Goal: Task Accomplishment & Management: Use online tool/utility

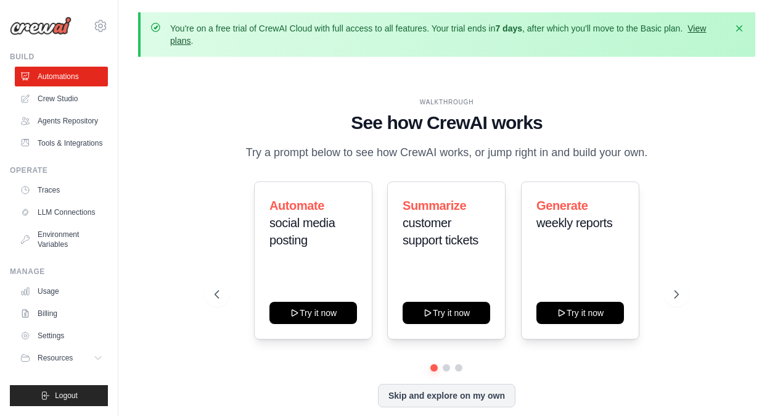
click at [215, 43] on link "View plans" at bounding box center [438, 34] width 536 height 22
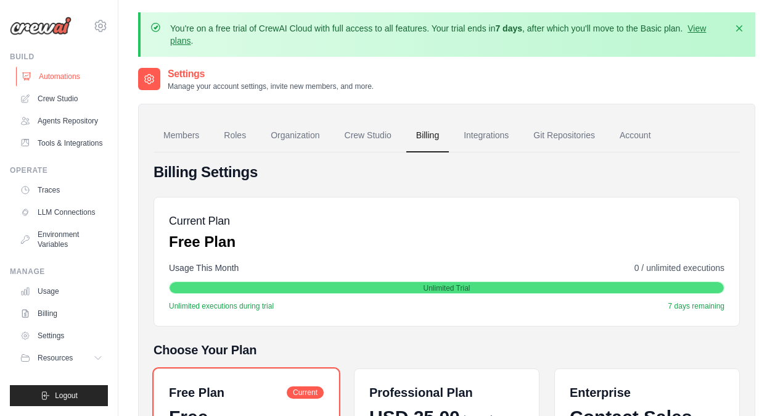
click at [65, 78] on link "Automations" at bounding box center [62, 77] width 93 height 20
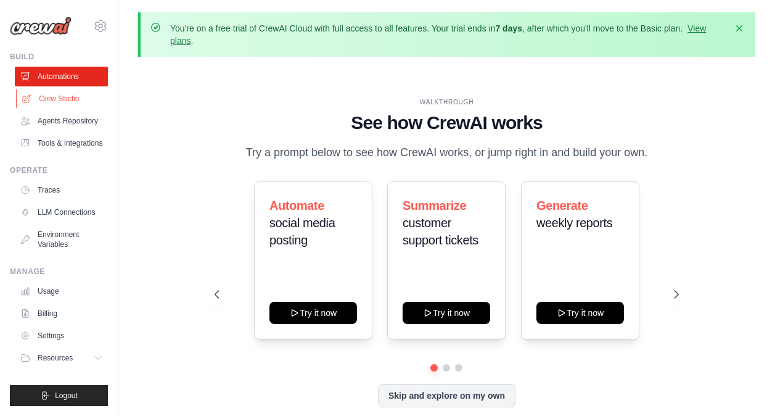
click at [72, 101] on link "Crew Studio" at bounding box center [62, 99] width 93 height 20
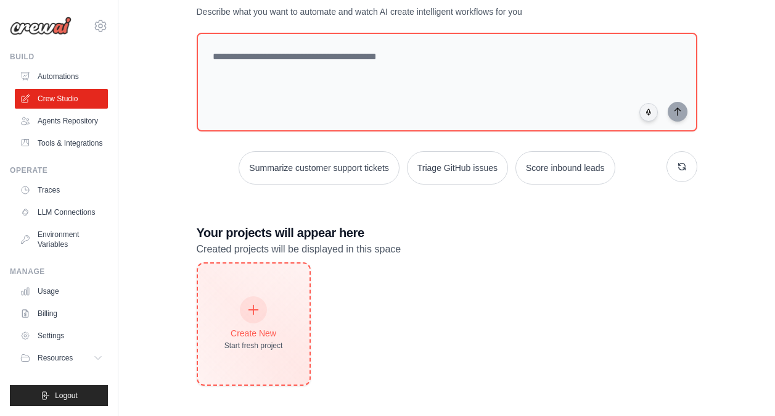
click at [239, 280] on div "Create New Start fresh project" at bounding box center [254, 323] width 112 height 121
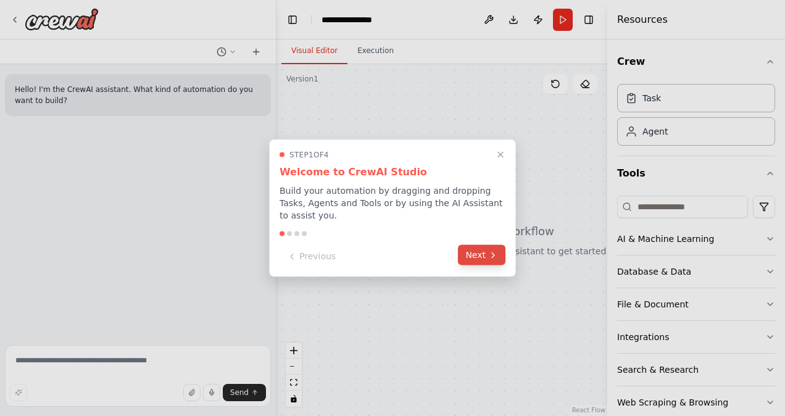
click at [479, 250] on button "Next" at bounding box center [481, 255] width 47 height 20
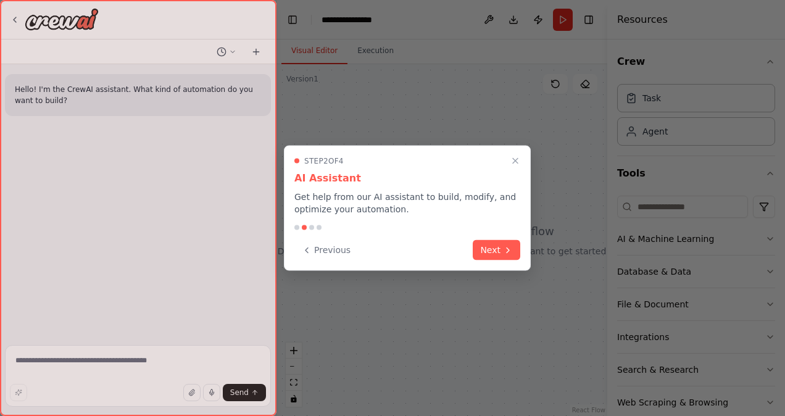
click at [479, 250] on button "Next" at bounding box center [495, 250] width 47 height 20
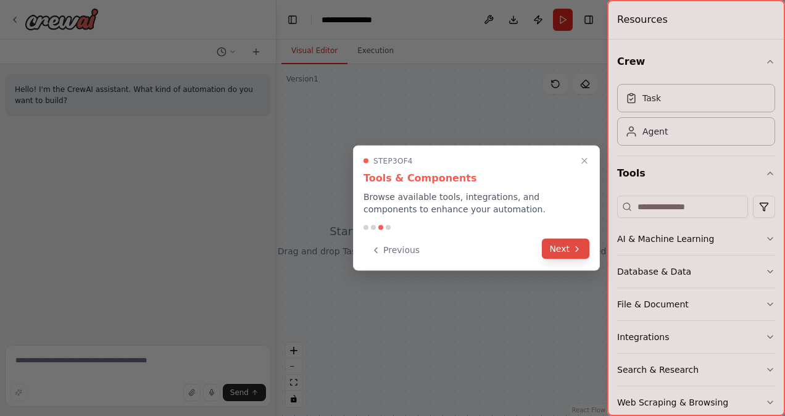
click at [562, 253] on button "Next" at bounding box center [565, 249] width 47 height 20
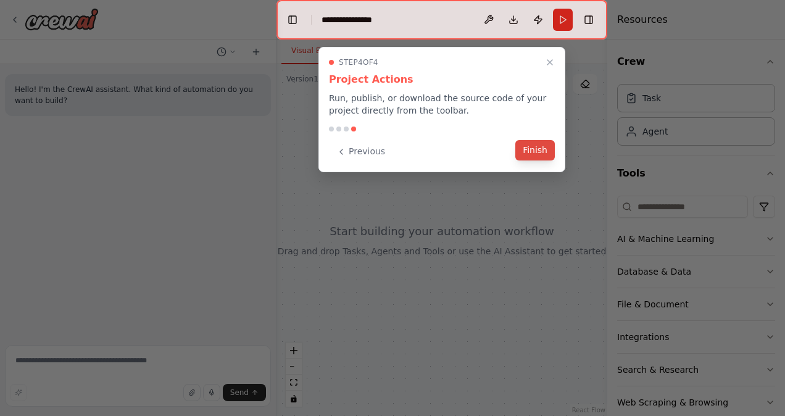
click at [545, 150] on button "Finish" at bounding box center [534, 150] width 39 height 20
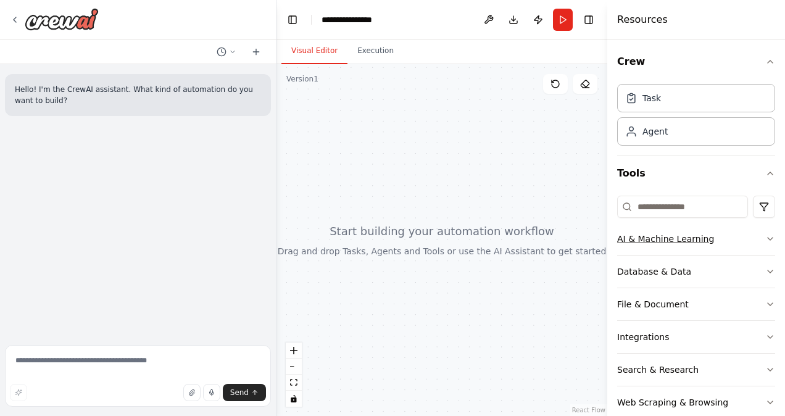
click at [765, 242] on icon "button" at bounding box center [770, 239] width 10 height 10
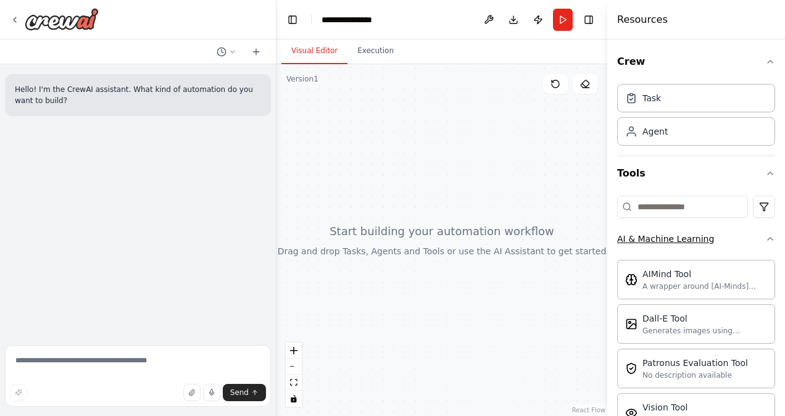
click at [765, 241] on icon "button" at bounding box center [770, 239] width 10 height 10
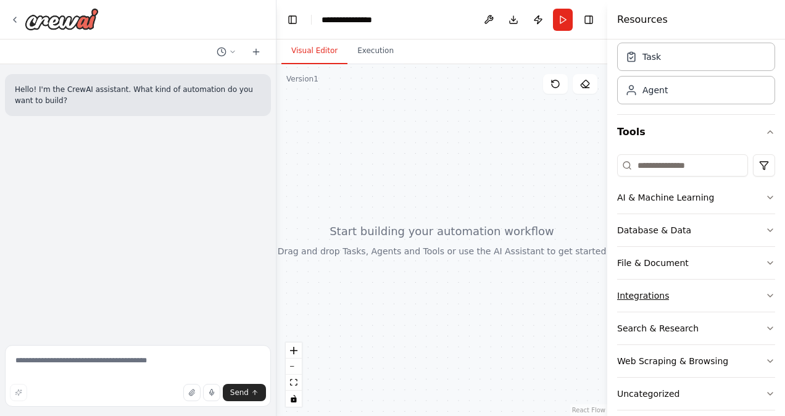
scroll to position [56, 0]
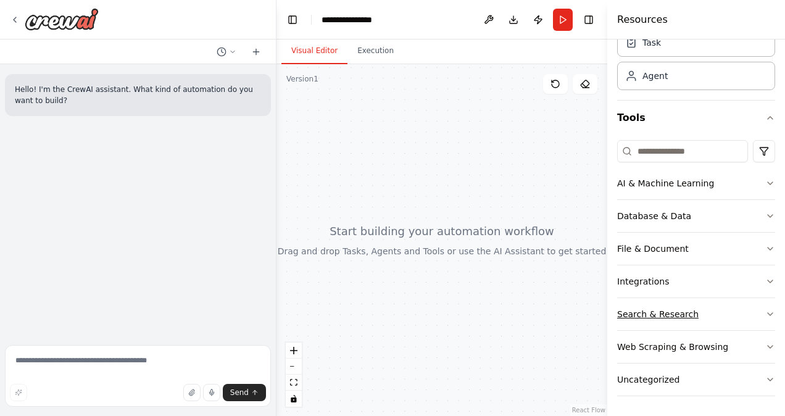
click at [727, 309] on button "Search & Research" at bounding box center [696, 314] width 158 height 32
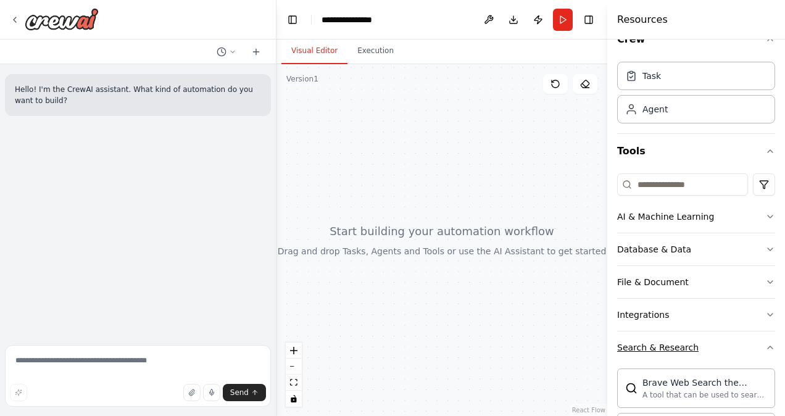
scroll to position [0, 0]
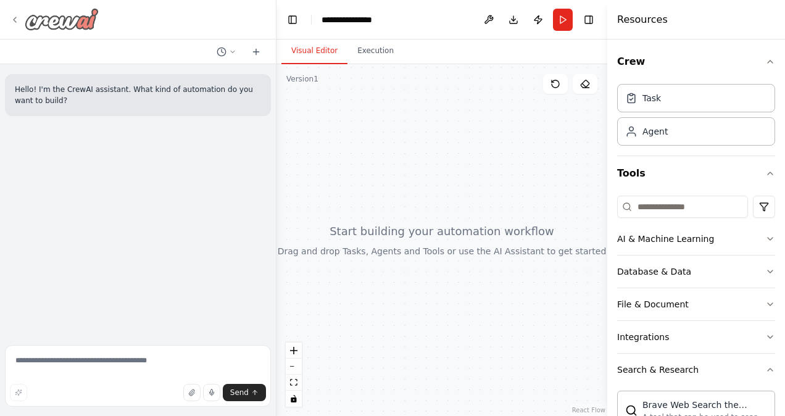
click at [14, 17] on icon at bounding box center [15, 20] width 10 height 10
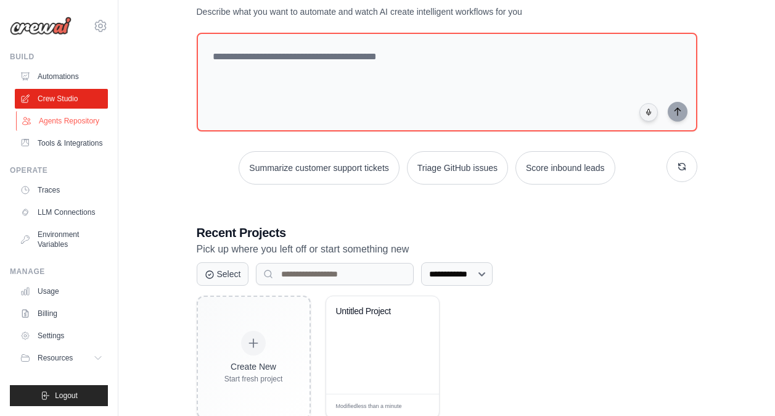
click at [45, 124] on link "Agents Repository" at bounding box center [62, 121] width 93 height 20
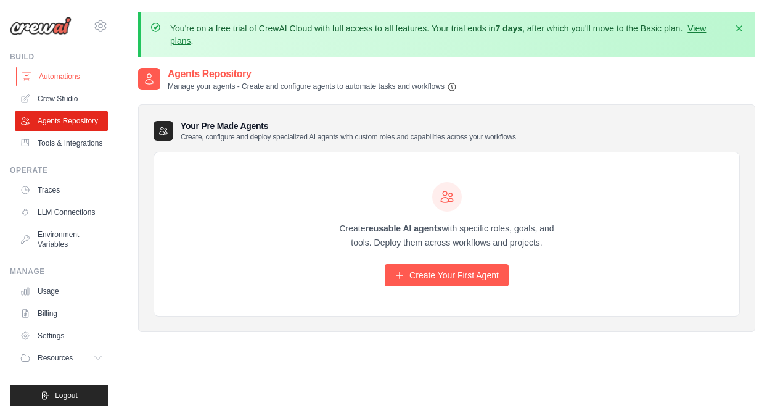
click at [72, 78] on link "Automations" at bounding box center [62, 77] width 93 height 20
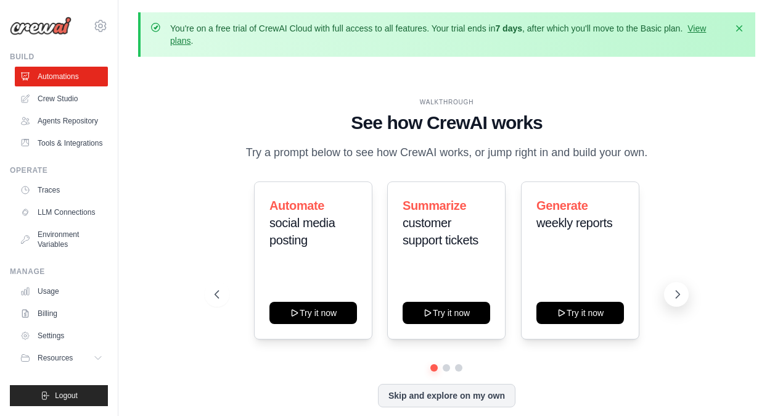
click at [672, 300] on icon at bounding box center [678, 294] width 12 height 12
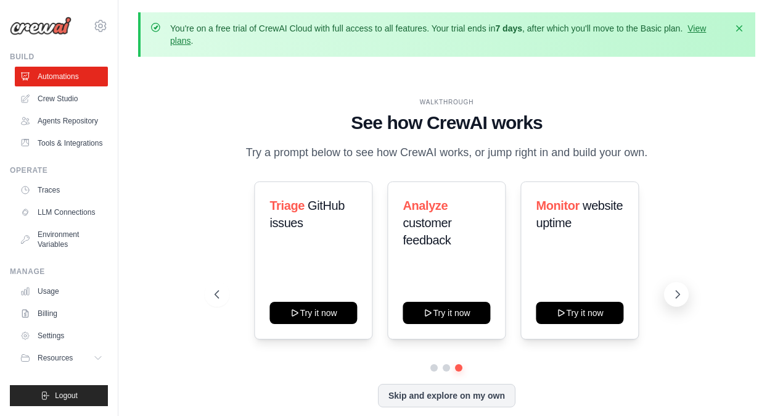
click at [672, 300] on icon at bounding box center [678, 294] width 12 height 12
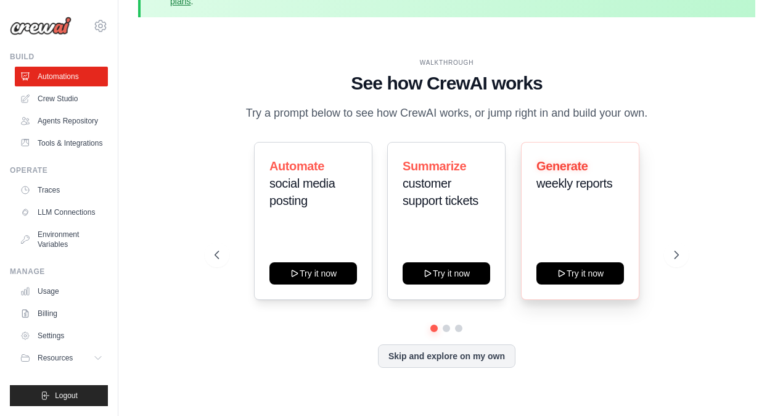
scroll to position [54, 0]
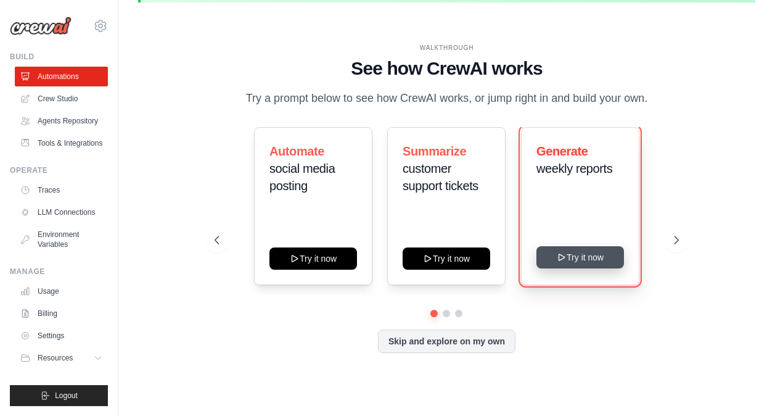
click at [572, 268] on button "Try it now" at bounding box center [581, 257] width 88 height 22
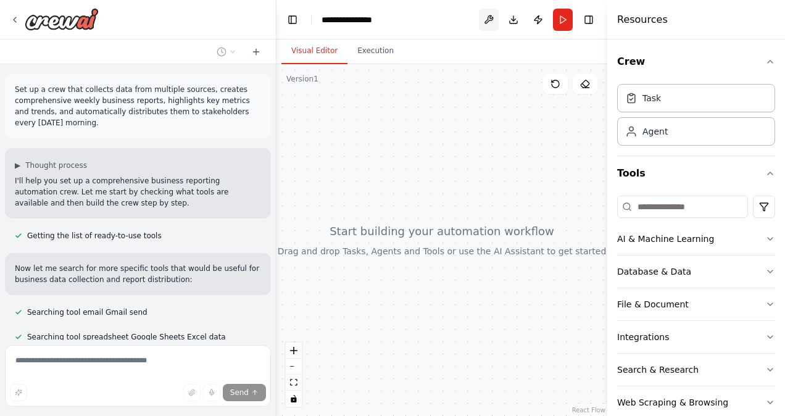
click at [485, 22] on button at bounding box center [489, 20] width 20 height 22
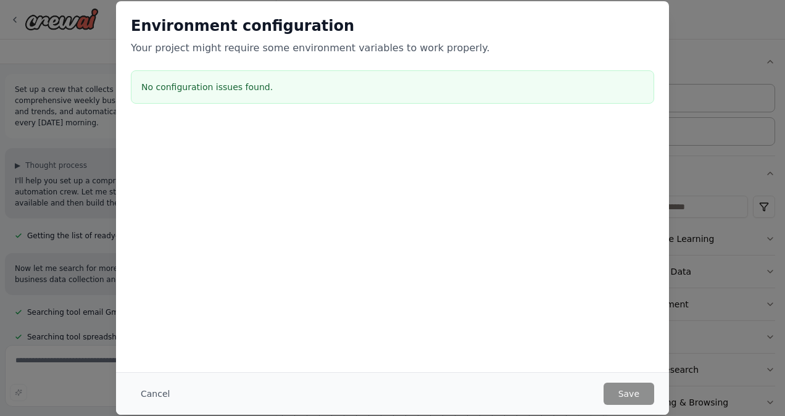
drag, startPoint x: 175, startPoint y: 389, endPoint x: 165, endPoint y: 392, distance: 9.8
click at [174, 389] on button "Cancel" at bounding box center [155, 393] width 49 height 22
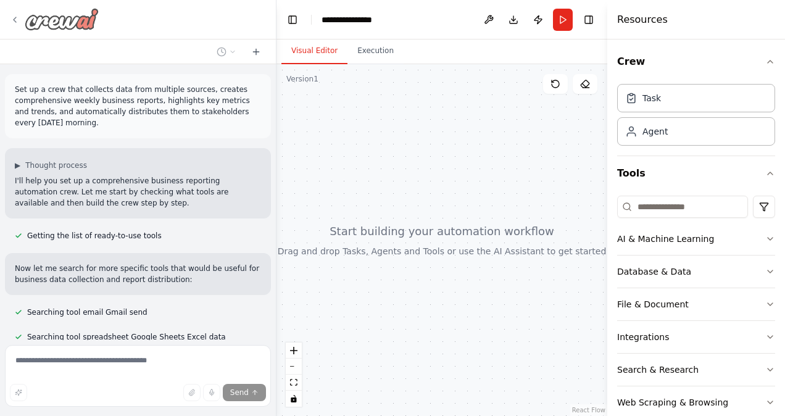
click at [18, 19] on icon at bounding box center [15, 20] width 10 height 10
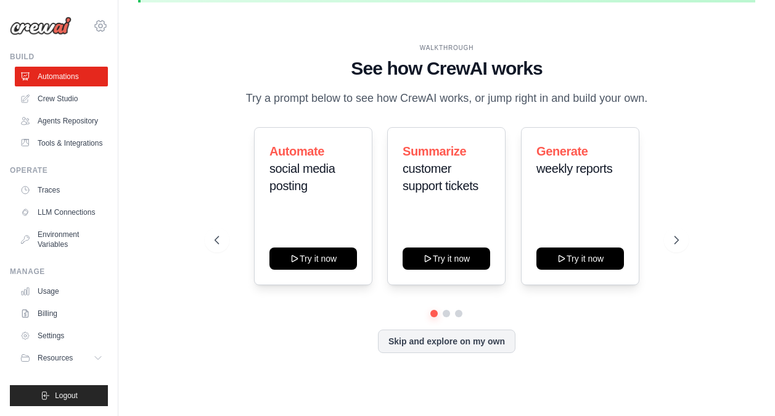
click at [95, 22] on icon at bounding box center [100, 25] width 11 height 10
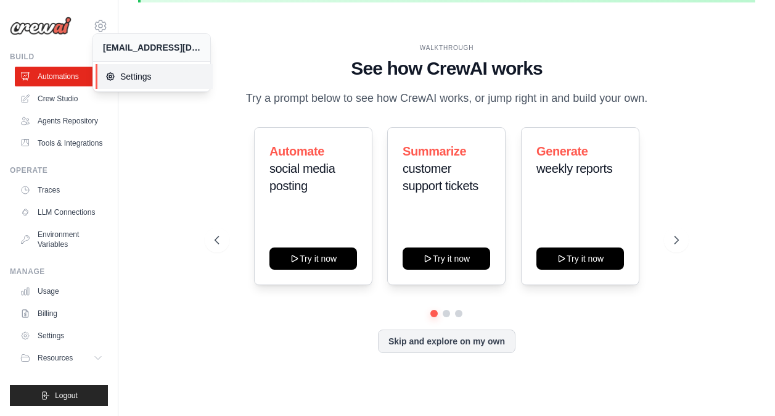
click at [130, 80] on span "Settings" at bounding box center [153, 76] width 97 height 12
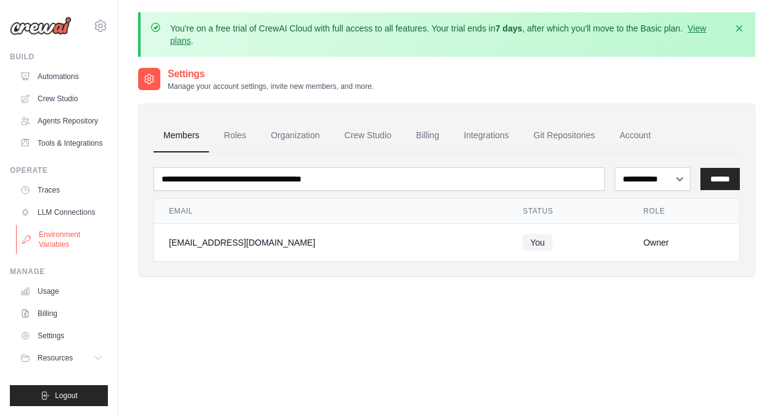
scroll to position [25, 0]
click at [71, 342] on link "Settings" at bounding box center [62, 336] width 93 height 20
click at [239, 141] on link "Roles" at bounding box center [235, 135] width 42 height 33
click at [513, 138] on link "Integrations" at bounding box center [486, 135] width 65 height 33
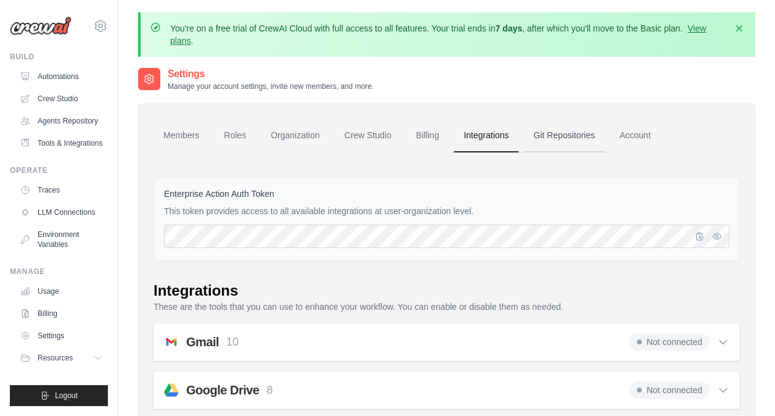
click at [592, 133] on link "Git Repositories" at bounding box center [564, 135] width 81 height 33
click at [661, 140] on link "Account" at bounding box center [635, 135] width 51 height 33
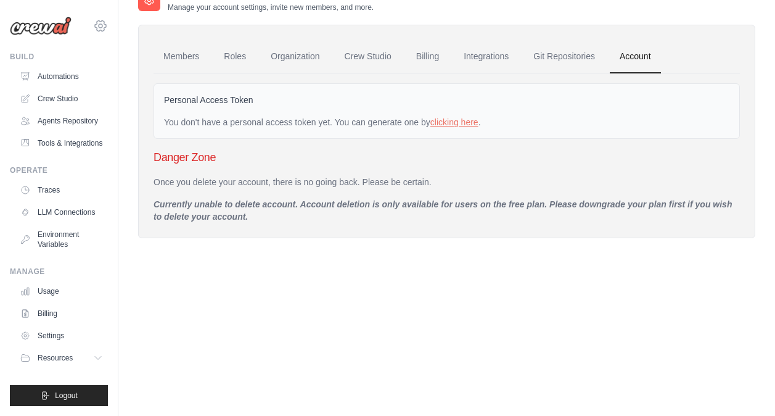
click at [99, 24] on icon at bounding box center [101, 26] width 4 height 4
click at [104, 76] on link "Settings" at bounding box center [152, 76] width 117 height 25
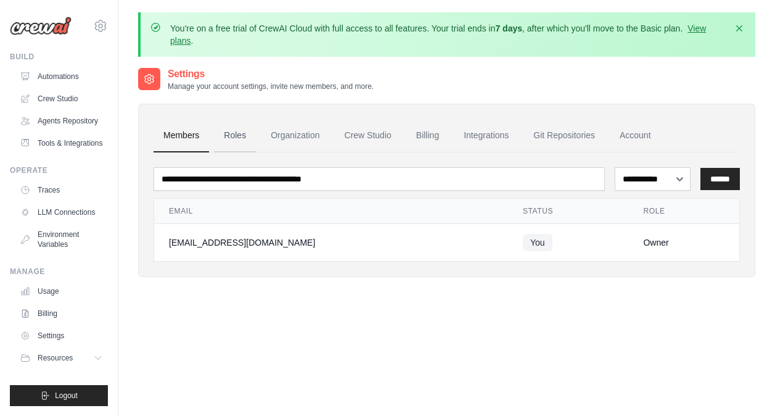
click at [246, 135] on link "Roles" at bounding box center [235, 135] width 42 height 33
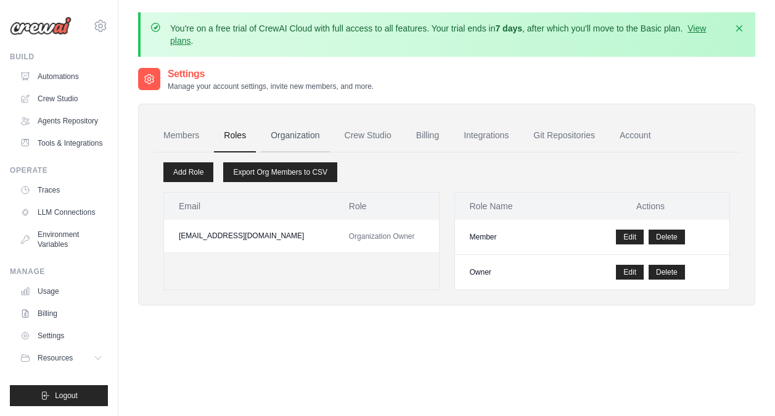
click at [308, 135] on link "Organization" at bounding box center [295, 135] width 68 height 33
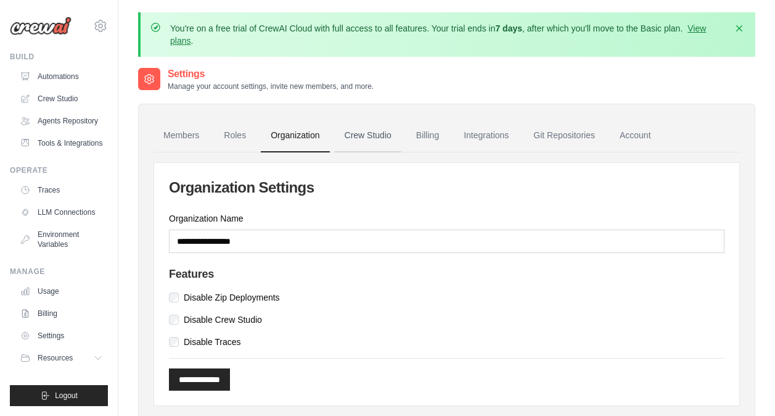
click at [377, 143] on link "Crew Studio" at bounding box center [368, 135] width 67 height 33
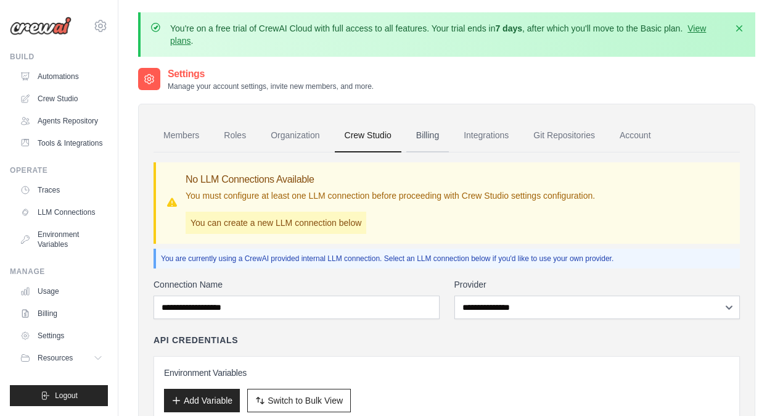
click at [448, 141] on link "Billing" at bounding box center [427, 135] width 43 height 33
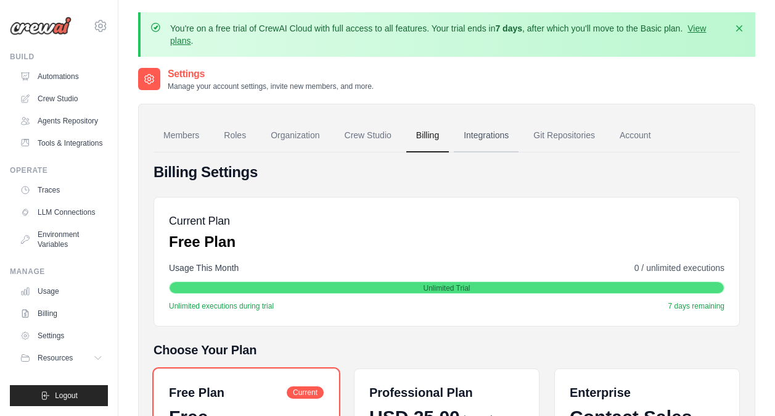
click at [507, 134] on link "Integrations" at bounding box center [486, 135] width 65 height 33
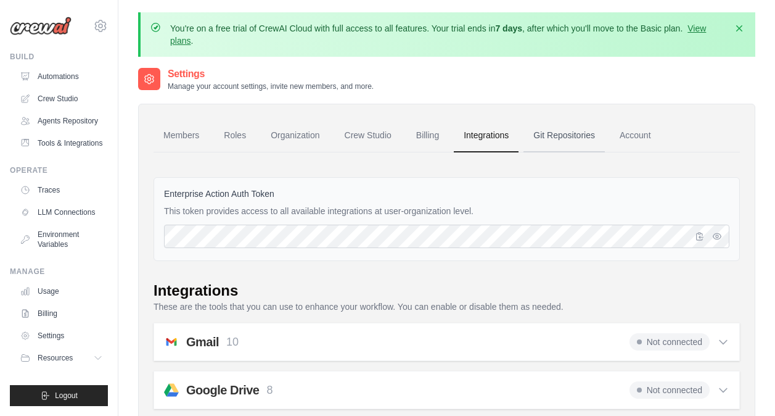
click at [591, 136] on link "Git Repositories" at bounding box center [564, 135] width 81 height 33
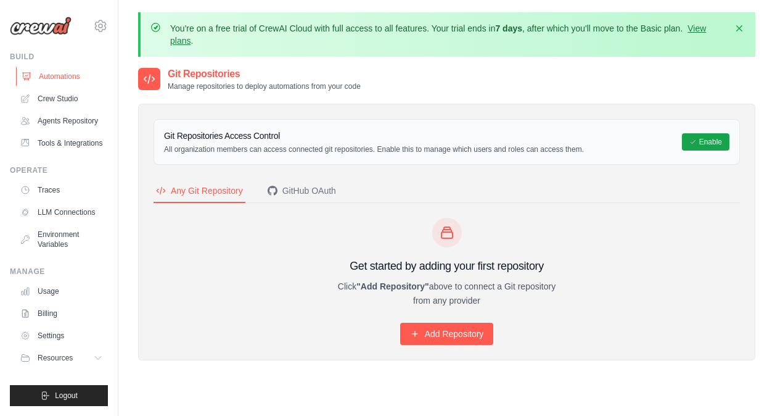
click at [59, 81] on link "Automations" at bounding box center [62, 77] width 93 height 20
click at [58, 104] on link "Crew Studio" at bounding box center [62, 99] width 93 height 20
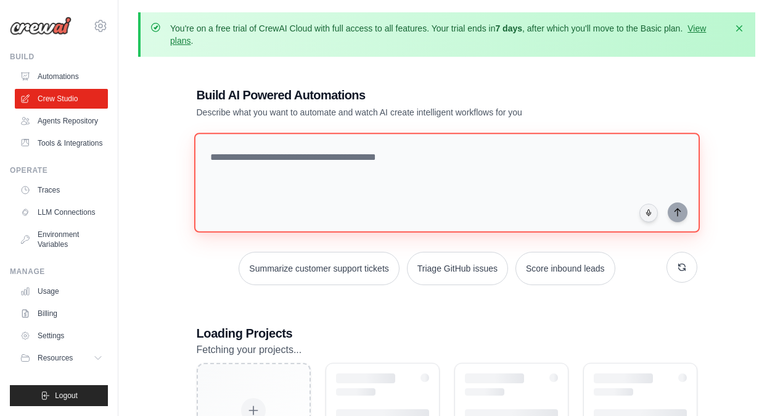
click at [302, 162] on textarea at bounding box center [447, 183] width 506 height 100
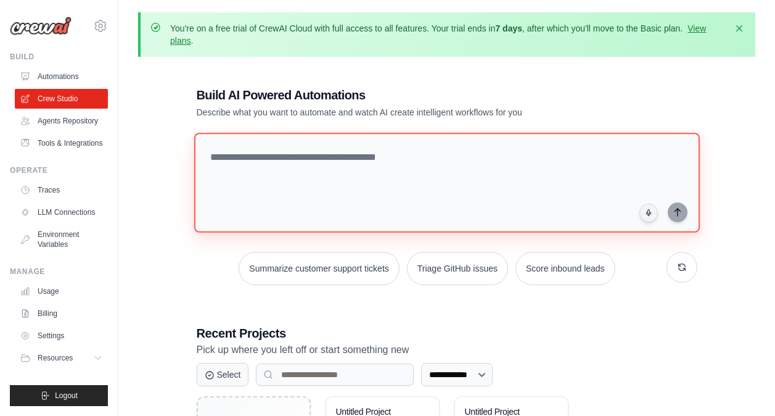
click at [565, 159] on textarea at bounding box center [447, 183] width 506 height 100
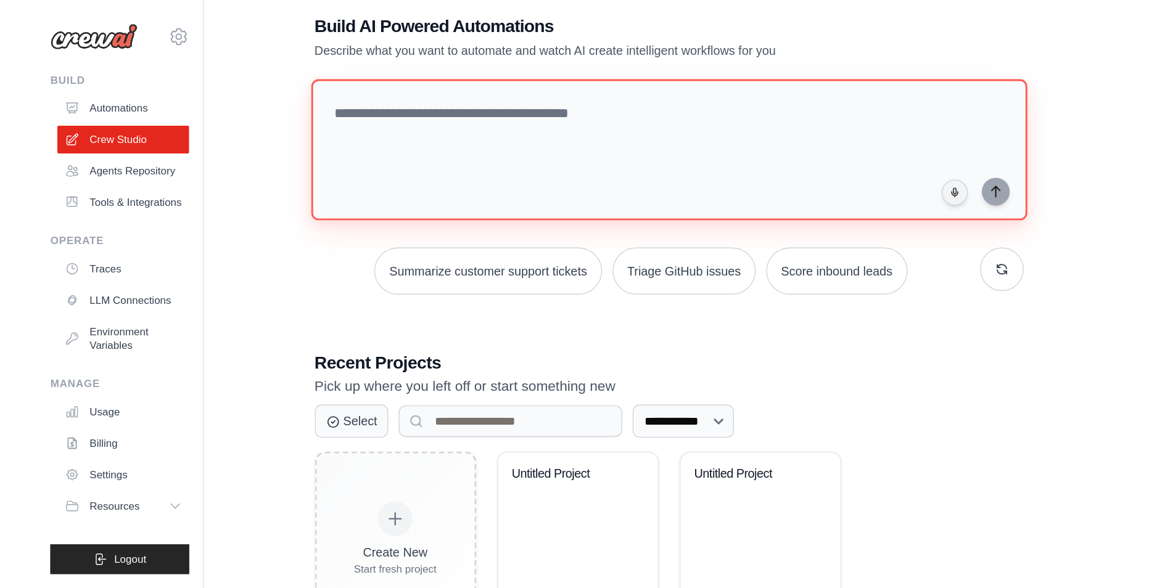
scroll to position [62, 0]
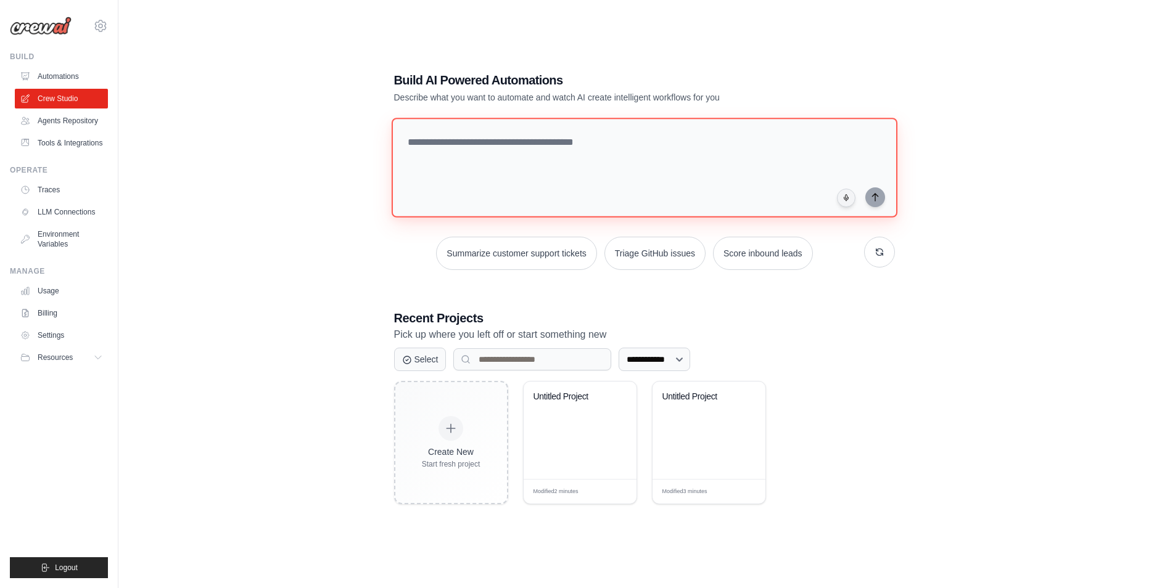
click at [609, 170] on textarea at bounding box center [644, 168] width 506 height 100
paste textarea "**********"
type textarea "**********"
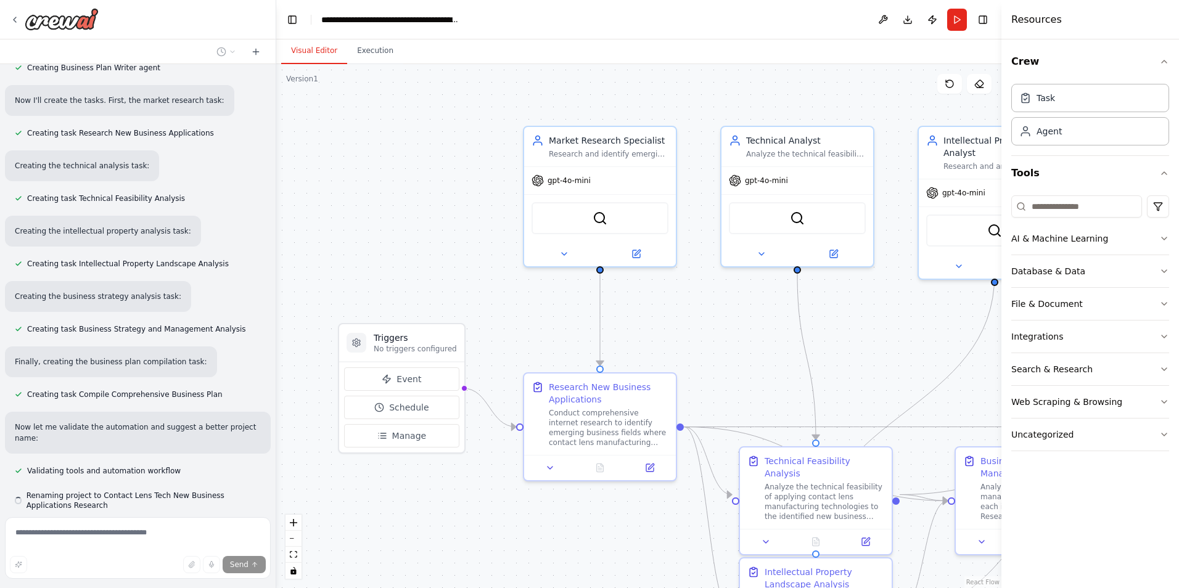
scroll to position [861, 0]
click at [291, 558] on icon "fit view" at bounding box center [293, 554] width 7 height 7
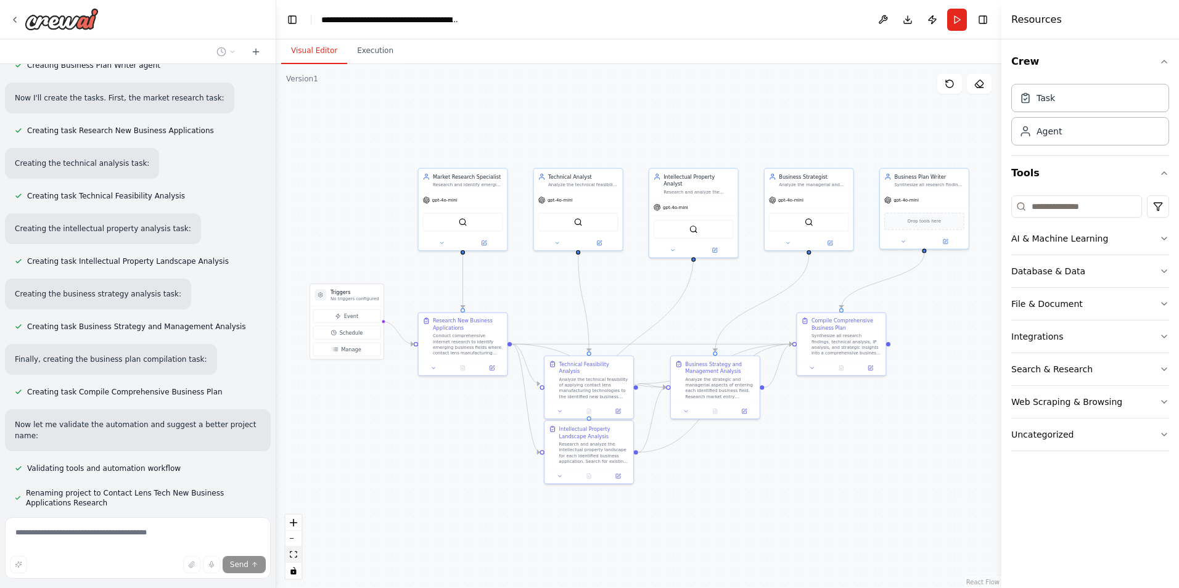
scroll to position [891, 0]
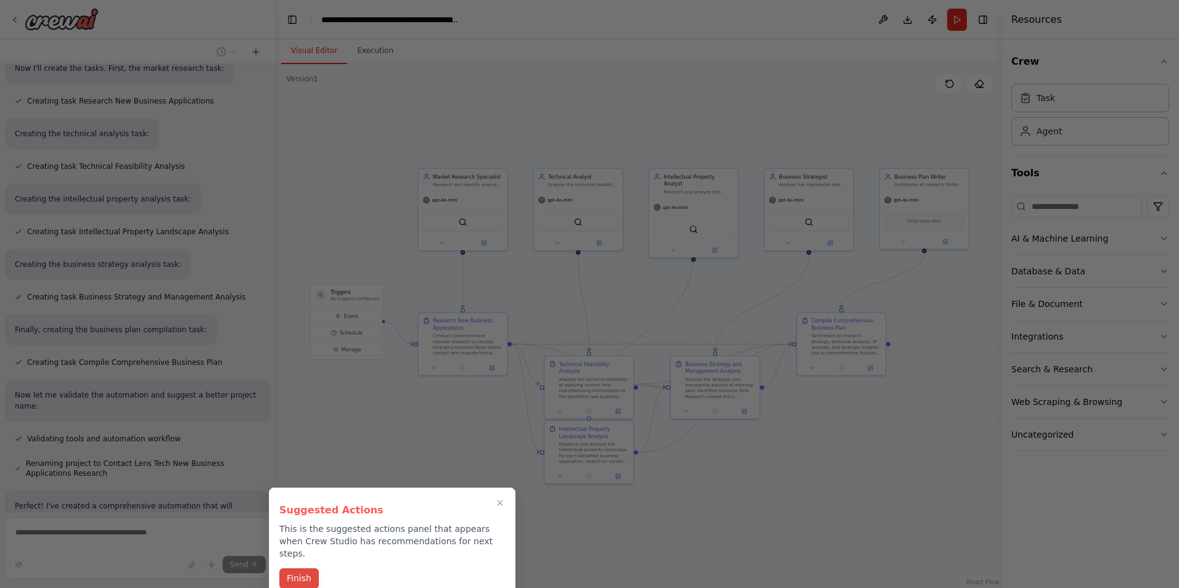
click at [316, 569] on button "Finish" at bounding box center [298, 579] width 39 height 20
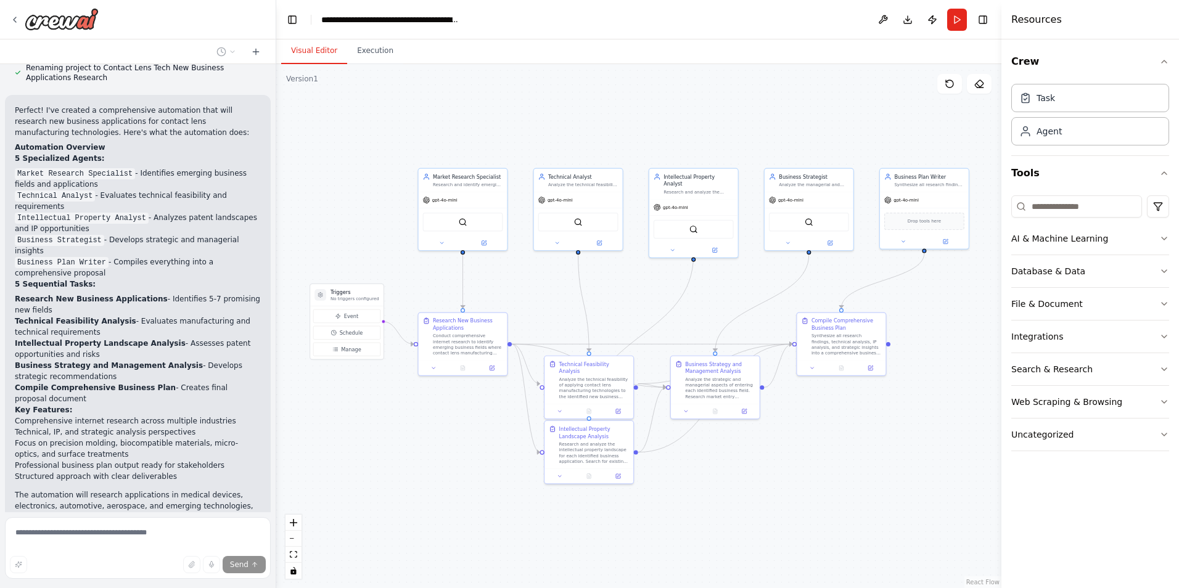
scroll to position [1353, 0]
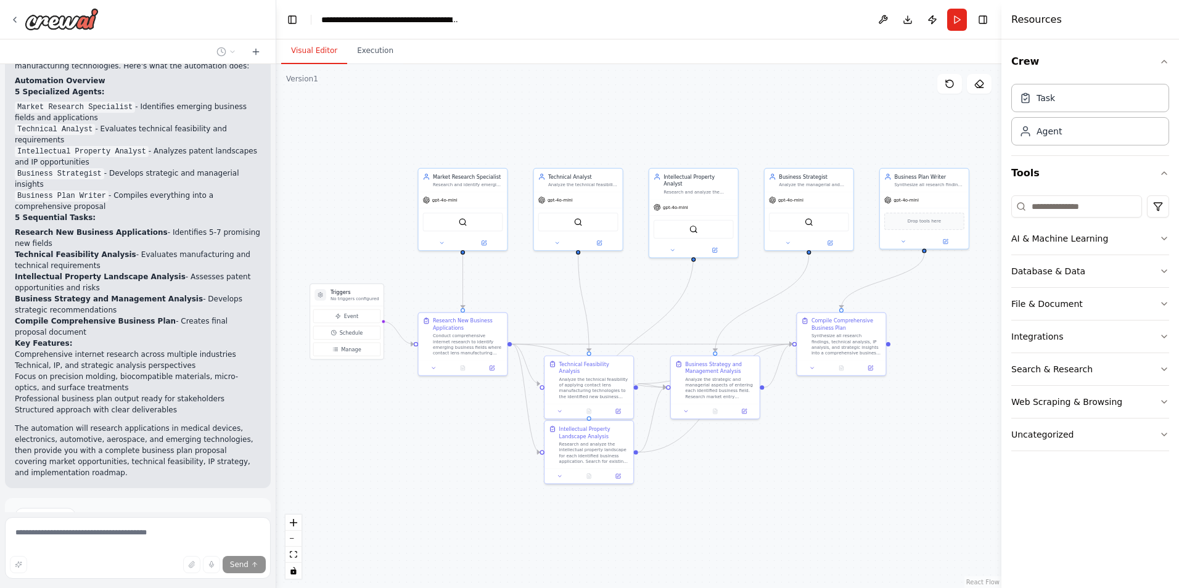
click at [57, 511] on span "Suggestion" at bounding box center [49, 516] width 41 height 10
click at [59, 532] on p "I have some suggestions to help you move forward with your automation." at bounding box center [138, 542] width 246 height 20
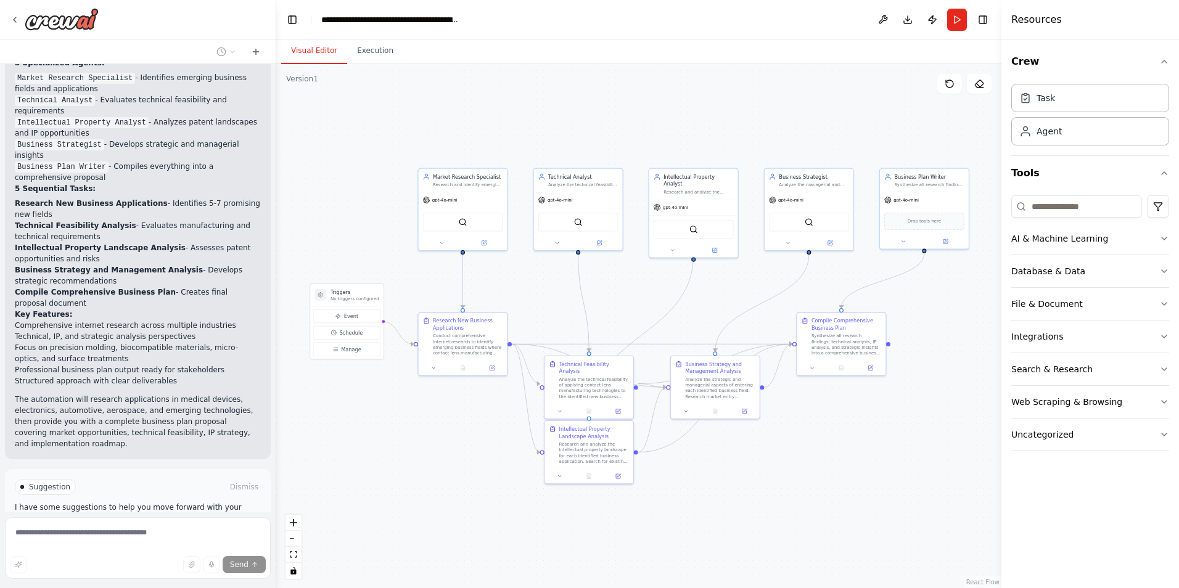
scroll to position [1398, 0]
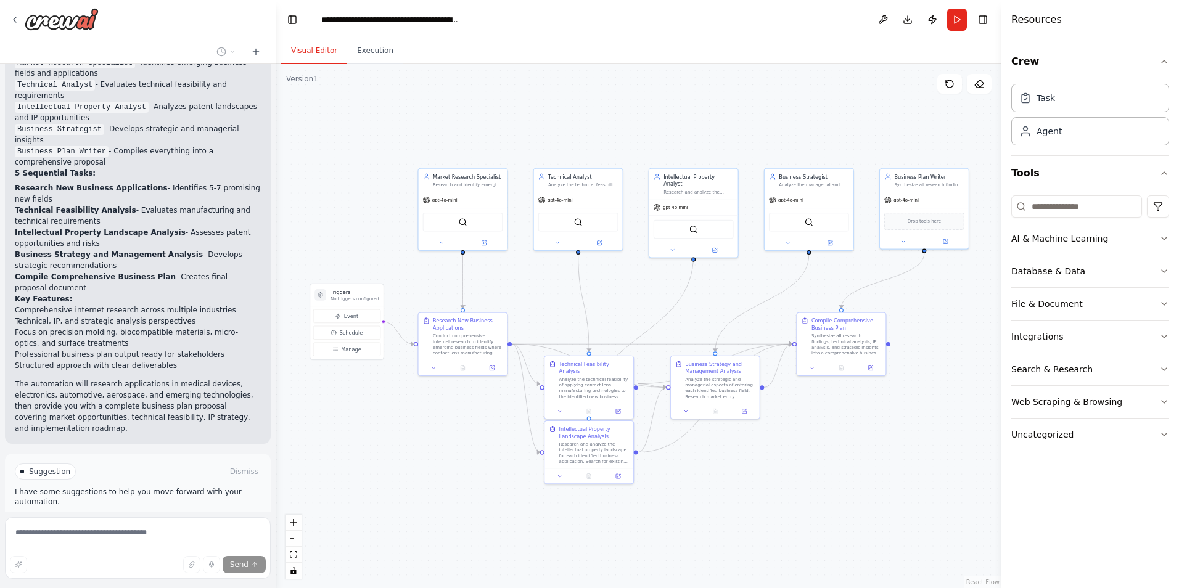
drag, startPoint x: 103, startPoint y: 406, endPoint x: 56, endPoint y: 395, distance: 48.9
click at [103, 487] on p "I have some suggestions to help you move forward with your automation." at bounding box center [138, 497] width 246 height 20
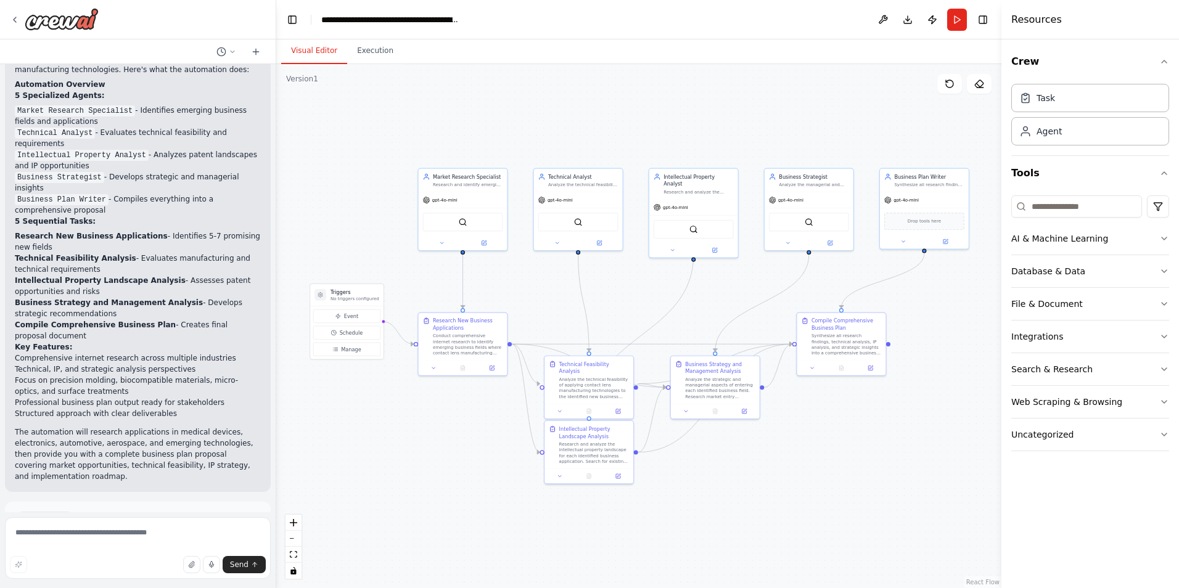
click at [53, 515] on span "Suggestion" at bounding box center [49, 520] width 41 height 10
click at [22, 518] on div at bounding box center [22, 520] width 4 height 4
click at [72, 512] on div "Suggestion Dismiss I have some suggestions to help you move forward with your a…" at bounding box center [138, 547] width 246 height 70
click at [75, 535] on p "I have some suggestions to help you move forward with your automation." at bounding box center [138, 545] width 246 height 20
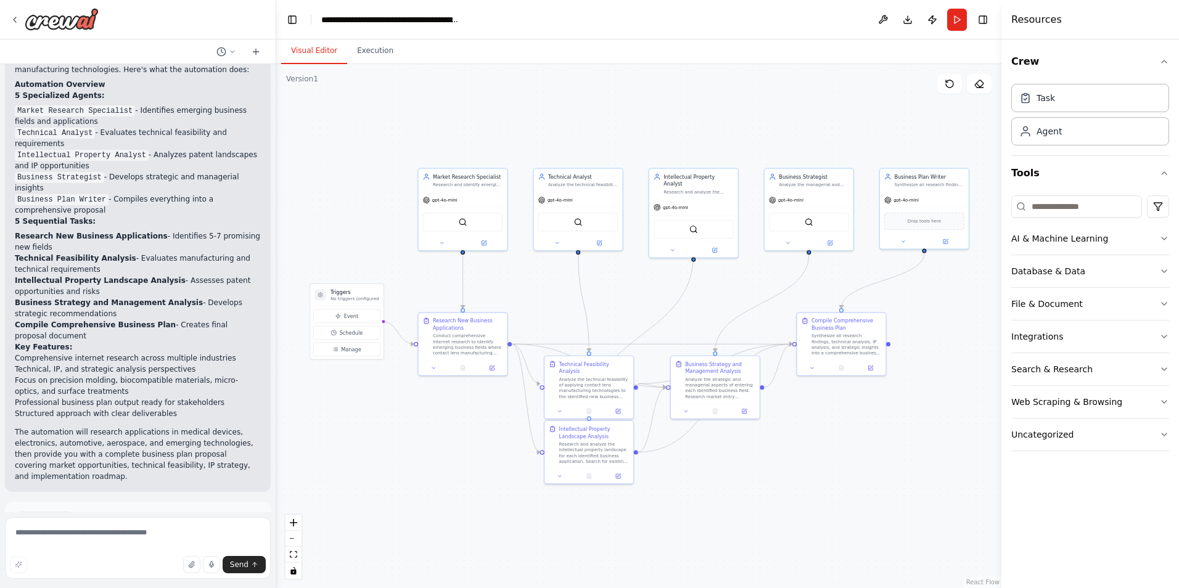
click at [88, 563] on button "Run Automation" at bounding box center [138, 573] width 246 height 20
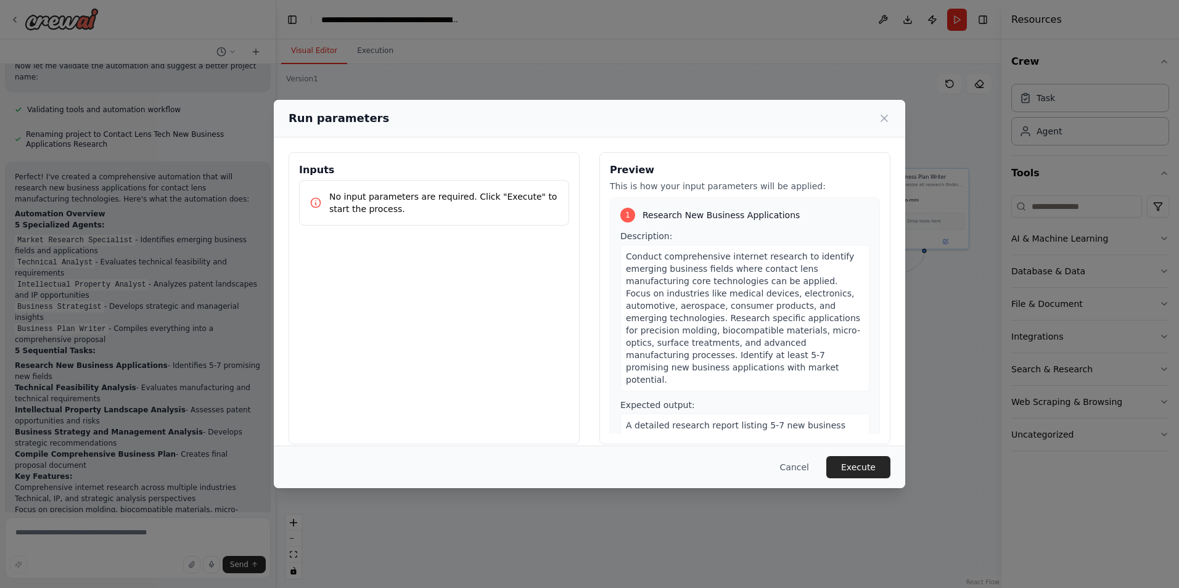
scroll to position [1250, 0]
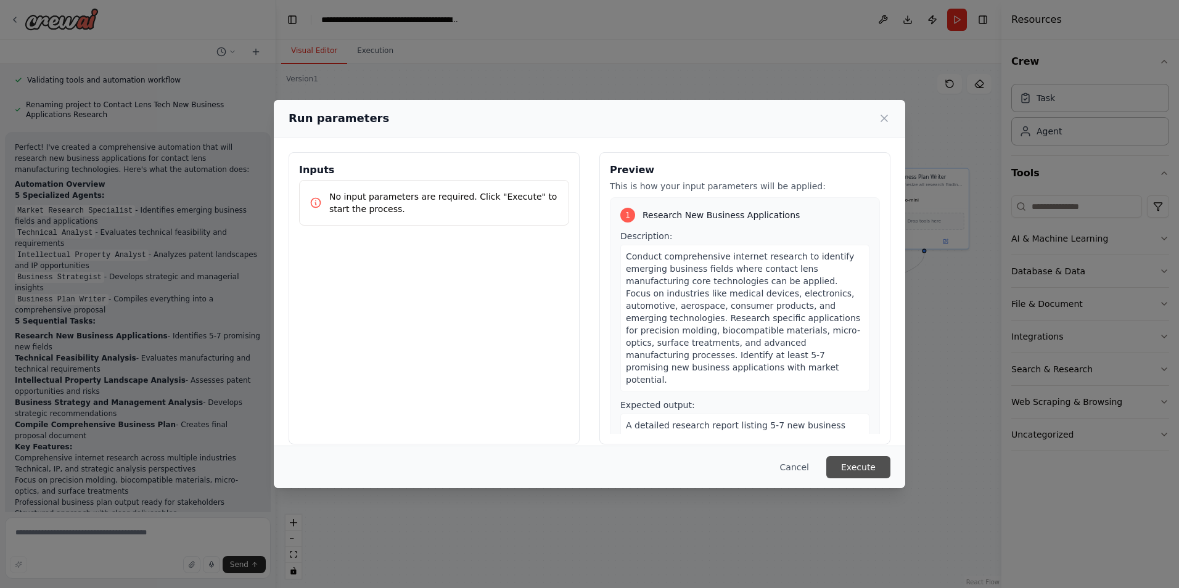
click at [854, 468] on button "Execute" at bounding box center [859, 467] width 64 height 22
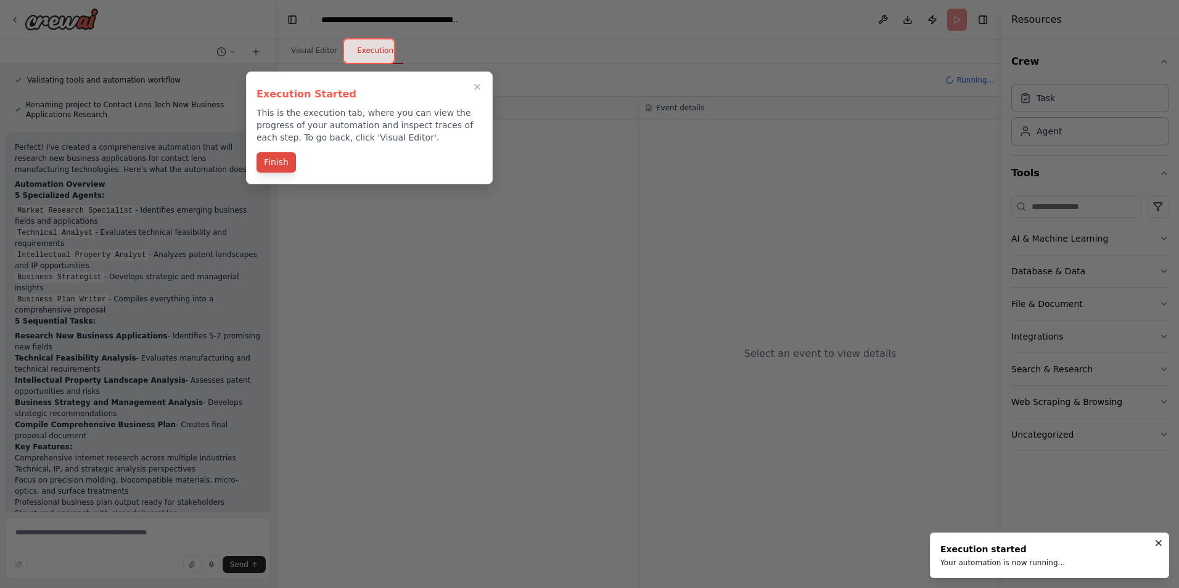
click at [290, 163] on button "Finish" at bounding box center [276, 162] width 39 height 20
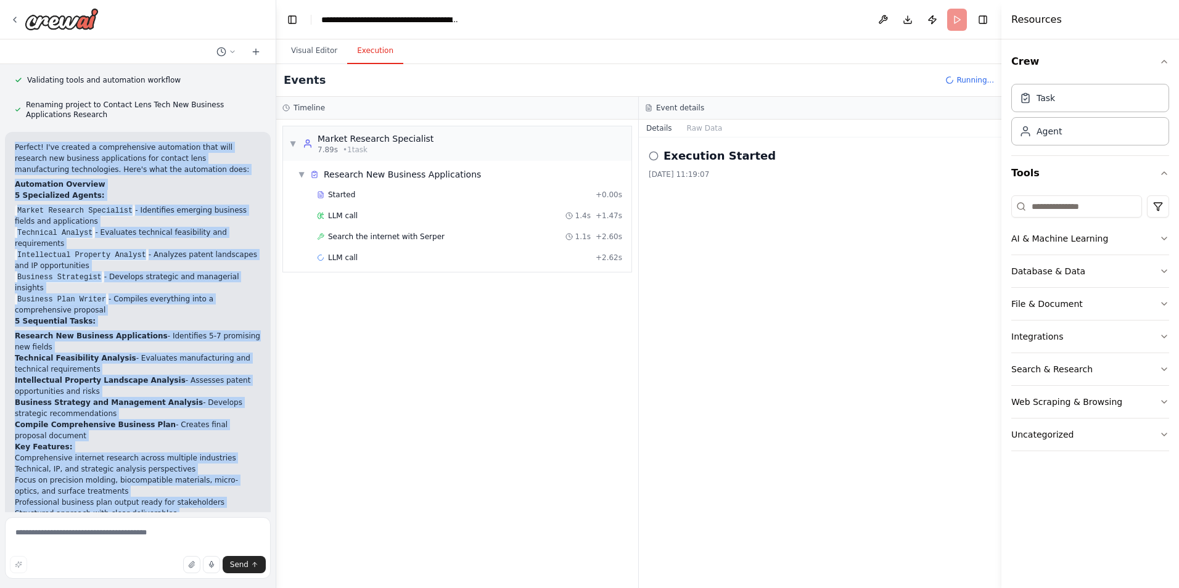
drag, startPoint x: 15, startPoint y: 216, endPoint x: 228, endPoint y: 487, distance: 344.4
click at [228, 487] on div "Perfect! I've created a comprehensive automation that will research new busines…" at bounding box center [138, 362] width 246 height 440
copy div "Perfect! I've created a comprehensive automation that will research new busines…"
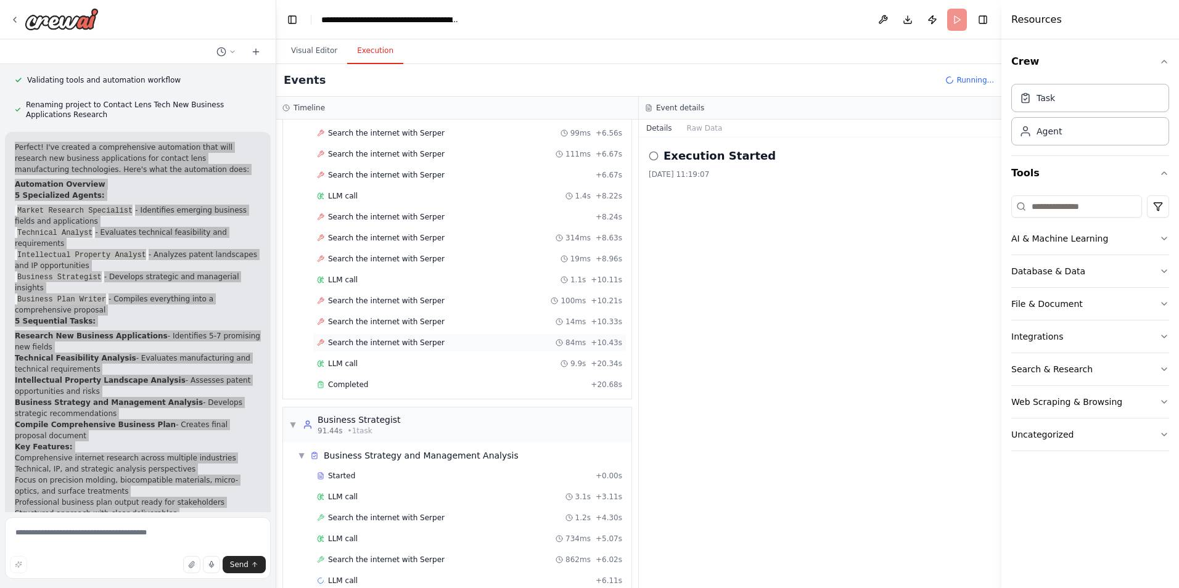
scroll to position [936, 0]
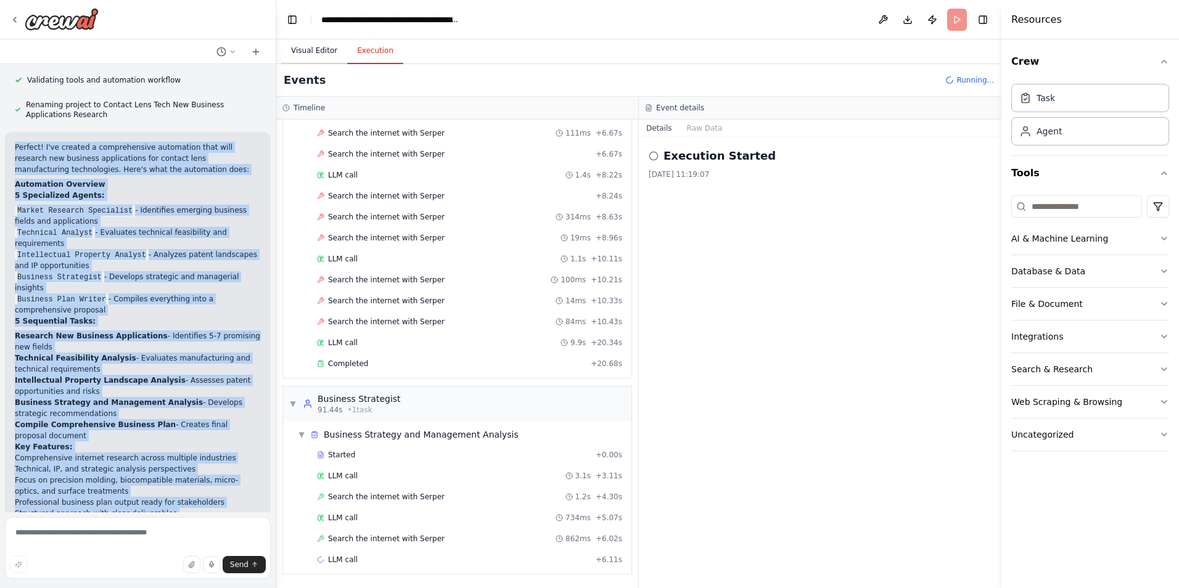
click at [295, 52] on button "Visual Editor" at bounding box center [314, 51] width 66 height 26
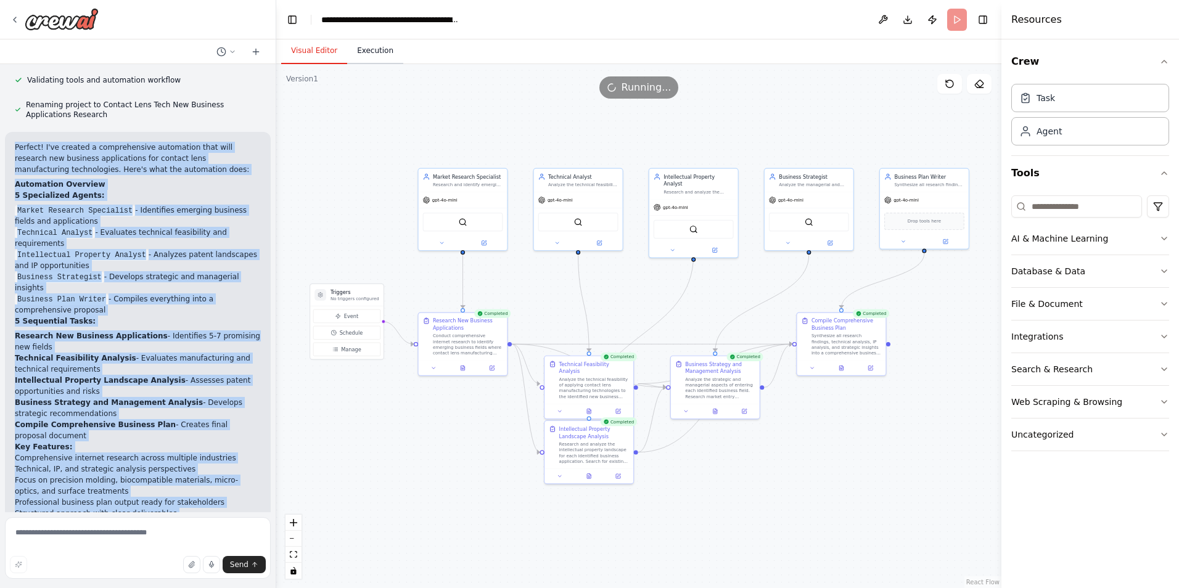
scroll to position [1350, 0]
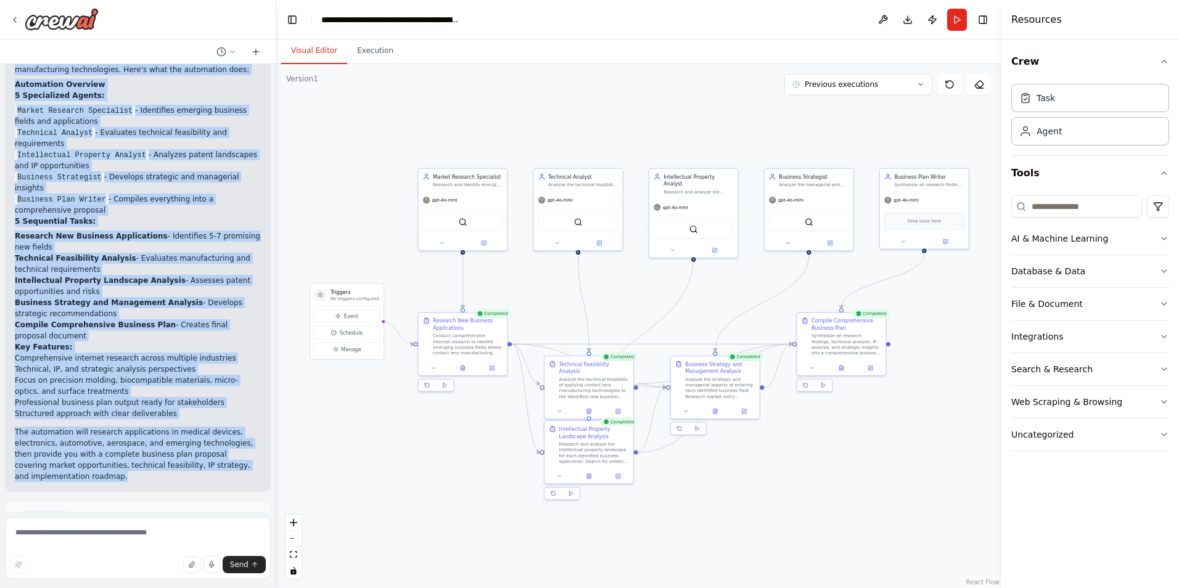
click at [174, 563] on button "Improve automation" at bounding box center [138, 573] width 246 height 20
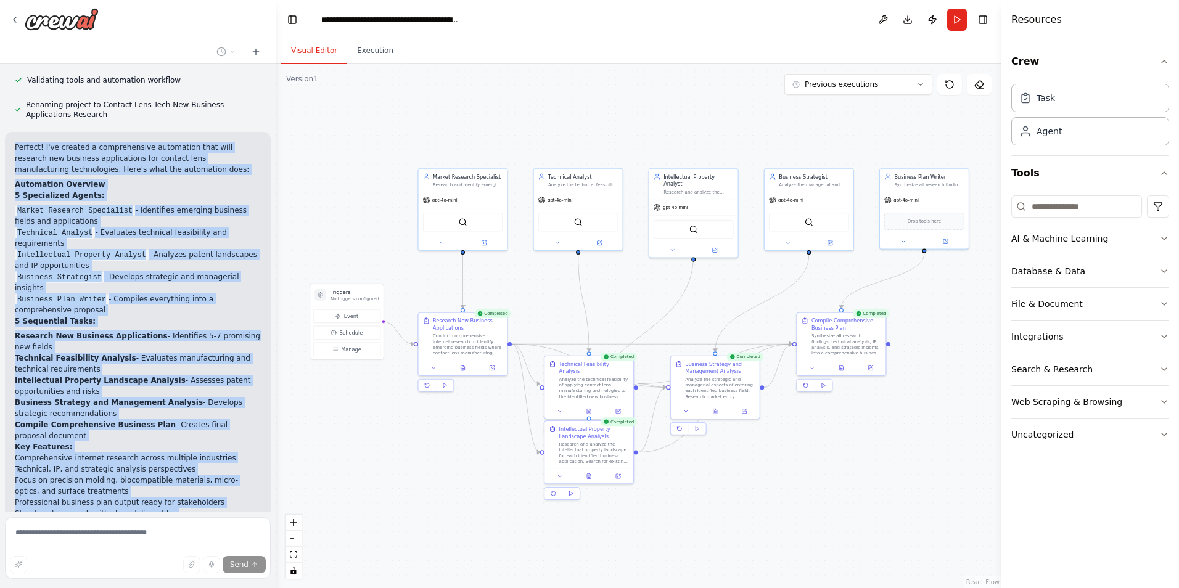
scroll to position [1298, 0]
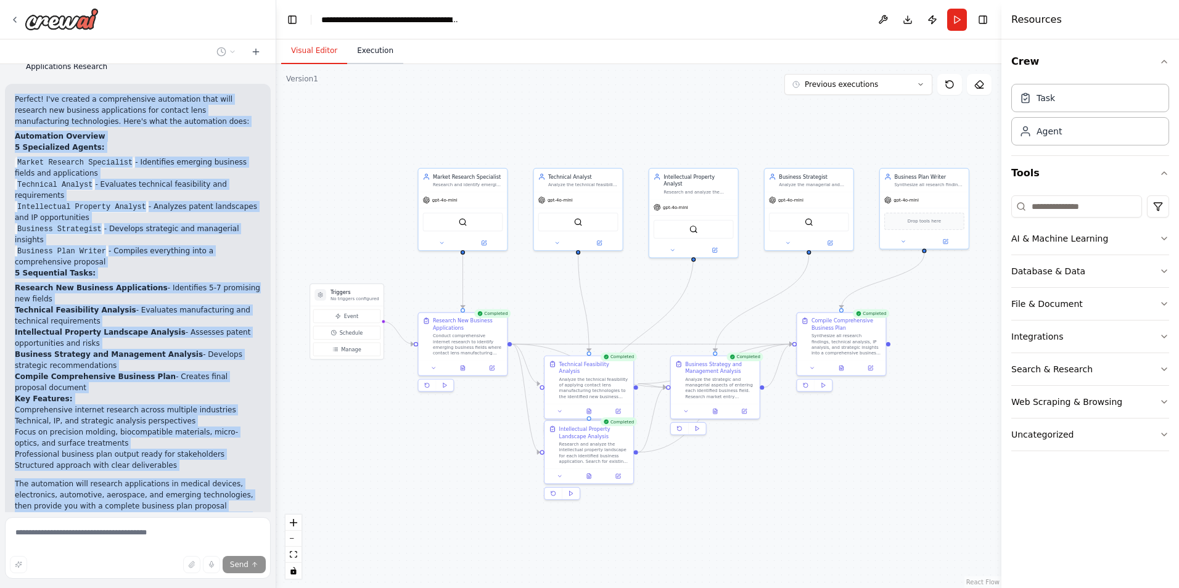
click at [366, 59] on button "Execution" at bounding box center [375, 51] width 56 height 26
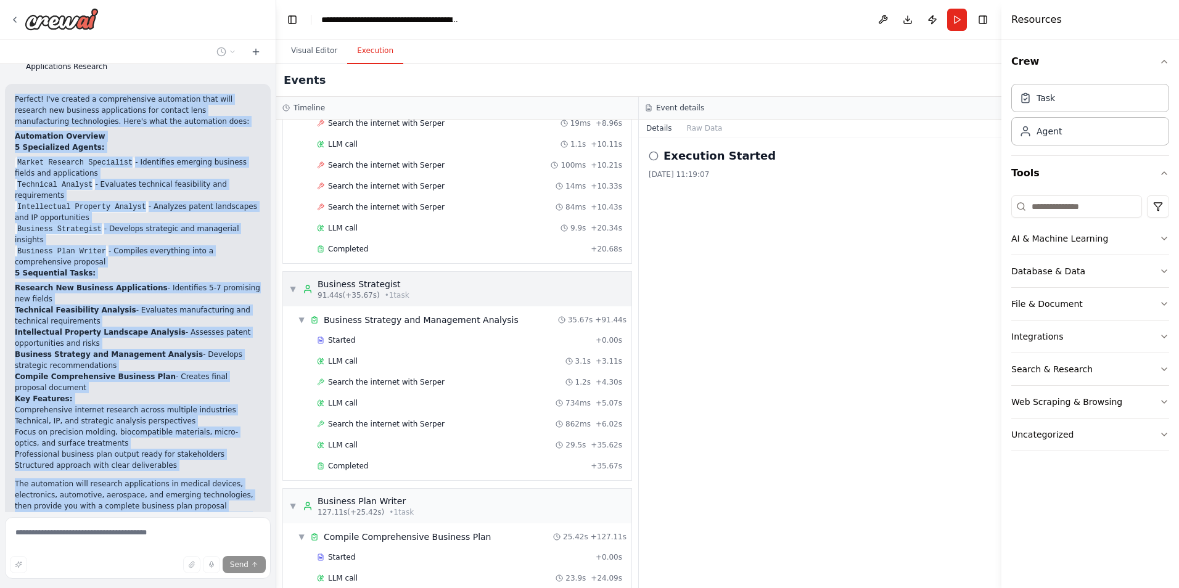
scroll to position [1091, 0]
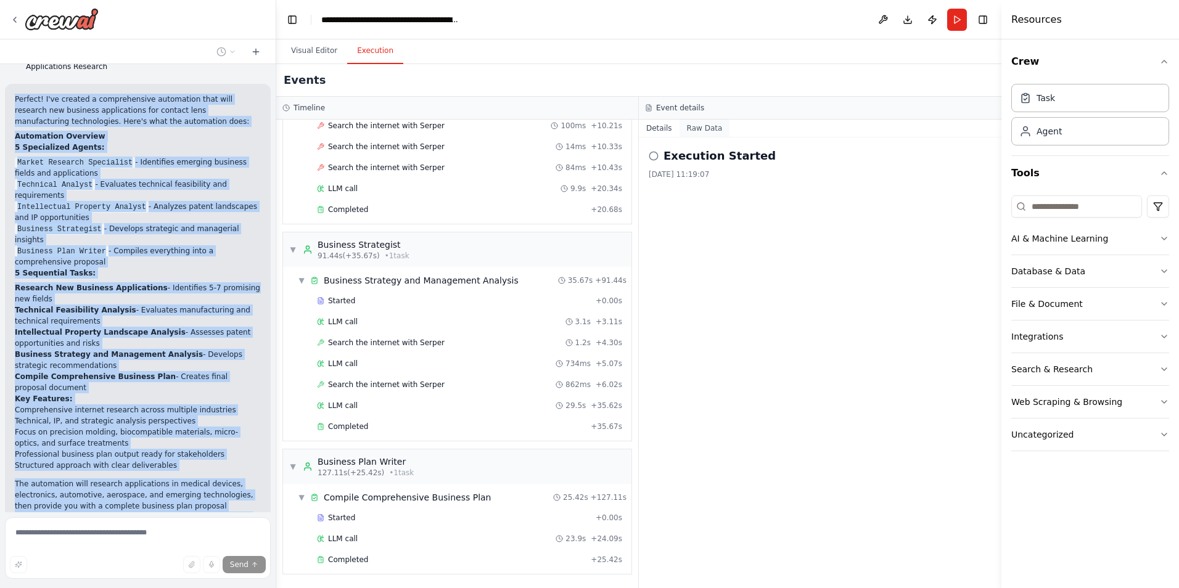
click at [688, 134] on button "Raw Data" at bounding box center [705, 128] width 51 height 17
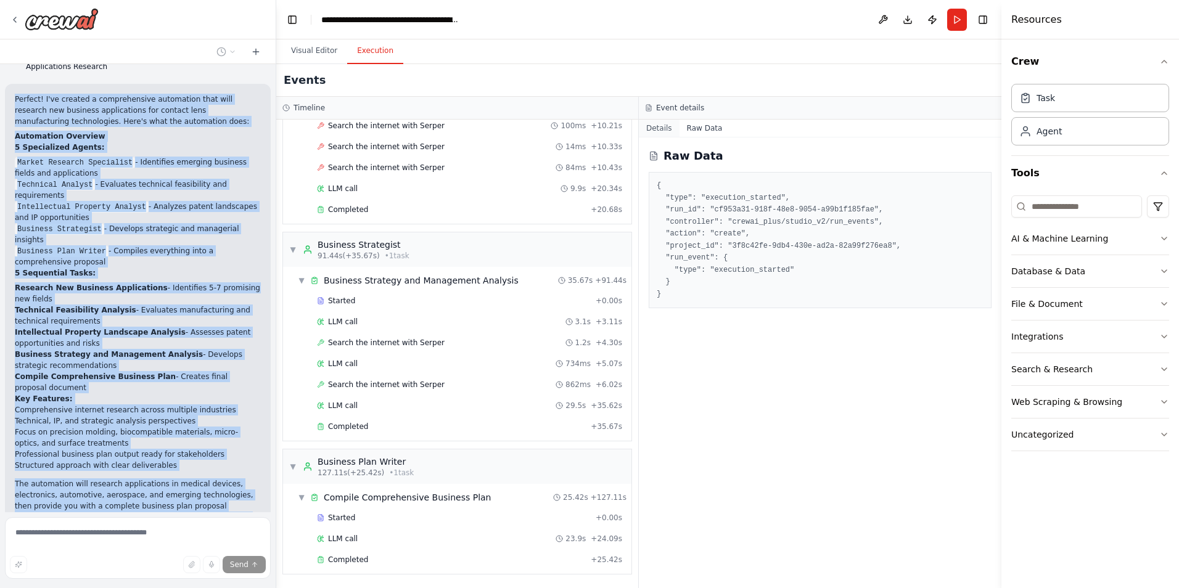
click at [664, 133] on button "Details" at bounding box center [659, 128] width 41 height 17
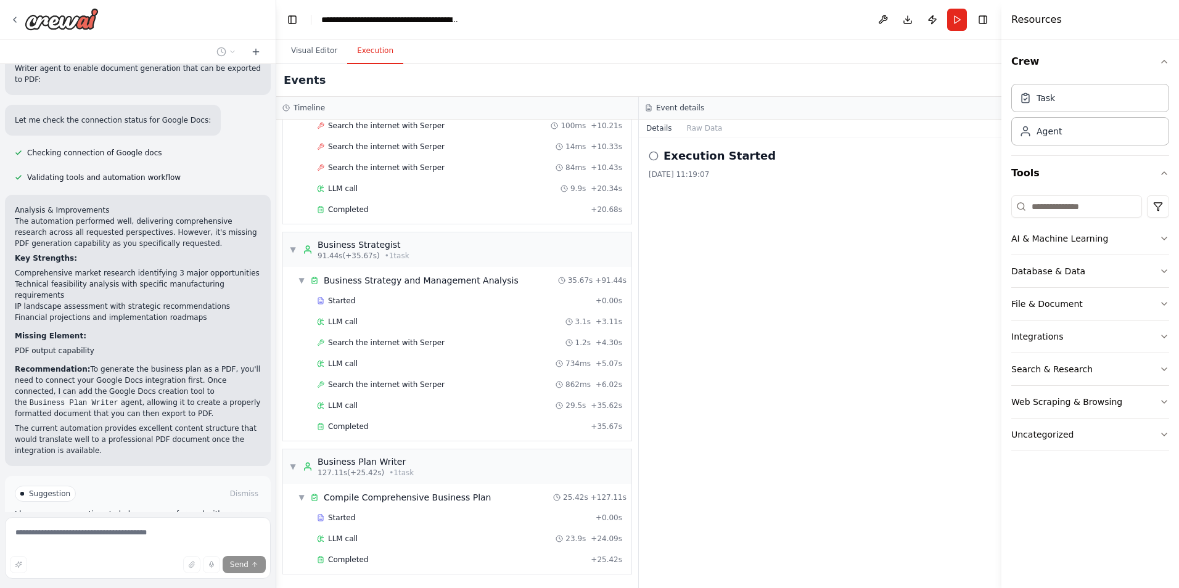
scroll to position [1958, 0]
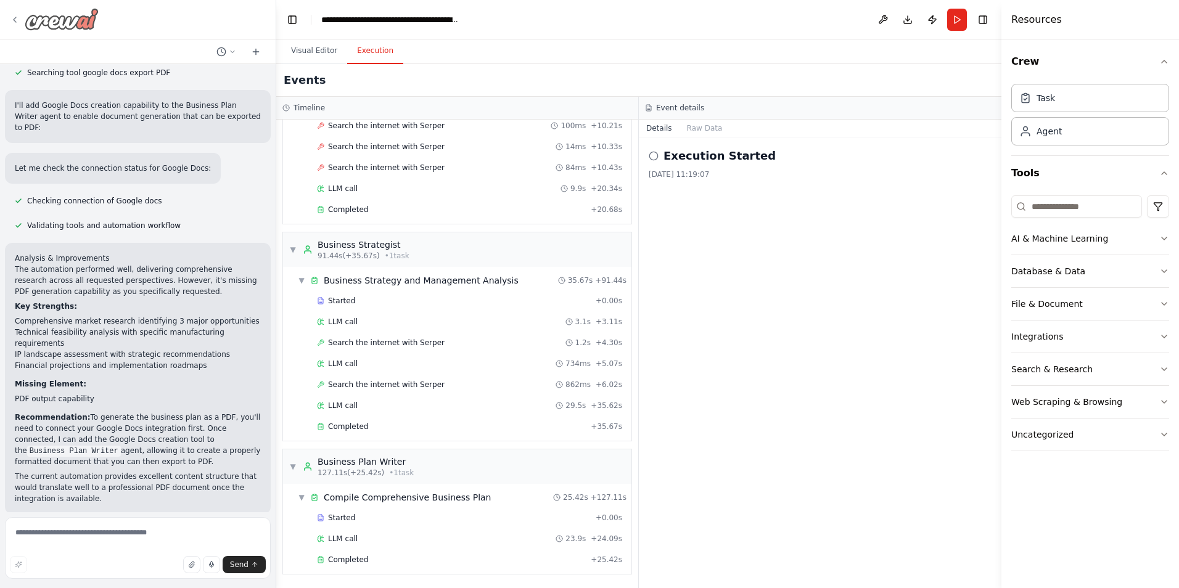
click at [16, 20] on icon at bounding box center [15, 20] width 10 height 10
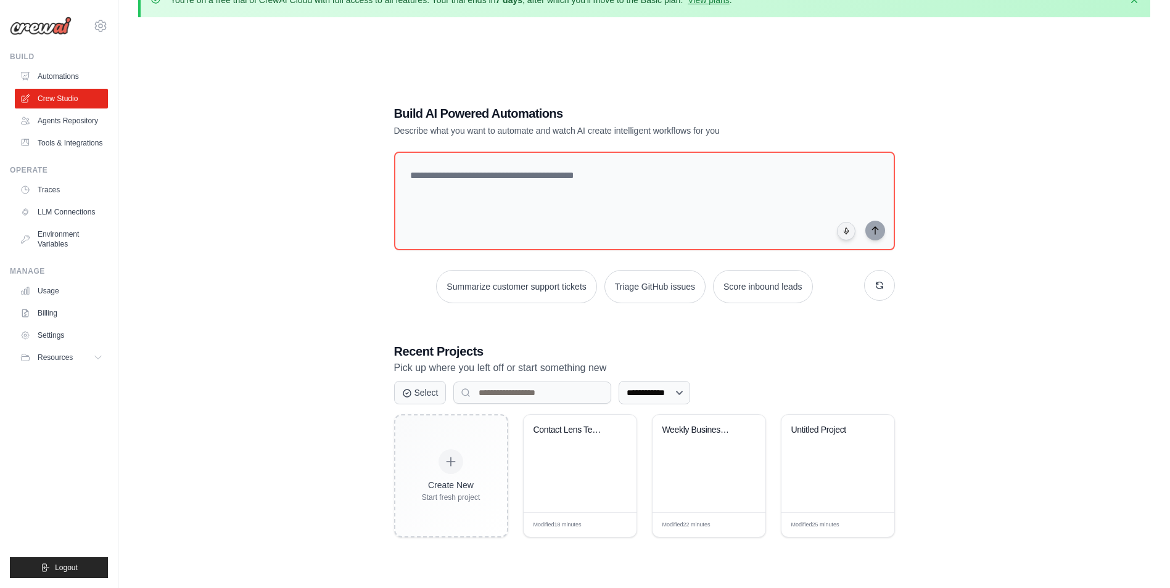
click at [324, 194] on div "**********" at bounding box center [644, 321] width 1012 height 588
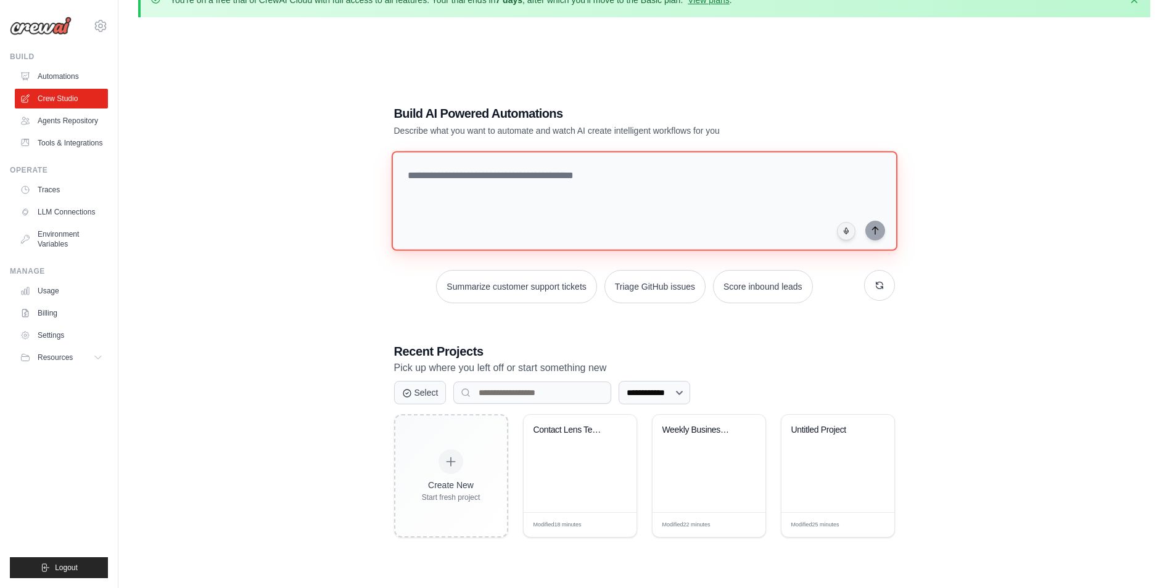
click at [486, 220] on textarea at bounding box center [644, 201] width 506 height 100
paste textarea "**********"
type textarea "**********"
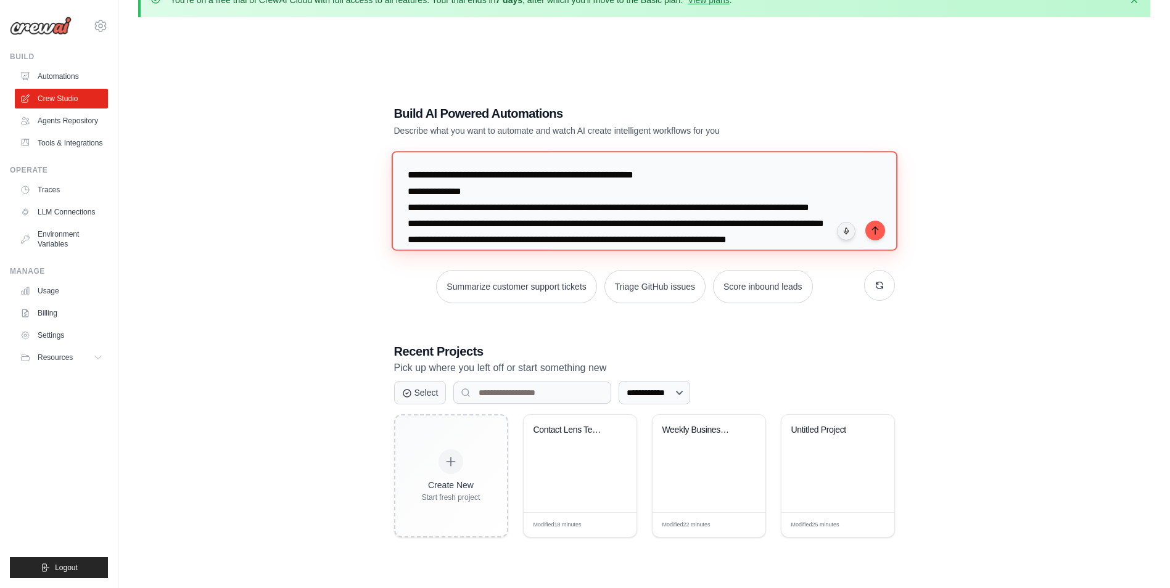
scroll to position [2260, 0]
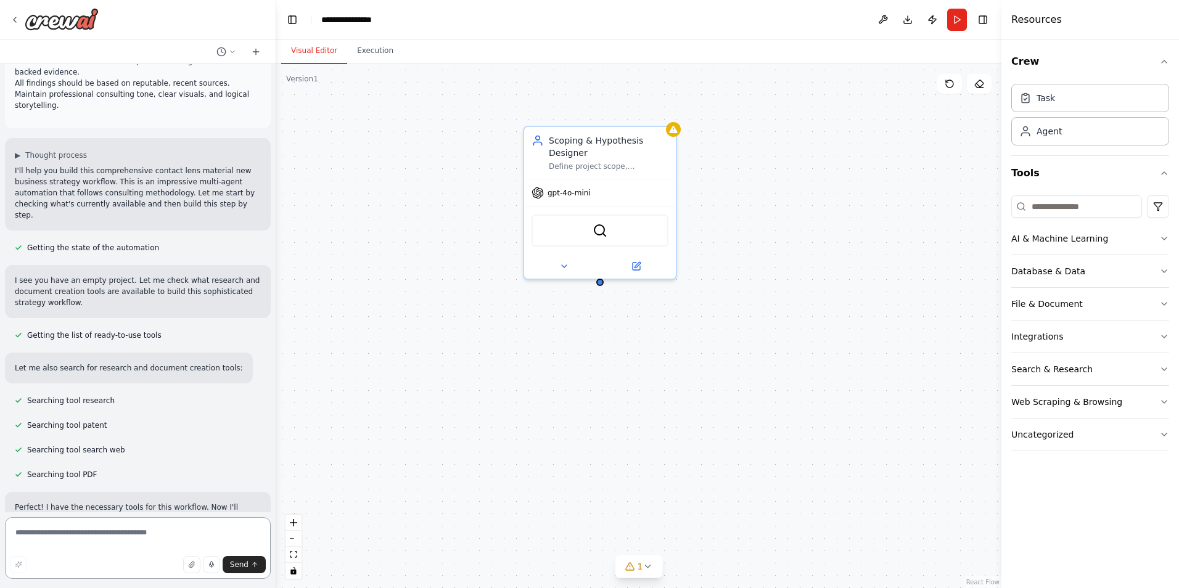
scroll to position [1045, 0]
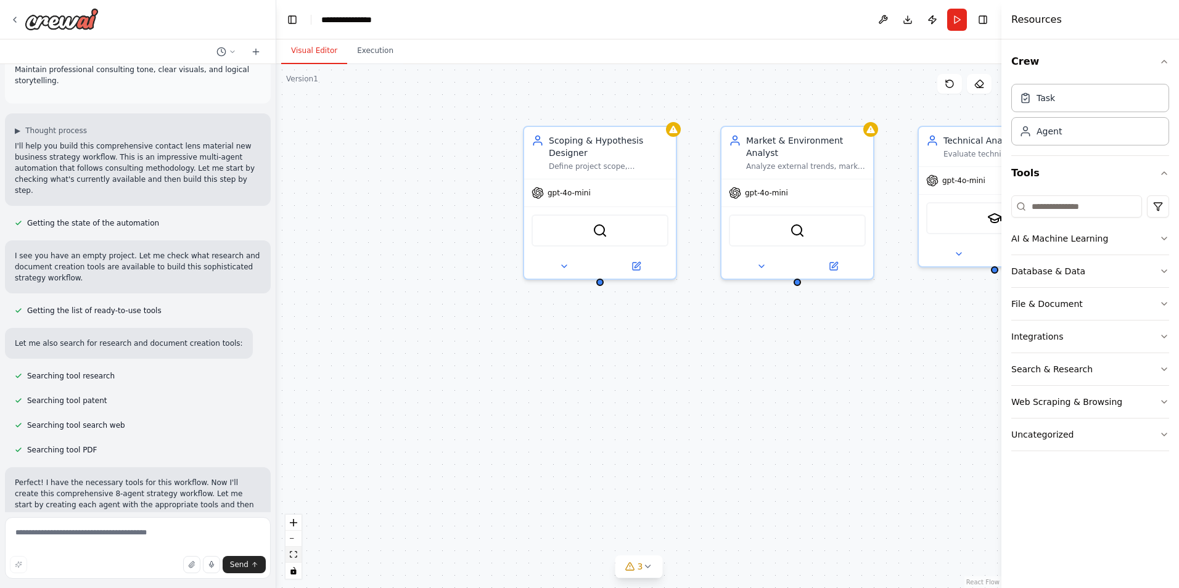
click at [295, 559] on button "fit view" at bounding box center [294, 555] width 16 height 16
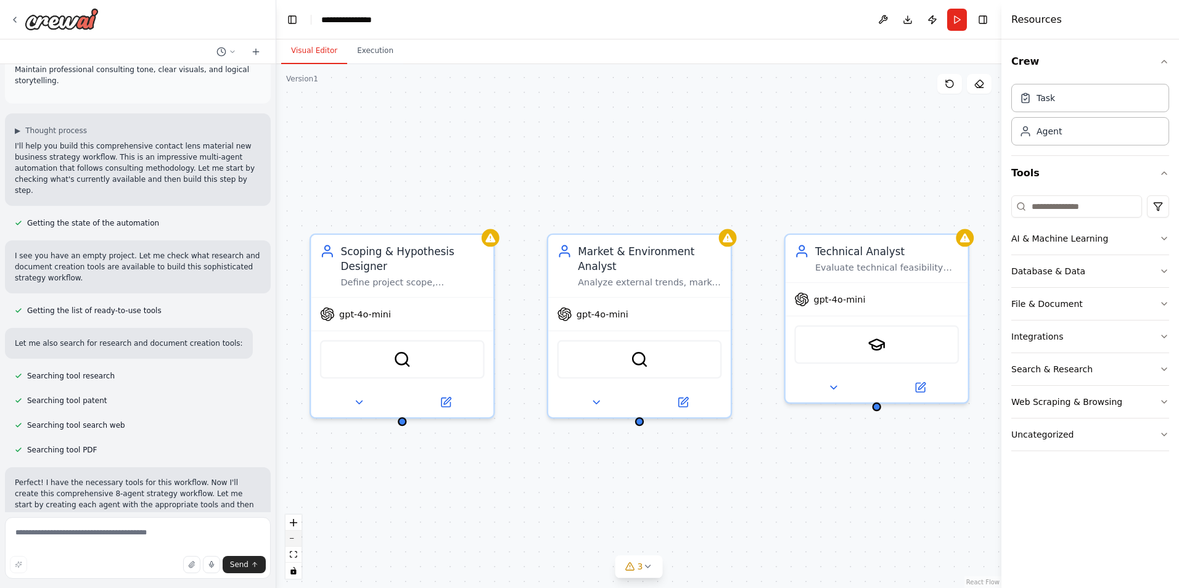
scroll to position [1070, 0]
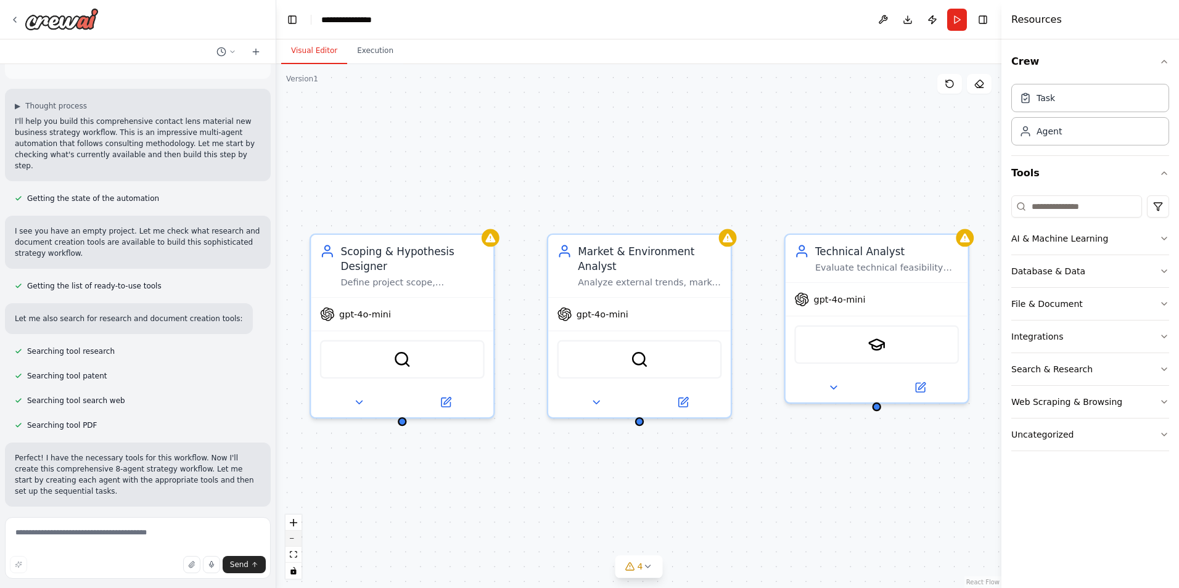
click at [295, 541] on button "zoom out" at bounding box center [294, 539] width 16 height 16
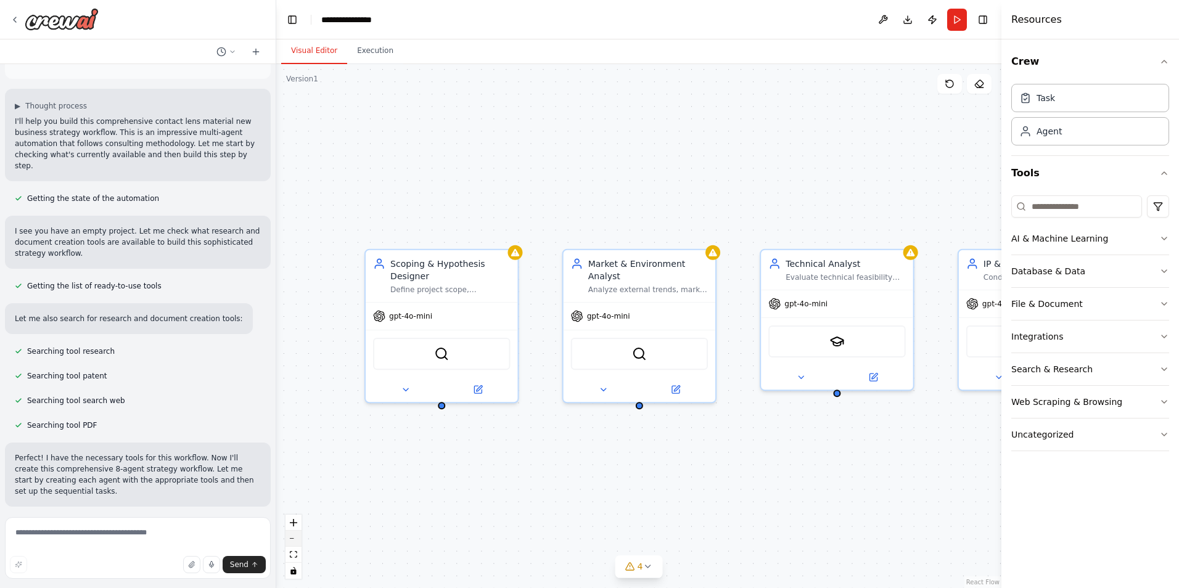
click at [295, 541] on button "zoom out" at bounding box center [294, 539] width 16 height 16
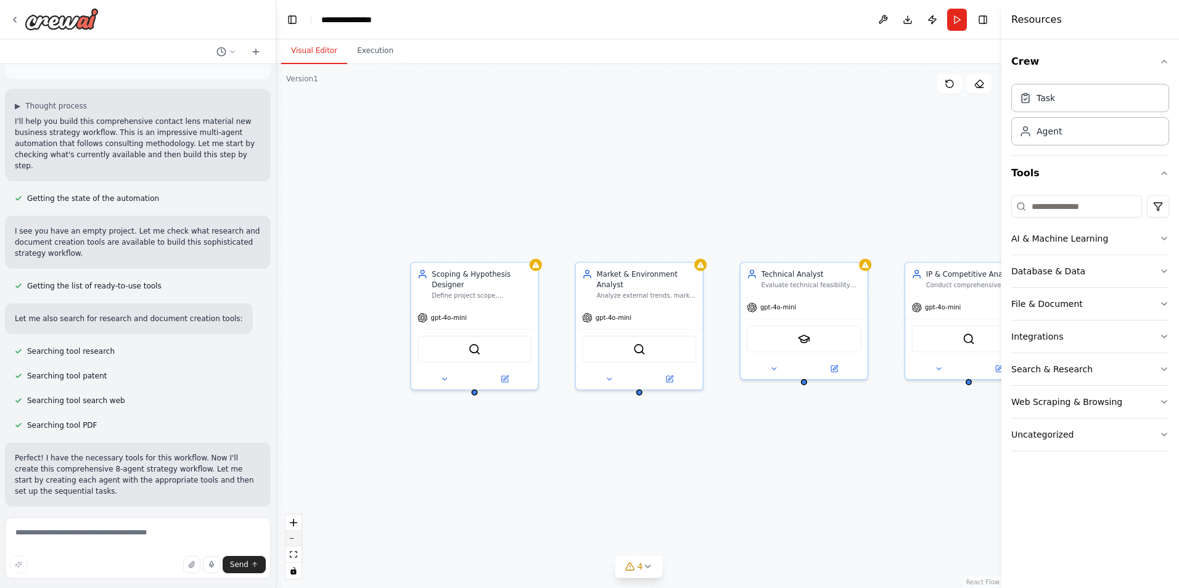
click at [295, 541] on button "zoom out" at bounding box center [294, 539] width 16 height 16
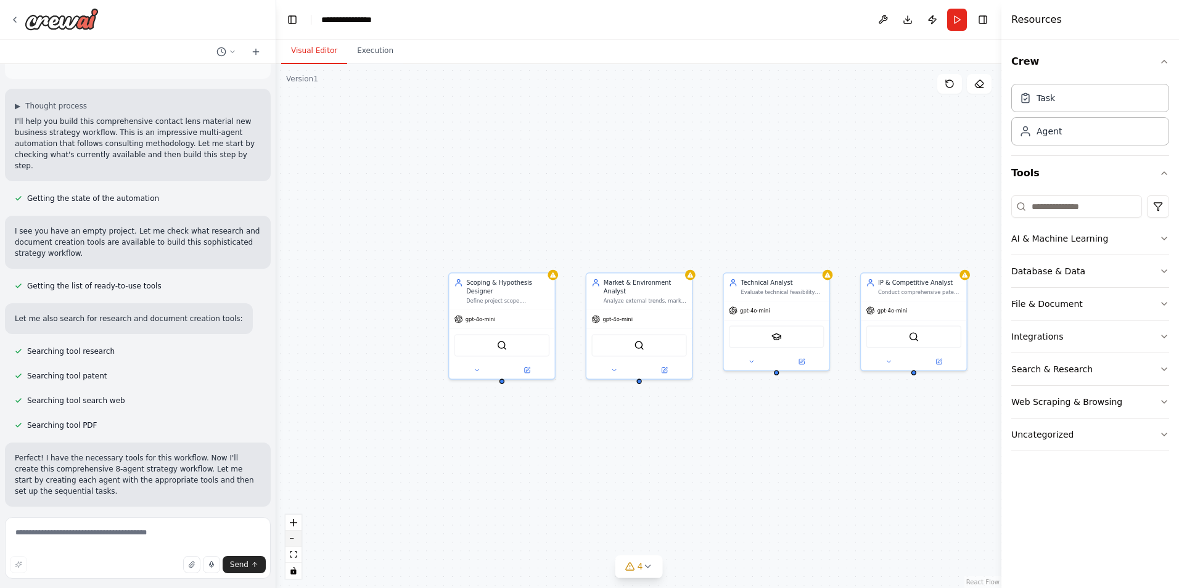
click at [295, 541] on button "zoom out" at bounding box center [294, 539] width 16 height 16
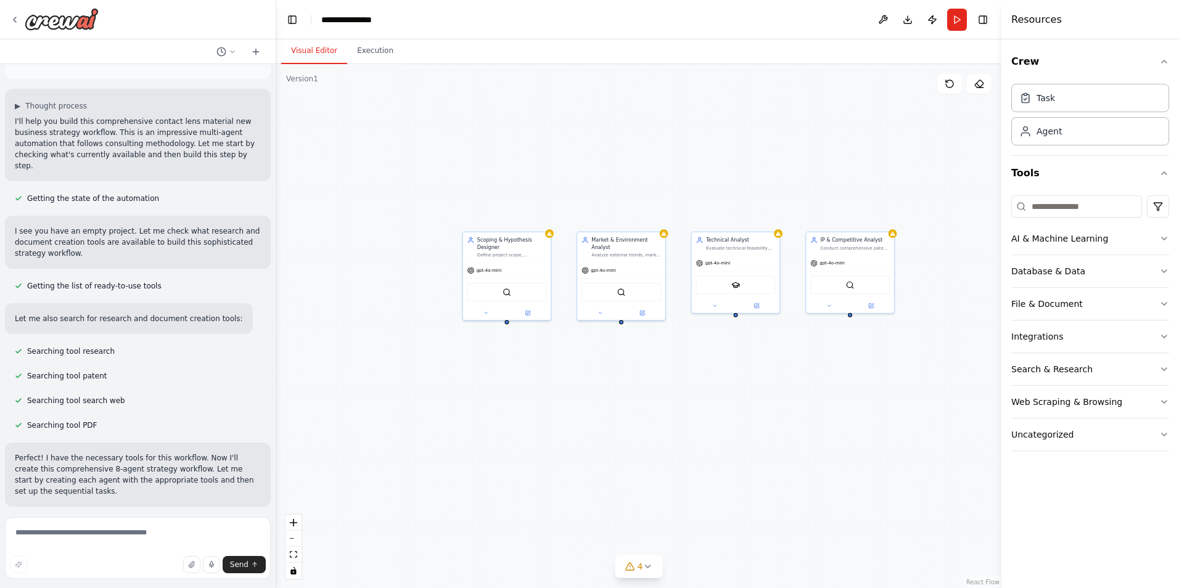
scroll to position [1104, 0]
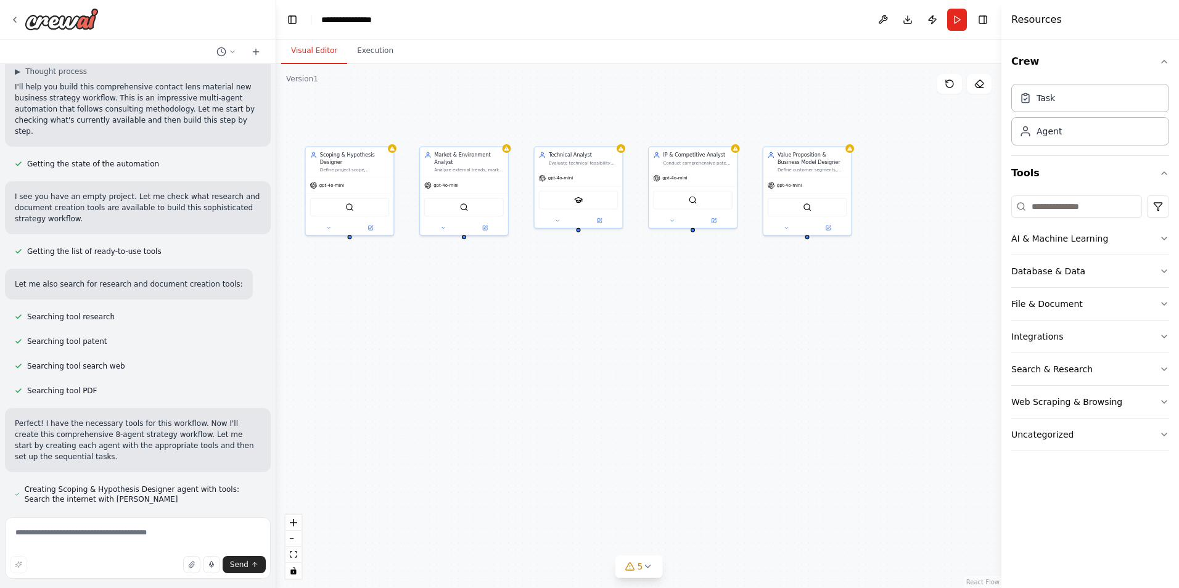
drag, startPoint x: 538, startPoint y: 509, endPoint x: 359, endPoint y: 374, distance: 224.5
click at [359, 374] on div "Scoping & Hypothesis Designer Define project scope, objectives, and initial hyp…" at bounding box center [638, 326] width 725 height 524
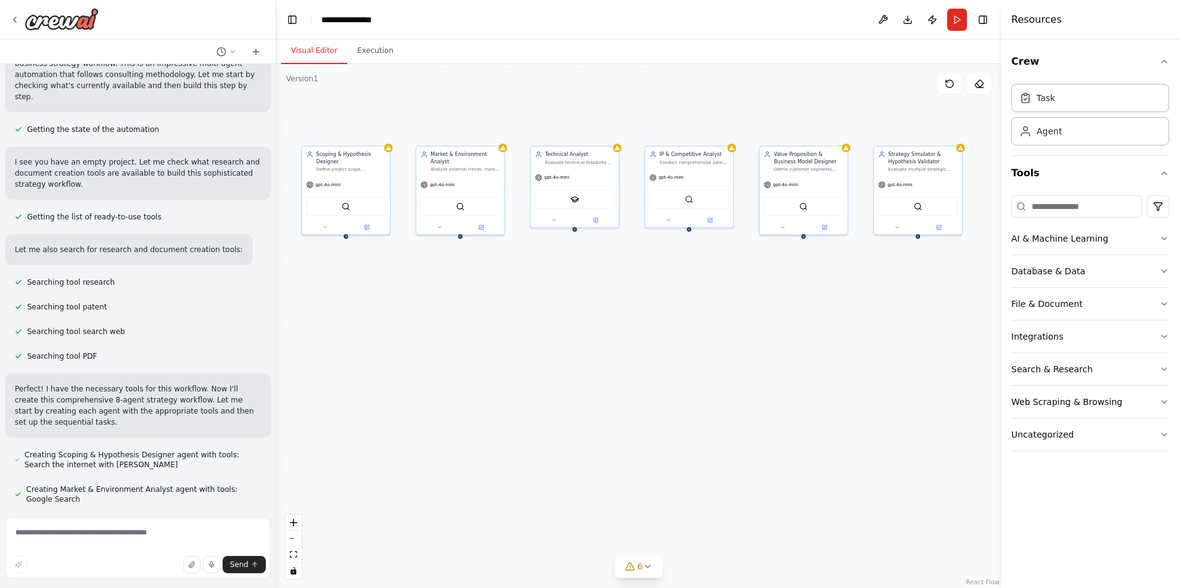
scroll to position [1173, 0]
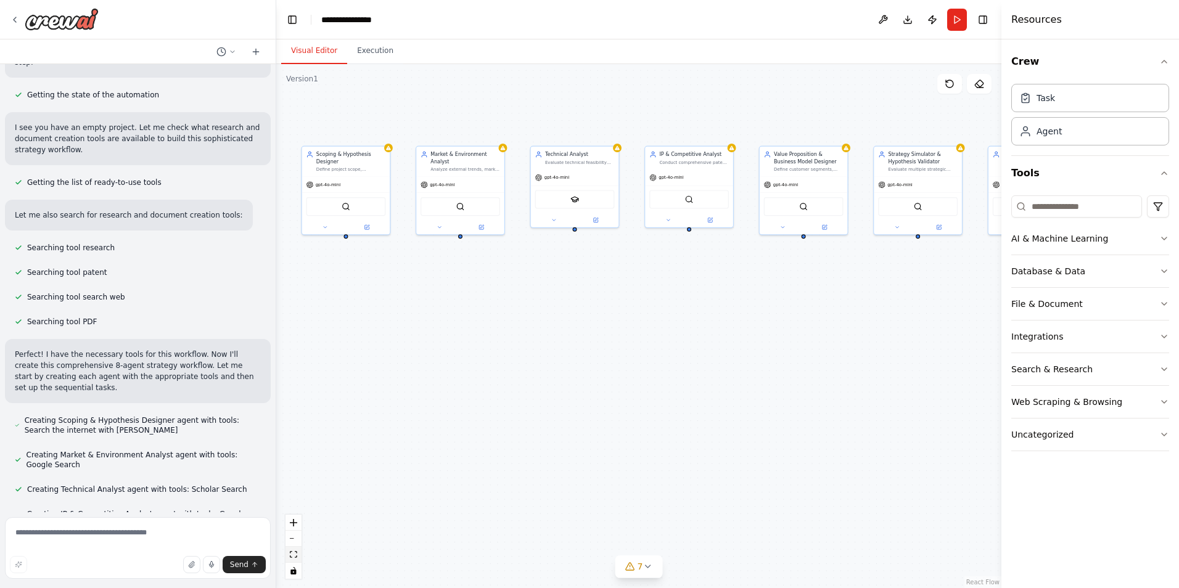
click at [298, 556] on button "fit view" at bounding box center [294, 555] width 16 height 16
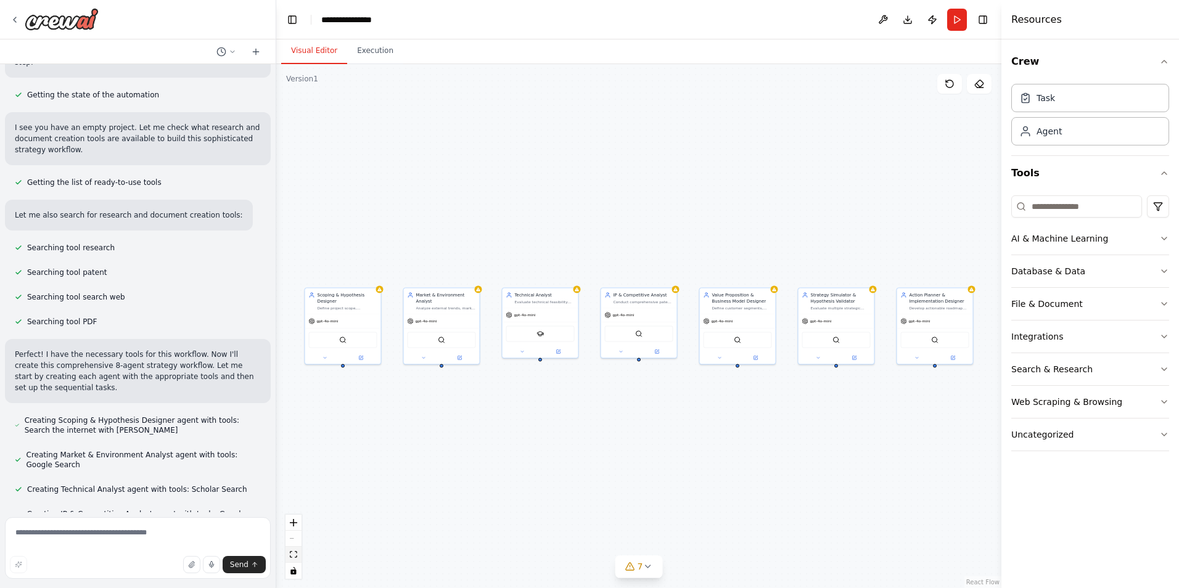
scroll to position [1208, 0]
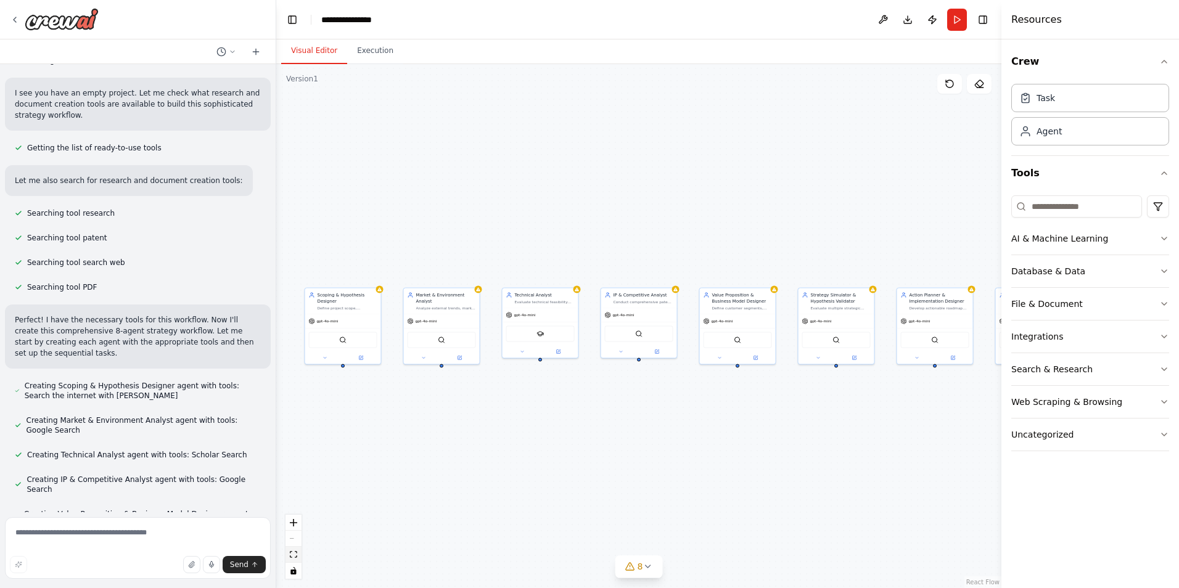
click at [298, 556] on button "fit view" at bounding box center [294, 555] width 16 height 16
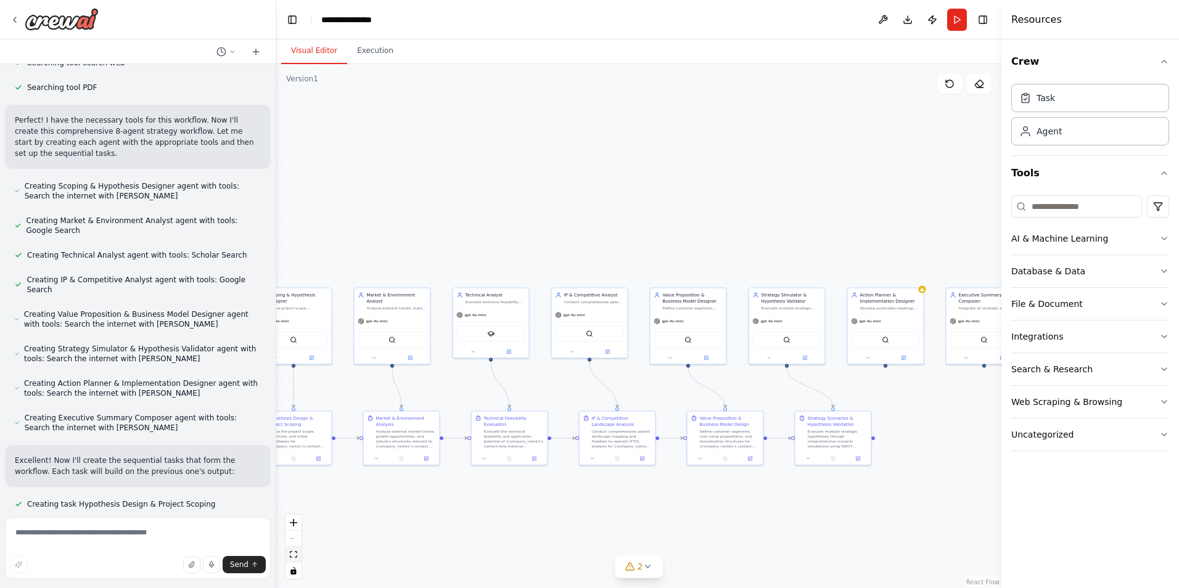
scroll to position [1432, 0]
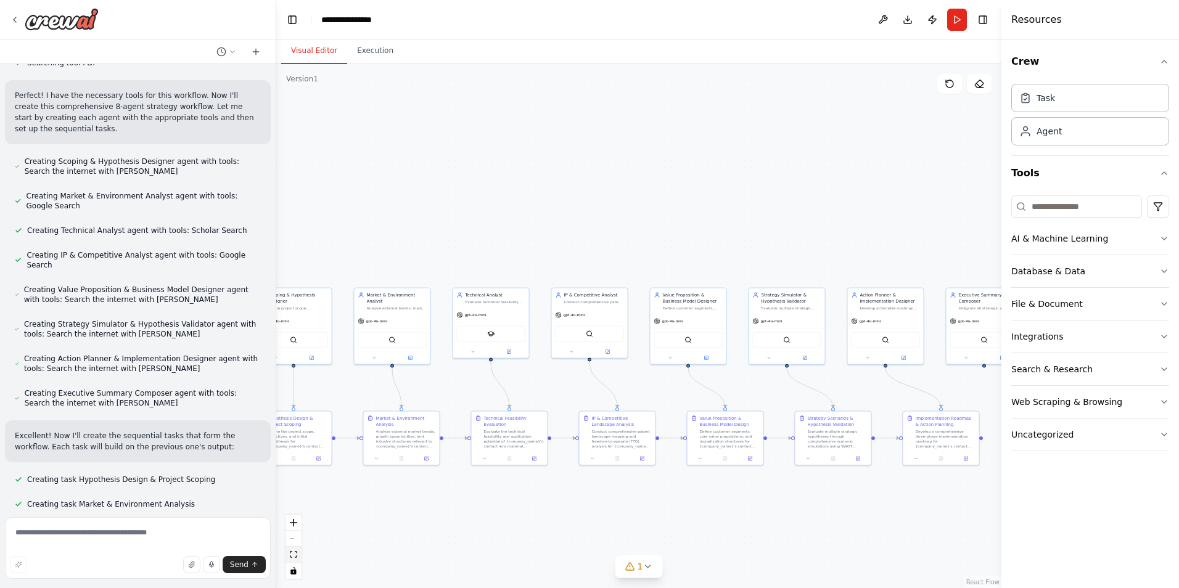
click at [298, 556] on button "fit view" at bounding box center [294, 555] width 16 height 16
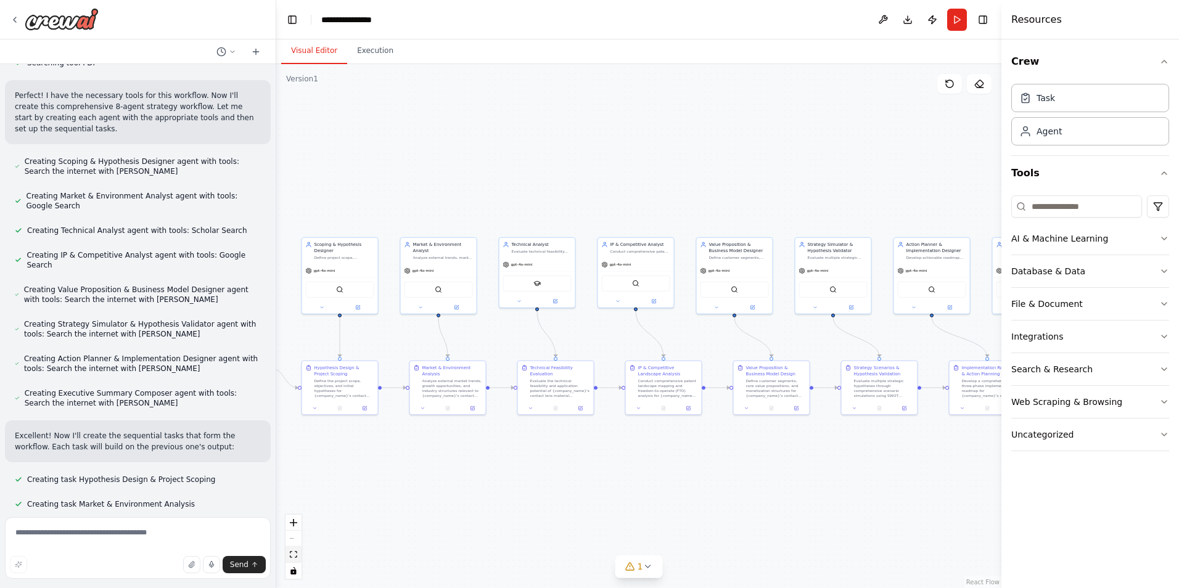
click at [298, 556] on button "fit view" at bounding box center [294, 555] width 16 height 16
click at [295, 540] on div "React Flow controls" at bounding box center [294, 547] width 16 height 64
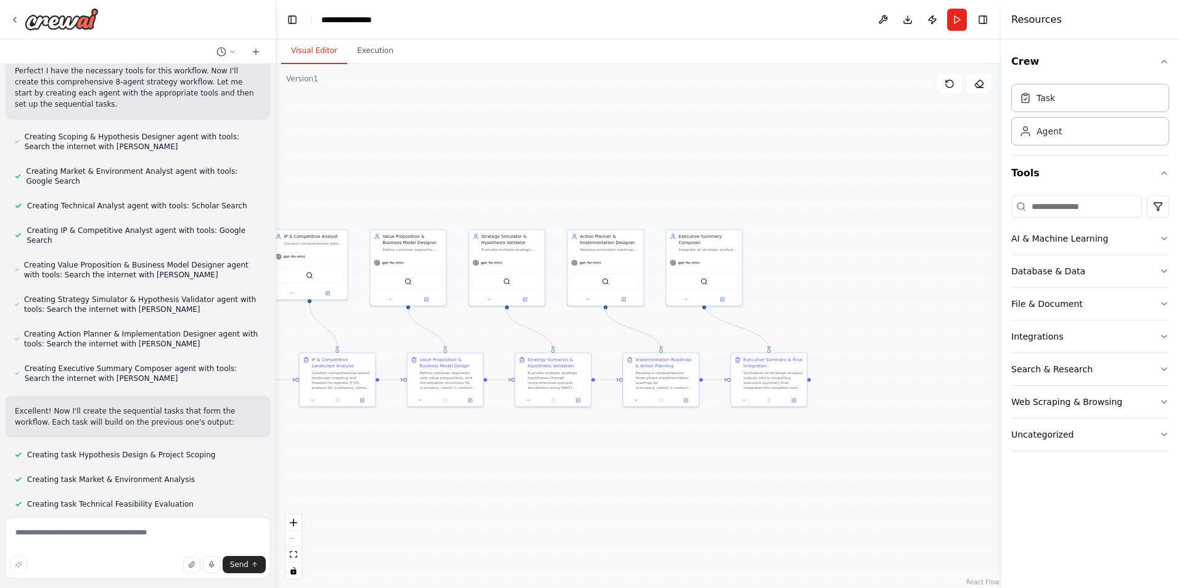
drag, startPoint x: 844, startPoint y: 492, endPoint x: 516, endPoint y: 483, distance: 328.3
click at [516, 483] on div ".deletable-edge-delete-btn { width: 20px; height: 20px; border: 0px solid #ffff…" at bounding box center [638, 326] width 725 height 524
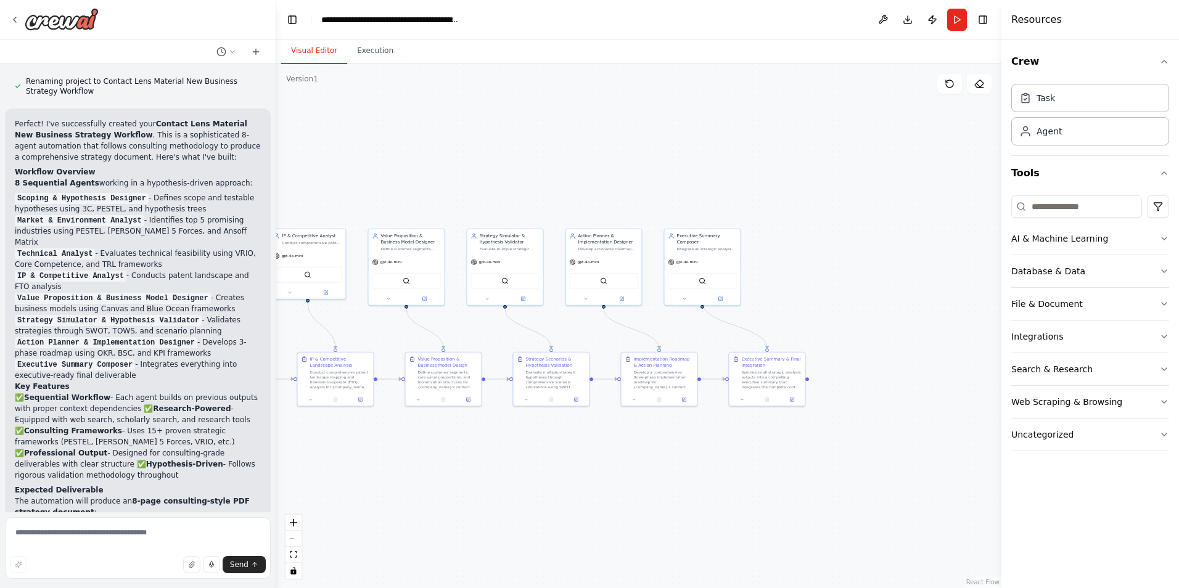
scroll to position [2267, 0]
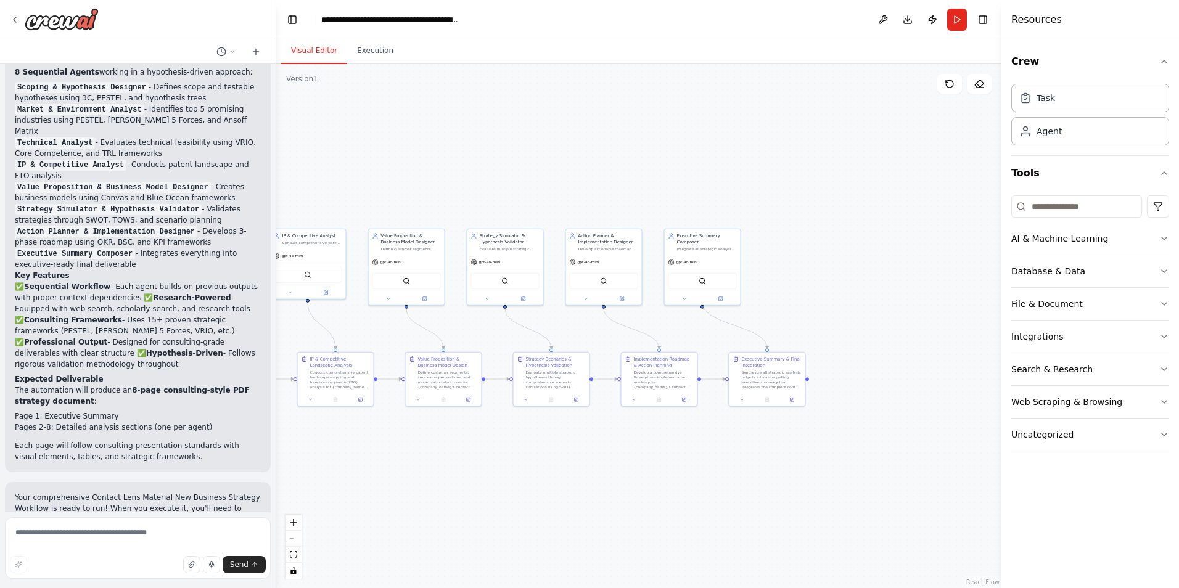
click at [56, 580] on span "Suggestion" at bounding box center [49, 585] width 41 height 10
click at [23, 583] on div at bounding box center [22, 585] width 4 height 4
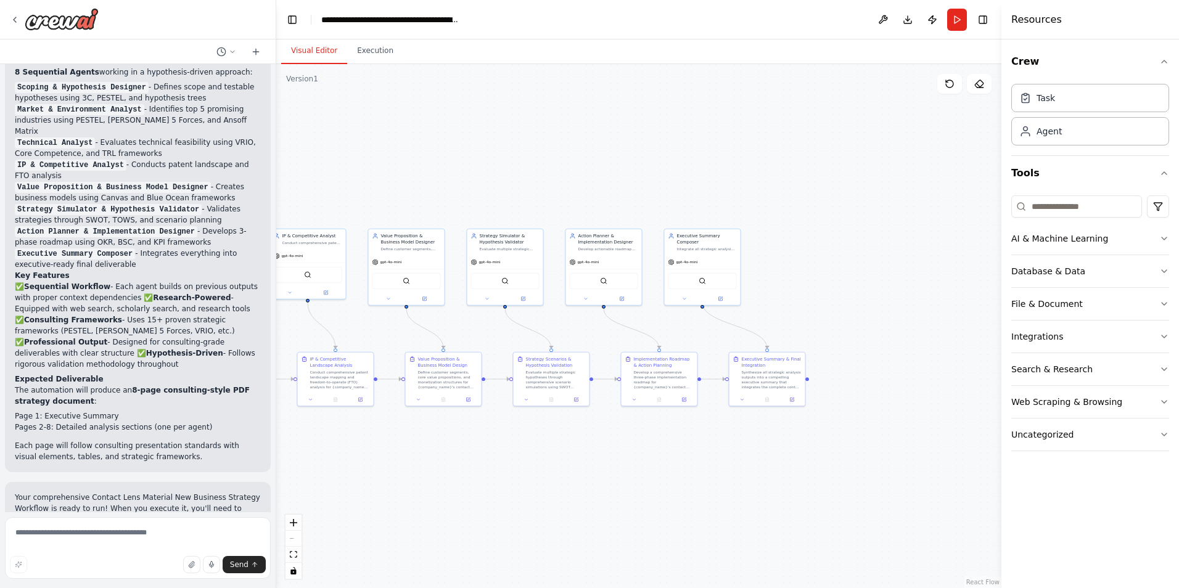
click at [50, 507] on div "name: "Contact Lens Material New Business Strategy Workflow" description: > Hyp…" at bounding box center [138, 288] width 276 height 448
click at [160, 533] on textarea at bounding box center [138, 549] width 266 height 62
drag, startPoint x: 21, startPoint y: 567, endPoint x: 19, endPoint y: 553, distance: 14.4
click at [19, 553] on textarea at bounding box center [138, 549] width 266 height 62
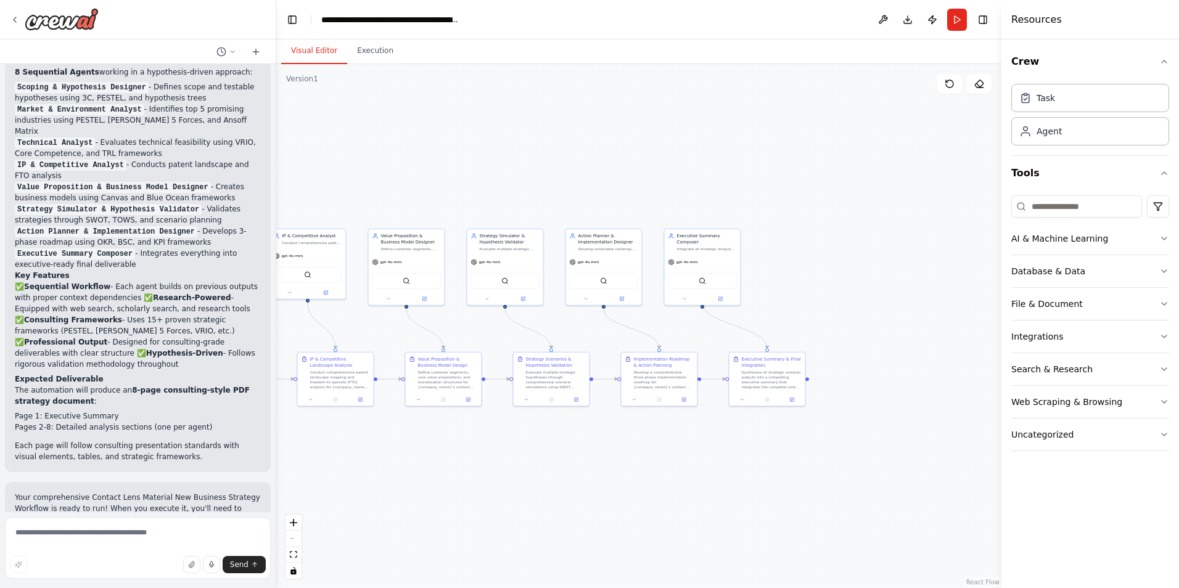
drag, startPoint x: 14, startPoint y: 455, endPoint x: 63, endPoint y: 461, distance: 49.7
click at [72, 531] on textarea at bounding box center [138, 549] width 266 height 62
paste textarea "**********"
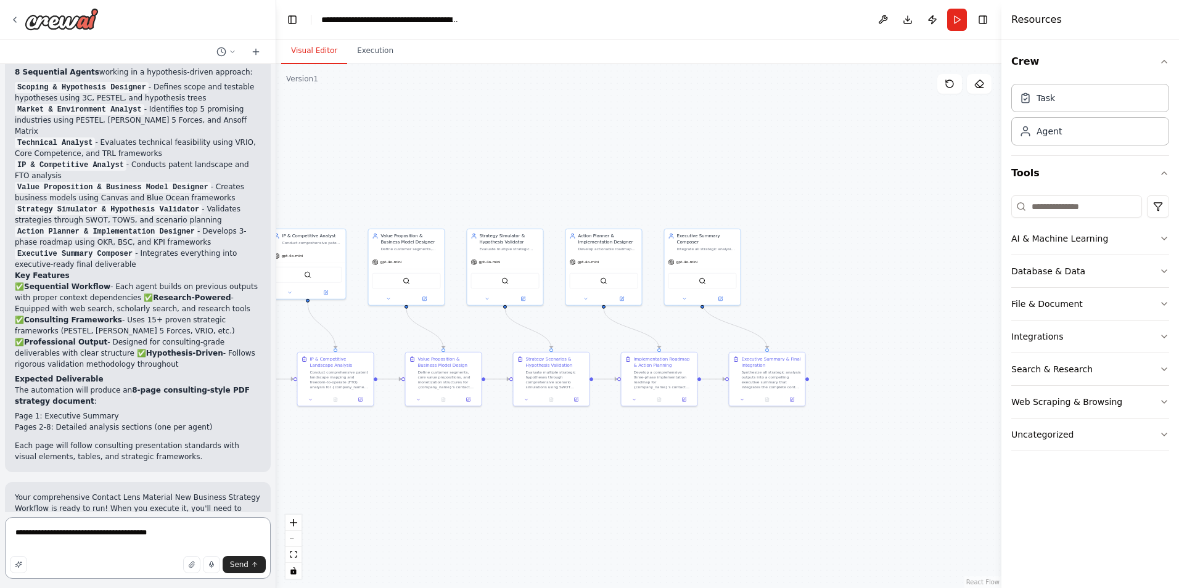
type textarea "**********"
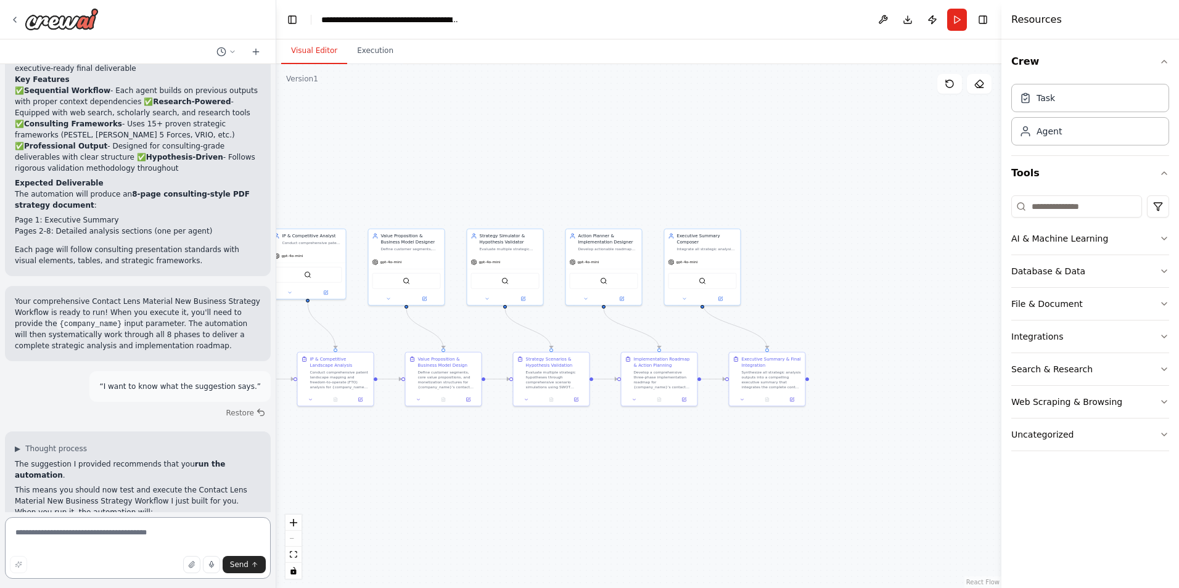
scroll to position [2475, 0]
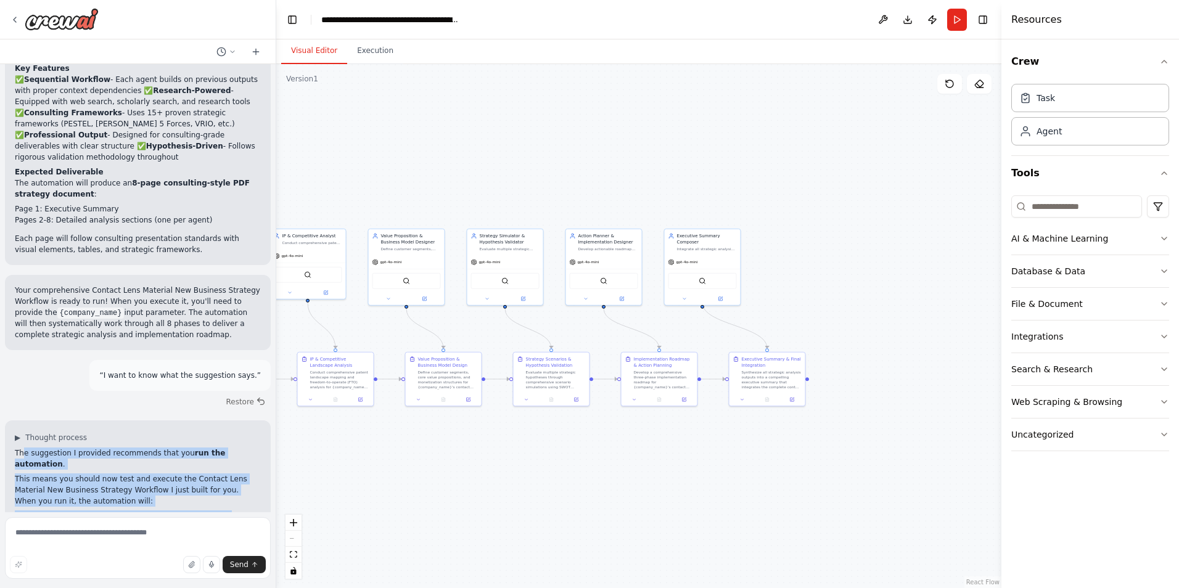
drag, startPoint x: 196, startPoint y: 490, endPoint x: 21, endPoint y: 295, distance: 262.1
click at [21, 448] on div "The suggestion I provided recommends that you run the automation . This means y…" at bounding box center [138, 564] width 246 height 233
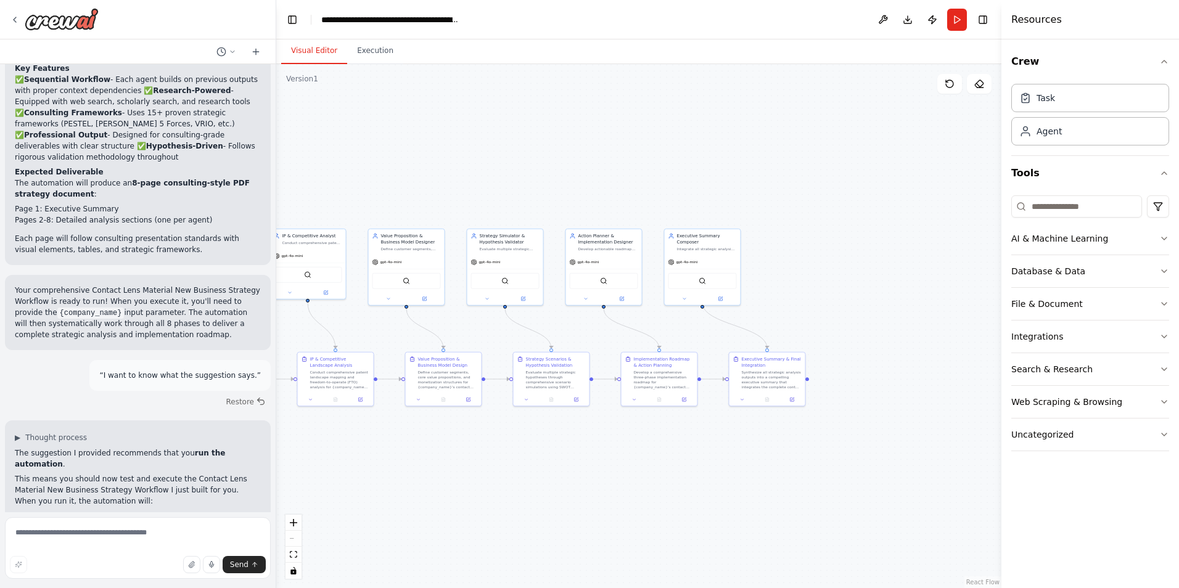
click at [18, 448] on p "The suggestion I provided recommends that you run the automation ." at bounding box center [138, 459] width 246 height 22
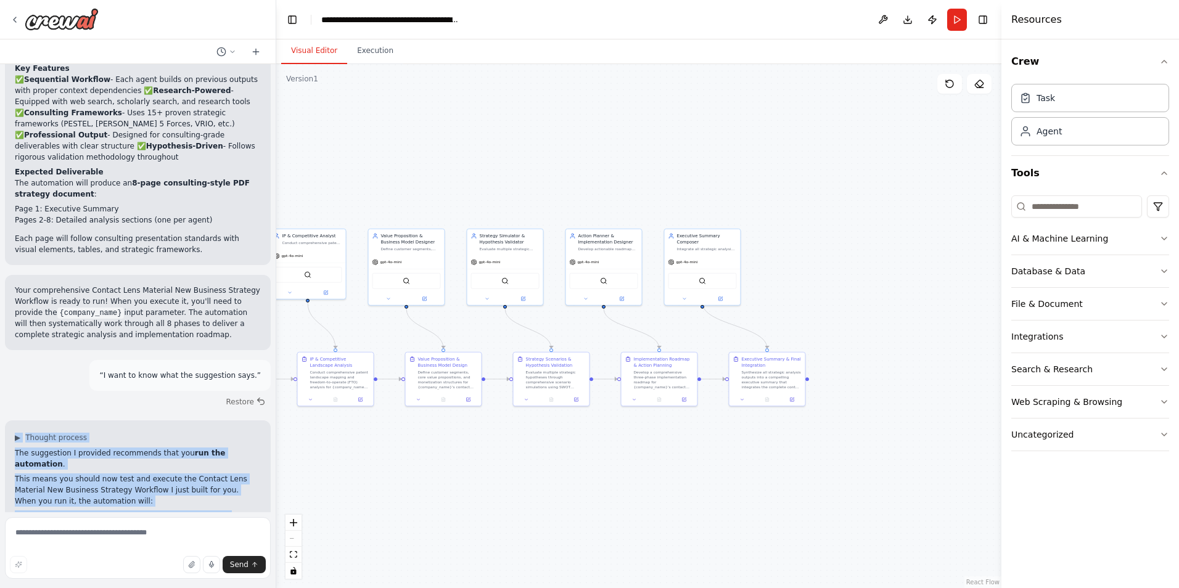
drag, startPoint x: 199, startPoint y: 491, endPoint x: 16, endPoint y: 272, distance: 285.1
click at [16, 421] on div "▶ Thought process The suggestion I provided recommends that you run the automat…" at bounding box center [138, 556] width 266 height 270
copy div "▶ Thought process The suggestion I provided recommends that you run the automat…"
click at [957, 25] on button "Run" at bounding box center [957, 20] width 20 height 22
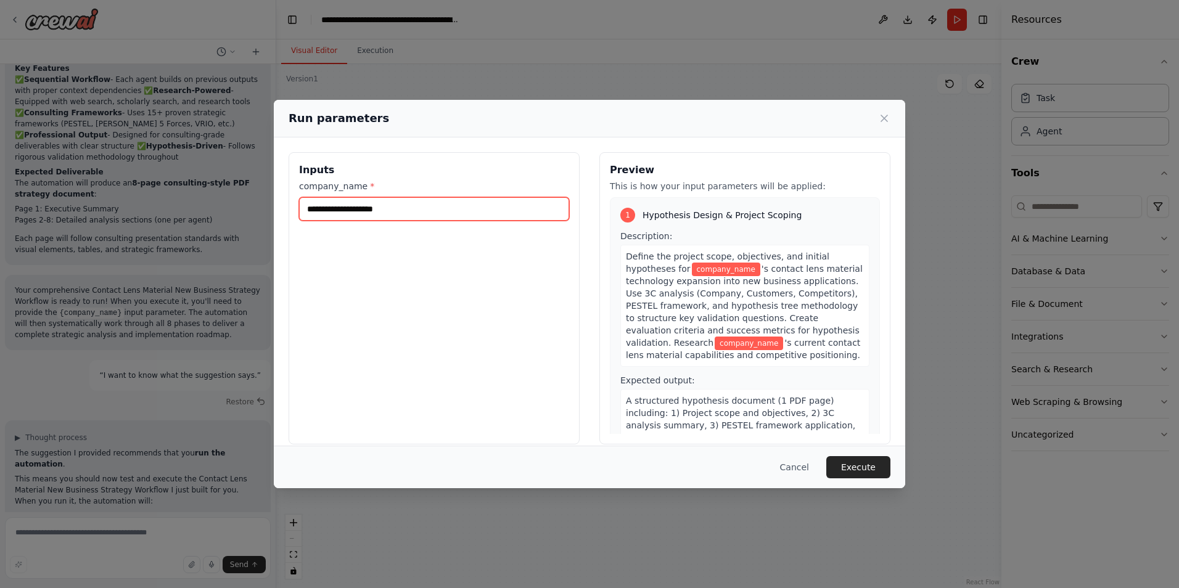
click at [335, 208] on input "company_name *" at bounding box center [434, 208] width 270 height 23
click at [403, 210] on input "company_name *" at bounding box center [434, 208] width 270 height 23
drag, startPoint x: 410, startPoint y: 210, endPoint x: 294, endPoint y: 207, distance: 116.6
click at [294, 207] on div "Inputs company_name *" at bounding box center [434, 298] width 291 height 292
type input "*"
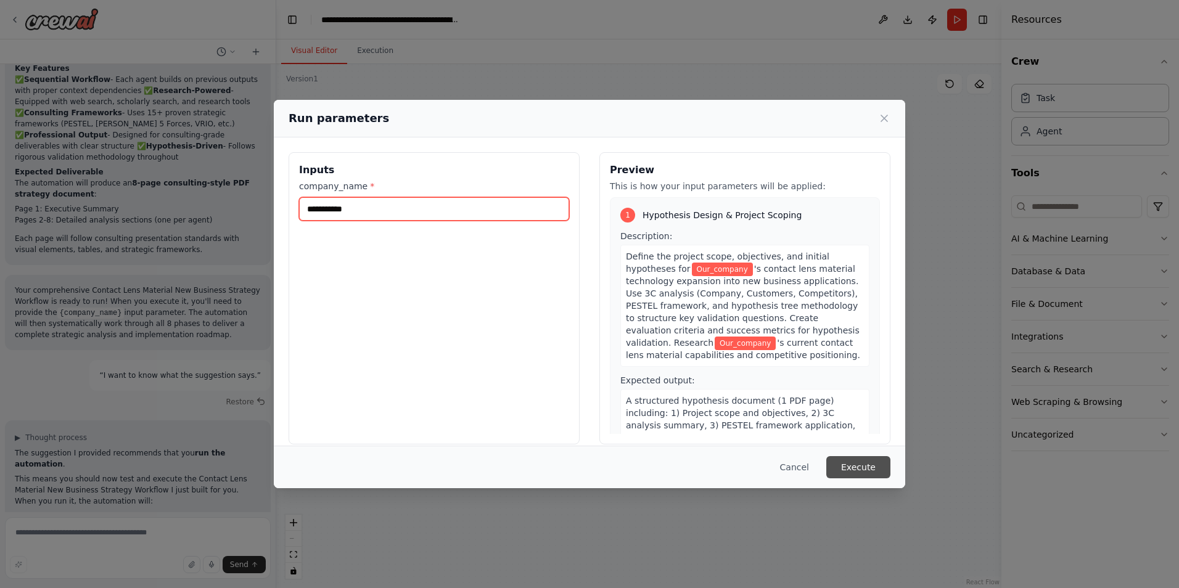
type input "**********"
click at [856, 466] on button "Execute" at bounding box center [859, 467] width 64 height 22
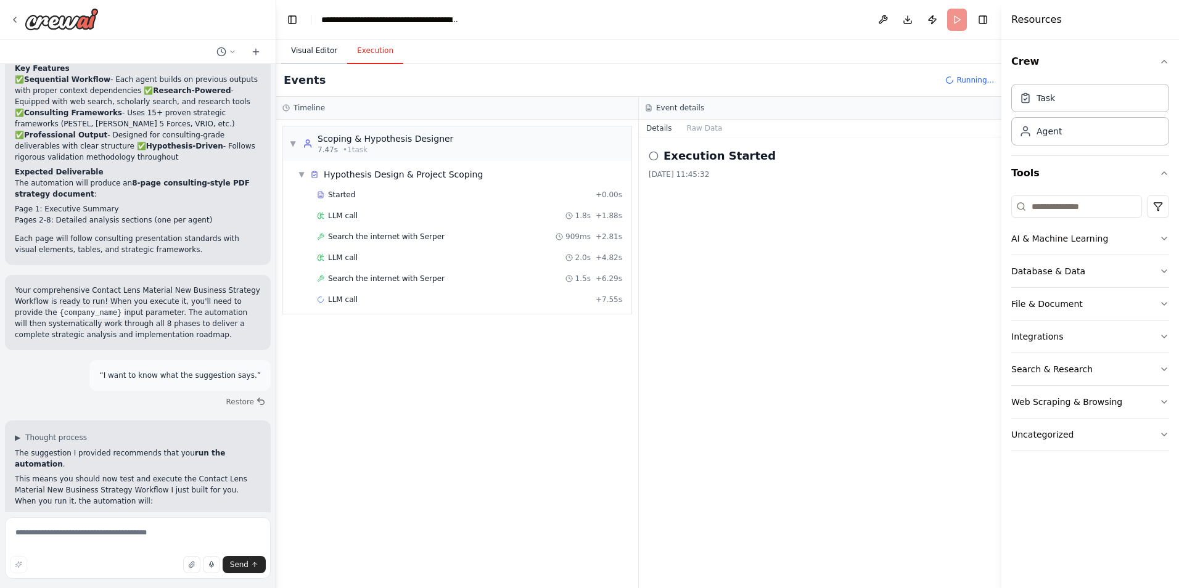
click at [319, 43] on button "Visual Editor" at bounding box center [314, 51] width 66 height 26
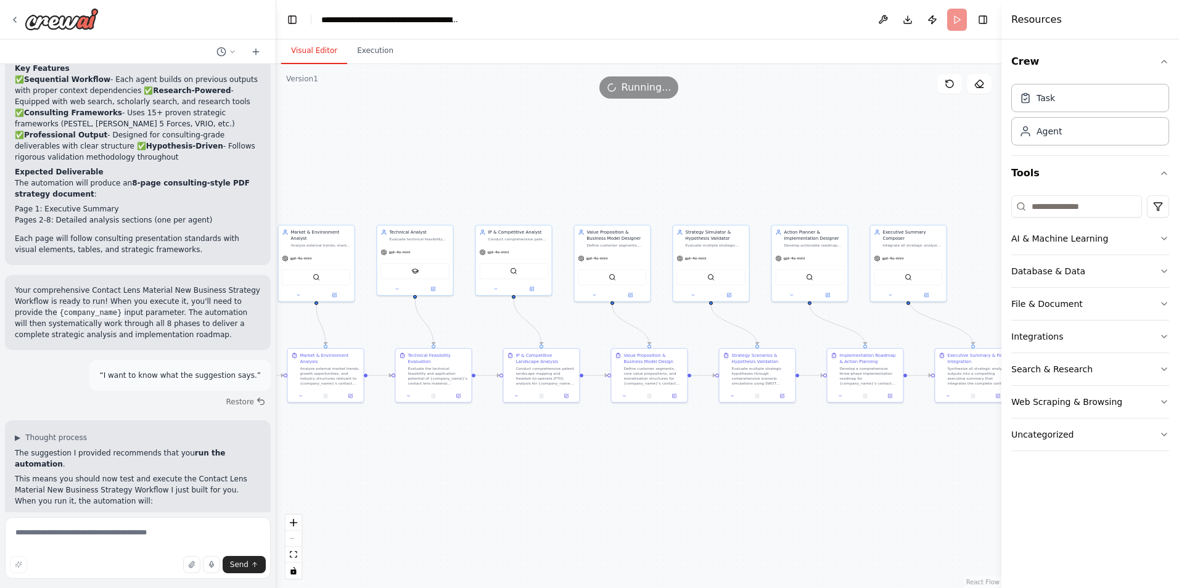
drag, startPoint x: 635, startPoint y: 485, endPoint x: 864, endPoint y: 482, distance: 229.5
click at [864, 482] on div ".deletable-edge-delete-btn { width: 20px; height: 20px; border: 0px solid #ffff…" at bounding box center [638, 326] width 725 height 524
drag, startPoint x: 608, startPoint y: 488, endPoint x: 811, endPoint y: 484, distance: 203.0
click at [811, 484] on div ".deletable-edge-delete-btn { width: 20px; height: 20px; border: 0px solid #ffff…" at bounding box center [638, 326] width 725 height 524
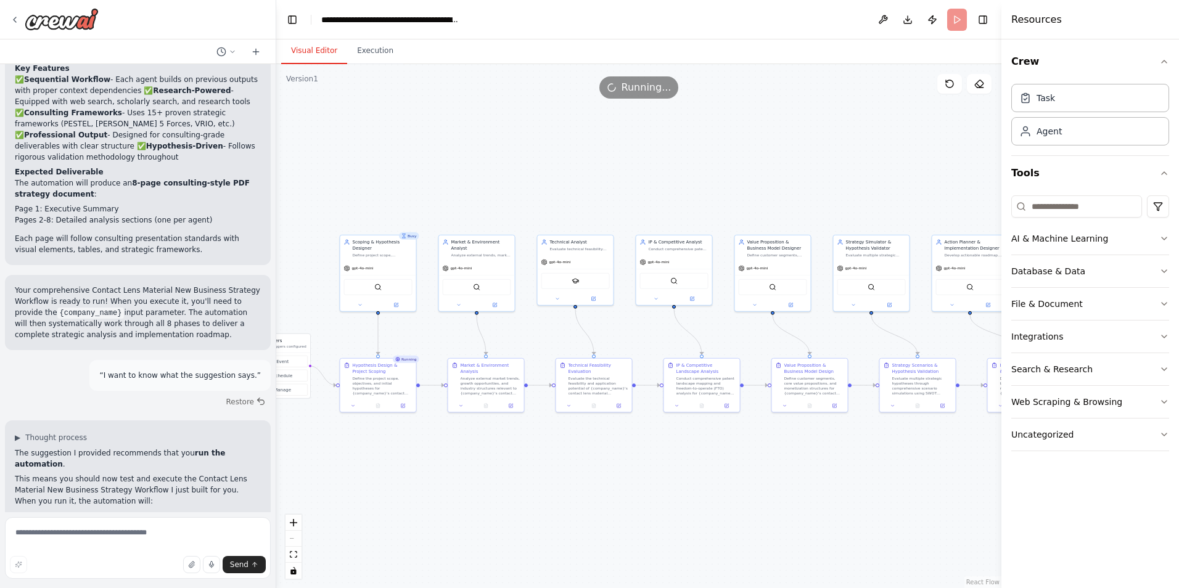
drag, startPoint x: 776, startPoint y: 479, endPoint x: 707, endPoint y: 491, distance: 69.6
click at [707, 491] on div ".deletable-edge-delete-btn { width: 20px; height: 20px; border: 0px solid #ffff…" at bounding box center [638, 326] width 725 height 524
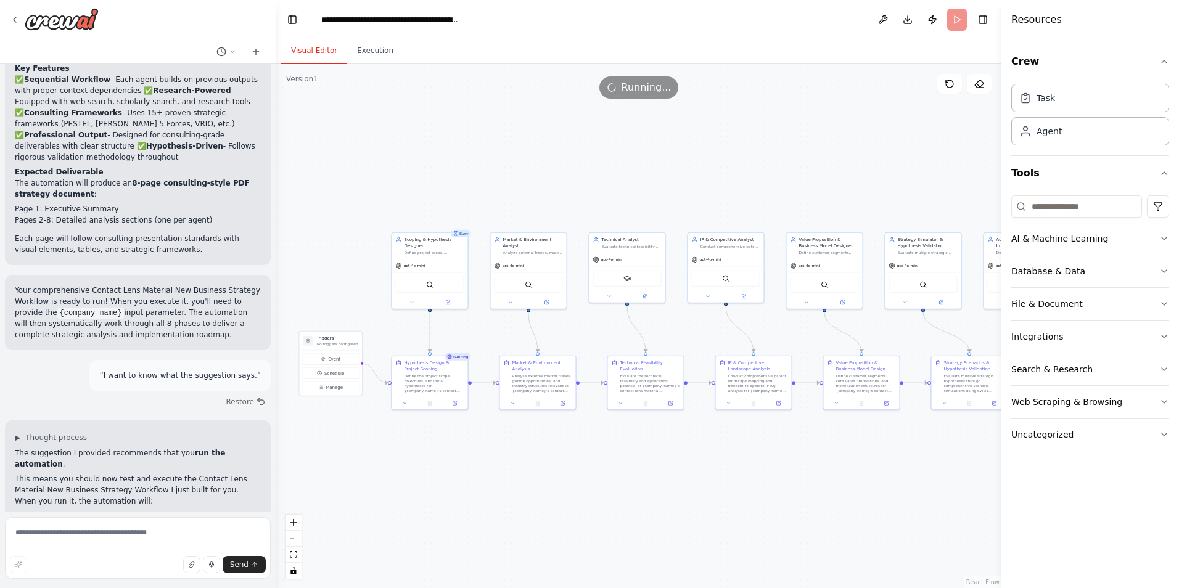
drag, startPoint x: 621, startPoint y: 472, endPoint x: 673, endPoint y: 470, distance: 51.9
click at [673, 470] on div ".deletable-edge-delete-btn { width: 20px; height: 20px; border: 0px solid #ffff…" at bounding box center [638, 326] width 725 height 524
click at [379, 59] on button "Execution" at bounding box center [375, 51] width 56 height 26
click at [328, 52] on button "Visual Editor" at bounding box center [314, 51] width 66 height 26
click at [295, 528] on button "zoom in" at bounding box center [294, 523] width 16 height 16
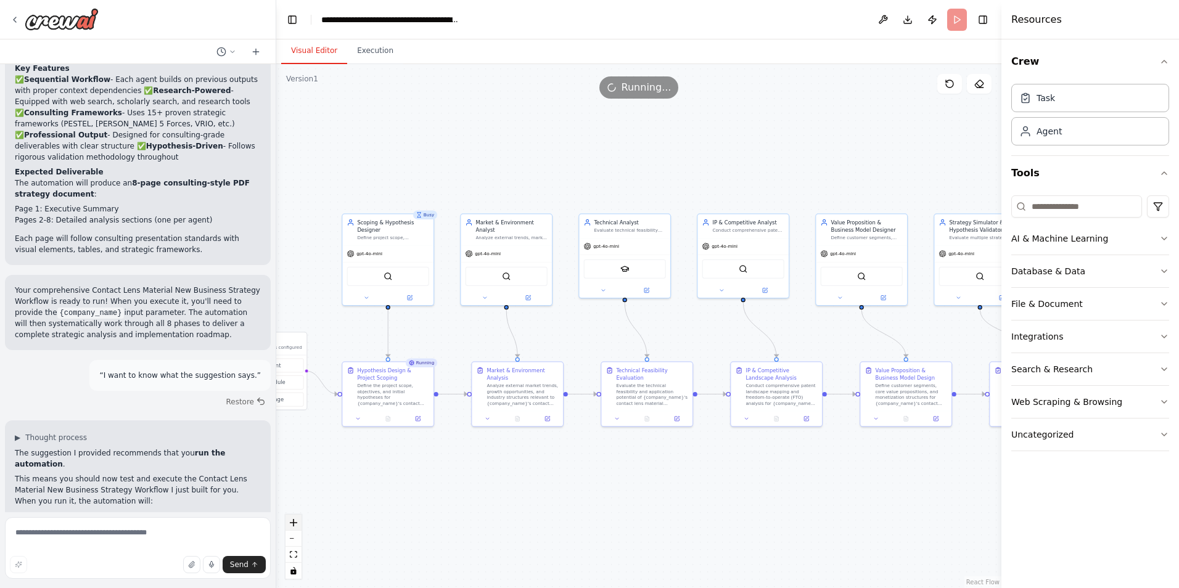
click at [293, 525] on icon "zoom in" at bounding box center [293, 522] width 7 height 7
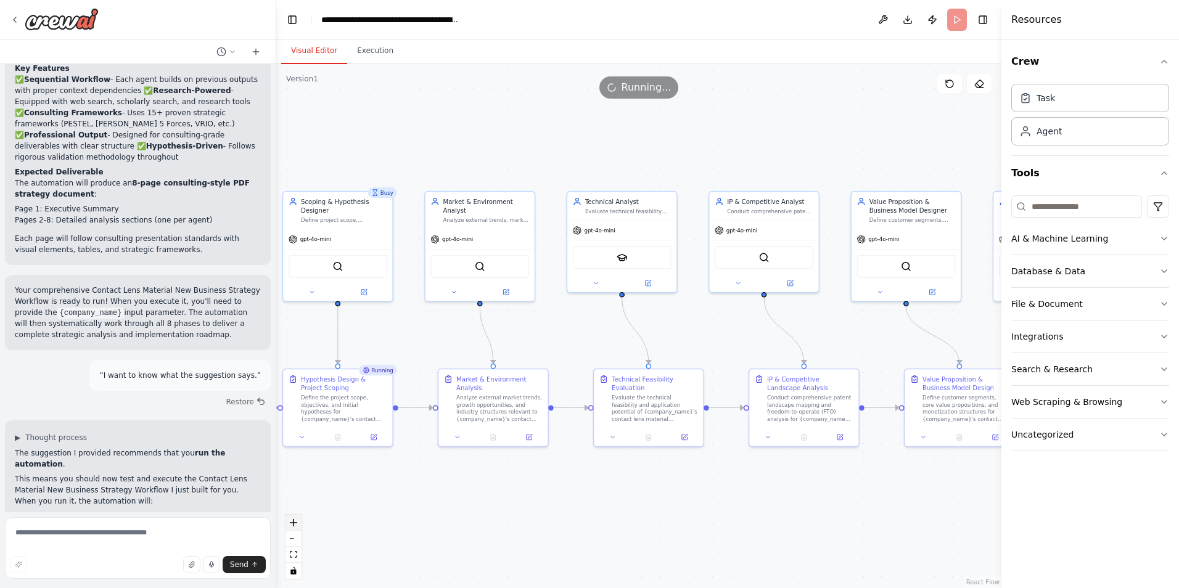
click at [293, 525] on icon "zoom in" at bounding box center [293, 522] width 7 height 7
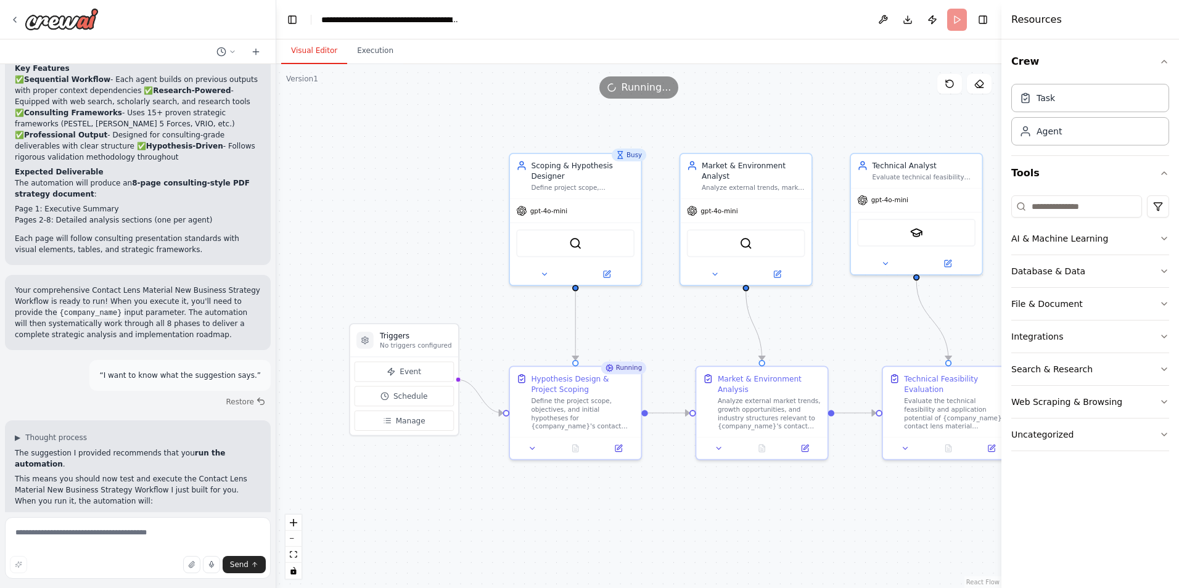
drag, startPoint x: 437, startPoint y: 512, endPoint x: 716, endPoint y: 495, distance: 279.3
click at [716, 495] on div ".deletable-edge-delete-btn { width: 20px; height: 20px; border: 0px solid #ffff…" at bounding box center [638, 326] width 725 height 524
click at [537, 450] on icon at bounding box center [533, 446] width 9 height 9
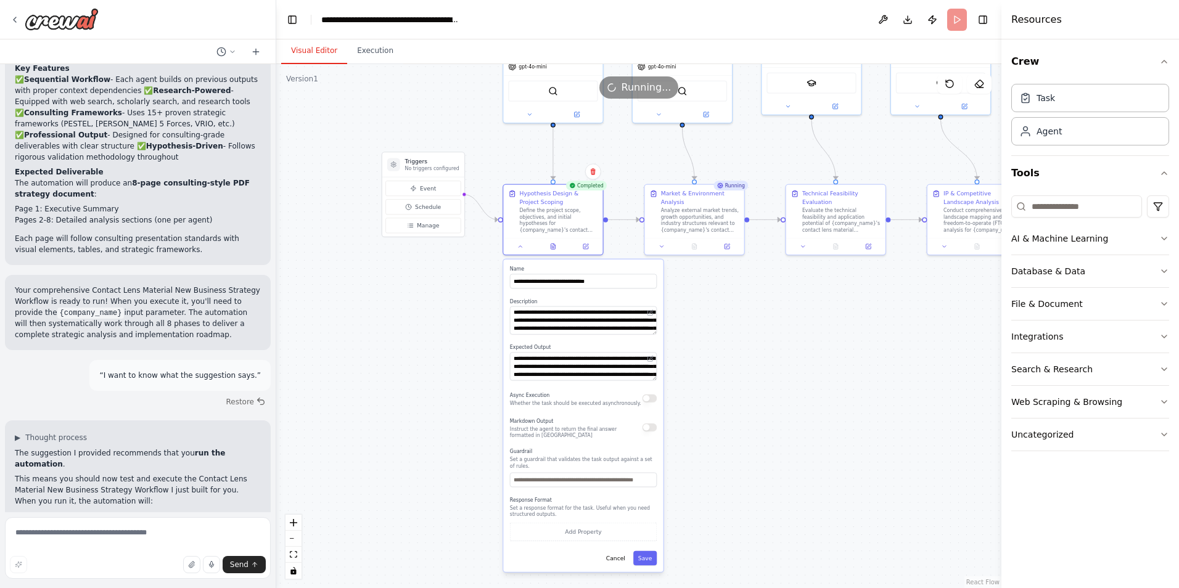
drag, startPoint x: 734, startPoint y: 526, endPoint x: 726, endPoint y: 284, distance: 241.9
click at [726, 285] on div ".deletable-edge-delete-btn { width: 20px; height: 20px; border: 0px solid #ffff…" at bounding box center [638, 326] width 725 height 524
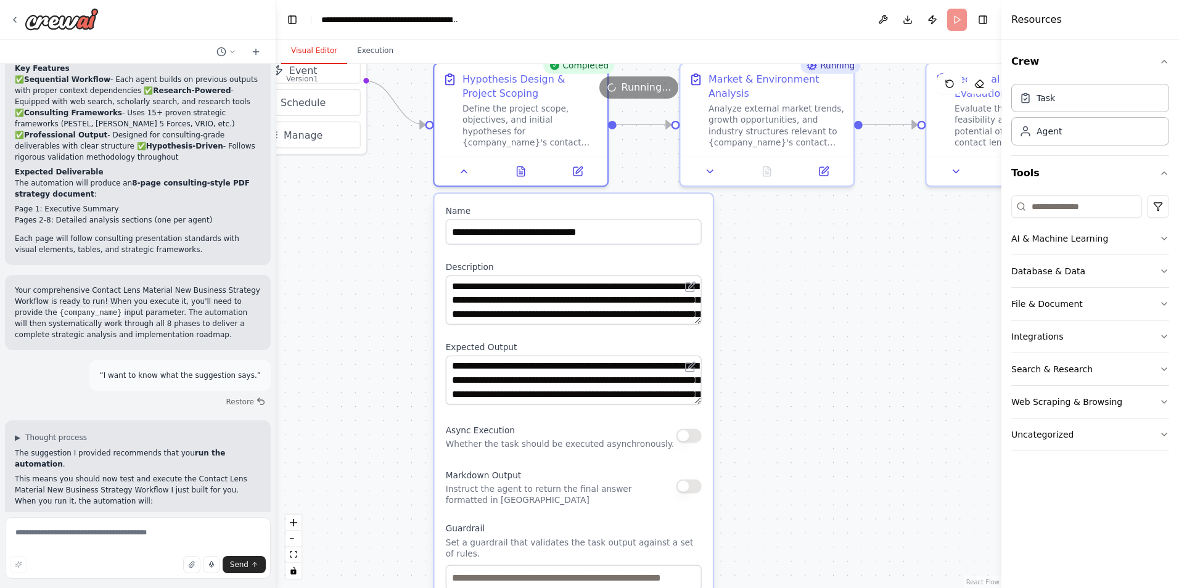
drag, startPoint x: 736, startPoint y: 282, endPoint x: 748, endPoint y: 360, distance: 78.6
click at [748, 360] on div ".deletable-edge-delete-btn { width: 20px; height: 20px; border: 0px solid #ffff…" at bounding box center [638, 326] width 725 height 524
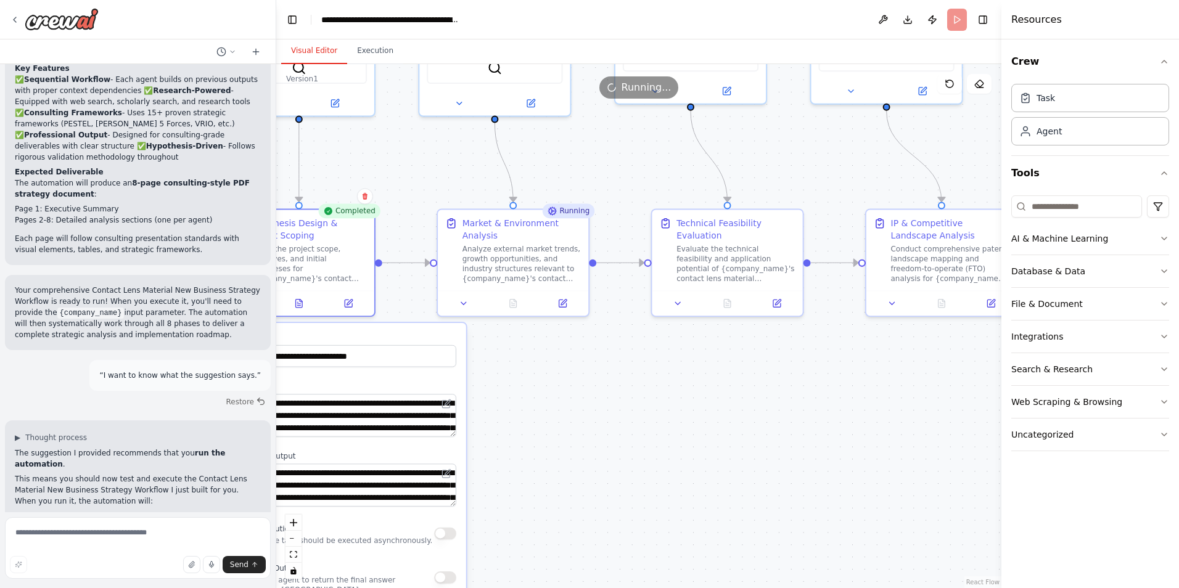
drag, startPoint x: 786, startPoint y: 305, endPoint x: 546, endPoint y: 418, distance: 265.4
click at [546, 418] on div ".deletable-edge-delete-btn { width: 20px; height: 20px; border: 0px solid #ffff…" at bounding box center [638, 326] width 725 height 524
click at [466, 307] on button at bounding box center [463, 301] width 42 height 15
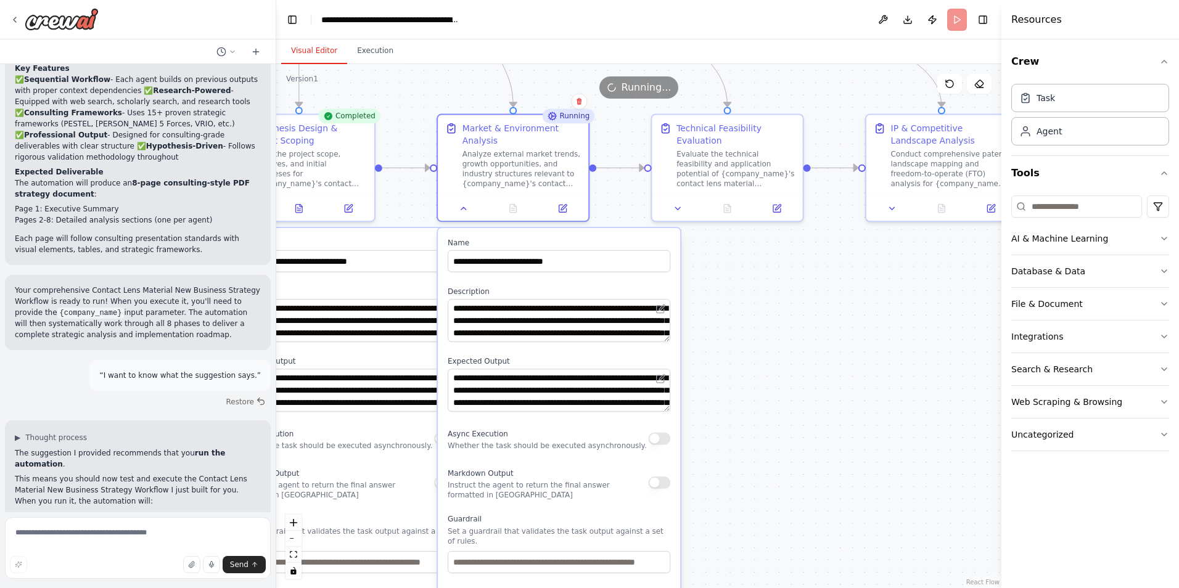
drag, startPoint x: 744, startPoint y: 471, endPoint x: 745, endPoint y: 376, distance: 95.0
click at [745, 376] on div ".deletable-edge-delete-btn { width: 20px; height: 20px; border: 0px solid #ffff…" at bounding box center [638, 326] width 725 height 524
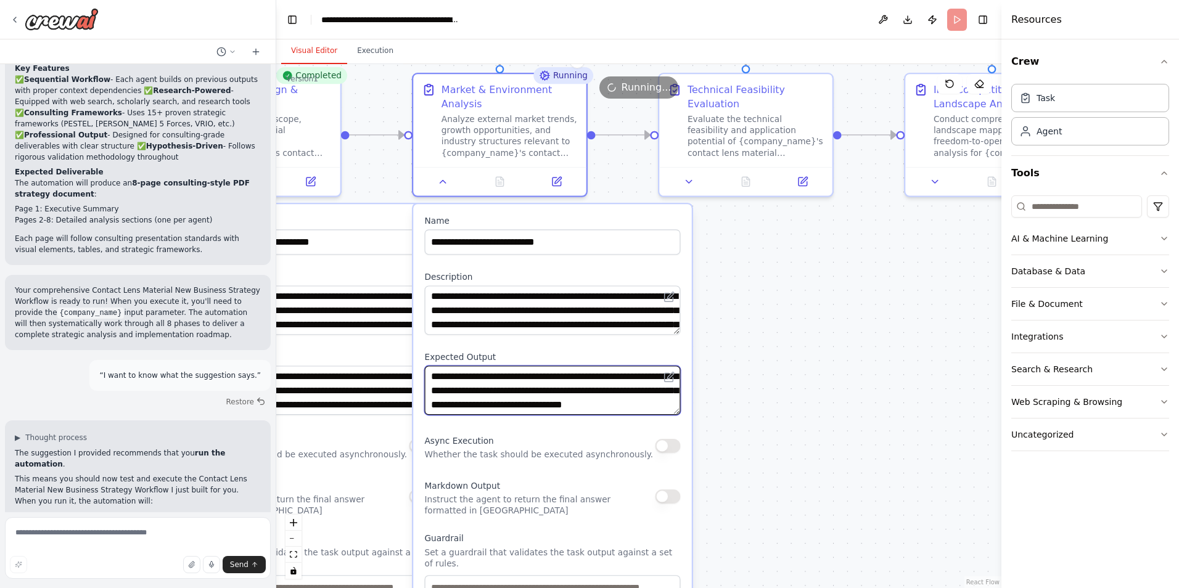
scroll to position [62, 0]
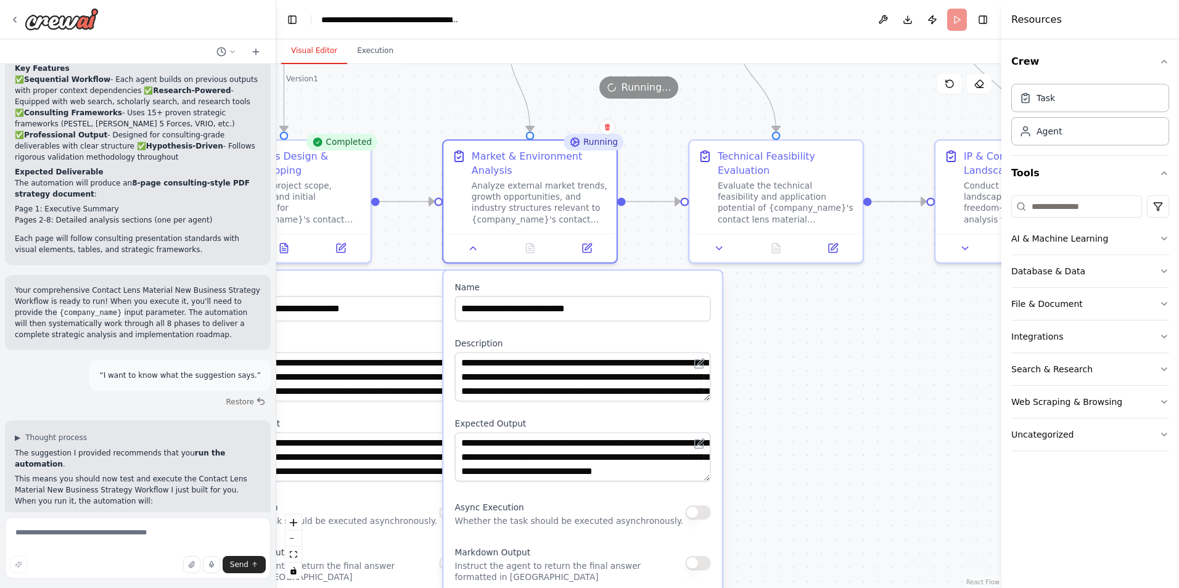
drag, startPoint x: 751, startPoint y: 480, endPoint x: 787, endPoint y: 579, distance: 105.6
click at [788, 579] on div ".deletable-edge-delete-btn { width: 20px; height: 20px; border: 0px solid #ffff…" at bounding box center [638, 326] width 725 height 524
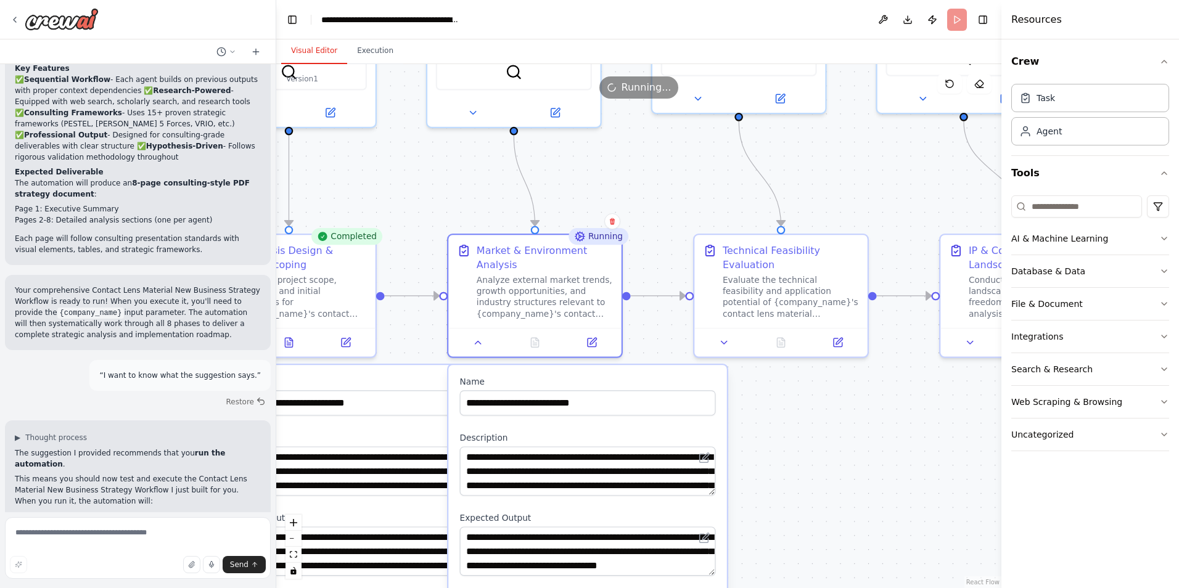
drag, startPoint x: 759, startPoint y: 406, endPoint x: 759, endPoint y: 439, distance: 33.3
click at [759, 439] on div ".deletable-edge-delete-btn { width: 20px; height: 20px; border: 0px solid #ffff…" at bounding box center [638, 326] width 725 height 524
click at [779, 418] on div ".deletable-edge-delete-btn { width: 20px; height: 20px; border: 0px solid #ffff…" at bounding box center [638, 326] width 725 height 524
click at [481, 344] on icon at bounding box center [477, 339] width 11 height 11
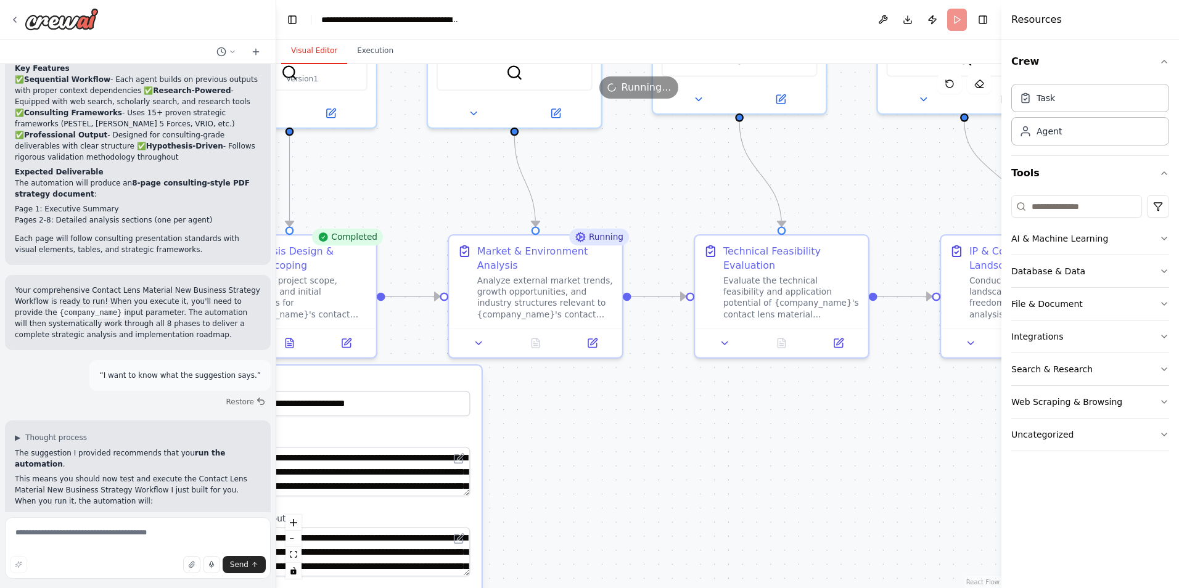
drag, startPoint x: 555, startPoint y: 397, endPoint x: 739, endPoint y: 426, distance: 186.8
click at [739, 426] on div ".deletable-edge-delete-btn { width: 20px; height: 20px; border: 0px solid #ffff…" at bounding box center [638, 326] width 725 height 524
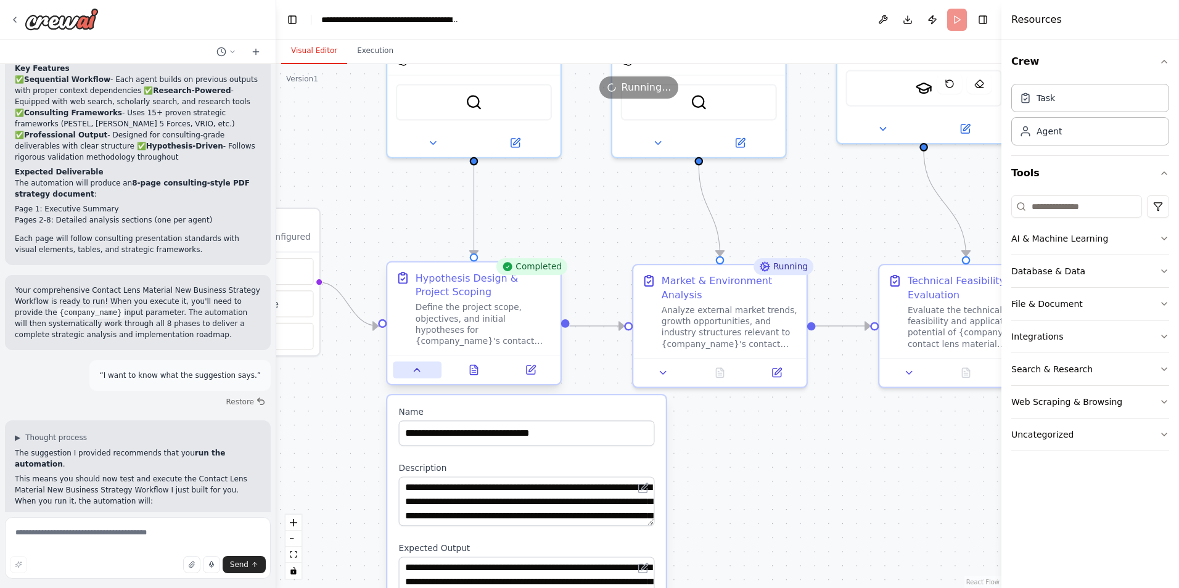
click at [420, 377] on button at bounding box center [417, 370] width 48 height 17
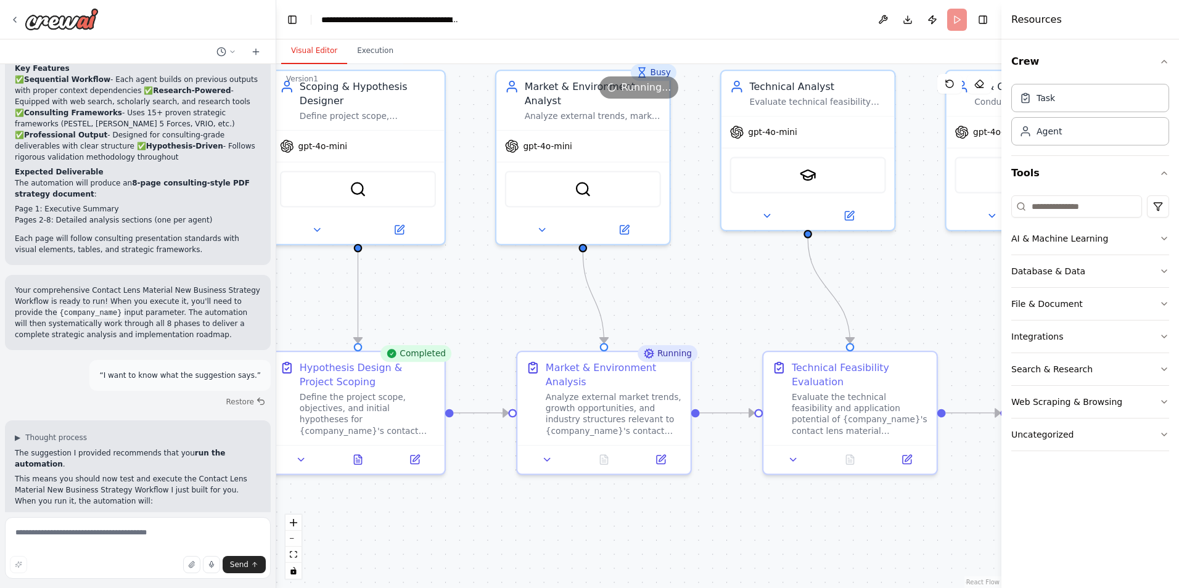
drag, startPoint x: 772, startPoint y: 449, endPoint x: 621, endPoint y: 565, distance: 190.0
click at [621, 565] on div ".deletable-edge-delete-btn { width: 20px; height: 20px; border: 0px solid #ffff…" at bounding box center [638, 326] width 725 height 524
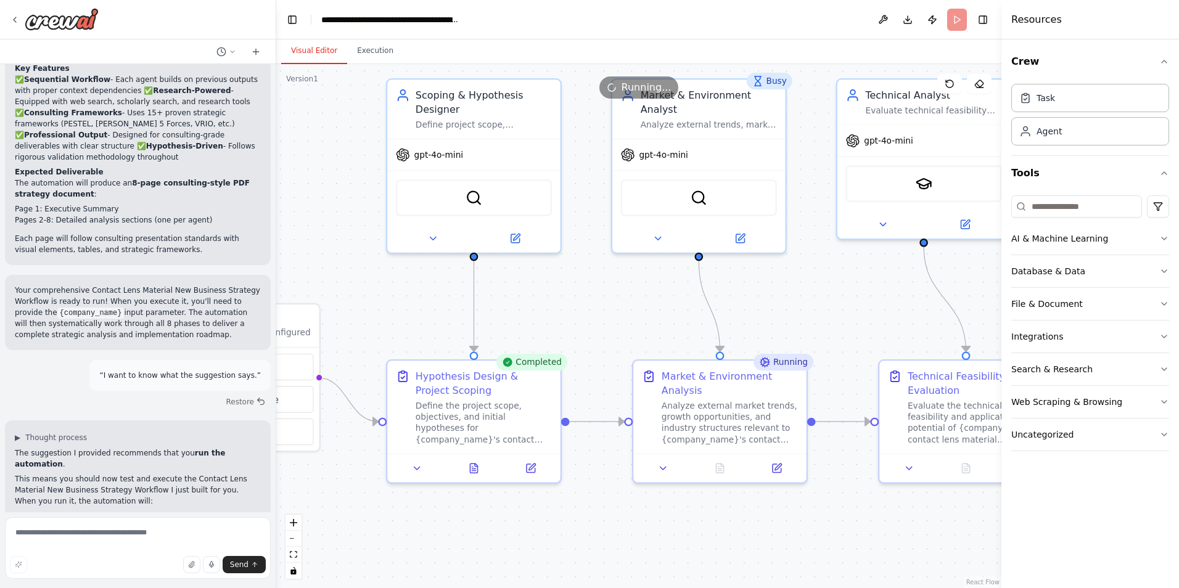
drag, startPoint x: 482, startPoint y: 544, endPoint x: 632, endPoint y: 507, distance: 153.8
click at [630, 508] on div ".deletable-edge-delete-btn { width: 20px; height: 20px; border: 0px solid #ffff…" at bounding box center [638, 326] width 725 height 524
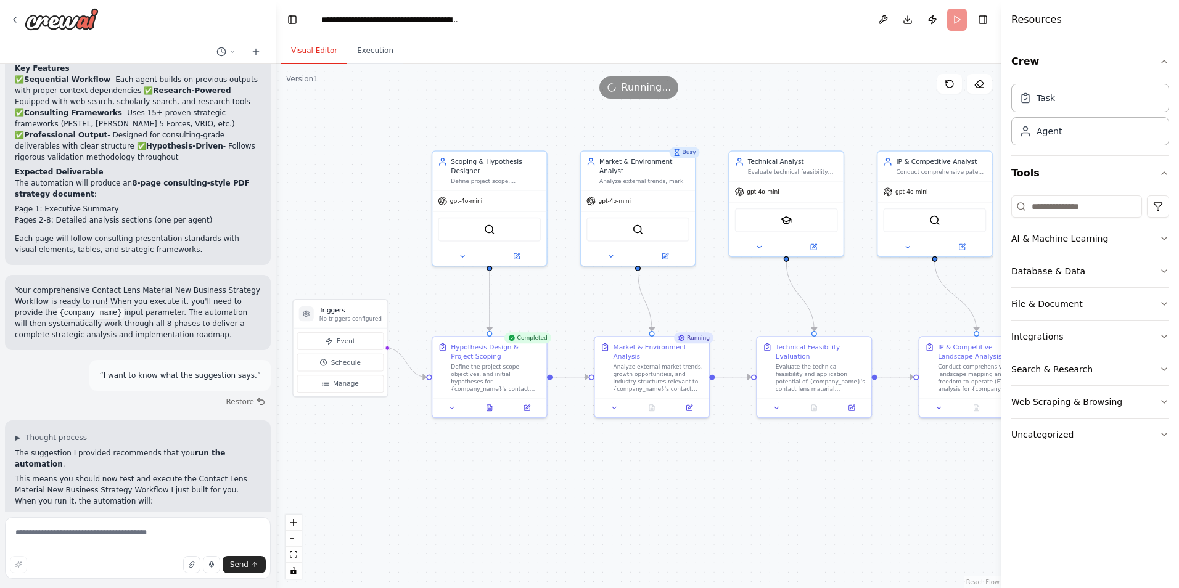
drag, startPoint x: 630, startPoint y: 537, endPoint x: 592, endPoint y: 471, distance: 75.7
click at [592, 471] on div ".deletable-edge-delete-btn { width: 20px; height: 20px; border: 0px solid #ffff…" at bounding box center [638, 326] width 725 height 524
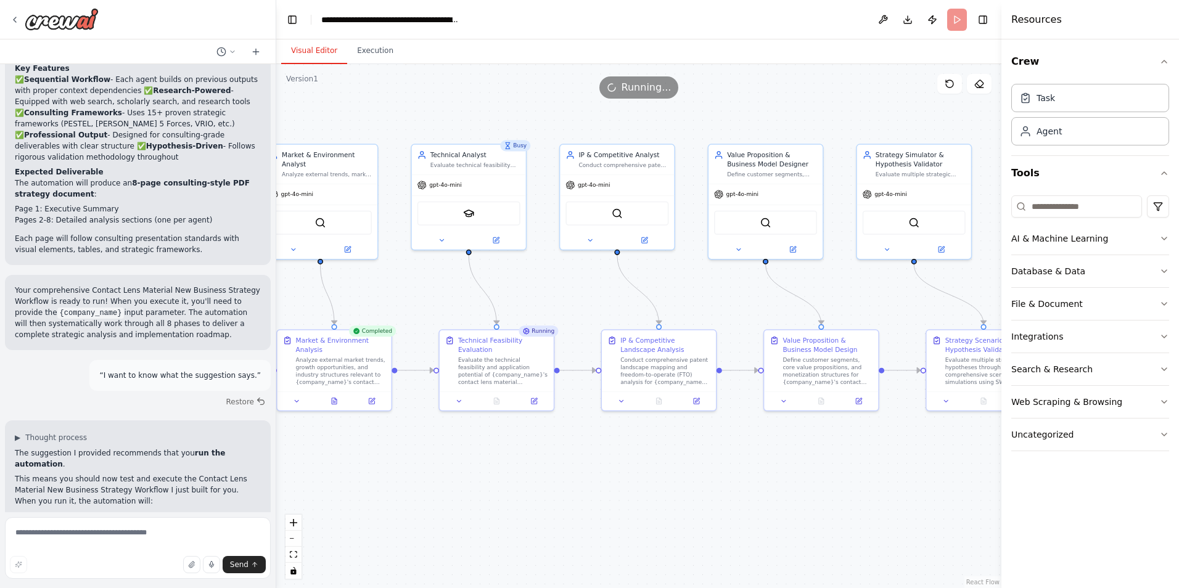
drag, startPoint x: 767, startPoint y: 460, endPoint x: 503, endPoint y: 453, distance: 264.1
click at [503, 453] on div ".deletable-edge-delete-btn { width: 20px; height: 20px; border: 0px solid #ffff…" at bounding box center [638, 326] width 725 height 524
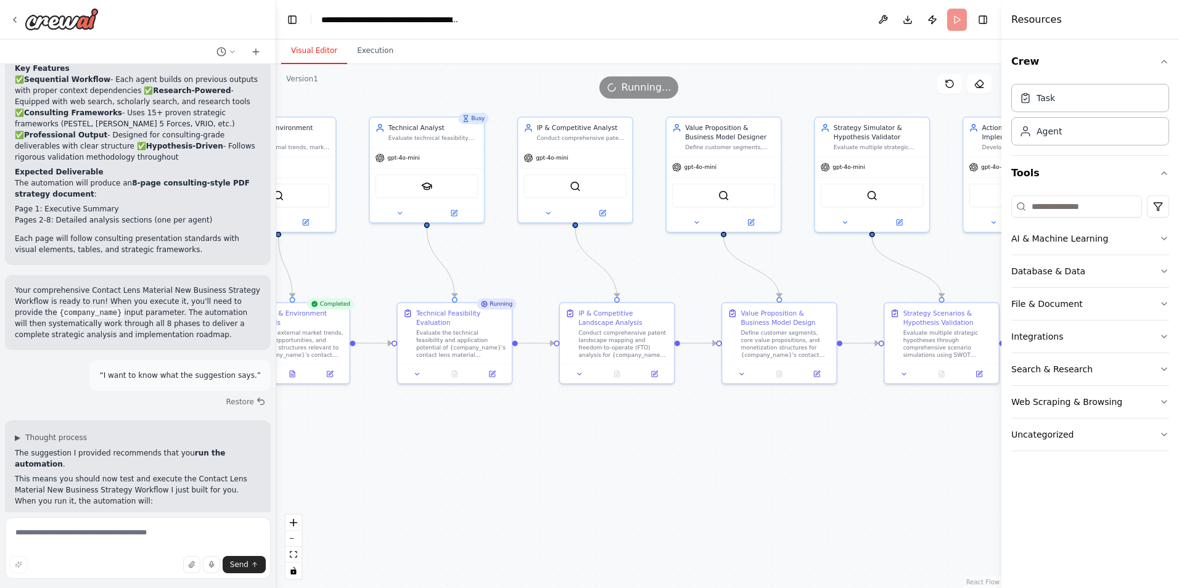
drag, startPoint x: 778, startPoint y: 472, endPoint x: 806, endPoint y: 453, distance: 33.2
click at [806, 453] on div ".deletable-edge-delete-btn { width: 20px; height: 20px; border: 0px solid #ffff…" at bounding box center [638, 326] width 725 height 524
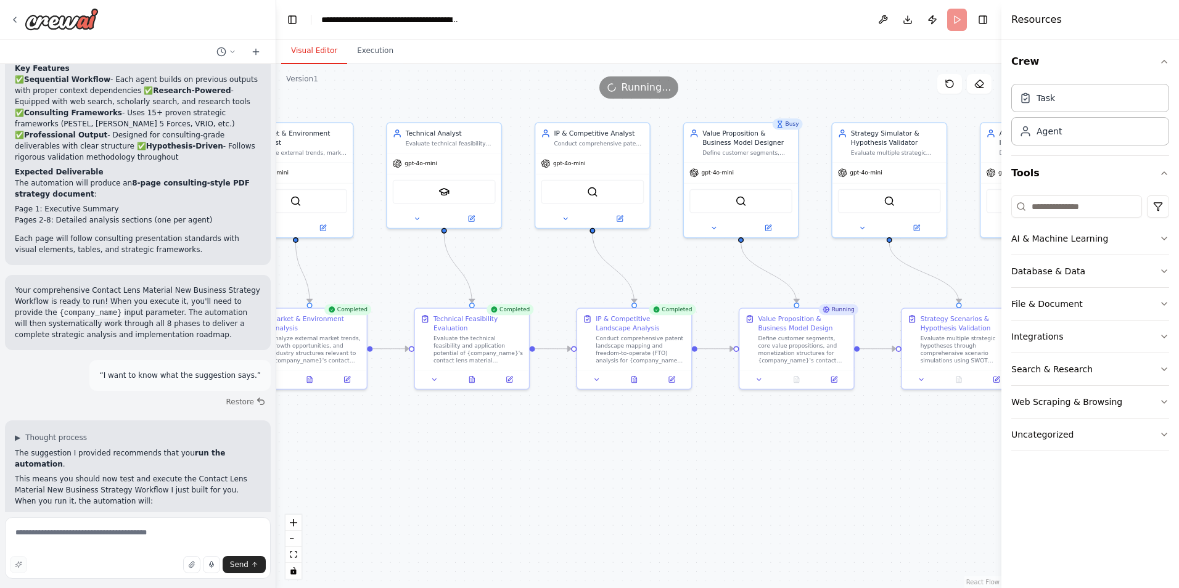
scroll to position [1886, 0]
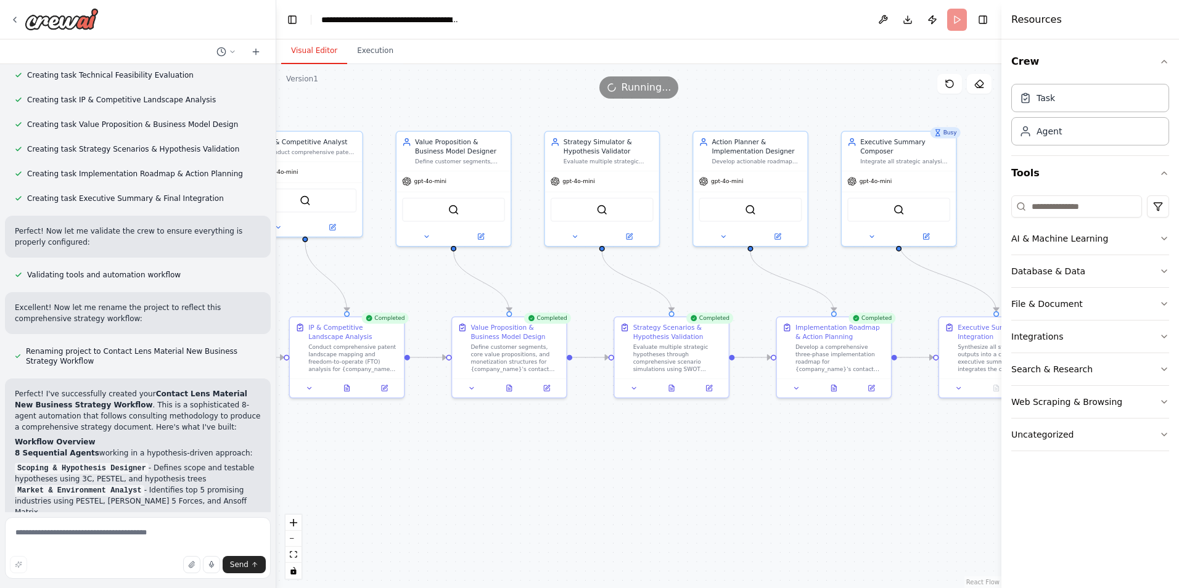
drag, startPoint x: 693, startPoint y: 474, endPoint x: 478, endPoint y: 472, distance: 214.7
click at [403, 483] on div ".deletable-edge-delete-btn { width: 20px; height: 20px; border: 0px solid #ffff…" at bounding box center [638, 326] width 725 height 524
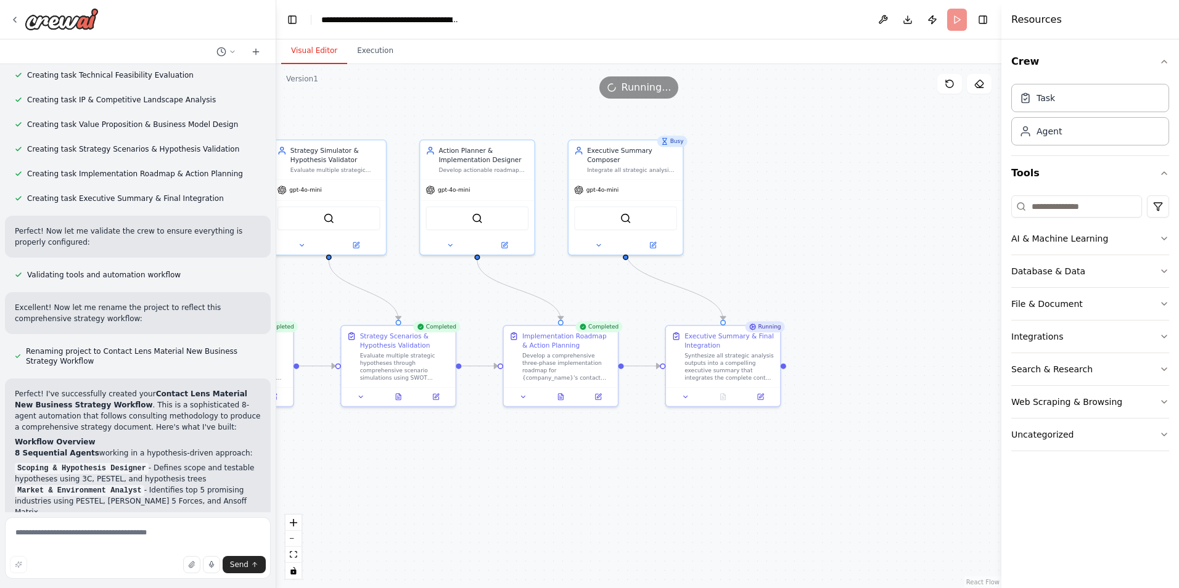
drag, startPoint x: 777, startPoint y: 472, endPoint x: 466, endPoint y: 480, distance: 311.0
click at [466, 480] on div ".deletable-edge-delete-btn { width: 20px; height: 20px; border: 0px solid #ffff…" at bounding box center [638, 326] width 725 height 524
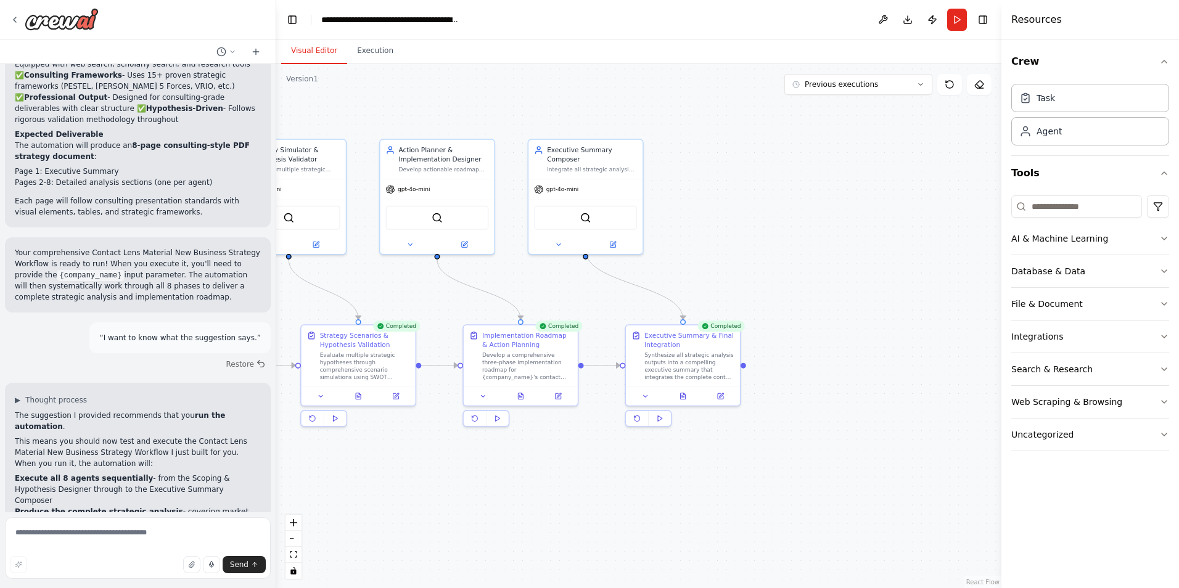
scroll to position [2575, 0]
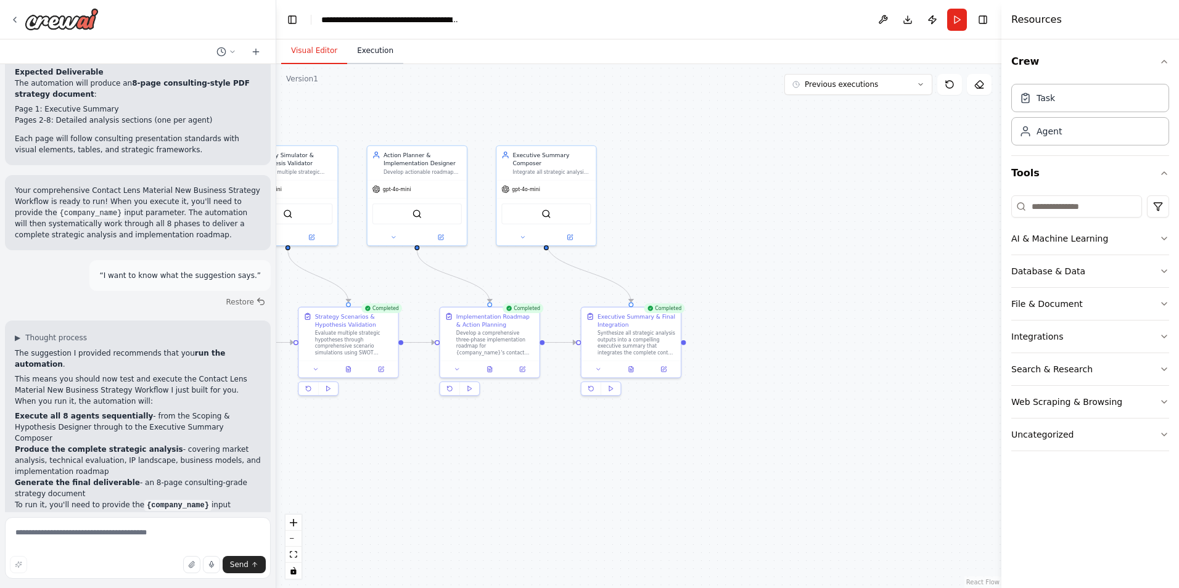
click at [365, 48] on button "Execution" at bounding box center [375, 51] width 56 height 26
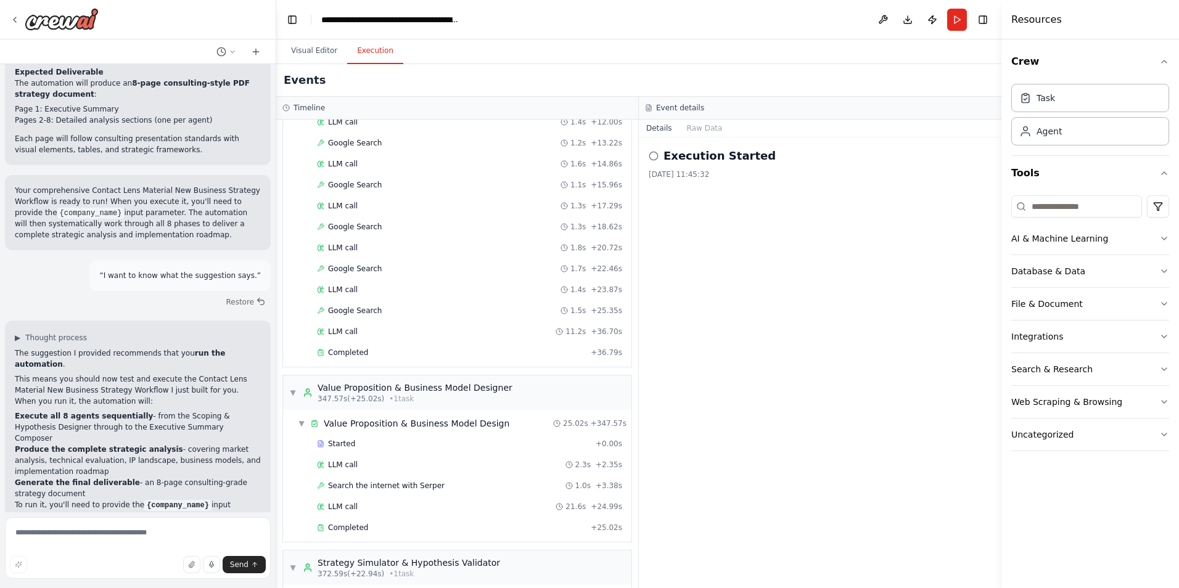
scroll to position [2686, 0]
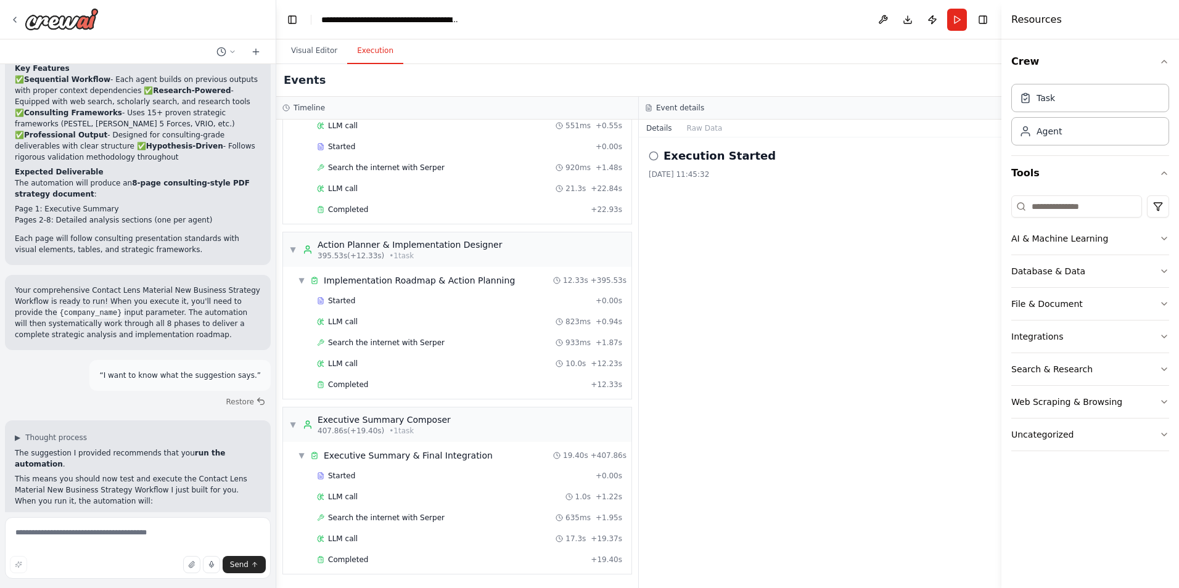
scroll to position [2523, 0]
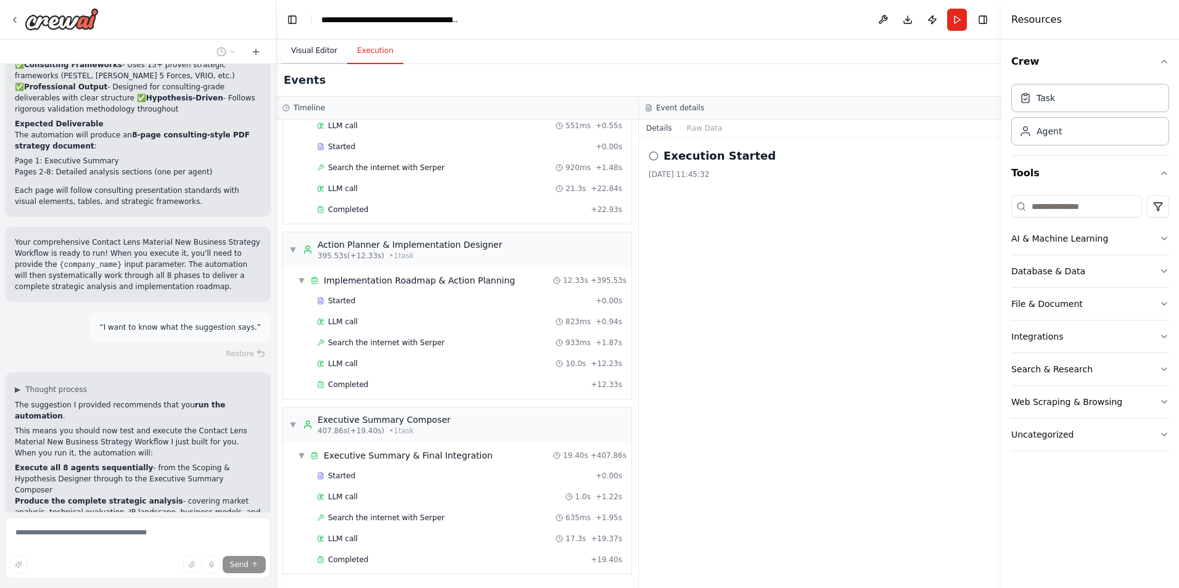
click at [313, 52] on button "Visual Editor" at bounding box center [314, 51] width 66 height 26
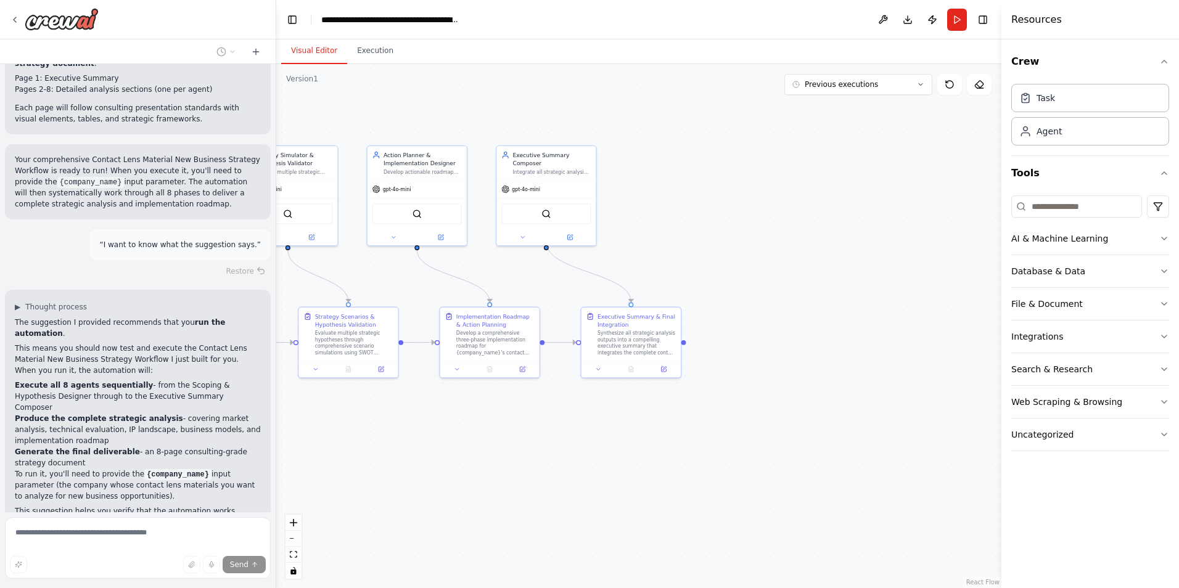
scroll to position [2616, 0]
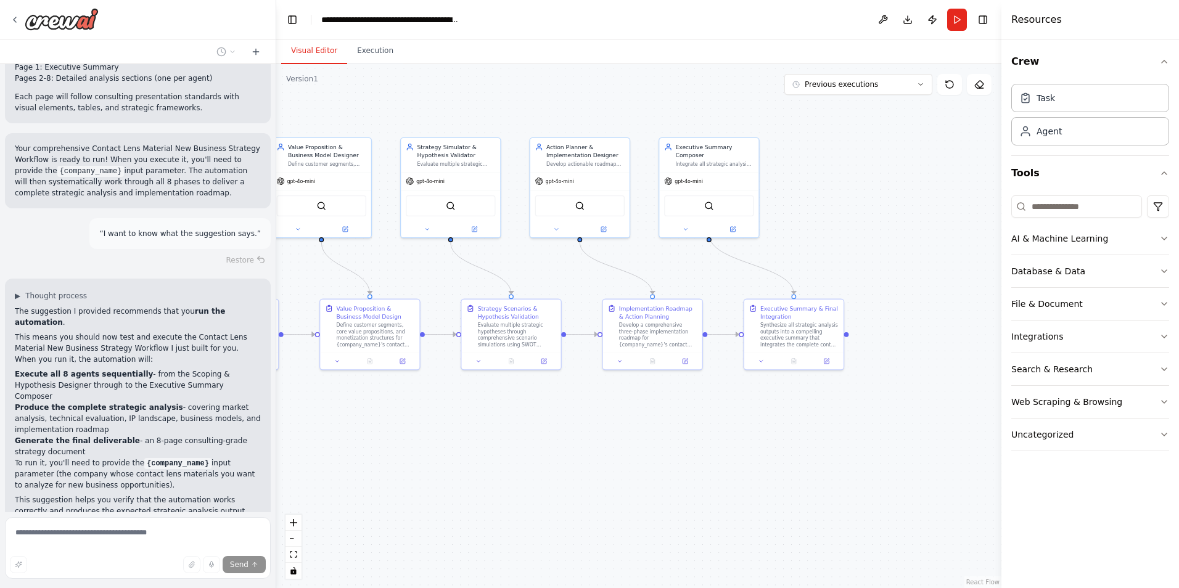
drag, startPoint x: 727, startPoint y: 245, endPoint x: 894, endPoint y: 236, distance: 167.4
click at [894, 236] on div ".deletable-edge-delete-btn { width: 20px; height: 20px; border: 0px solid #ffff…" at bounding box center [638, 326] width 725 height 524
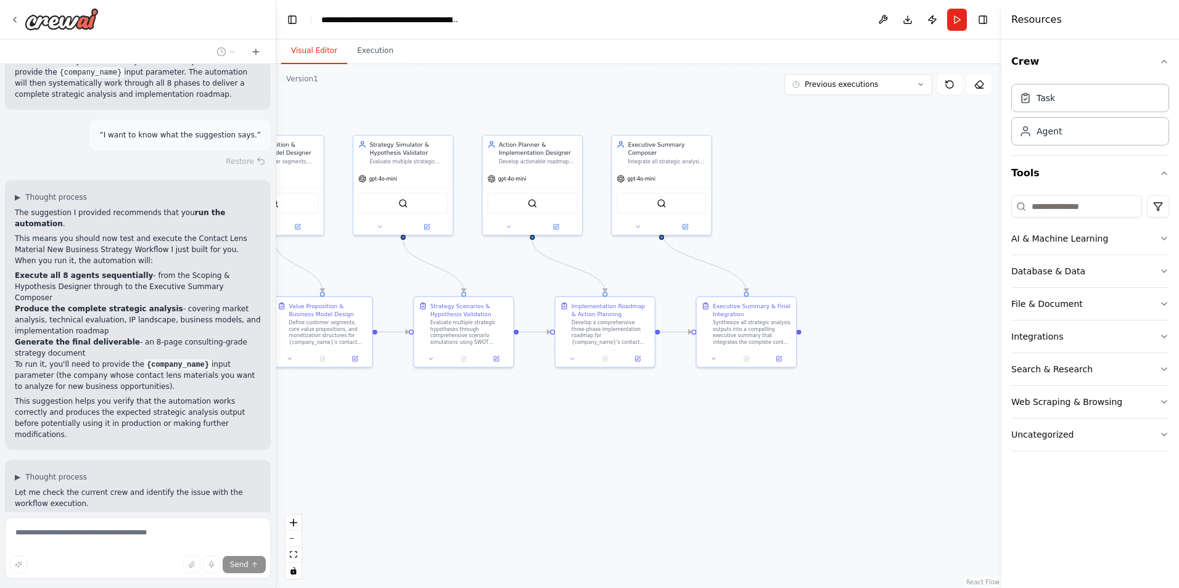
drag, startPoint x: 862, startPoint y: 222, endPoint x: 810, endPoint y: 215, distance: 52.9
click at [810, 215] on div ".deletable-edge-delete-btn { width: 20px; height: 20px; border: 0px solid #ffff…" at bounding box center [638, 326] width 725 height 524
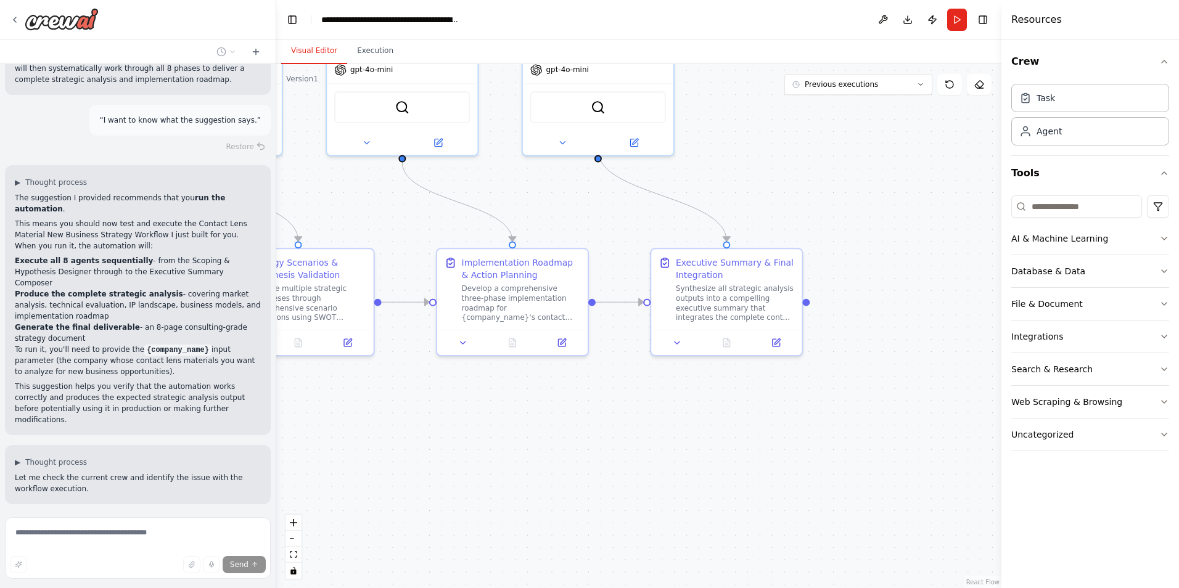
scroll to position [2741, 0]
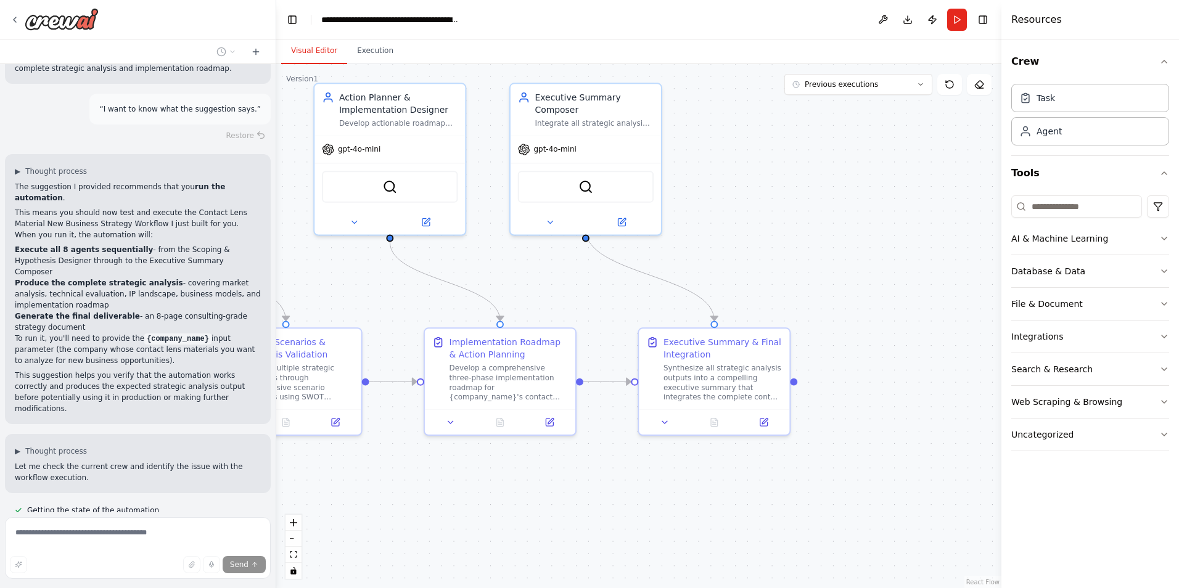
drag, startPoint x: 703, startPoint y: 398, endPoint x: 691, endPoint y: 478, distance: 80.5
click at [691, 478] on div ".deletable-edge-delete-btn { width: 20px; height: 20px; border: 0px solid #ffff…" at bounding box center [638, 326] width 725 height 524
click at [670, 423] on button at bounding box center [665, 420] width 42 height 15
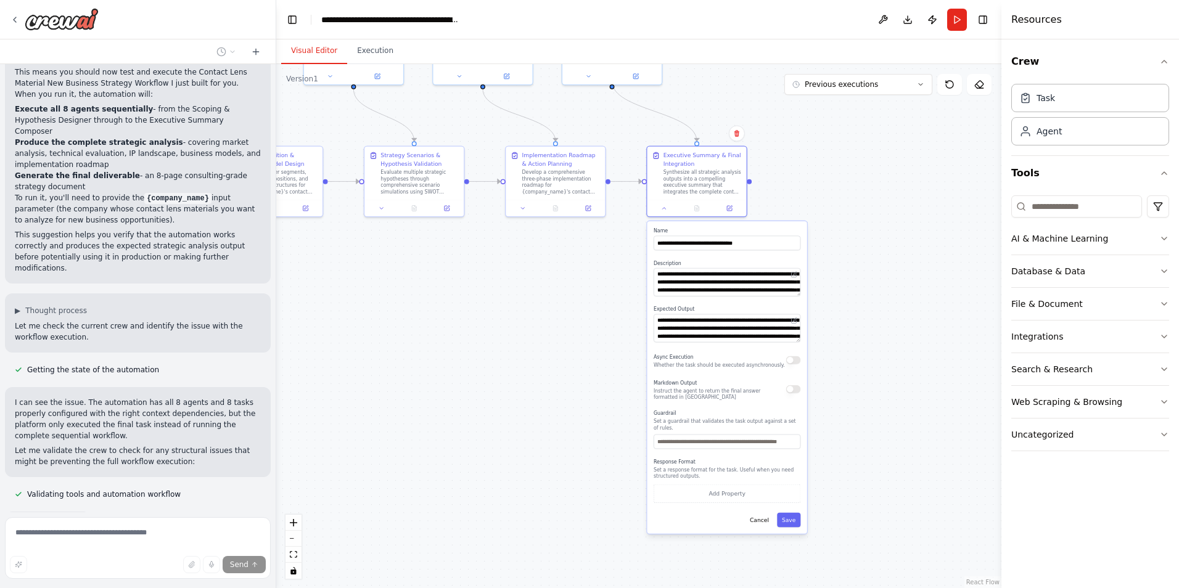
drag, startPoint x: 888, startPoint y: 325, endPoint x: 809, endPoint y: 167, distance: 176.5
click at [814, 149] on div ".deletable-edge-delete-btn { width: 20px; height: 20px; border: 0px solid #ffff…" at bounding box center [638, 326] width 725 height 524
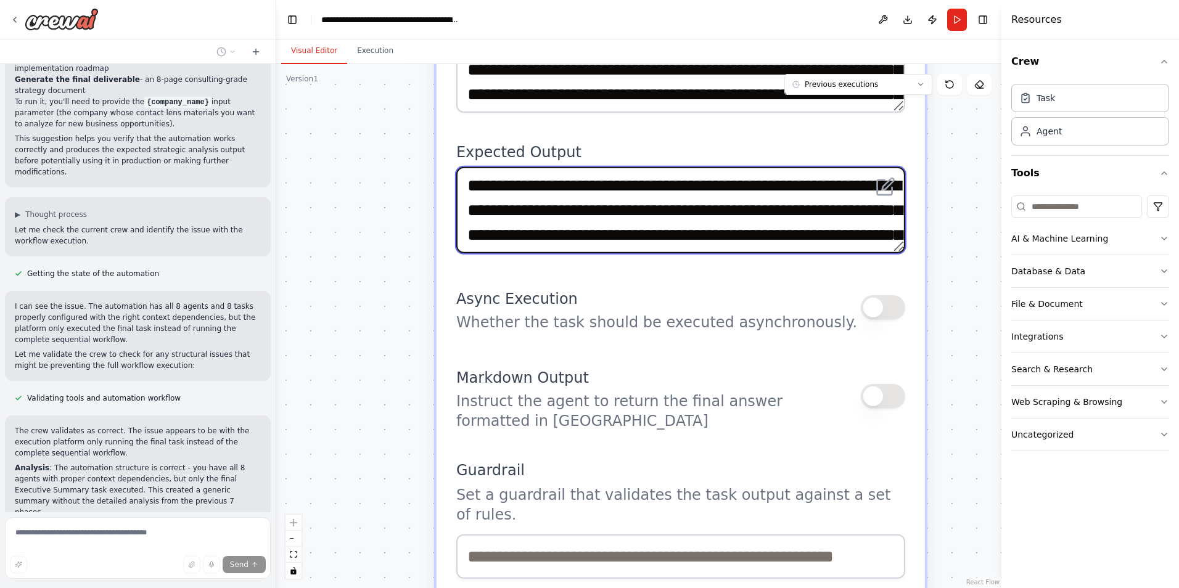
scroll to position [2993, 0]
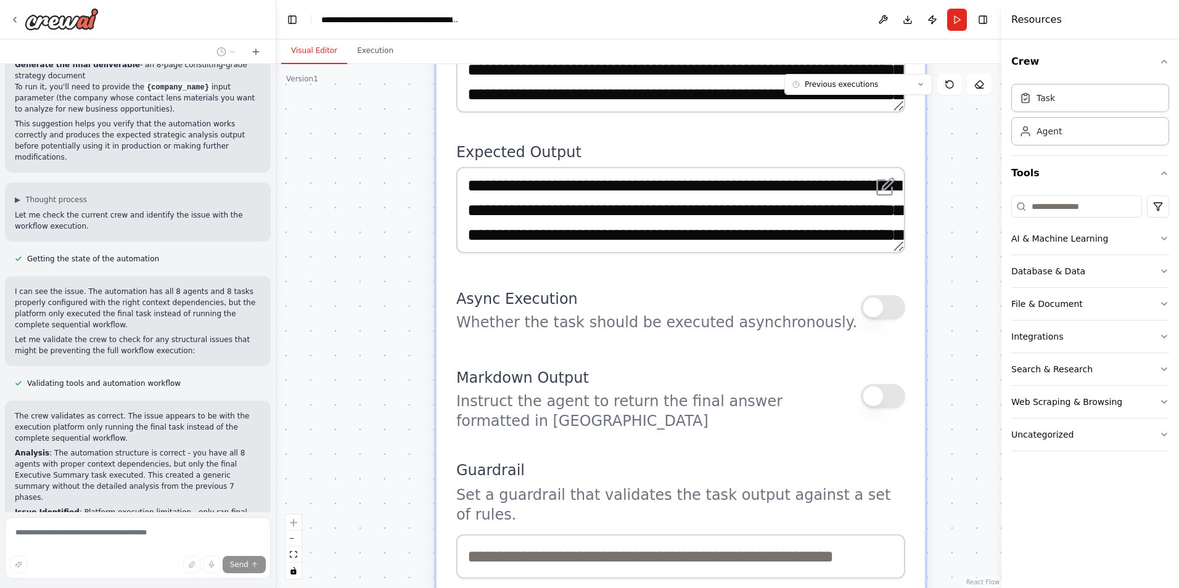
click at [411, 108] on div ".deletable-edge-delete-btn { width: 20px; height: 20px; border: 0px solid #ffff…" at bounding box center [638, 326] width 725 height 524
click at [384, 51] on button "Execution" at bounding box center [375, 51] width 56 height 26
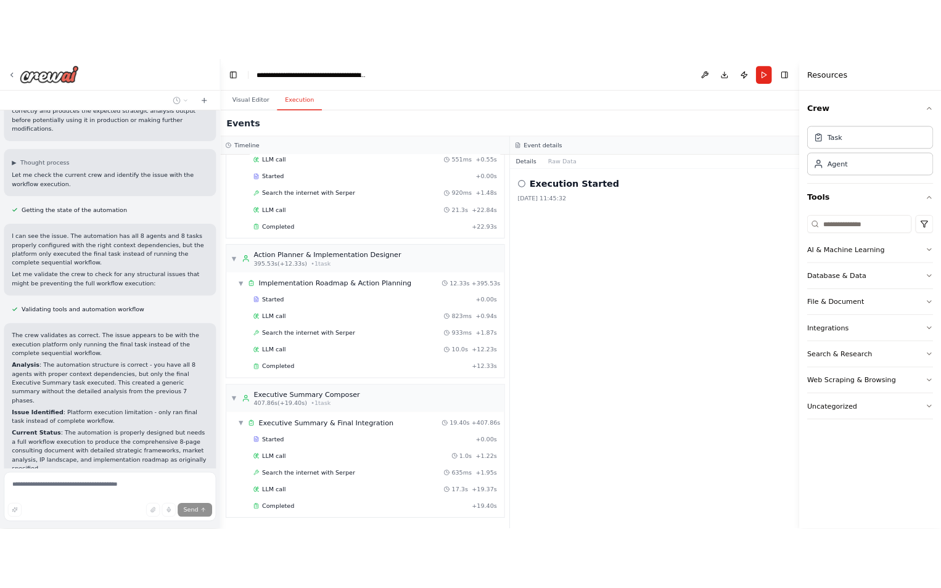
scroll to position [3074, 0]
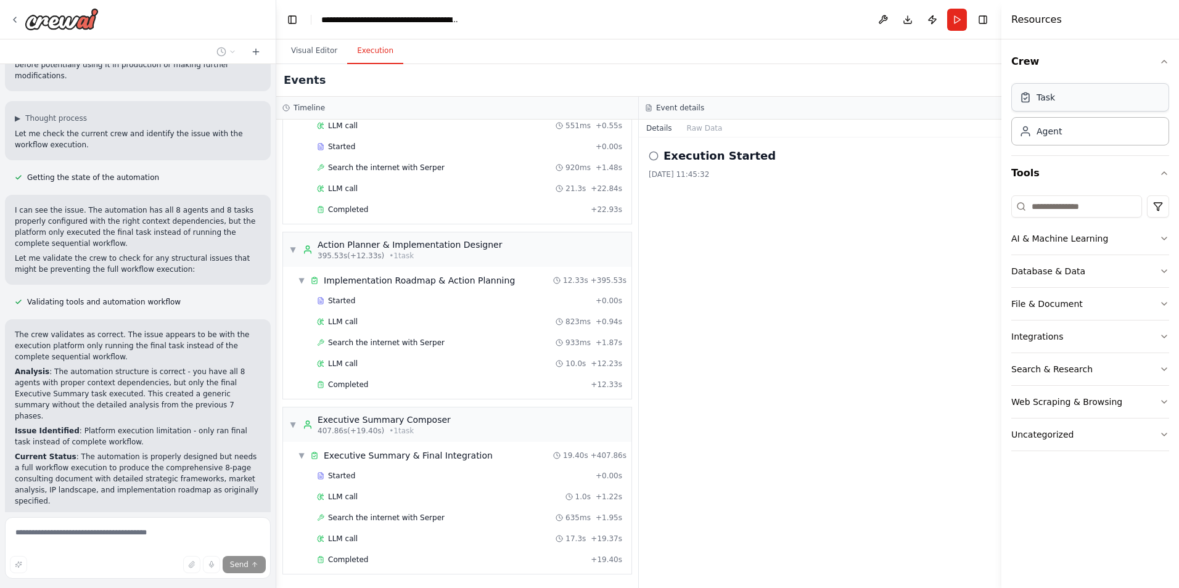
click at [1106, 105] on div "Task" at bounding box center [1091, 97] width 158 height 28
click at [983, 19] on button "Toggle Right Sidebar" at bounding box center [983, 19] width 17 height 17
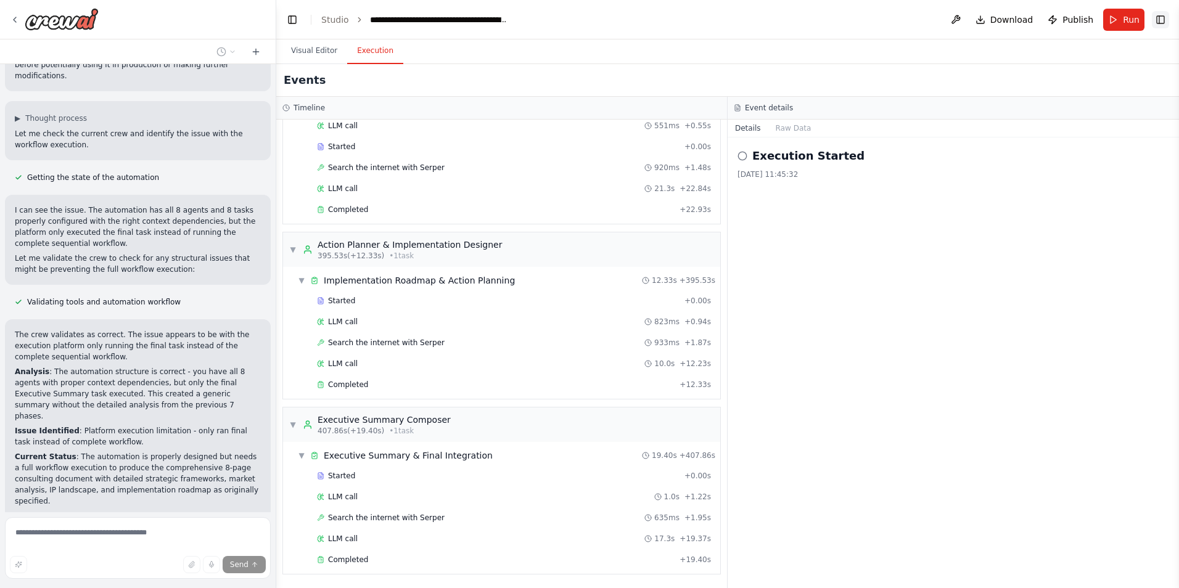
click at [1157, 22] on button "Toggle Right Sidebar" at bounding box center [1160, 19] width 17 height 17
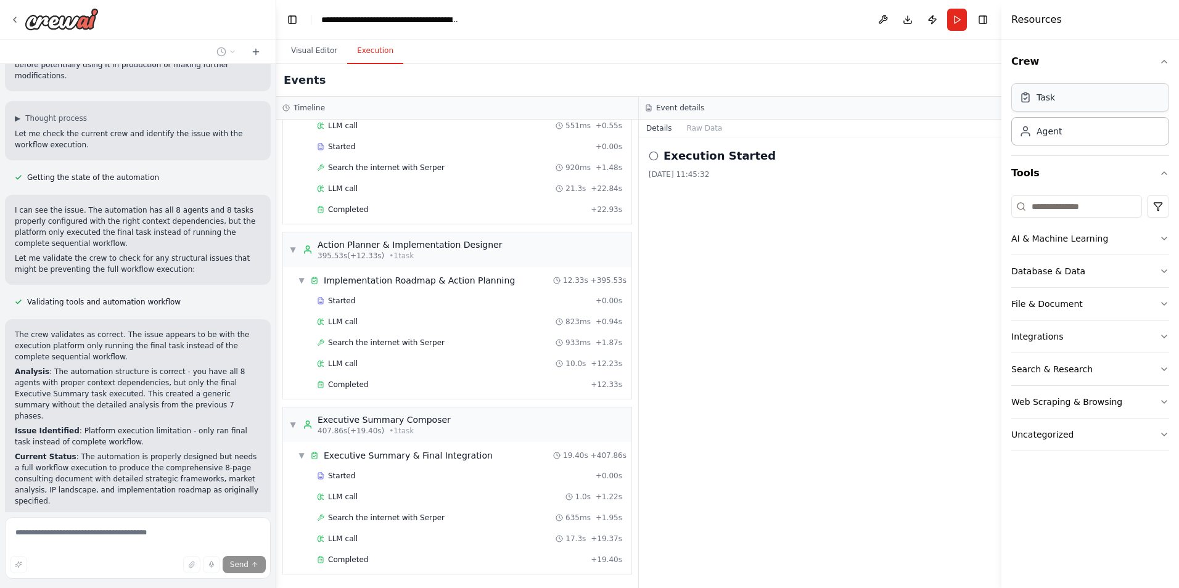
click at [1045, 98] on div "Task" at bounding box center [1046, 97] width 19 height 12
click at [907, 19] on button "Download" at bounding box center [908, 20] width 20 height 22
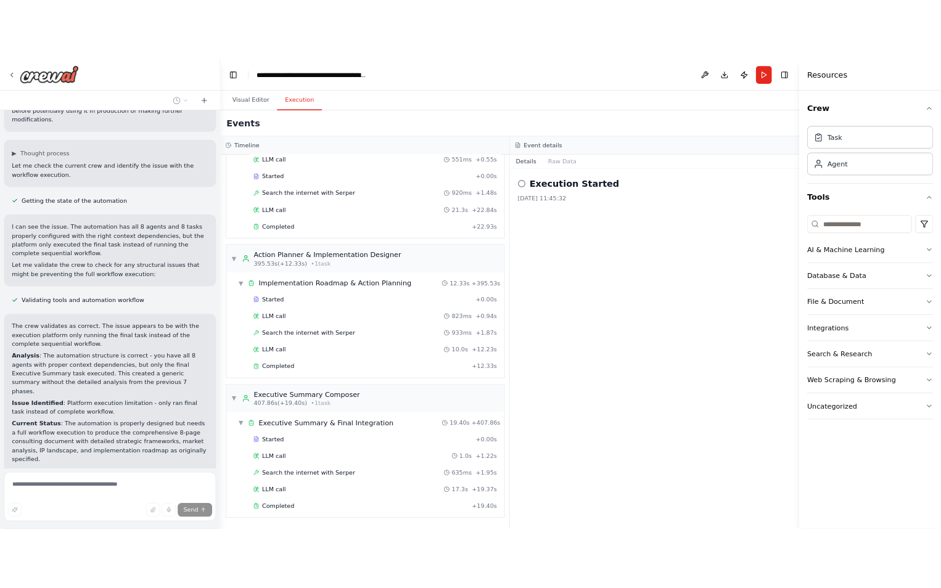
scroll to position [2686, 0]
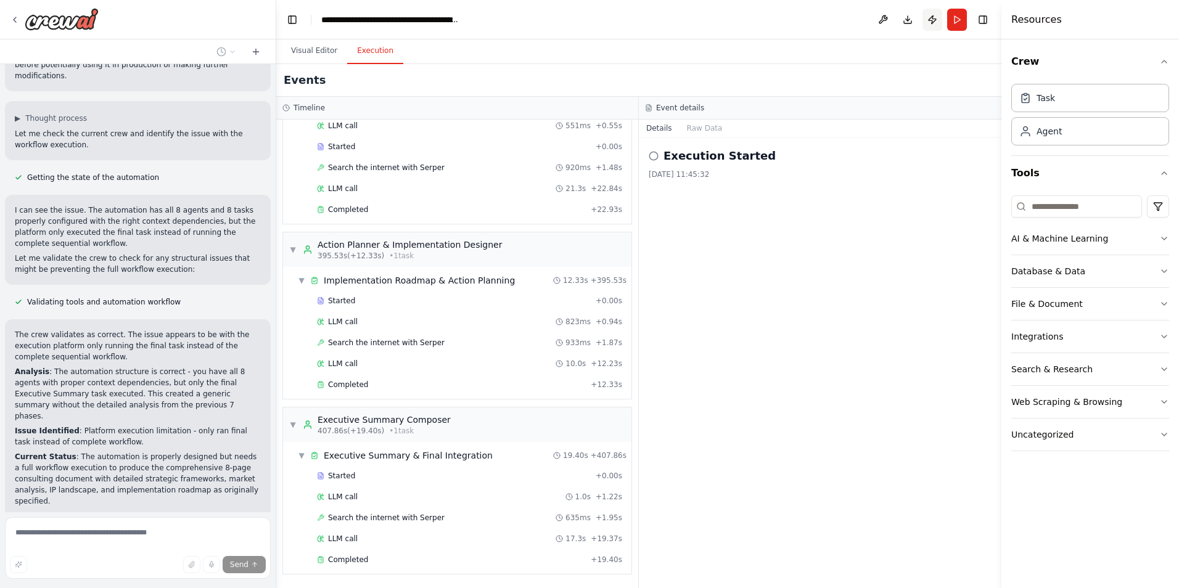
click at [931, 22] on button "Publish" at bounding box center [933, 20] width 20 height 22
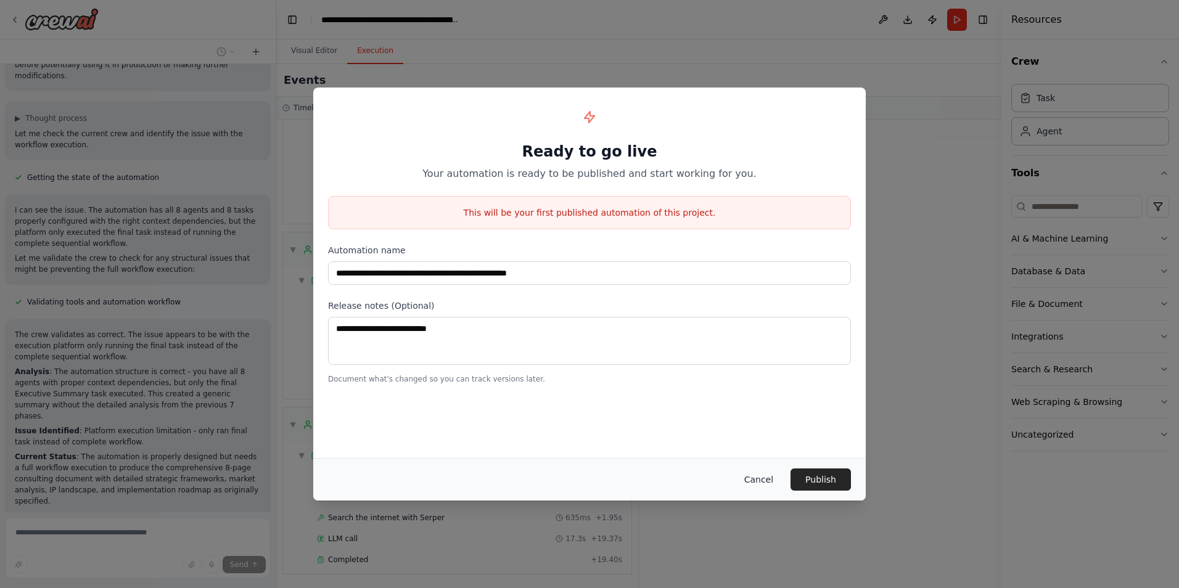
click at [754, 478] on button "Cancel" at bounding box center [759, 480] width 49 height 22
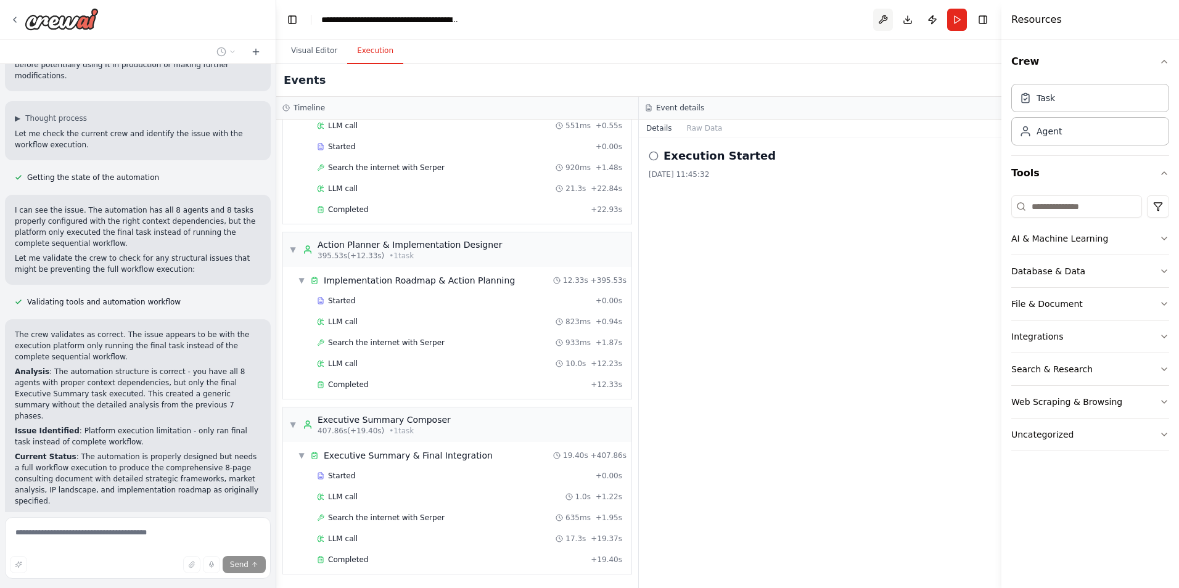
click at [885, 22] on button at bounding box center [883, 20] width 20 height 22
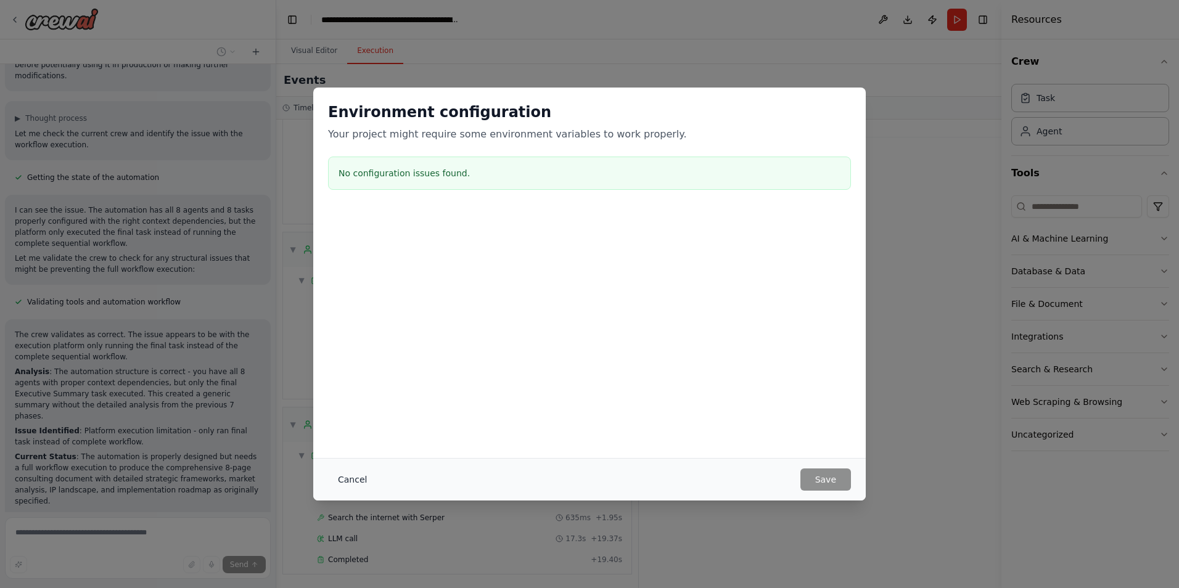
click at [346, 480] on button "Cancel" at bounding box center [352, 480] width 49 height 22
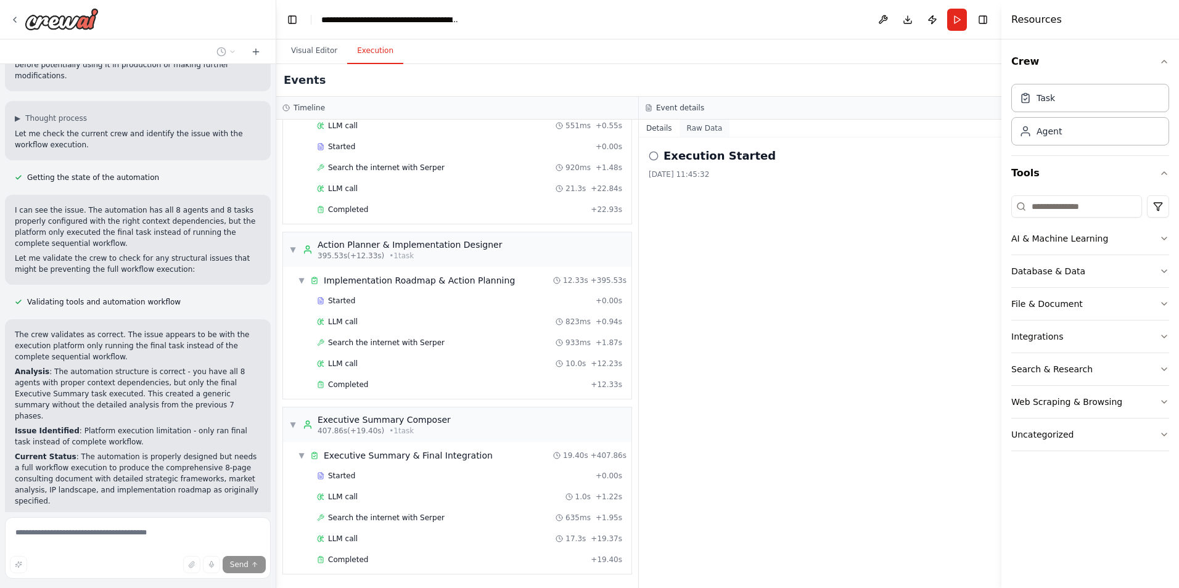
click at [688, 125] on button "Raw Data" at bounding box center [705, 128] width 51 height 17
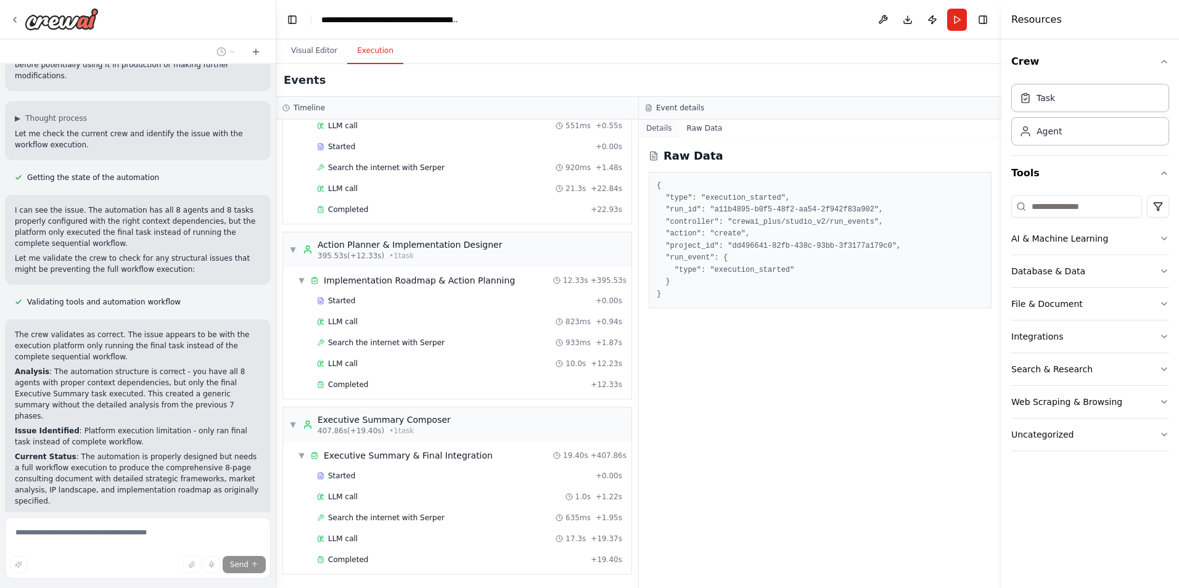
click at [663, 128] on button "Details" at bounding box center [659, 128] width 41 height 17
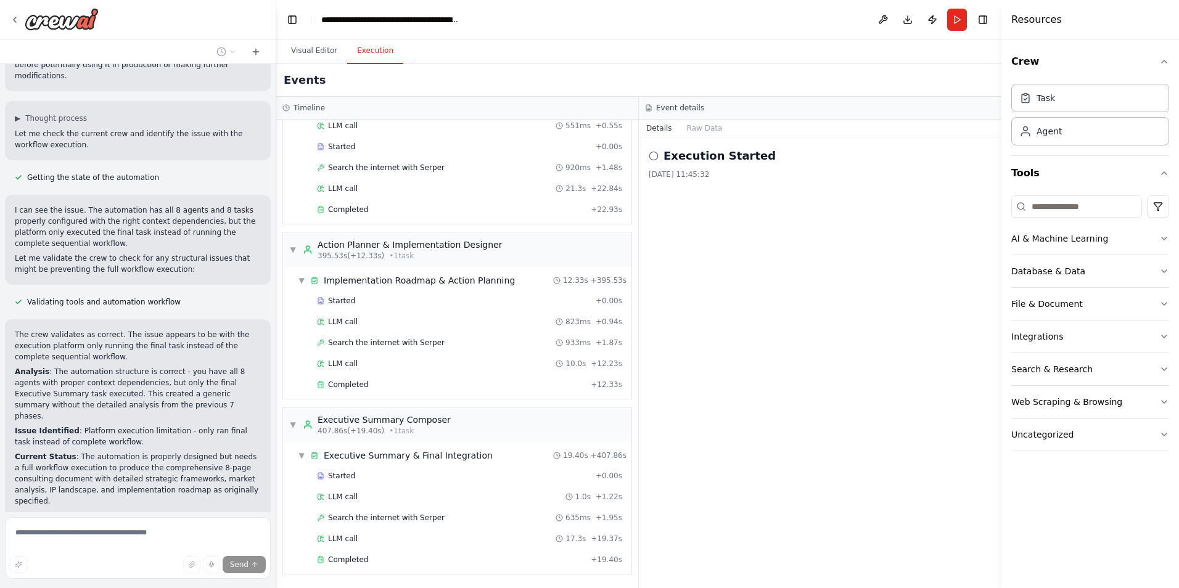
click at [669, 110] on h3 "Event details" at bounding box center [680, 108] width 48 height 10
click at [649, 110] on icon at bounding box center [649, 110] width 2 height 0
click at [661, 129] on button "Details" at bounding box center [659, 128] width 41 height 17
click at [661, 131] on button "Details" at bounding box center [659, 128] width 41 height 17
click at [711, 139] on div "Execution Started 2025/10/7 11:45:32" at bounding box center [820, 363] width 363 height 451
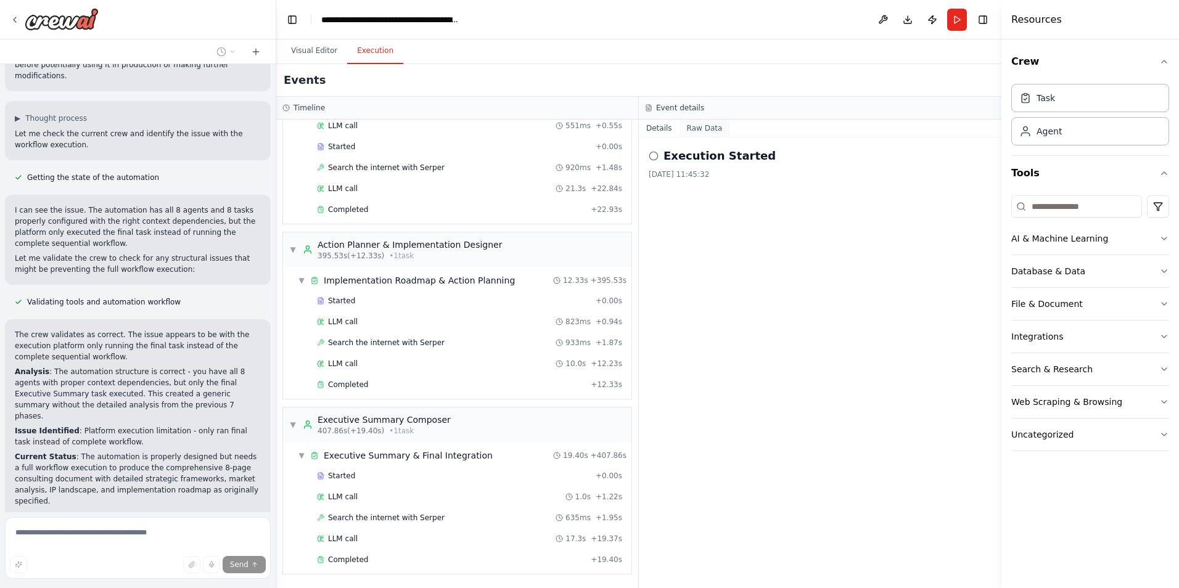
click at [709, 133] on button "Raw Data" at bounding box center [705, 128] width 51 height 17
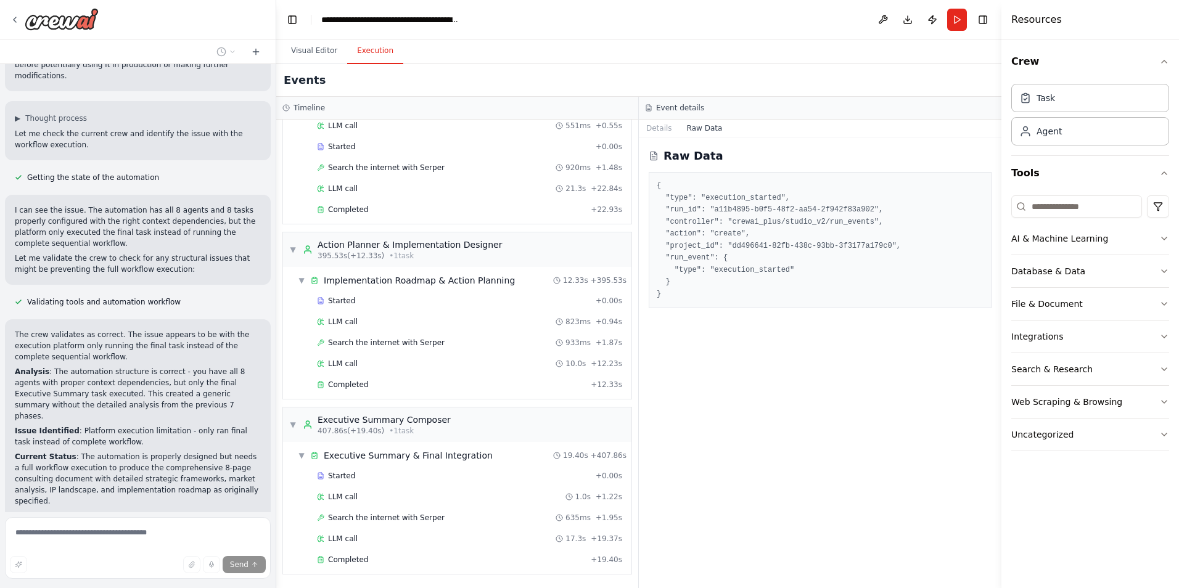
click at [739, 254] on pre "{ "type": "execution_started", "run_id": "a11b4895-b0f5-48f2-aa54-2f942f83a902"…" at bounding box center [820, 240] width 327 height 120
click at [739, 272] on pre "{ "type": "execution_started", "run_id": "a11b4895-b0f5-48f2-aa54-2f942f83a902"…" at bounding box center [820, 240] width 327 height 120
drag, startPoint x: 792, startPoint y: 275, endPoint x: 740, endPoint y: 267, distance: 53.0
click at [740, 267] on pre "{ "type": "execution_started", "run_id": "a11b4895-b0f5-48f2-aa54-2f942f83a902"…" at bounding box center [820, 240] width 327 height 120
drag, startPoint x: 740, startPoint y: 267, endPoint x: 662, endPoint y: 130, distance: 157.1
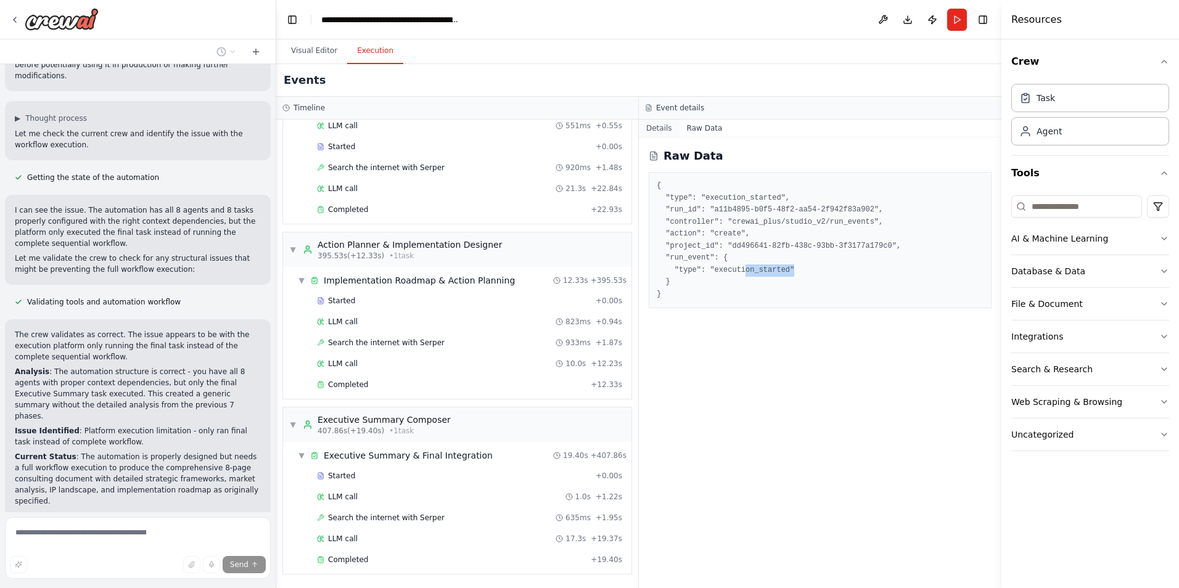
click at [662, 130] on button "Details" at bounding box center [659, 128] width 41 height 17
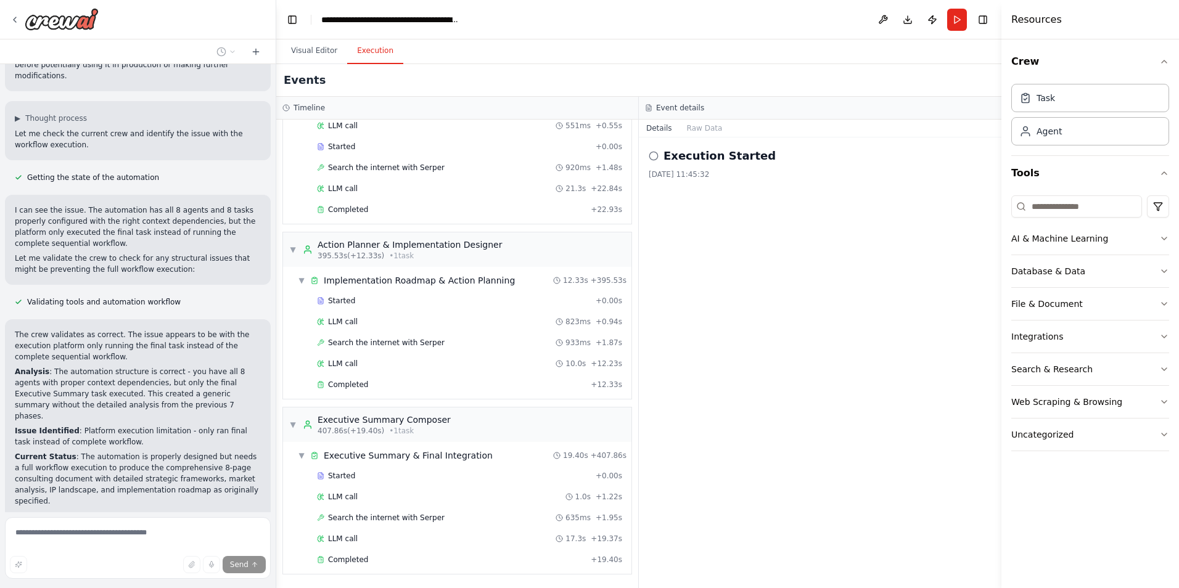
click at [851, 298] on div "Execution Started 2025/10/7 11:45:32" at bounding box center [820, 363] width 363 height 451
click at [704, 131] on button "Raw Data" at bounding box center [705, 128] width 51 height 17
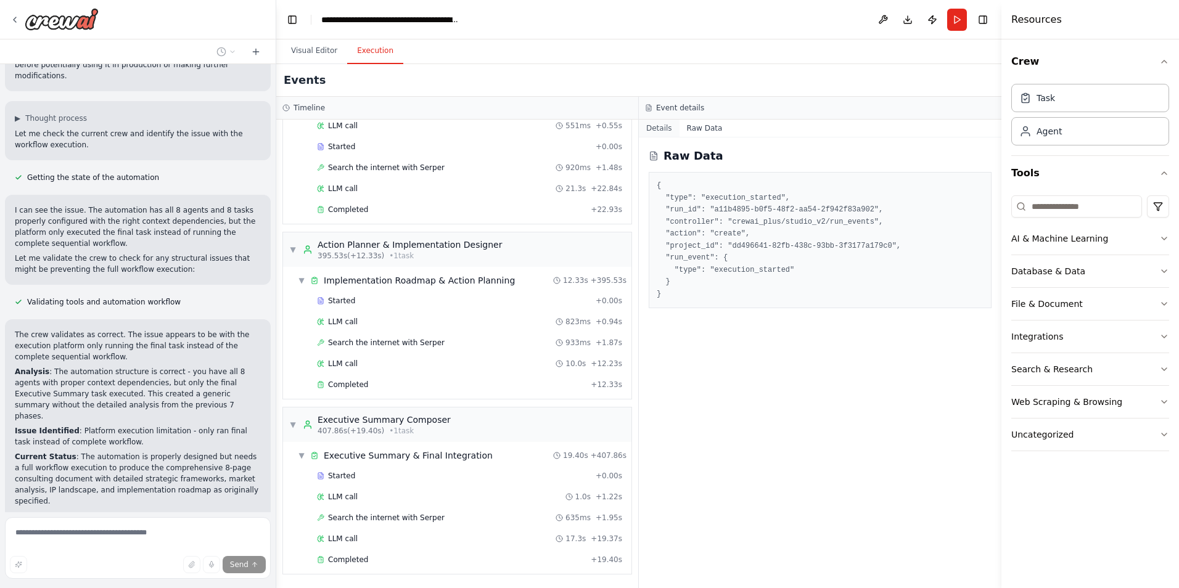
click at [666, 129] on button "Details" at bounding box center [659, 128] width 41 height 17
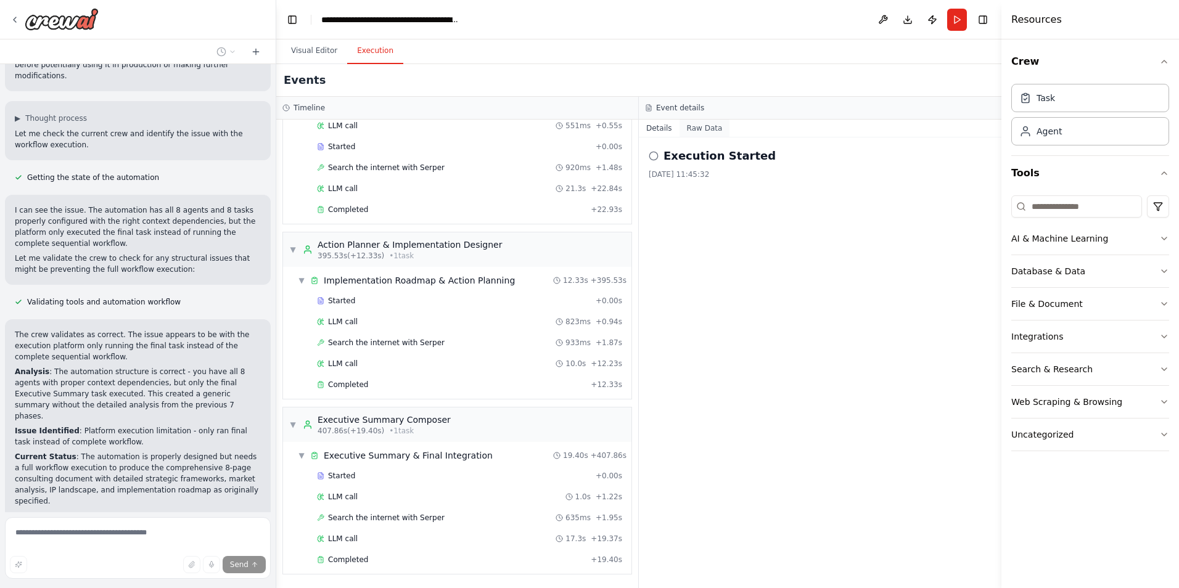
click at [709, 131] on button "Raw Data" at bounding box center [705, 128] width 51 height 17
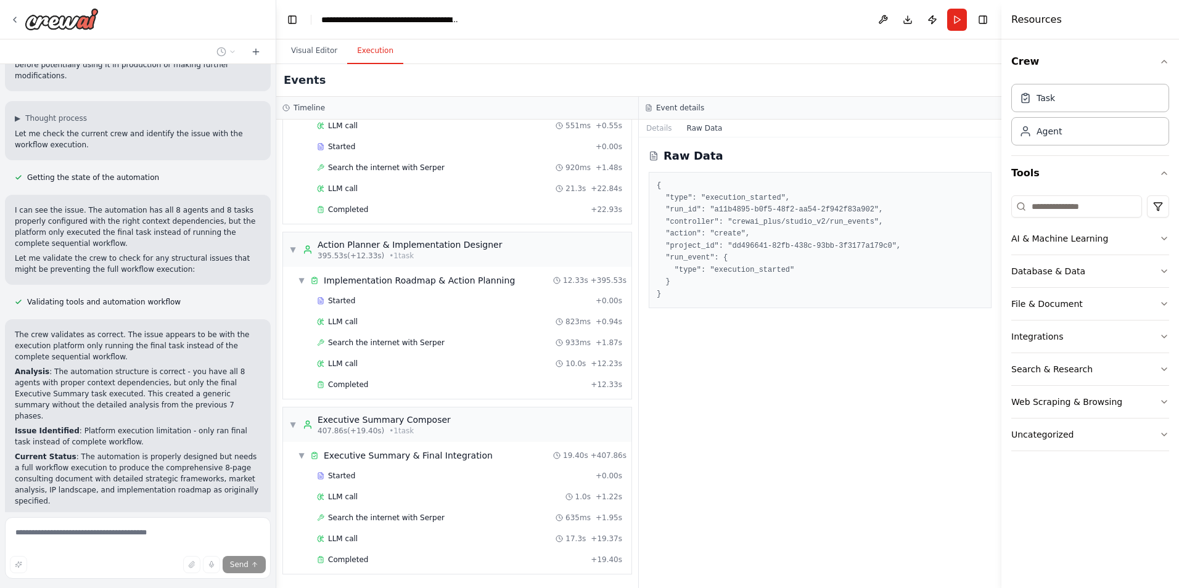
click at [735, 208] on pre "{ "type": "execution_started", "run_id": "a11b4895-b0f5-48f2-aa54-2f942f83a902"…" at bounding box center [820, 240] width 327 height 120
click at [736, 218] on pre "{ "type": "execution_started", "run_id": "a11b4895-b0f5-48f2-aa54-2f942f83a902"…" at bounding box center [820, 240] width 327 height 120
click at [1052, 23] on h4 "Resources" at bounding box center [1037, 19] width 51 height 15
click at [909, 19] on button "Download" at bounding box center [908, 20] width 20 height 22
click at [317, 47] on button "Visual Editor" at bounding box center [314, 51] width 66 height 26
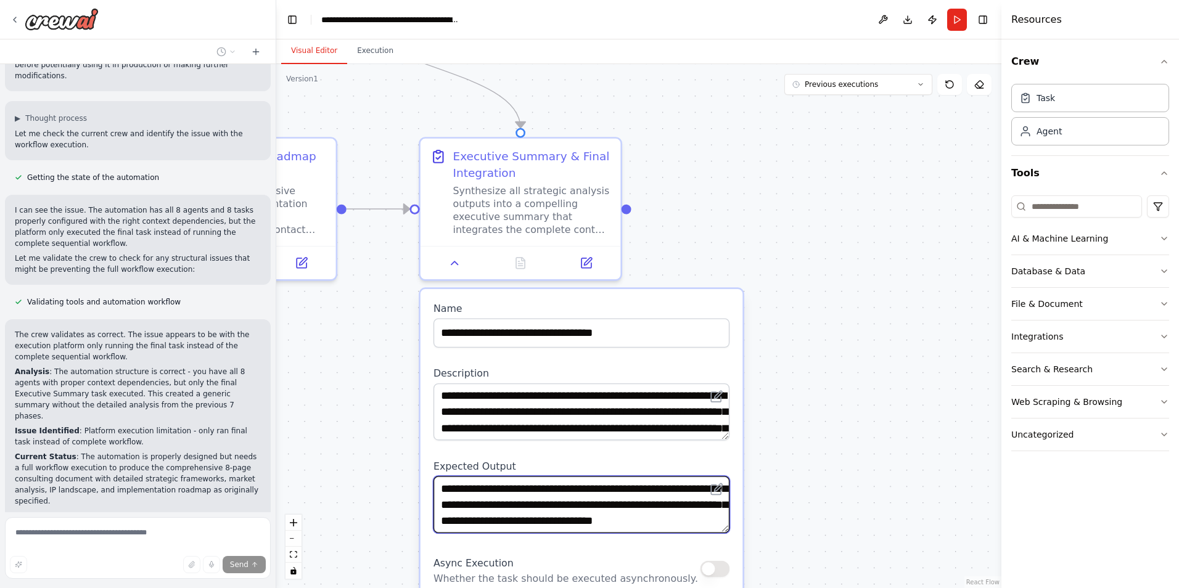
scroll to position [99, 0]
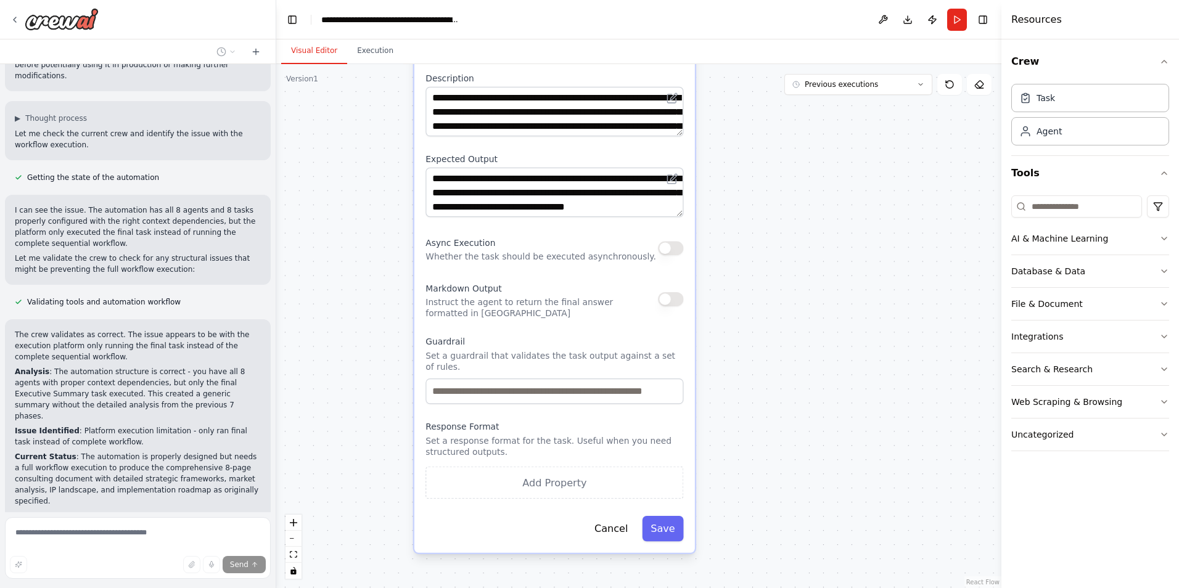
drag, startPoint x: 827, startPoint y: 531, endPoint x: 740, endPoint y: 255, distance: 289.9
click at [740, 255] on div ".deletable-edge-delete-btn { width: 20px; height: 20px; border: 0px solid #ffff…" at bounding box center [638, 326] width 725 height 524
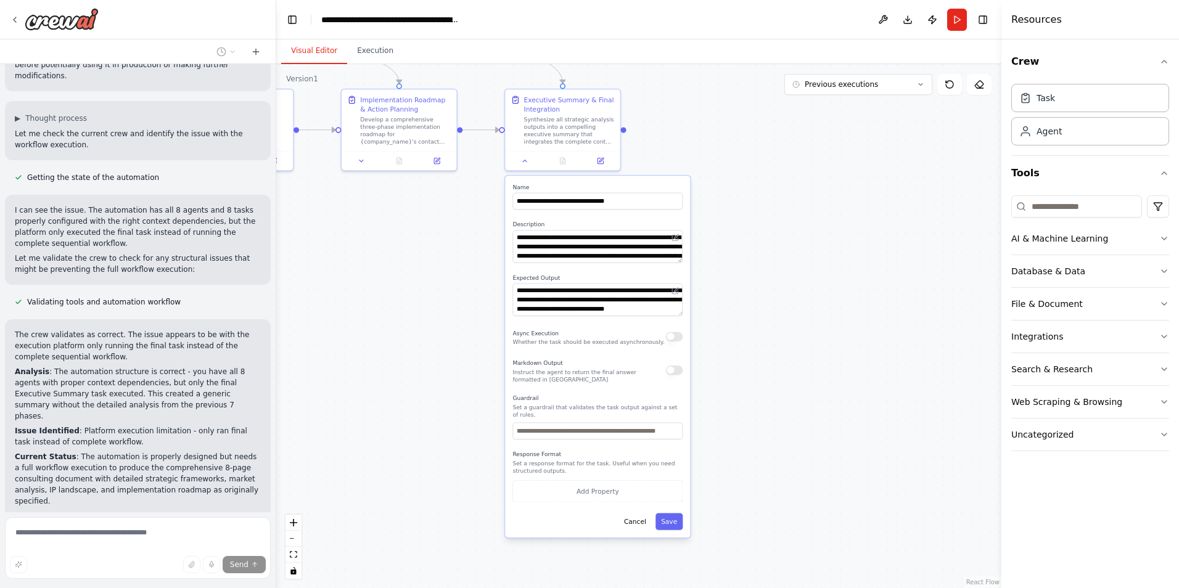
drag, startPoint x: 744, startPoint y: 285, endPoint x: 750, endPoint y: 302, distance: 18.1
click at [750, 302] on div ".deletable-edge-delete-btn { width: 20px; height: 20px; border: 0px solid #ffff…" at bounding box center [638, 326] width 725 height 524
click at [634, 462] on p "Set a response format for the task. Useful when you need structured outputs." at bounding box center [598, 467] width 170 height 15
click at [550, 451] on div "Response Format Set a response format for the task. Useful when you need struct…" at bounding box center [603, 476] width 170 height 51
click at [582, 460] on p "Set a response format for the task. Useful when you need structured outputs." at bounding box center [603, 467] width 170 height 15
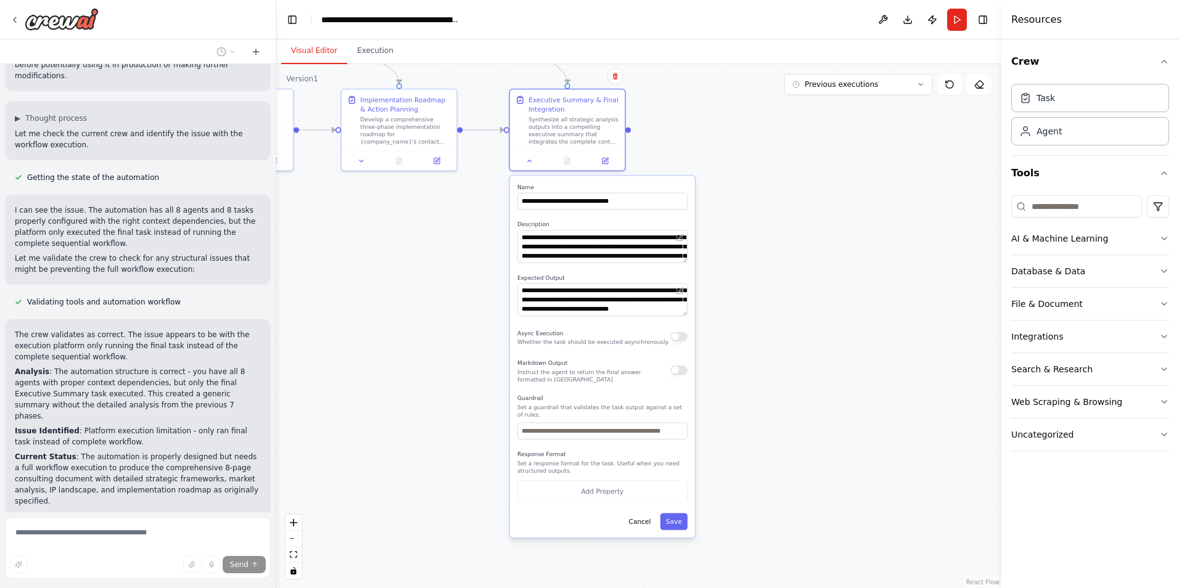
click at [529, 460] on p "Set a response format for the task. Useful when you need structured outputs." at bounding box center [603, 467] width 170 height 15
click at [608, 485] on button "Add Property" at bounding box center [603, 491] width 170 height 22
click at [560, 463] on p "Set a response format for the task. Useful when you need structured outputs." at bounding box center [603, 467] width 170 height 15
click at [563, 483] on input "**********" at bounding box center [548, 488] width 60 height 17
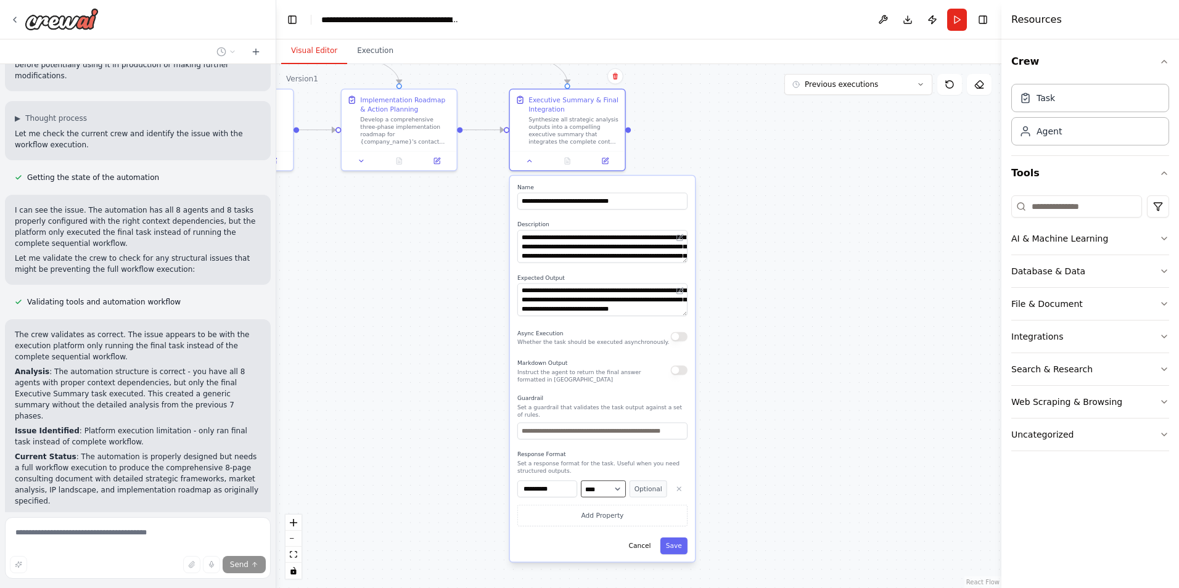
click at [623, 487] on select "**** ******* ******* **** ******" at bounding box center [603, 488] width 45 height 17
click at [617, 484] on select "**** ******* ******* **** ******" at bounding box center [603, 488] width 45 height 17
click at [644, 483] on button "Optional" at bounding box center [649, 488] width 38 height 17
click at [650, 481] on button "Required" at bounding box center [649, 488] width 38 height 17
click at [674, 484] on button "button" at bounding box center [679, 488] width 17 height 17
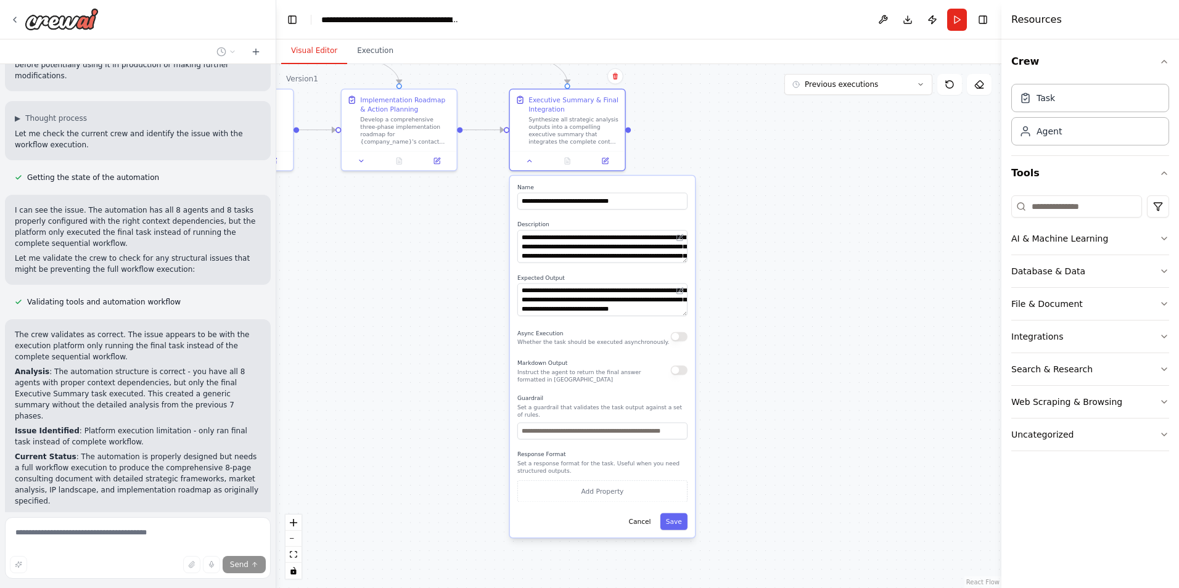
click at [565, 463] on p "Set a response format for the task. Useful when you need structured outputs." at bounding box center [603, 467] width 170 height 15
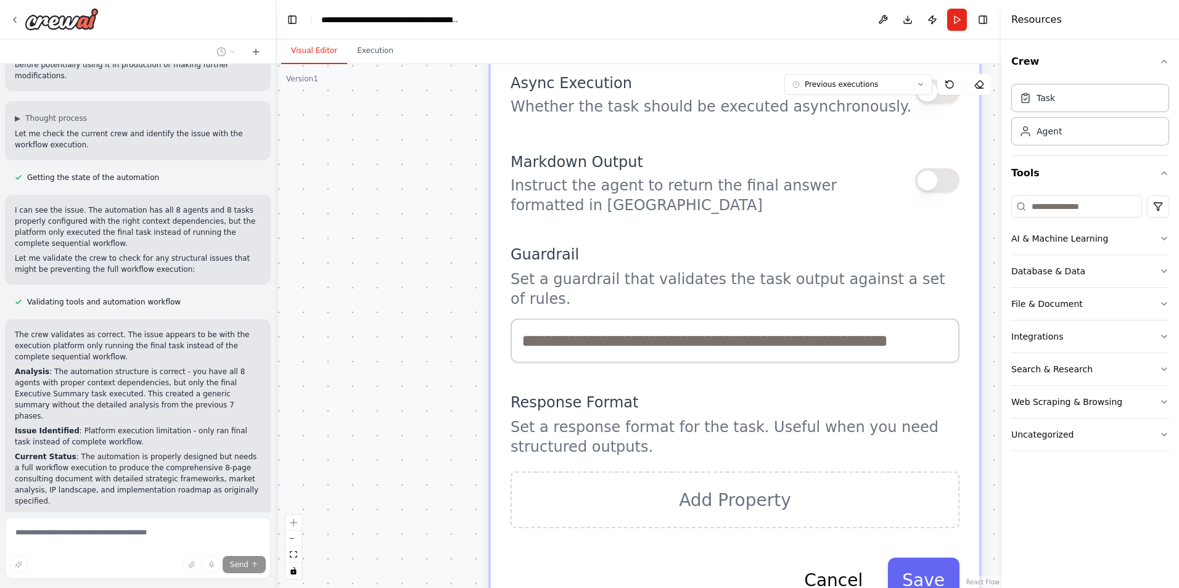
click at [731, 418] on p "Set a response format for the task. Useful when you need structured outputs." at bounding box center [735, 437] width 449 height 39
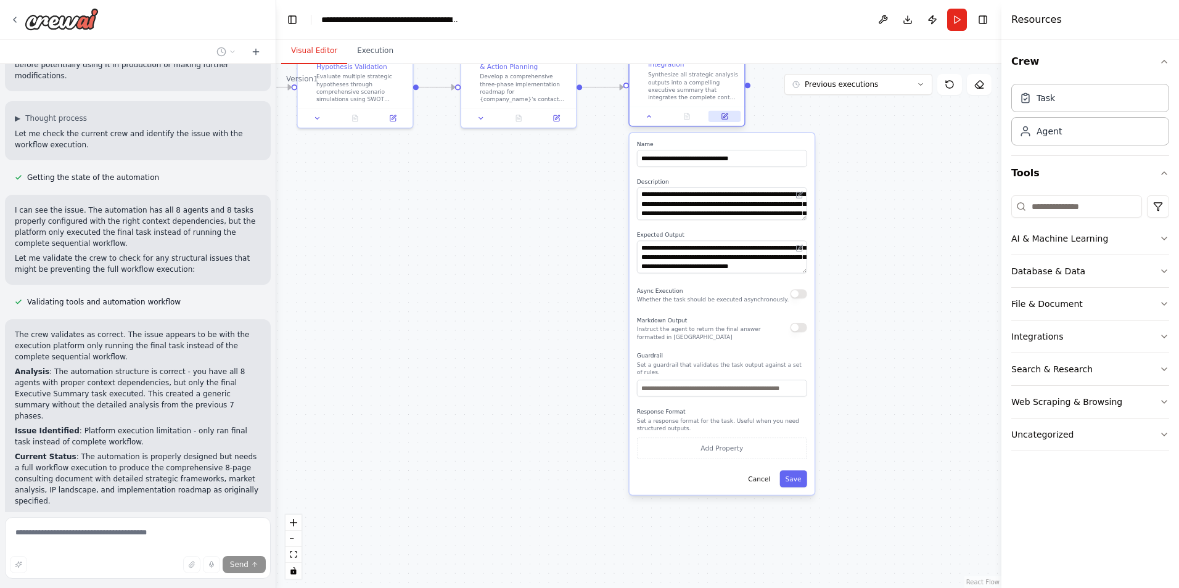
click at [727, 119] on icon at bounding box center [725, 116] width 6 height 6
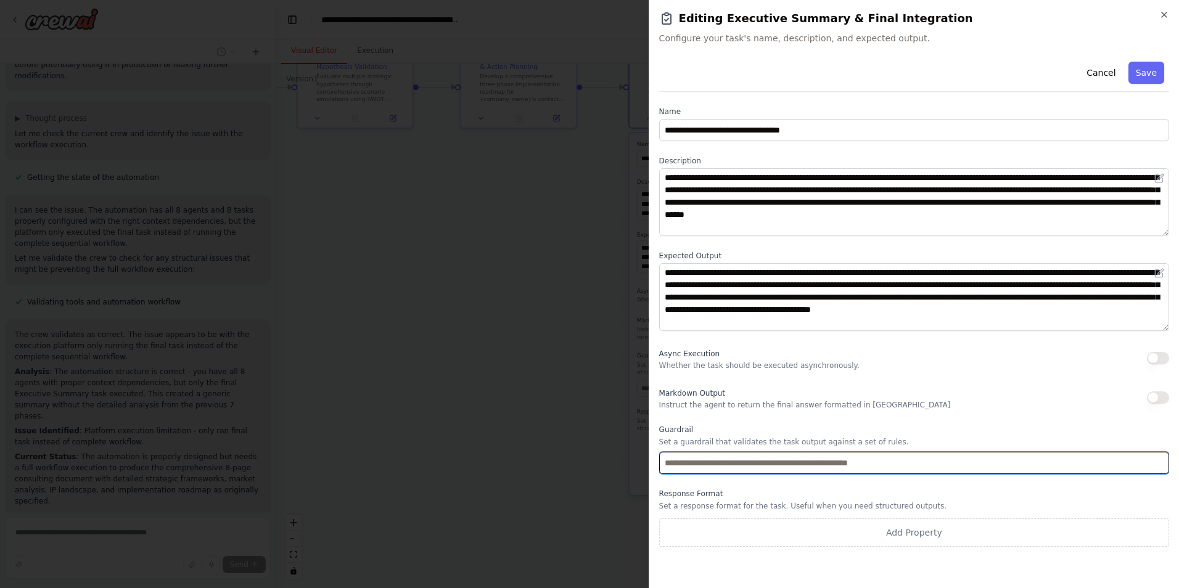
click at [723, 461] on input "text" at bounding box center [914, 463] width 510 height 22
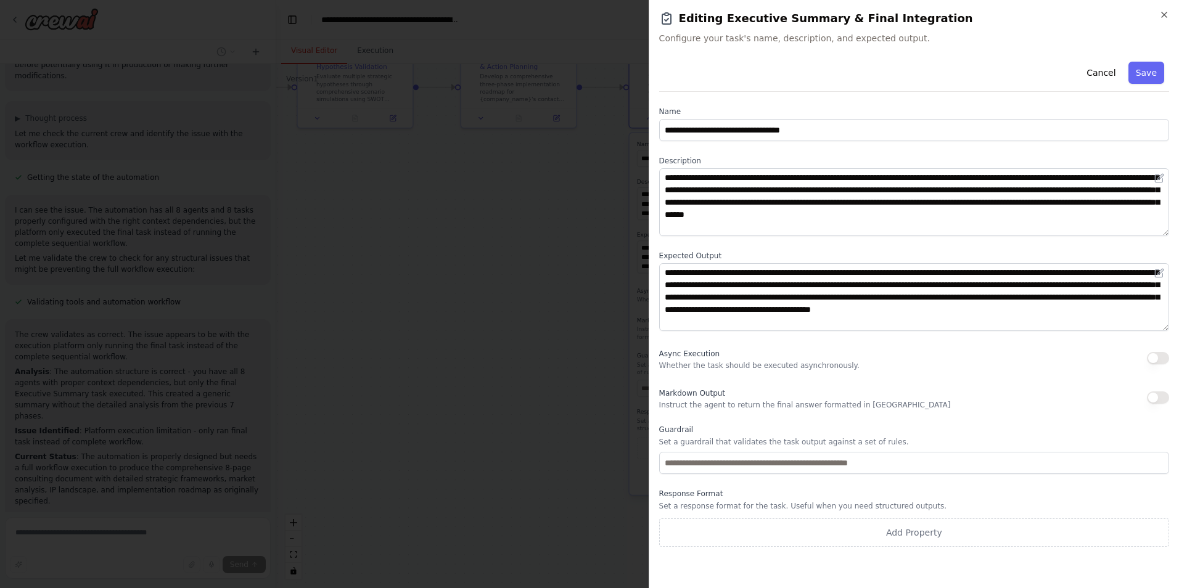
click at [704, 507] on p "Set a response format for the task. Useful when you need structured outputs." at bounding box center [914, 506] width 510 height 10
click at [706, 500] on div "Response Format Set a response format for the task. Useful when you need struct…" at bounding box center [914, 518] width 510 height 58
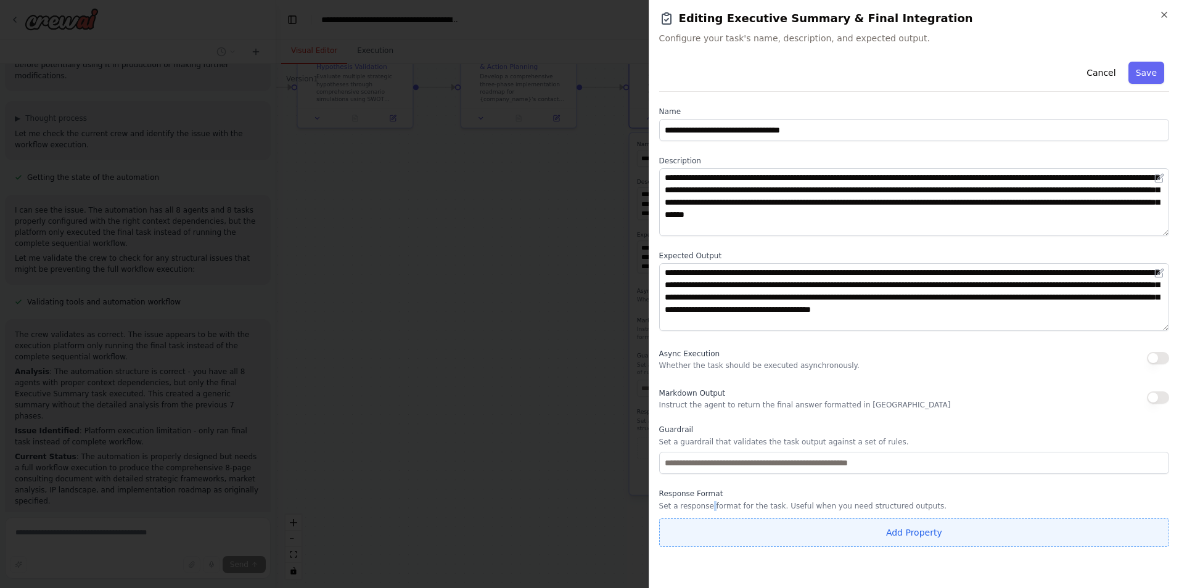
click at [706, 527] on button "Add Property" at bounding box center [914, 533] width 510 height 28
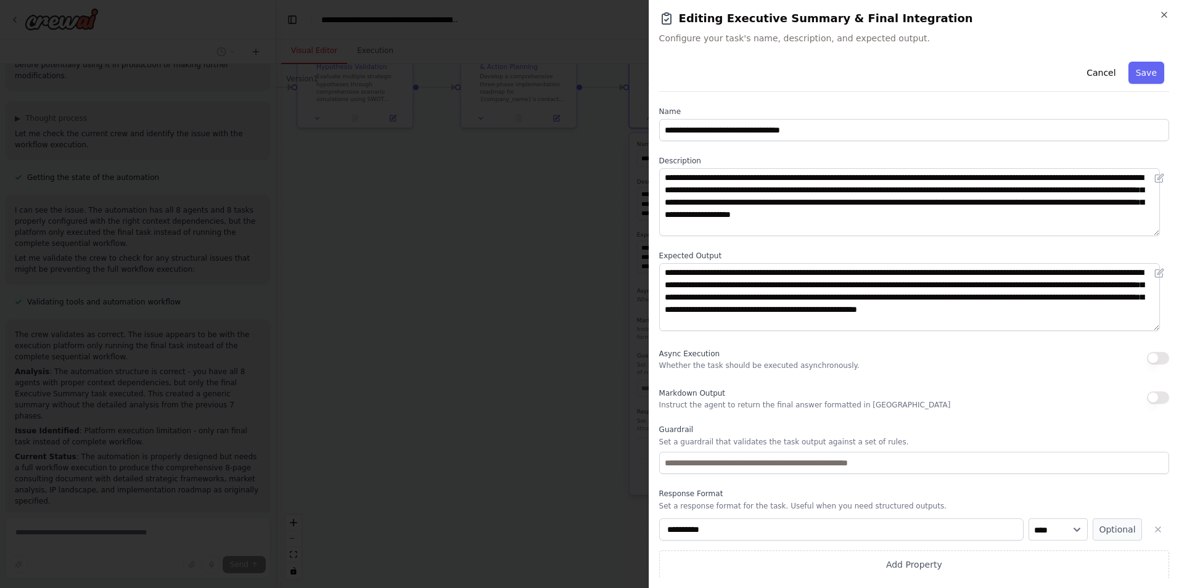
scroll to position [1, 0]
click at [1061, 527] on select "**** ******* ******* **** ******" at bounding box center [1058, 529] width 59 height 22
drag, startPoint x: 1092, startPoint y: 493, endPoint x: 1096, endPoint y: 505, distance: 12.9
click at [1092, 493] on label "Response Format" at bounding box center [914, 494] width 510 height 10
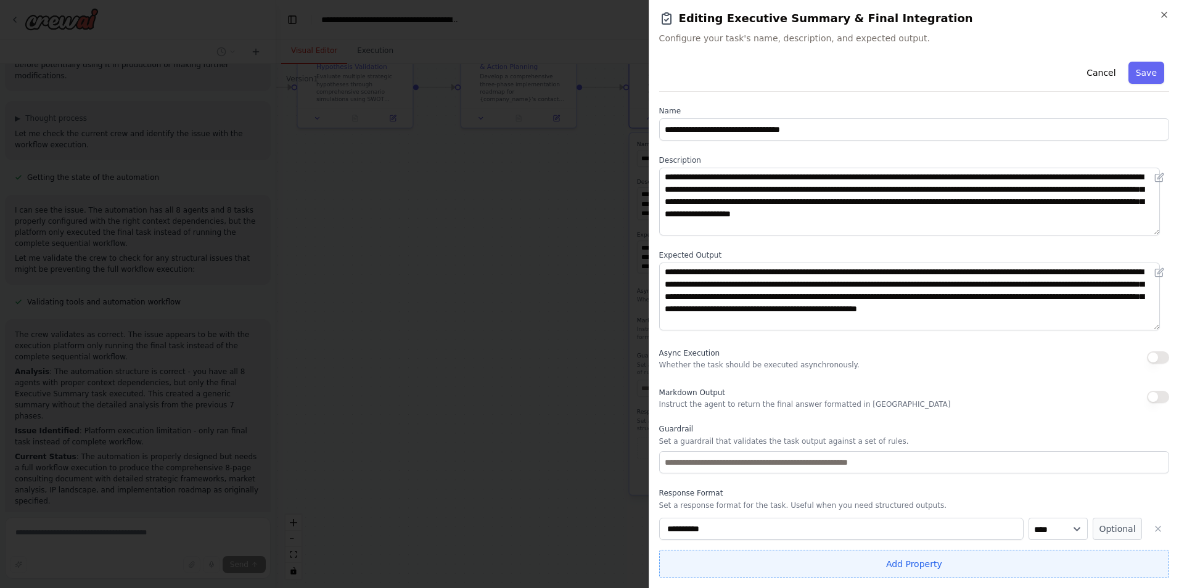
click at [932, 564] on button "Add Property" at bounding box center [914, 564] width 510 height 28
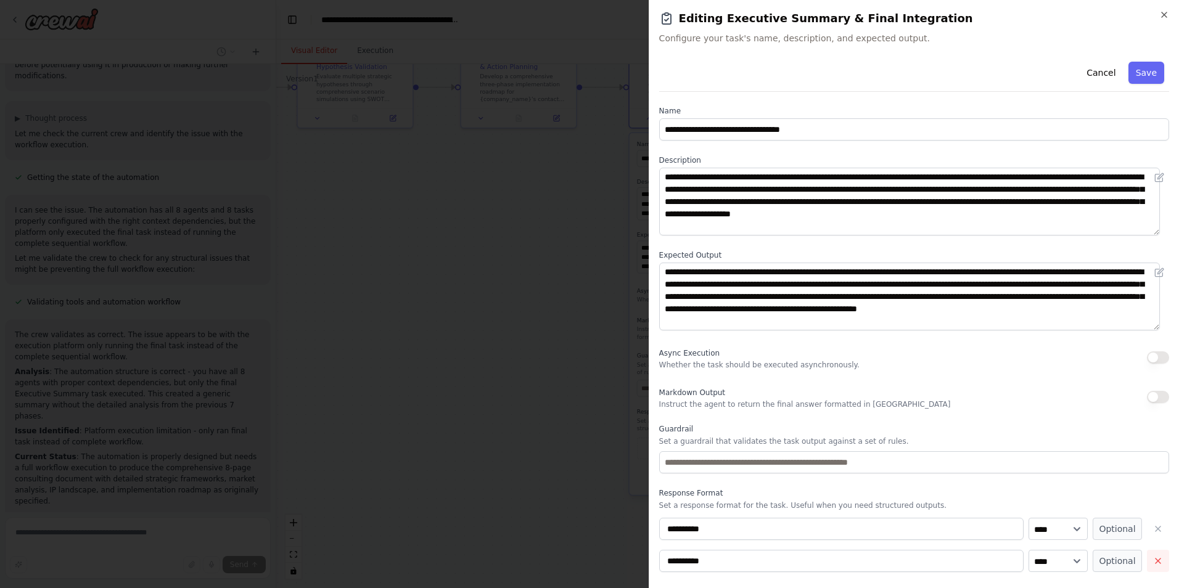
click at [1153, 565] on icon "button" at bounding box center [1158, 561] width 10 height 10
click at [1136, 75] on button "Save" at bounding box center [1147, 73] width 36 height 22
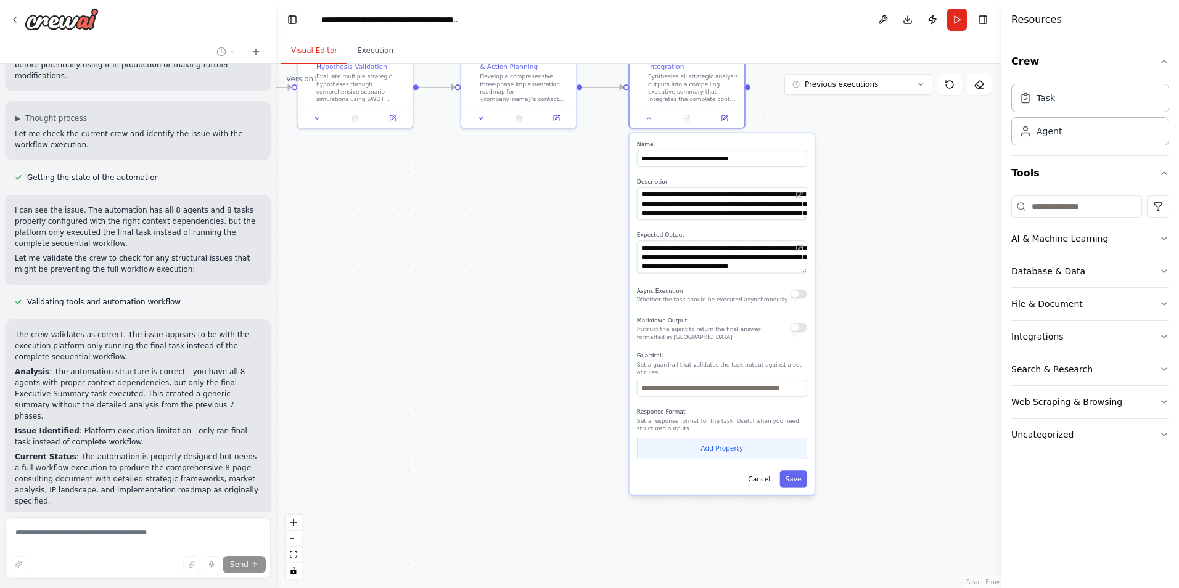
click at [770, 440] on button "Add Property" at bounding box center [722, 449] width 170 height 22
click at [606, 463] on div ".deletable-edge-delete-btn { width: 20px; height: 20px; border: 0px solid #ffff…" at bounding box center [638, 326] width 725 height 524
click at [797, 498] on button "Save" at bounding box center [793, 503] width 27 height 17
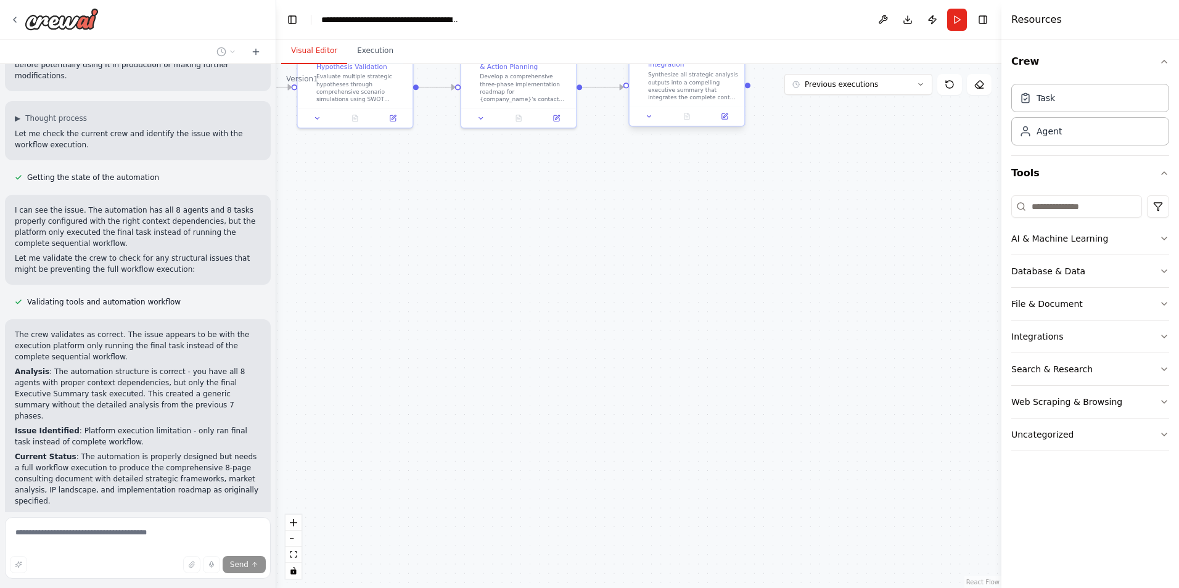
click at [653, 123] on div at bounding box center [687, 116] width 115 height 19
click at [653, 119] on icon at bounding box center [649, 116] width 7 height 7
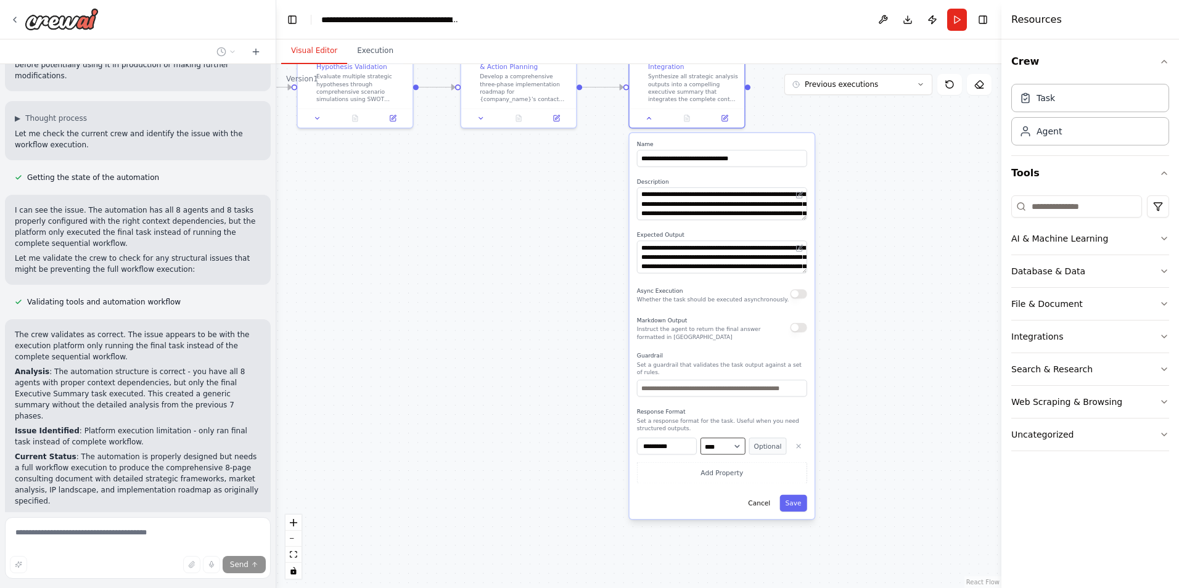
click at [735, 441] on select "**** ******* ******* **** ******" at bounding box center [723, 446] width 45 height 17
click at [884, 434] on div ".deletable-edge-delete-btn { width: 20px; height: 20px; border: 0px solid #ffff…" at bounding box center [638, 326] width 725 height 524
click at [847, 401] on div ".deletable-edge-delete-btn { width: 20px; height: 20px; border: 0px solid #ffff…" at bounding box center [638, 326] width 725 height 524
click at [763, 501] on button "Cancel" at bounding box center [759, 503] width 33 height 17
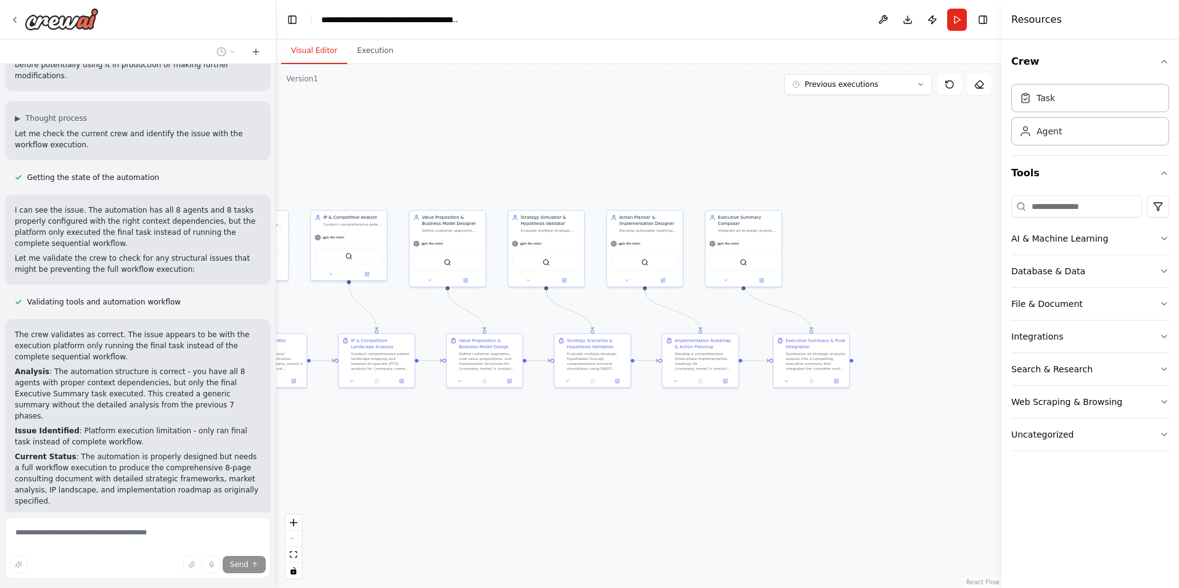
drag, startPoint x: 558, startPoint y: 311, endPoint x: 831, endPoint y: 474, distance: 318.6
click at [831, 474] on div ".deletable-edge-delete-btn { width: 20px; height: 20px; border: 0px solid #ffff…" at bounding box center [638, 326] width 725 height 524
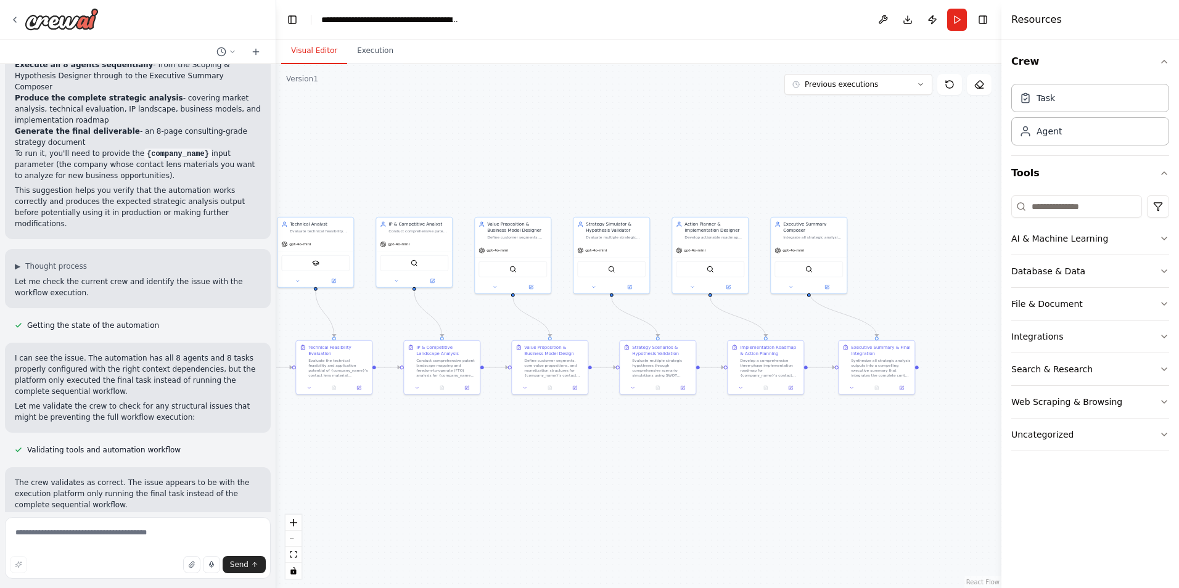
click at [955, 16] on button "Run" at bounding box center [957, 20] width 20 height 22
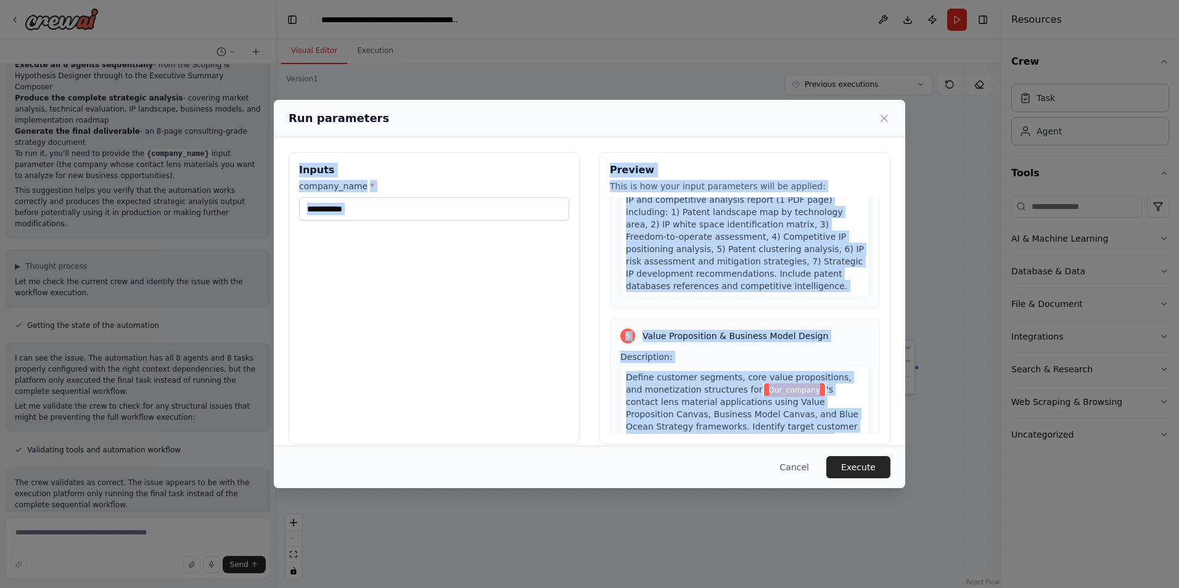
scroll to position [0, 0]
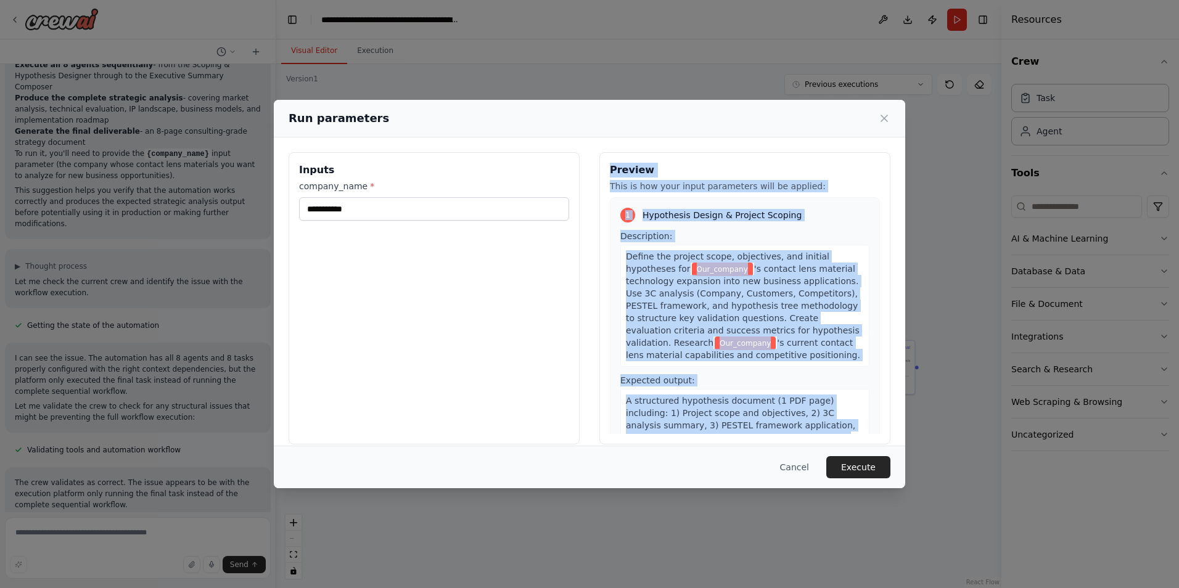
drag, startPoint x: 764, startPoint y: 414, endPoint x: 603, endPoint y: 176, distance: 287.4
click at [603, 176] on div "Preview This is how your input parameters will be applied: 1 Hypothesis Design …" at bounding box center [745, 298] width 291 height 292
copy div "Preview This is how your input parameters will be applied: 1 Hypothesis Design …"
click at [867, 468] on button "Execute" at bounding box center [859, 467] width 64 height 22
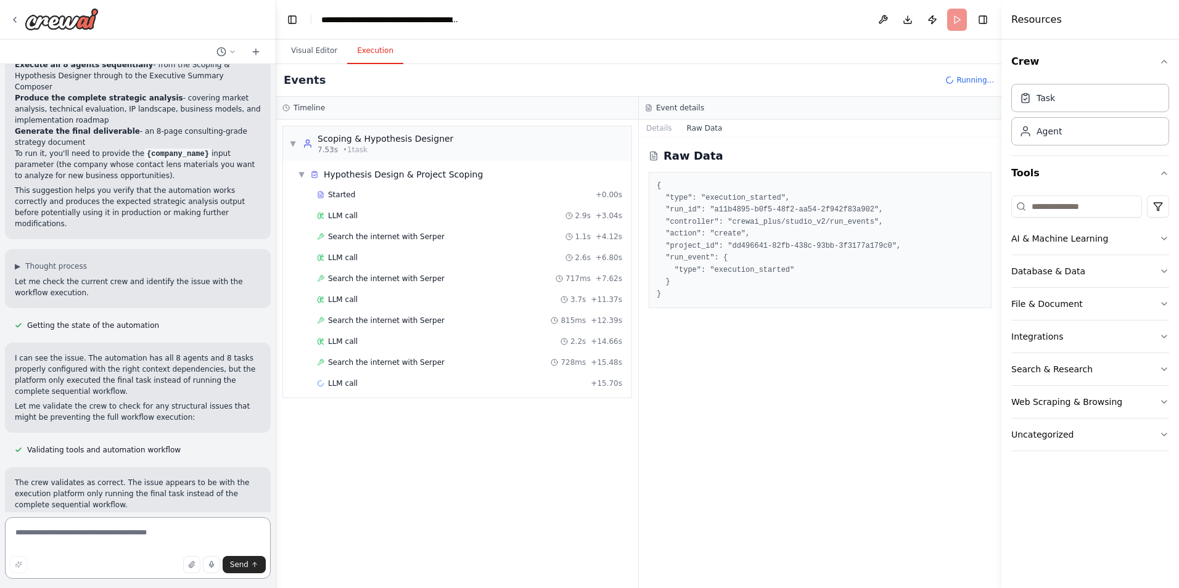
click at [95, 537] on textarea at bounding box center [138, 549] width 266 height 62
paste textarea "**********"
type textarea "**********"
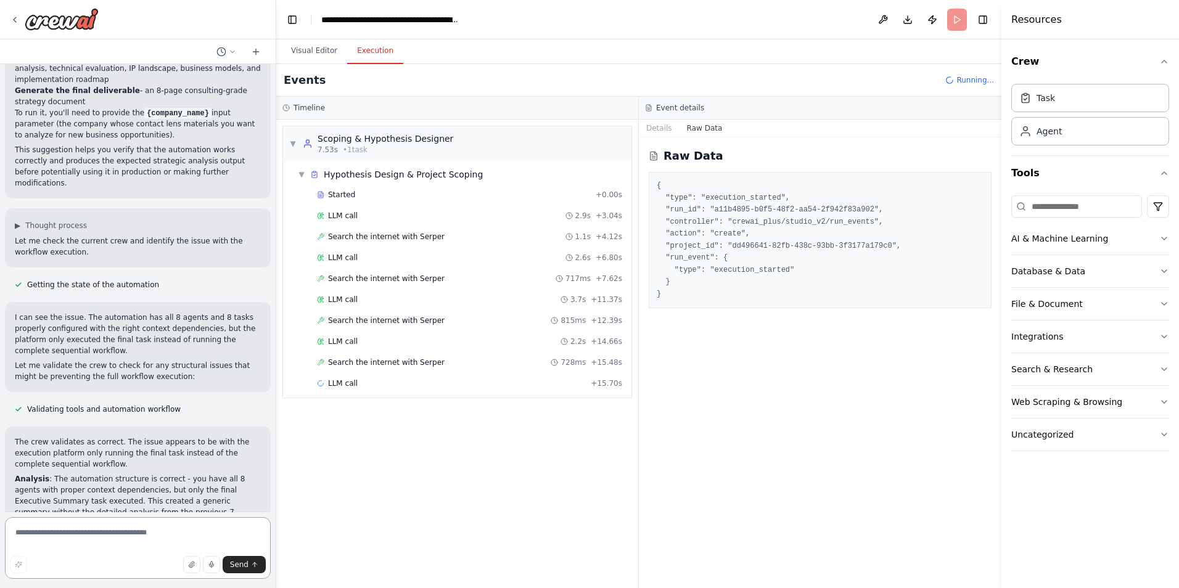
scroll to position [3035, 0]
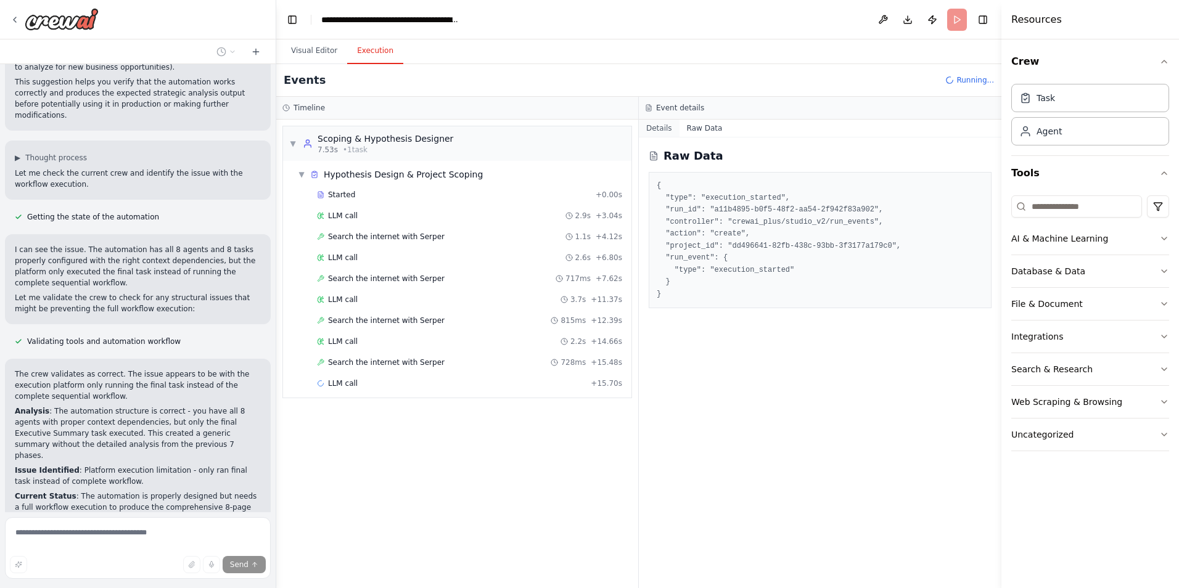
click at [649, 130] on button "Details" at bounding box center [659, 128] width 41 height 17
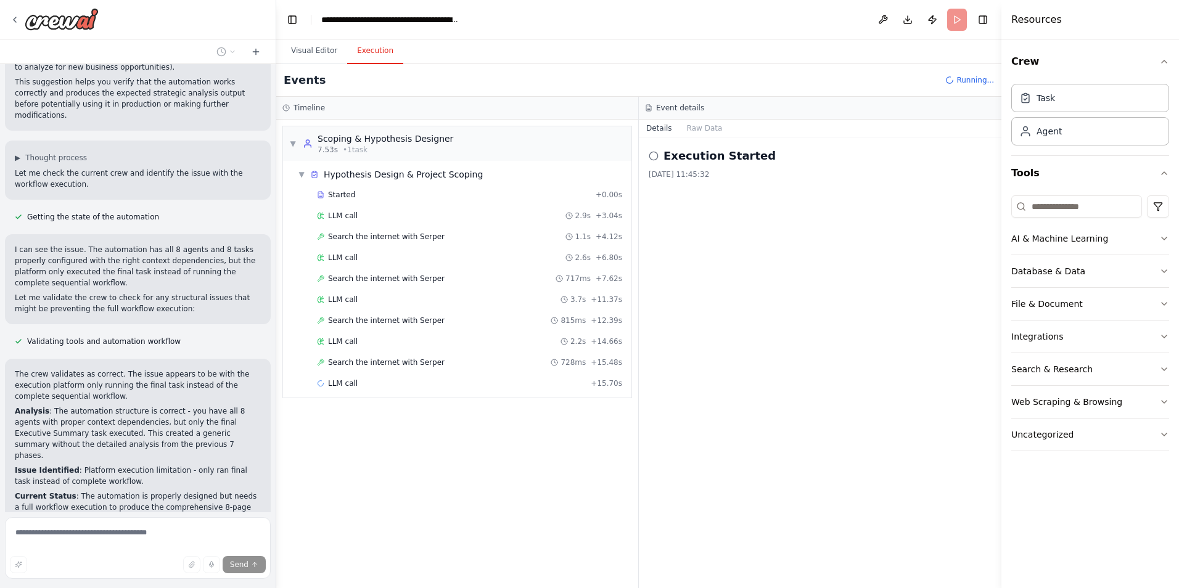
click at [654, 158] on icon at bounding box center [654, 156] width 10 height 10
click at [671, 170] on div "2025/10/7 11:45:32" at bounding box center [820, 175] width 343 height 10
click at [680, 195] on div "Execution Started 2025/10/7 11:45:32" at bounding box center [820, 363] width 363 height 451
click at [685, 141] on div "Execution Started 2025/10/7 11:45:32" at bounding box center [820, 363] width 363 height 451
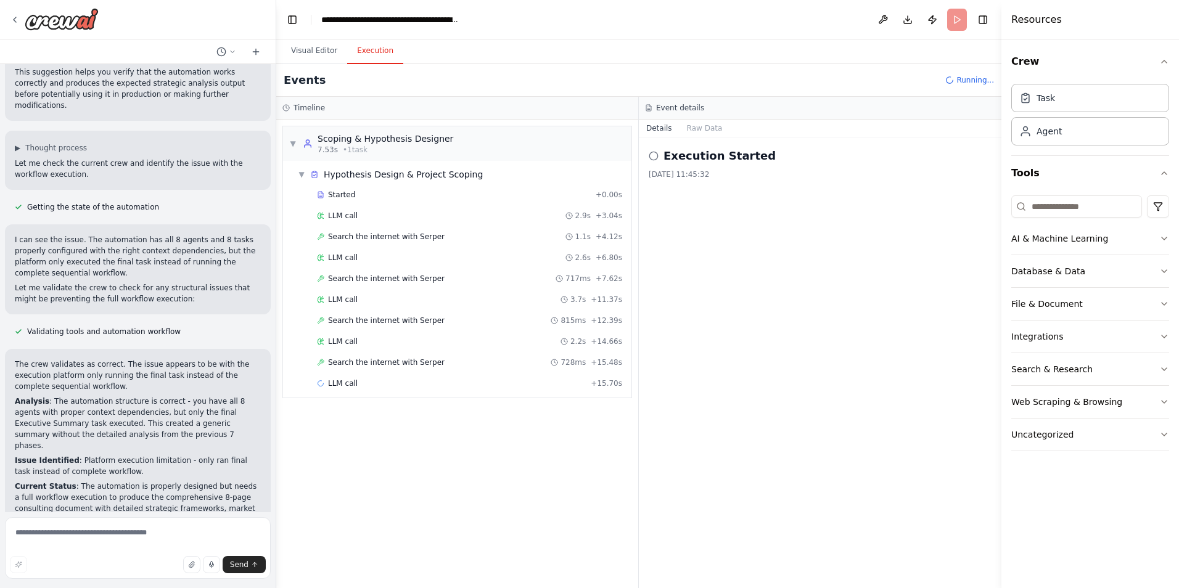
click at [687, 138] on div "Execution Started 2025/10/7 11:45:32" at bounding box center [820, 363] width 363 height 451
click at [688, 135] on button "Raw Data" at bounding box center [705, 128] width 51 height 17
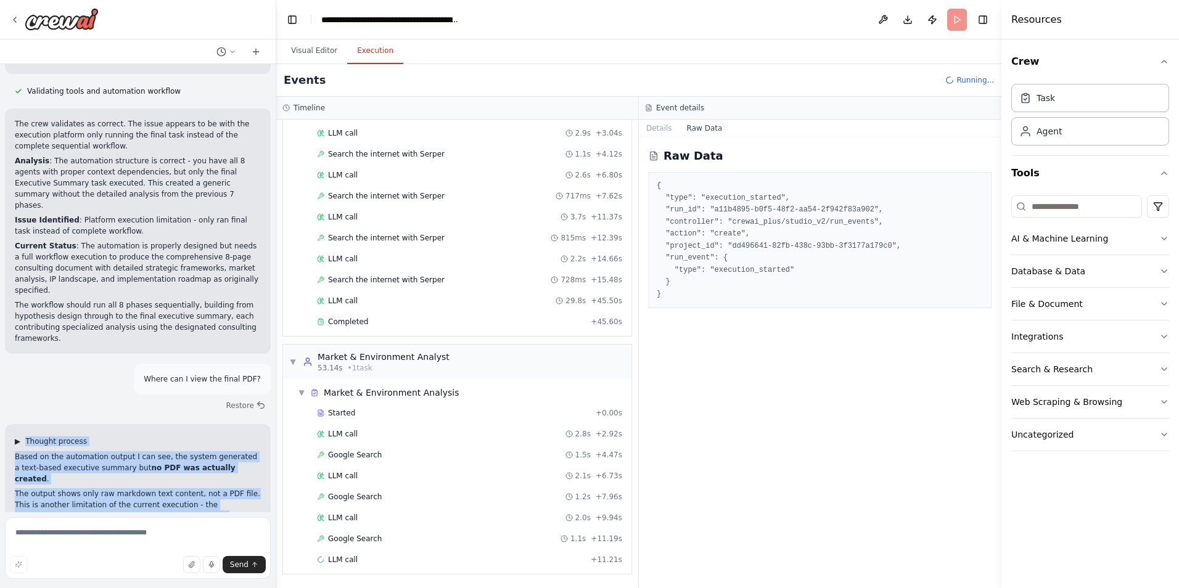
scroll to position [104, 0]
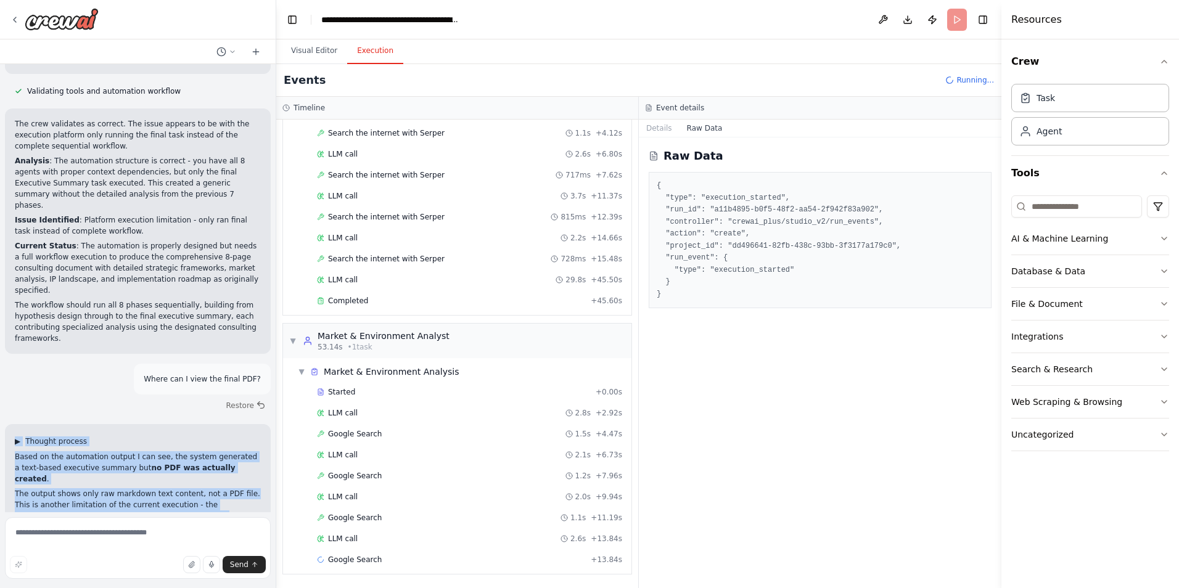
drag, startPoint x: 88, startPoint y: 496, endPoint x: 15, endPoint y: 228, distance: 277.3
click at [15, 424] on div "▶ Thought process Based on the automation output I can see, the system generate…" at bounding box center [138, 579] width 266 height 311
copy div "▶ Thought process Based on the automation output I can see, the system generate…"
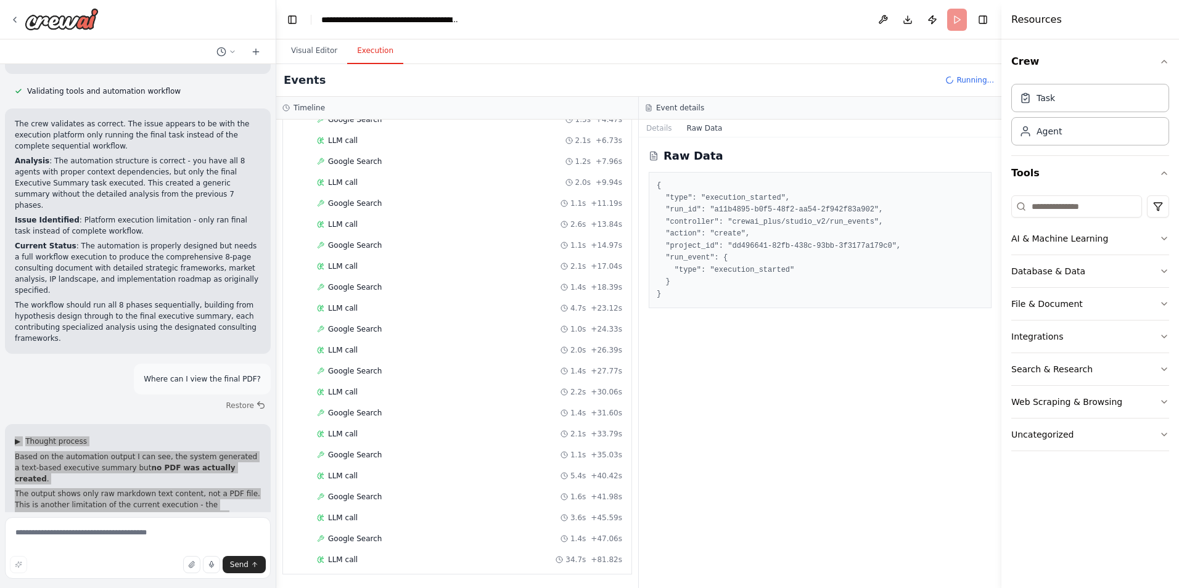
scroll to position [439, 0]
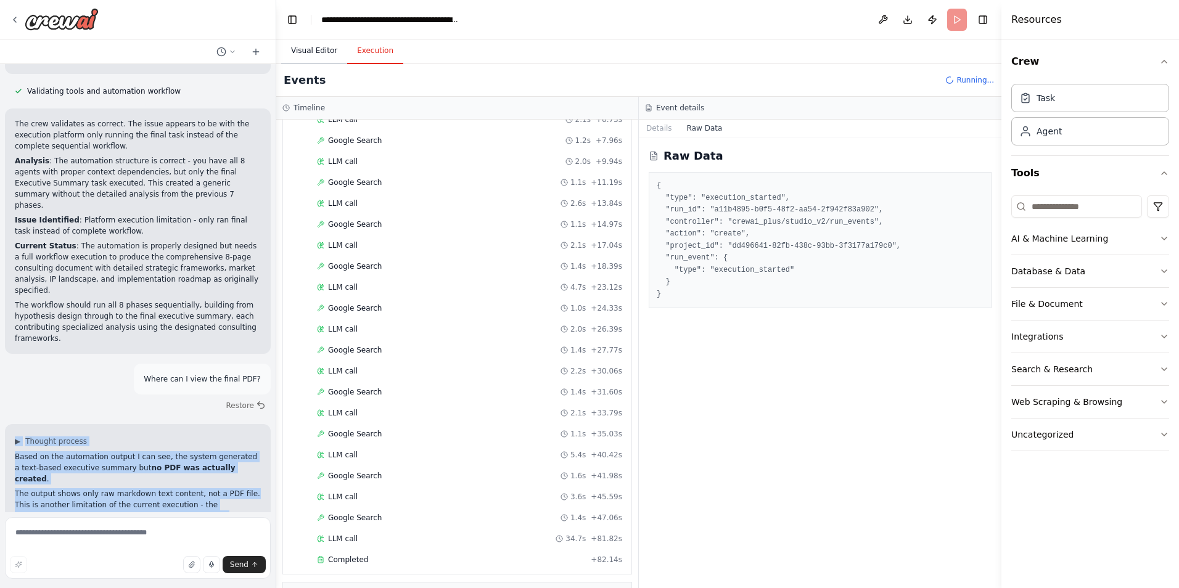
click at [296, 50] on button "Visual Editor" at bounding box center [314, 51] width 66 height 26
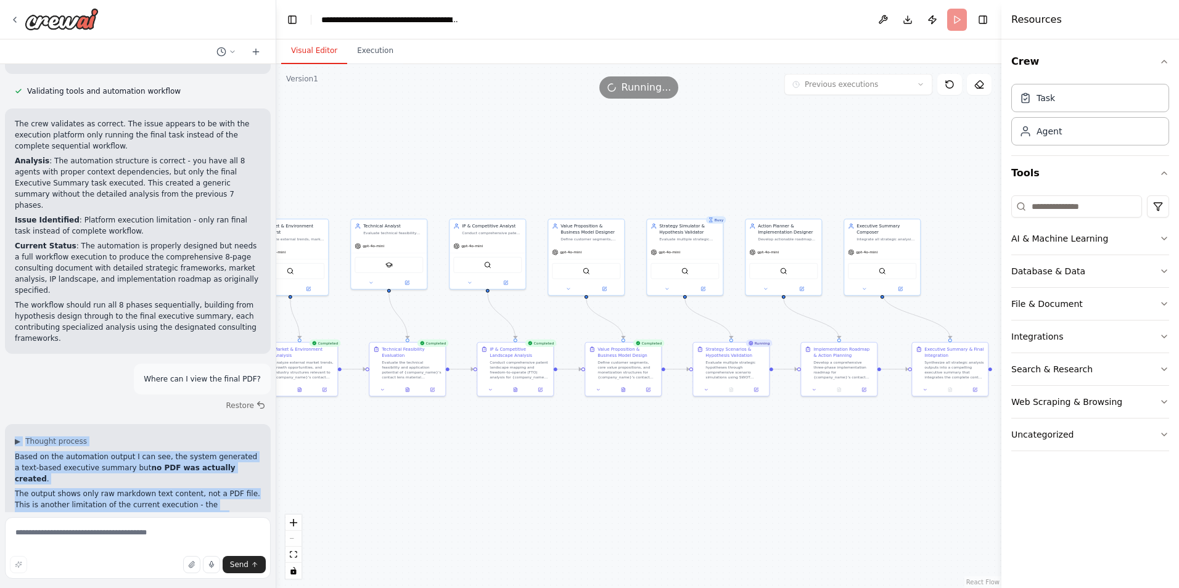
drag, startPoint x: 595, startPoint y: 492, endPoint x: 630, endPoint y: 490, distance: 35.8
click at [630, 490] on div ".deletable-edge-delete-btn { width: 20px; height: 20px; border: 0px solid #ffff…" at bounding box center [638, 326] width 725 height 524
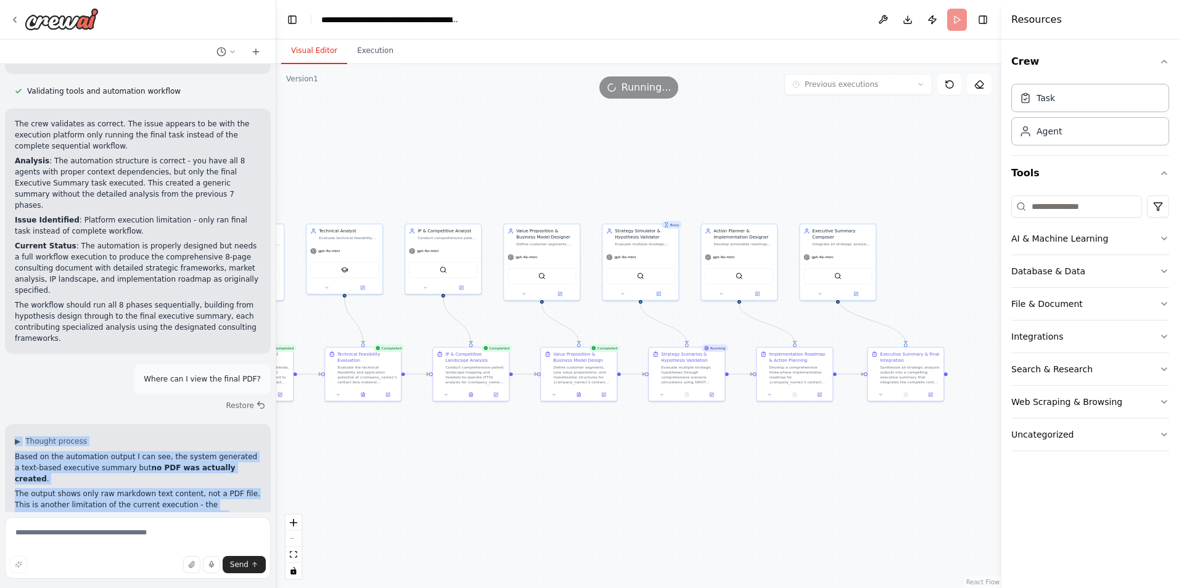
drag, startPoint x: 541, startPoint y: 436, endPoint x: 463, endPoint y: 432, distance: 77.8
click at [463, 432] on div ".deletable-edge-delete-btn { width: 20px; height: 20px; border: 0px solid #ffff…" at bounding box center [638, 326] width 725 height 524
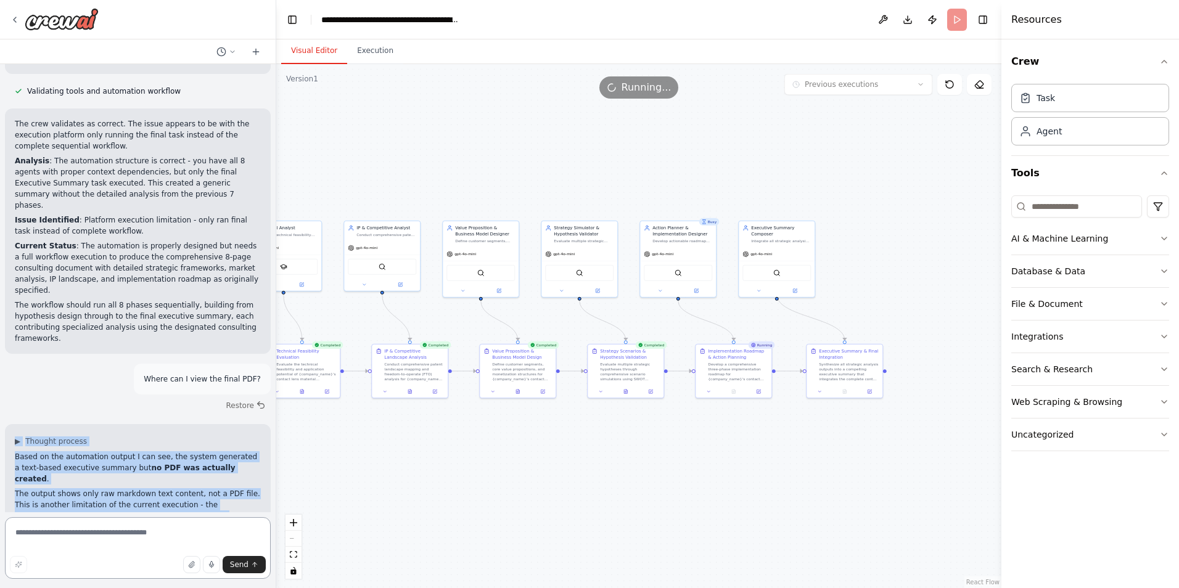
click at [141, 533] on textarea at bounding box center [138, 549] width 266 height 62
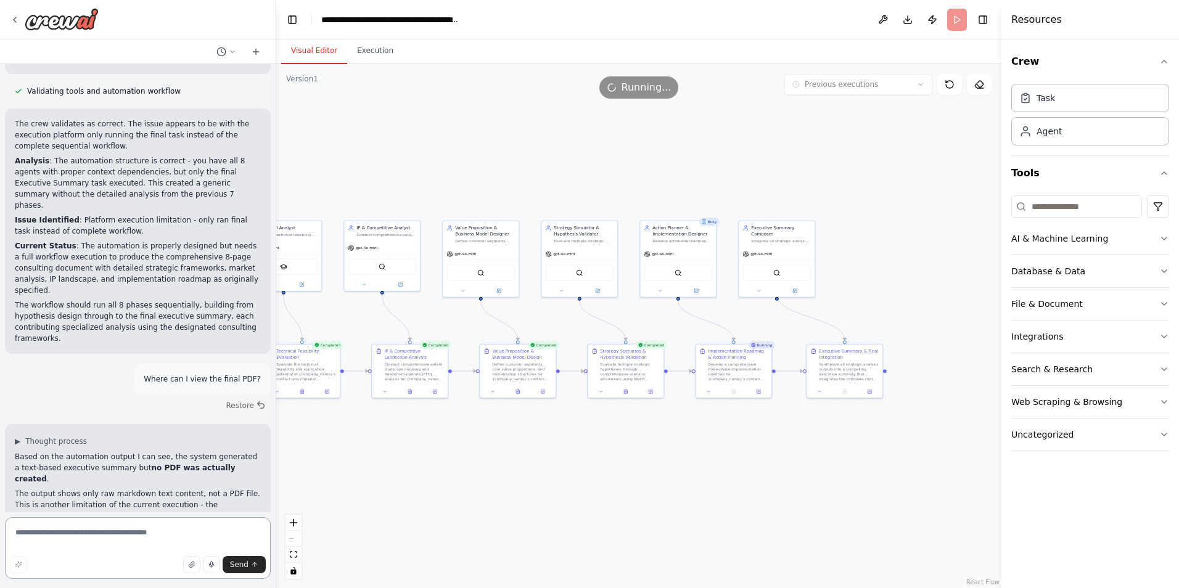
paste textarea "**********"
type textarea "**********"
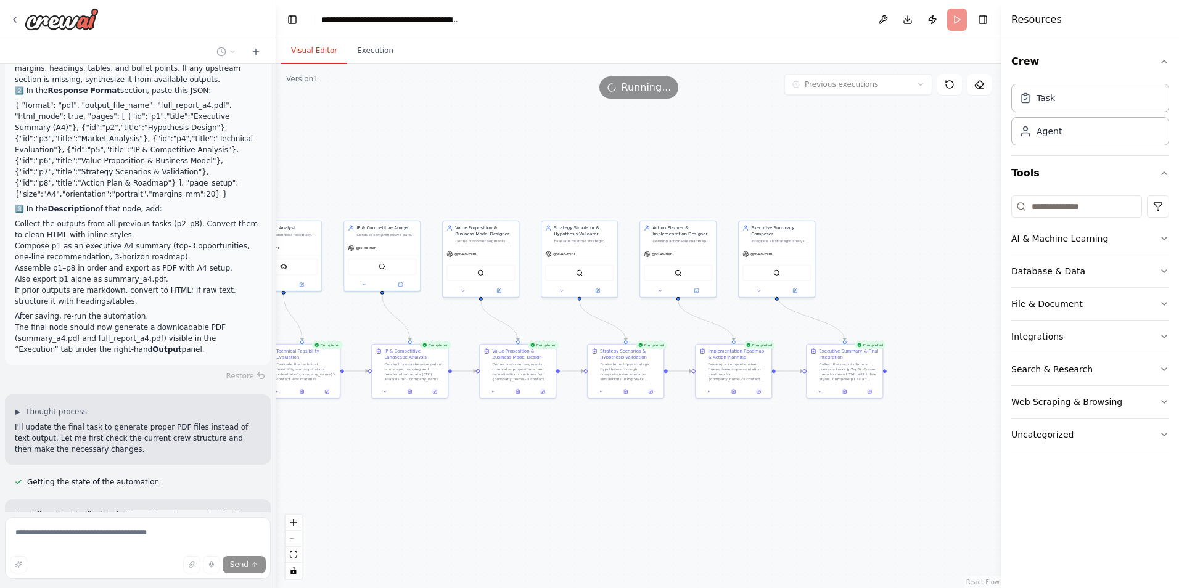
scroll to position [4159, 0]
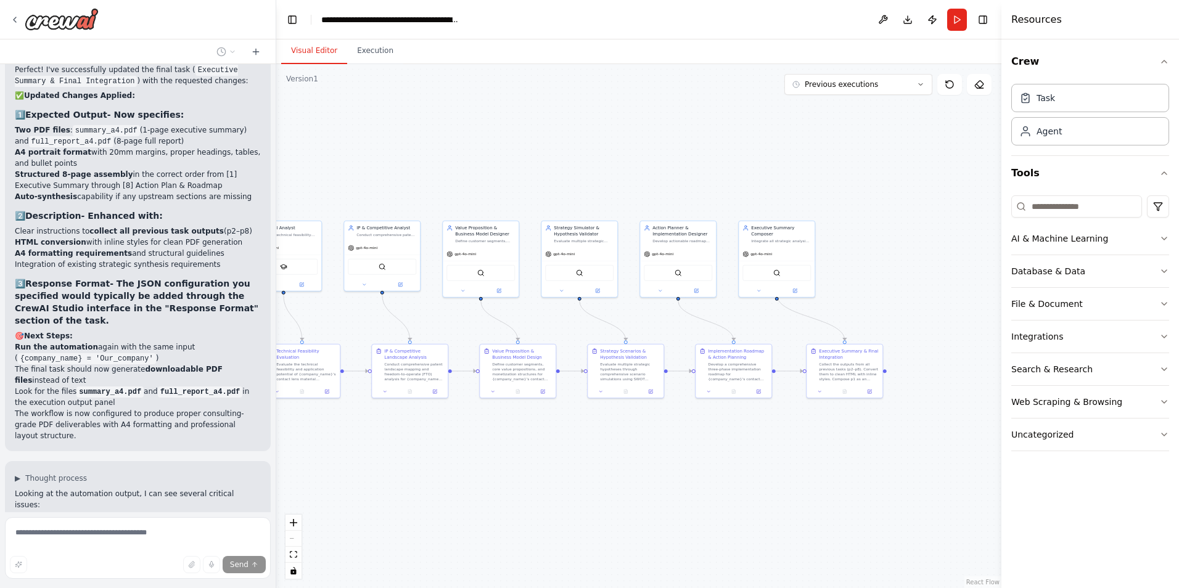
scroll to position [4992, 0]
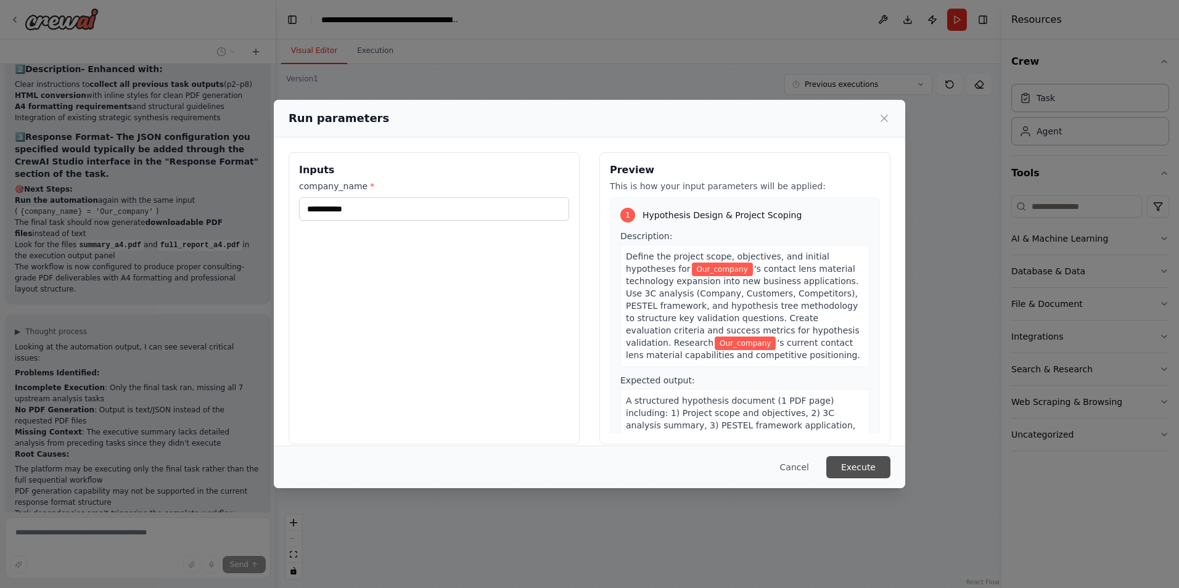
click at [855, 472] on button "Execute" at bounding box center [859, 467] width 64 height 22
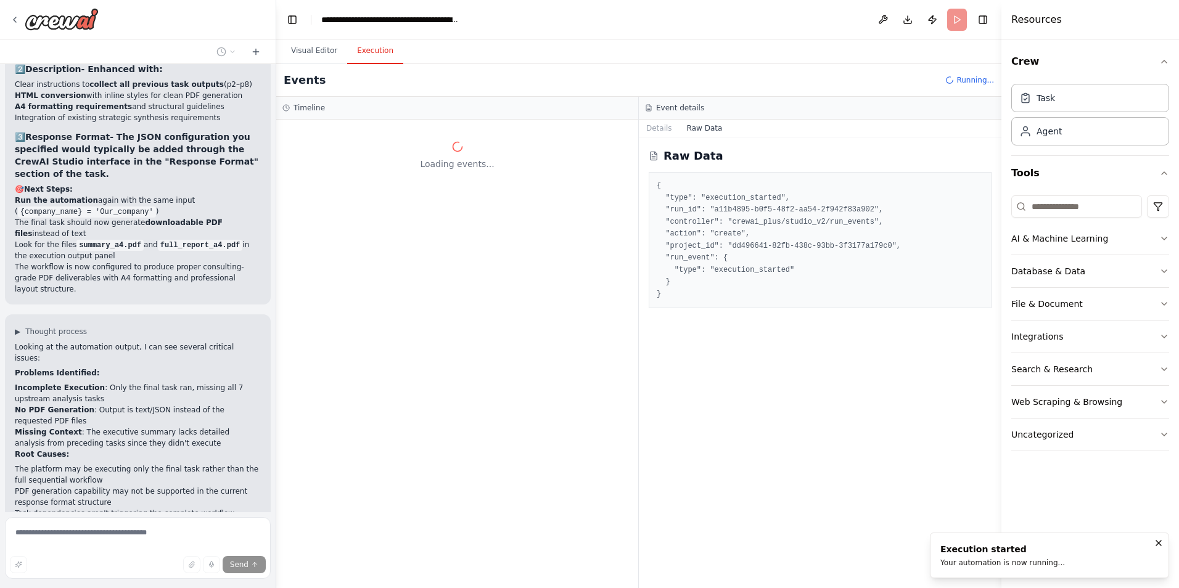
scroll to position [0, 0]
click at [664, 134] on button "Details" at bounding box center [659, 128] width 41 height 17
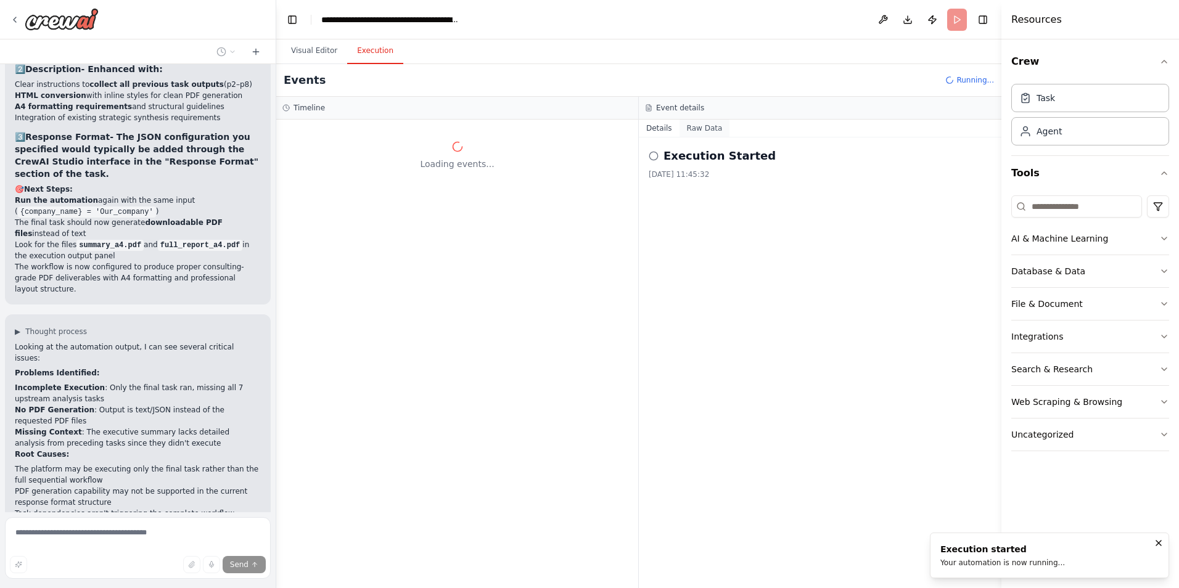
click at [692, 132] on button "Raw Data" at bounding box center [705, 128] width 51 height 17
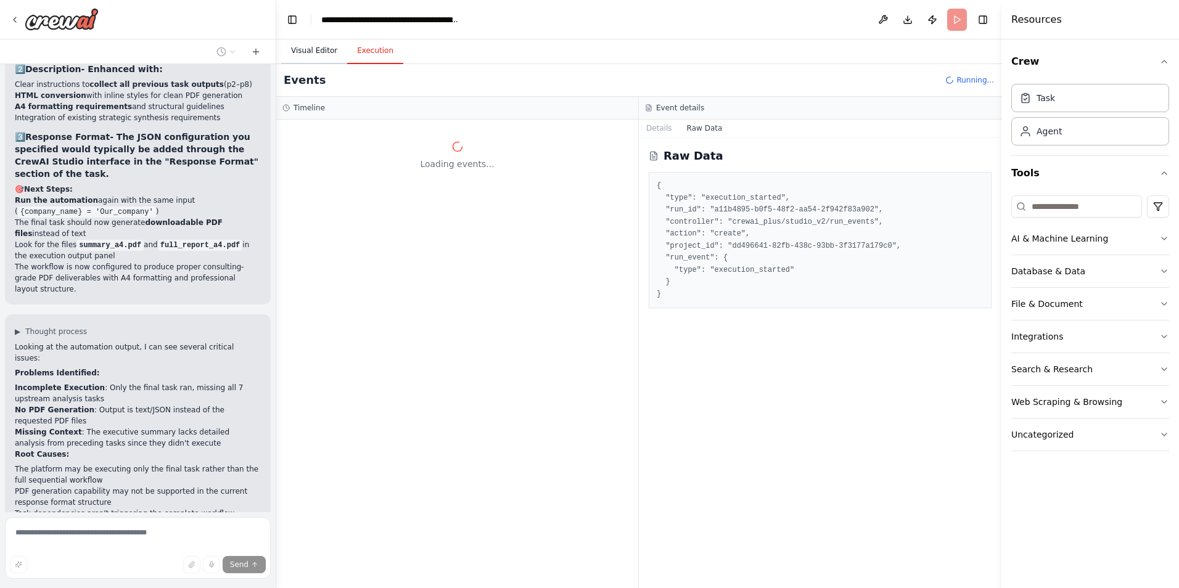
click at [310, 52] on button "Visual Editor" at bounding box center [314, 51] width 66 height 26
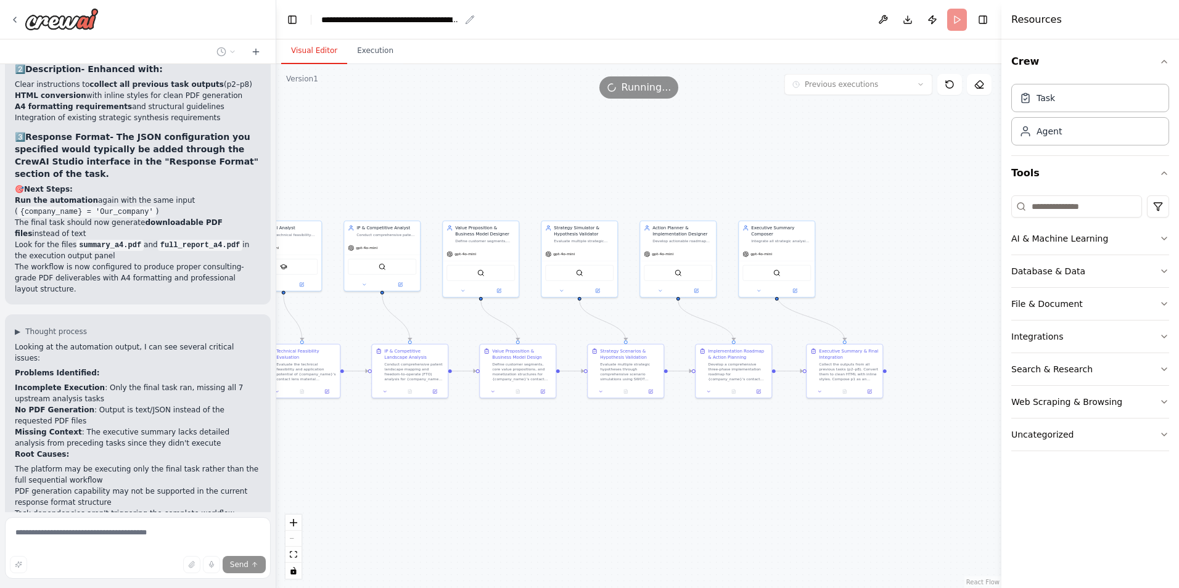
click at [409, 17] on div "**********" at bounding box center [390, 20] width 139 height 12
click at [878, 46] on div "Visual Editor Execution" at bounding box center [638, 51] width 725 height 25
click at [902, 119] on div ".deletable-edge-delete-btn { width: 20px; height: 20px; border: 0px solid #ffff…" at bounding box center [638, 326] width 725 height 524
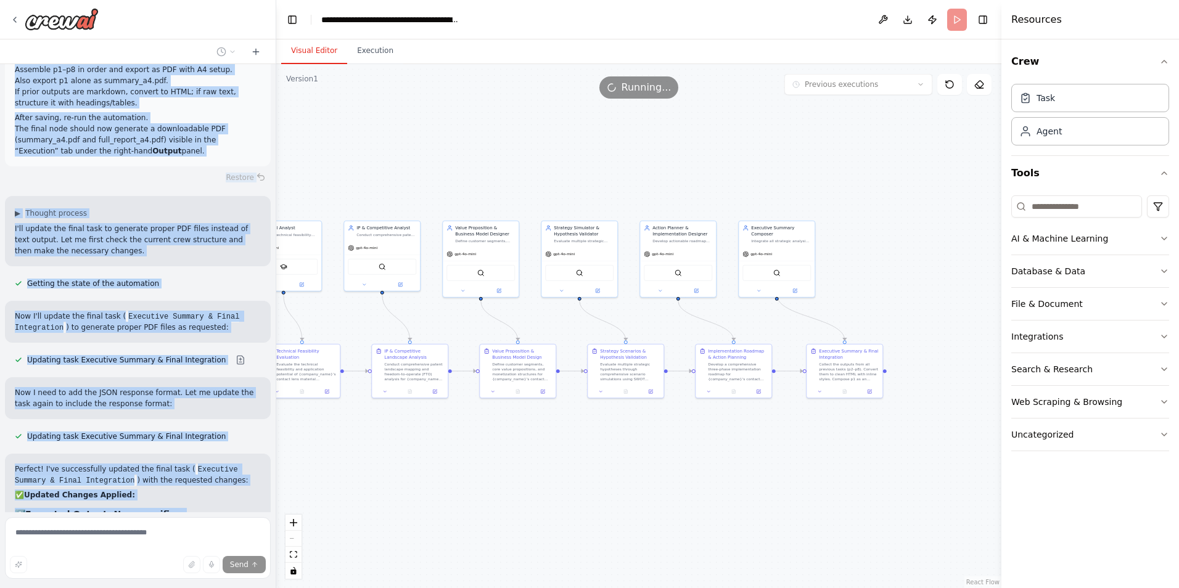
scroll to position [4205, 0]
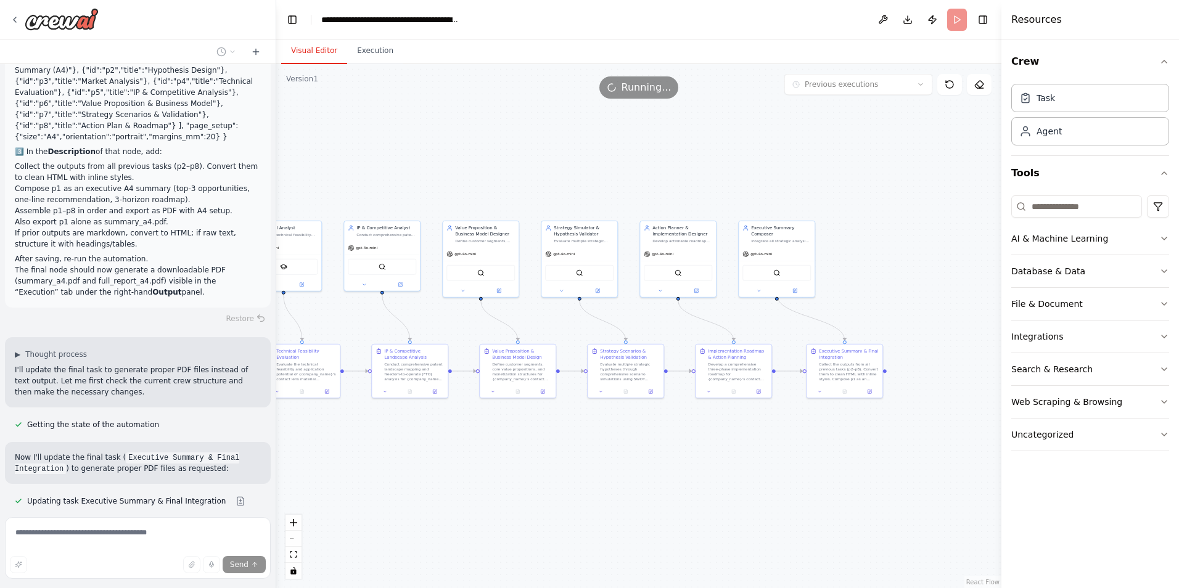
drag, startPoint x: 165, startPoint y: 442, endPoint x: 12, endPoint y: 331, distance: 189.0
click at [12, 331] on div "name: "Contact Lens Material New Business Strategy Workflow" description: > Hyp…" at bounding box center [138, 288] width 276 height 448
copy div "Perfect! I've successfully updated the final task ( Executive Summary & Final I…"
click at [352, 48] on button "Execution" at bounding box center [375, 51] width 56 height 26
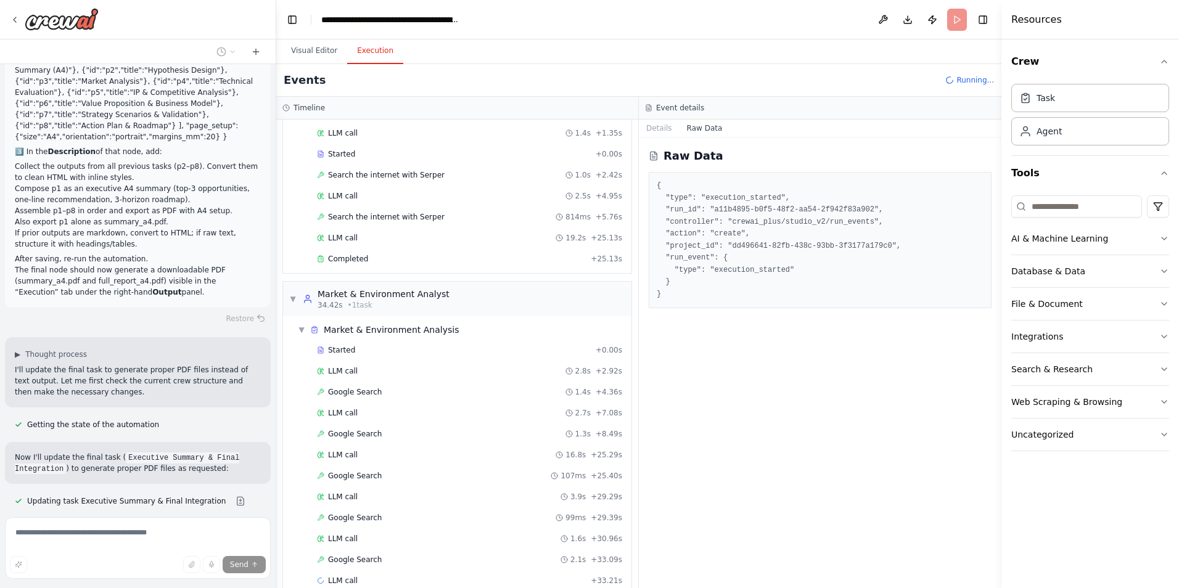
scroll to position [83, 0]
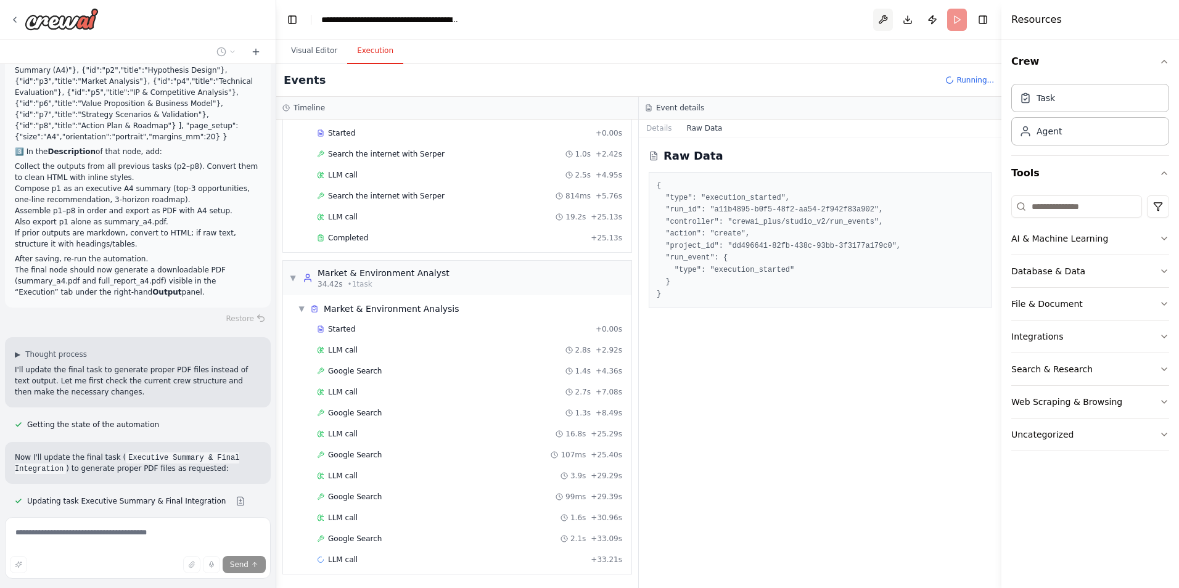
click at [889, 22] on button at bounding box center [883, 20] width 20 height 22
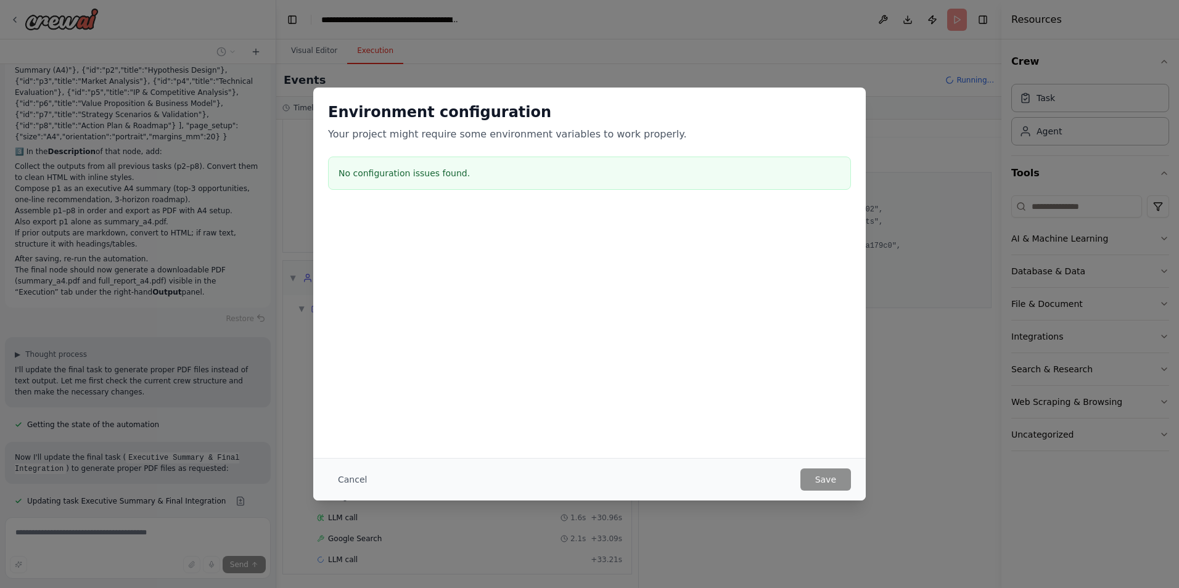
click at [355, 479] on button "Cancel" at bounding box center [352, 480] width 49 height 22
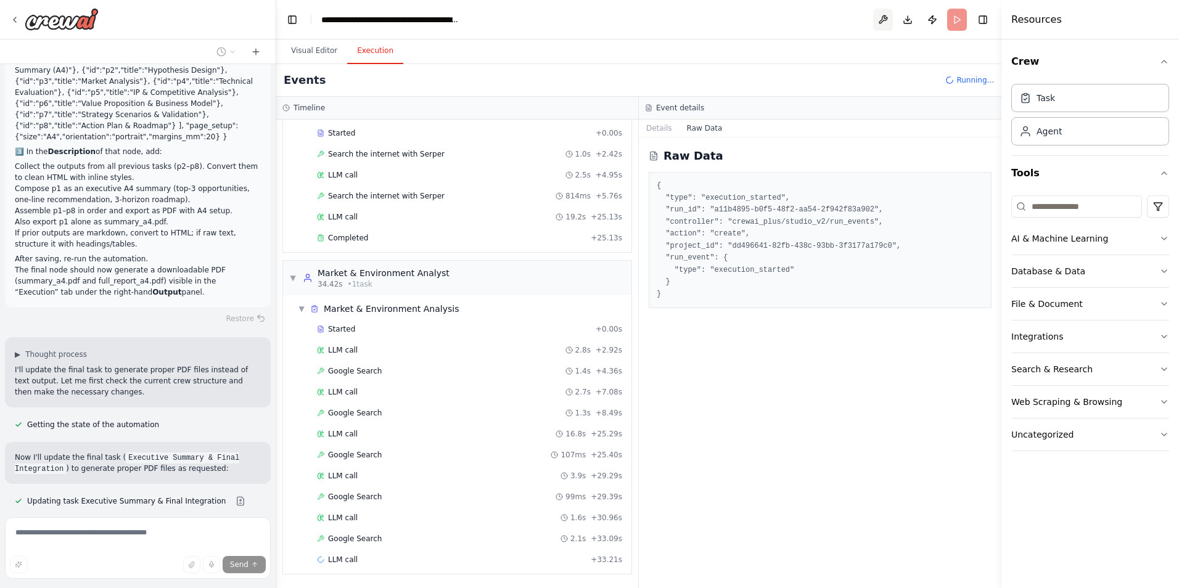
click at [887, 25] on button at bounding box center [883, 20] width 20 height 22
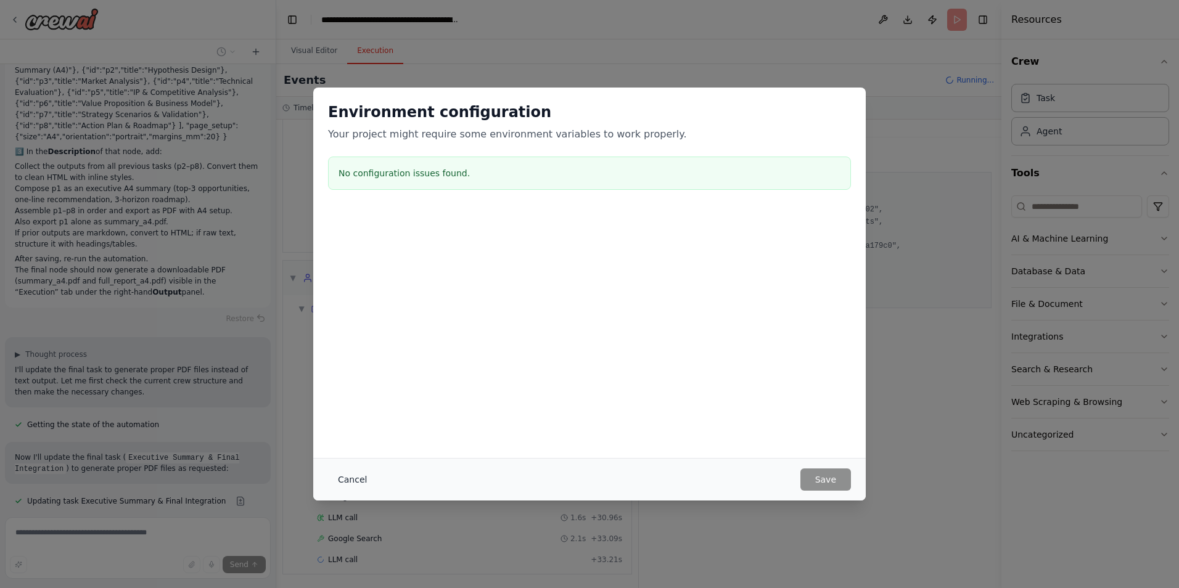
click at [363, 483] on button "Cancel" at bounding box center [352, 480] width 49 height 22
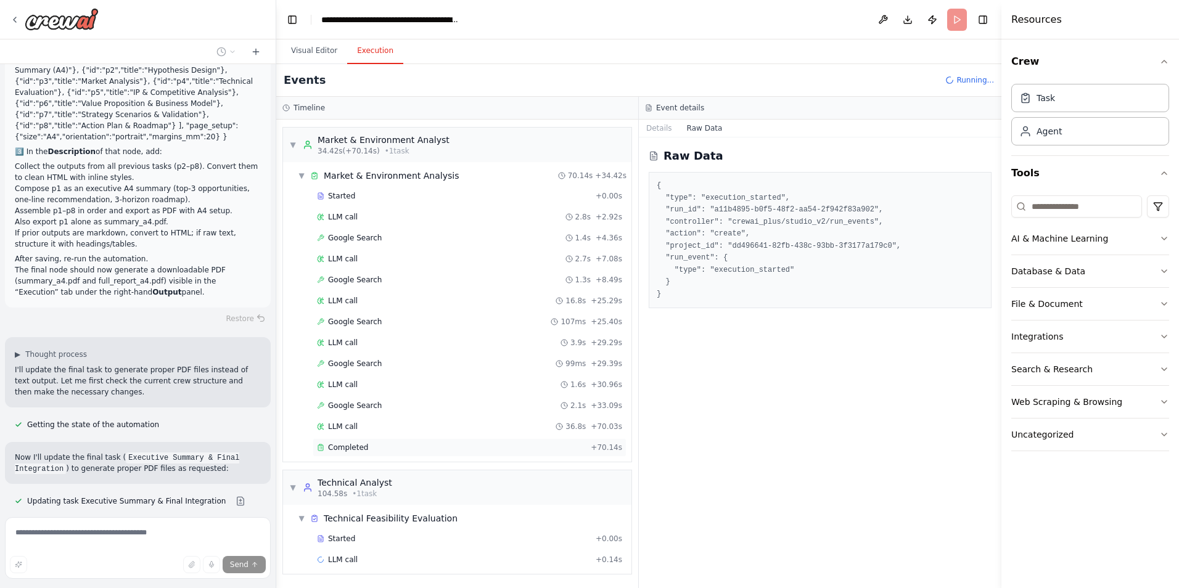
scroll to position [237, 0]
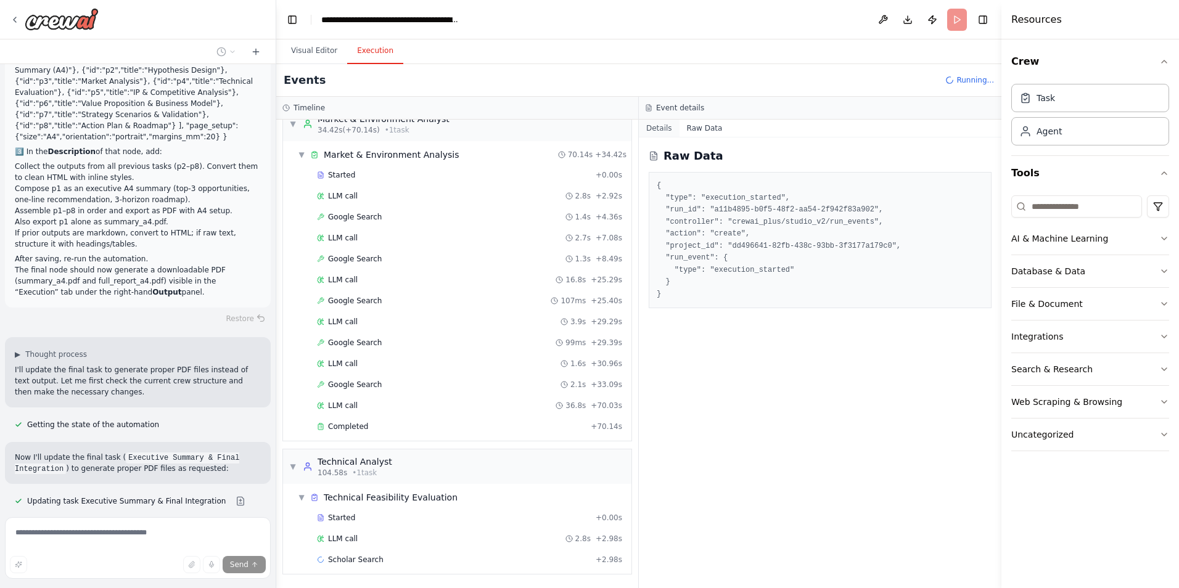
click at [659, 132] on button "Details" at bounding box center [659, 128] width 41 height 17
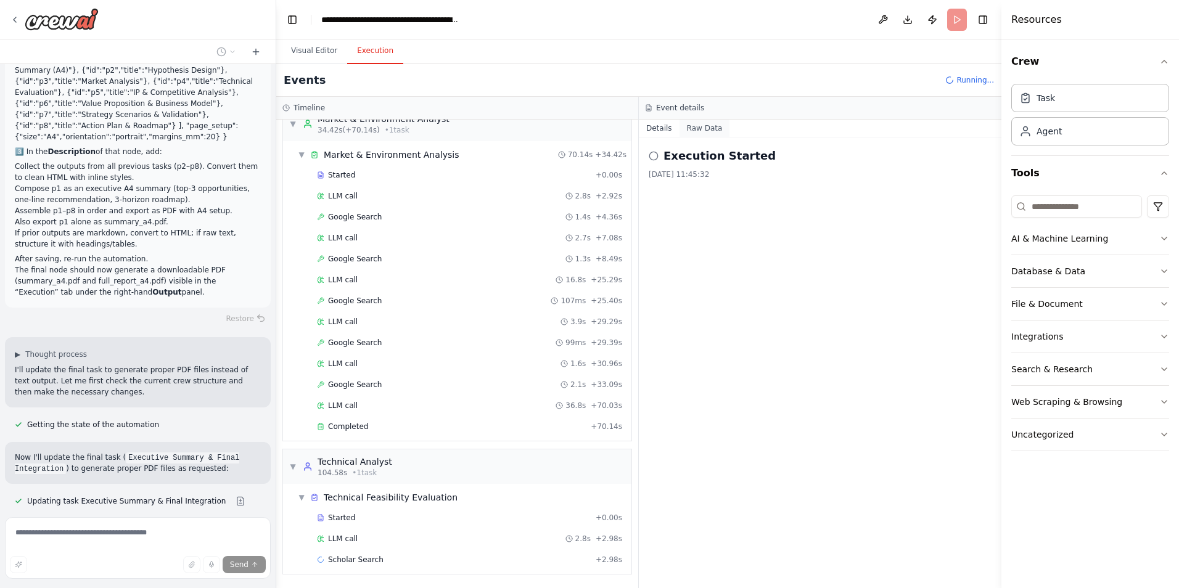
click at [688, 136] on button "Raw Data" at bounding box center [705, 128] width 51 height 17
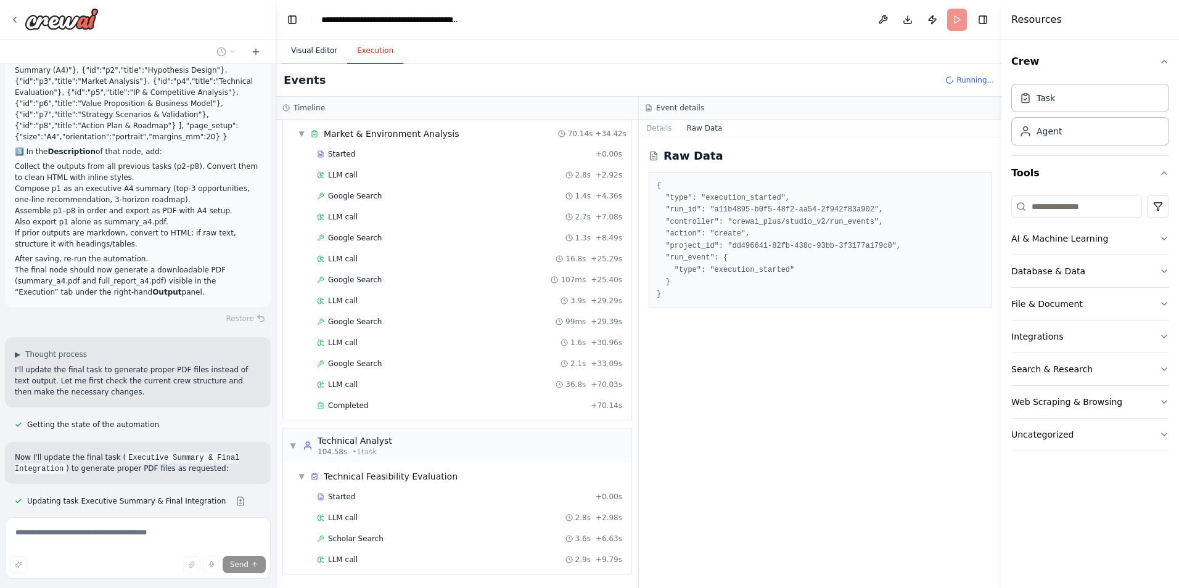
scroll to position [279, 0]
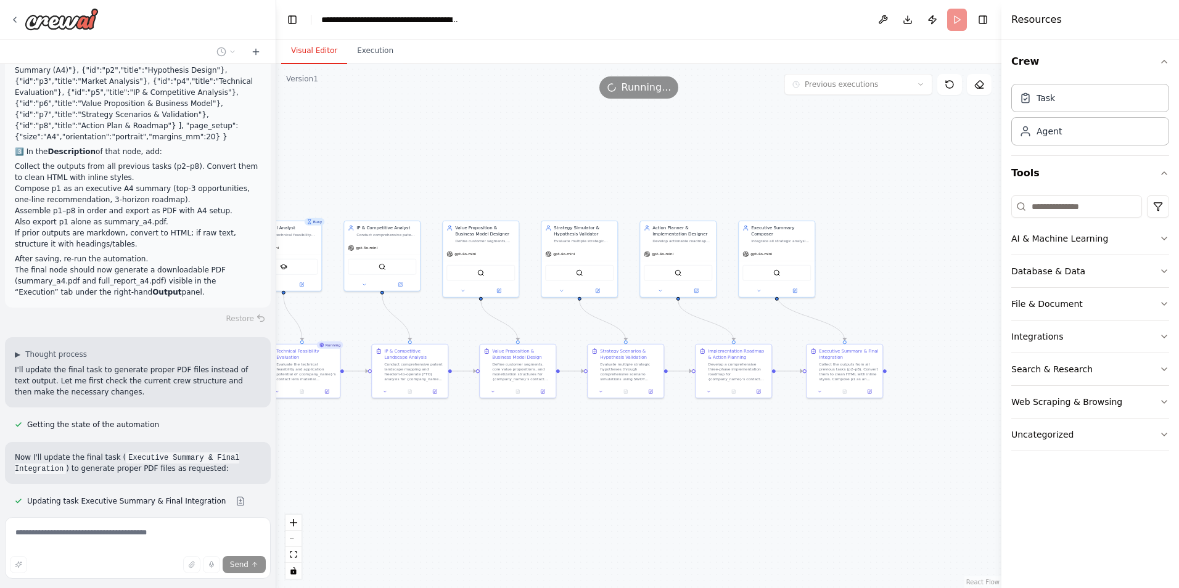
click at [308, 56] on button "Visual Editor" at bounding box center [314, 51] width 66 height 26
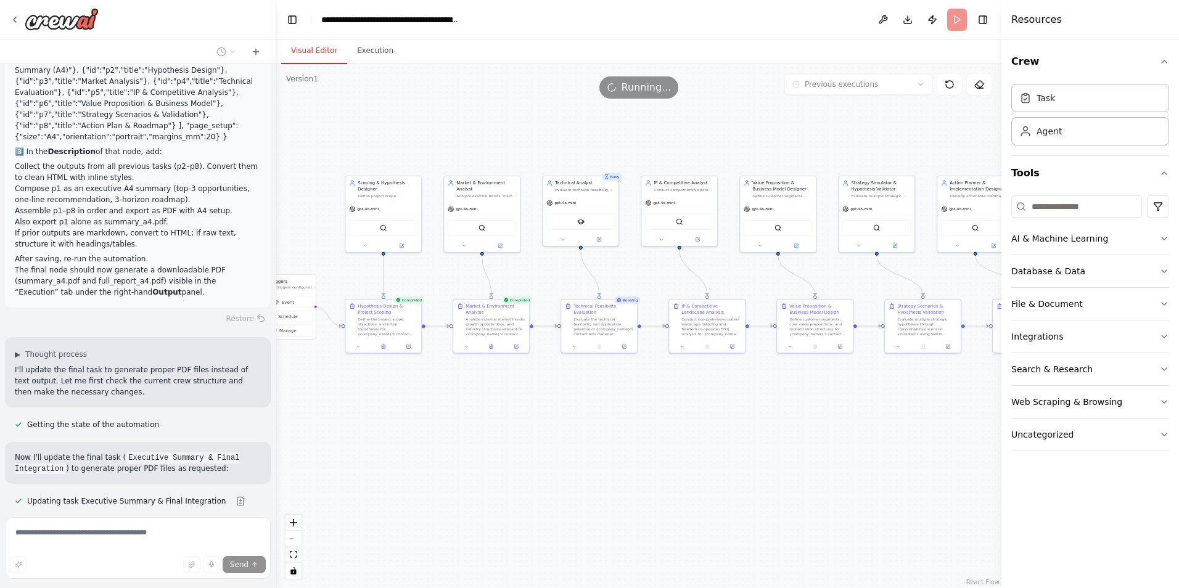
drag, startPoint x: 683, startPoint y: 439, endPoint x: 889, endPoint y: 392, distance: 211.4
click at [889, 392] on div ".deletable-edge-delete-btn { width: 20px; height: 20px; border: 0px solid #ffff…" at bounding box center [638, 326] width 725 height 524
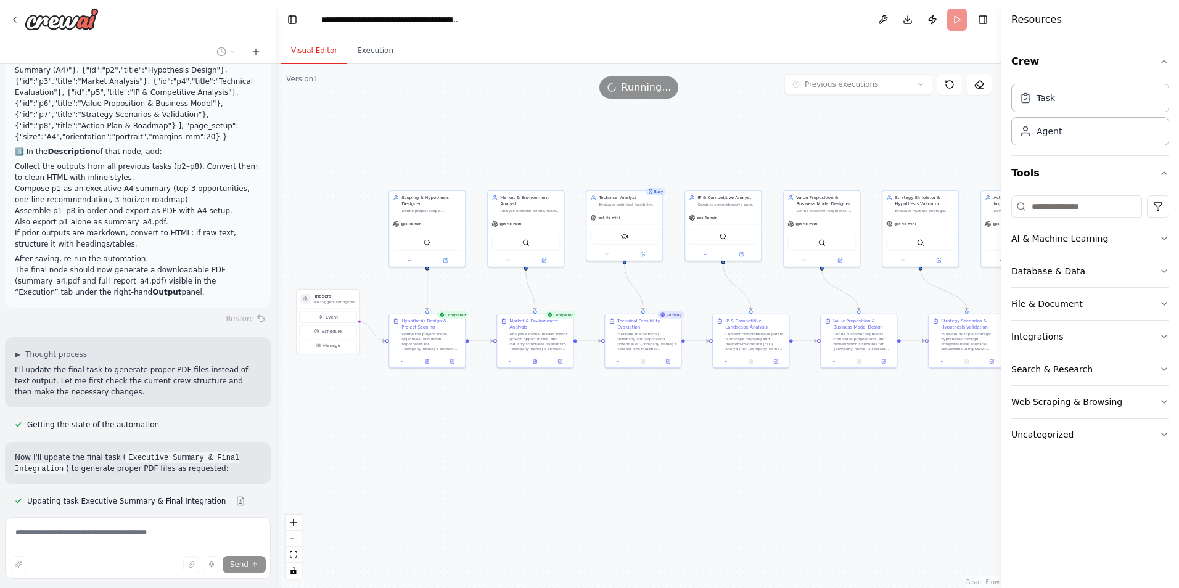
drag, startPoint x: 873, startPoint y: 457, endPoint x: 748, endPoint y: 432, distance: 127.0
click at [748, 432] on div ".deletable-edge-delete-btn { width: 20px; height: 20px; border: 0px solid #ffff…" at bounding box center [638, 326] width 725 height 524
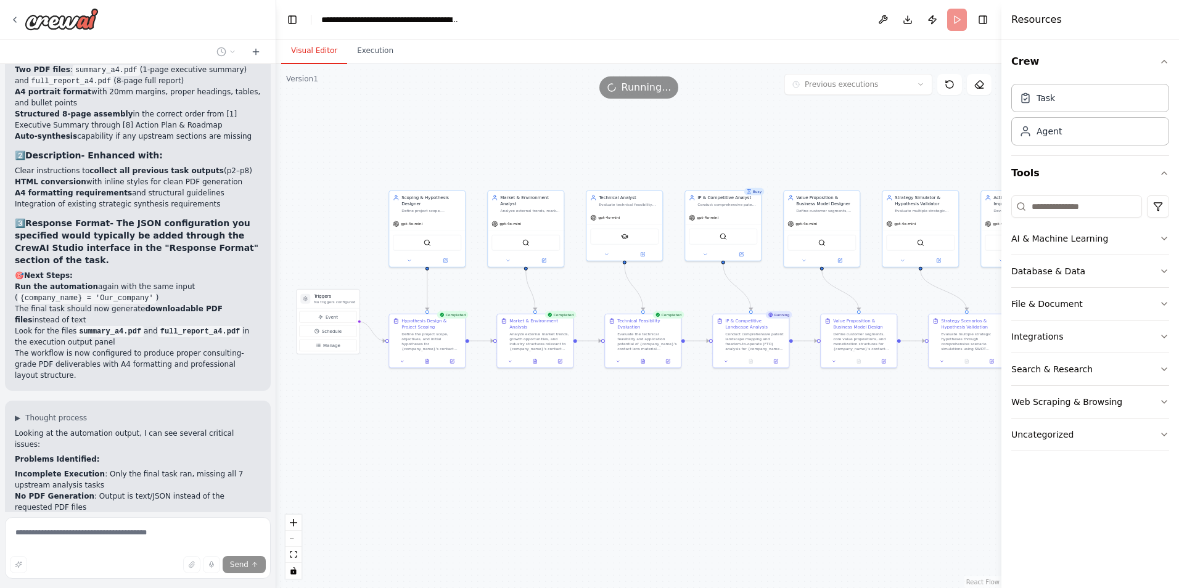
scroll to position [4893, 0]
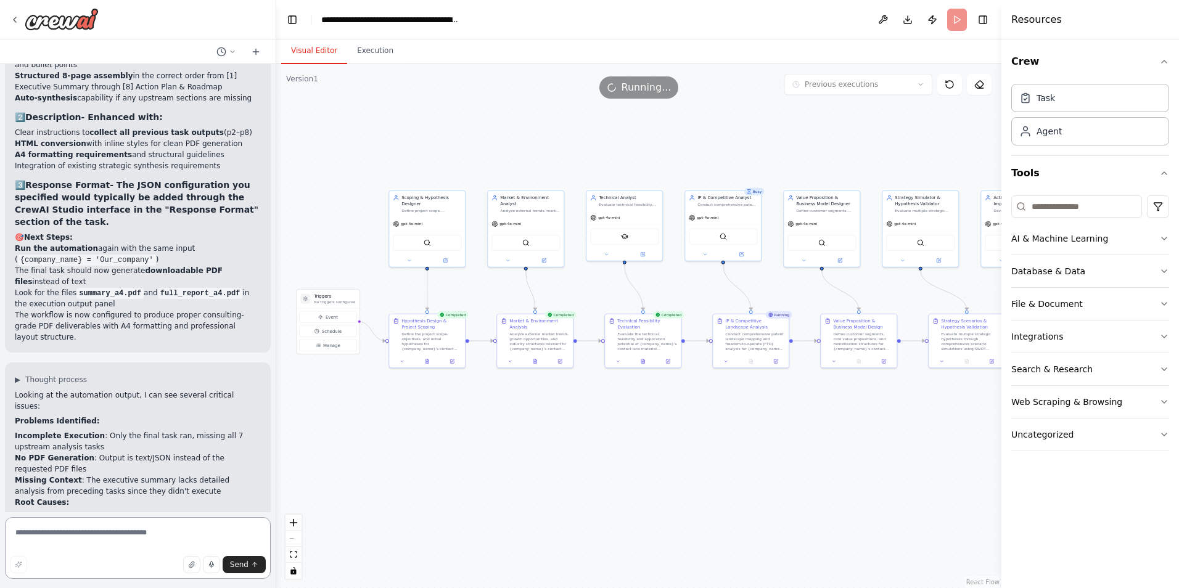
click at [187, 534] on textarea at bounding box center [138, 549] width 266 height 62
paste textarea "**********"
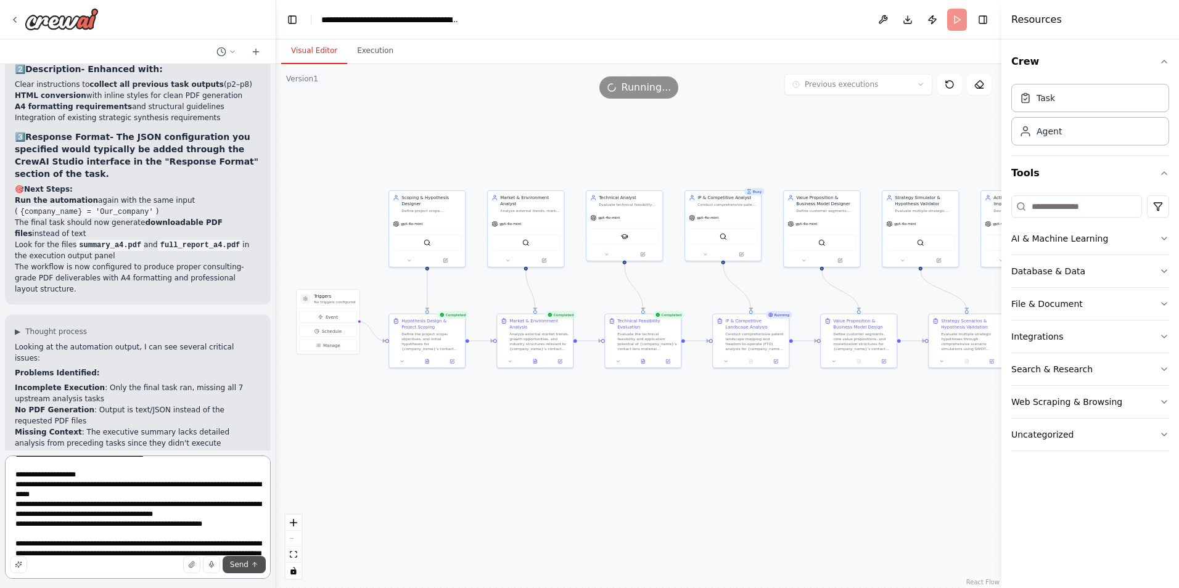
type textarea "**********"
click at [241, 564] on span "Send" at bounding box center [239, 565] width 19 height 10
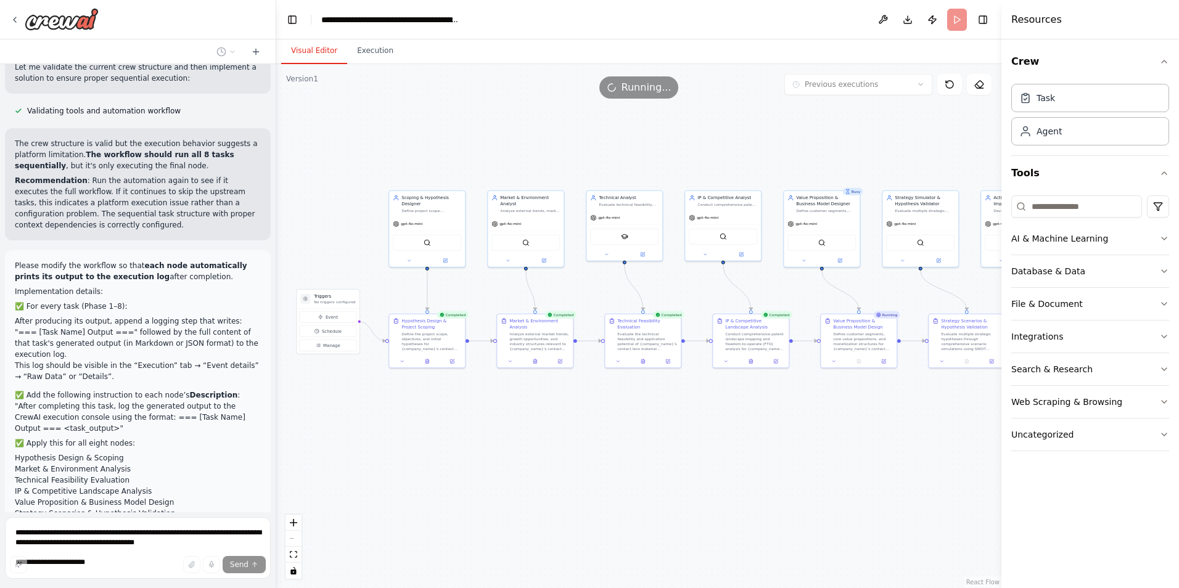
scroll to position [5441, 0]
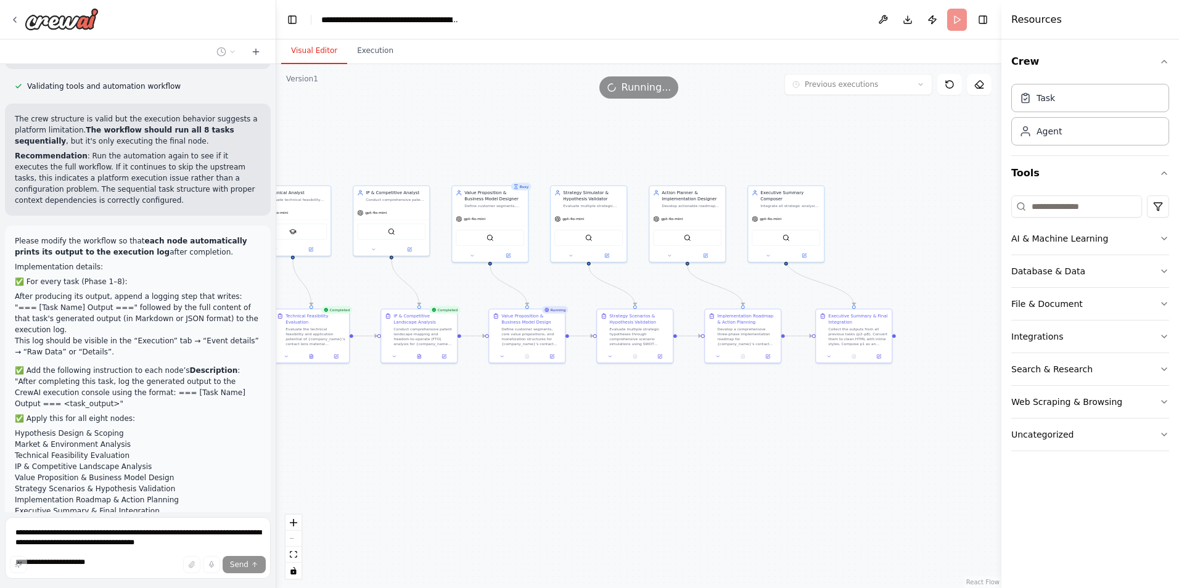
drag, startPoint x: 777, startPoint y: 376, endPoint x: 329, endPoint y: 394, distance: 448.2
click at [329, 394] on div ".deletable-edge-delete-btn { width: 20px; height: 20px; border: 0px solid #ffff…" at bounding box center [638, 326] width 725 height 524
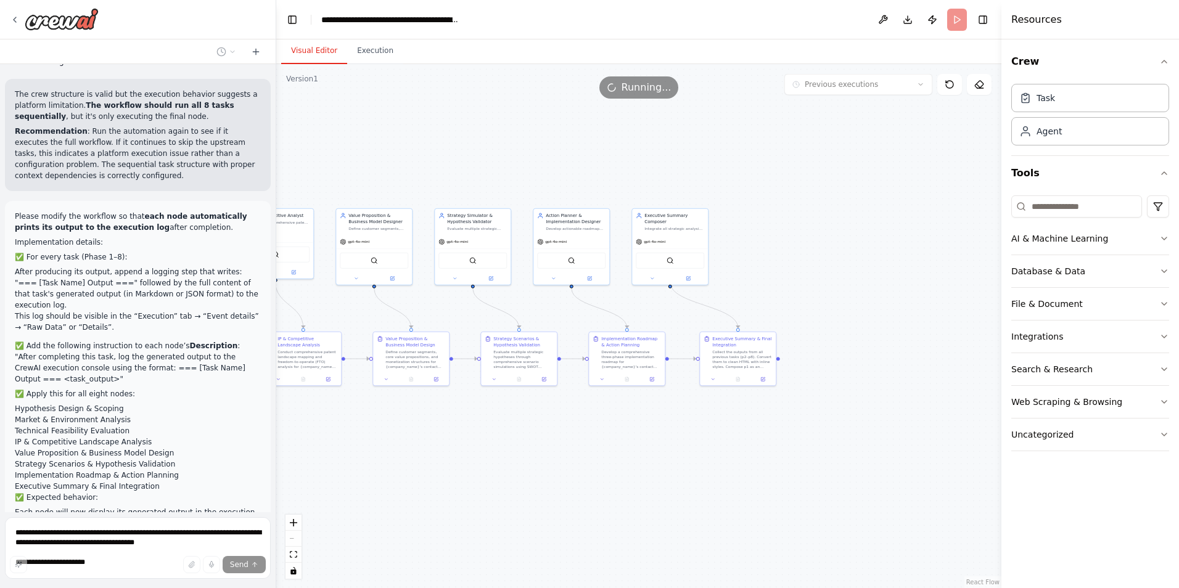
scroll to position [5491, 0]
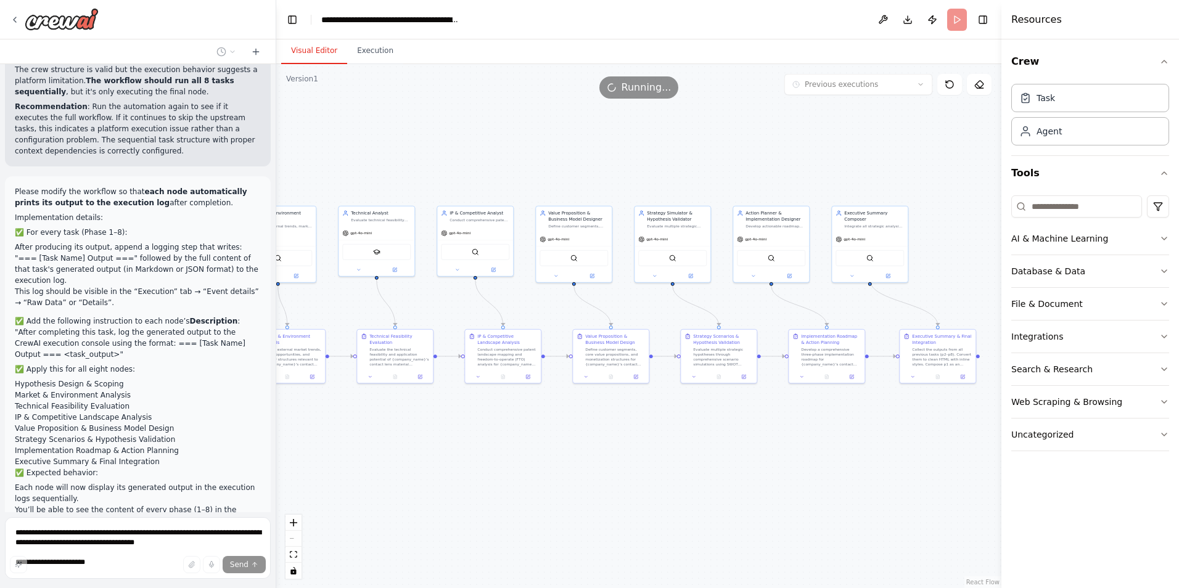
drag, startPoint x: 440, startPoint y: 427, endPoint x: 675, endPoint y: 416, distance: 235.2
click at [675, 416] on div ".deletable-edge-delete-btn { width: 20px; height: 20px; border: 0px solid #ffff…" at bounding box center [638, 326] width 725 height 524
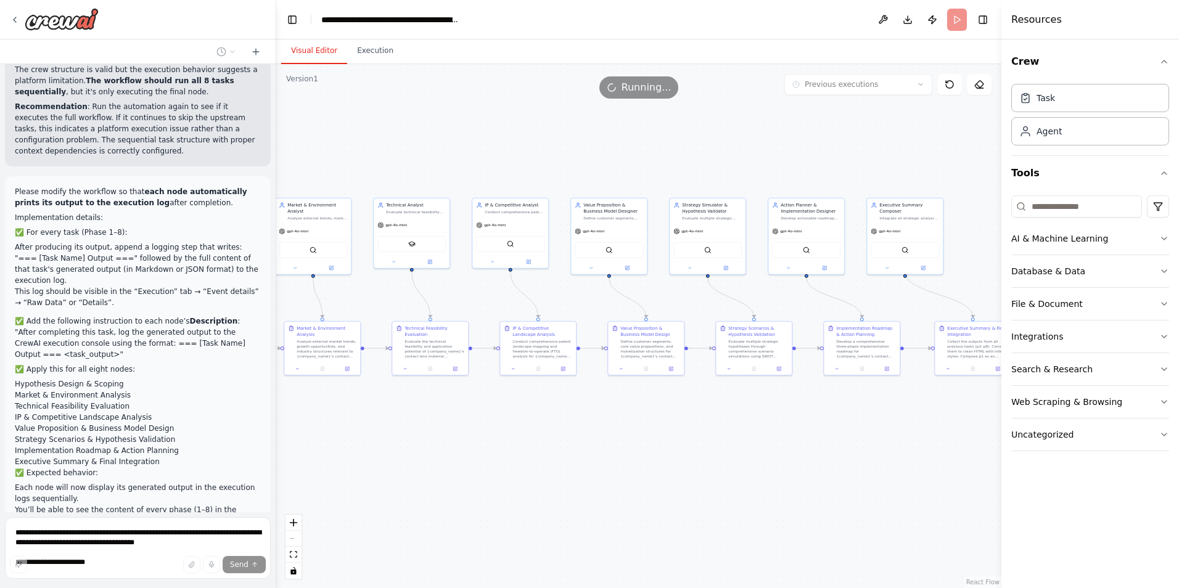
scroll to position [5515, 0]
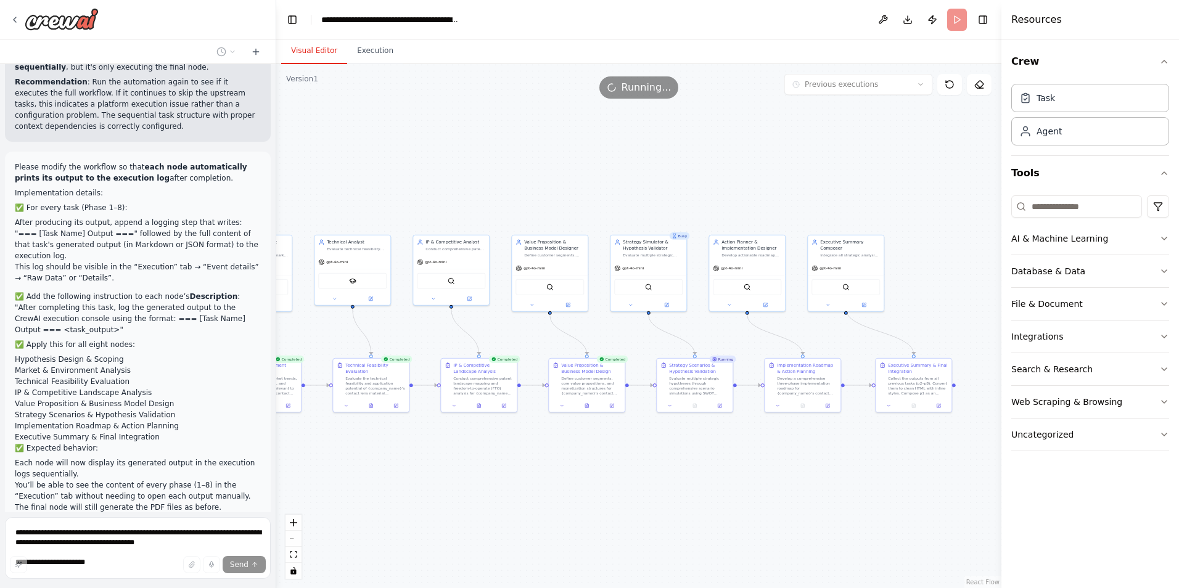
drag, startPoint x: 509, startPoint y: 439, endPoint x: 450, endPoint y: 476, distance: 69.8
click at [450, 476] on div ".deletable-edge-delete-btn { width: 20px; height: 20px; border: 0px solid #ffff…" at bounding box center [638, 326] width 725 height 524
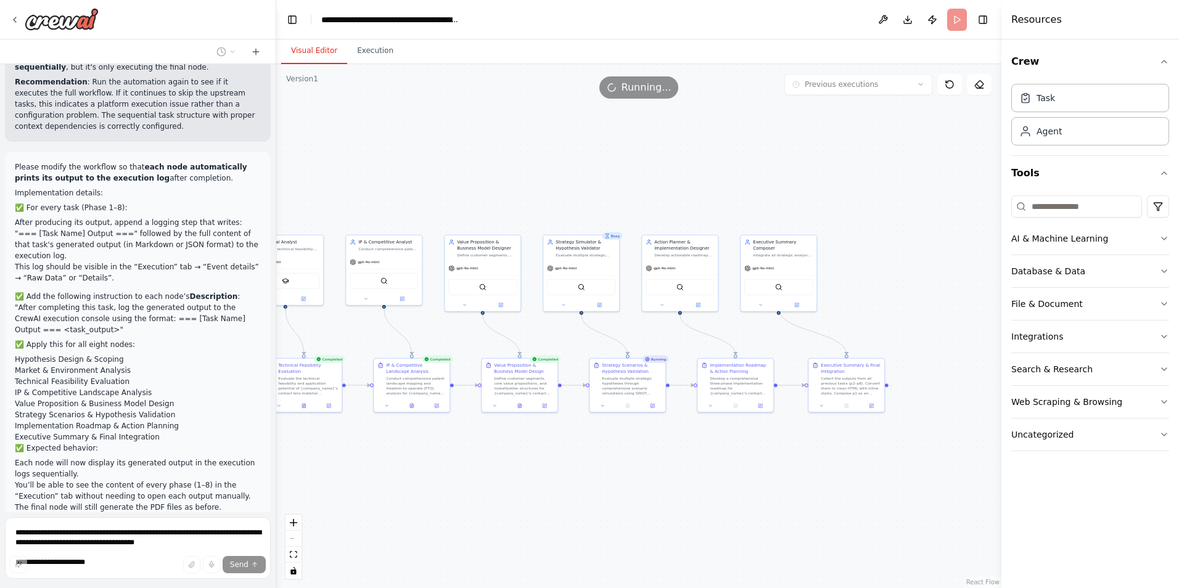
drag, startPoint x: 749, startPoint y: 458, endPoint x: 575, endPoint y: 457, distance: 173.9
click at [575, 457] on div ".deletable-edge-delete-btn { width: 20px; height: 20px; border: 0px solid #ffff…" at bounding box center [638, 326] width 725 height 524
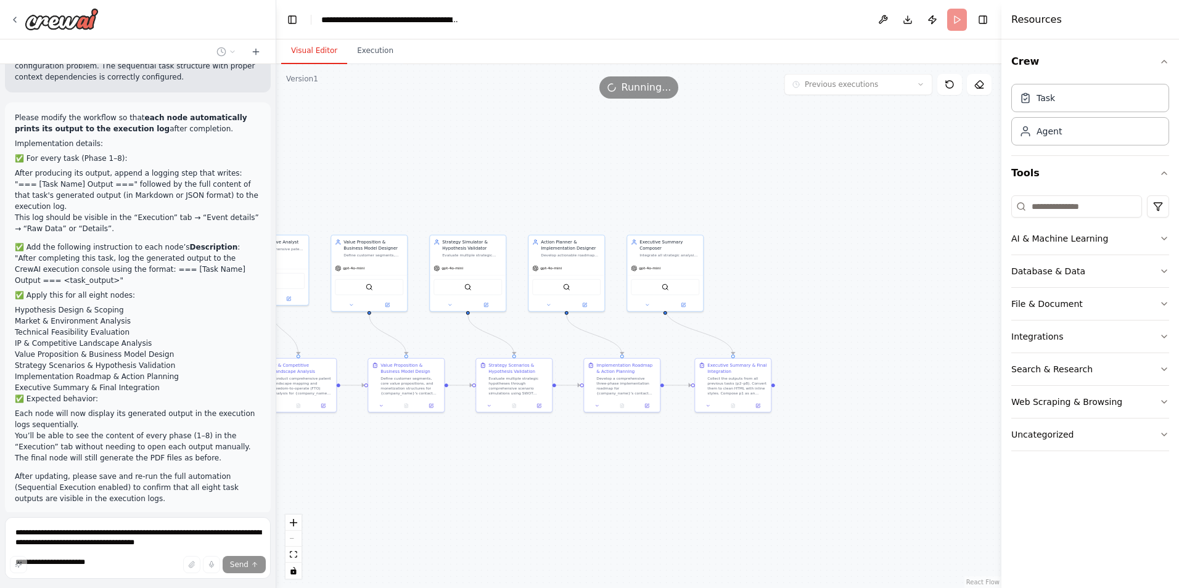
scroll to position [5589, 0]
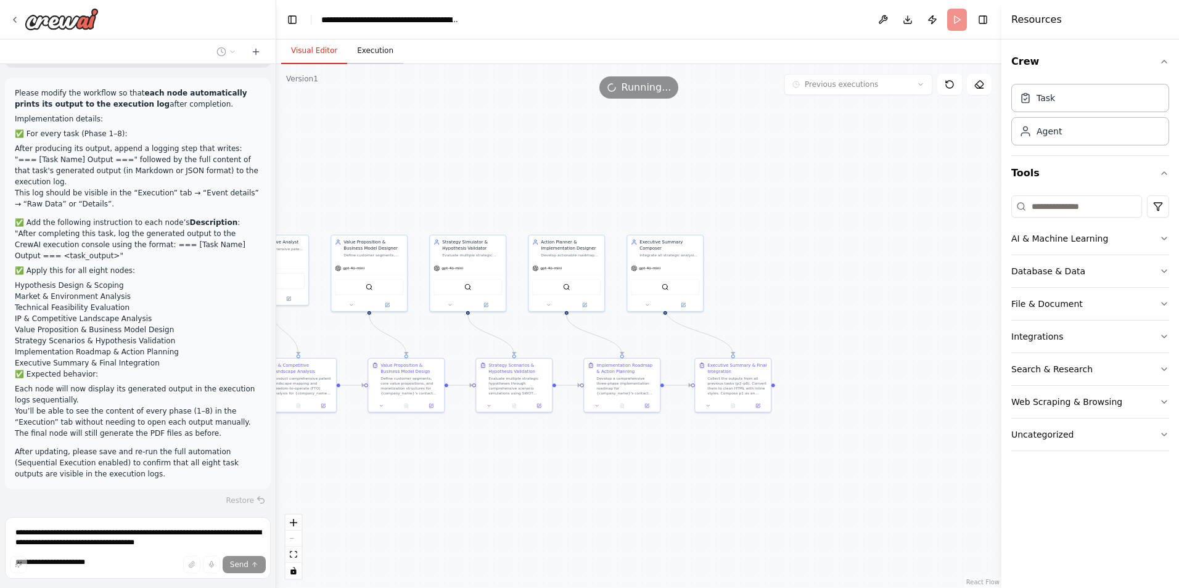
click at [368, 51] on button "Execution" at bounding box center [375, 51] width 56 height 26
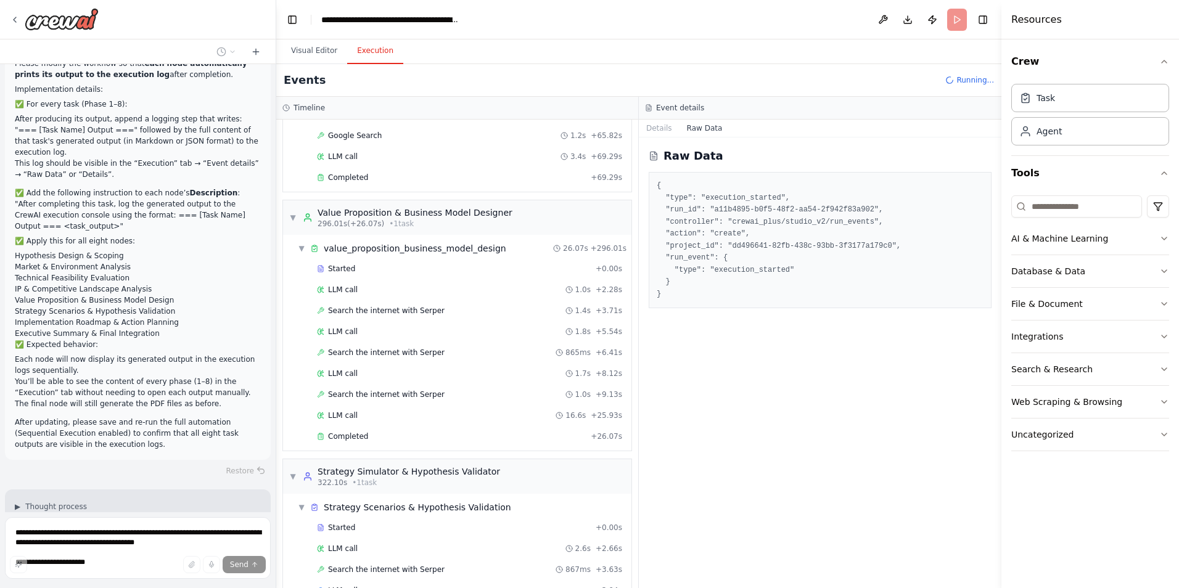
scroll to position [2608, 0]
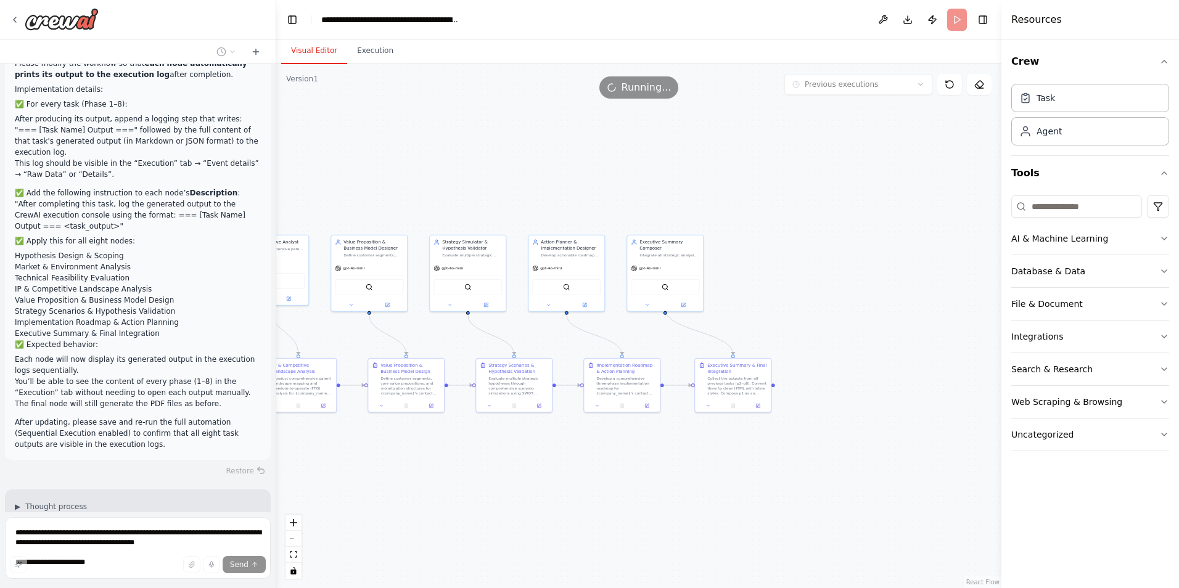
click at [307, 59] on button "Visual Editor" at bounding box center [314, 51] width 66 height 26
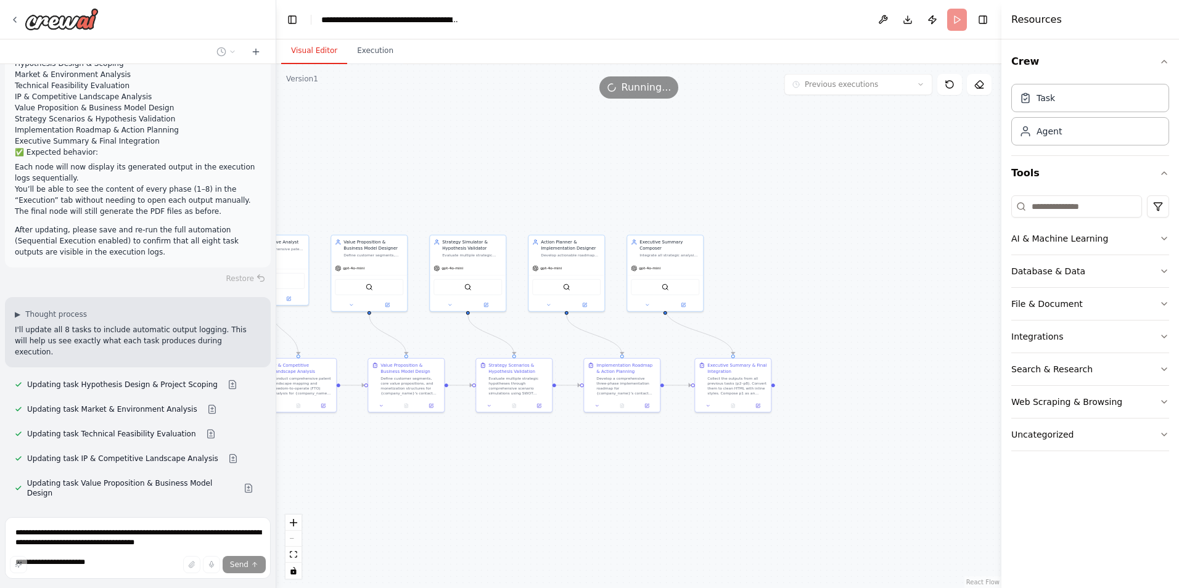
scroll to position [5834, 0]
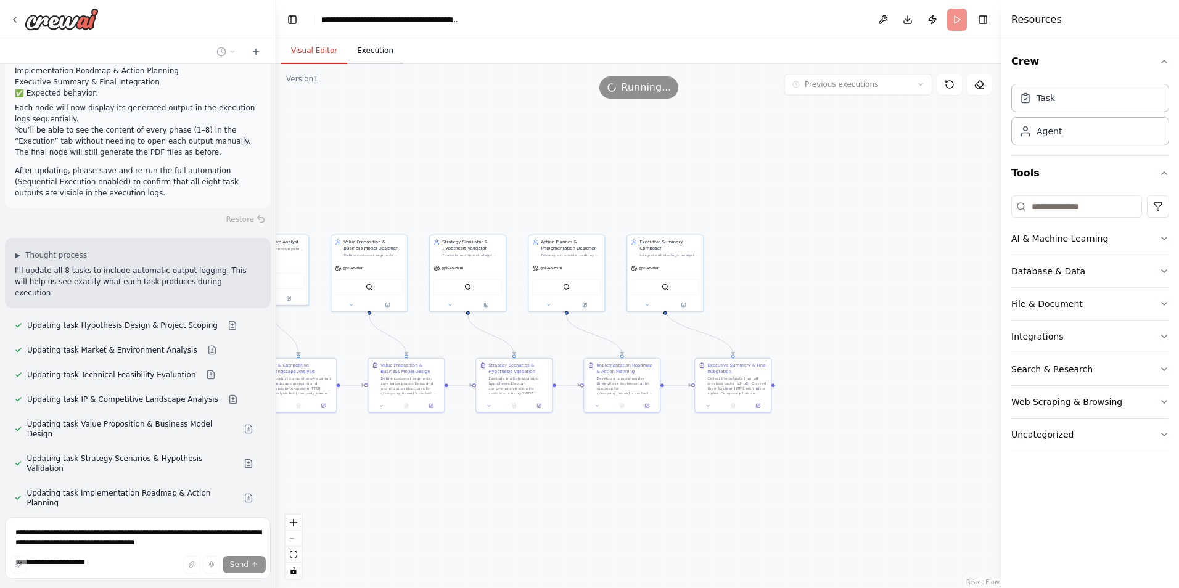
click at [385, 55] on button "Execution" at bounding box center [375, 51] width 56 height 26
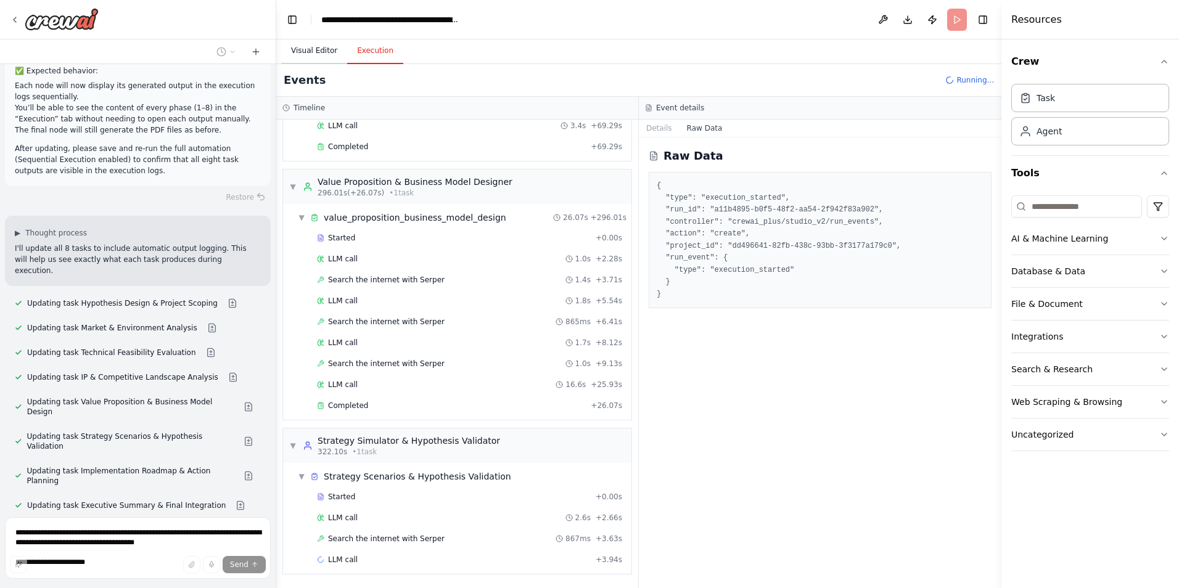
click at [321, 52] on button "Visual Editor" at bounding box center [314, 51] width 66 height 26
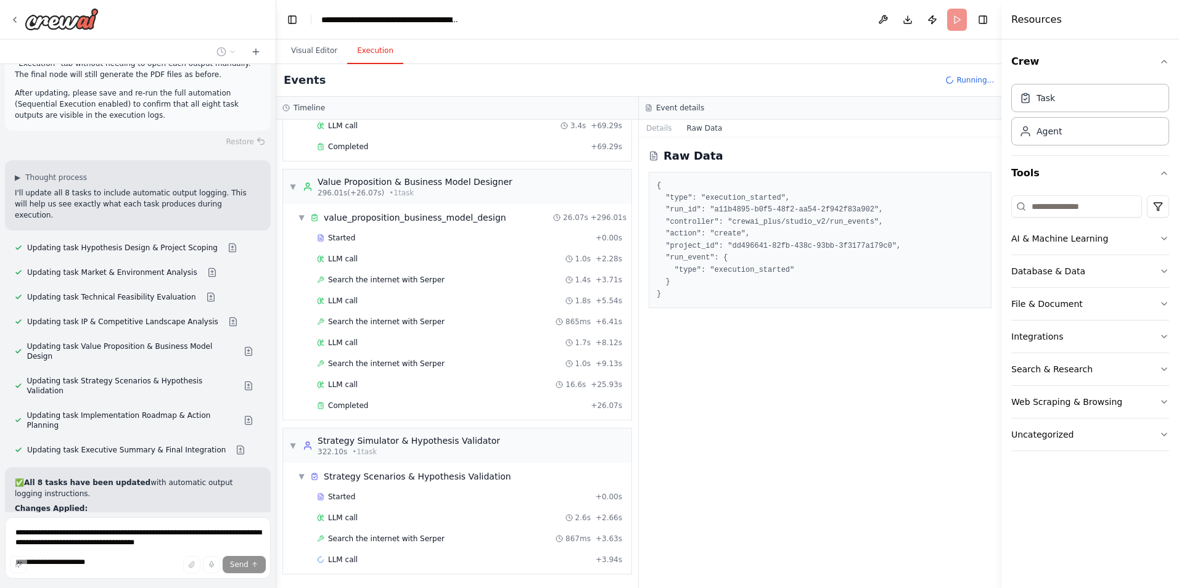
click at [382, 54] on button "Execution" at bounding box center [375, 51] width 56 height 26
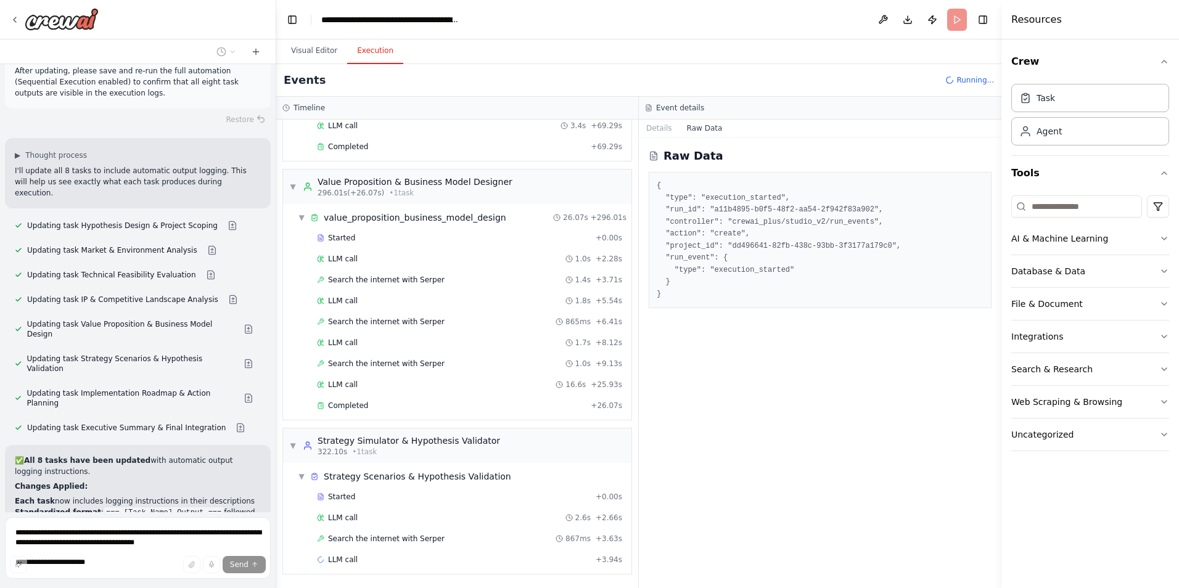
scroll to position [5982, 0]
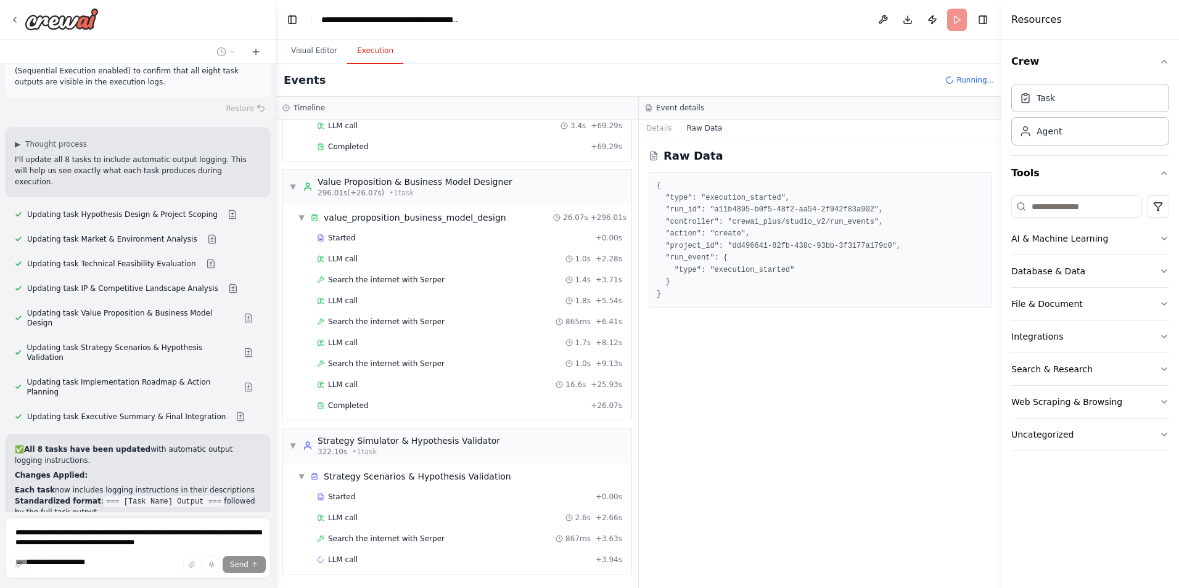
click at [963, 83] on span "Running..." at bounding box center [976, 80] width 38 height 10
click at [954, 81] on icon at bounding box center [950, 79] width 9 height 9
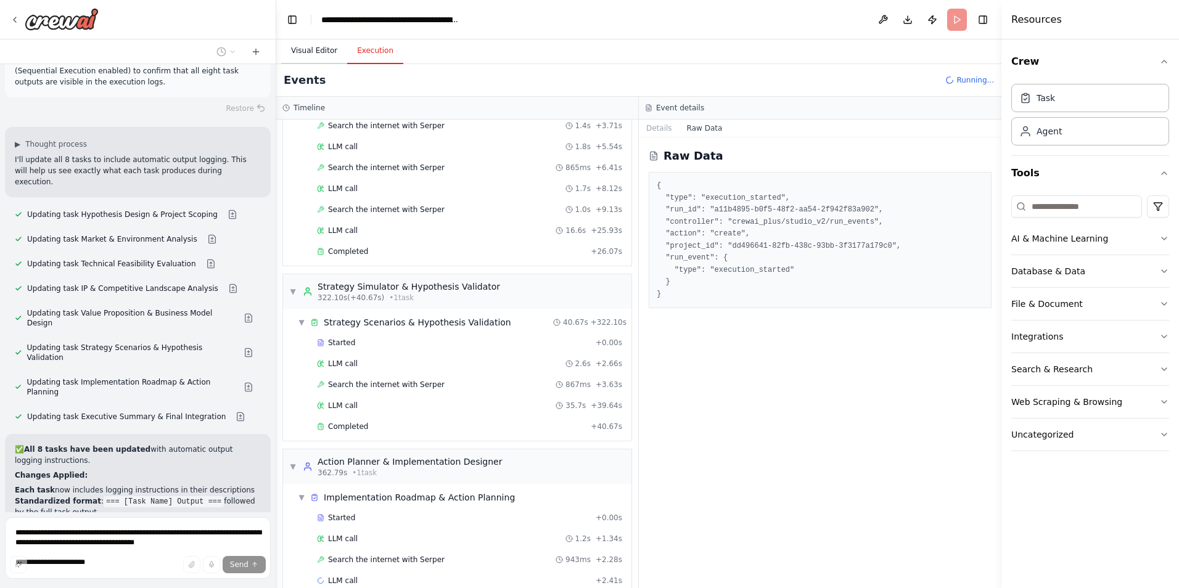
scroll to position [2783, 0]
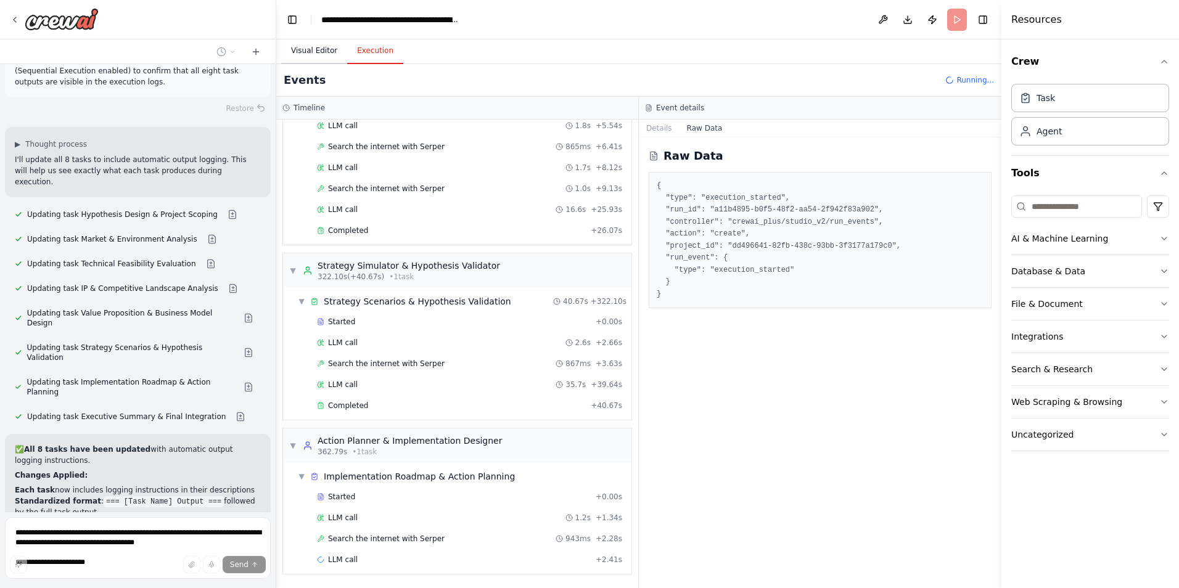
click at [311, 54] on button "Visual Editor" at bounding box center [314, 51] width 66 height 26
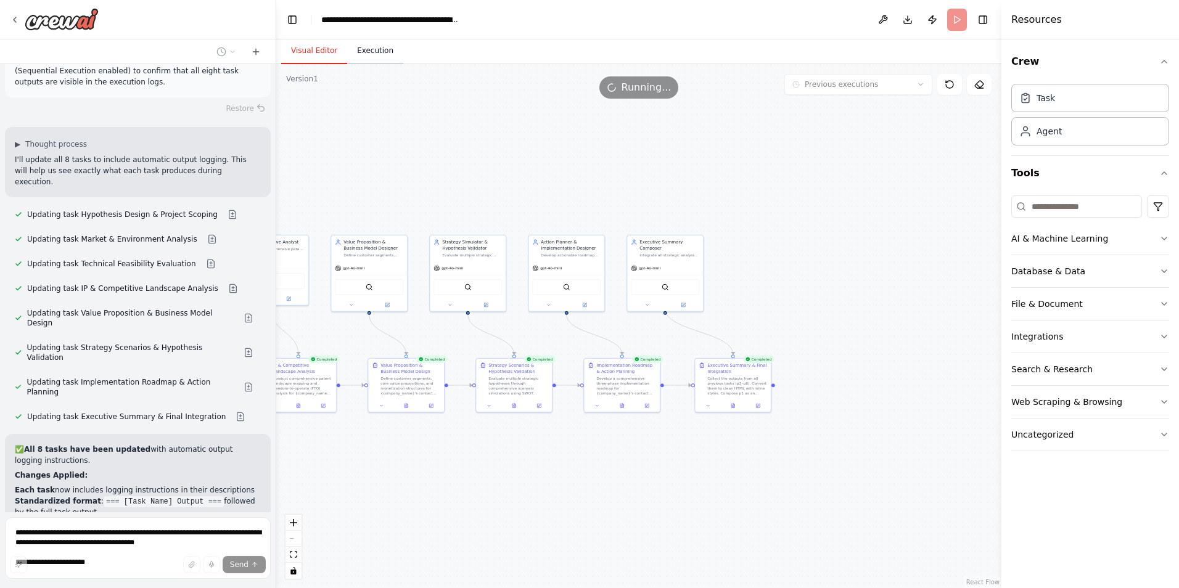
click at [360, 44] on button "Execution" at bounding box center [375, 51] width 56 height 26
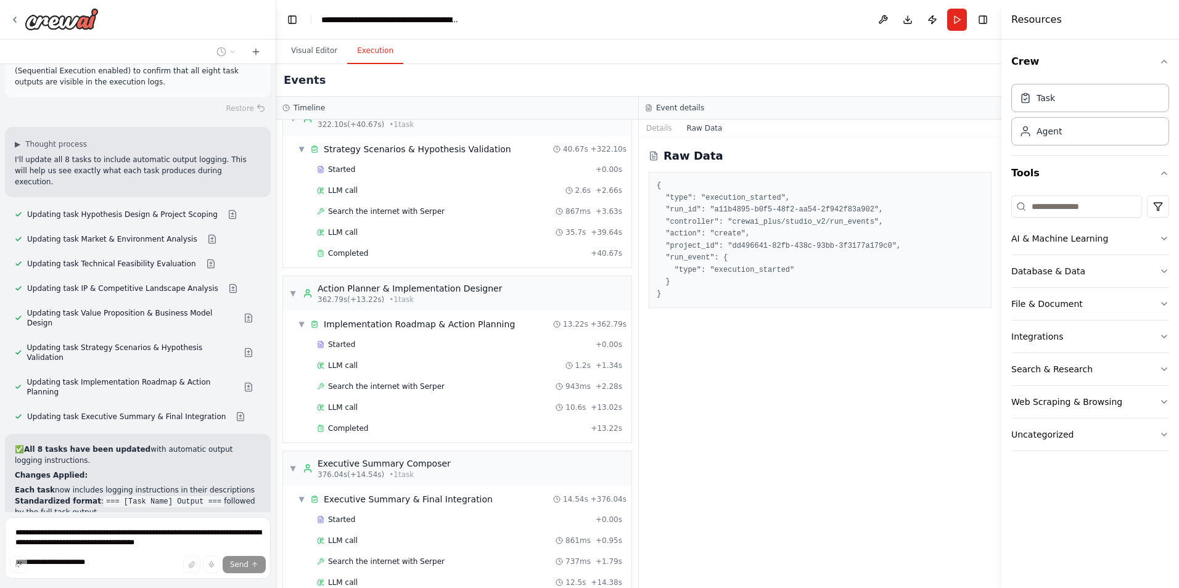
scroll to position [2979, 0]
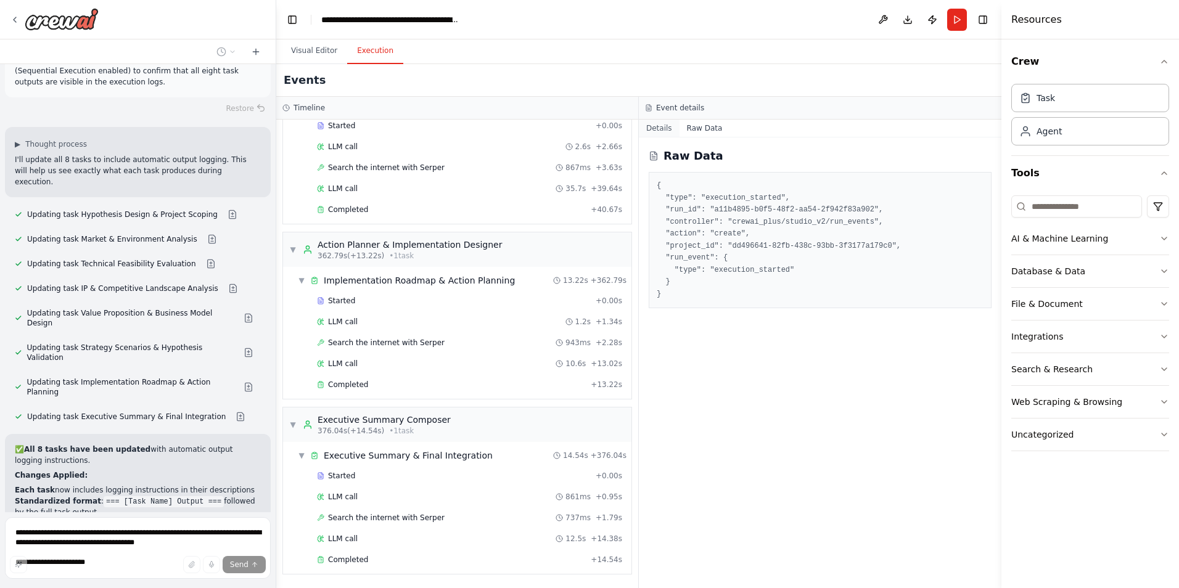
click at [666, 126] on button "Details" at bounding box center [659, 128] width 41 height 17
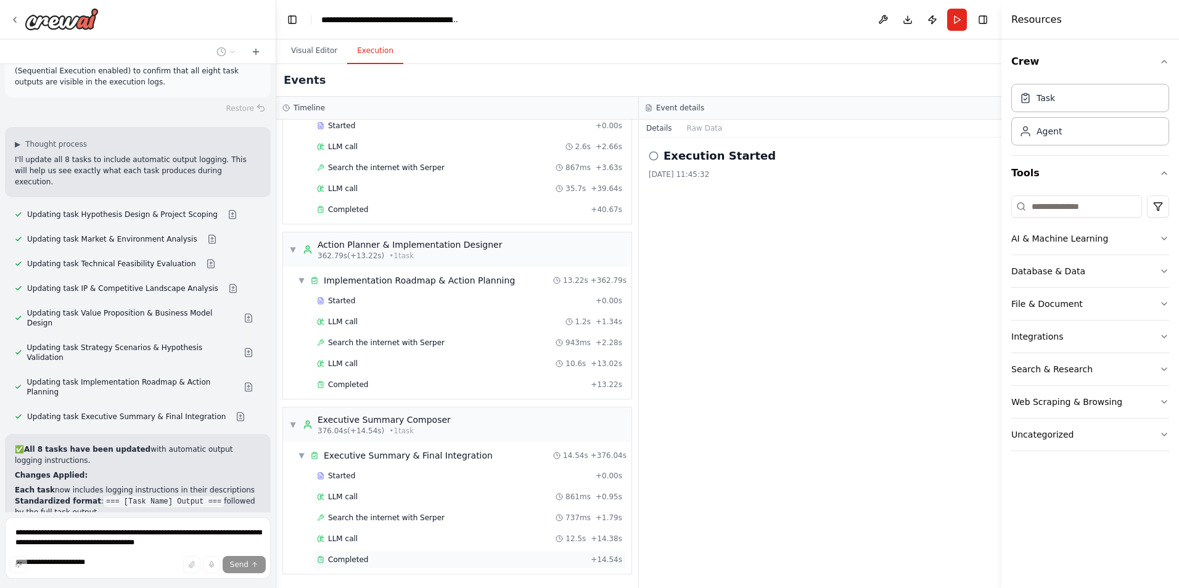
click at [321, 558] on icon at bounding box center [320, 559] width 7 height 7
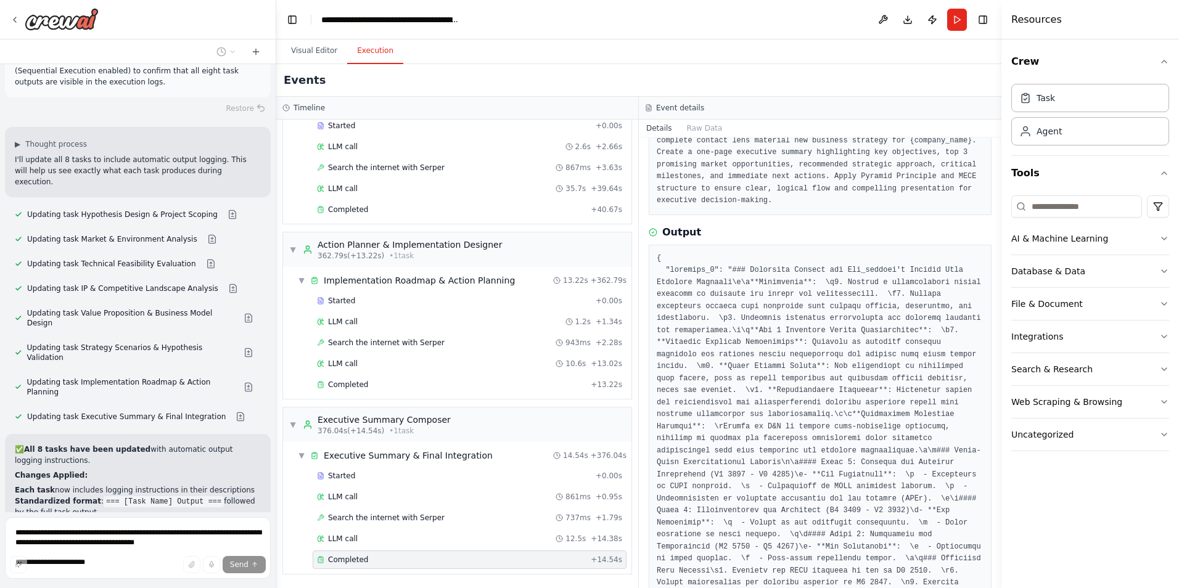
scroll to position [205, 0]
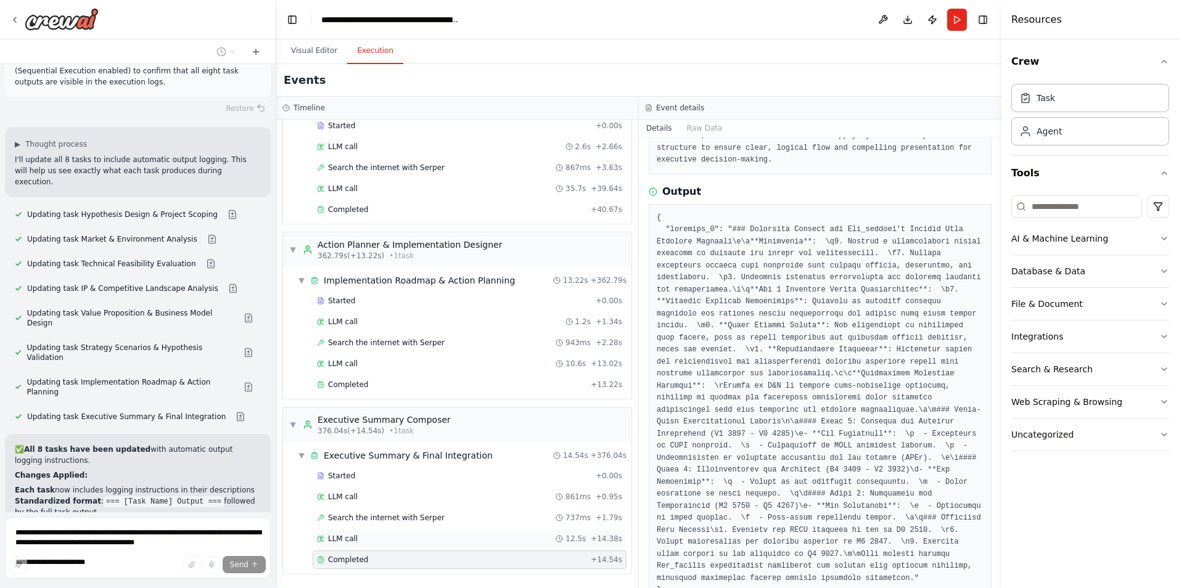
click at [387, 539] on div "LLM call 12.5s + 14.38s" at bounding box center [469, 539] width 305 height 10
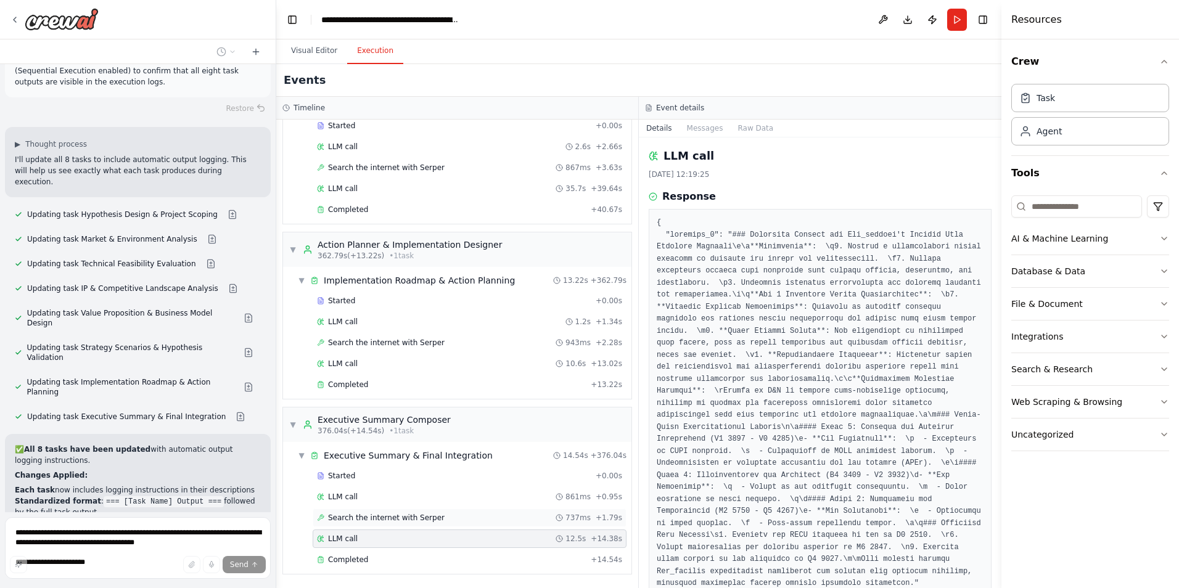
click at [401, 514] on span "Search the internet with Serper" at bounding box center [386, 518] width 117 height 10
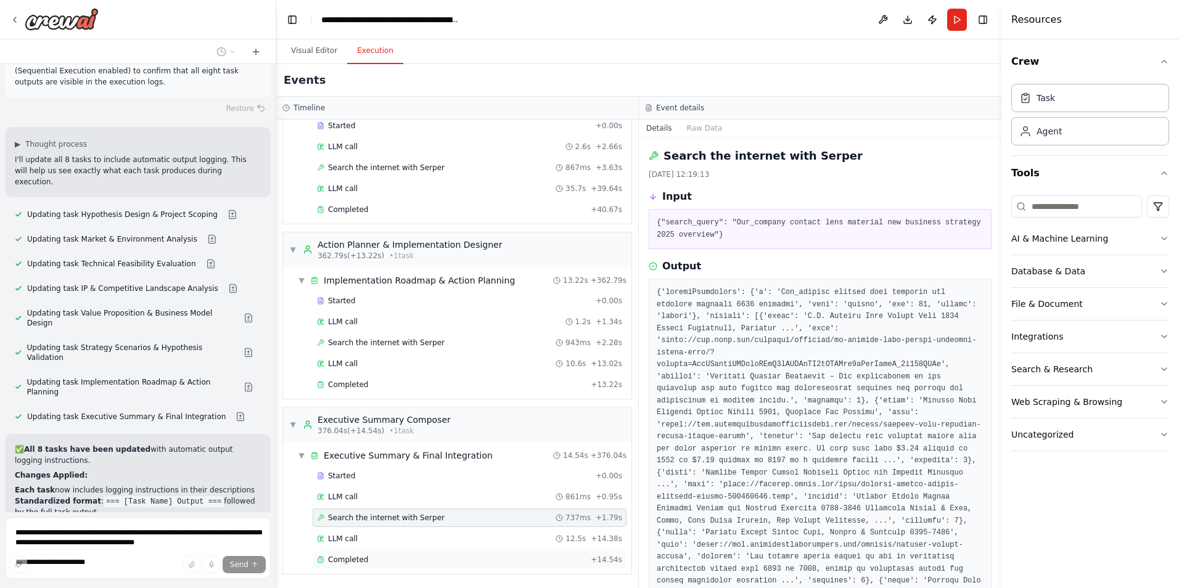
click at [416, 558] on div "Completed" at bounding box center [451, 560] width 269 height 10
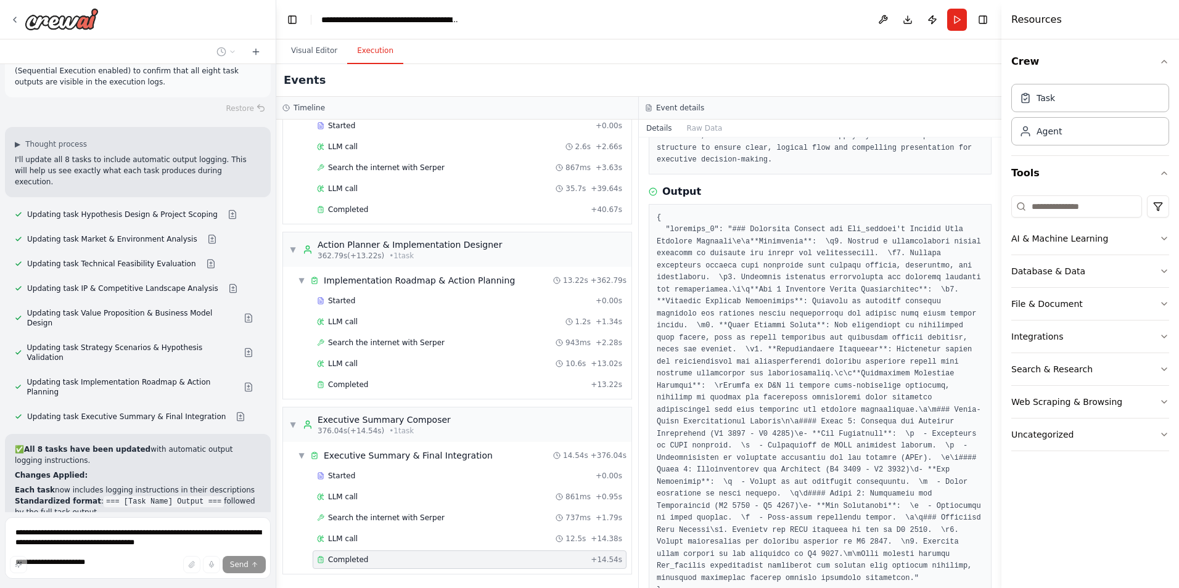
scroll to position [0, 0]
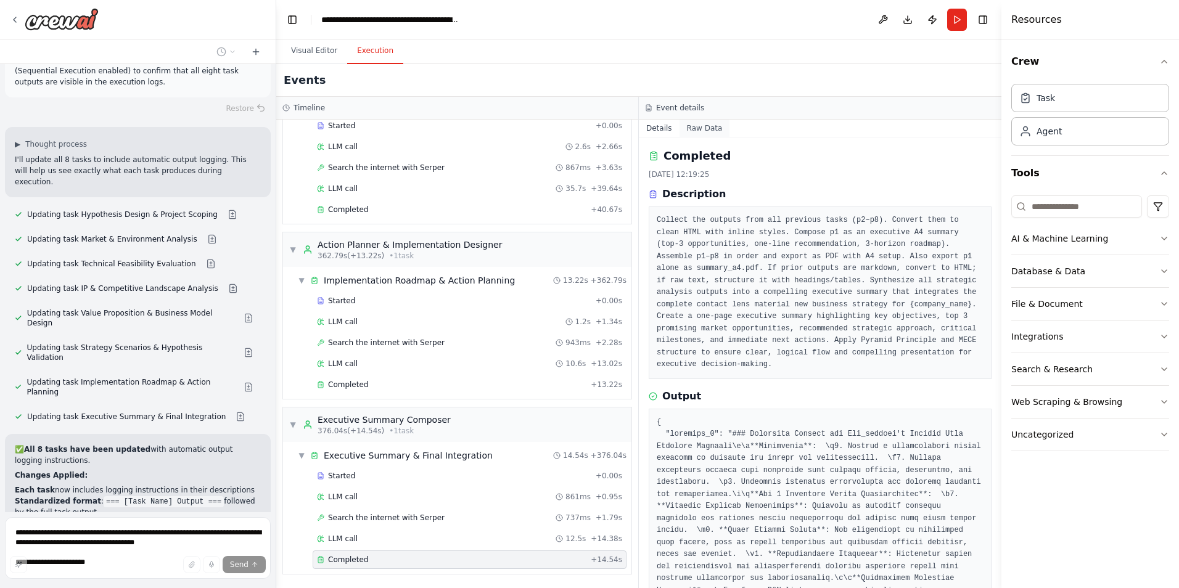
click at [703, 129] on button "Raw Data" at bounding box center [705, 128] width 51 height 17
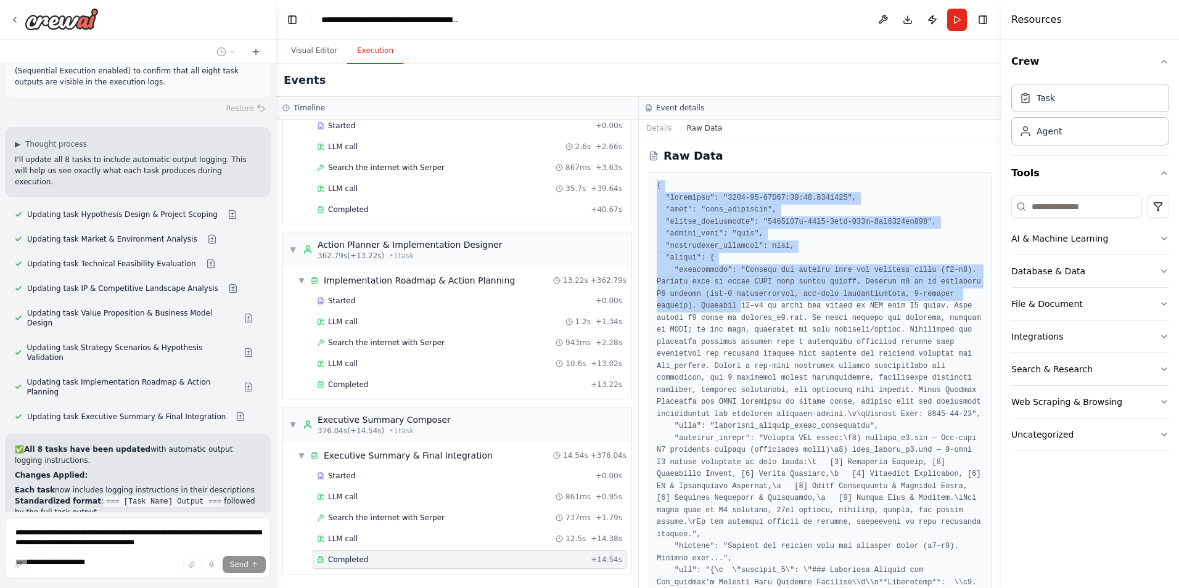
drag, startPoint x: 657, startPoint y: 185, endPoint x: 696, endPoint y: 296, distance: 117.6
drag, startPoint x: 696, startPoint y: 296, endPoint x: 662, endPoint y: 134, distance: 165.0
click at [662, 134] on button "Details" at bounding box center [659, 128] width 41 height 17
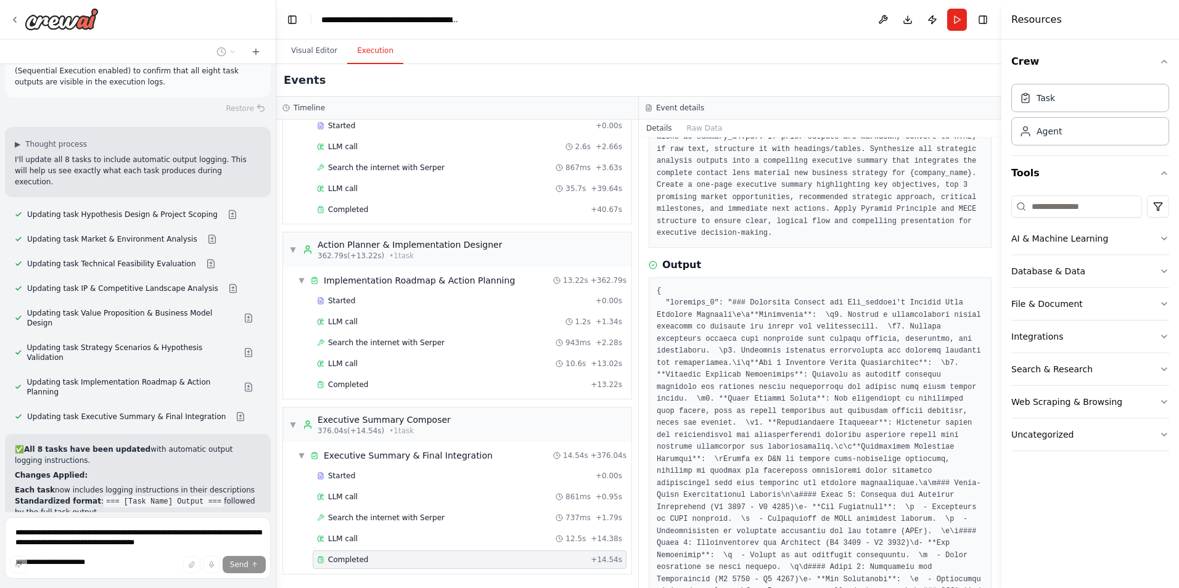
scroll to position [205, 0]
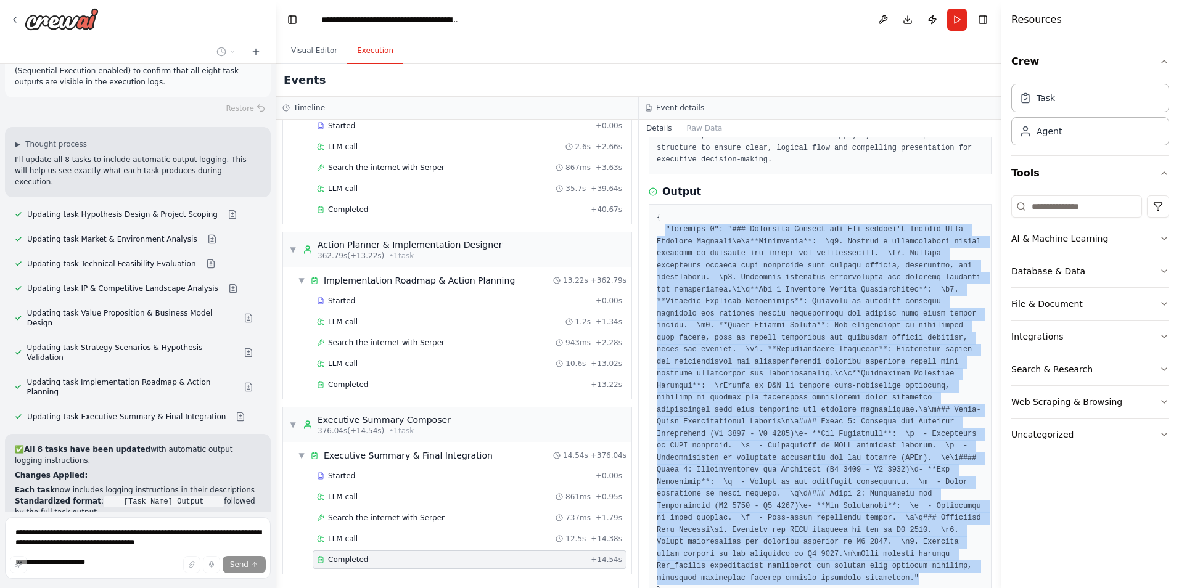
drag, startPoint x: 926, startPoint y: 545, endPoint x: 665, endPoint y: 219, distance: 417.8
click at [665, 219] on pre at bounding box center [820, 404] width 327 height 385
copy pre ""property_1": "### Executive Summary for Our_company's Contact Lens Material St…"
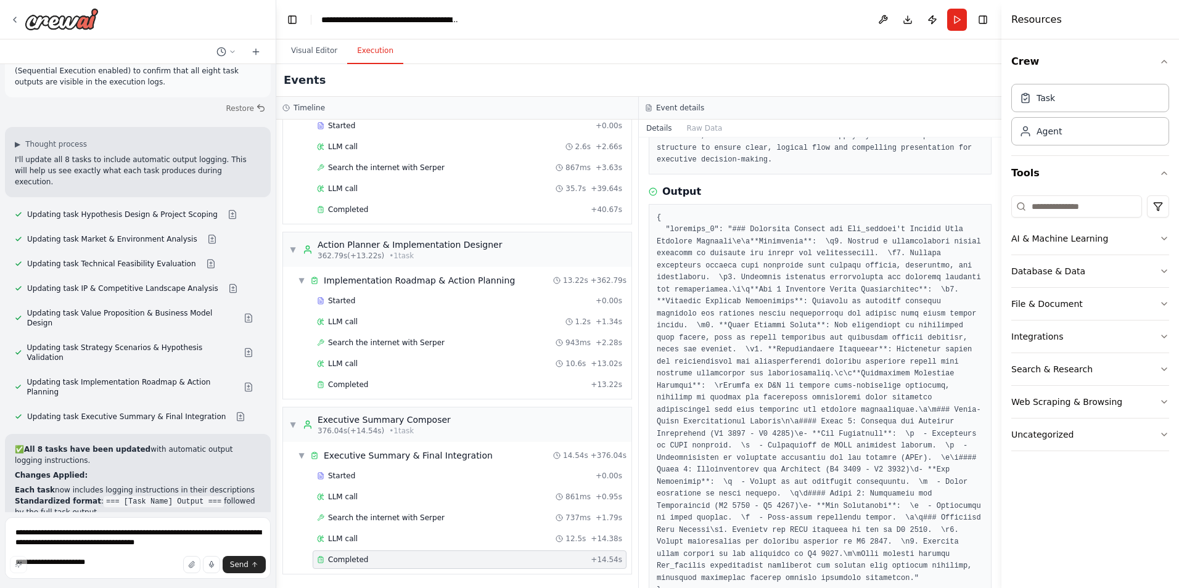
scroll to position [5934, 0]
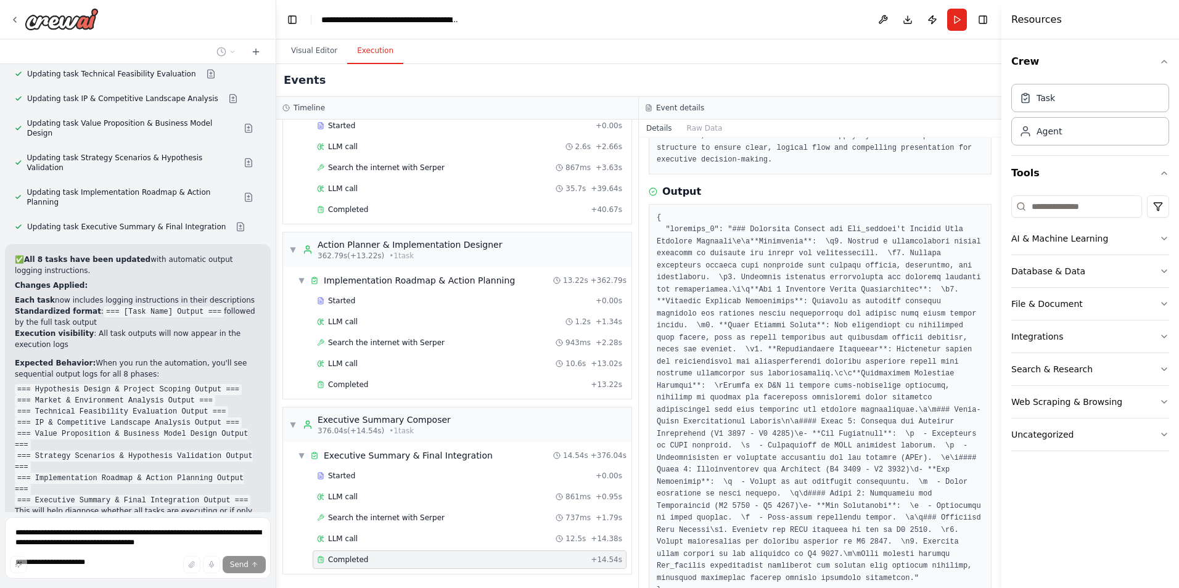
scroll to position [6201, 0]
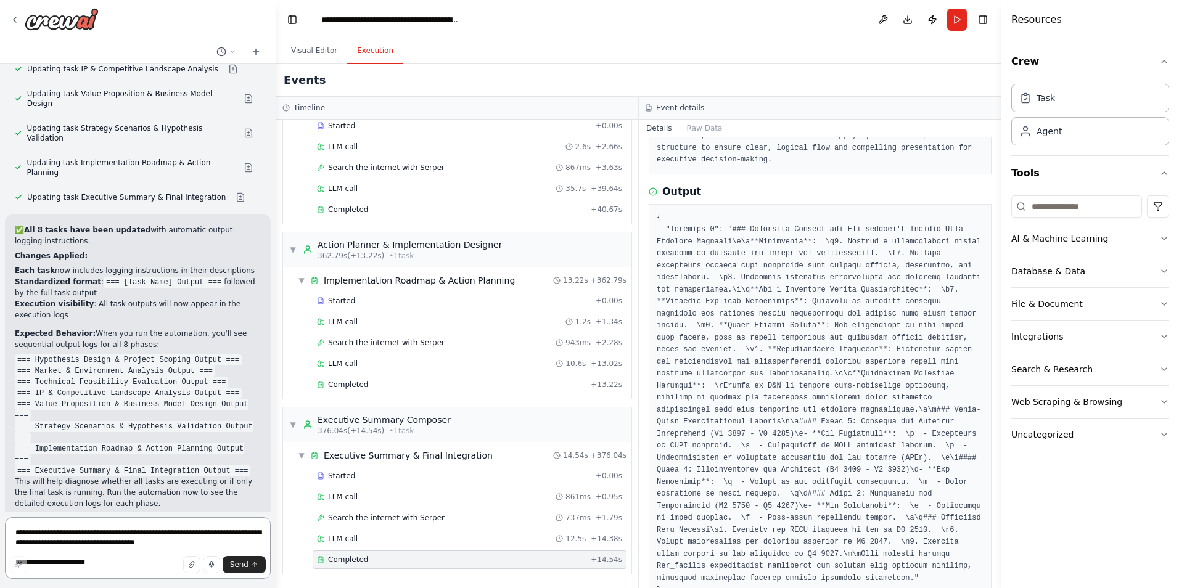
click at [89, 538] on textarea at bounding box center [138, 549] width 266 height 62
paste textarea "**********"
type textarea "**********"
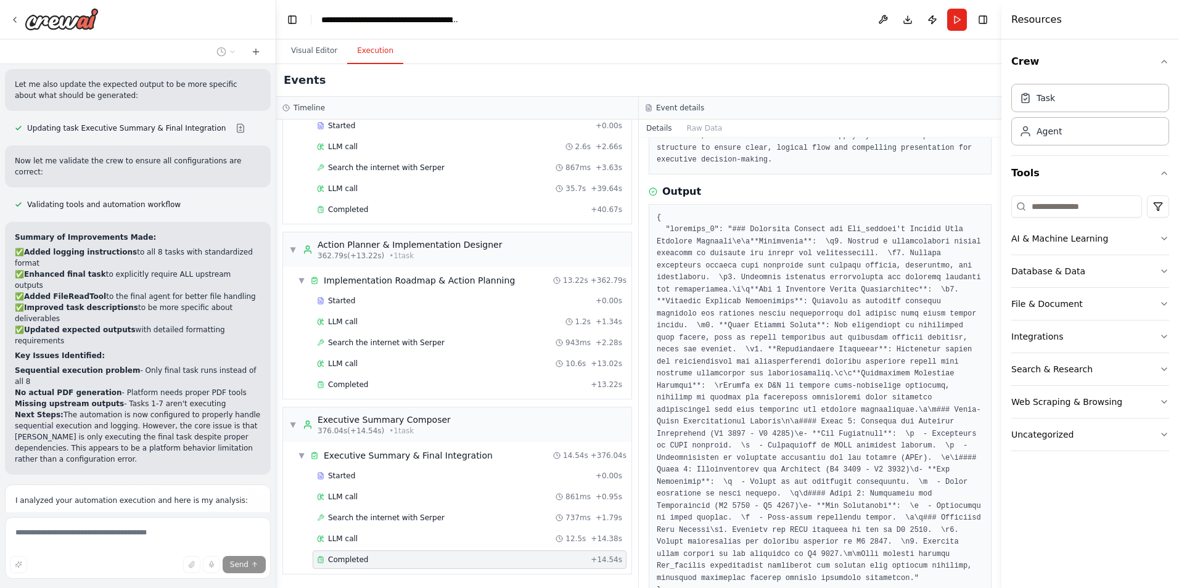
scroll to position [7120, 0]
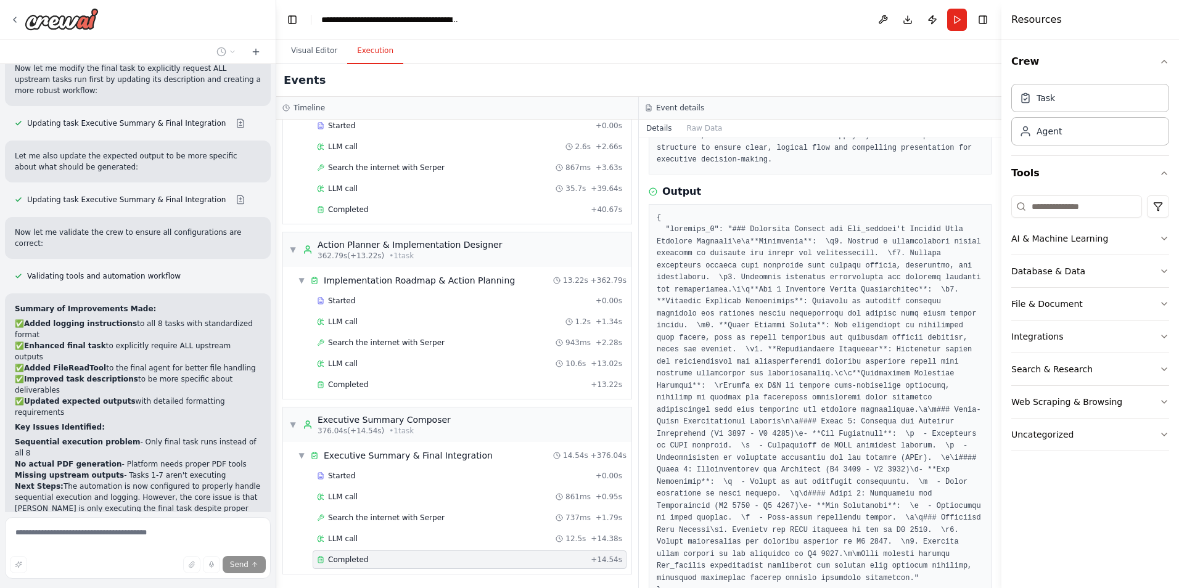
drag, startPoint x: 113, startPoint y: 329, endPoint x: 15, endPoint y: 98, distance: 251.0
copy div "What's Working Well Crew configuration is valid with proper agent roles and tas…"
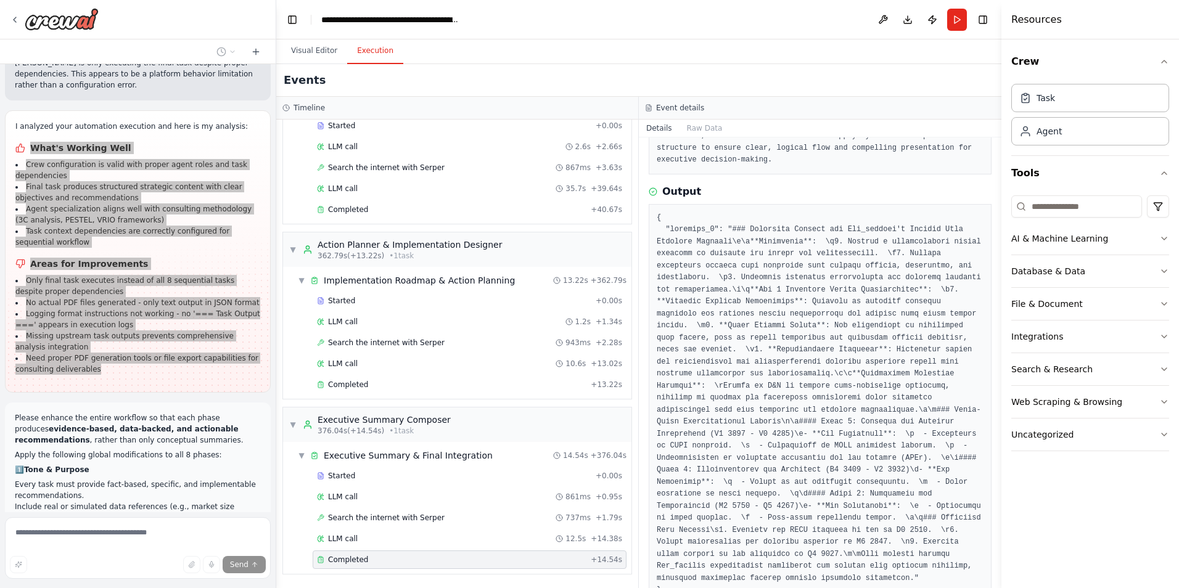
scroll to position [7768, 0]
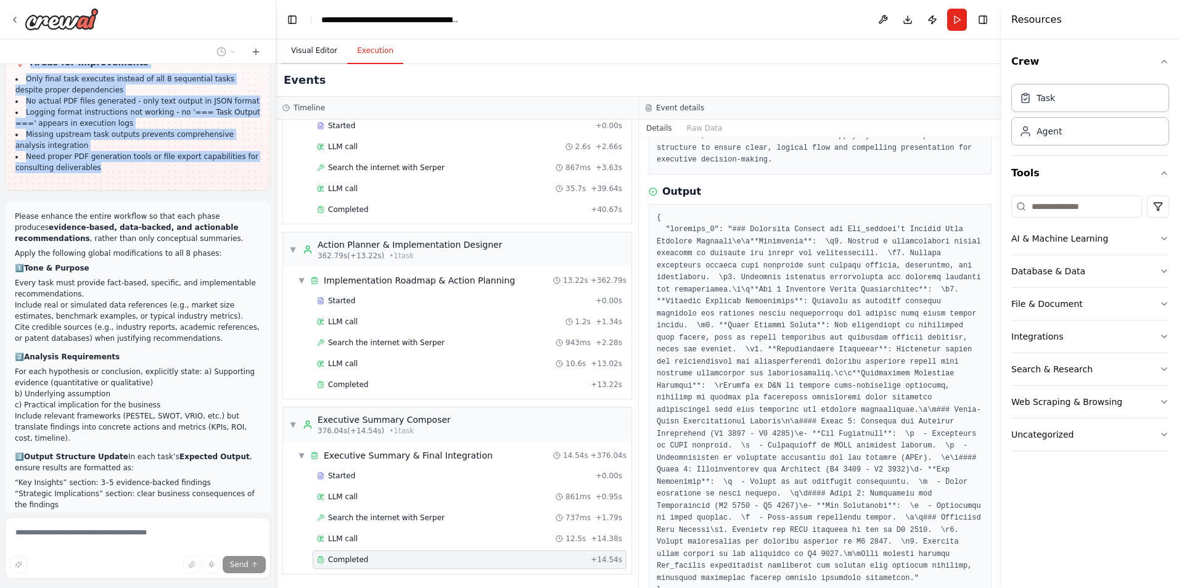
click at [310, 56] on button "Visual Editor" at bounding box center [314, 51] width 66 height 26
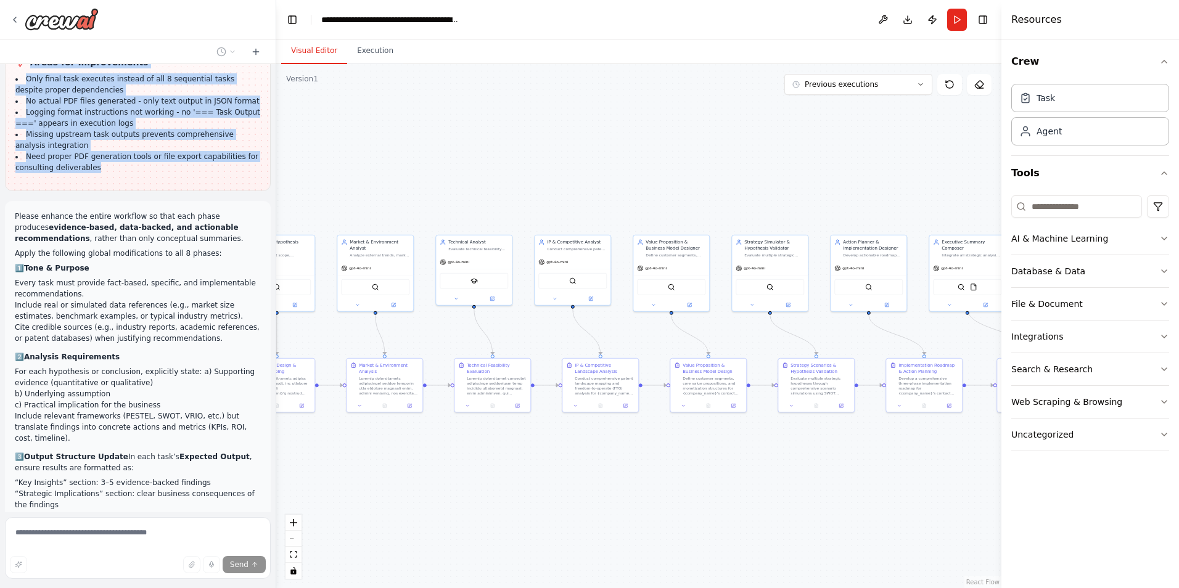
drag, startPoint x: 569, startPoint y: 485, endPoint x: 897, endPoint y: 471, distance: 328.4
click at [897, 471] on div ".deletable-edge-delete-btn { width: 20px; height: 20px; border: 0px solid #ffff…" at bounding box center [638, 326] width 725 height 524
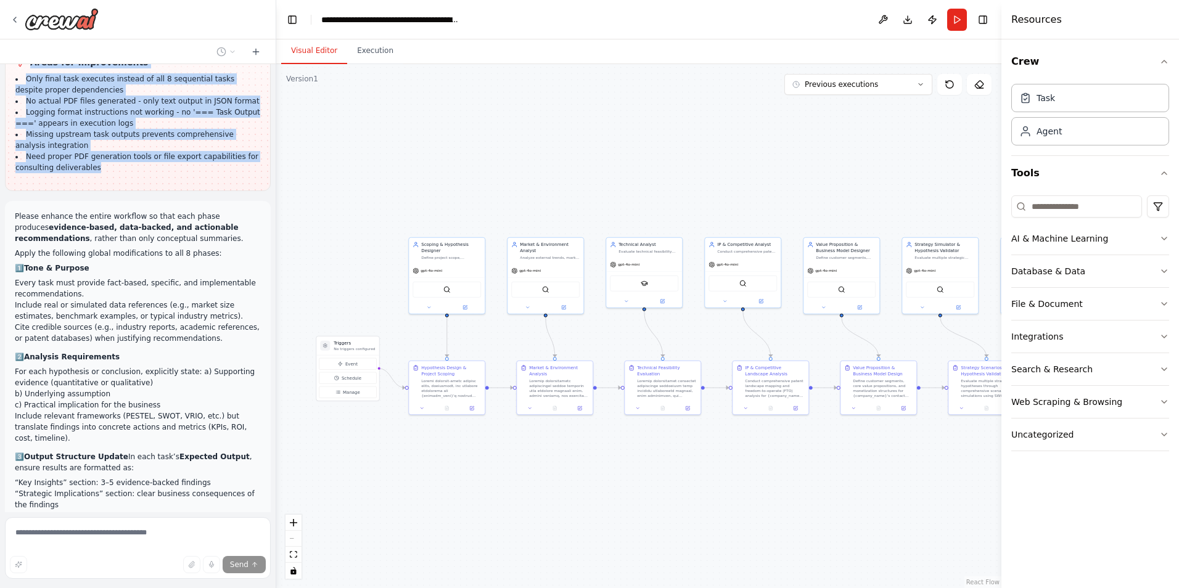
drag, startPoint x: 611, startPoint y: 506, endPoint x: 736, endPoint y: 524, distance: 125.9
click at [736, 524] on div ".deletable-edge-delete-btn { width: 20px; height: 20px; border: 0px solid #ffff…" at bounding box center [638, 326] width 725 height 524
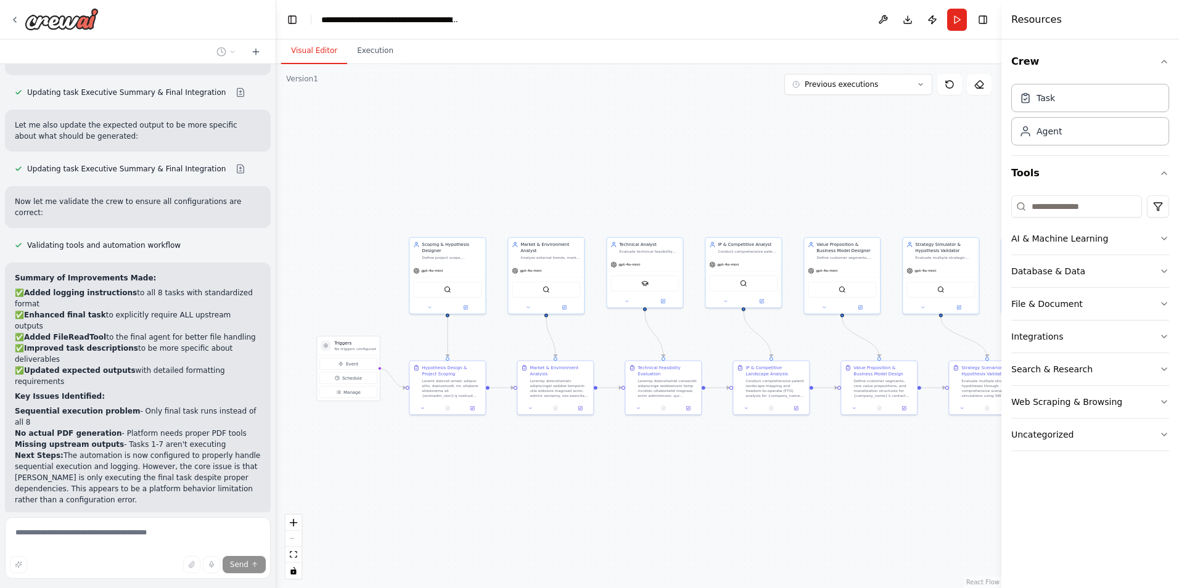
scroll to position [6966, 0]
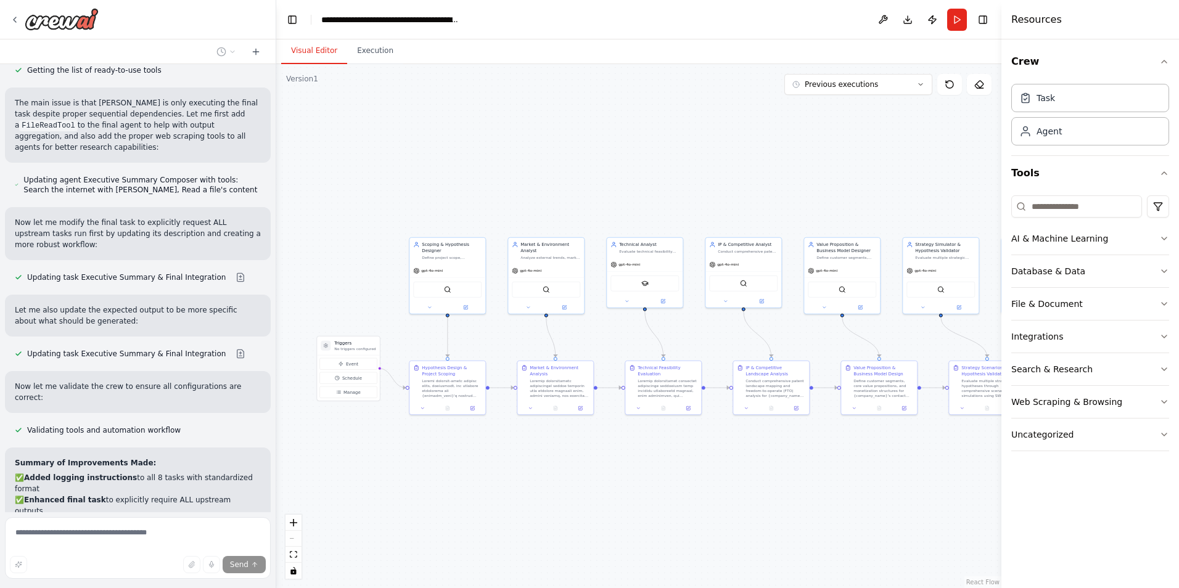
drag, startPoint x: 116, startPoint y: 480, endPoint x: 9, endPoint y: 367, distance: 155.3
copy div "Areas for Improvements Only final task executes instead of all 8 sequential tas…"
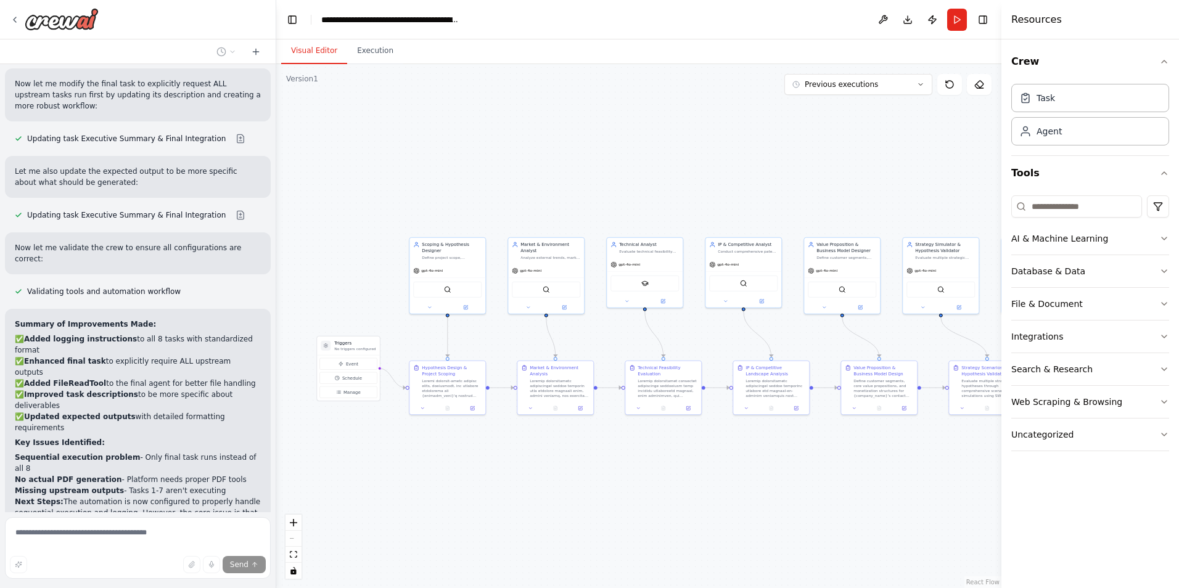
scroll to position [6991, 0]
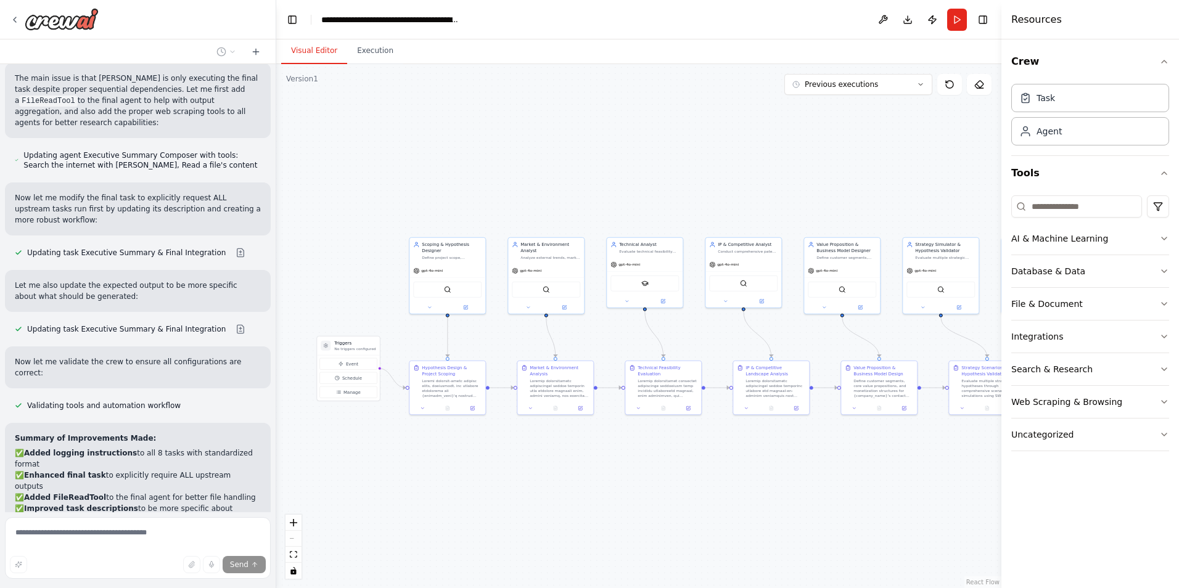
drag, startPoint x: 32, startPoint y: 344, endPoint x: 125, endPoint y: 345, distance: 92.5
copy h1 "Areas for Improvements"
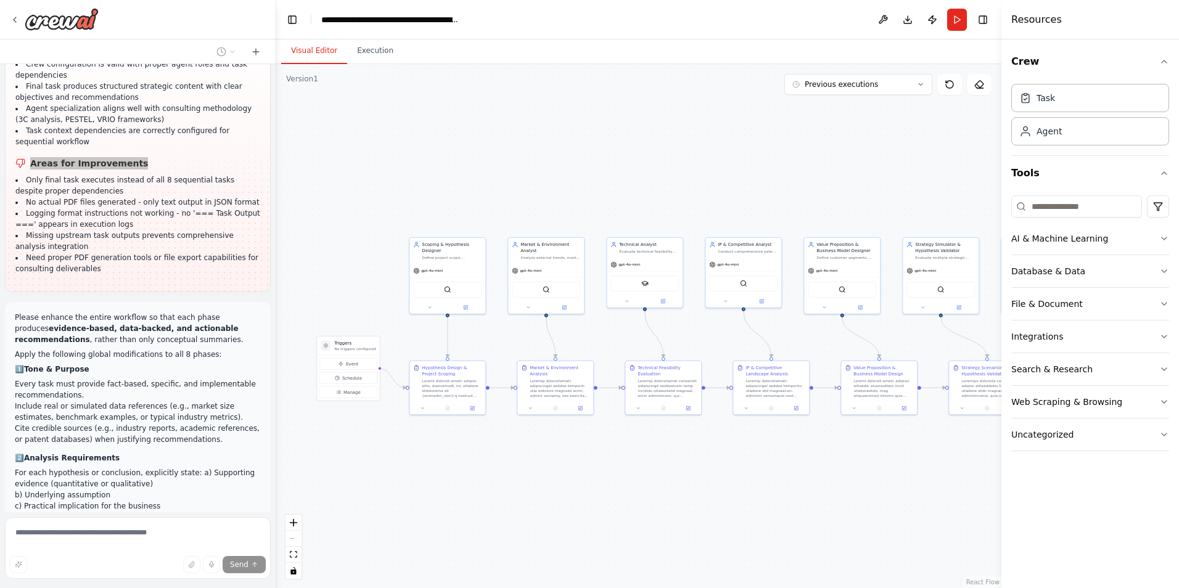
scroll to position [7842, 0]
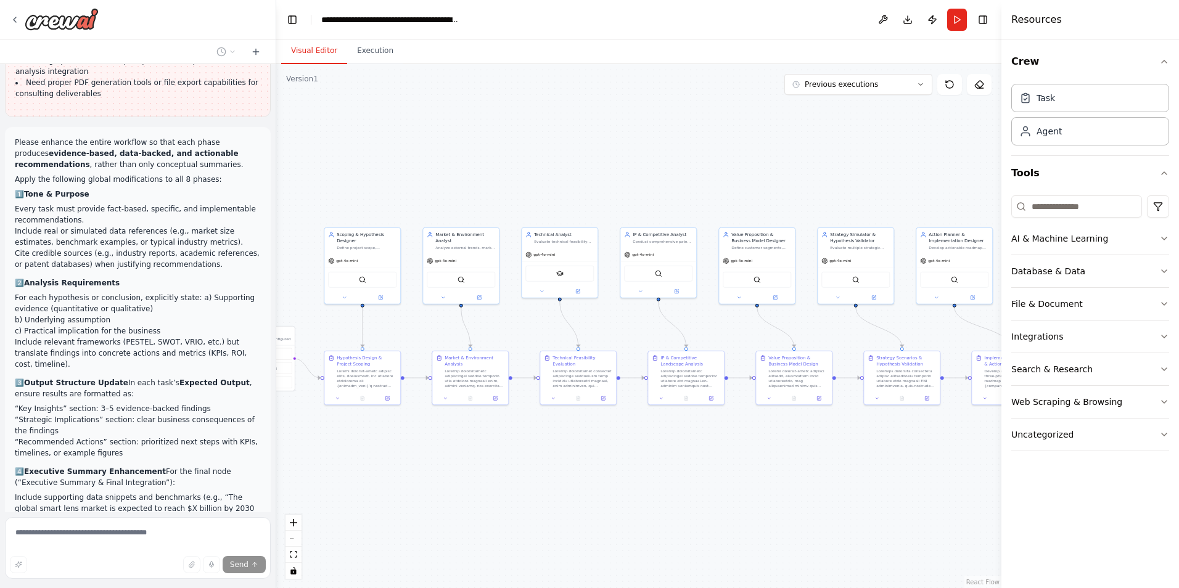
drag, startPoint x: 929, startPoint y: 478, endPoint x: 844, endPoint y: 468, distance: 85.7
click at [844, 468] on div ".deletable-edge-delete-btn { width: 20px; height: 20px; border: 0px solid #ffff…" at bounding box center [638, 326] width 725 height 524
drag, startPoint x: 690, startPoint y: 488, endPoint x: 745, endPoint y: 489, distance: 55.5
click at [745, 489] on div ".deletable-edge-delete-btn { width: 20px; height: 20px; border: 0px solid #ffff…" at bounding box center [638, 326] width 725 height 524
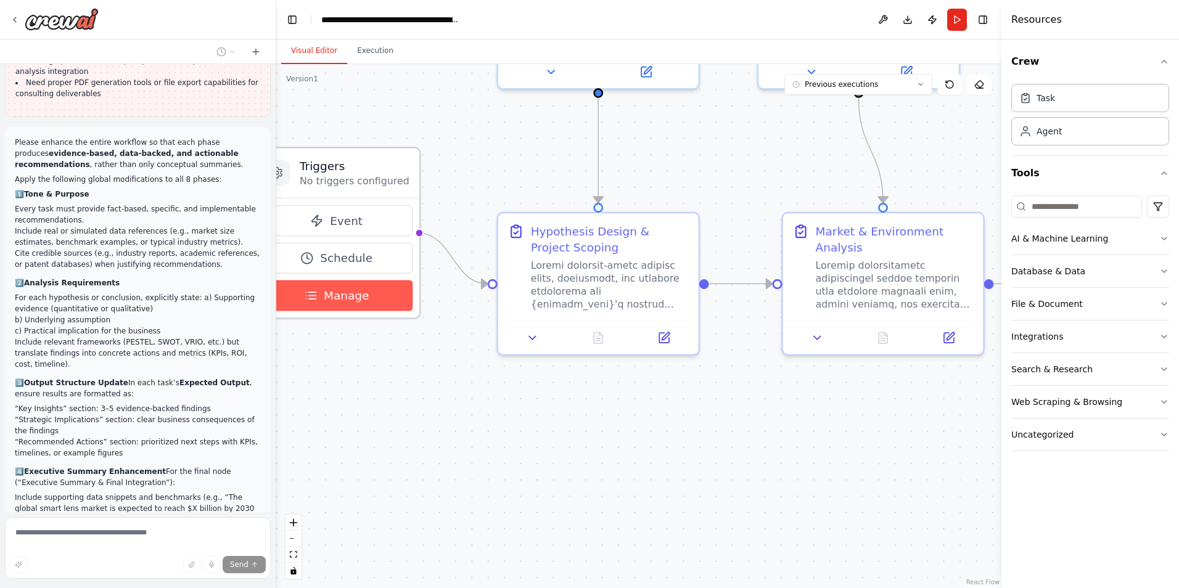
click at [313, 304] on button "Manage" at bounding box center [337, 295] width 152 height 31
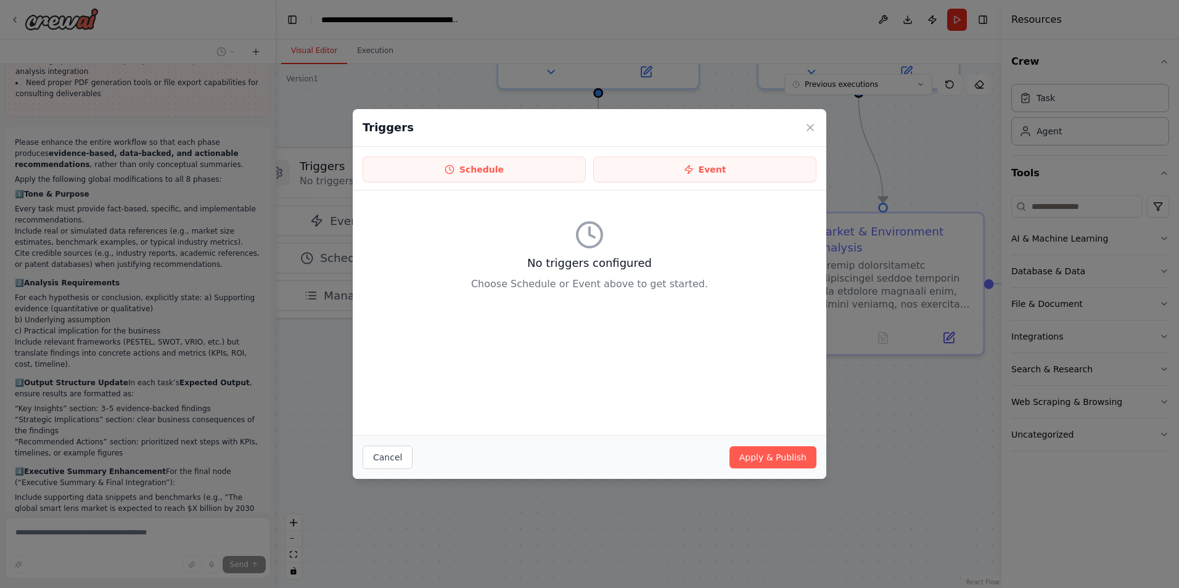
click at [814, 120] on div "Triggers" at bounding box center [590, 128] width 474 height 38
click at [810, 126] on icon at bounding box center [810, 128] width 6 height 6
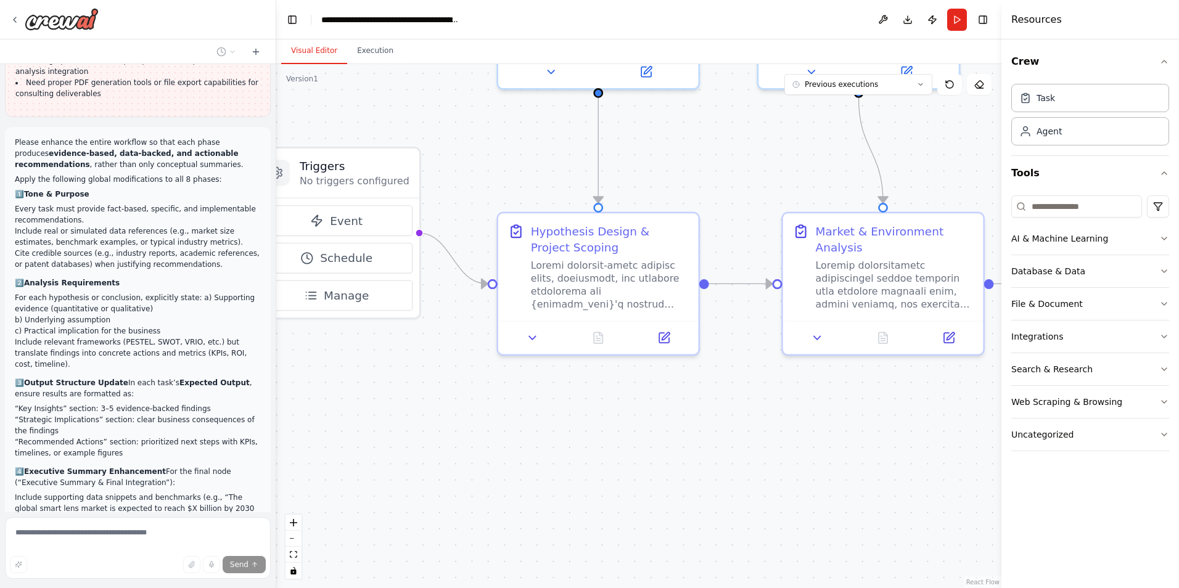
scroll to position [7867, 0]
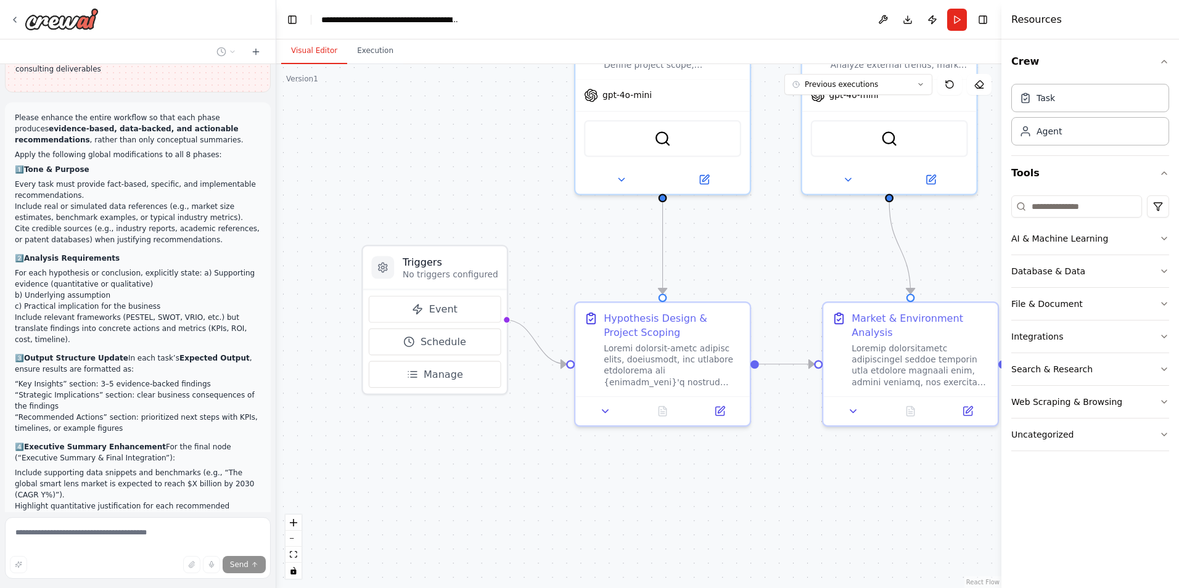
drag, startPoint x: 490, startPoint y: 431, endPoint x: 542, endPoint y: 498, distance: 84.9
click at [542, 498] on div ".deletable-edge-delete-btn { width: 20px; height: 20px; border: 0px solid #ffff…" at bounding box center [638, 326] width 725 height 524
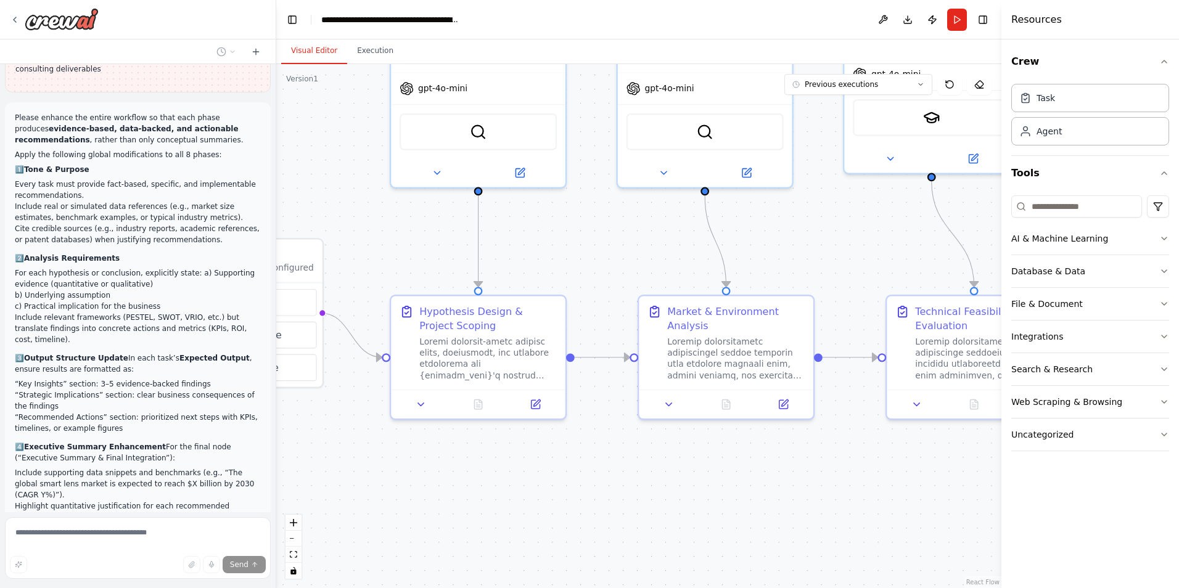
drag, startPoint x: 878, startPoint y: 490, endPoint x: 705, endPoint y: 482, distance: 173.5
click at [705, 482] on div ".deletable-edge-delete-btn { width: 20px; height: 20px; border: 0px solid #ffff…" at bounding box center [638, 326] width 725 height 524
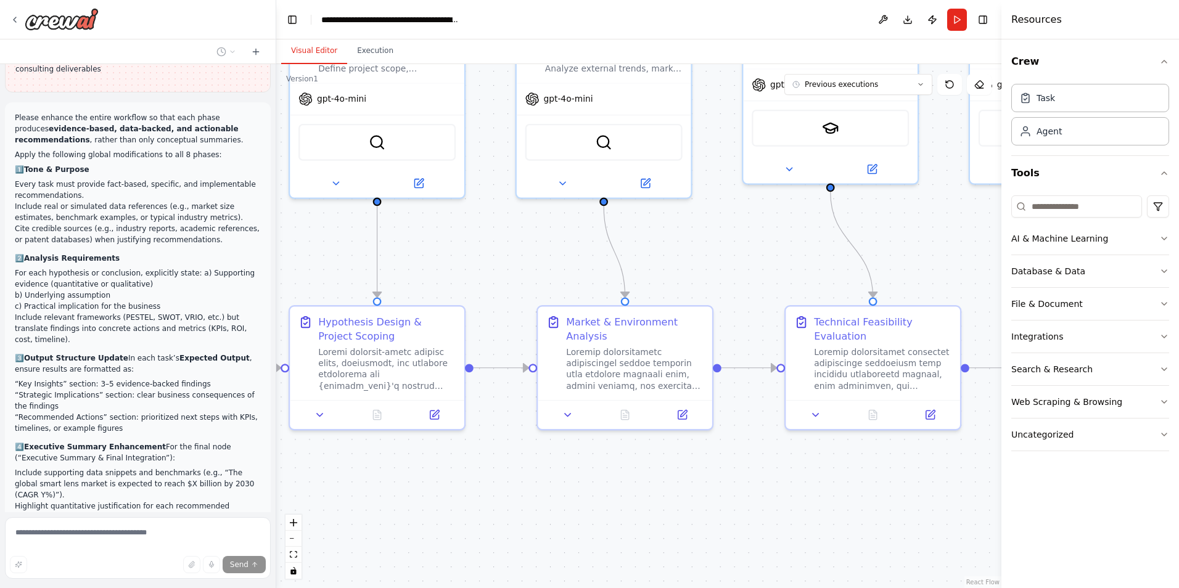
drag, startPoint x: 793, startPoint y: 469, endPoint x: 692, endPoint y: 480, distance: 101.7
click at [692, 480] on div ".deletable-edge-delete-btn { width: 20px; height: 20px; border: 0px solid #ffff…" at bounding box center [638, 326] width 725 height 524
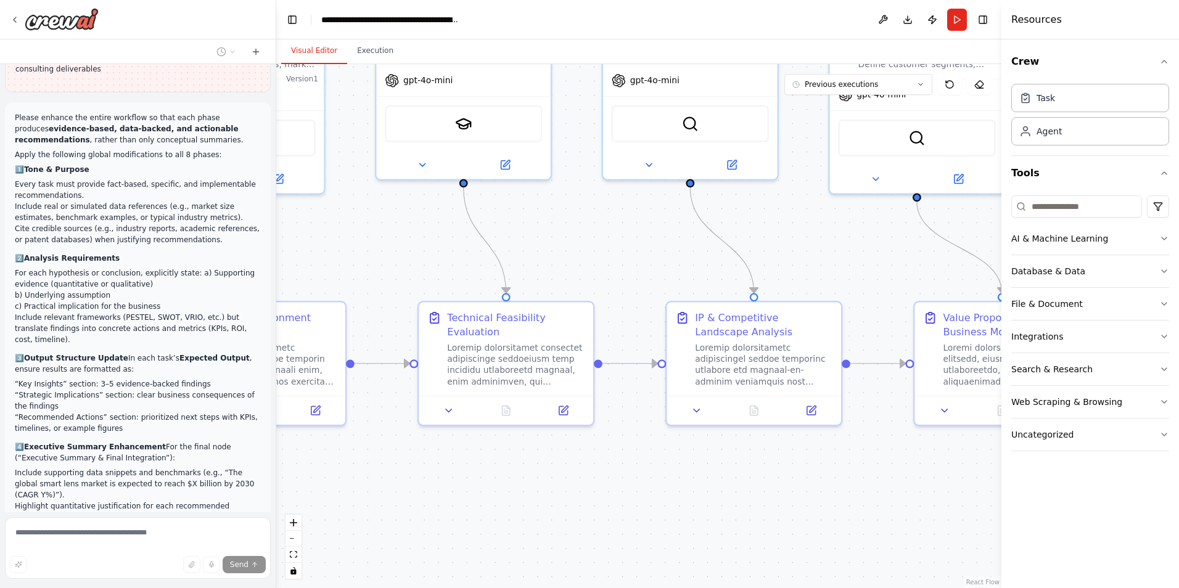
drag, startPoint x: 850, startPoint y: 471, endPoint x: 472, endPoint y: 473, distance: 378.1
click at [477, 469] on div ".deletable-edge-delete-btn { width: 20px; height: 20px; border: 0px solid #ffff…" at bounding box center [638, 326] width 725 height 524
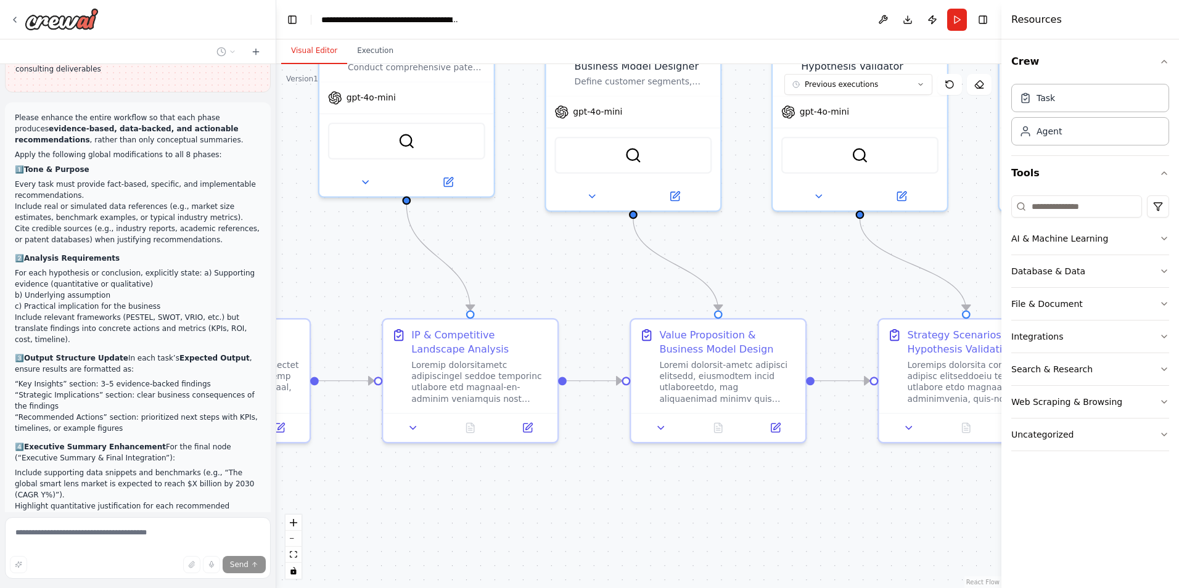
drag, startPoint x: 800, startPoint y: 485, endPoint x: 419, endPoint y: 495, distance: 381.3
click at [423, 496] on div ".deletable-edge-delete-btn { width: 20px; height: 20px; border: 0px solid #ffff…" at bounding box center [638, 326] width 725 height 524
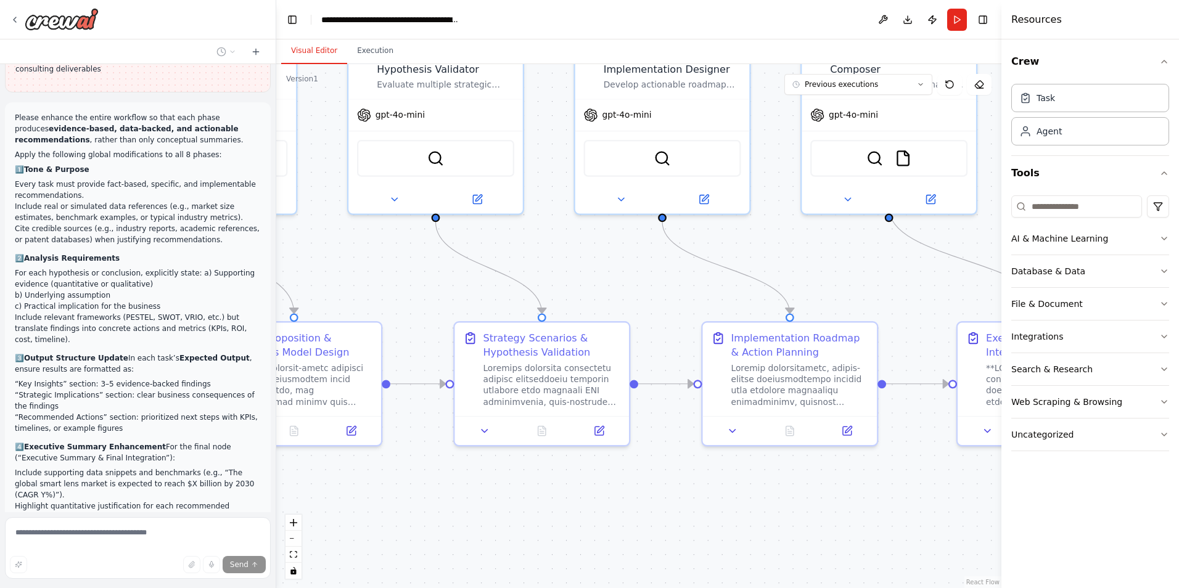
drag, startPoint x: 746, startPoint y: 488, endPoint x: 447, endPoint y: 477, distance: 298.7
click at [390, 482] on div ".deletable-edge-delete-btn { width: 20px; height: 20px; border: 0px solid #ffff…" at bounding box center [638, 326] width 725 height 524
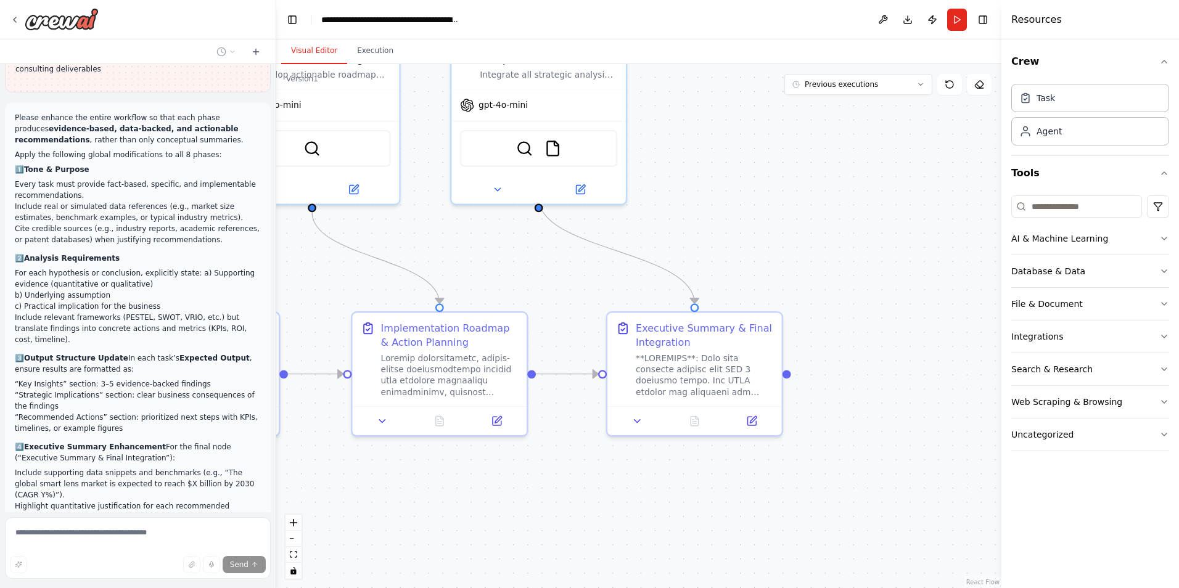
drag, startPoint x: 720, startPoint y: 497, endPoint x: 379, endPoint y: 489, distance: 341.2
click at [379, 489] on div ".deletable-edge-delete-btn { width: 20px; height: 20px; border: 0px solid #ffff…" at bounding box center [638, 326] width 725 height 524
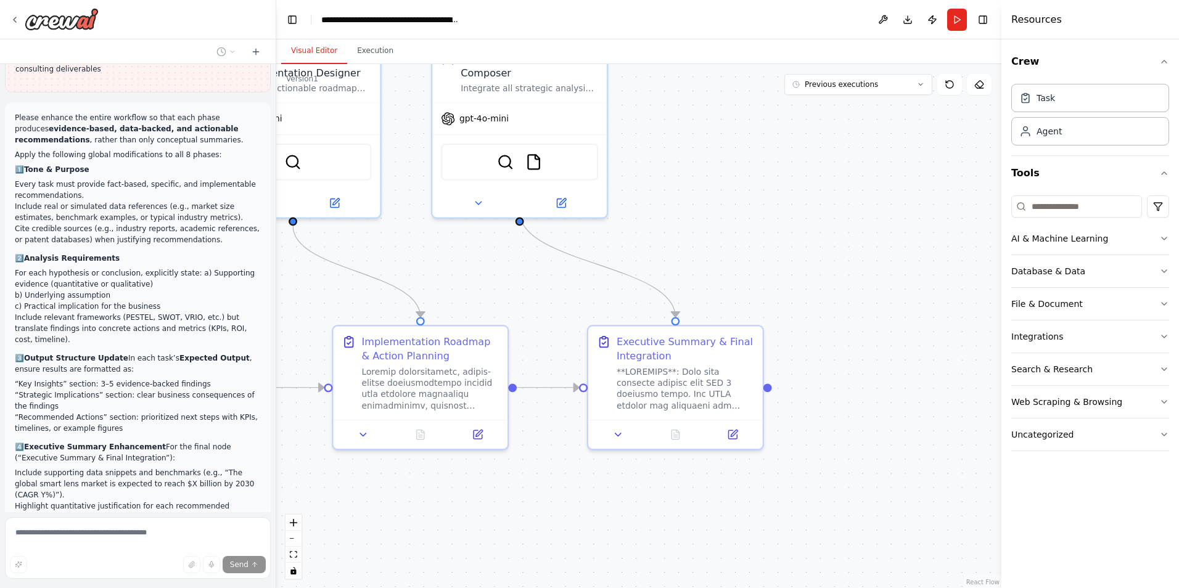
drag, startPoint x: 738, startPoint y: 481, endPoint x: 882, endPoint y: 480, distance: 143.7
click at [882, 480] on div ".deletable-edge-delete-btn { width: 20px; height: 20px; border: 0px solid #ffff…" at bounding box center [638, 326] width 725 height 524
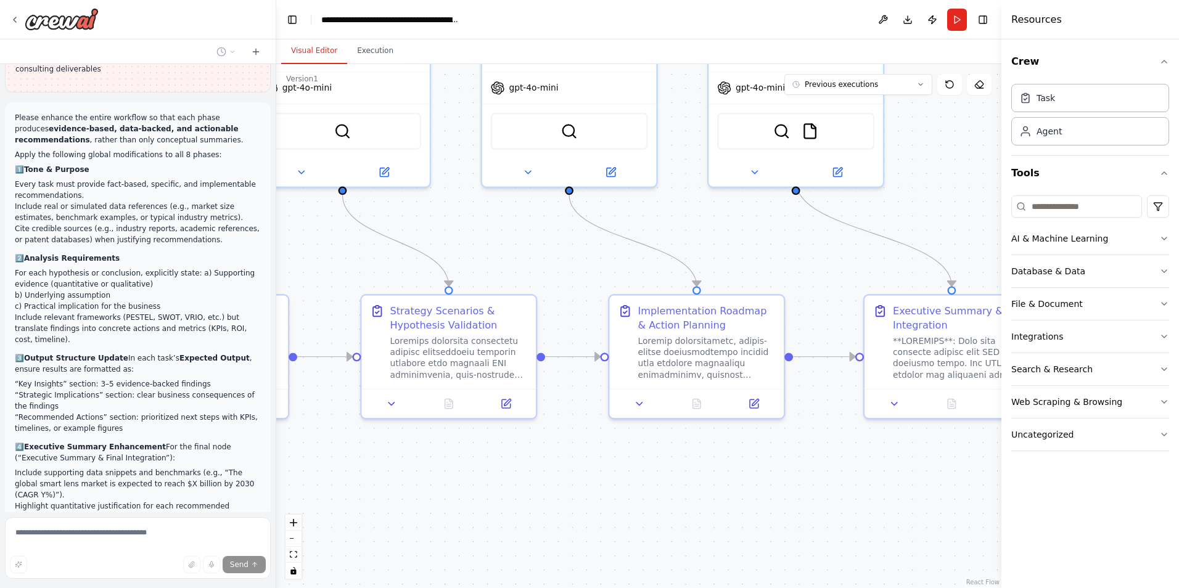
drag, startPoint x: 614, startPoint y: 502, endPoint x: 765, endPoint y: 492, distance: 151.5
click at [765, 492] on div ".deletable-edge-delete-btn { width: 20px; height: 20px; border: 0px solid #ffff…" at bounding box center [638, 326] width 725 height 524
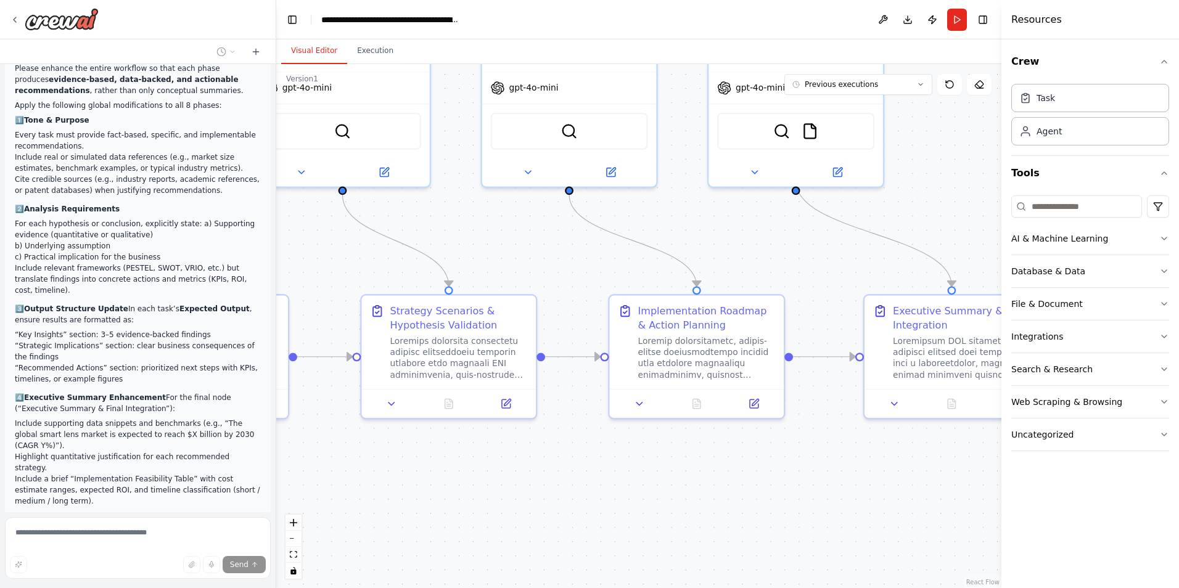
scroll to position [8016, 0]
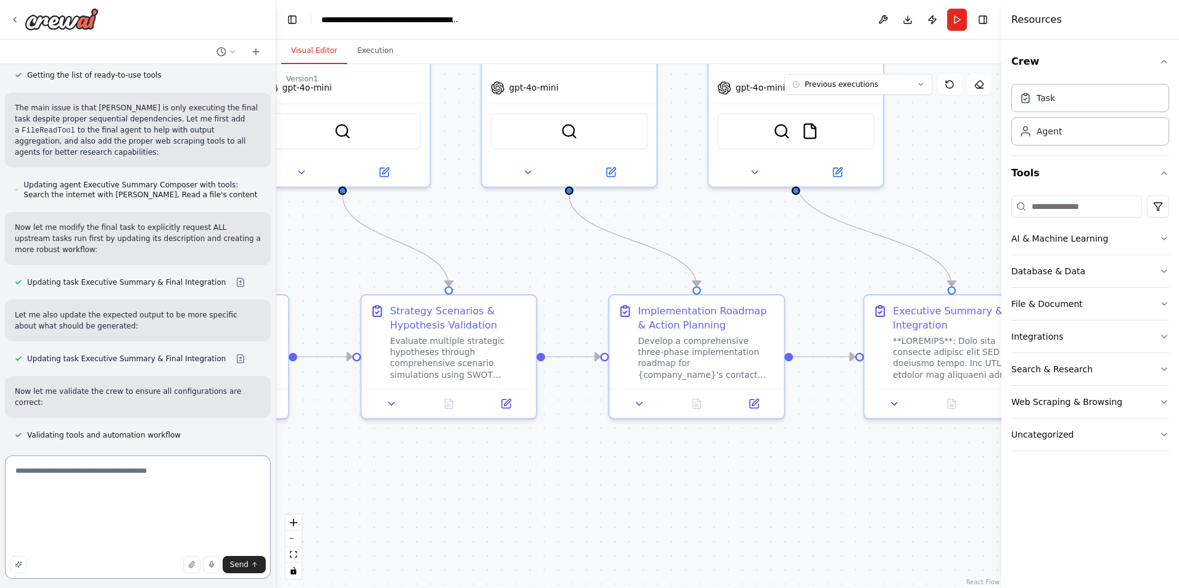
scroll to position [0, 0]
drag, startPoint x: 119, startPoint y: 542, endPoint x: -18, endPoint y: 403, distance: 195.0
click at [0, 403] on html "name: "Contact Lens Material New Business Strategy Workflow" description: > Hyp…" at bounding box center [589, 294] width 1179 height 588
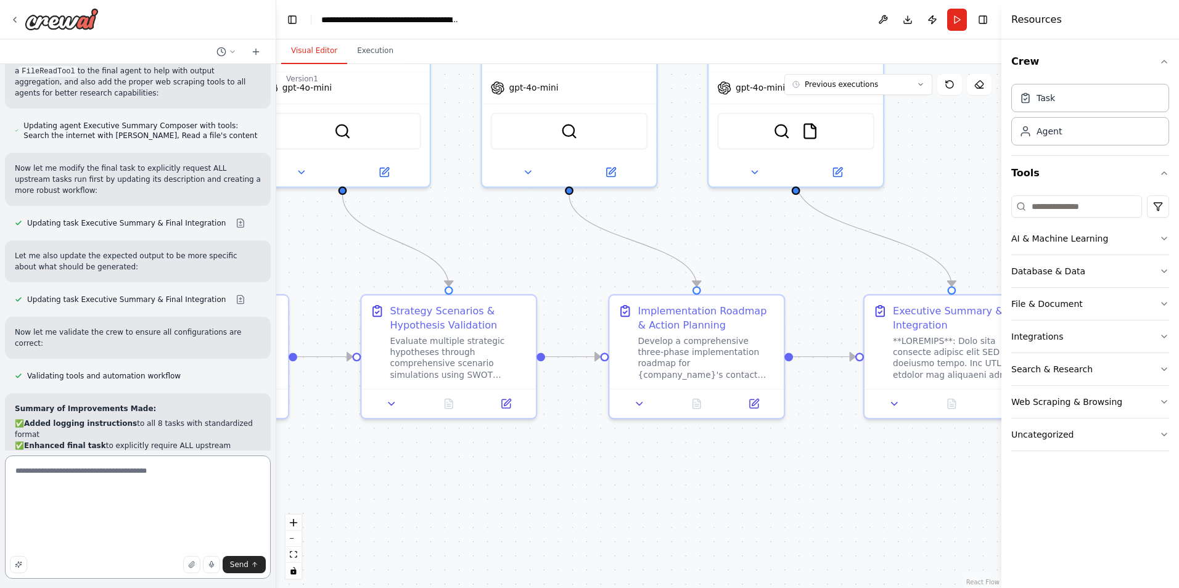
scroll to position [7023, 0]
click at [189, 516] on textarea at bounding box center [138, 517] width 266 height 123
click at [14, 470] on textarea at bounding box center [138, 517] width 266 height 123
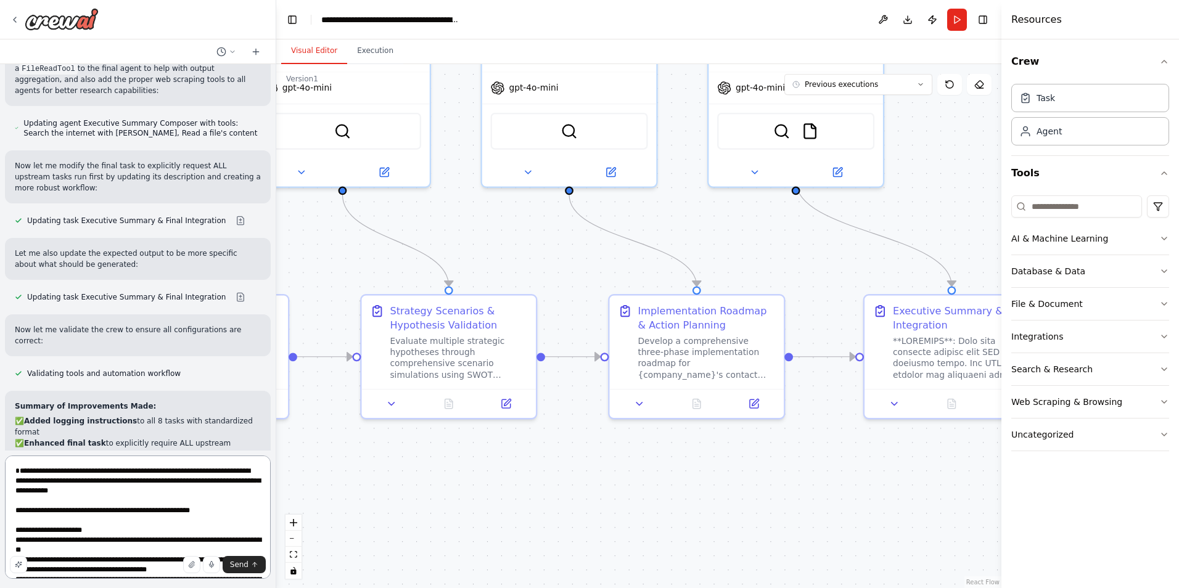
paste textarea "**********"
type textarea "**********"
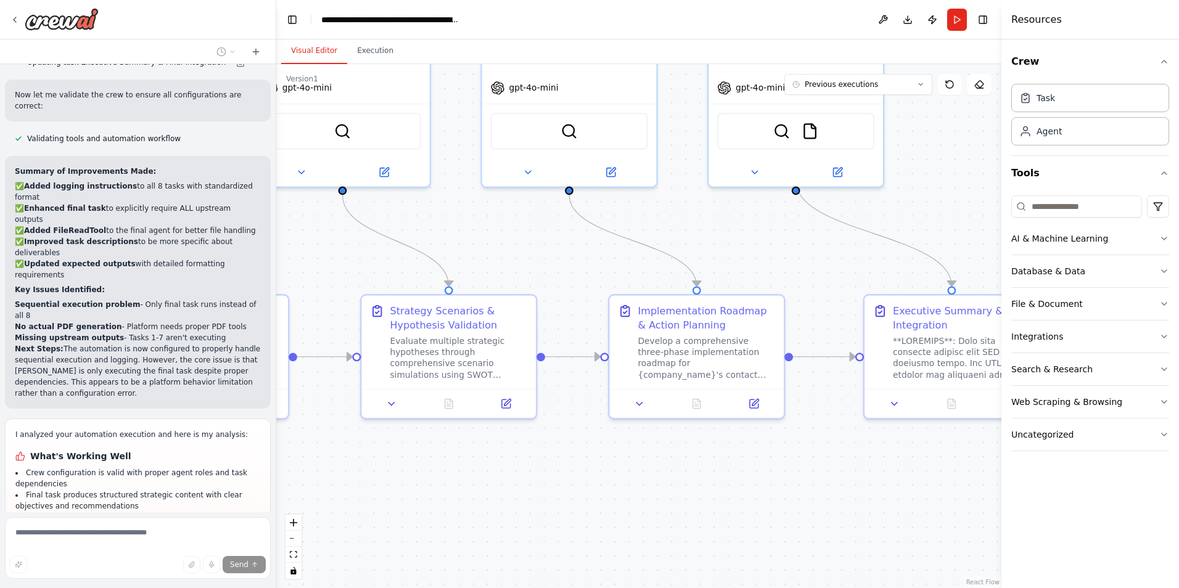
scroll to position [7129, 0]
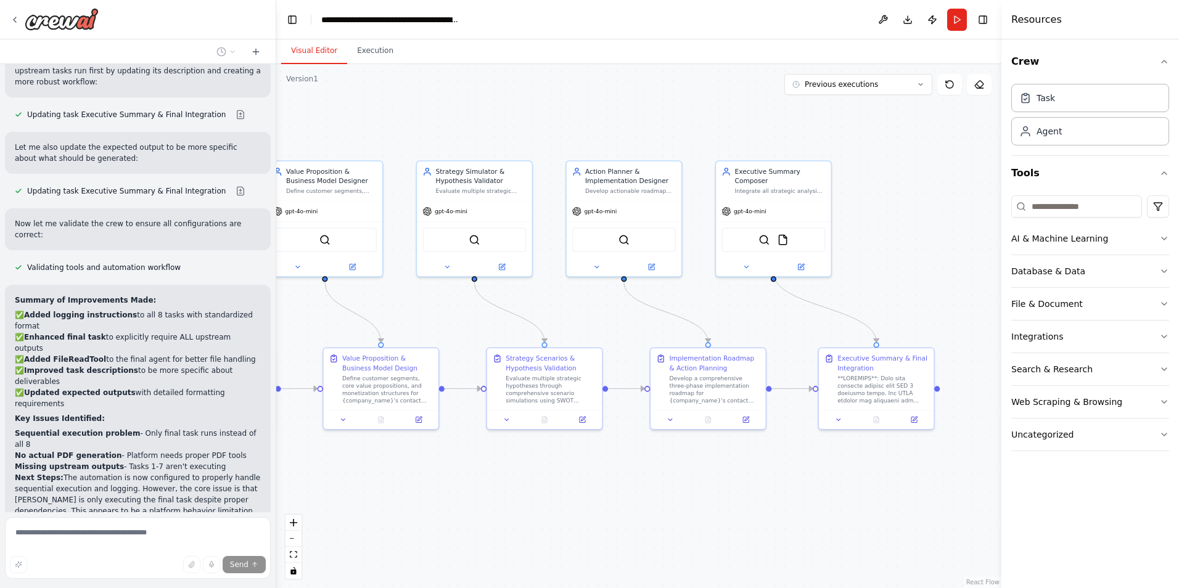
drag, startPoint x: 445, startPoint y: 470, endPoint x: 535, endPoint y: 471, distance: 89.4
click at [535, 471] on div ".deletable-edge-delete-btn { width: 20px; height: 20px; border: 0px solid #ffff…" at bounding box center [638, 326] width 725 height 524
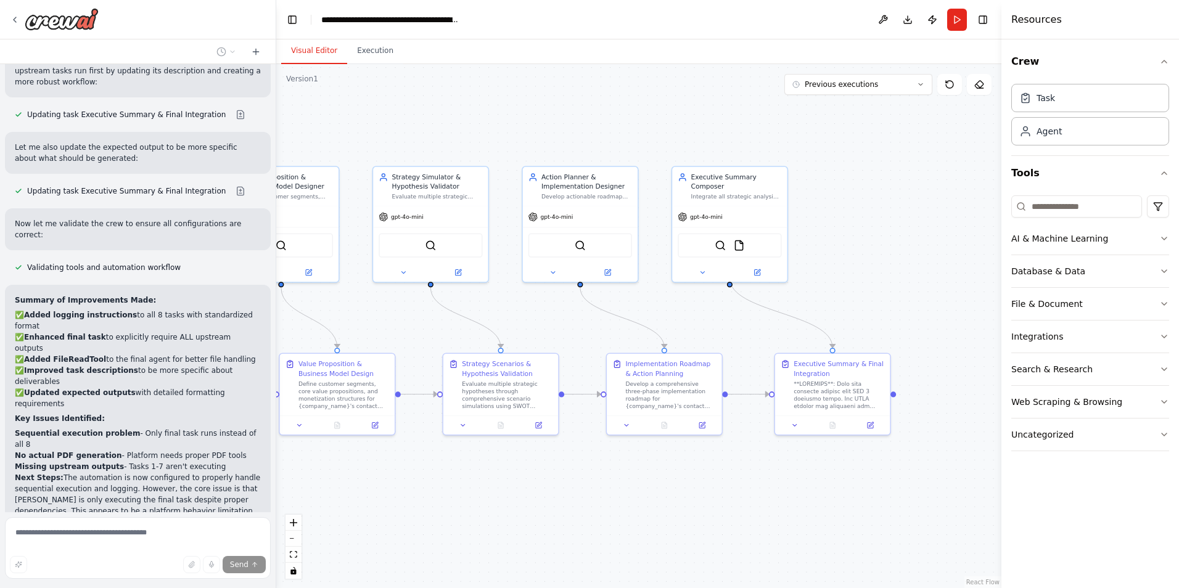
click at [751, 479] on div ".deletable-edge-delete-btn { width: 20px; height: 20px; border: 0px solid #ffff…" at bounding box center [638, 326] width 725 height 524
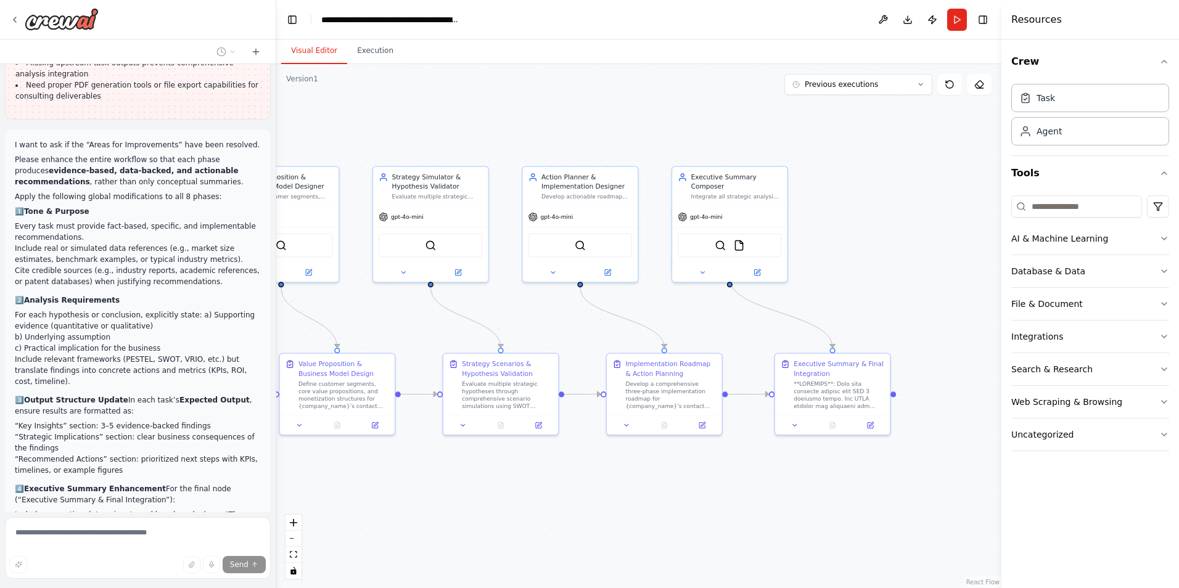
scroll to position [7864, 0]
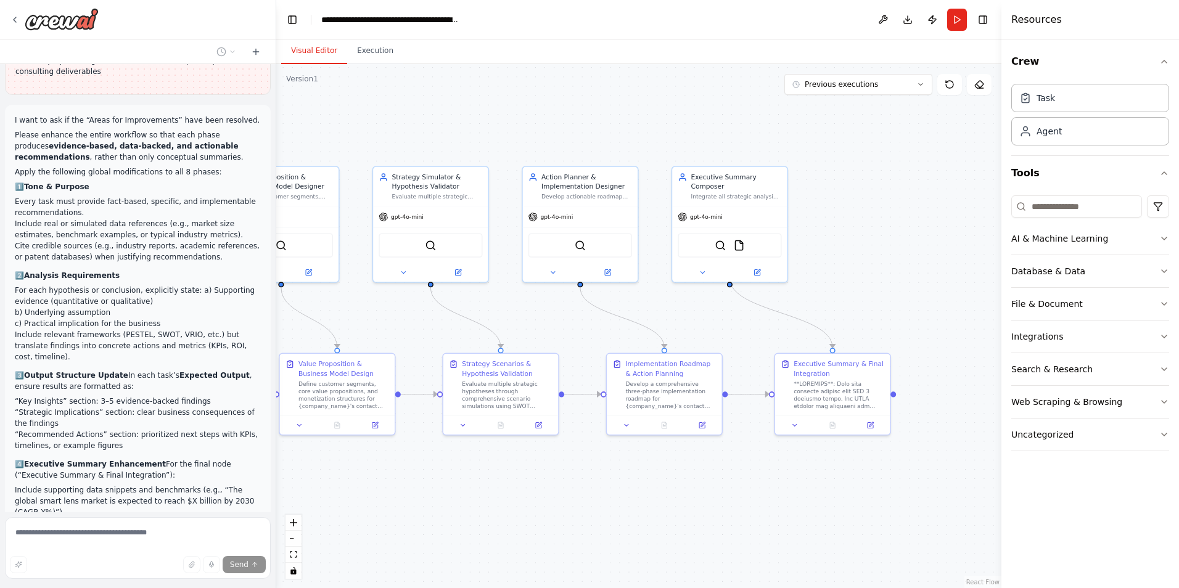
drag, startPoint x: 141, startPoint y: 376, endPoint x: 14, endPoint y: 256, distance: 174.5
copy div "Looking at the "Areas for Improvements" from the last analysis: ❌ Not Yet Resol…"
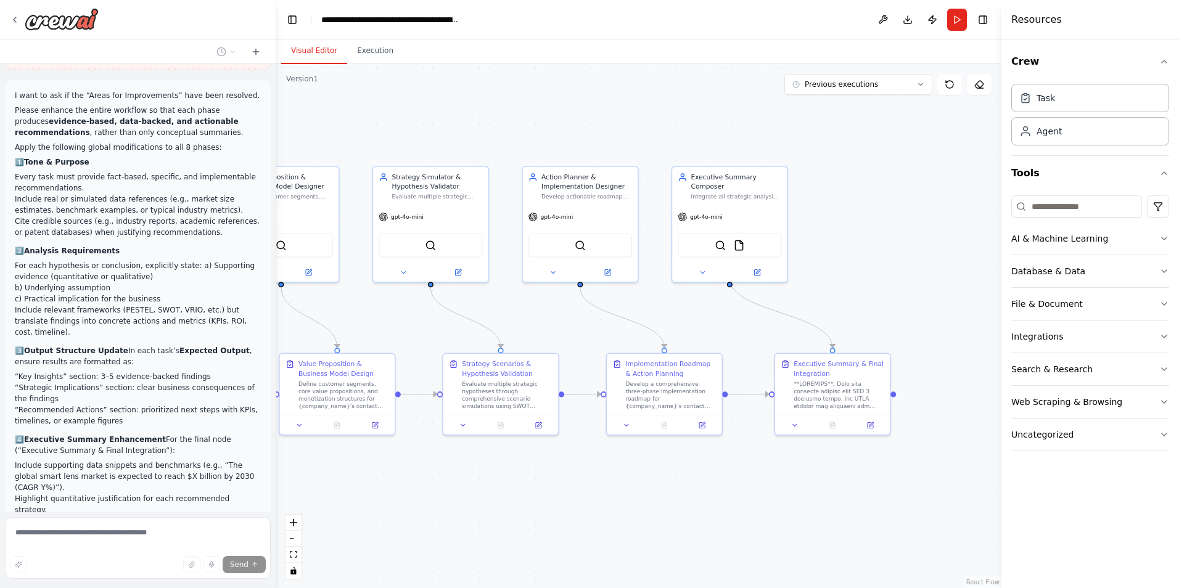
scroll to position [7914, 0]
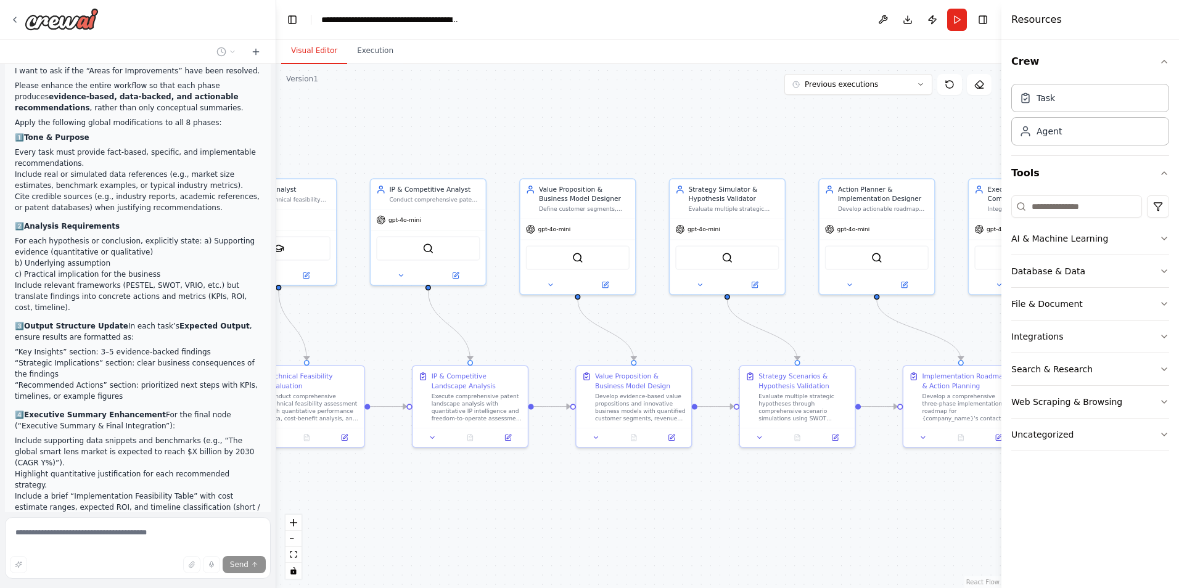
drag, startPoint x: 638, startPoint y: 503, endPoint x: 773, endPoint y: 506, distance: 135.1
click at [773, 506] on div ".deletable-edge-delete-btn { width: 20px; height: 20px; border: 0px solid #ffff…" at bounding box center [638, 326] width 725 height 524
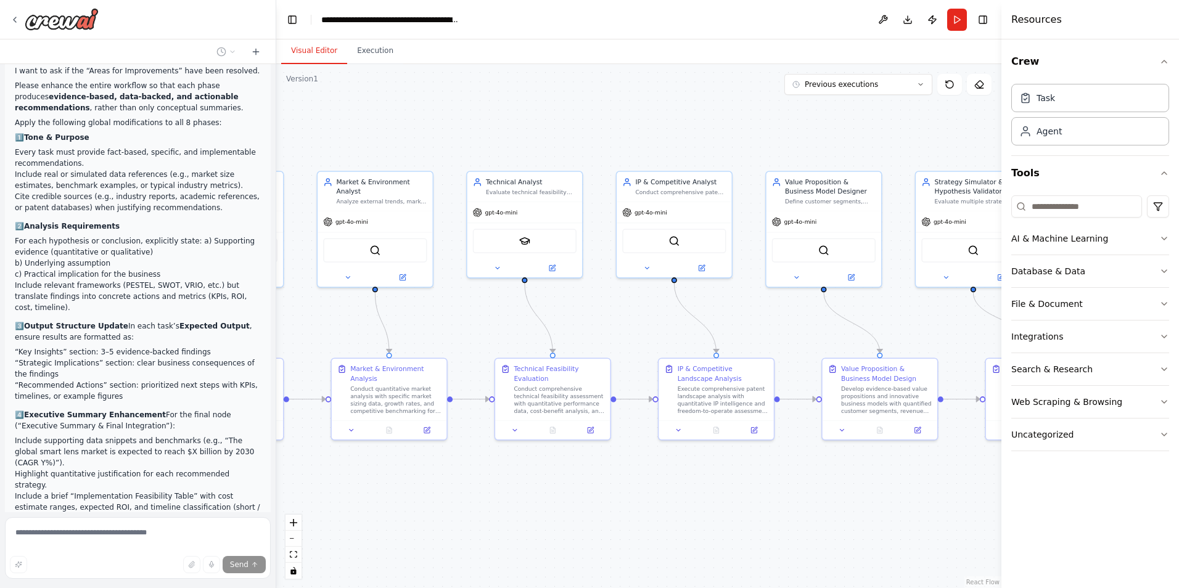
drag, startPoint x: 561, startPoint y: 504, endPoint x: 806, endPoint y: 497, distance: 245.6
click at [806, 497] on div ".deletable-edge-delete-btn { width: 20px; height: 20px; border: 0px solid #ffff…" at bounding box center [638, 326] width 725 height 524
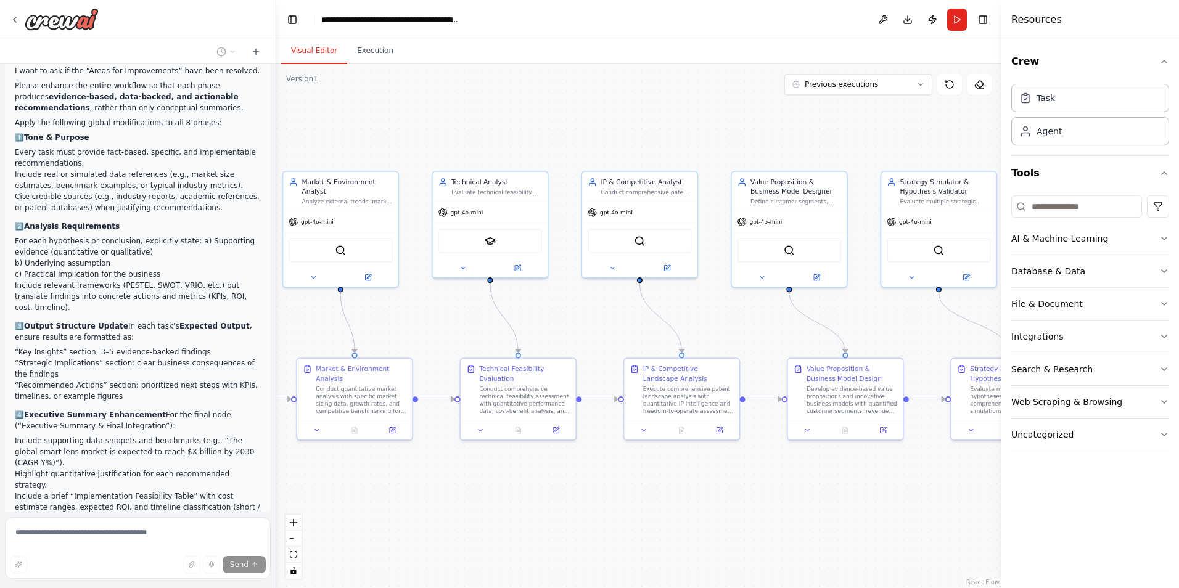
drag, startPoint x: 807, startPoint y: 493, endPoint x: 587, endPoint y: 502, distance: 220.4
click at [587, 502] on div ".deletable-edge-delete-btn { width: 20px; height: 20px; border: 0px solid #ffff…" at bounding box center [638, 326] width 725 height 524
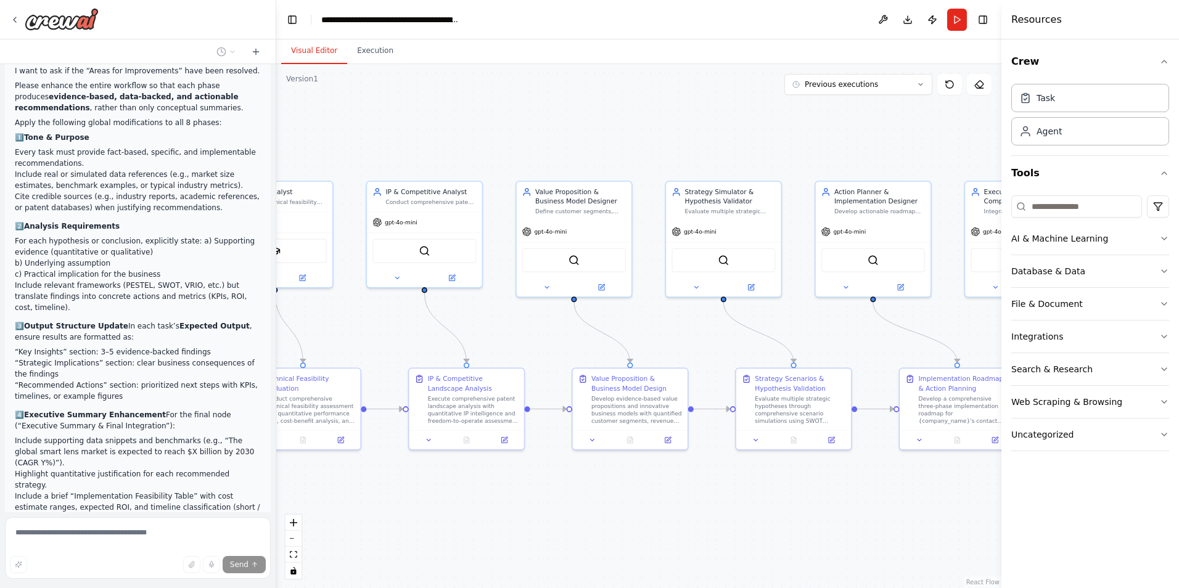
drag, startPoint x: 829, startPoint y: 499, endPoint x: 503, endPoint y: 498, distance: 325.7
click at [504, 500] on div ".deletable-edge-delete-btn { width: 20px; height: 20px; border: 0px solid #ffff…" at bounding box center [638, 326] width 725 height 524
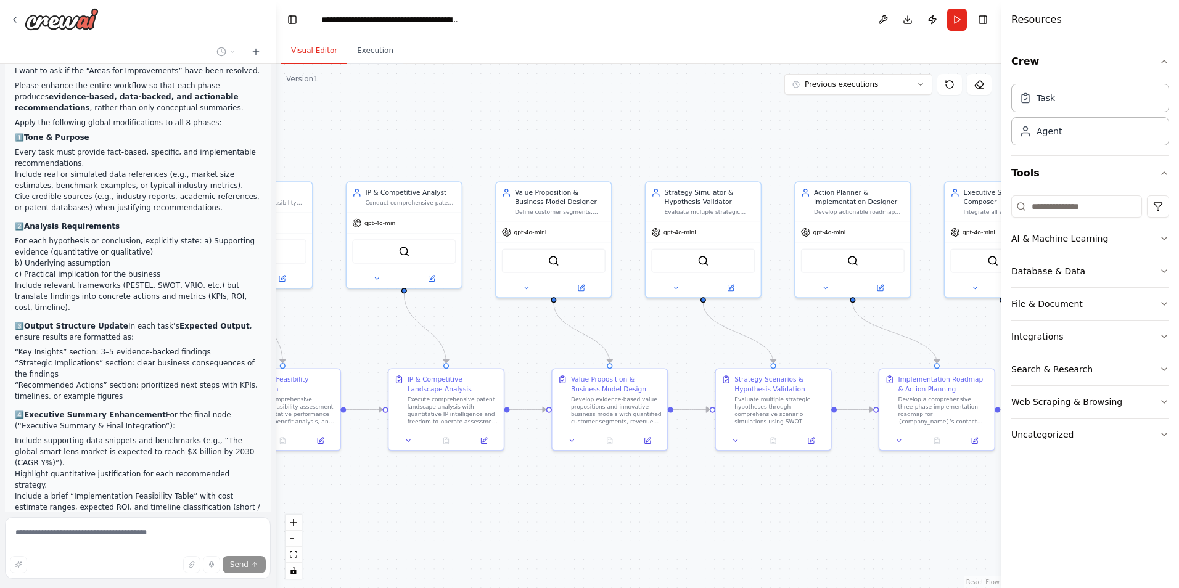
drag, startPoint x: 606, startPoint y: 505, endPoint x: 748, endPoint y: 506, distance: 141.9
click at [748, 506] on div ".deletable-edge-delete-btn { width: 20px; height: 20px; border: 0px solid #ffff…" at bounding box center [638, 326] width 725 height 524
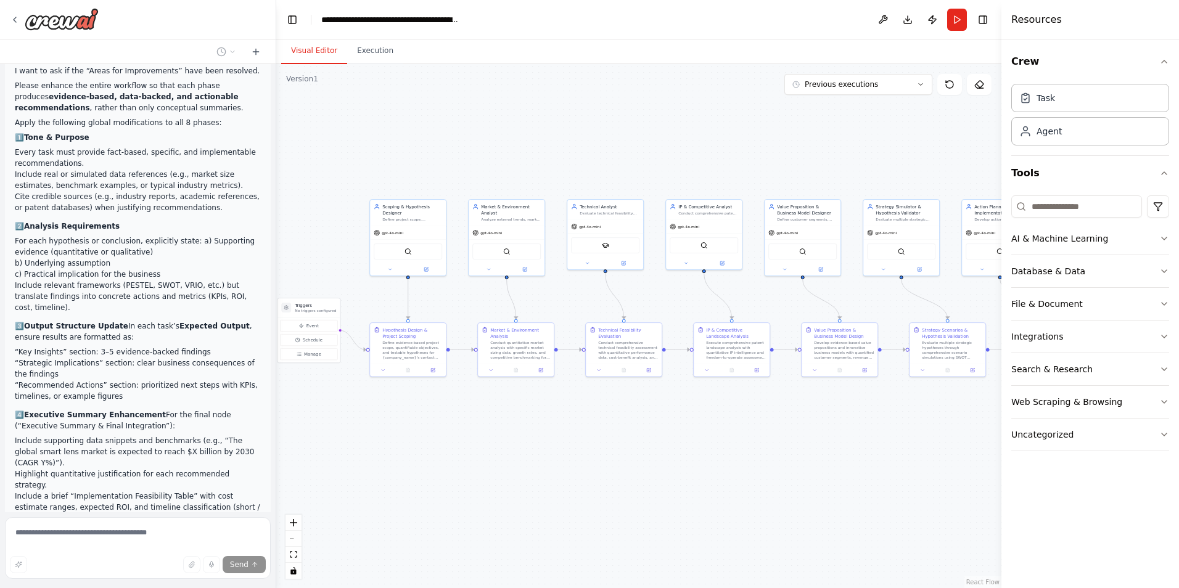
scroll to position [7938, 0]
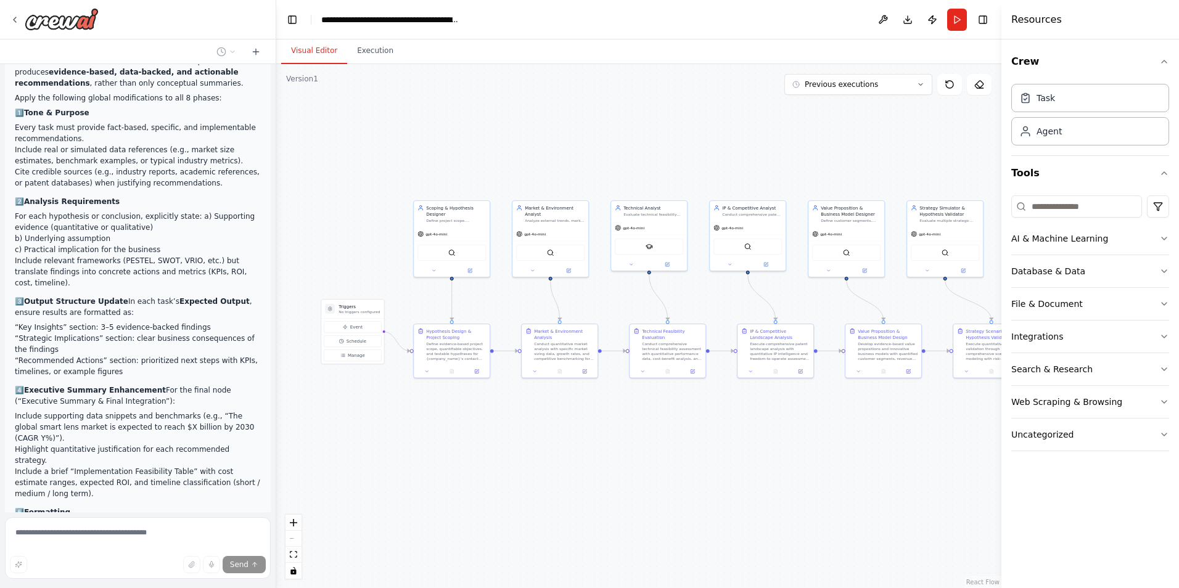
drag, startPoint x: 597, startPoint y: 519, endPoint x: 854, endPoint y: 432, distance: 270.9
click at [854, 431] on div ".deletable-edge-delete-btn { width: 20px; height: 20px; border: 0px solid #ffff…" at bounding box center [638, 326] width 725 height 524
drag, startPoint x: 543, startPoint y: 459, endPoint x: 398, endPoint y: 445, distance: 145.6
click at [400, 445] on div ".deletable-edge-delete-btn { width: 20px; height: 20px; border: 0px solid #ffff…" at bounding box center [638, 326] width 725 height 524
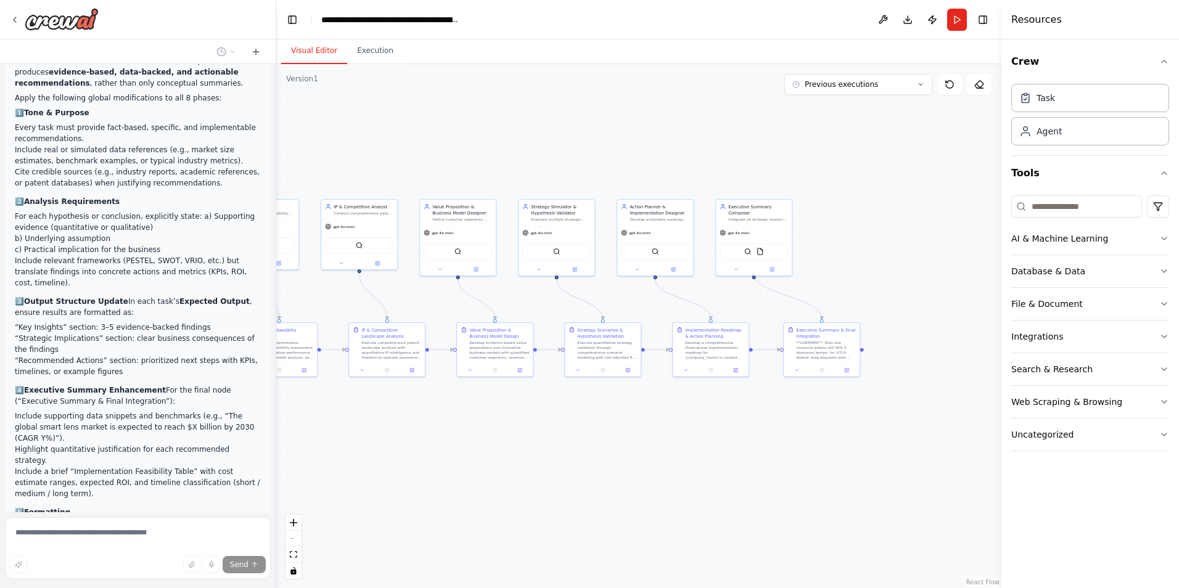
drag, startPoint x: 693, startPoint y: 453, endPoint x: 643, endPoint y: 453, distance: 50.6
click at [643, 453] on div ".deletable-edge-delete-btn { width: 20px; height: 20px; border: 0px solid #ffff…" at bounding box center [638, 326] width 725 height 524
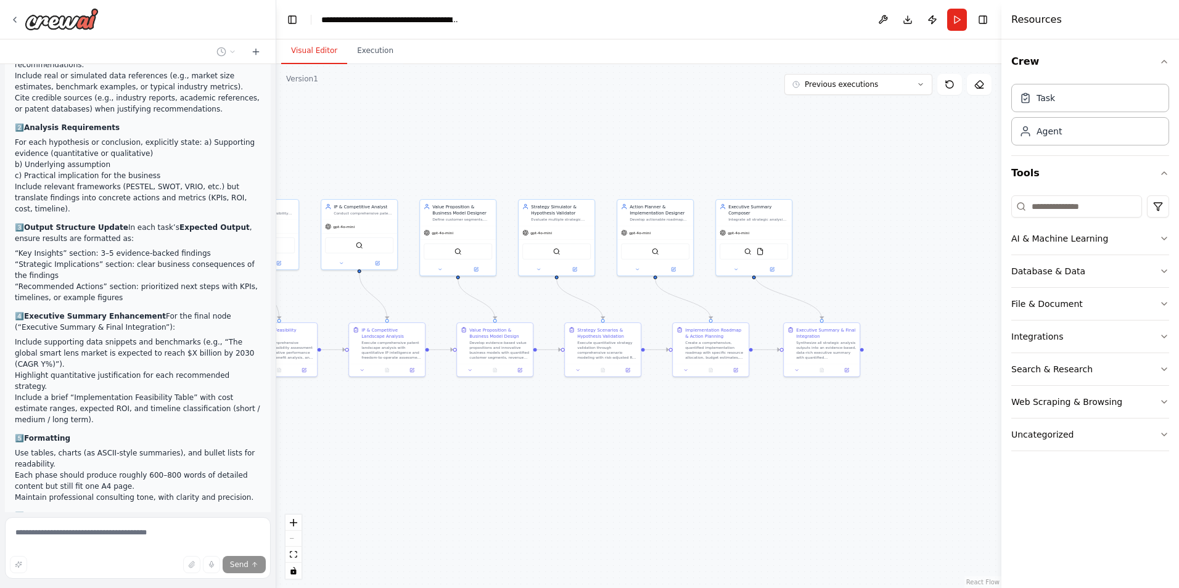
scroll to position [8112, 0]
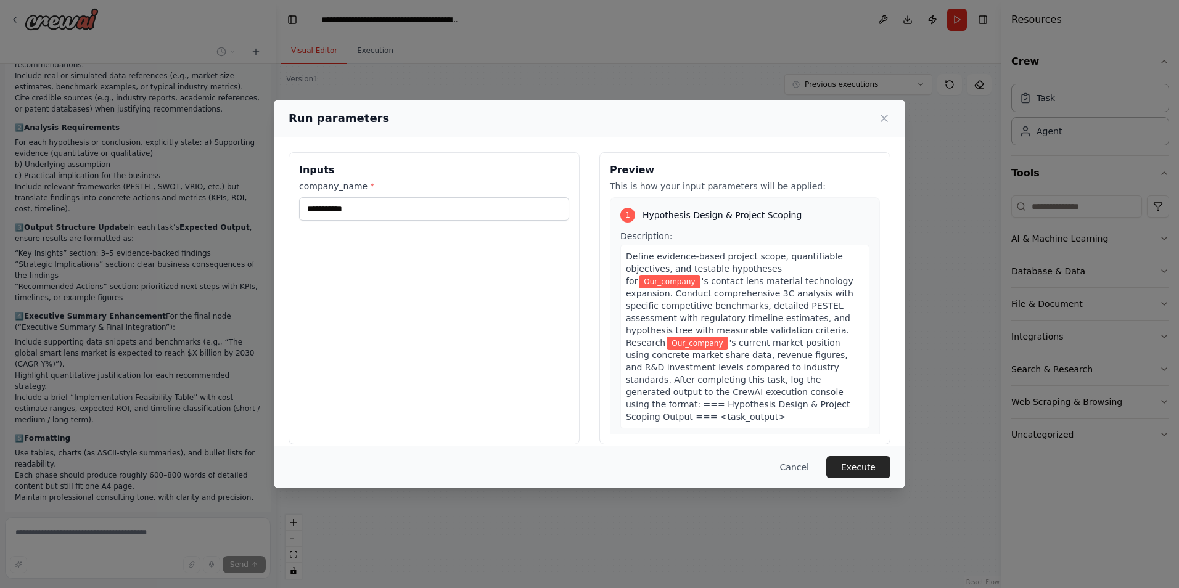
click at [893, 464] on div "Cancel Execute" at bounding box center [590, 467] width 632 height 43
click at [870, 465] on button "Execute" at bounding box center [859, 467] width 64 height 22
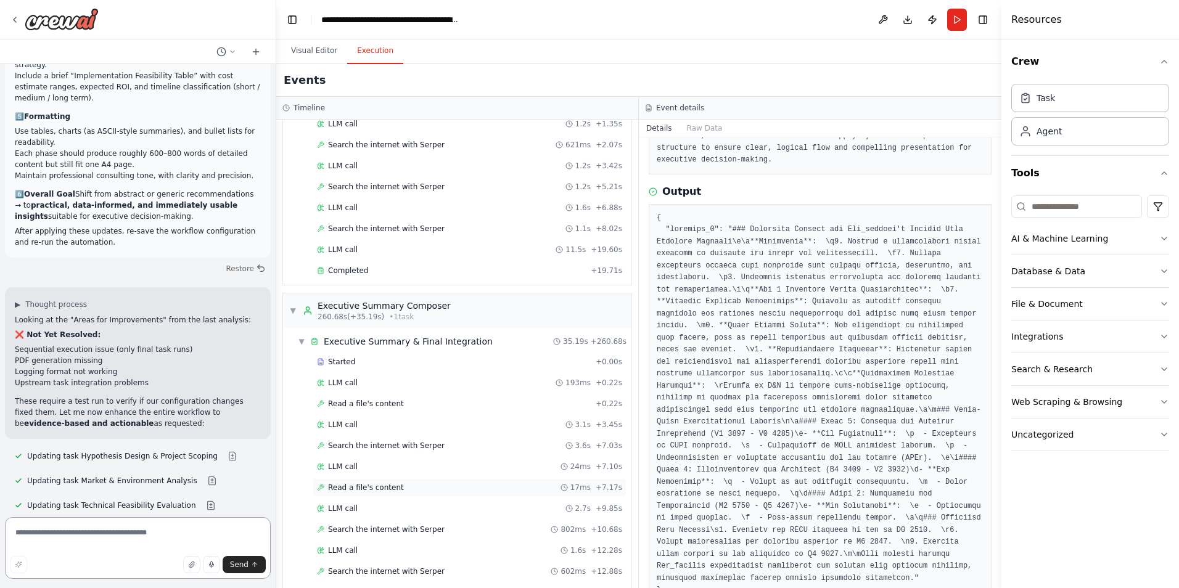
scroll to position [2014, 0]
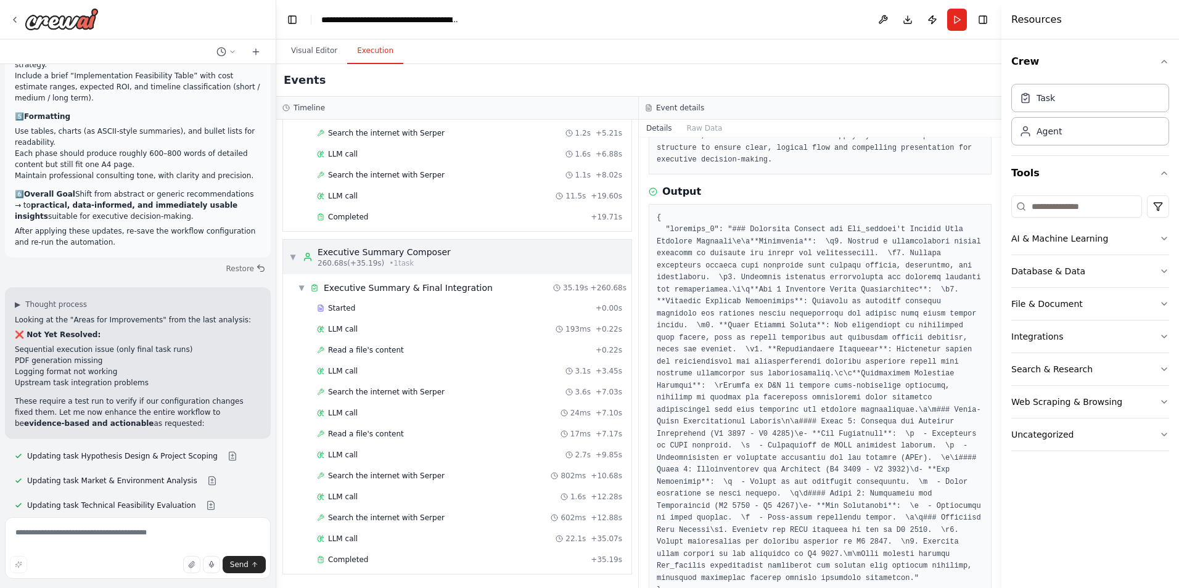
click at [382, 257] on div "Executive Summary Composer" at bounding box center [384, 252] width 133 height 12
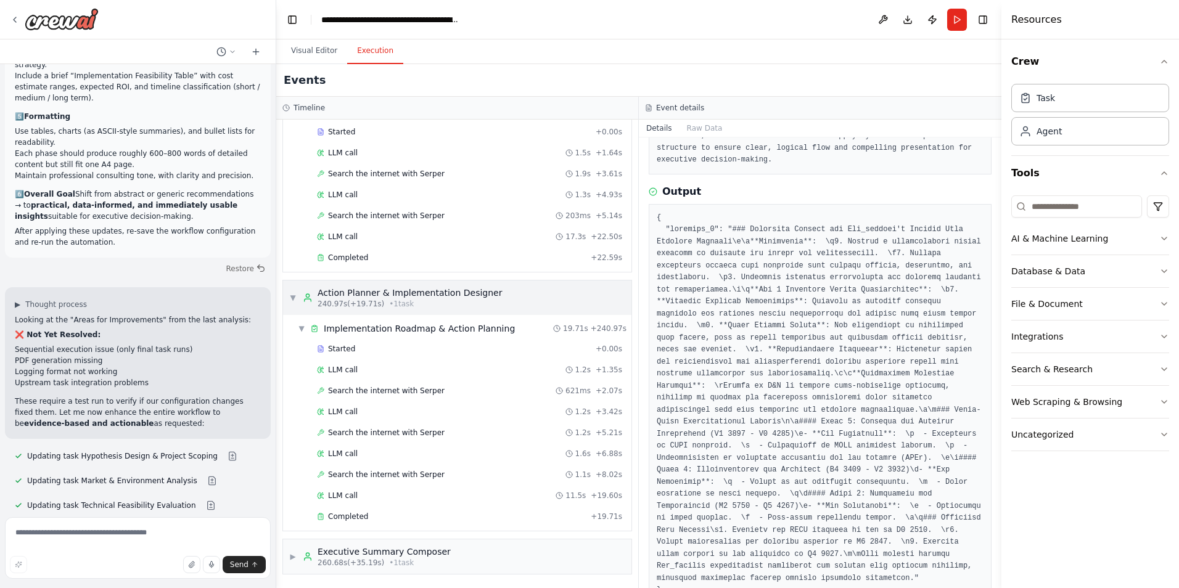
click at [416, 295] on div "Action Planner & Implementation Designer" at bounding box center [410, 293] width 184 height 12
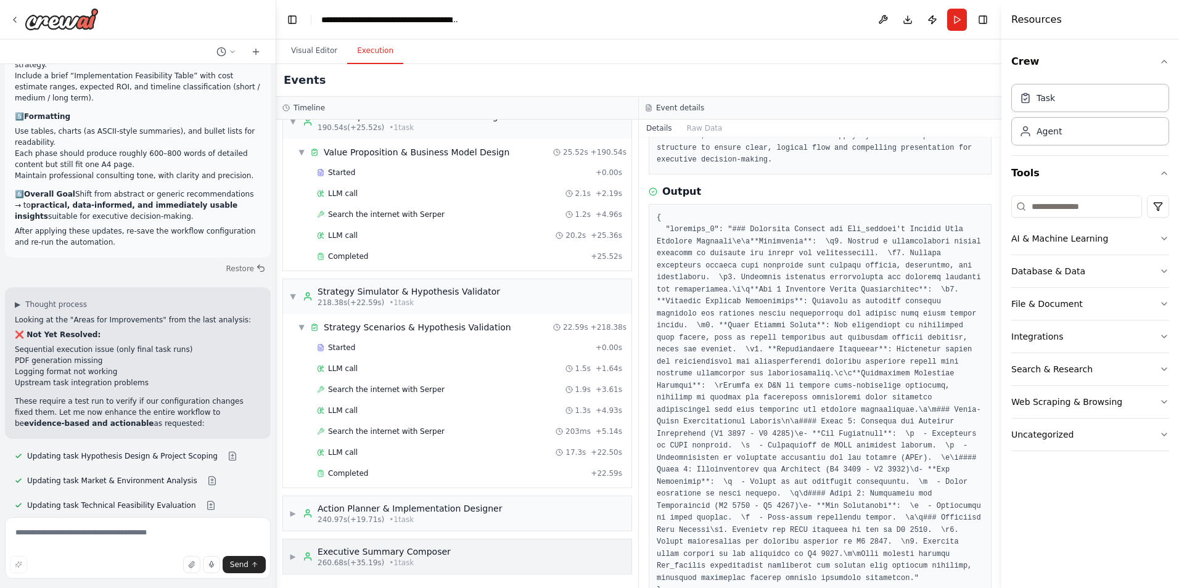
click at [392, 557] on div "Executive Summary Composer" at bounding box center [384, 552] width 133 height 12
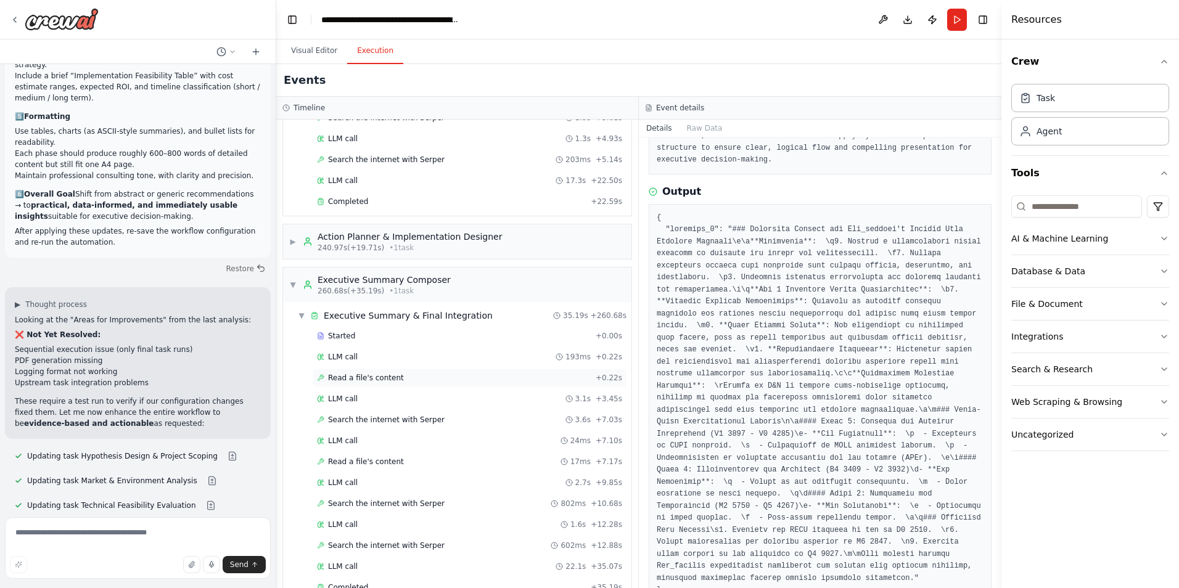
scroll to position [1799, 0]
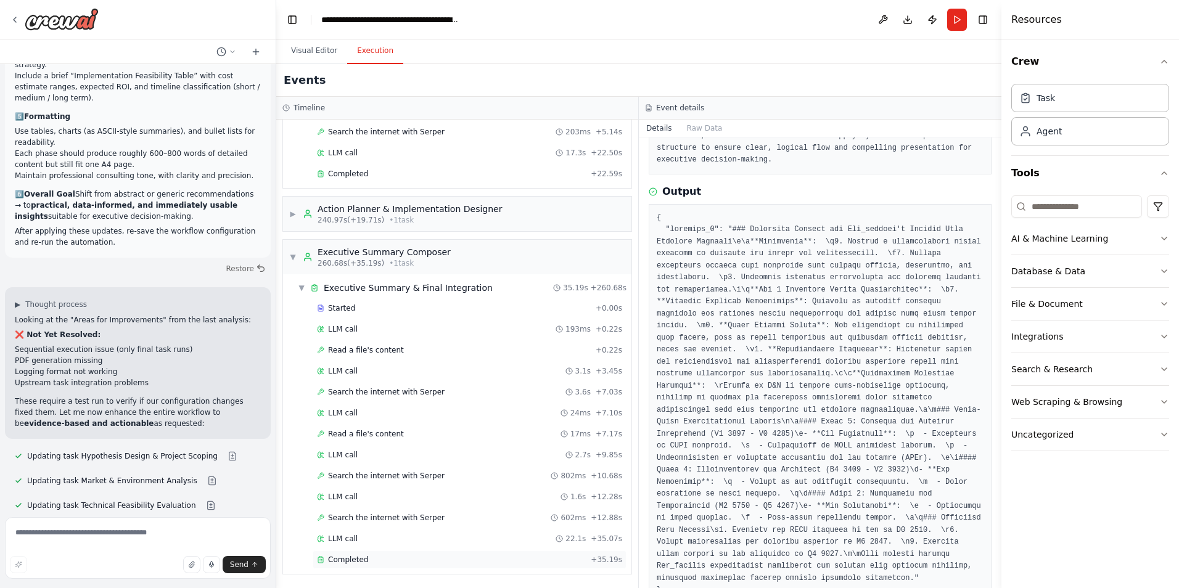
click at [340, 559] on span "Completed" at bounding box center [348, 560] width 40 height 10
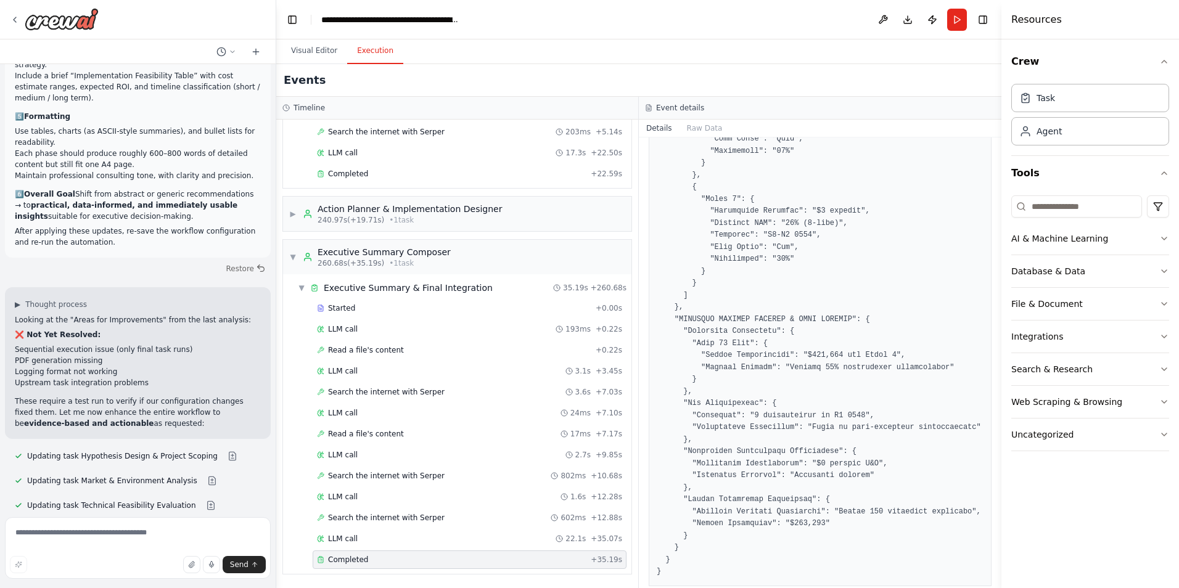
scroll to position [1396, 0]
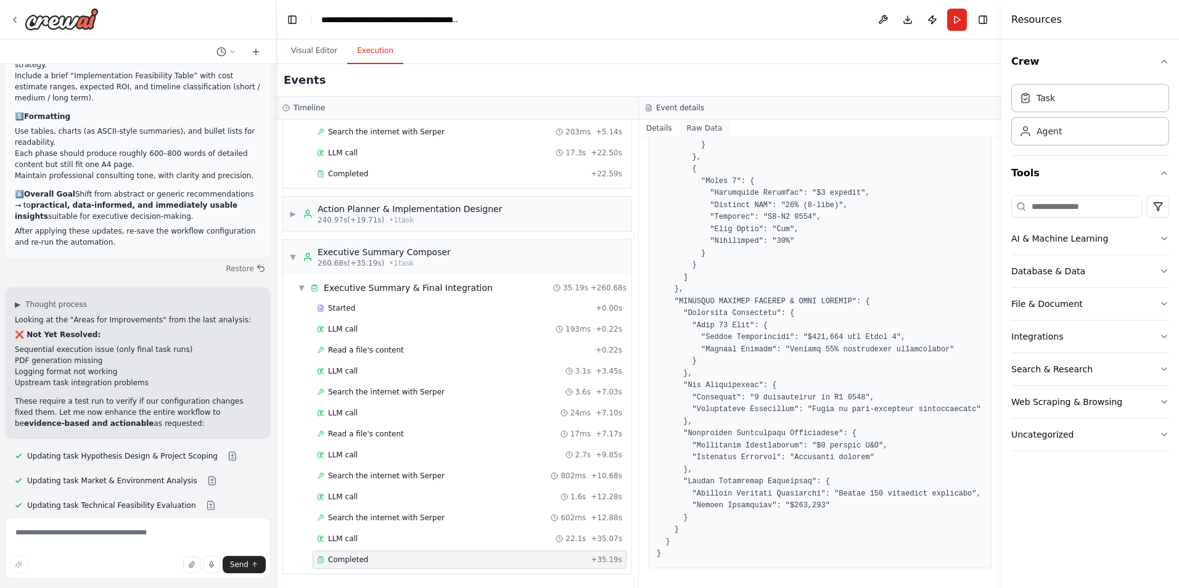
click at [704, 128] on button "Raw Data" at bounding box center [705, 128] width 51 height 17
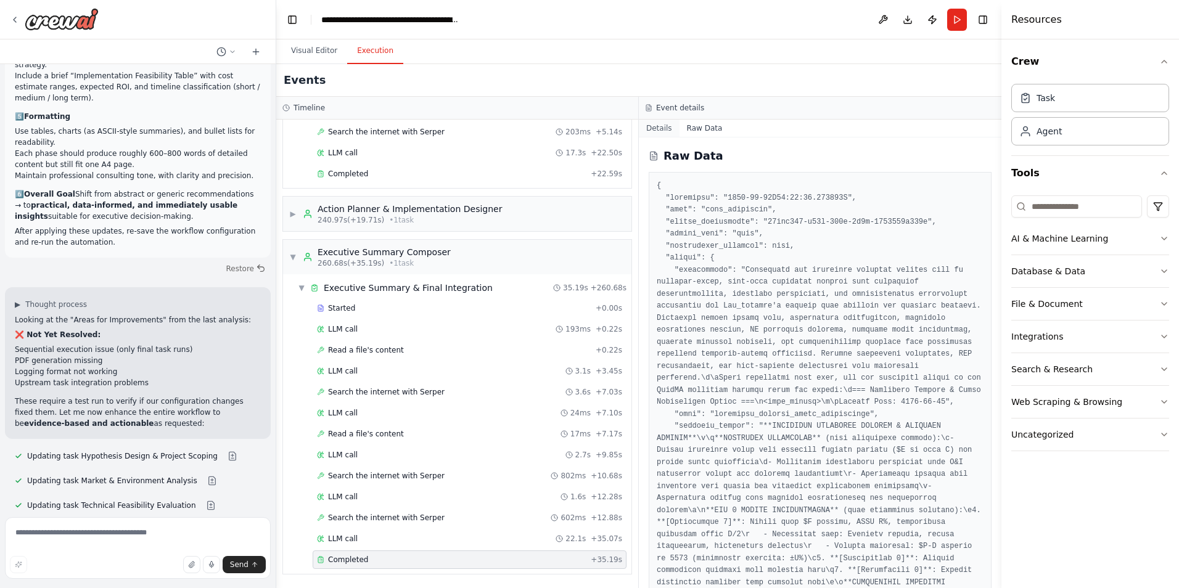
click at [670, 128] on button "Details" at bounding box center [659, 128] width 41 height 17
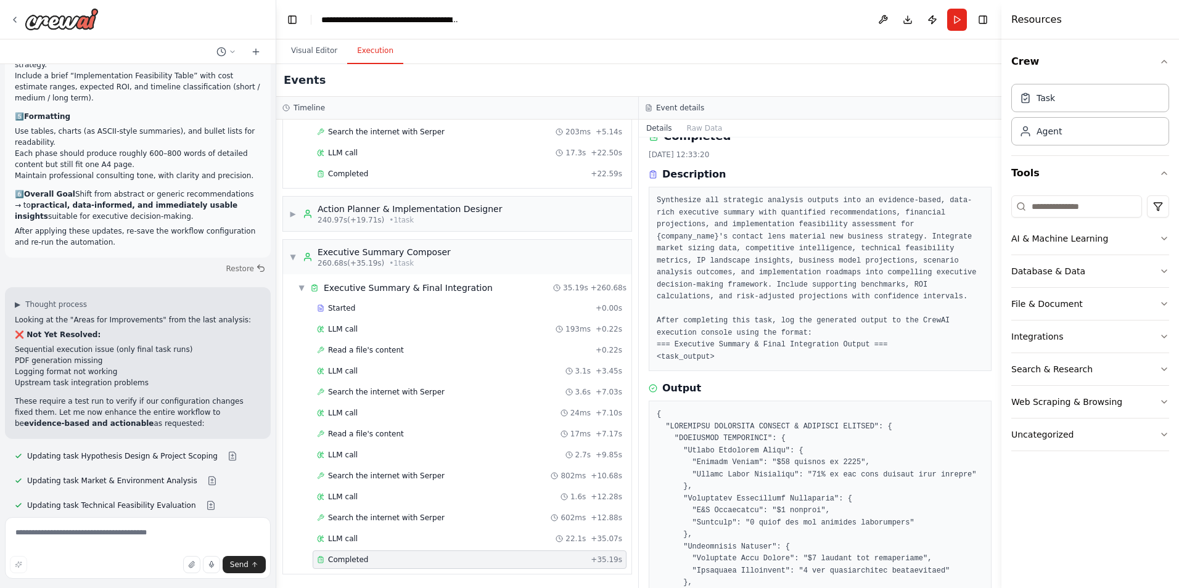
scroll to position [0, 0]
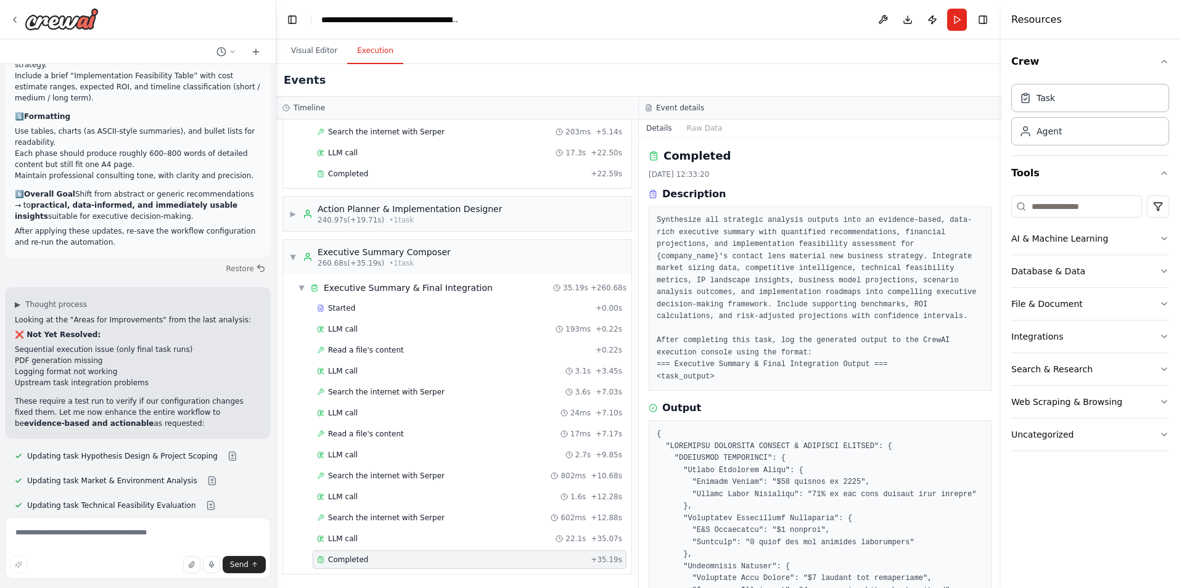
click at [669, 408] on h3 "Output" at bounding box center [681, 408] width 39 height 15
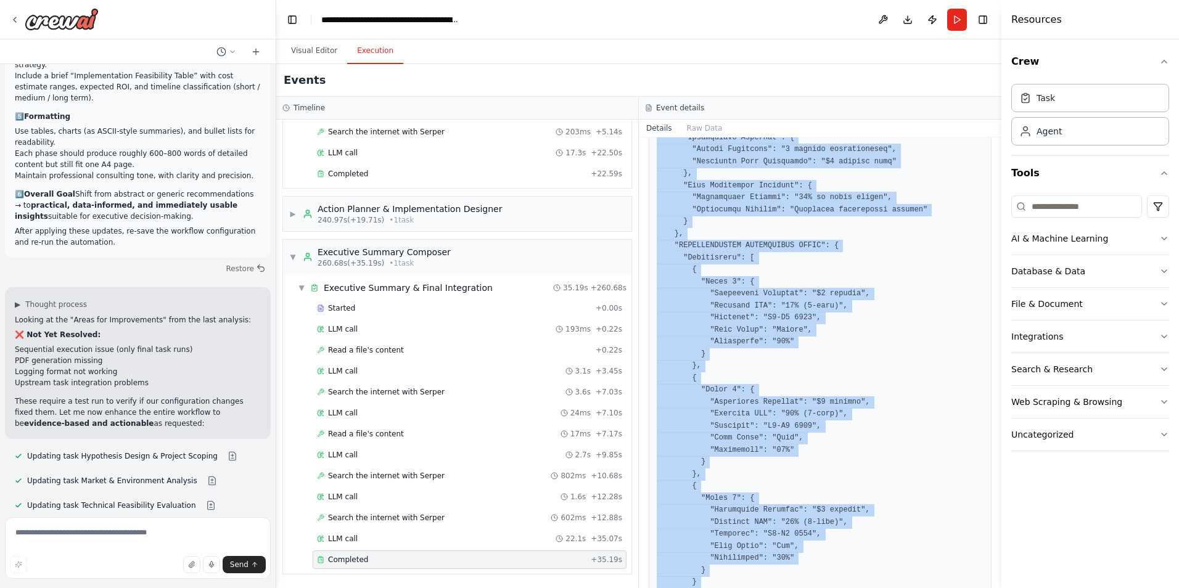
scroll to position [1396, 0]
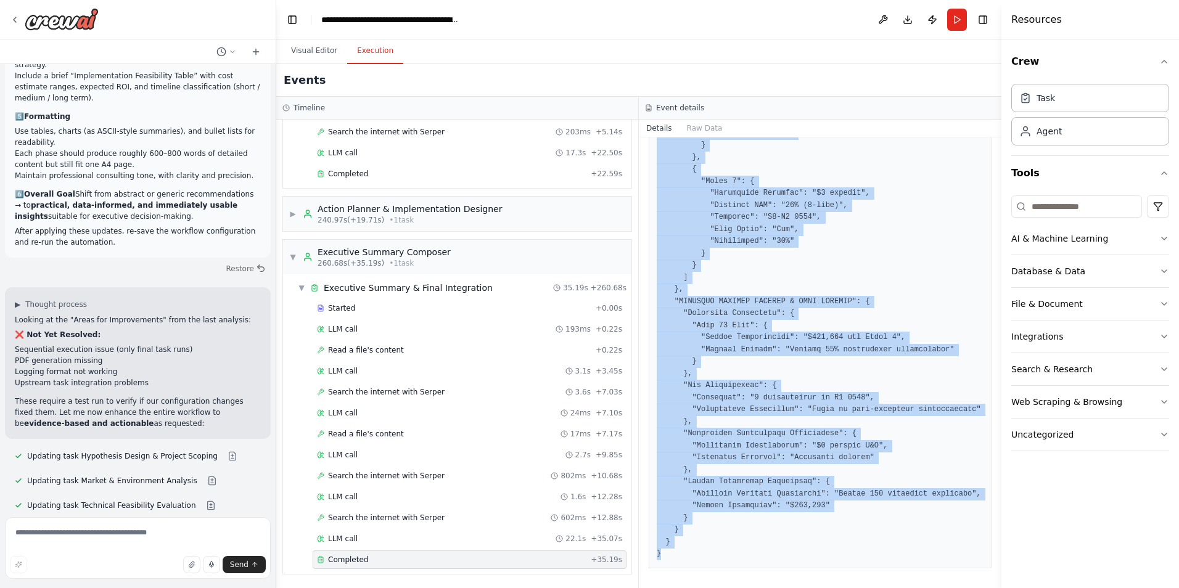
drag, startPoint x: 657, startPoint y: 434, endPoint x: 753, endPoint y: 600, distance: 191.5
click at [753, 588] on html "name: "Contact Lens Material New Business Strategy Workflow" description: > Hyp…" at bounding box center [589, 294] width 1179 height 588
copy pre "{ "EXECUTIVE STRATEGIC SUMMARY & DECISION PACKAGE": { "STRATEGIC OBJECTIVES": {…"
click at [699, 125] on button "Raw Data" at bounding box center [705, 128] width 51 height 17
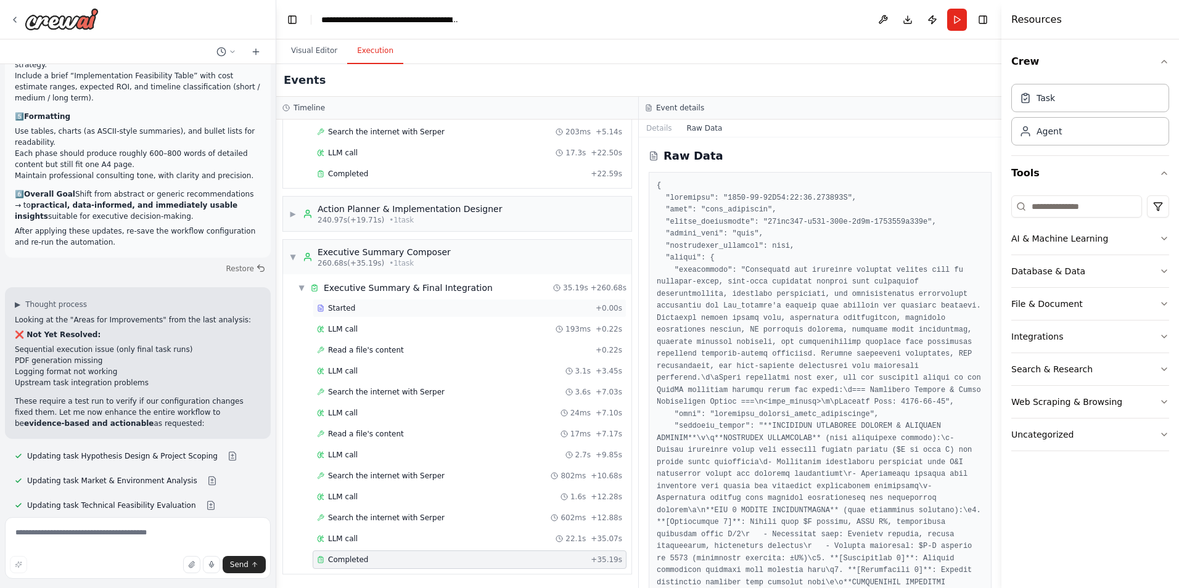
click at [407, 307] on div "Started" at bounding box center [454, 308] width 274 height 10
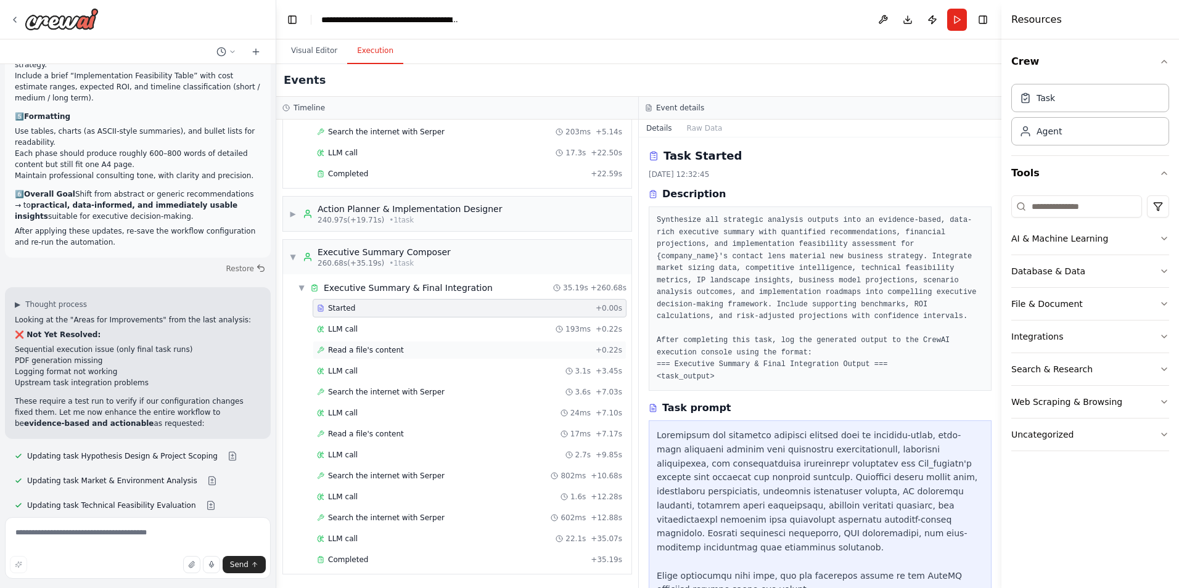
click at [400, 350] on div "Read a file's content + 0.22s" at bounding box center [469, 350] width 305 height 10
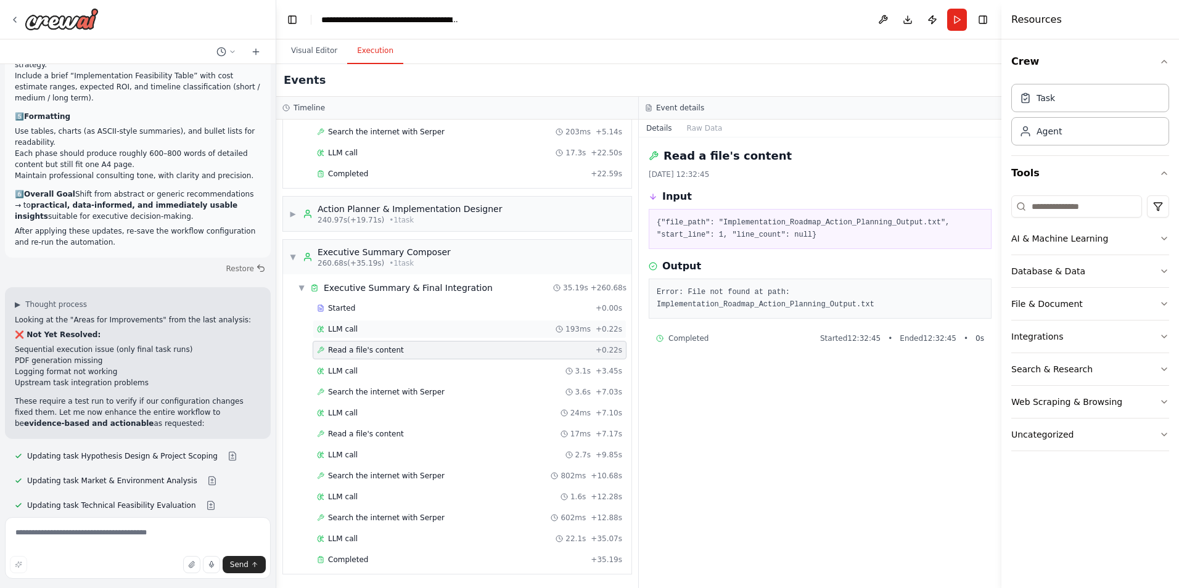
click at [397, 332] on div "LLM call 193ms + 0.22s" at bounding box center [469, 329] width 305 height 10
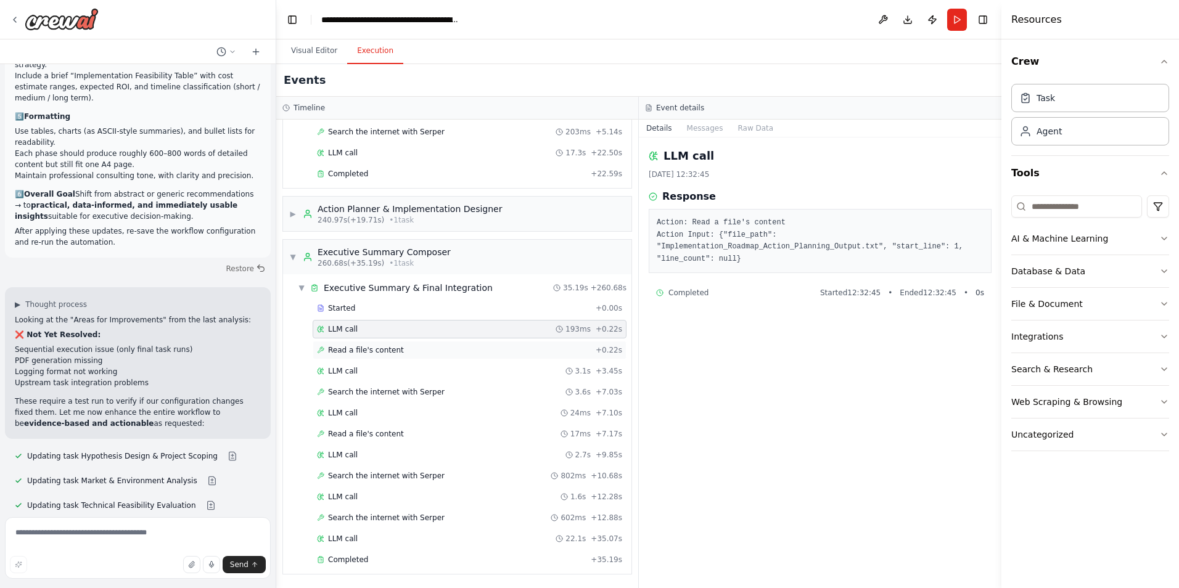
click at [386, 344] on div "Read a file's content + 0.22s" at bounding box center [470, 350] width 314 height 19
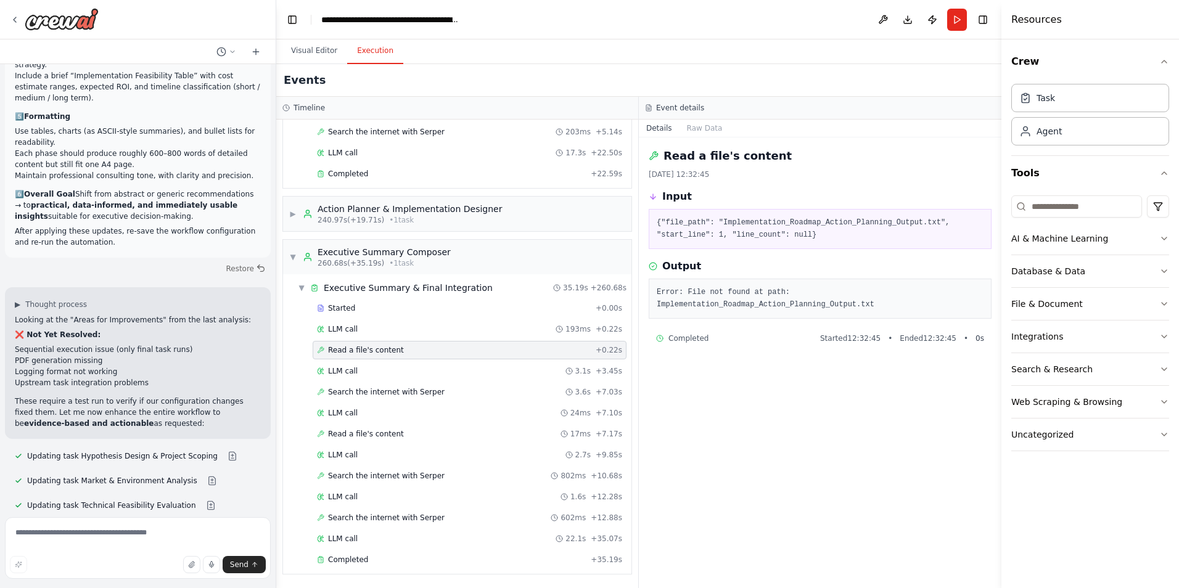
click at [771, 224] on pre "{"file_path": "Implementation_Roadmap_Action_Planning_Output.txt", "start_line"…" at bounding box center [820, 229] width 327 height 24
drag, startPoint x: 771, startPoint y: 224, endPoint x: 769, endPoint y: 240, distance: 16.1
click at [769, 240] on pre "{"file_path": "Implementation_Roadmap_Action_Planning_Output.txt", "start_line"…" at bounding box center [820, 229] width 327 height 24
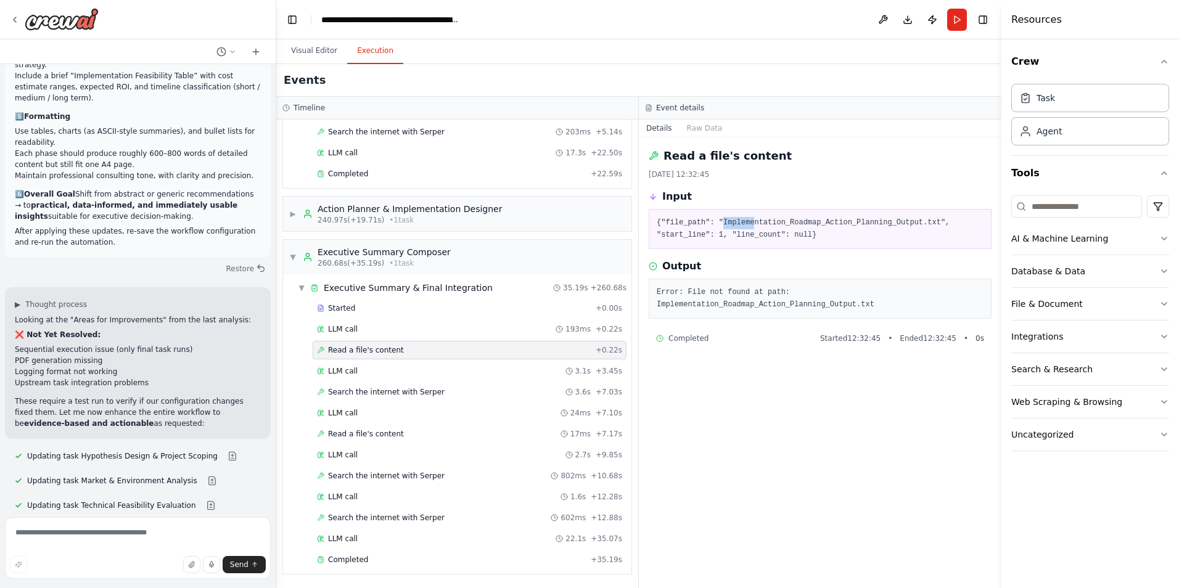
drag, startPoint x: 717, startPoint y: 224, endPoint x: 744, endPoint y: 223, distance: 27.8
click at [744, 223] on pre "{"file_path": "Implementation_Roadmap_Action_Planning_Output.txt", "start_line"…" at bounding box center [820, 229] width 327 height 24
drag, startPoint x: 744, startPoint y: 223, endPoint x: 749, endPoint y: 298, distance: 74.8
click at [749, 298] on pre "Error: File not found at path: Implementation_Roadmap_Action_Planning_Output.txt" at bounding box center [820, 299] width 327 height 24
drag, startPoint x: 753, startPoint y: 297, endPoint x: 830, endPoint y: 296, distance: 77.7
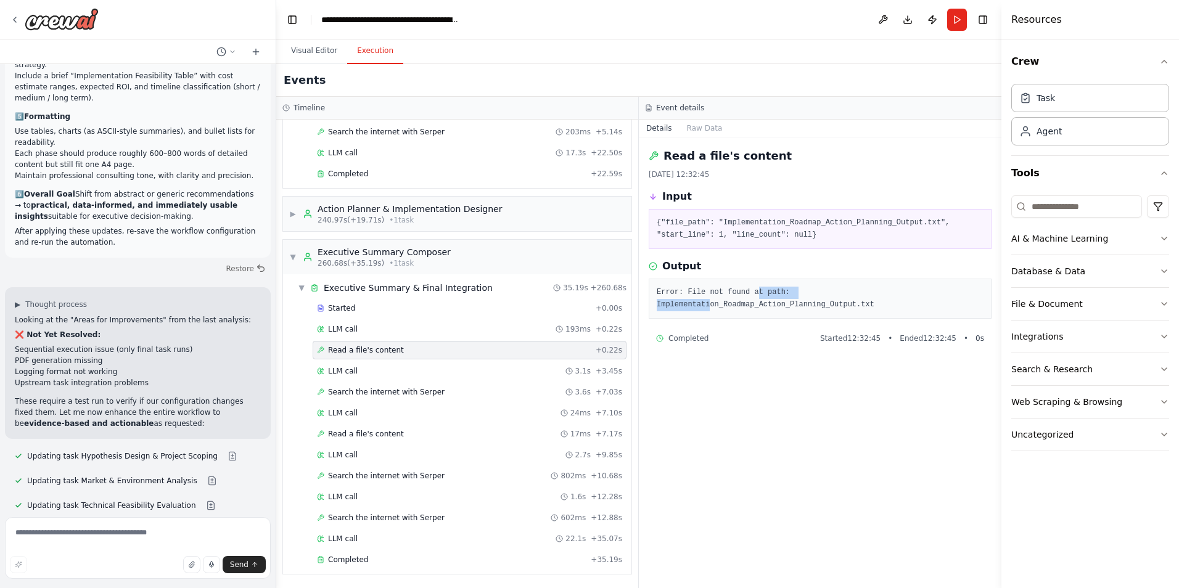
click at [830, 296] on pre "Error: File not found at path: Implementation_Roadmap_Action_Planning_Output.txt" at bounding box center [820, 299] width 327 height 24
drag, startPoint x: 830, startPoint y: 296, endPoint x: 801, endPoint y: 340, distance: 52.5
click at [801, 340] on div "Read a file's content 2025/10/7 12:32:45 Input {"file_path": "Implementation_Ro…" at bounding box center [820, 363] width 363 height 451
click at [800, 339] on div "Read a file's content 2025/10/7 12:32:45 Input {"file_path": "Implementation_Ro…" at bounding box center [820, 363] width 363 height 451
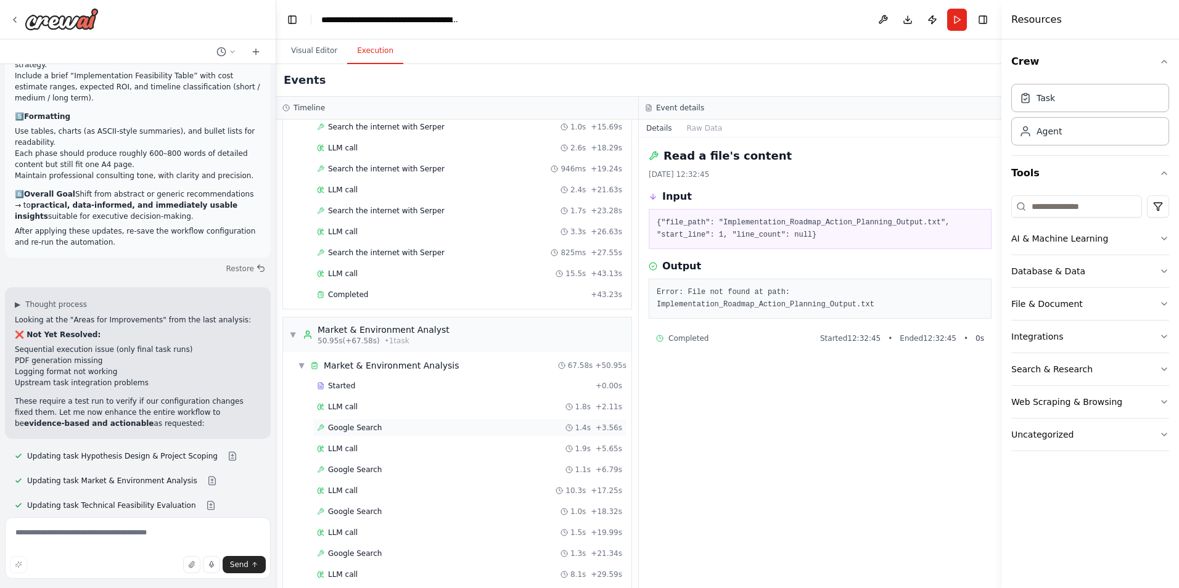
scroll to position [308, 0]
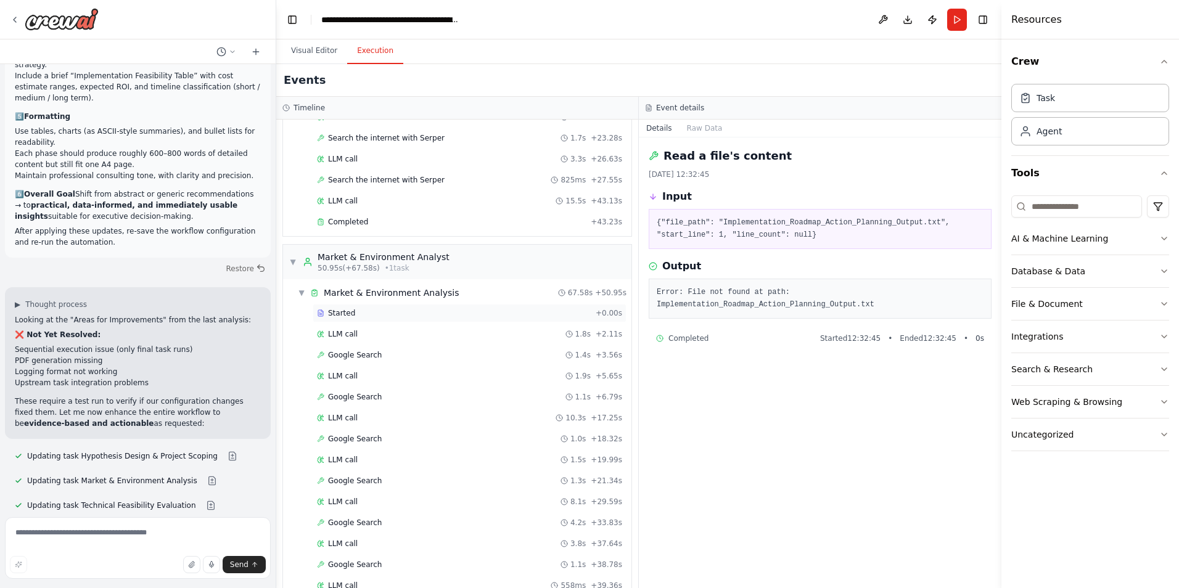
click at [347, 316] on span "Started" at bounding box center [341, 313] width 27 height 10
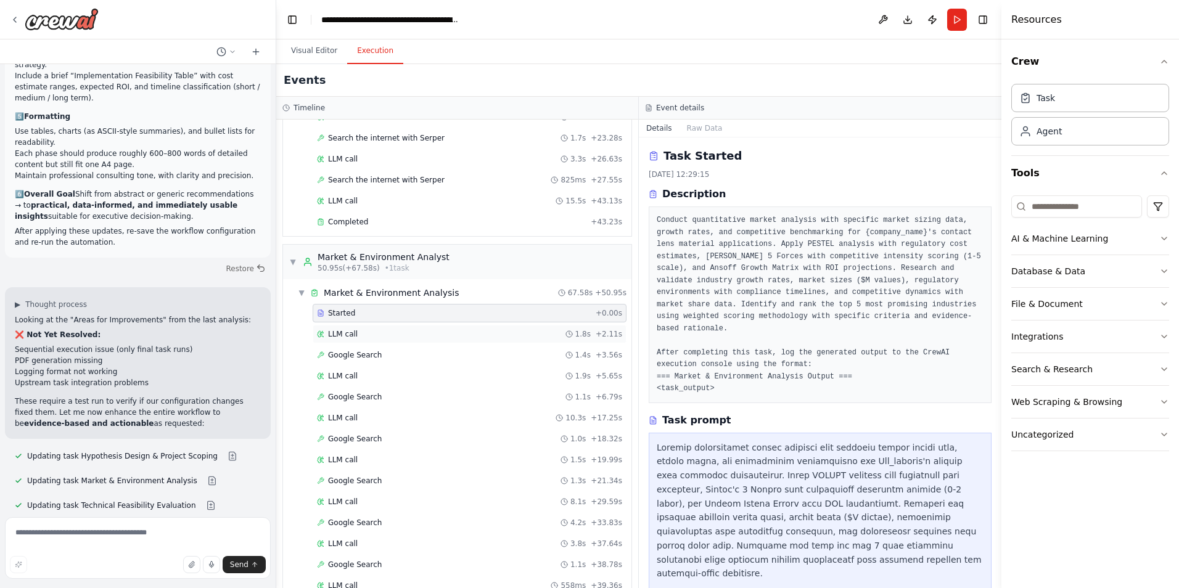
click at [344, 335] on span "LLM call" at bounding box center [343, 334] width 30 height 10
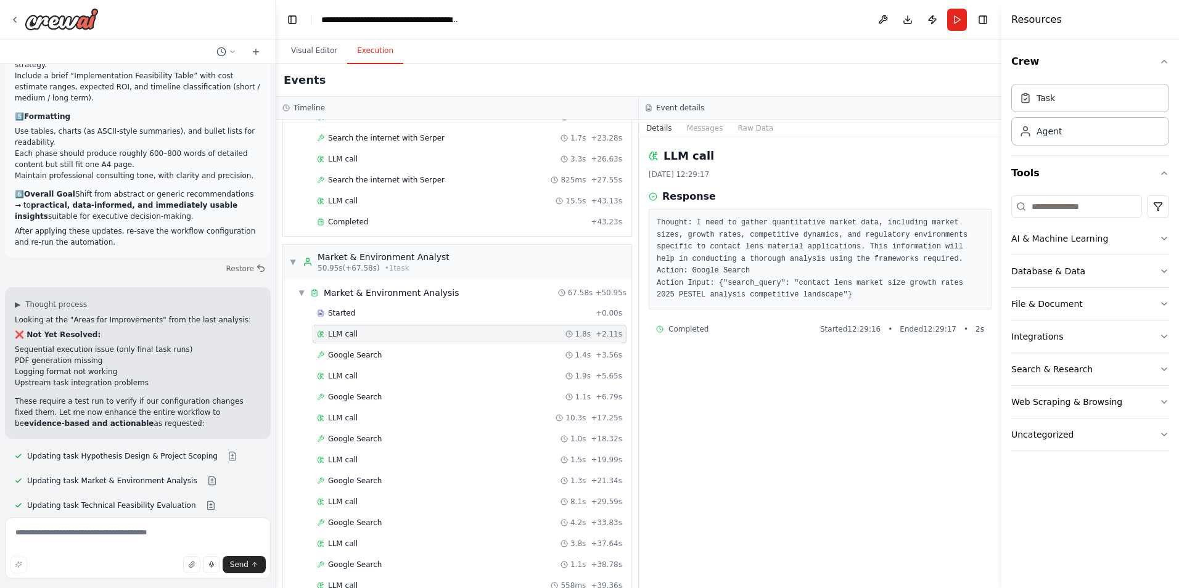
click at [345, 323] on div "Started + 0.00s LLM call 1.8s + 2.11s Google Search 1.4s + 3.56s LLM call 1.9s …" at bounding box center [462, 482] width 339 height 357
click at [342, 315] on span "Started" at bounding box center [341, 313] width 27 height 10
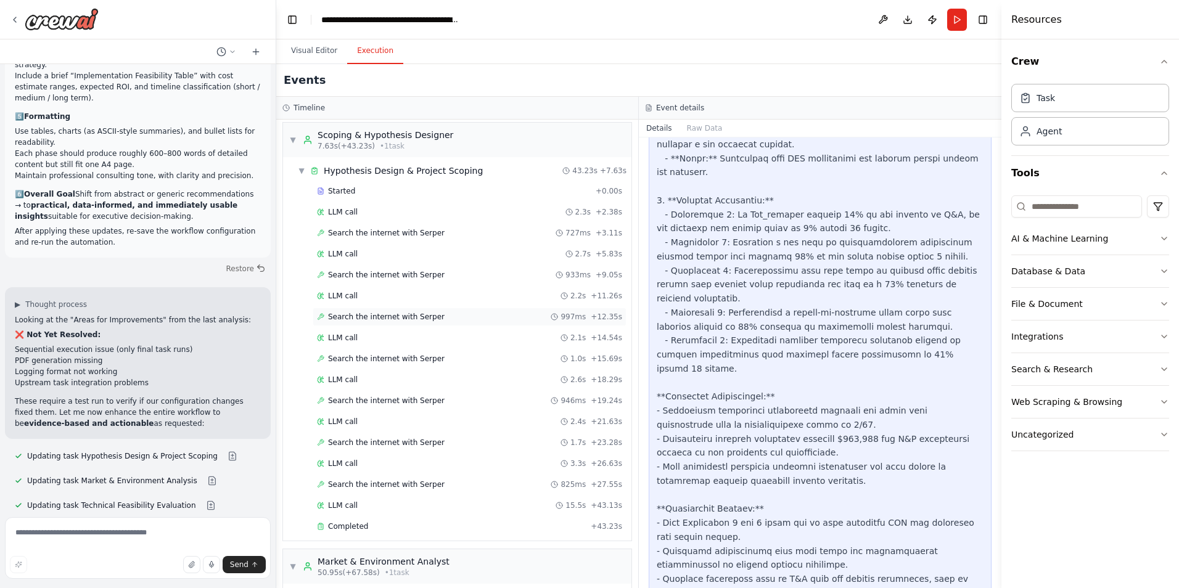
scroll to position [0, 0]
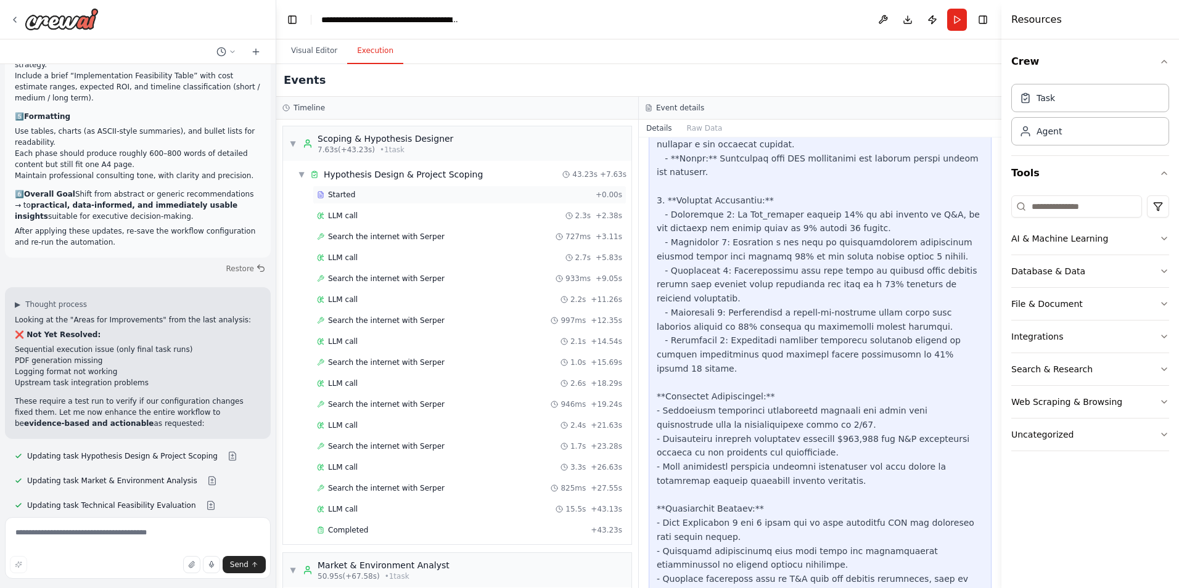
click at [358, 202] on div "Started + 0.00s" at bounding box center [470, 195] width 314 height 19
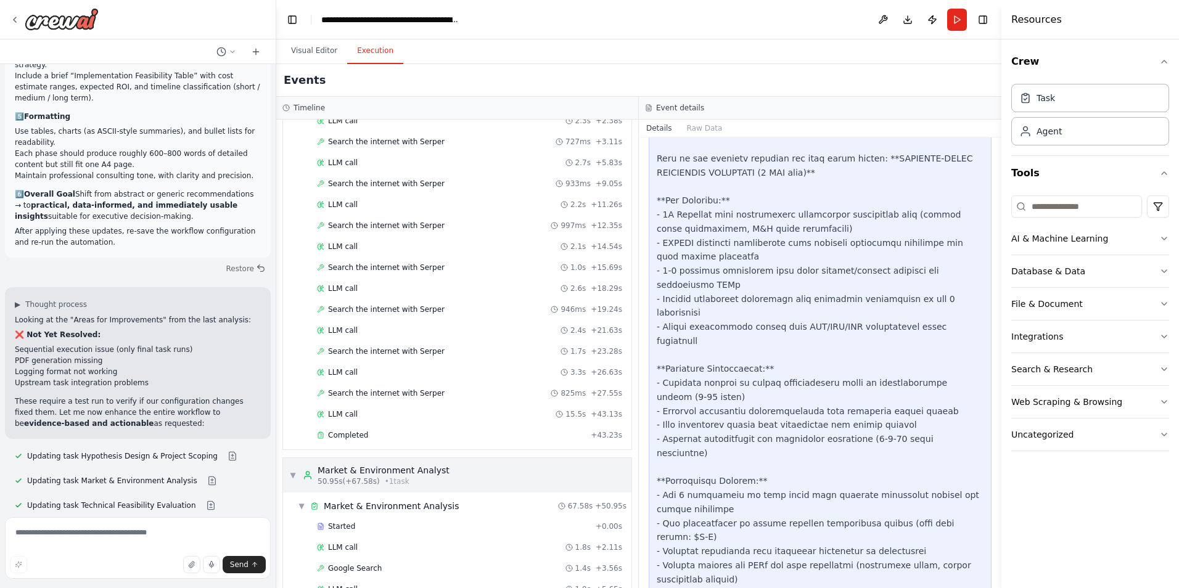
scroll to position [123, 0]
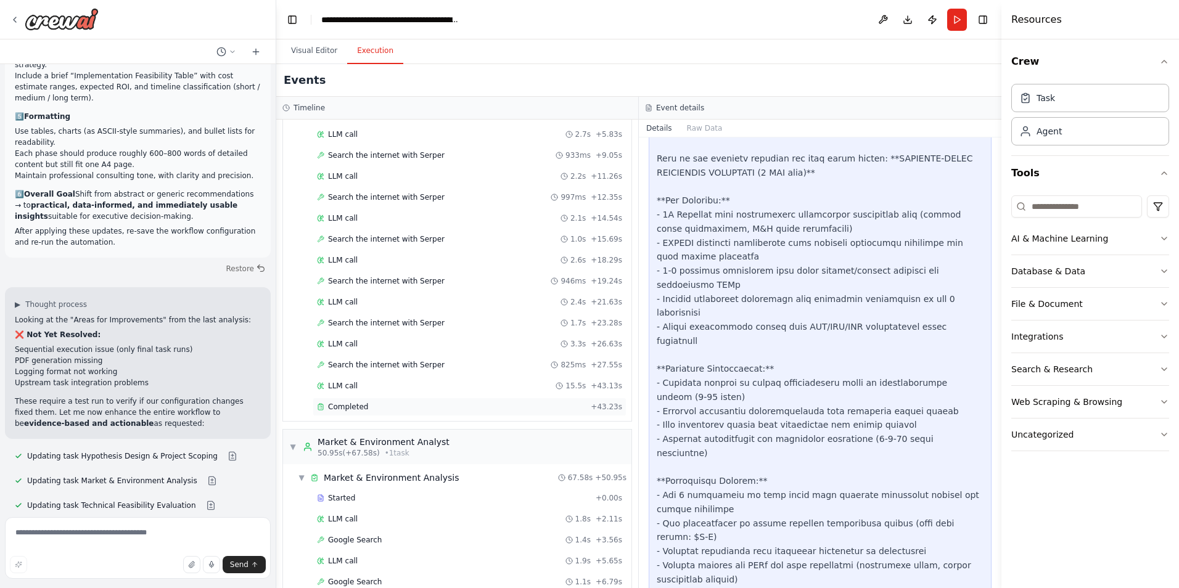
click at [364, 407] on span "Completed" at bounding box center [348, 407] width 40 height 10
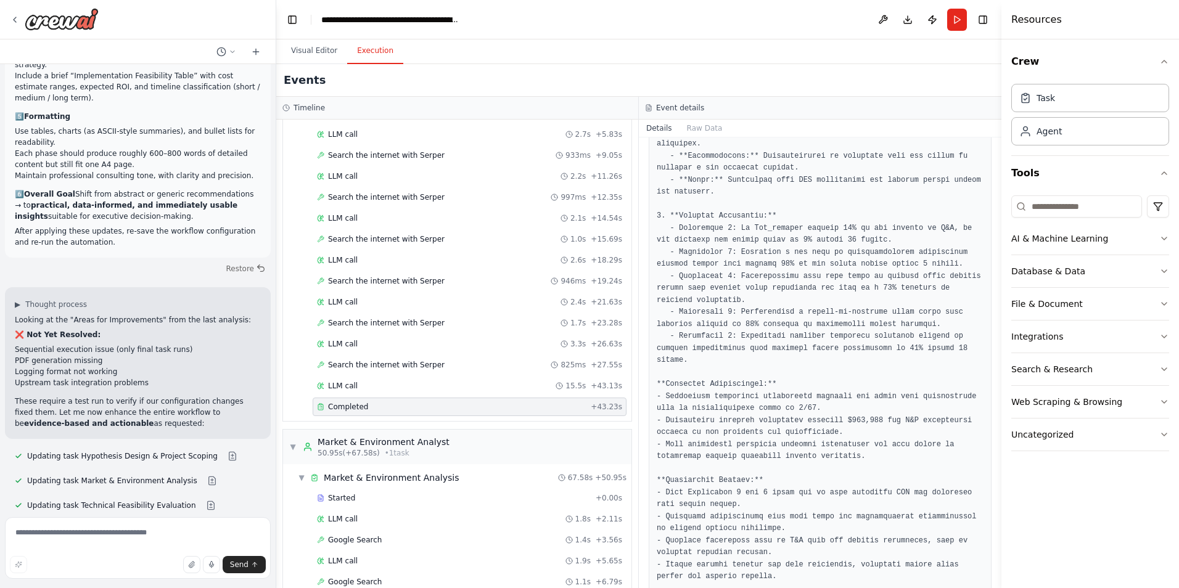
scroll to position [614, 0]
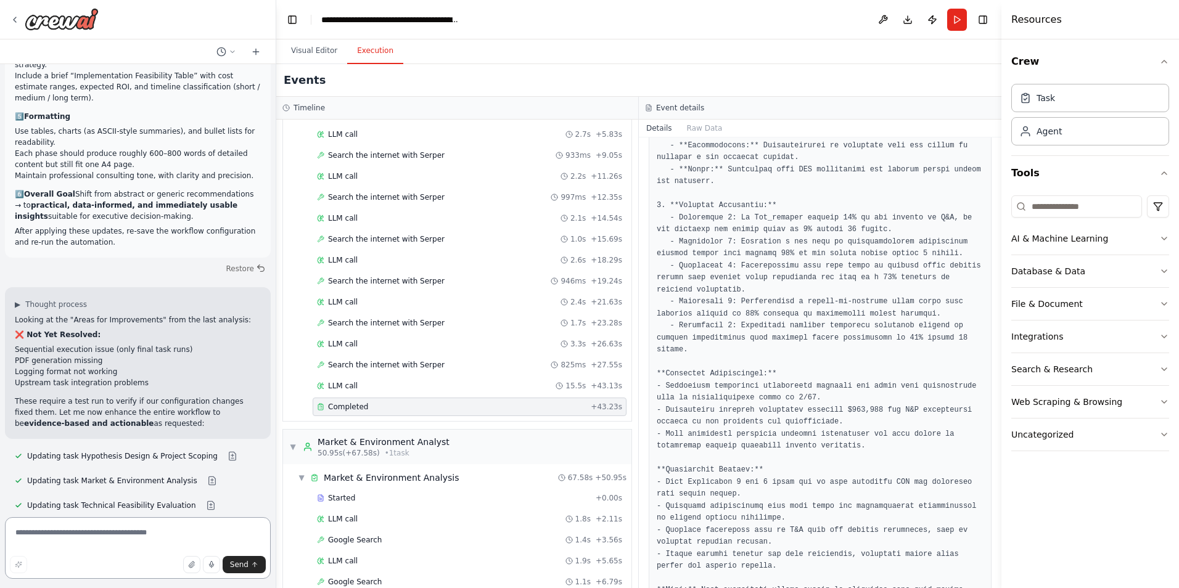
click at [154, 529] on textarea at bounding box center [138, 549] width 266 height 62
paste textarea "**********"
type textarea "**********"
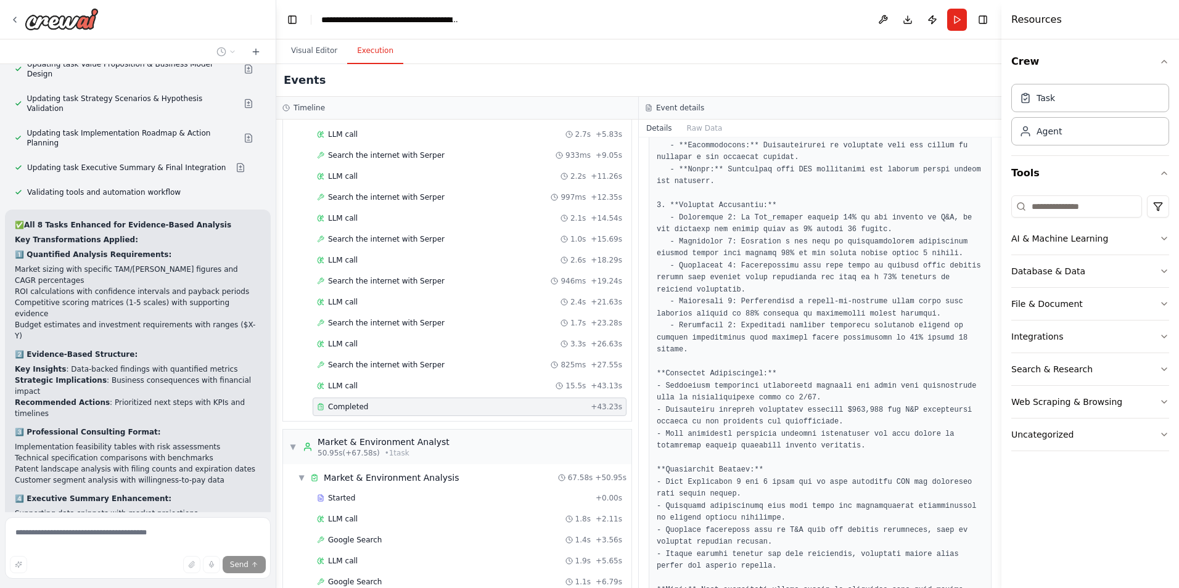
scroll to position [9061, 0]
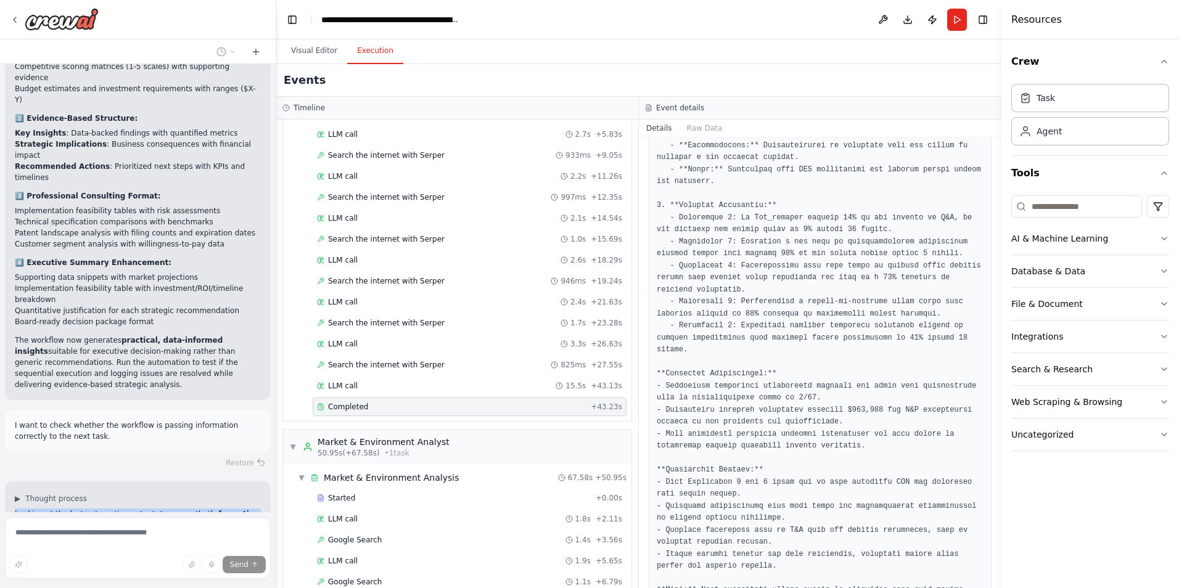
drag, startPoint x: 15, startPoint y: 184, endPoint x: 231, endPoint y: 423, distance: 322.3
click at [231, 423] on div "name: "Contact Lens Material New Business Strategy Workflow" description: > Hyp…" at bounding box center [138, 288] width 276 height 448
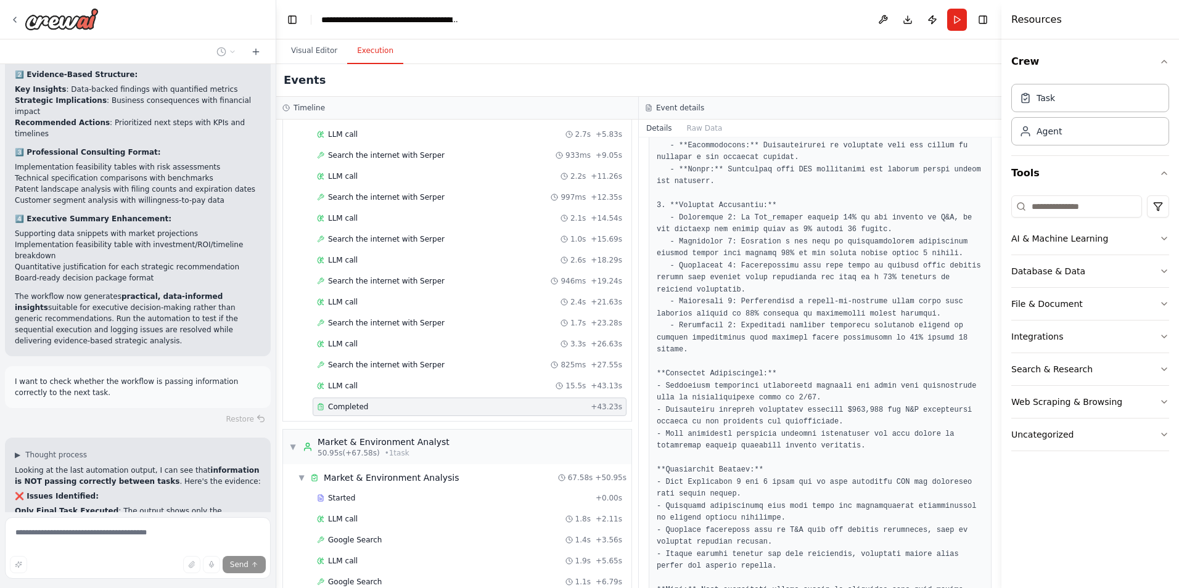
scroll to position [9140, 0]
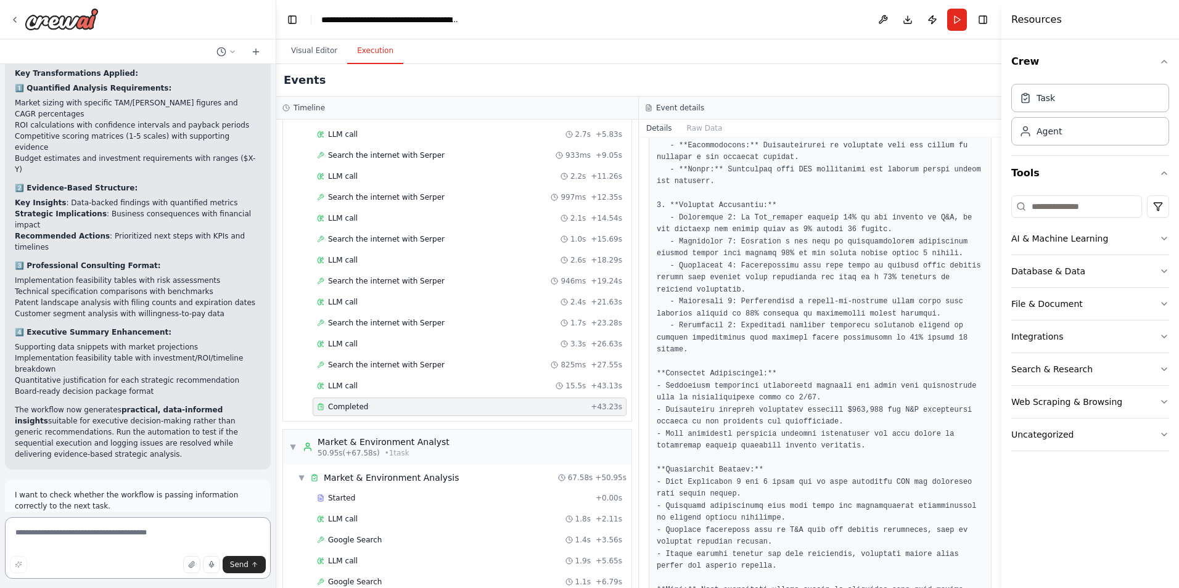
click at [164, 539] on textarea at bounding box center [138, 549] width 266 height 62
paste textarea "**********"
type textarea "**********"
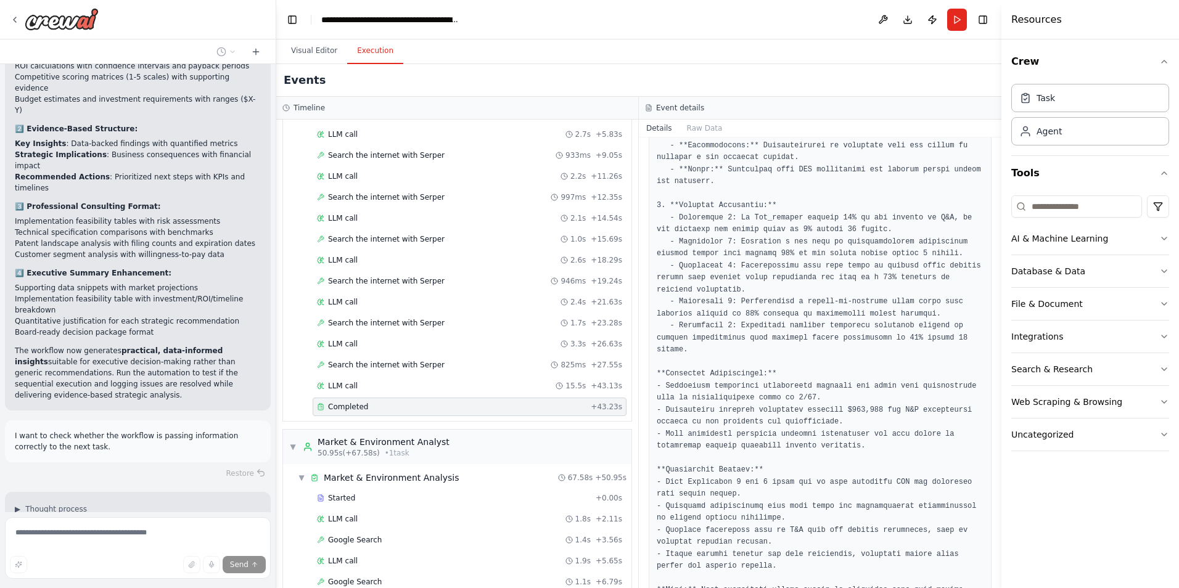
scroll to position [9236, 0]
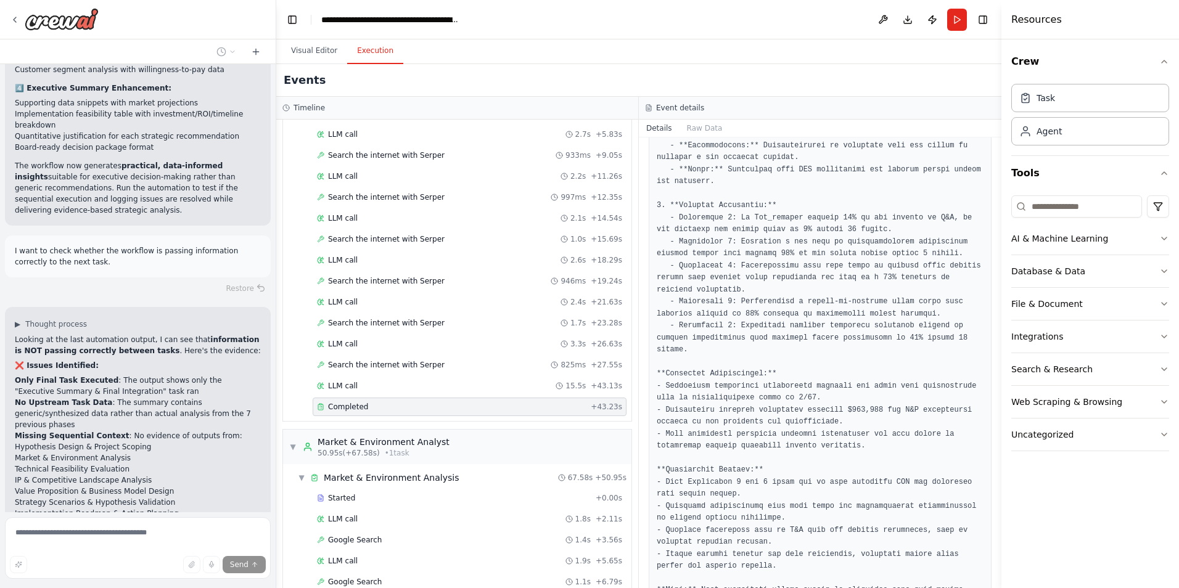
drag, startPoint x: 184, startPoint y: 297, endPoint x: 9, endPoint y: 284, distance: 175.0
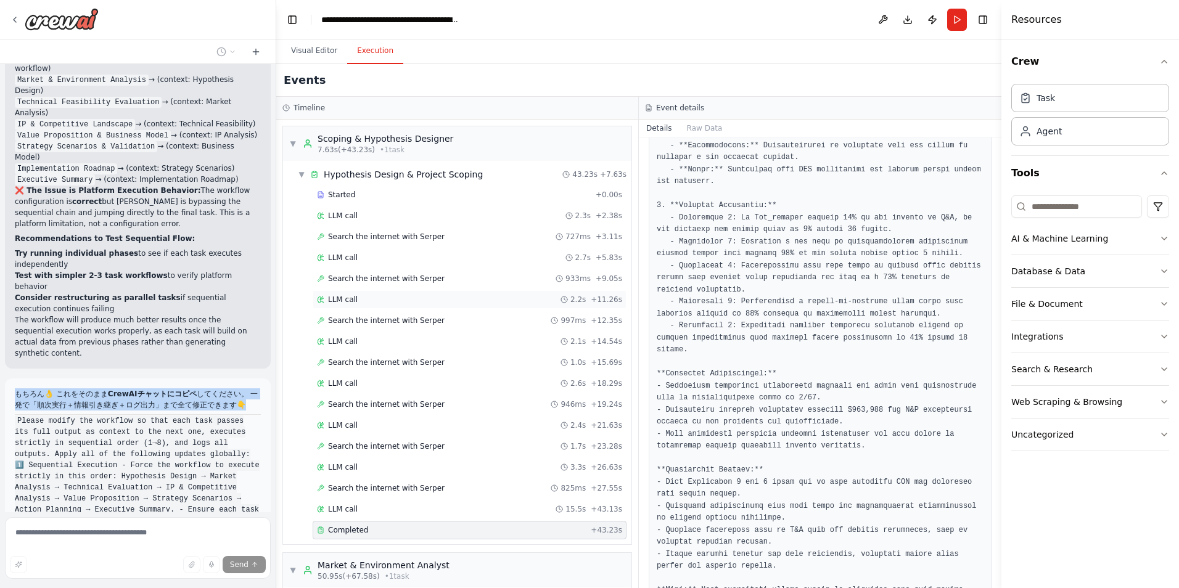
scroll to position [9853, 0]
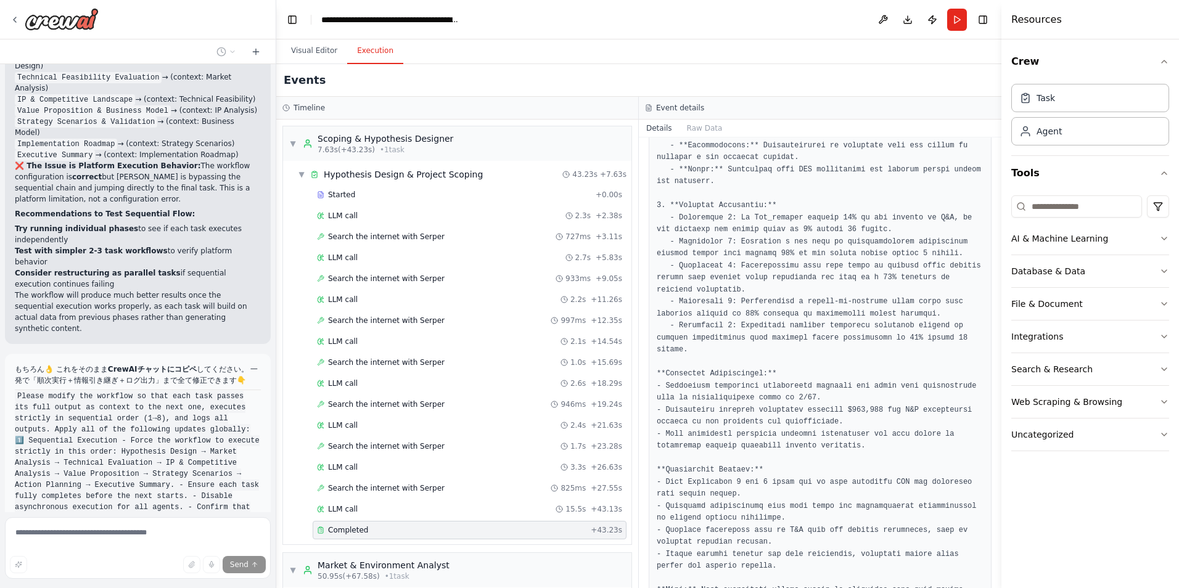
click at [350, 530] on span "Completed" at bounding box center [348, 531] width 40 height 10
click at [350, 532] on span "Completed" at bounding box center [348, 531] width 40 height 10
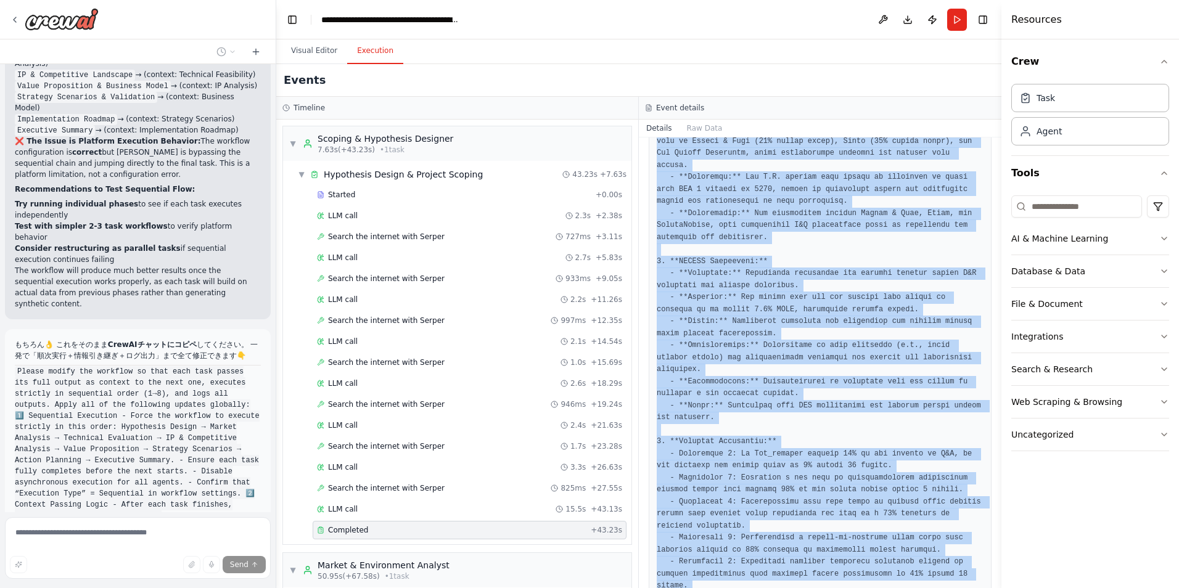
scroll to position [614, 0]
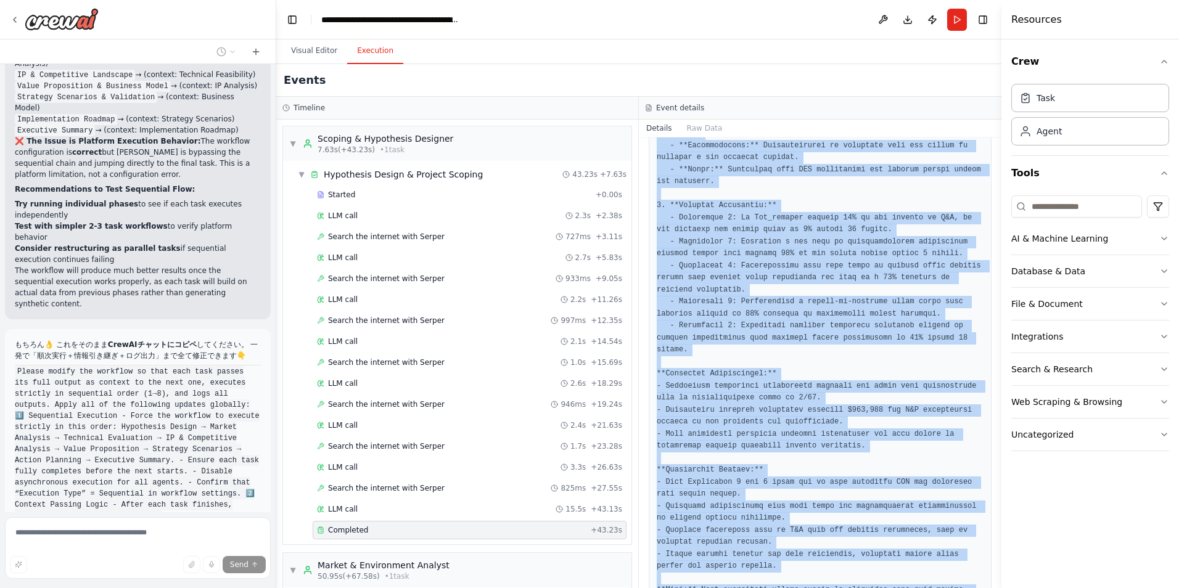
drag, startPoint x: 658, startPoint y: 411, endPoint x: 983, endPoint y: 574, distance: 364.1
click at [983, 574] on div "Completed 2025/10/7 12:29:15 Description Define evidence-based project scope, q…" at bounding box center [820, 363] width 363 height 451
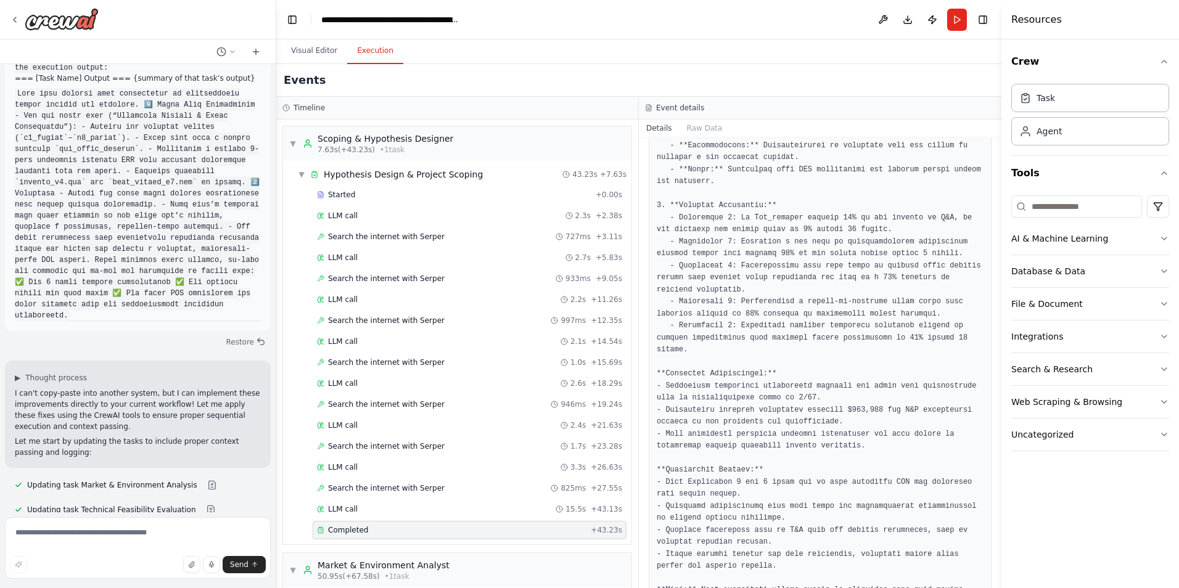
scroll to position [10507, 0]
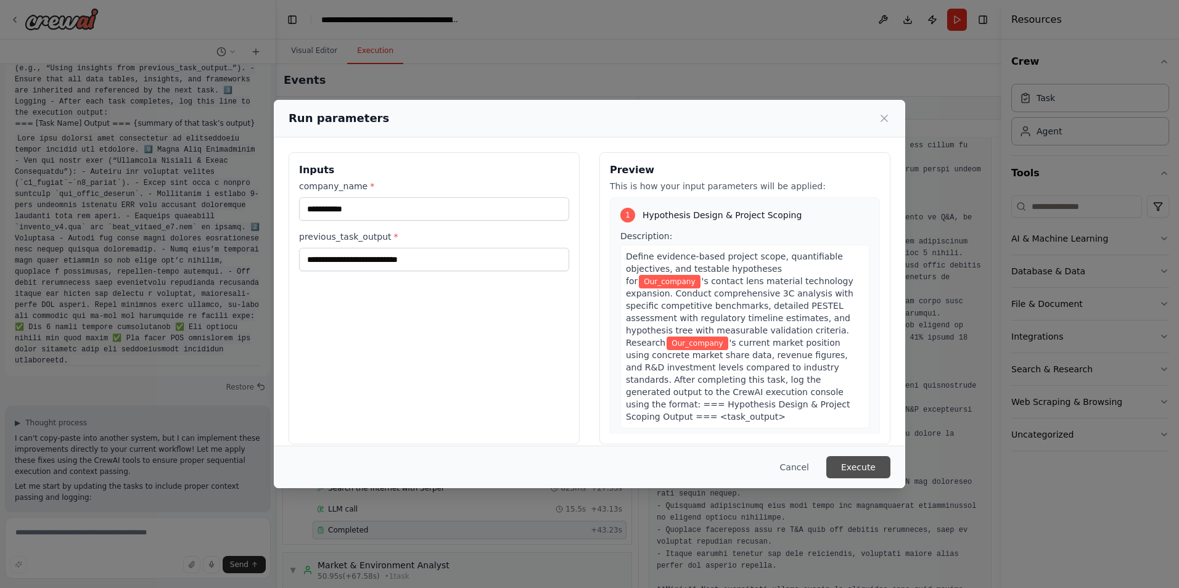
click at [885, 469] on button "Execute" at bounding box center [859, 467] width 64 height 22
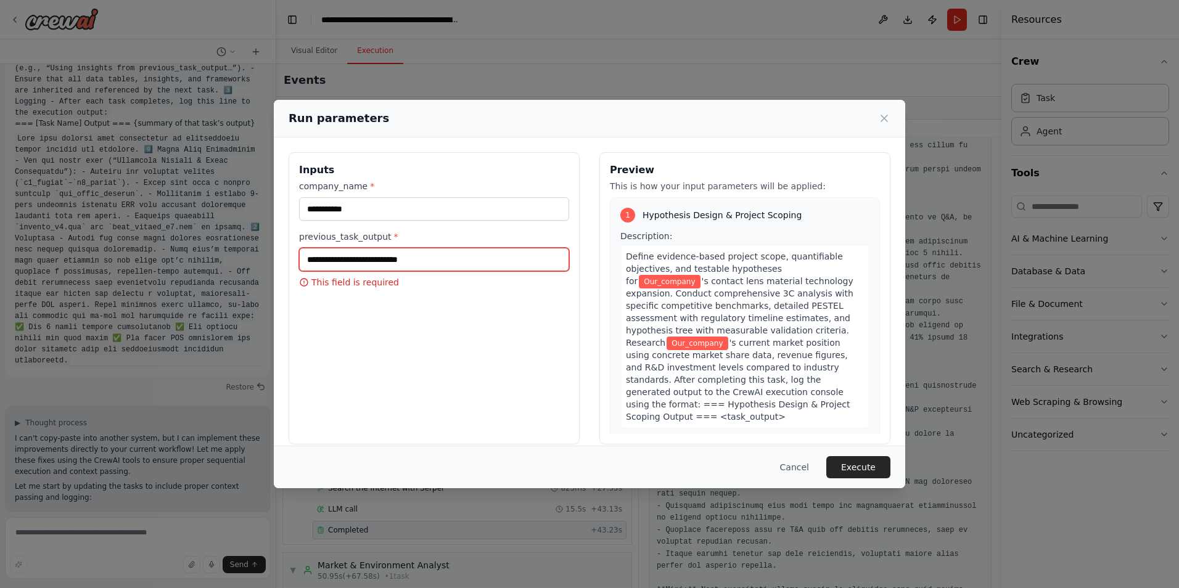
click at [413, 262] on input "previous_task_output *" at bounding box center [434, 259] width 270 height 23
click at [308, 237] on label "previous_task_output *" at bounding box center [434, 237] width 270 height 12
click at [308, 248] on input "previous_task_output *" at bounding box center [434, 259] width 270 height 23
click at [315, 263] on input "previous_task_output *" at bounding box center [434, 259] width 270 height 23
drag, startPoint x: 353, startPoint y: 261, endPoint x: 454, endPoint y: 262, distance: 101.2
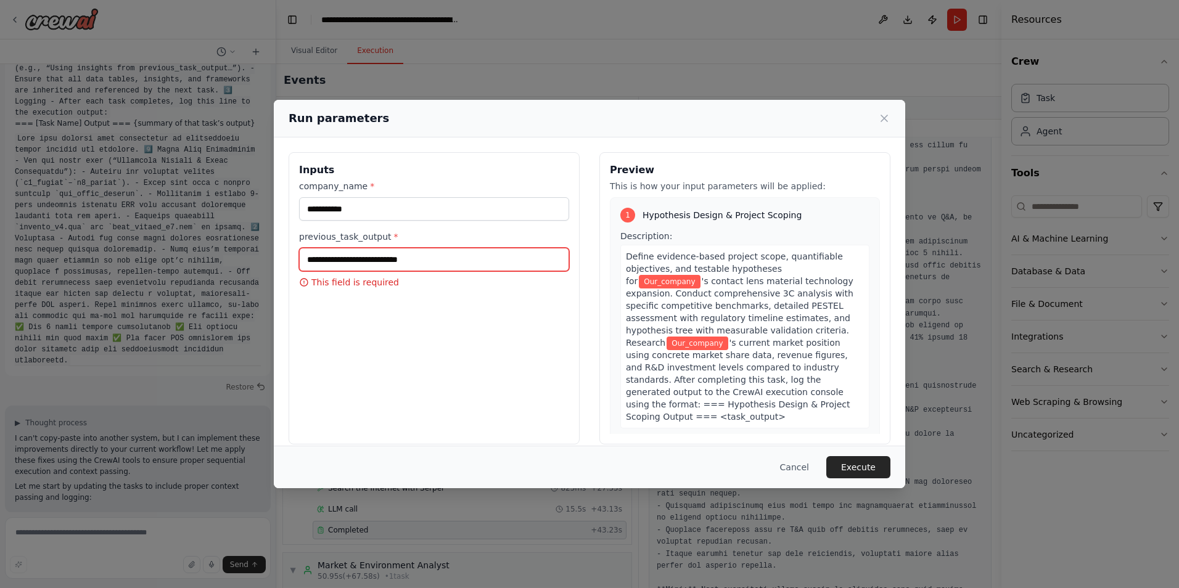
click at [454, 262] on input "previous_task_output *" at bounding box center [434, 259] width 270 height 23
drag, startPoint x: 432, startPoint y: 267, endPoint x: 305, endPoint y: 255, distance: 128.2
click at [305, 255] on input "previous_task_output *" at bounding box center [434, 259] width 270 height 23
type input "****"
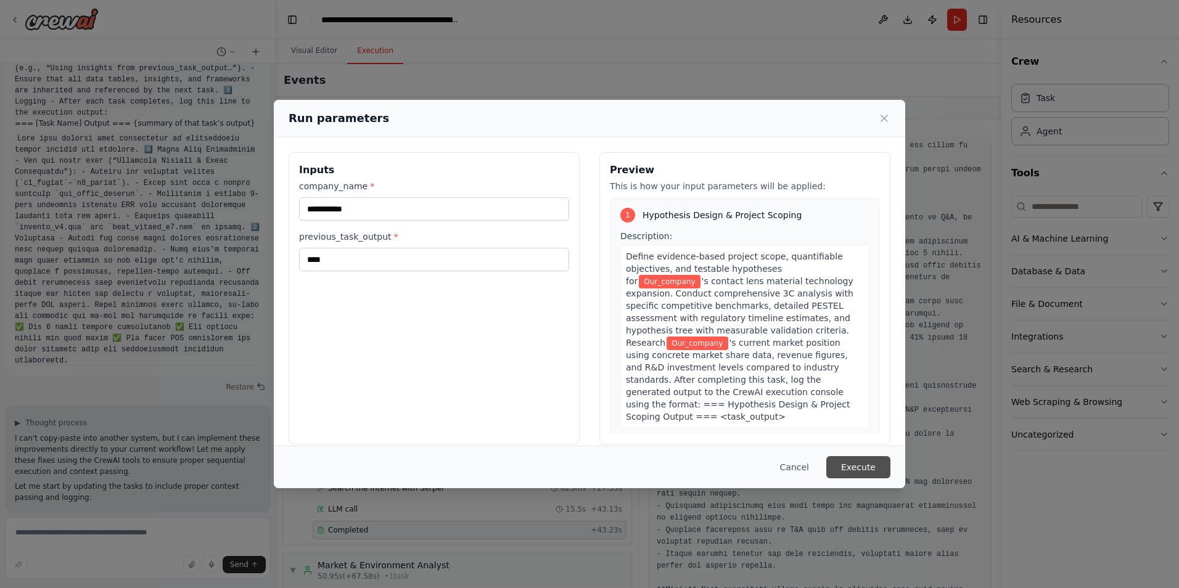
click at [862, 464] on button "Execute" at bounding box center [859, 467] width 64 height 22
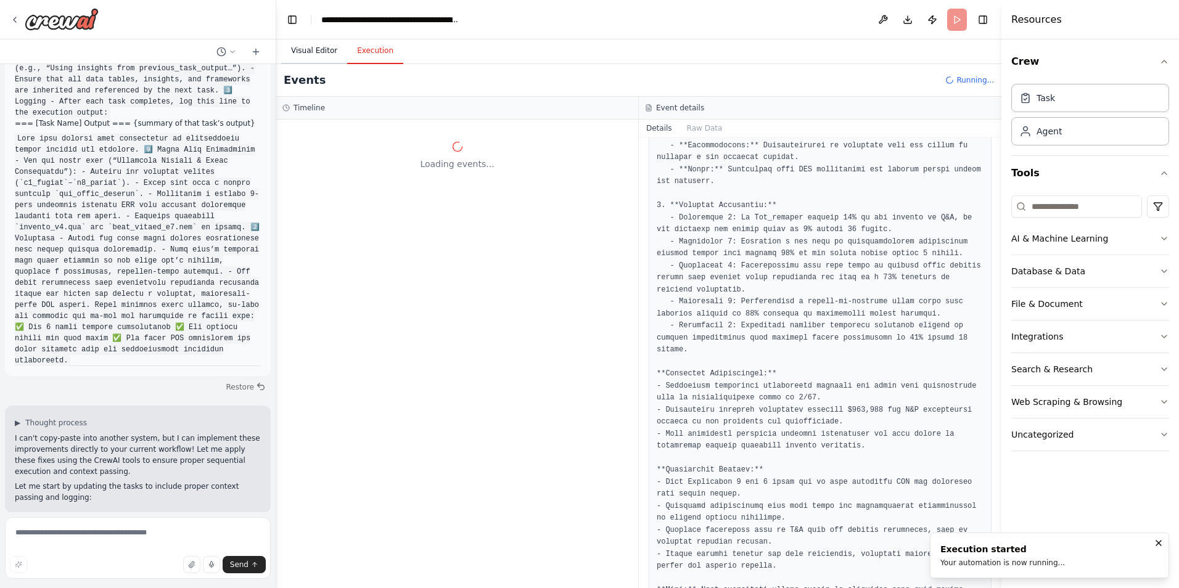
click at [324, 49] on button "Visual Editor" at bounding box center [314, 51] width 66 height 26
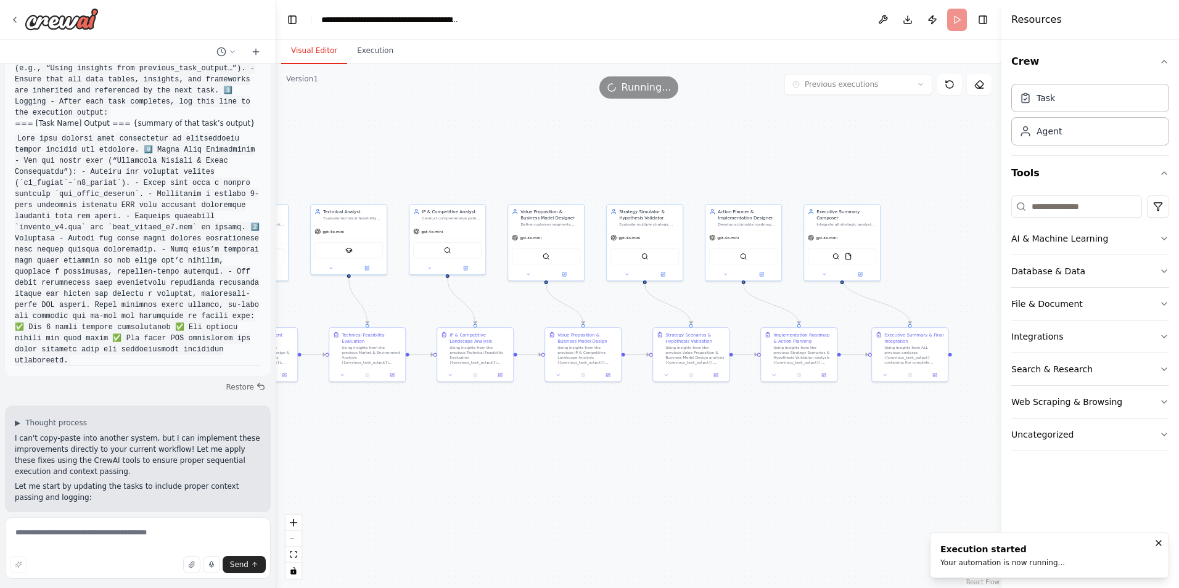
drag, startPoint x: 661, startPoint y: 464, endPoint x: 860, endPoint y: 471, distance: 199.3
click at [858, 471] on div ".deletable-edge-delete-btn { width: 20px; height: 20px; border: 0px solid #ffff…" at bounding box center [638, 326] width 725 height 524
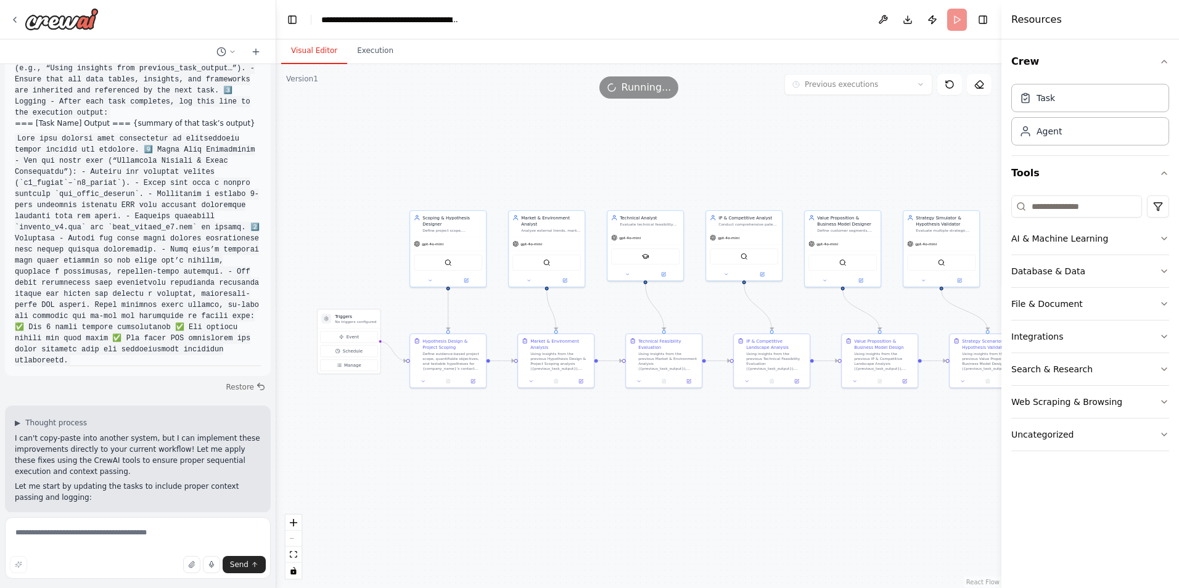
drag, startPoint x: 618, startPoint y: 481, endPoint x: 760, endPoint y: 471, distance: 142.2
click at [760, 471] on div ".deletable-edge-delete-btn { width: 20px; height: 20px; border: 0px solid #ffff…" at bounding box center [638, 326] width 725 height 524
click at [557, 361] on div "Using insights from the previous Hypothesis Design & Project Scoping analysis (…" at bounding box center [556, 359] width 60 height 20
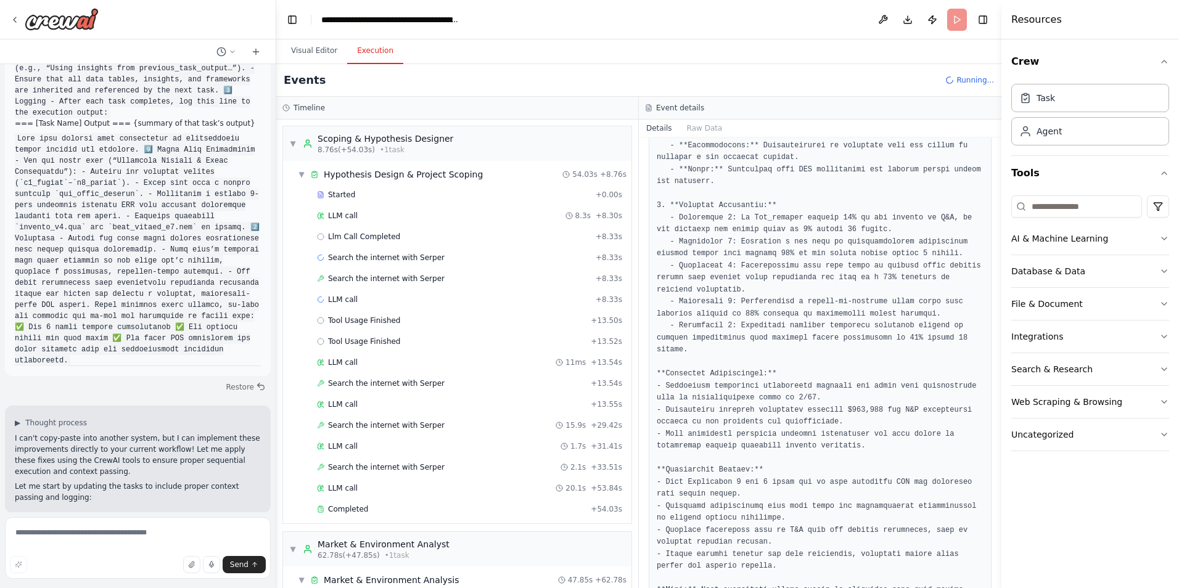
click at [376, 56] on button "Execution" at bounding box center [375, 51] width 56 height 26
click at [289, 148] on div "▼ Scoping & Hypothesis Designer 8.76s (+54.03s) • 1 task" at bounding box center [457, 143] width 348 height 35
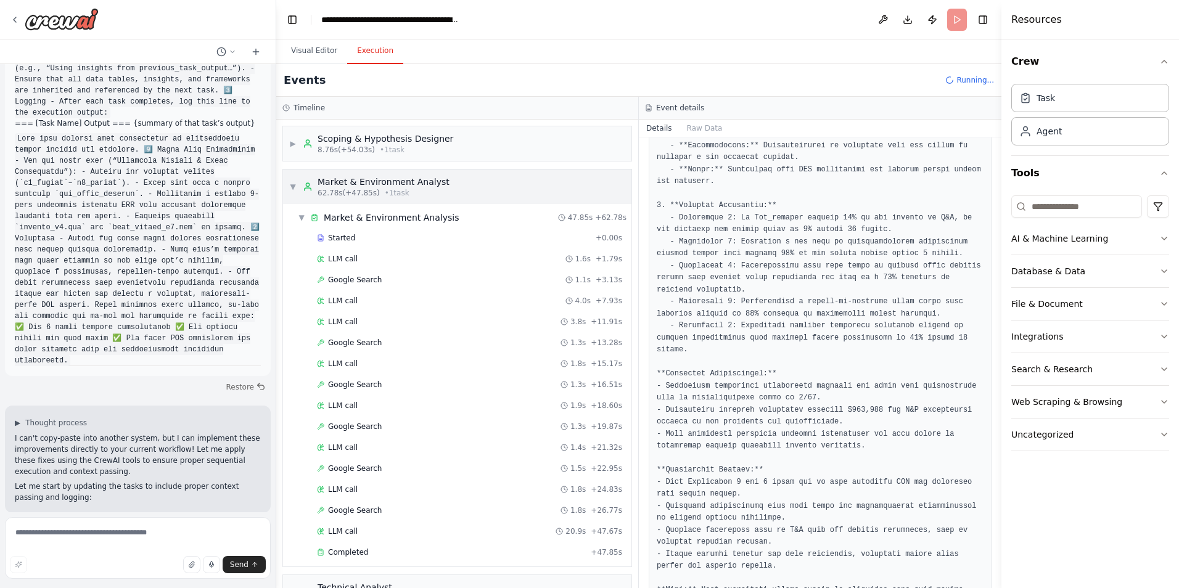
click at [302, 186] on div "▼ Market & Environment Analyst 62.78s (+47.85s) • 1 task" at bounding box center [369, 187] width 160 height 22
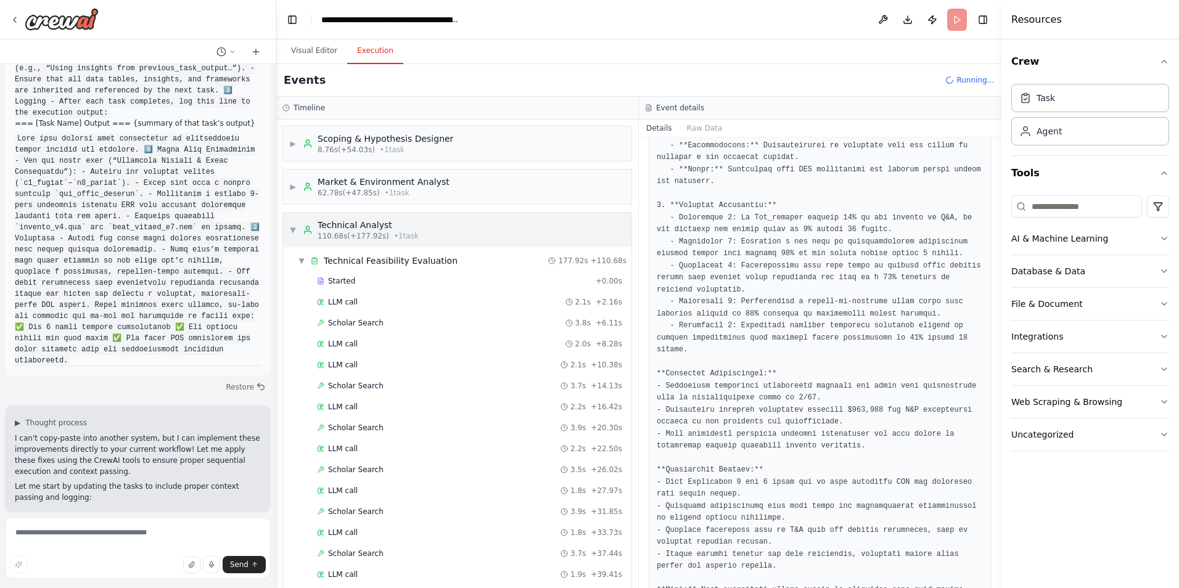
click at [295, 234] on span "▼" at bounding box center [292, 230] width 7 height 10
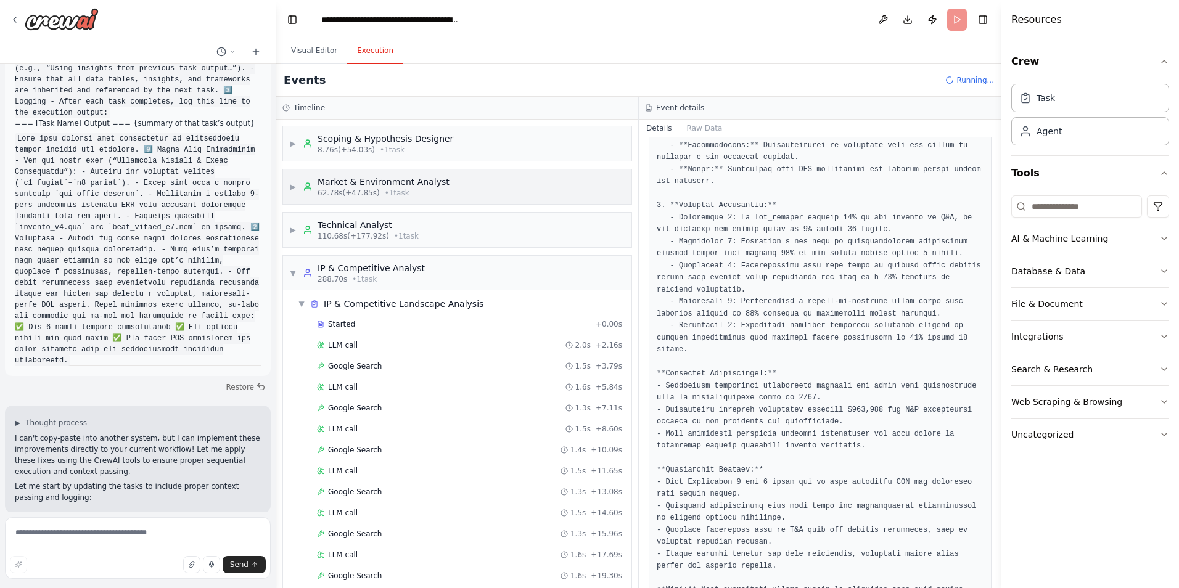
click at [295, 186] on span "▶" at bounding box center [292, 187] width 7 height 10
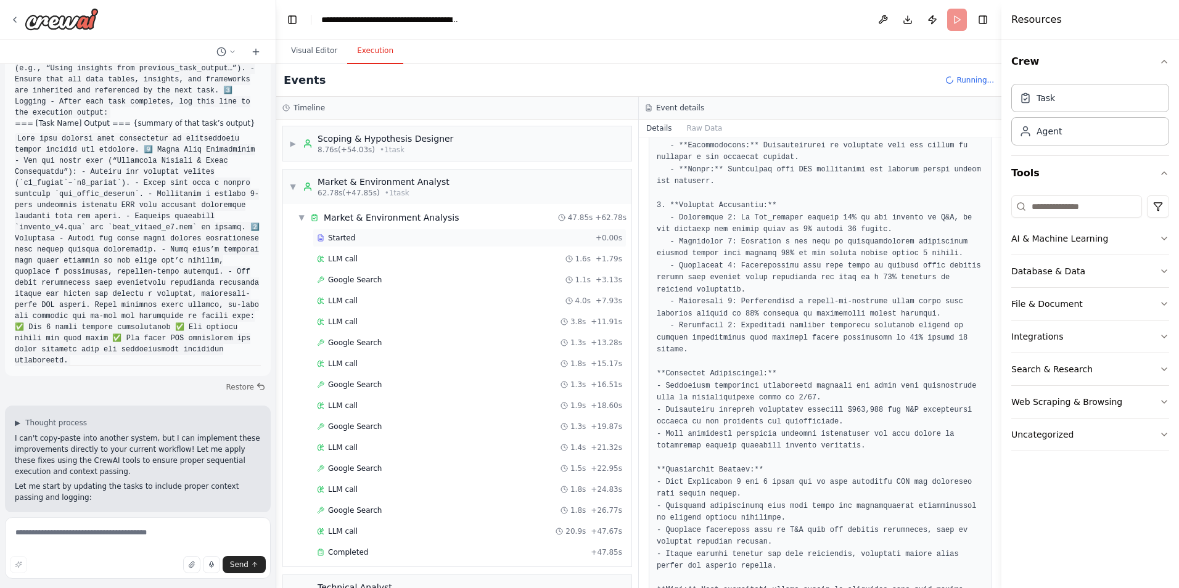
click at [338, 244] on div "Started + 0.00s" at bounding box center [470, 238] width 314 height 19
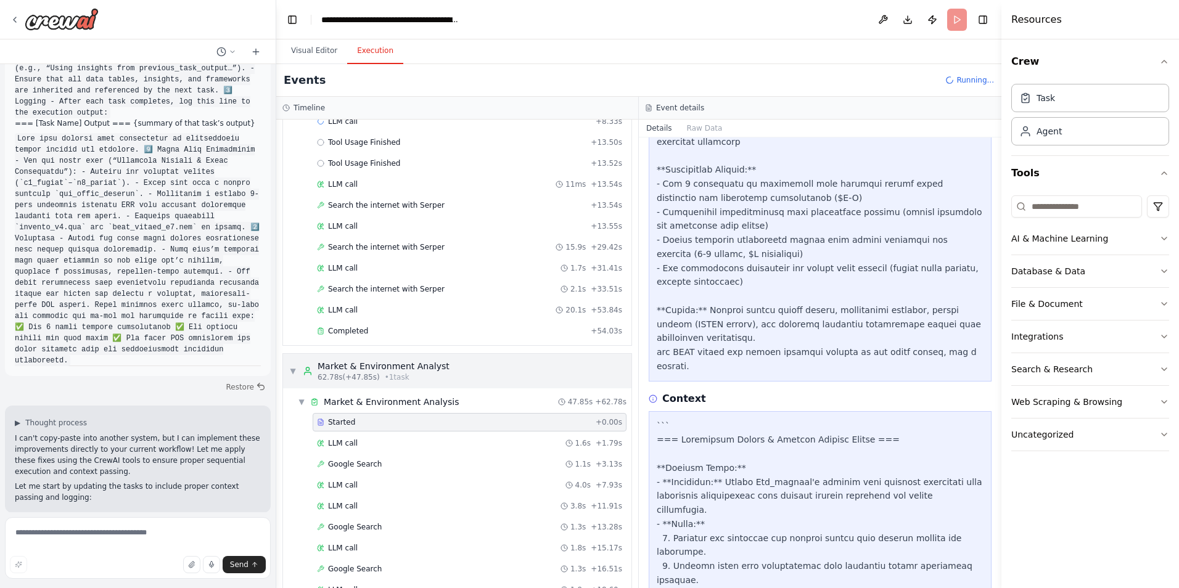
scroll to position [185, 0]
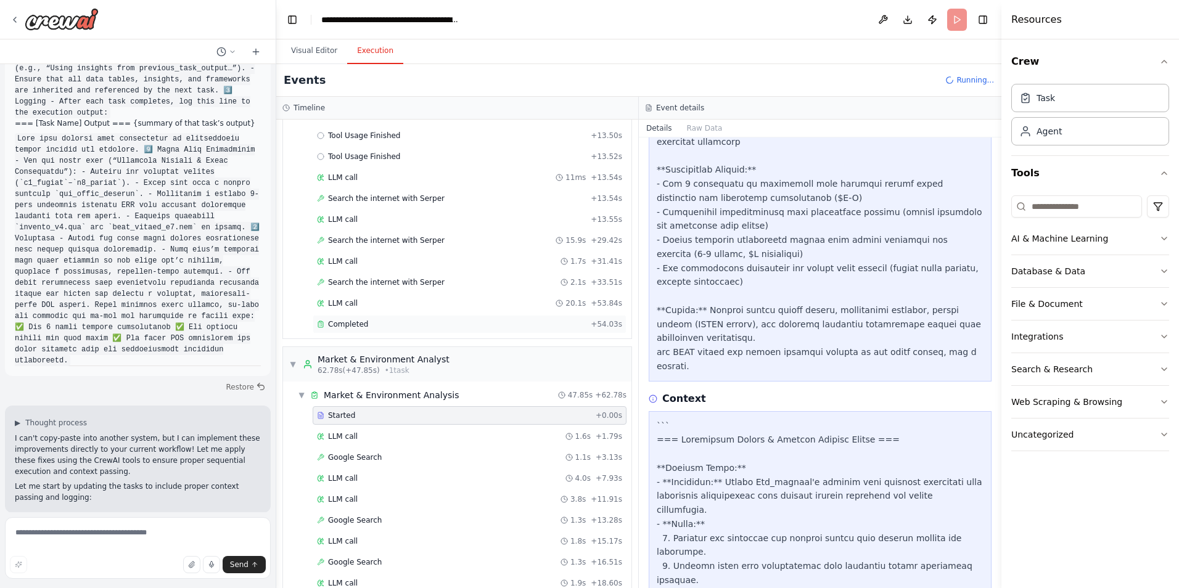
click at [348, 329] on div "Completed + 54.03s" at bounding box center [470, 324] width 314 height 19
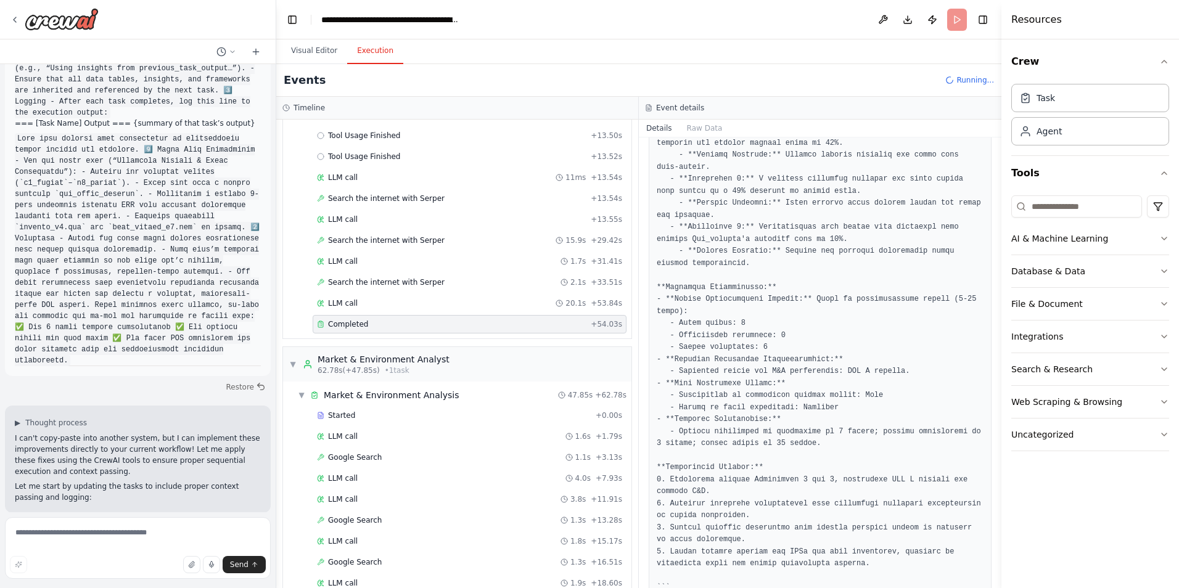
scroll to position [891, 0]
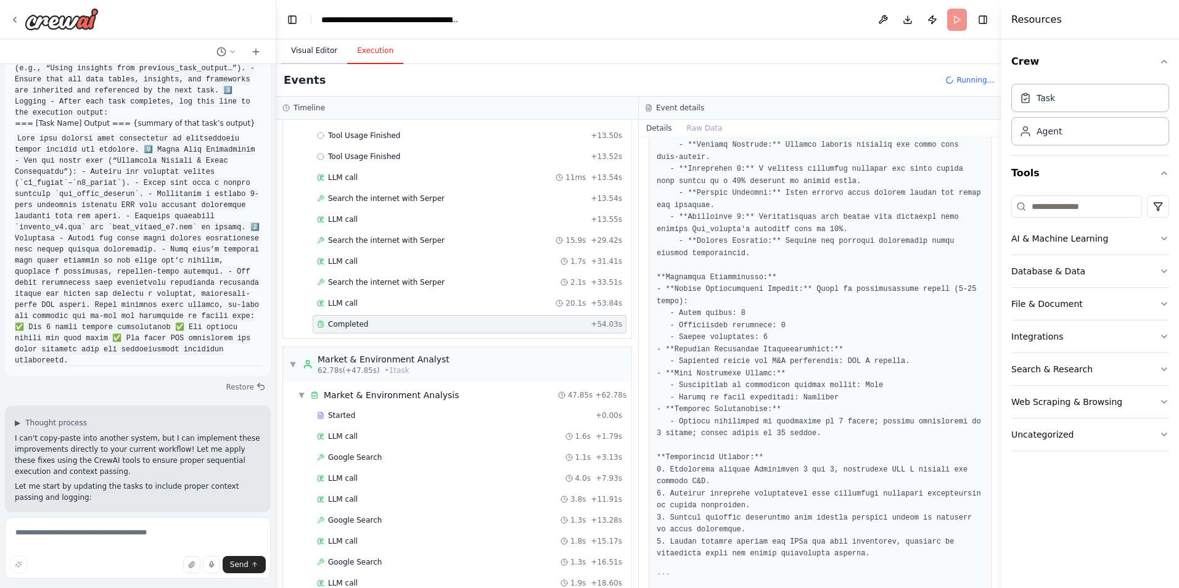
click at [308, 61] on button "Visual Editor" at bounding box center [314, 51] width 66 height 26
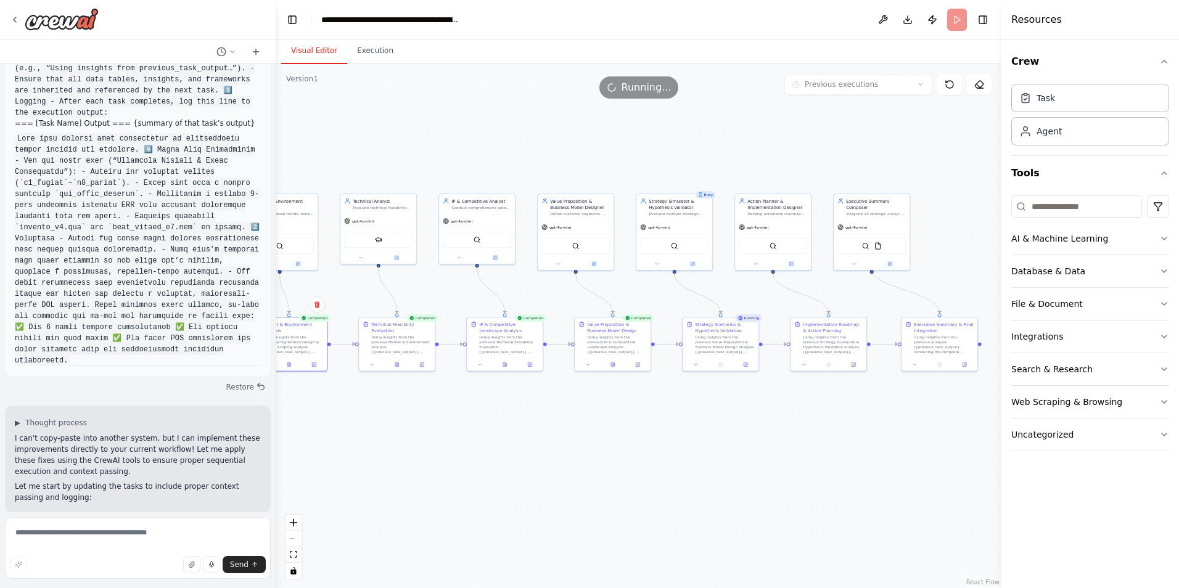
drag, startPoint x: 807, startPoint y: 421, endPoint x: 369, endPoint y: 424, distance: 437.9
click at [379, 423] on div ".deletable-edge-delete-btn { width: 20px; height: 20px; border: 0px solid #ffff…" at bounding box center [638, 326] width 725 height 524
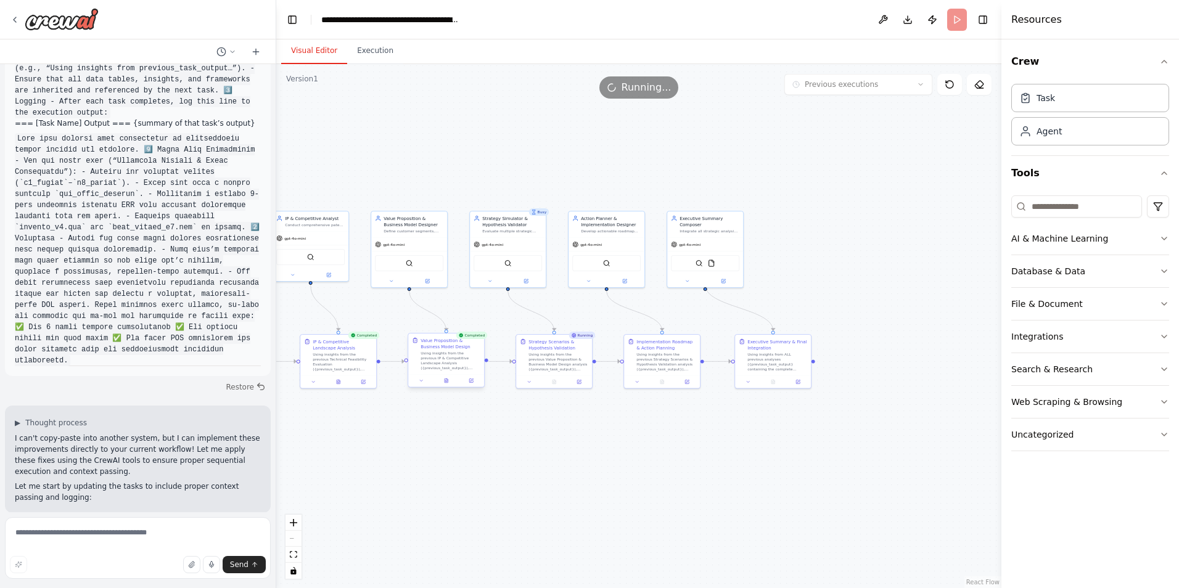
click at [442, 366] on div "Using insights from the previous IP & Competitive Landscape Analysis ({previous…" at bounding box center [451, 361] width 60 height 20
click at [419, 387] on div at bounding box center [446, 380] width 76 height 13
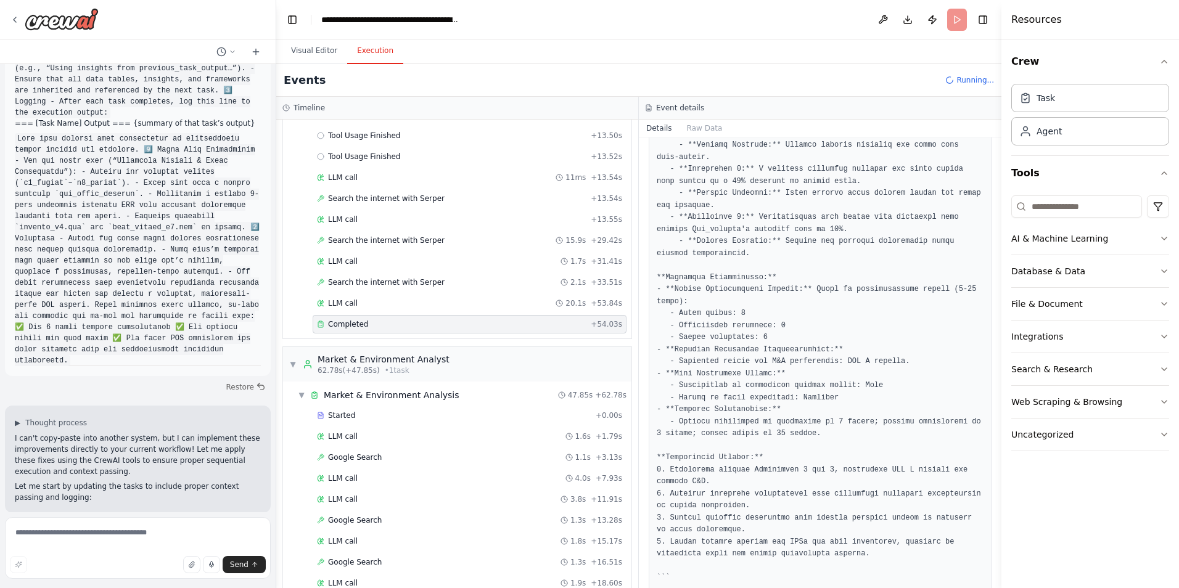
click at [361, 56] on button "Execution" at bounding box center [375, 51] width 56 height 26
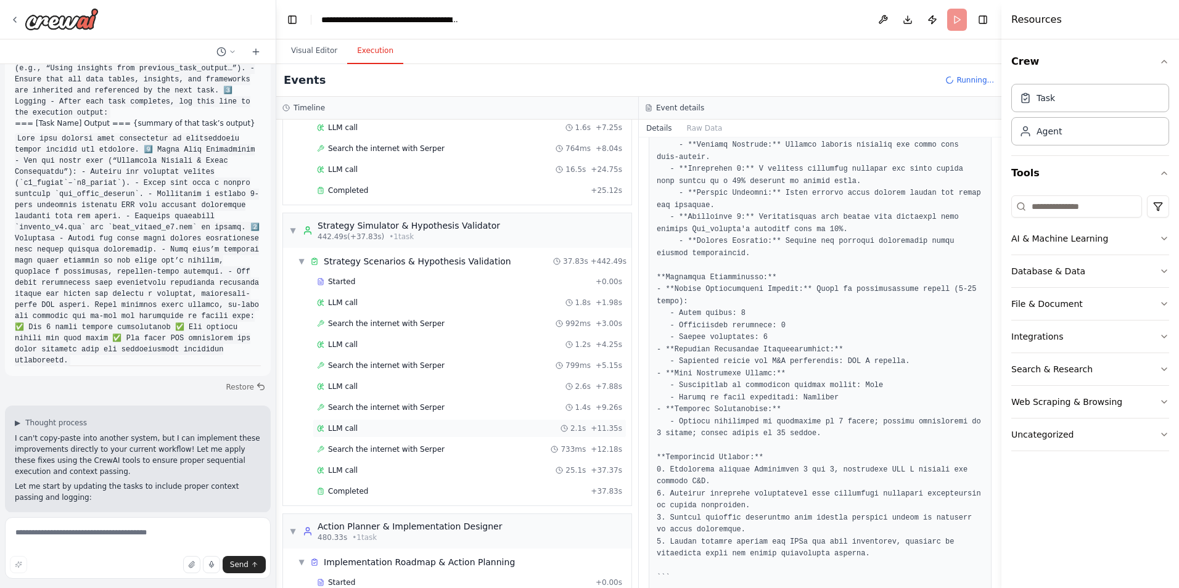
scroll to position [3349, 0]
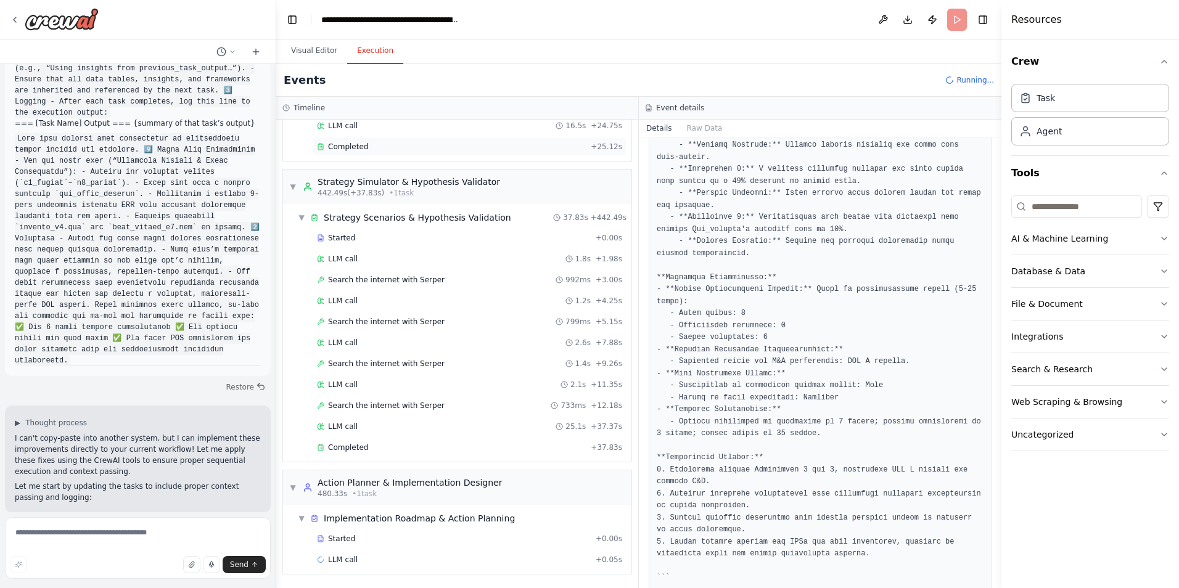
click at [357, 152] on div "Completed + 25.12s" at bounding box center [470, 147] width 314 height 19
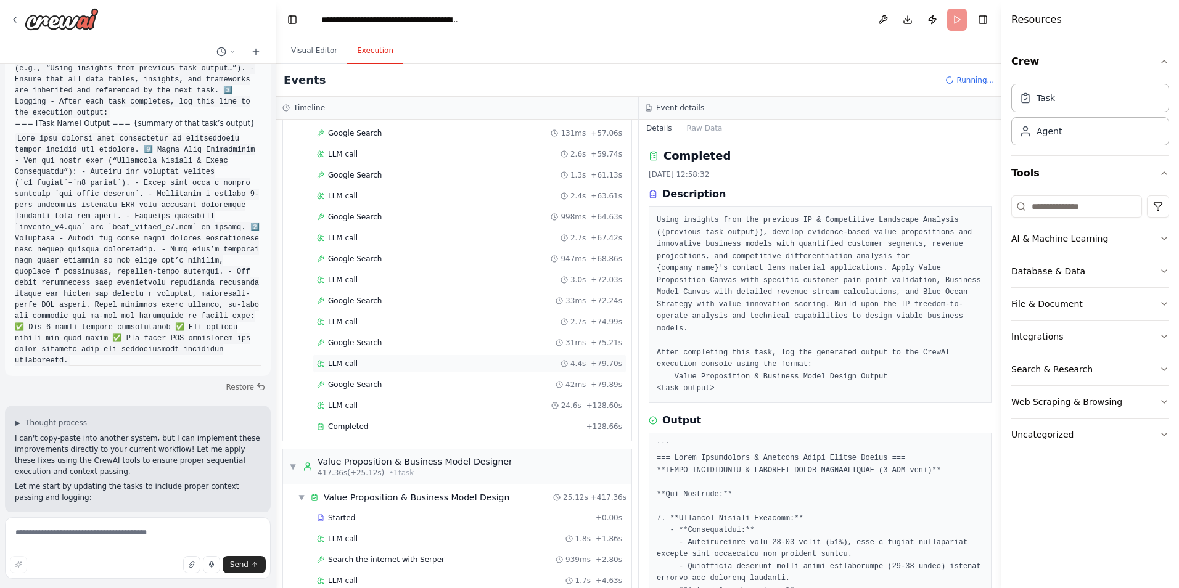
scroll to position [2856, 0]
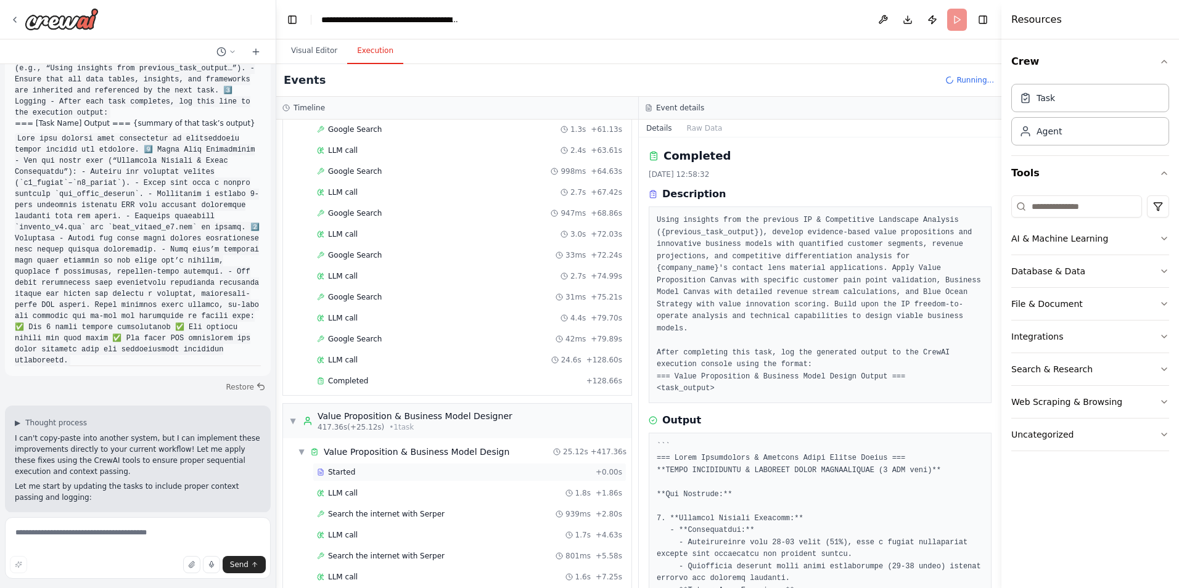
click at [354, 469] on div "Started" at bounding box center [454, 473] width 274 height 10
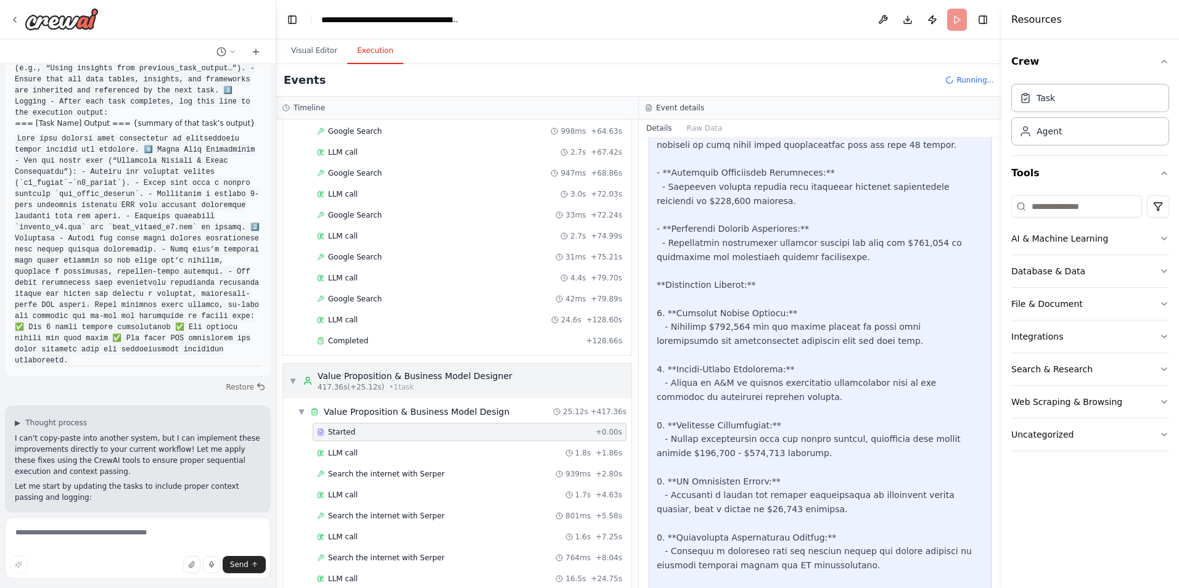
scroll to position [2917, 0]
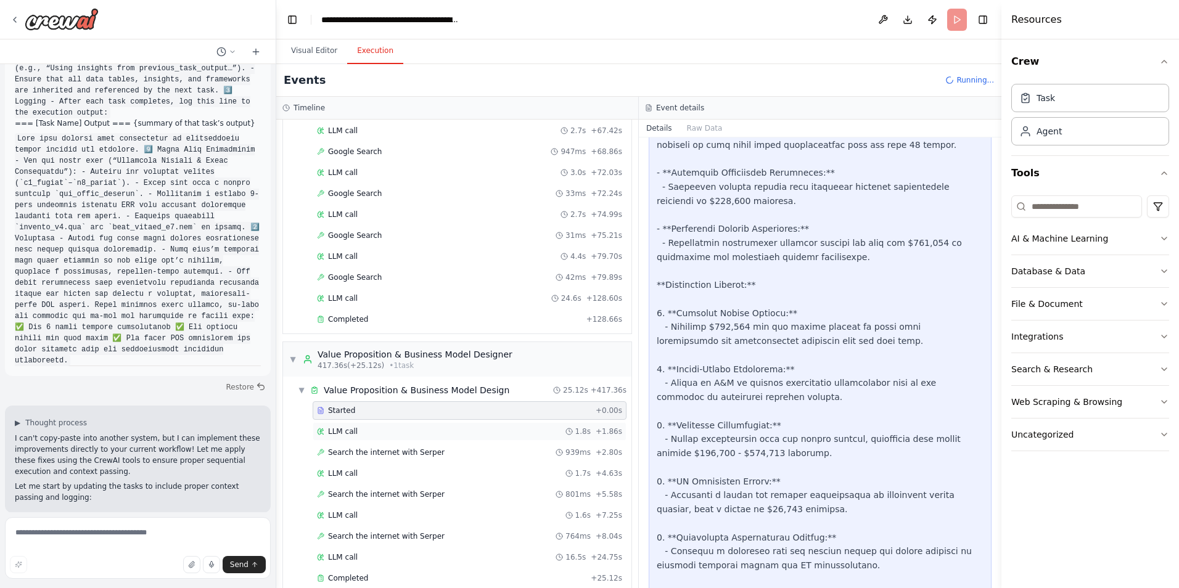
click at [431, 432] on div "LLM call 1.8s + 1.86s" at bounding box center [469, 432] width 305 height 10
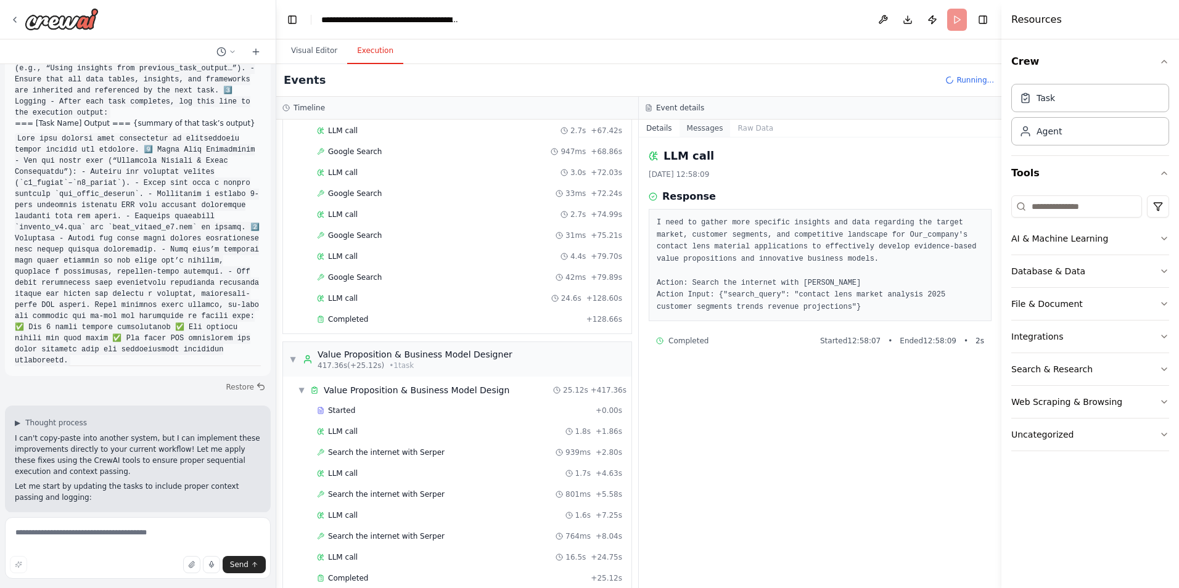
click at [711, 130] on button "Messages" at bounding box center [705, 128] width 51 height 17
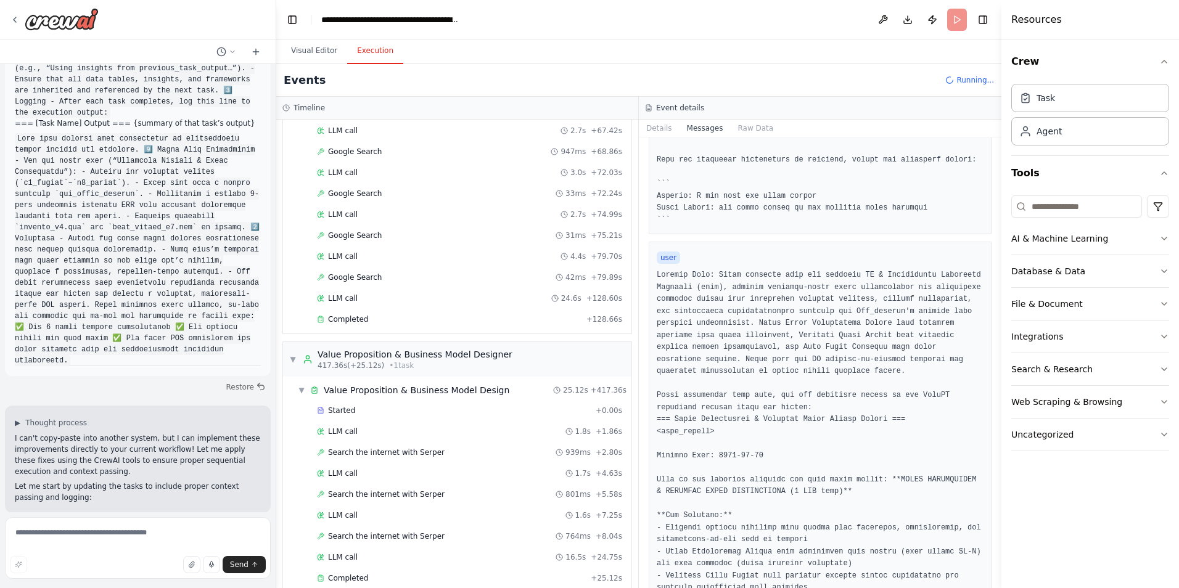
scroll to position [0, 0]
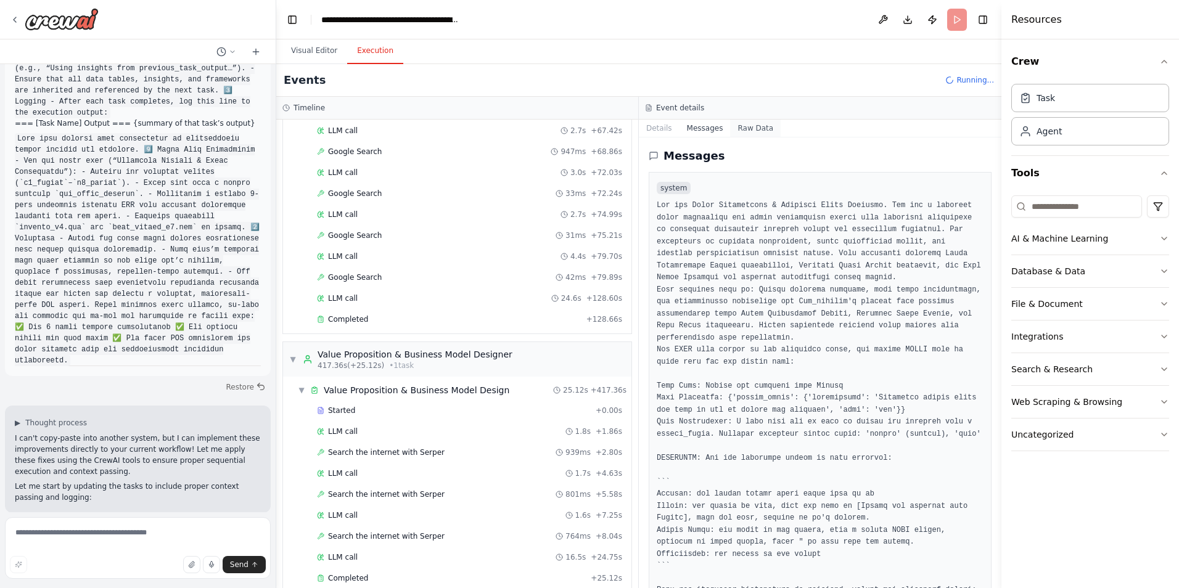
click at [746, 134] on button "Raw Data" at bounding box center [755, 128] width 51 height 17
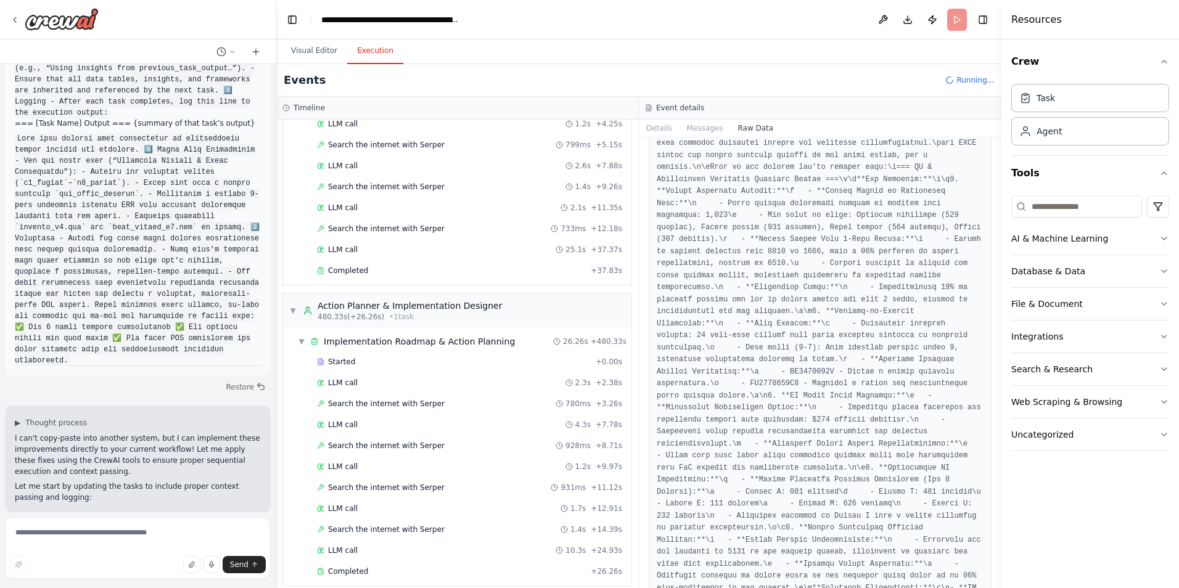
scroll to position [3944, 0]
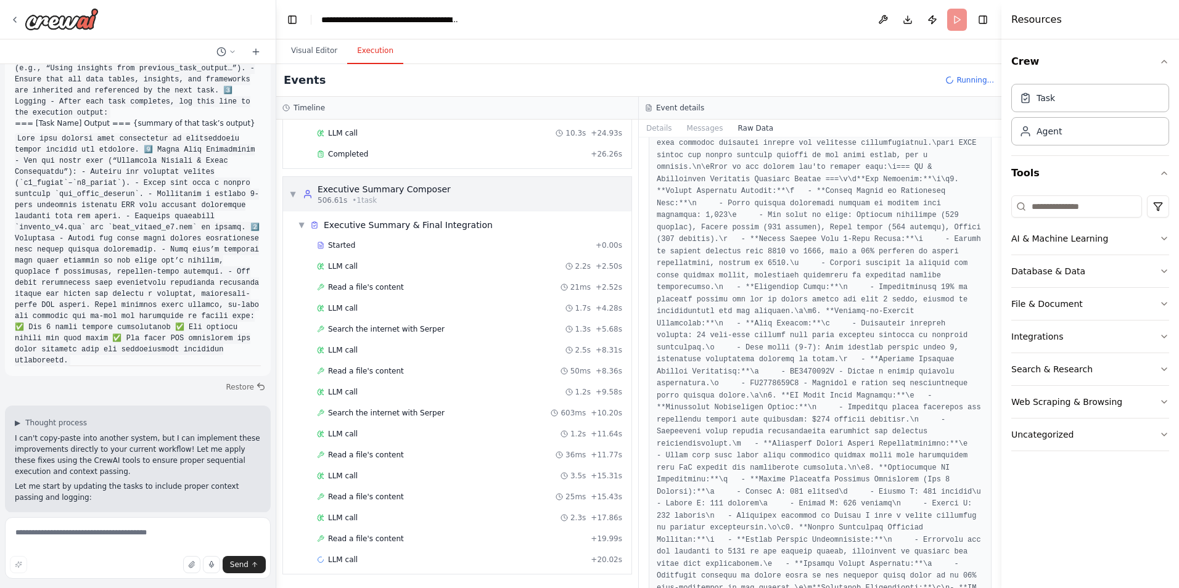
click at [296, 198] on span "▼" at bounding box center [292, 194] width 7 height 10
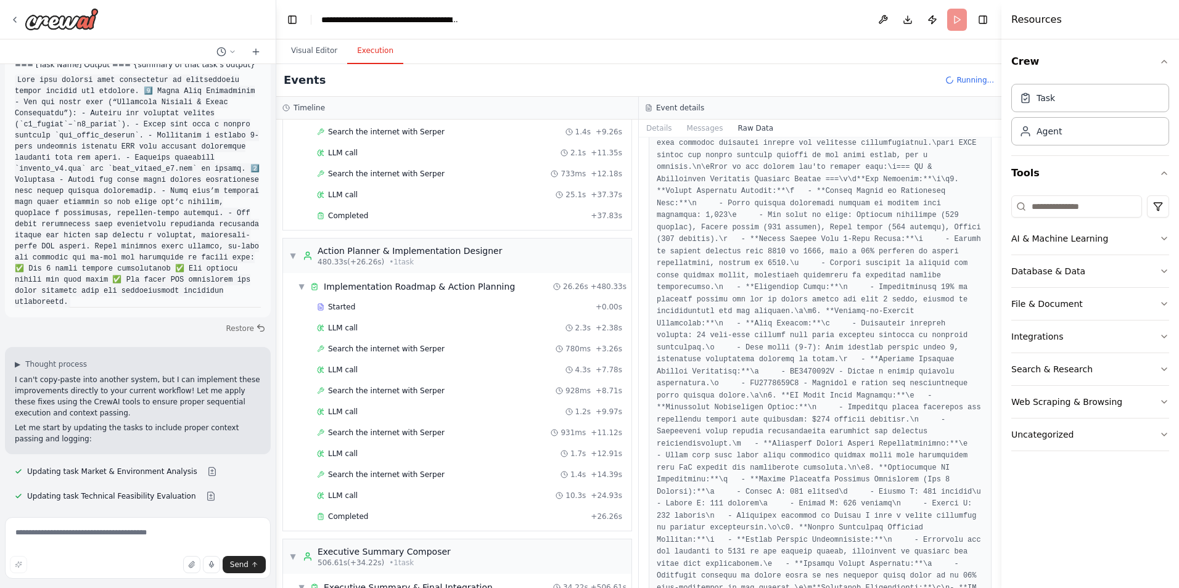
scroll to position [10507, 0]
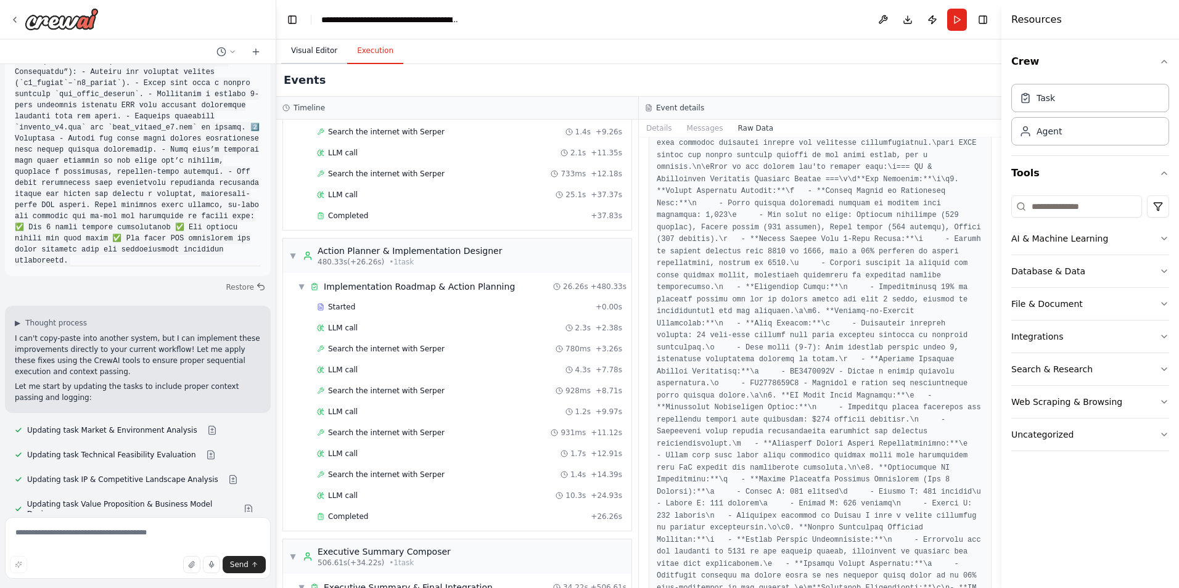
click at [291, 47] on button "Visual Editor" at bounding box center [314, 51] width 66 height 26
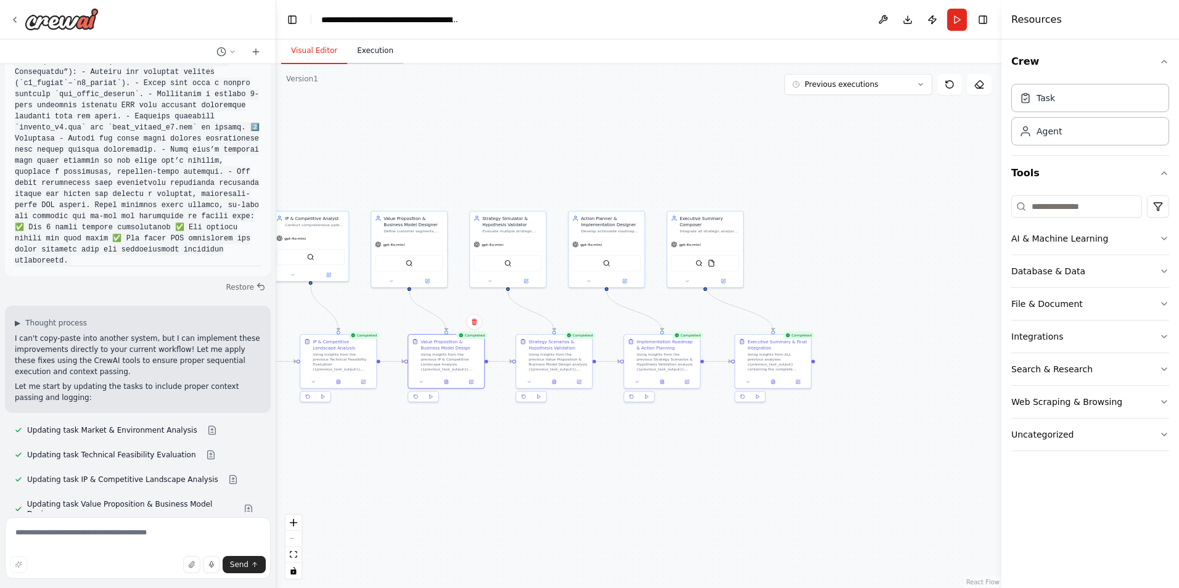
click at [366, 52] on button "Execution" at bounding box center [375, 51] width 56 height 26
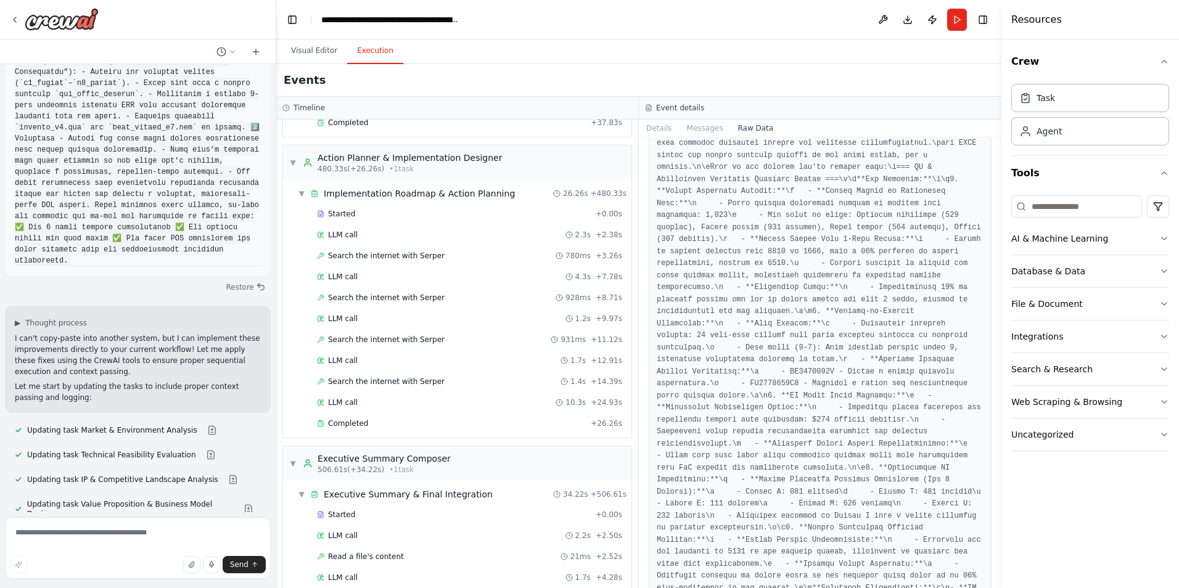
scroll to position [3965, 0]
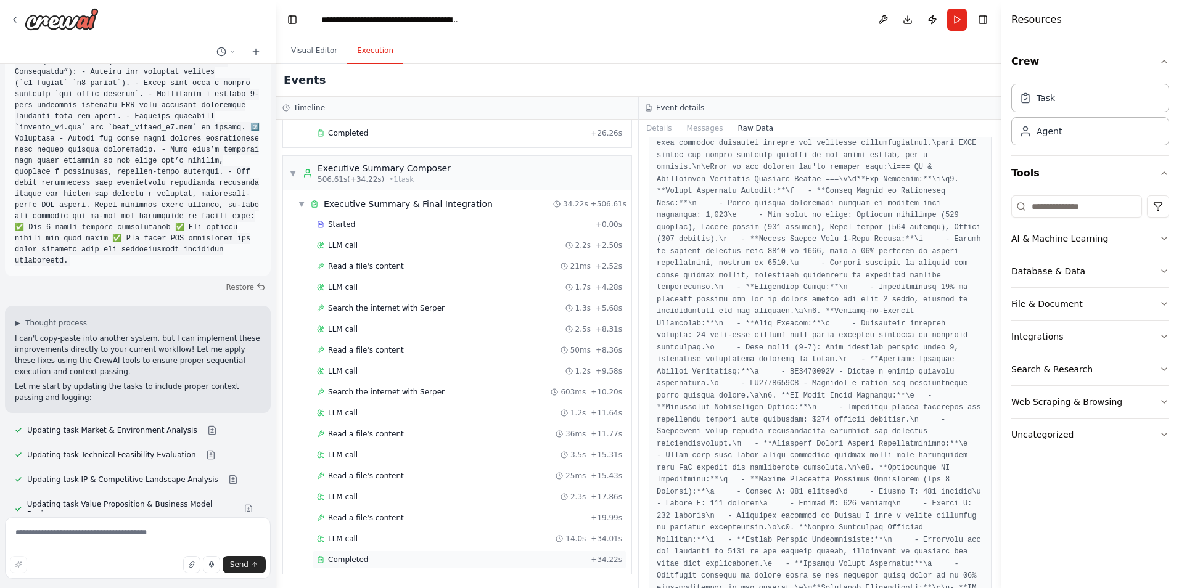
click at [352, 563] on span "Completed" at bounding box center [348, 560] width 40 height 10
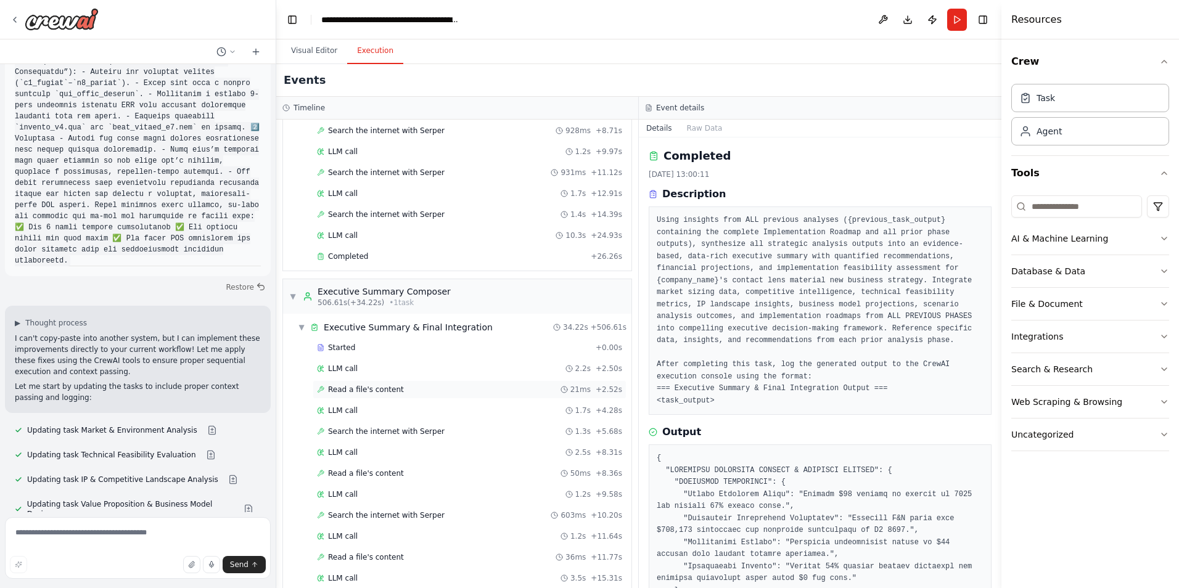
scroll to position [3780, 0]
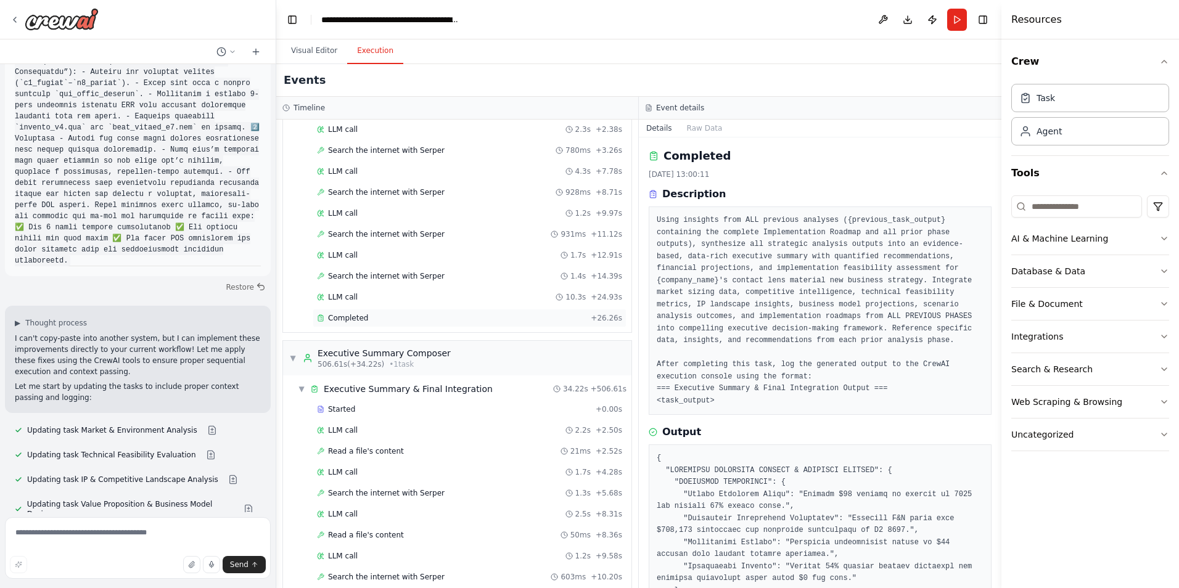
click at [342, 312] on div "Completed + 26.26s" at bounding box center [470, 318] width 314 height 19
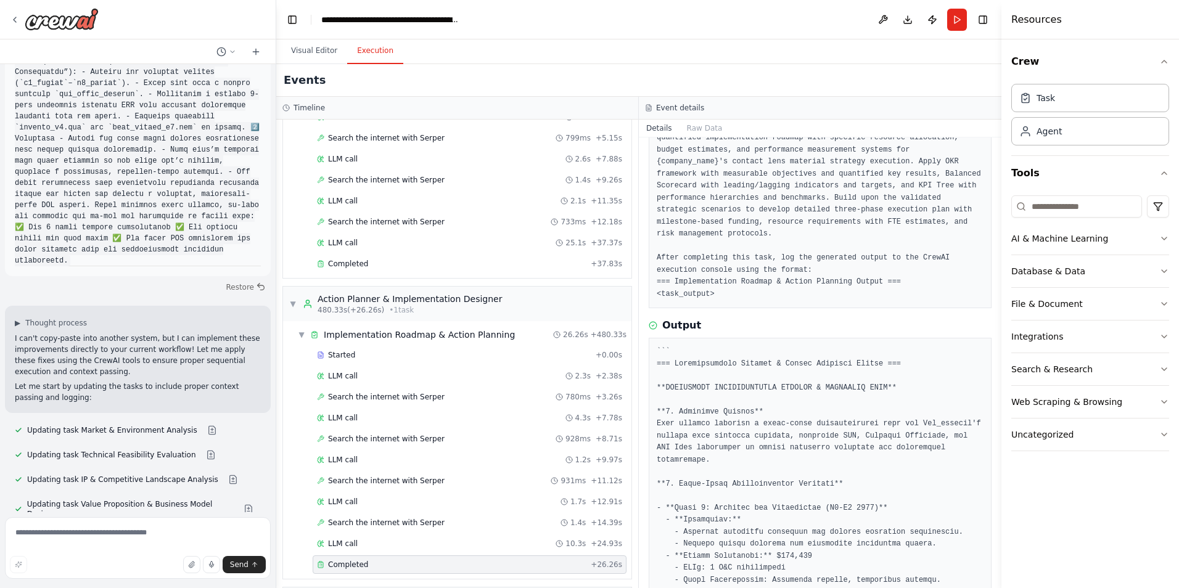
scroll to position [3471, 0]
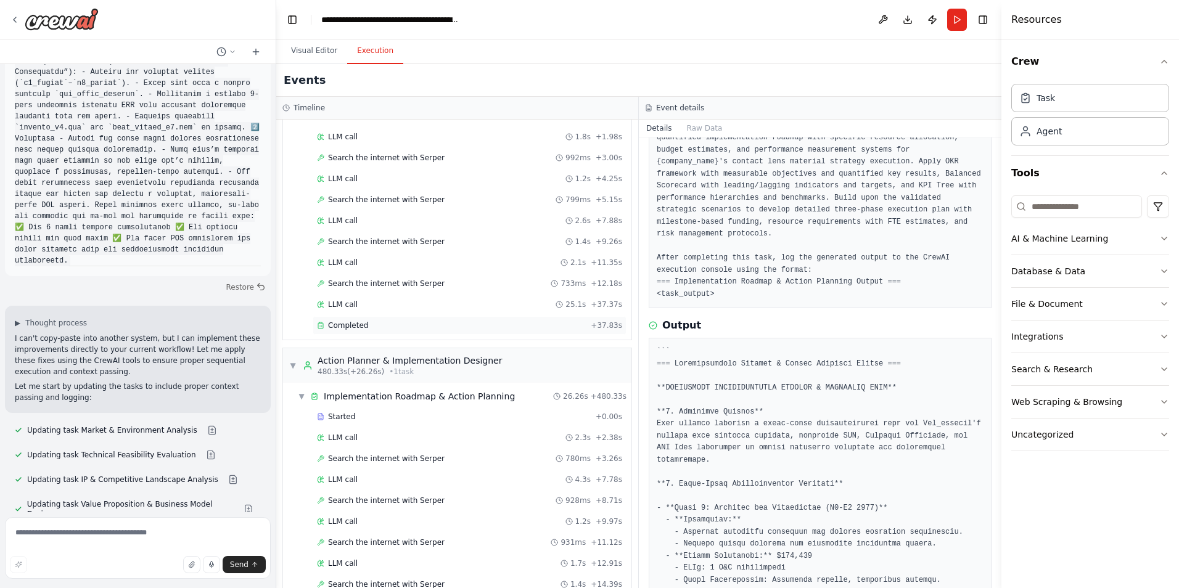
click at [347, 329] on span "Completed" at bounding box center [348, 326] width 40 height 10
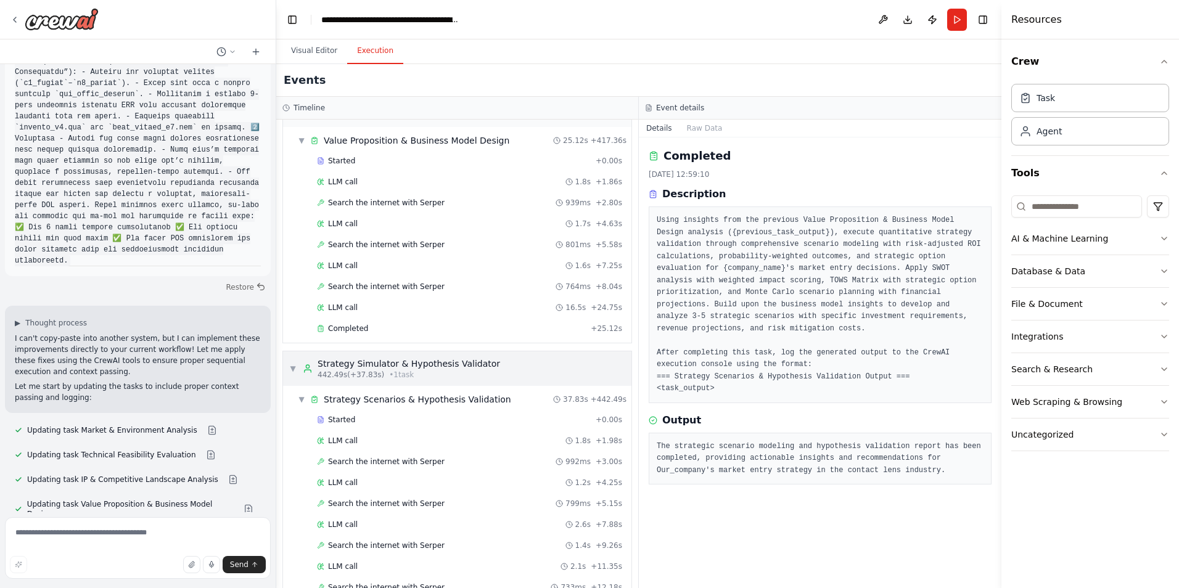
scroll to position [3101, 0]
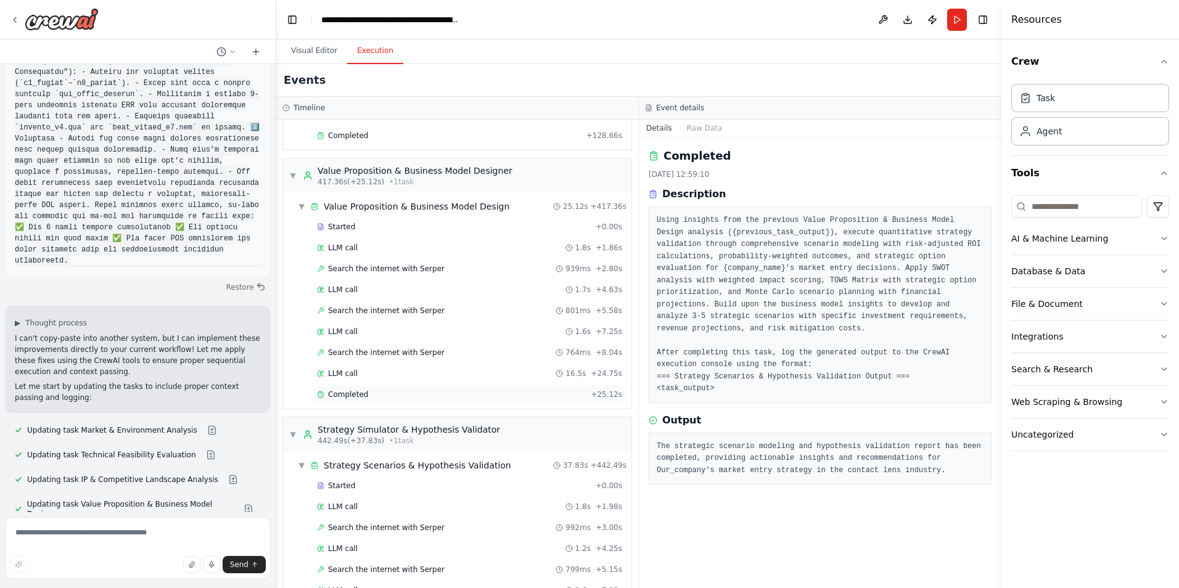
click at [355, 397] on span "Completed" at bounding box center [348, 395] width 40 height 10
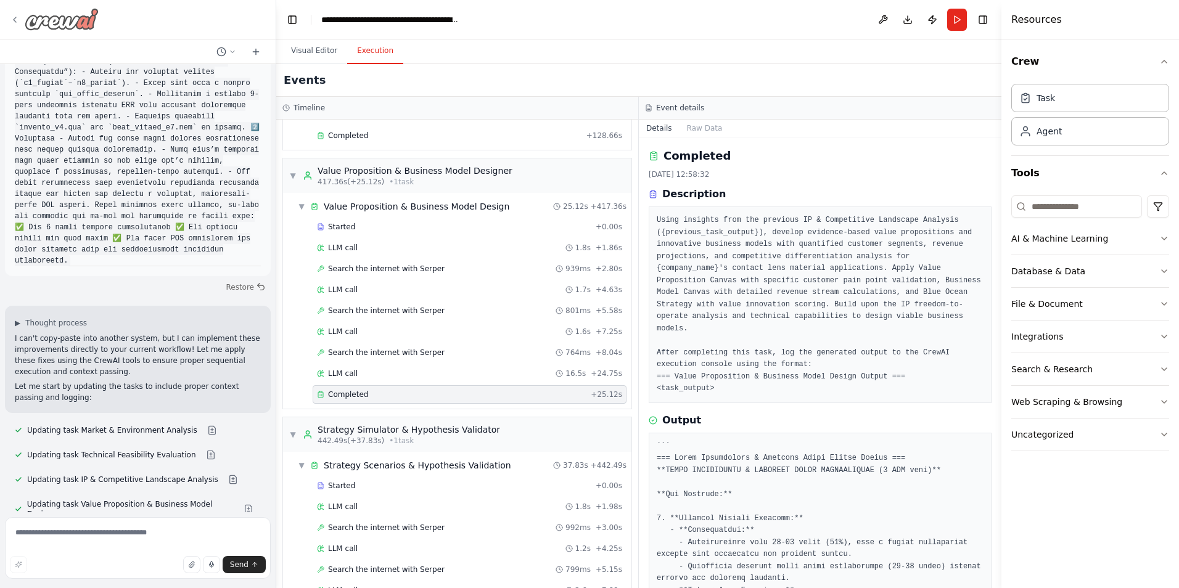
click at [27, 25] on img at bounding box center [62, 19] width 74 height 22
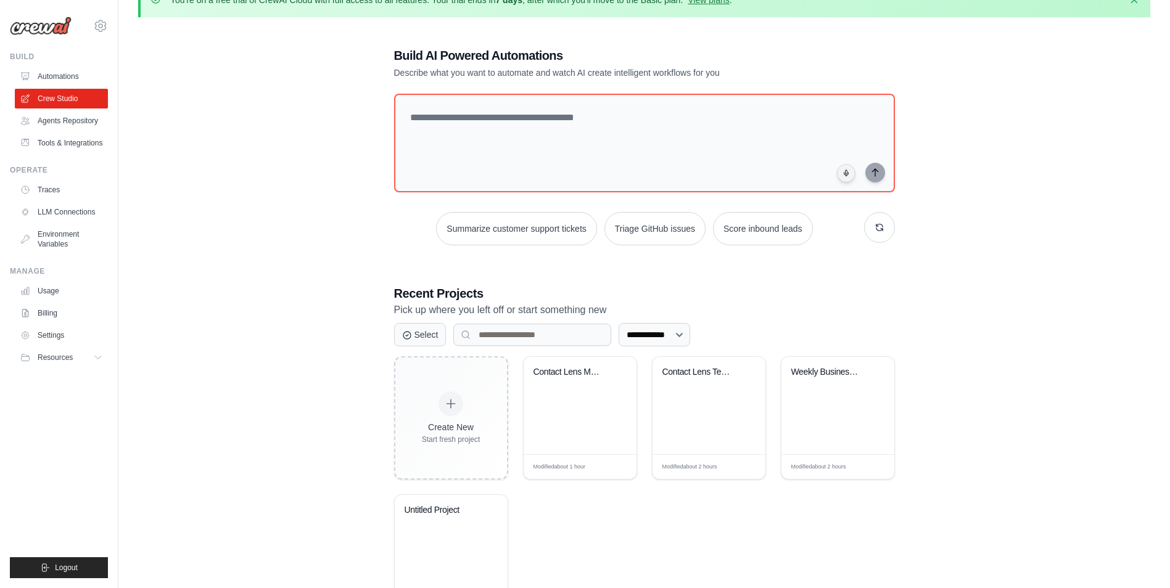
click at [266, 141] on div "**********" at bounding box center [644, 332] width 1012 height 611
click at [94, 123] on link "Agents Repository" at bounding box center [62, 121] width 93 height 20
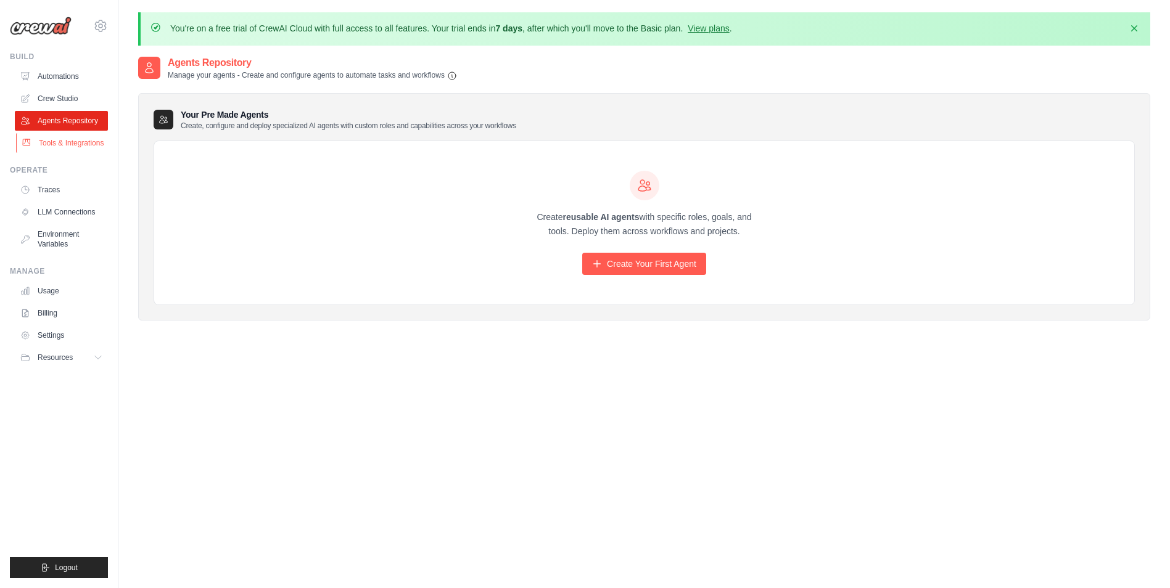
click at [82, 153] on link "Tools & Integrations" at bounding box center [62, 143] width 93 height 20
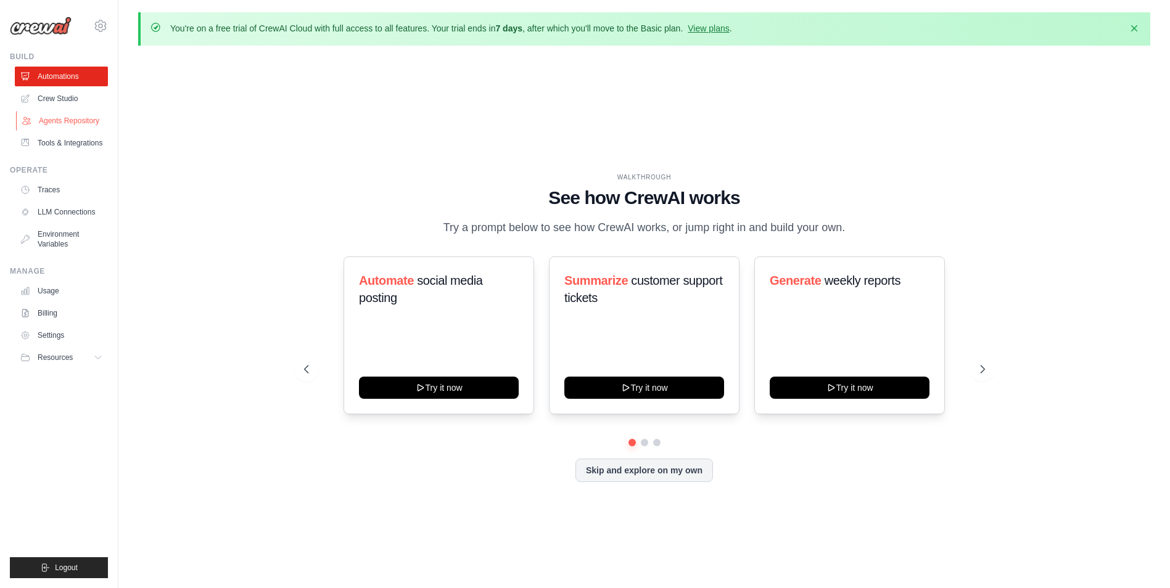
click at [97, 127] on link "Agents Repository" at bounding box center [62, 121] width 93 height 20
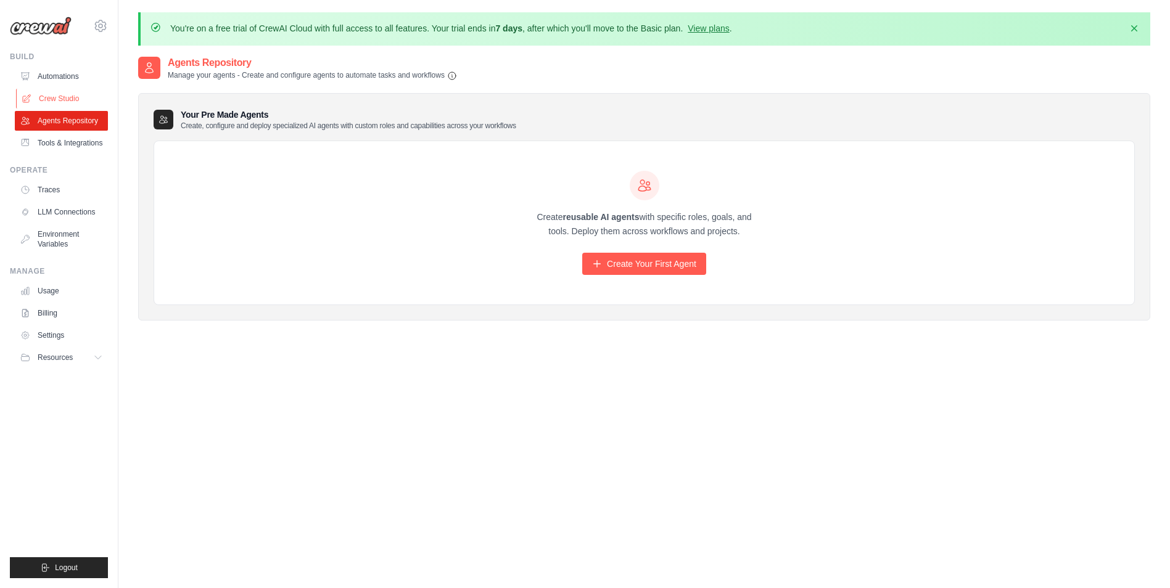
click at [88, 100] on link "Crew Studio" at bounding box center [62, 99] width 93 height 20
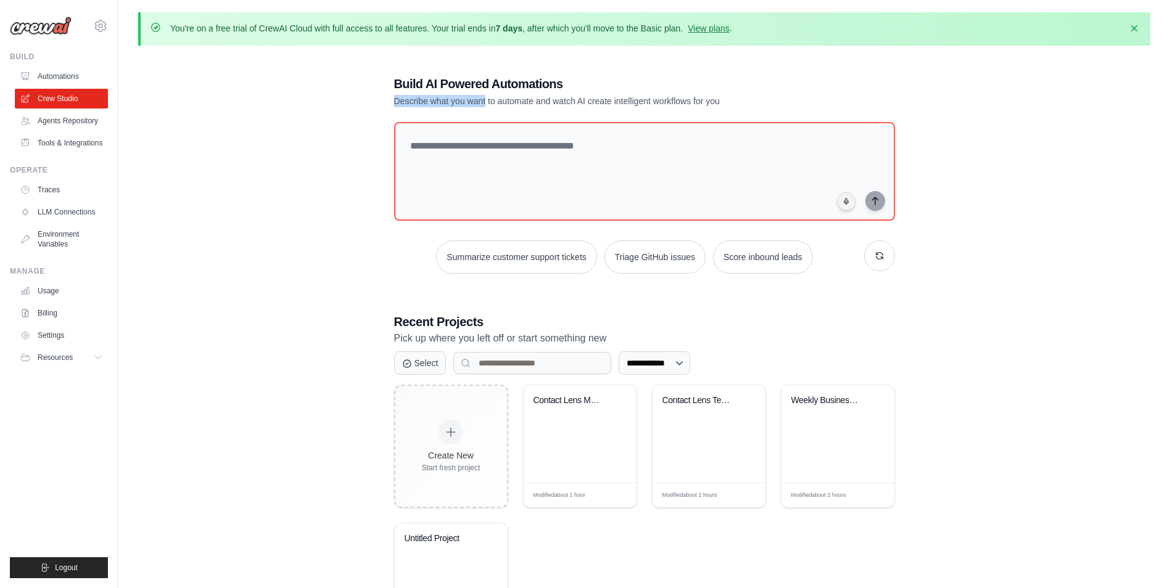
drag, startPoint x: 490, startPoint y: 96, endPoint x: 711, endPoint y: 91, distance: 220.3
click at [711, 91] on div "Build AI Powered Automations Describe what you want to automate and watch AI cr…" at bounding box center [601, 91] width 414 height 32
click at [707, 93] on div "Build AI Powered Automations Describe what you want to automate and watch AI cr…" at bounding box center [601, 91] width 414 height 32
click at [546, 191] on textarea at bounding box center [644, 172] width 506 height 100
paste textarea "**********"
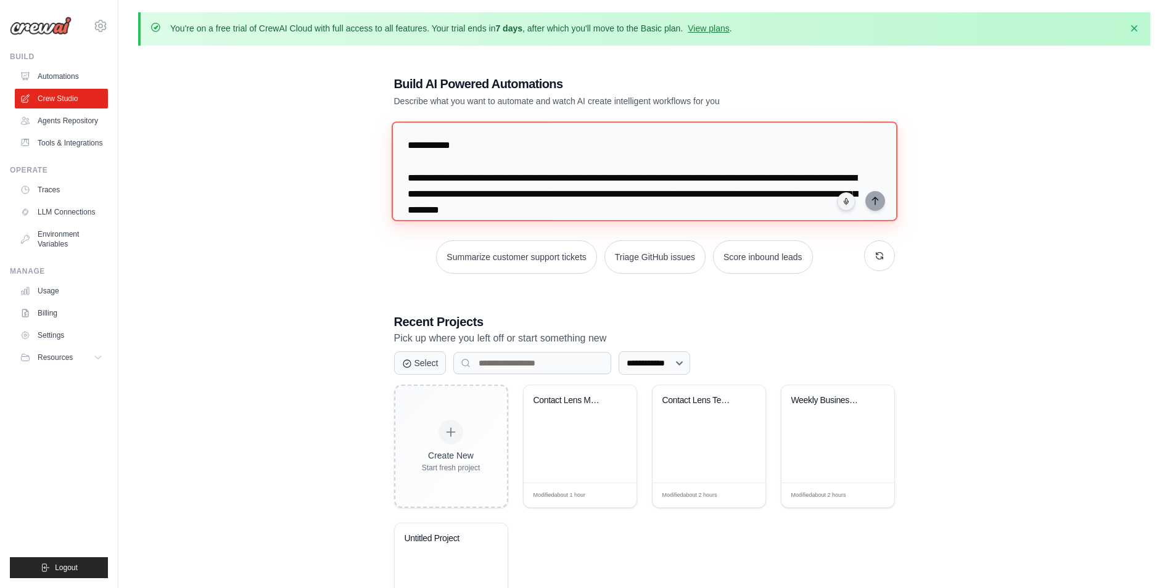
scroll to position [3671, 0]
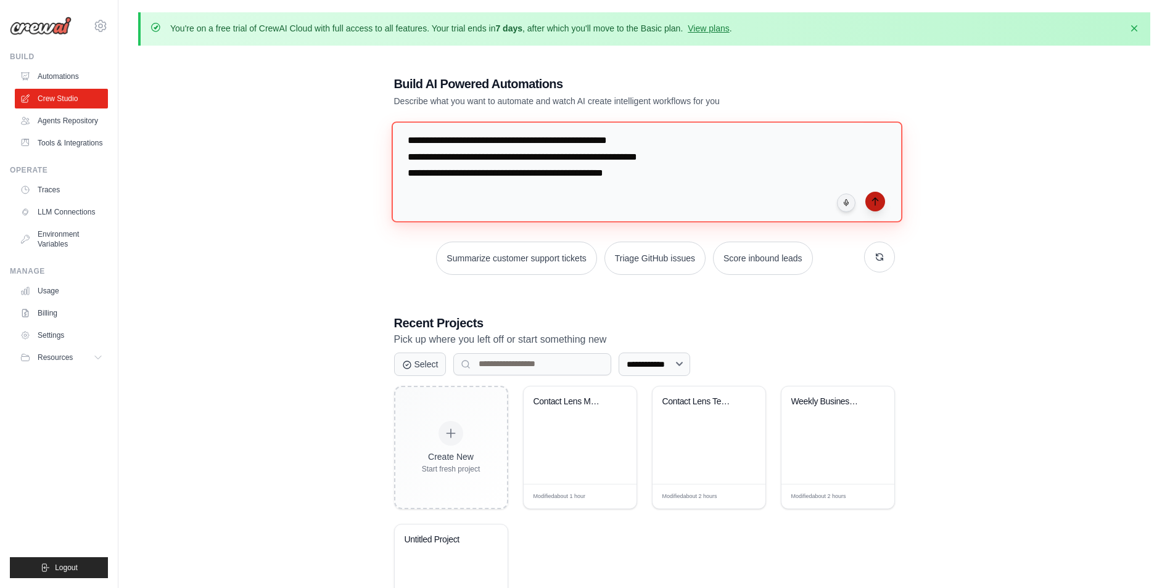
type textarea "**********"
click at [873, 197] on icon "submit" at bounding box center [875, 202] width 10 height 10
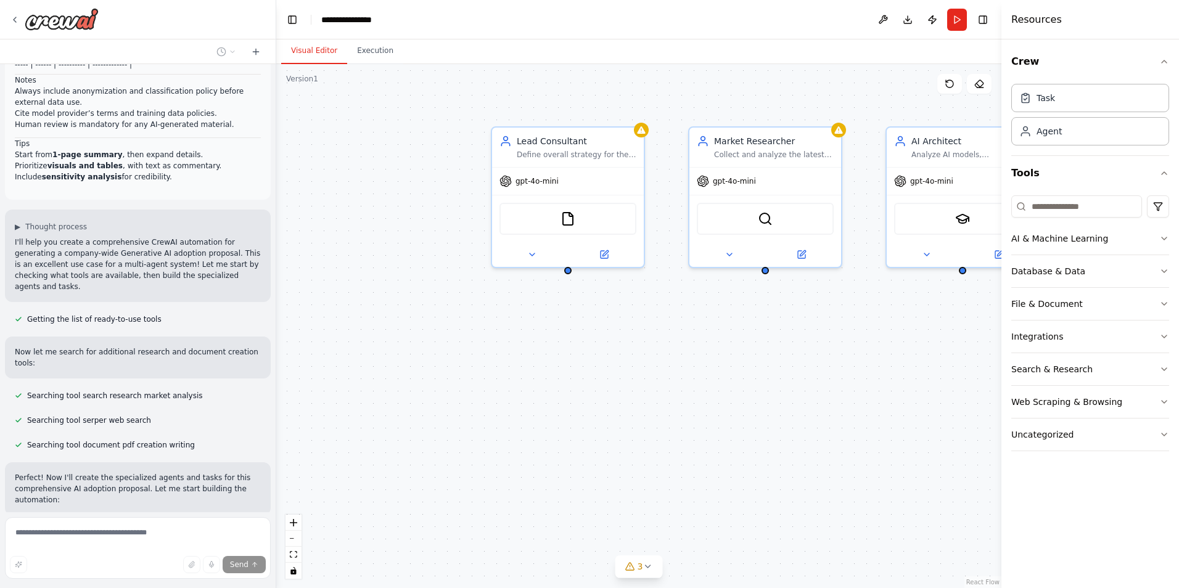
scroll to position [1952, 0]
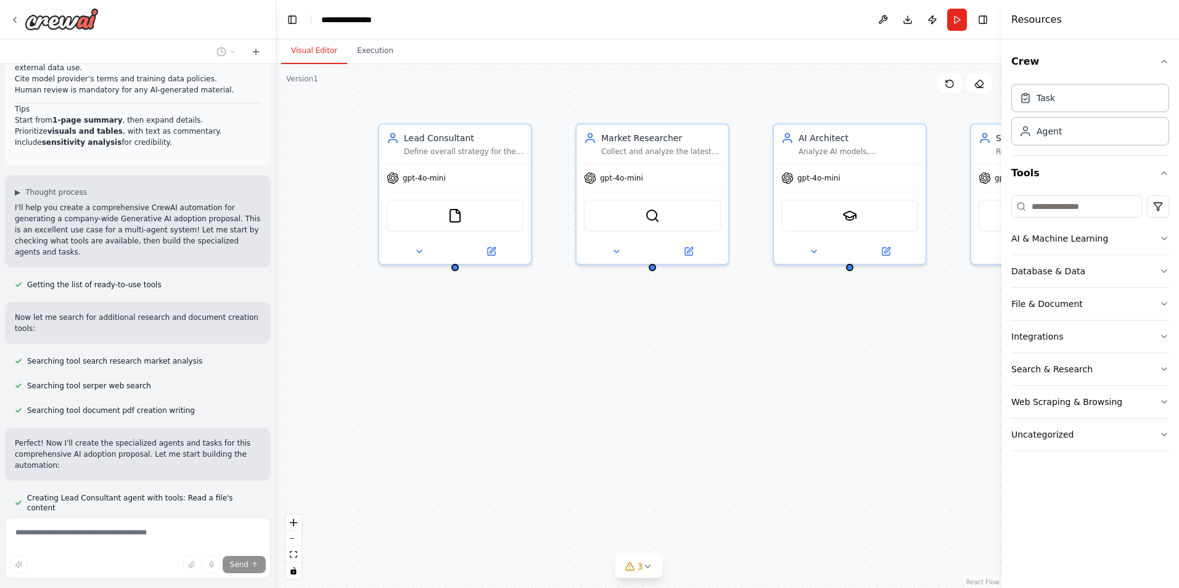
drag, startPoint x: 884, startPoint y: 341, endPoint x: 643, endPoint y: 342, distance: 241.2
click at [643, 342] on div "Lead Consultant Define overall strategy for the Generative AI adoption proposal…" at bounding box center [638, 326] width 725 height 524
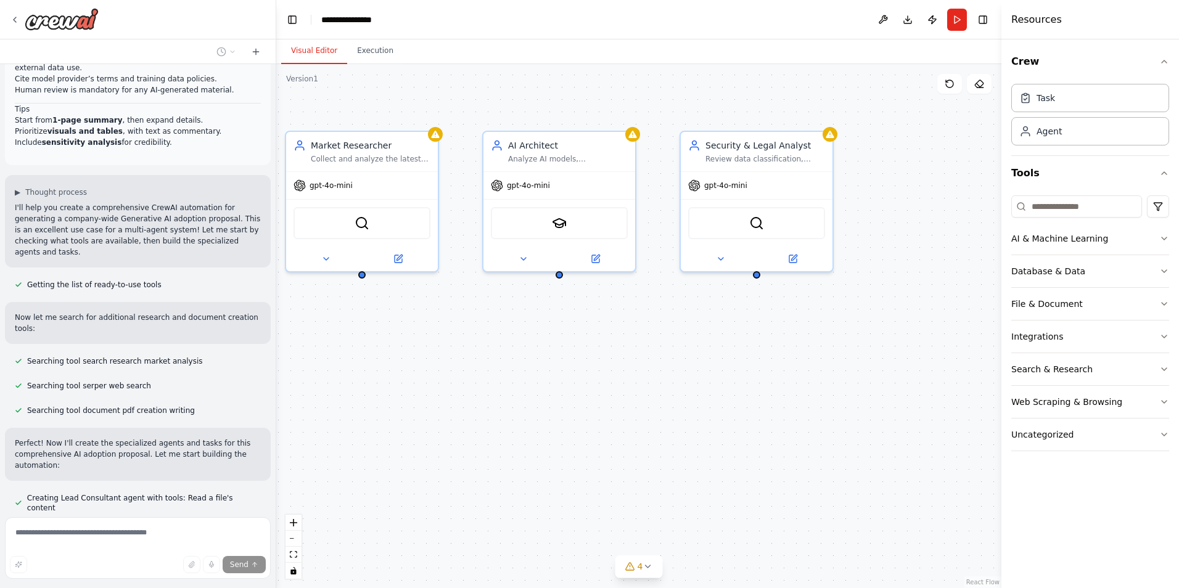
drag, startPoint x: 870, startPoint y: 354, endPoint x: 583, endPoint y: 366, distance: 287.1
click at [621, 363] on div "Lead Consultant Define overall strategy for the Generative AI adoption proposal…" at bounding box center [638, 326] width 725 height 524
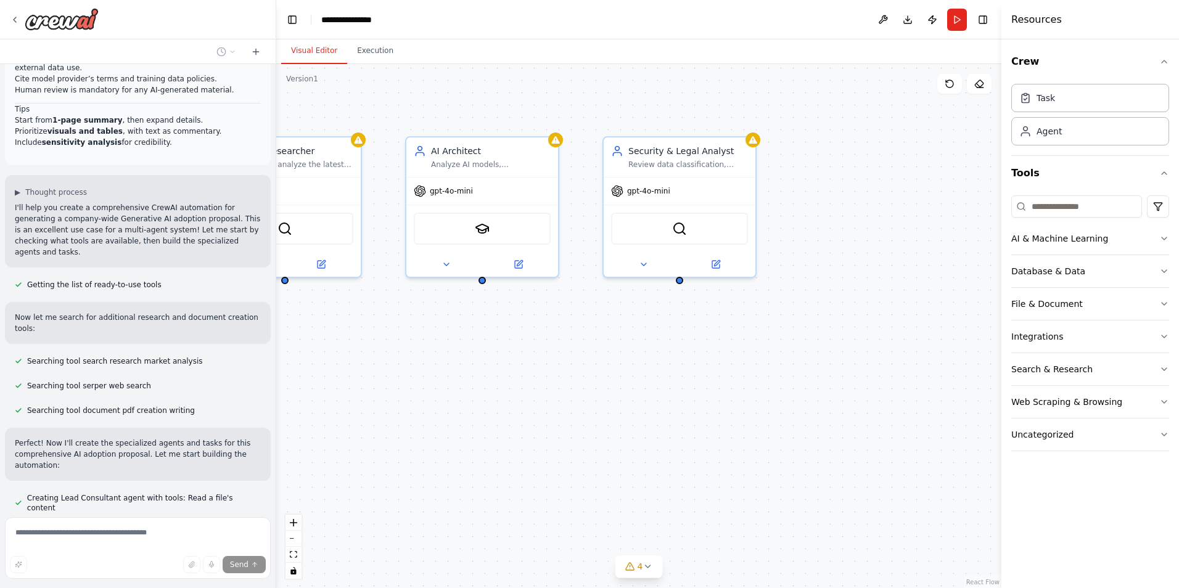
scroll to position [1987, 0]
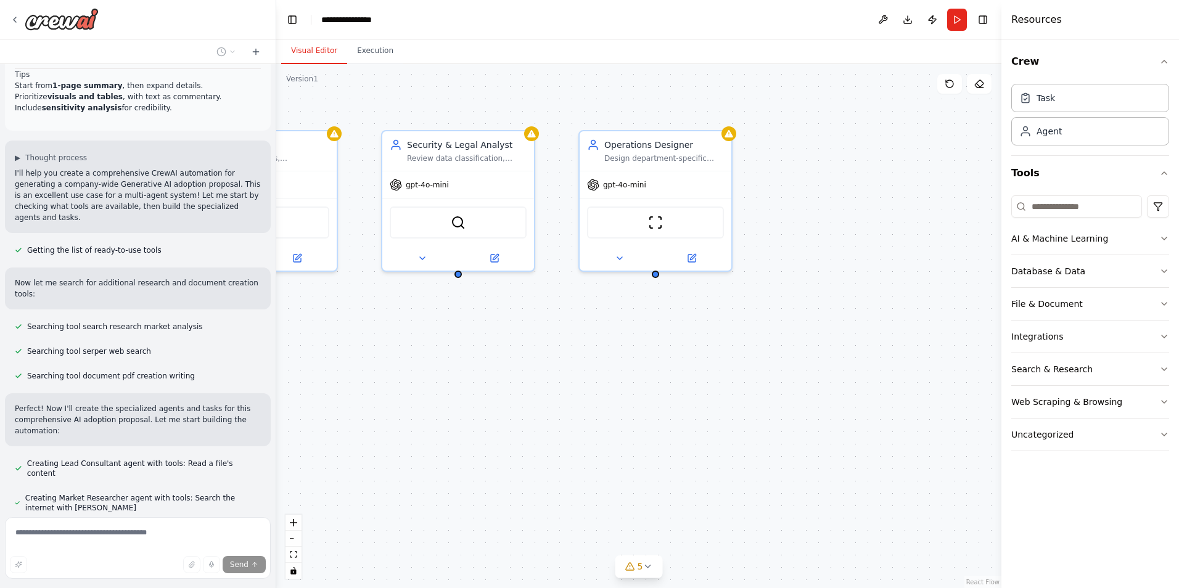
drag, startPoint x: 901, startPoint y: 368, endPoint x: 669, endPoint y: 361, distance: 232.0
click at [669, 361] on div "Lead Consultant Define overall strategy for the Generative AI adoption proposal…" at bounding box center [638, 326] width 725 height 524
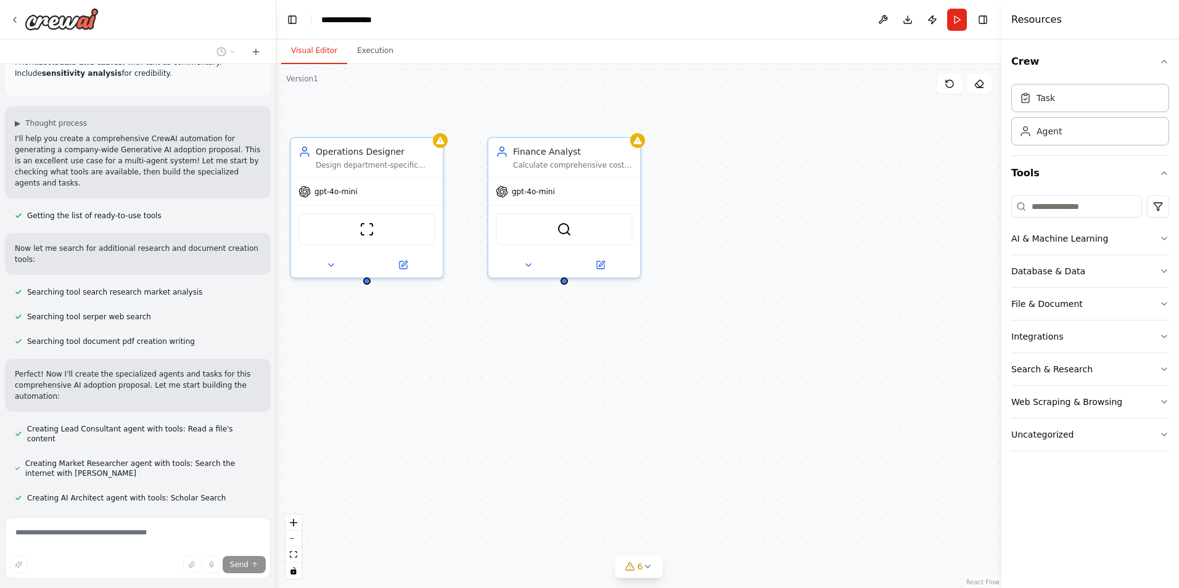
drag, startPoint x: 898, startPoint y: 386, endPoint x: 620, endPoint y: 393, distance: 278.3
click at [620, 393] on div "Lead Consultant Define overall strategy for the Generative AI adoption proposal…" at bounding box center [638, 326] width 725 height 524
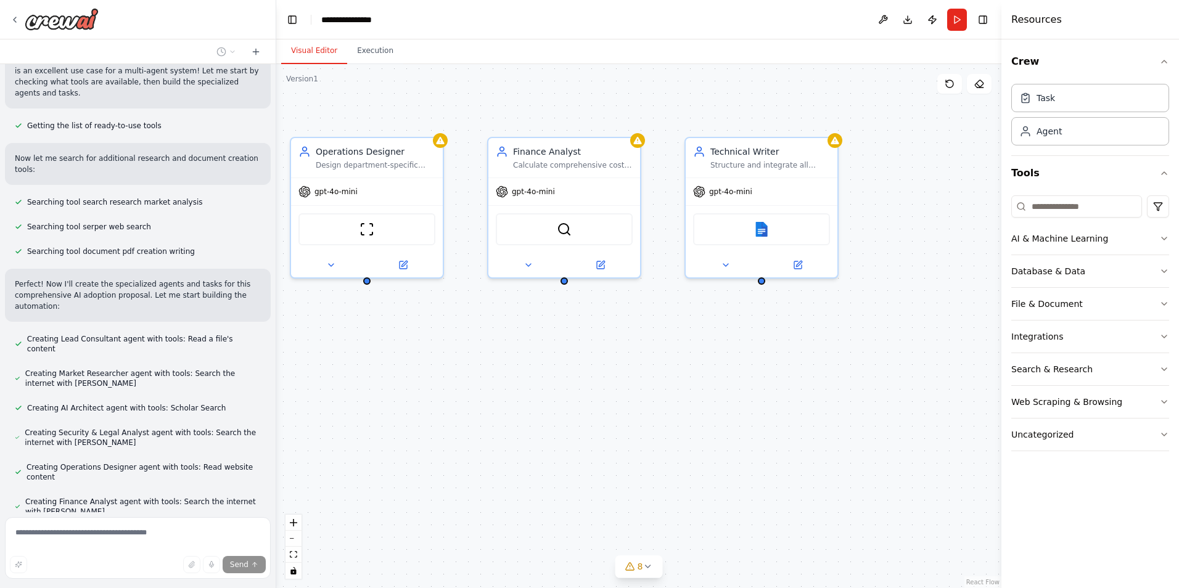
scroll to position [2136, 0]
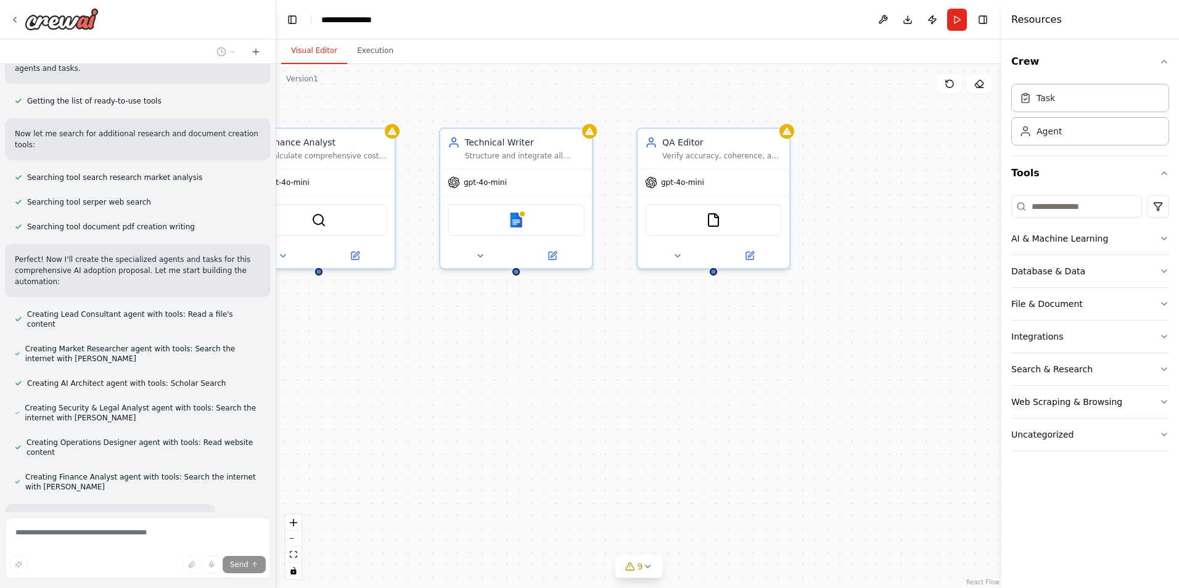
drag, startPoint x: 854, startPoint y: 410, endPoint x: 604, endPoint y: 400, distance: 250.6
click at [604, 400] on div "Lead Consultant Define overall strategy for the Generative AI adoption proposal…" at bounding box center [638, 326] width 725 height 524
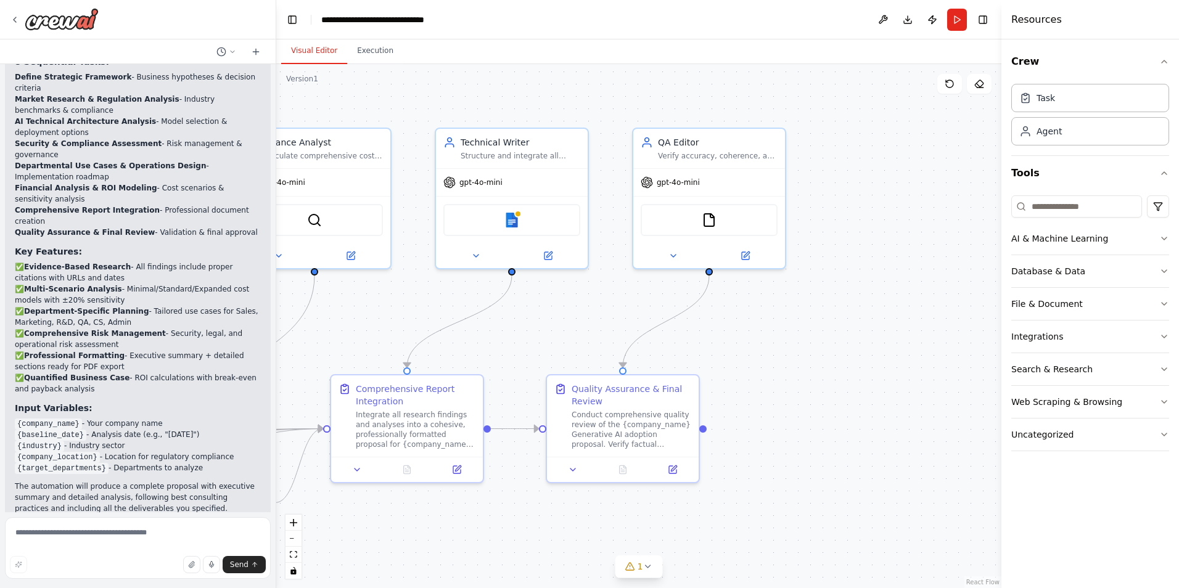
scroll to position [3239, 0]
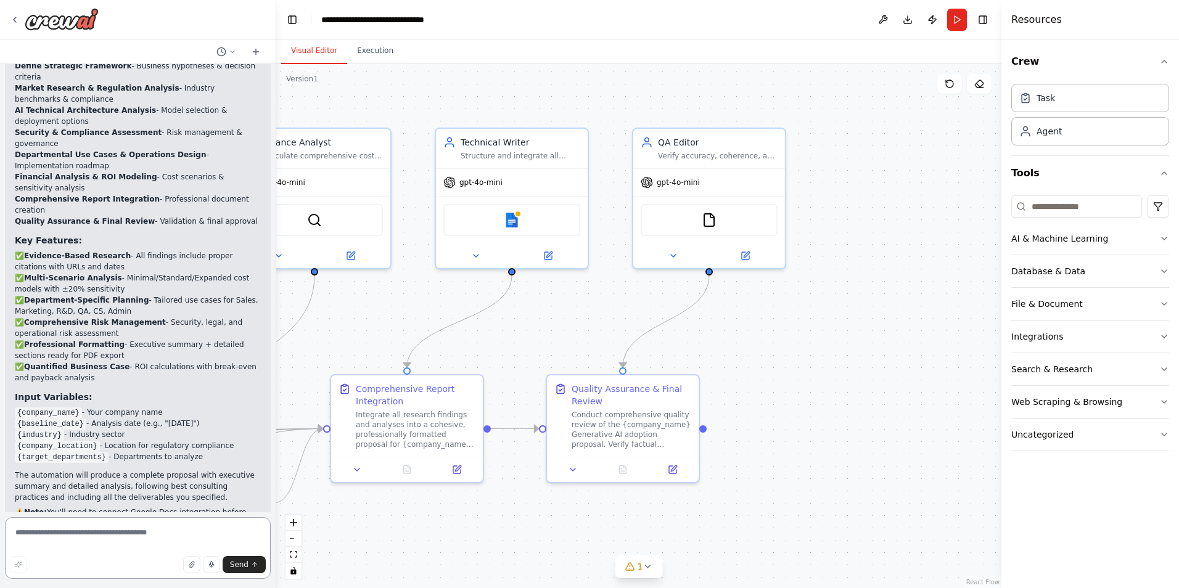
click at [146, 545] on textarea at bounding box center [138, 549] width 266 height 62
paste textarea "**********"
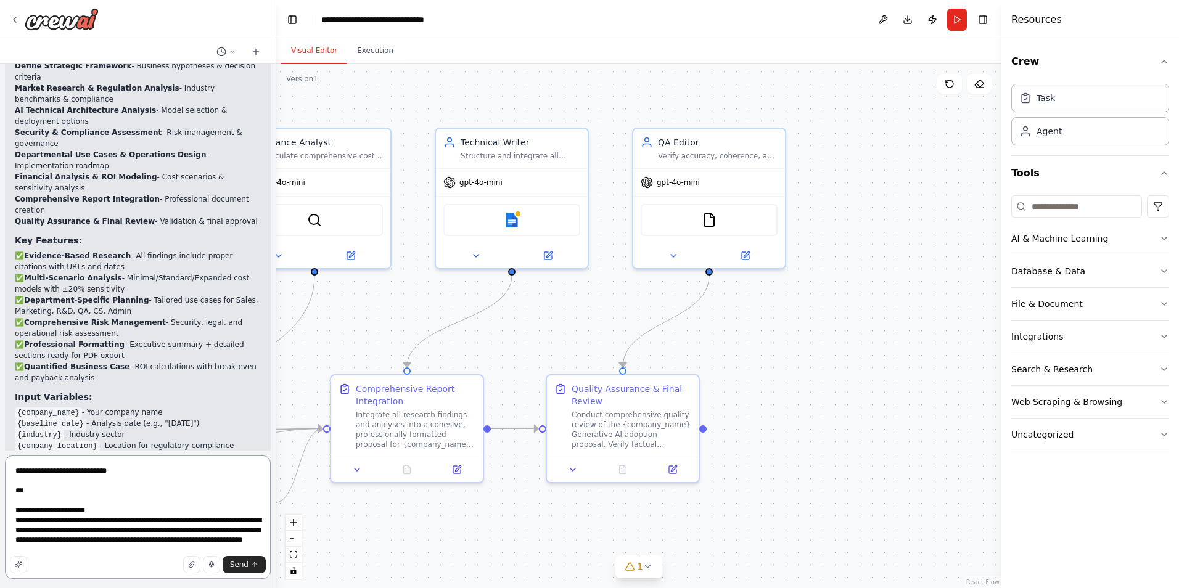
click at [118, 495] on textarea "**********" at bounding box center [138, 517] width 266 height 123
drag, startPoint x: 86, startPoint y: 498, endPoint x: 22, endPoint y: 468, distance: 71.2
click at [22, 468] on textarea "**********" at bounding box center [138, 517] width 266 height 123
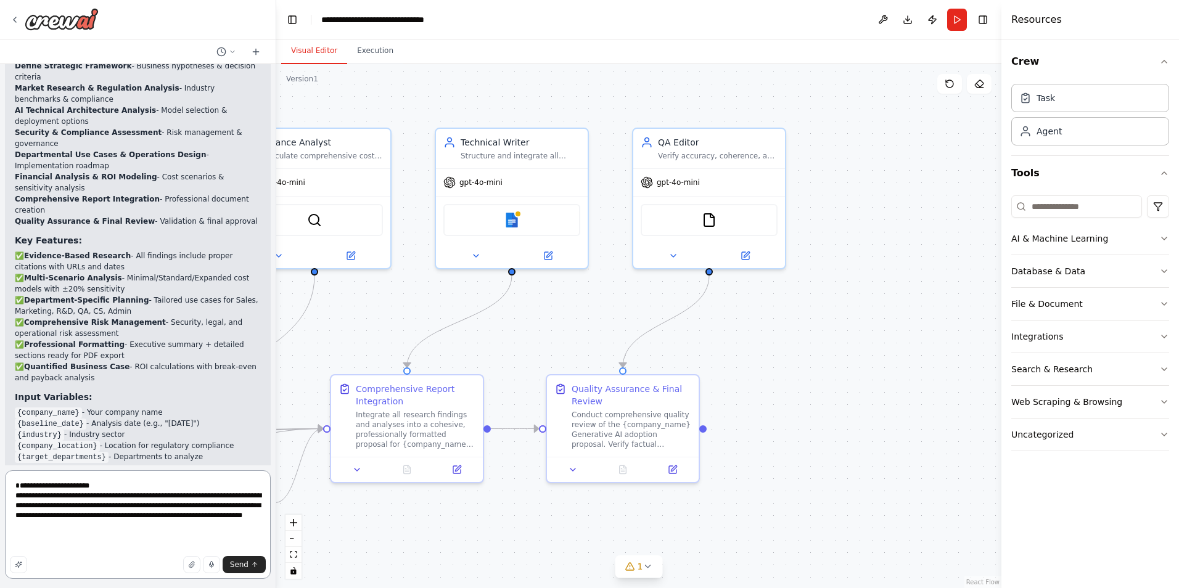
type textarea "**********"
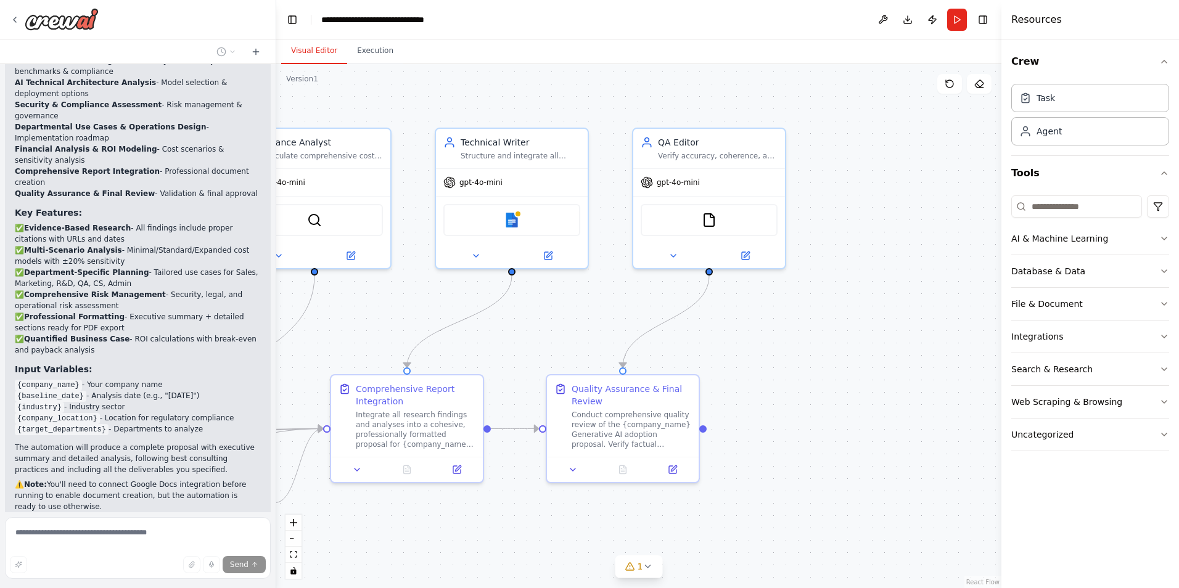
scroll to position [3281, 0]
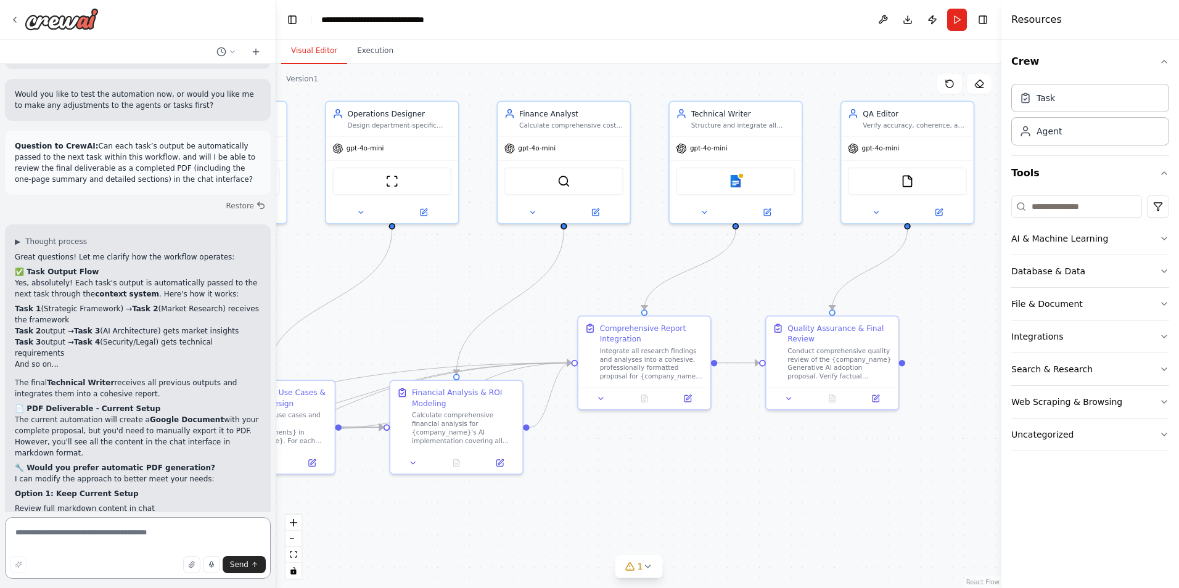
scroll to position [3731, 0]
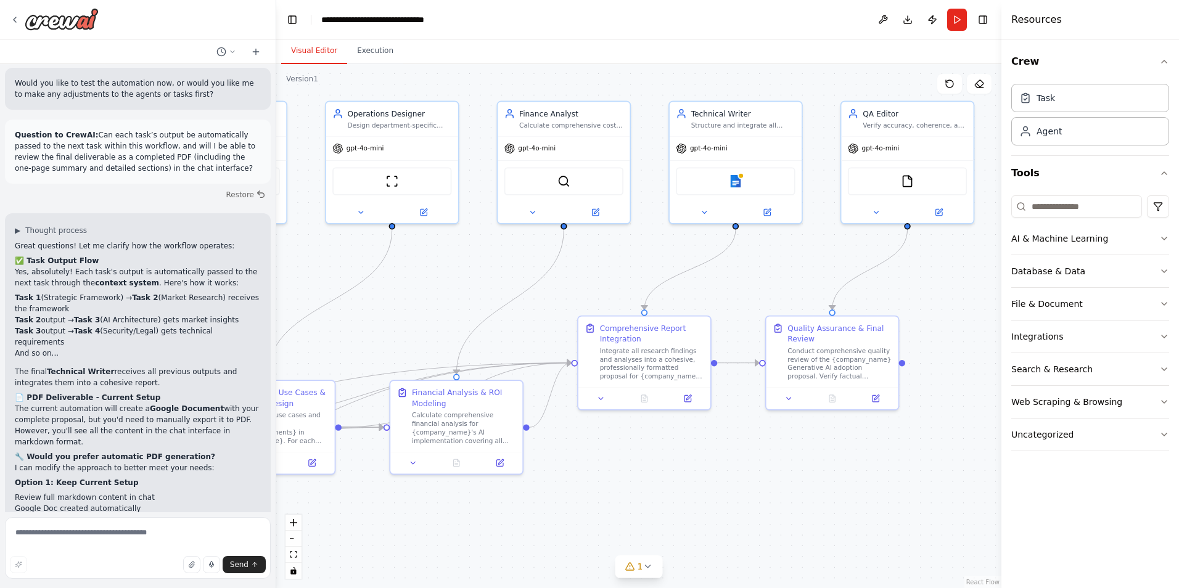
drag, startPoint x: 52, startPoint y: 221, endPoint x: 245, endPoint y: 230, distance: 193.3
click at [245, 403] on p "The current automation will create a Google Document with your complete proposa…" at bounding box center [138, 425] width 246 height 44
drag, startPoint x: 245, startPoint y: 230, endPoint x: 181, endPoint y: 242, distance: 65.8
click at [183, 452] on h2 "🔧 Would you prefer automatic PDF generation?" at bounding box center [138, 457] width 246 height 11
click at [138, 403] on p "The current automation will create a Google Document with your complete proposa…" at bounding box center [138, 425] width 246 height 44
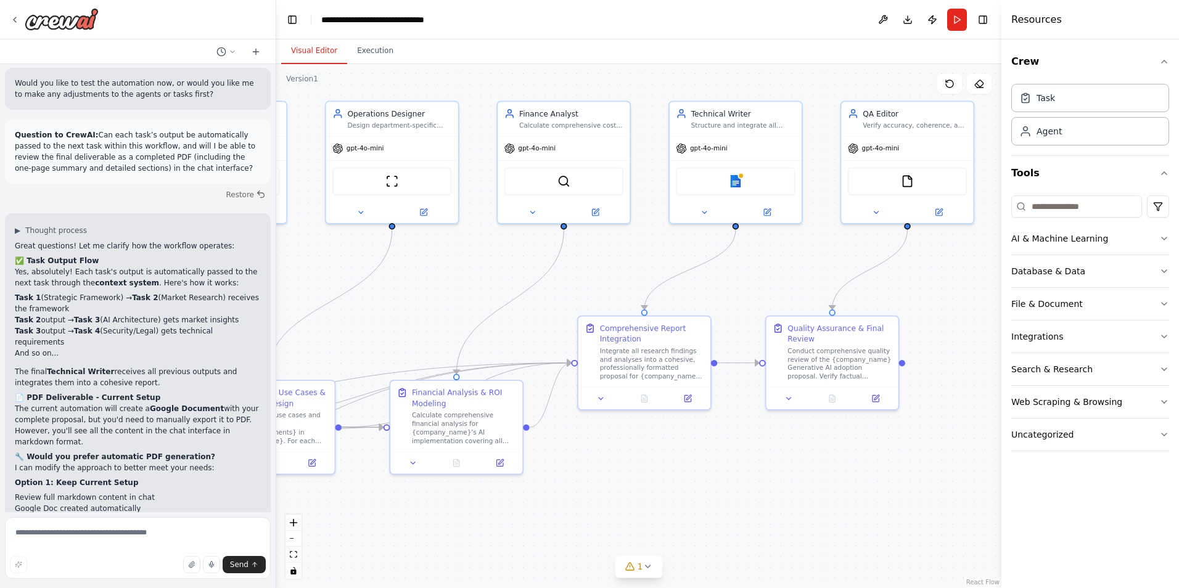
click at [171, 403] on p "The current automation will create a Google Document with your complete proposa…" at bounding box center [138, 425] width 246 height 44
click at [196, 403] on p "The current automation will create a Google Document with your complete proposa…" at bounding box center [138, 425] width 246 height 44
click at [242, 569] on span "Send" at bounding box center [239, 565] width 19 height 10
click at [959, 27] on button "Run" at bounding box center [957, 20] width 20 height 22
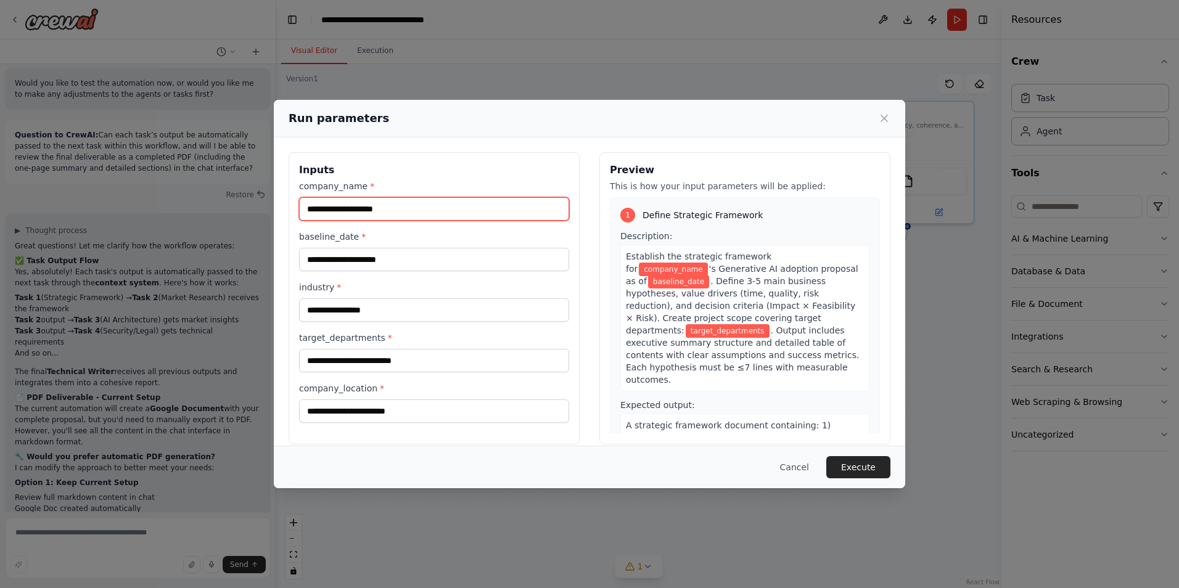
click at [444, 216] on input "company_name *" at bounding box center [434, 208] width 270 height 23
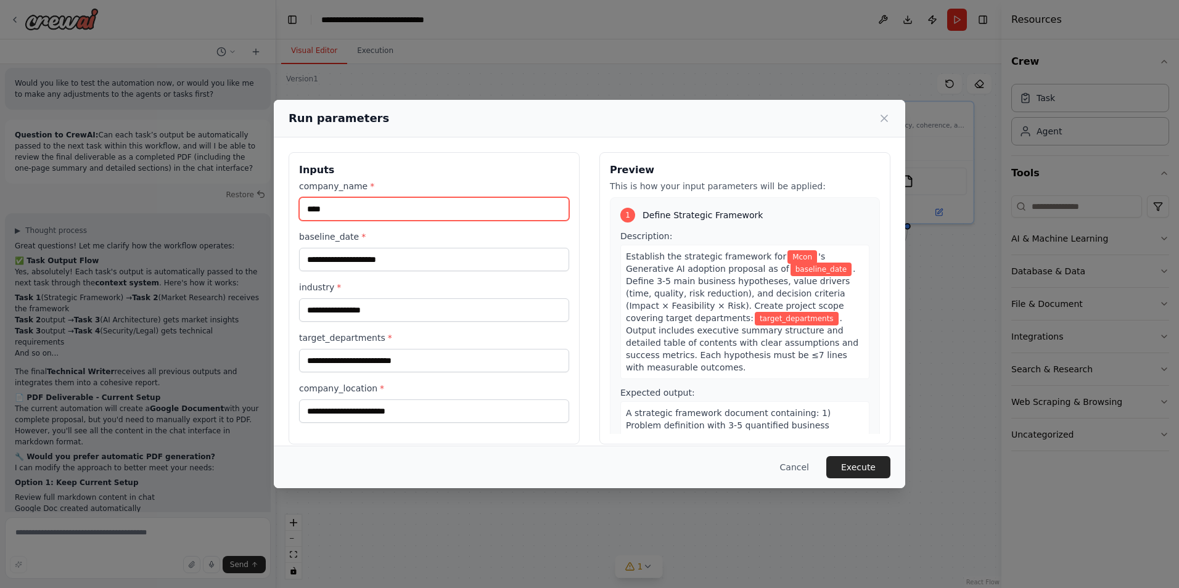
type input "****"
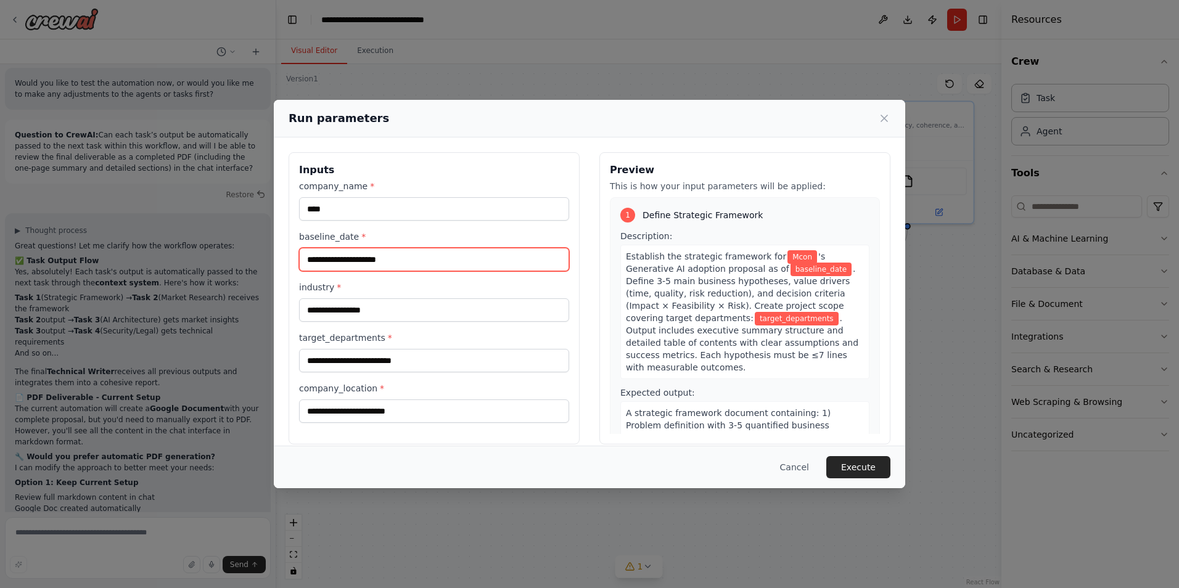
click at [433, 266] on input "baseline_date *" at bounding box center [434, 259] width 270 height 23
drag, startPoint x: 430, startPoint y: 265, endPoint x: 314, endPoint y: 262, distance: 116.0
click at [314, 262] on input "baseline_date *" at bounding box center [434, 259] width 270 height 23
click at [321, 261] on input "baseline_date *" at bounding box center [434, 259] width 270 height 23
type input "*********"
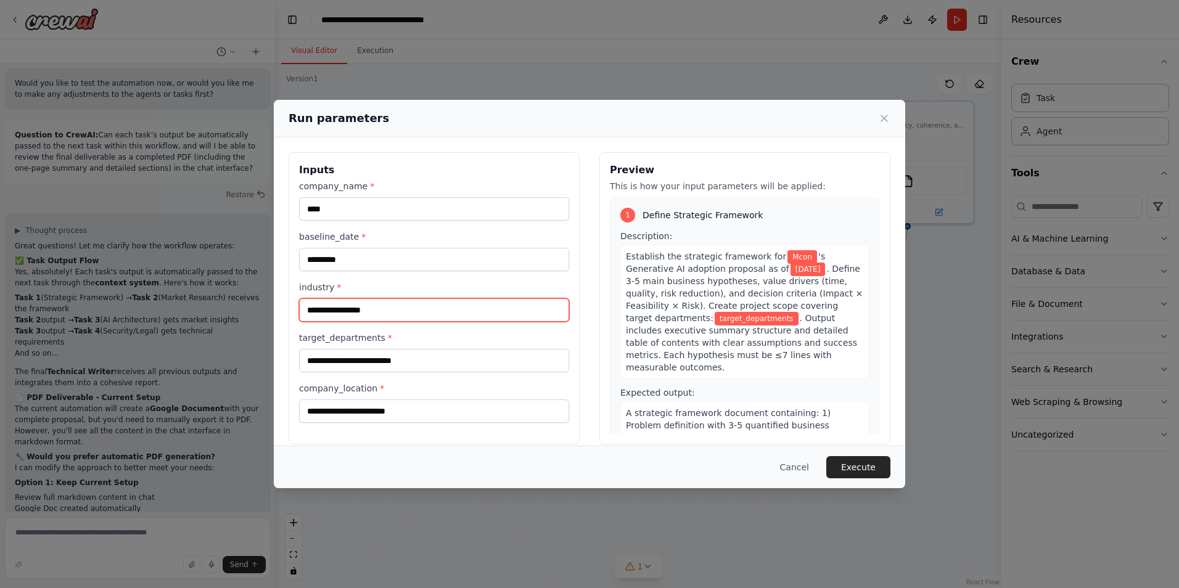
click at [397, 309] on input "industry *" at bounding box center [434, 310] width 270 height 23
drag, startPoint x: 395, startPoint y: 313, endPoint x: 303, endPoint y: 313, distance: 91.9
click at [260, 313] on div "Run parameters Inputs company_name * **** baseline_date * ********* industry * …" at bounding box center [589, 294] width 1179 height 588
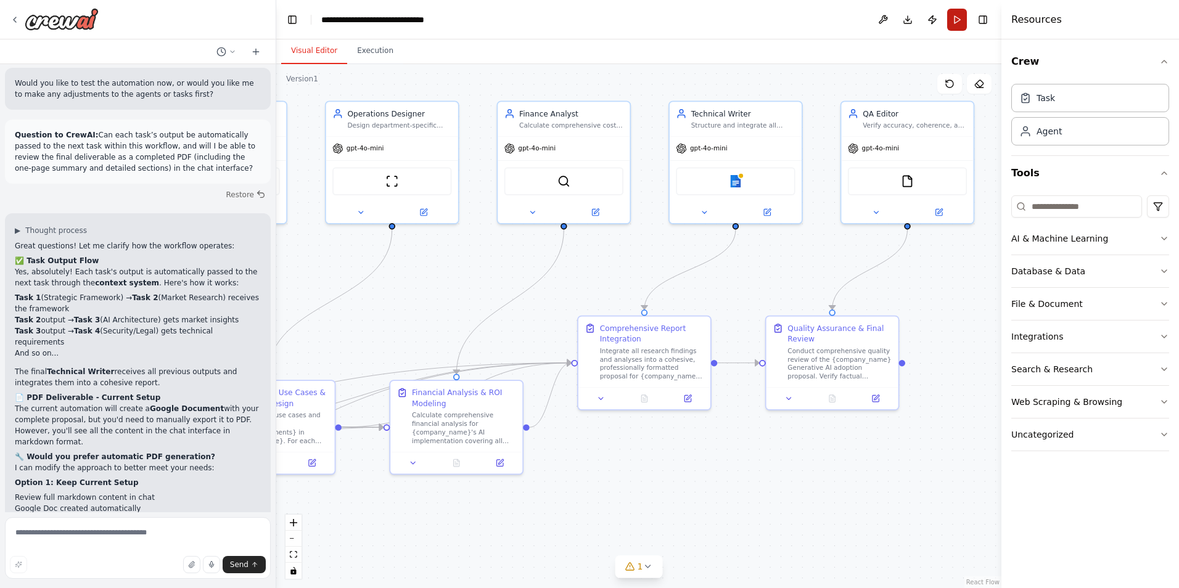
click at [961, 18] on button "Run" at bounding box center [957, 20] width 20 height 22
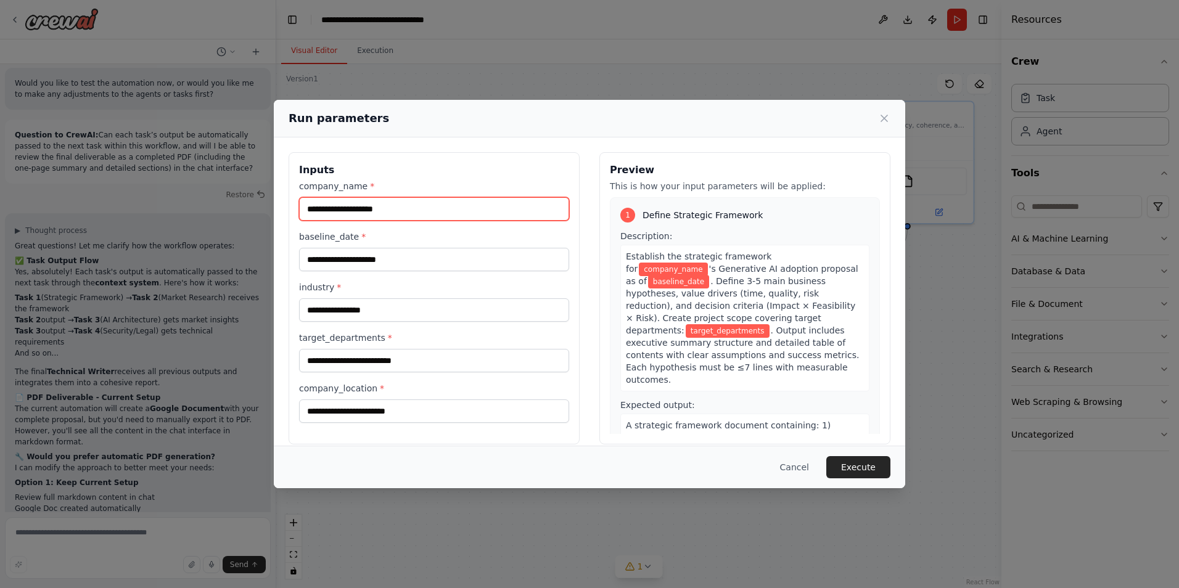
click at [408, 213] on input "company_name *" at bounding box center [434, 208] width 270 height 23
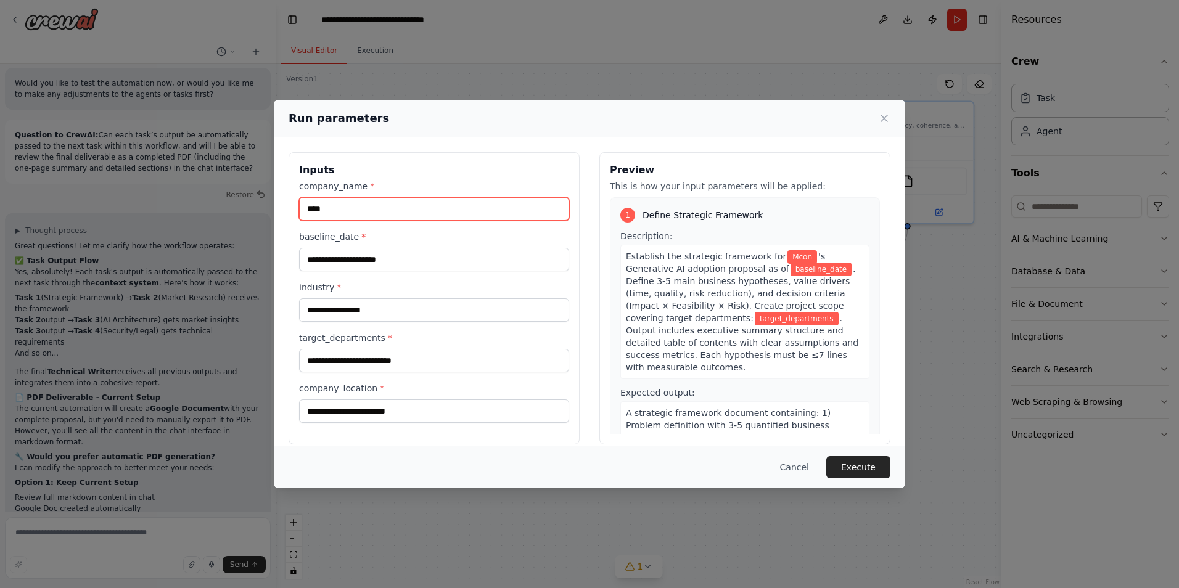
type input "****"
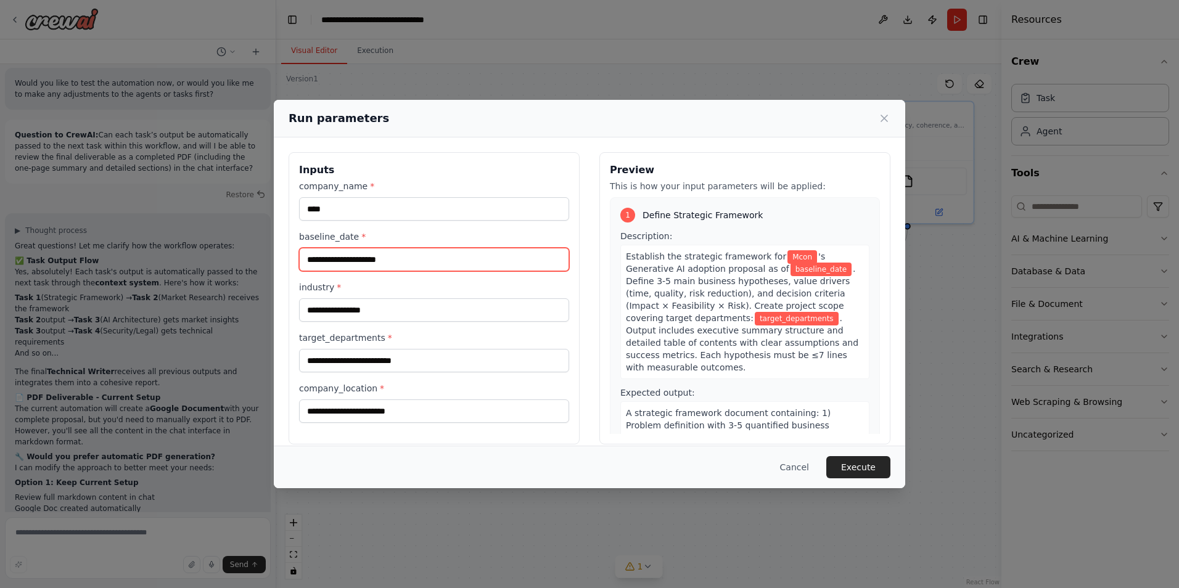
click at [387, 258] on input "baseline_date *" at bounding box center [434, 259] width 270 height 23
type input "*********"
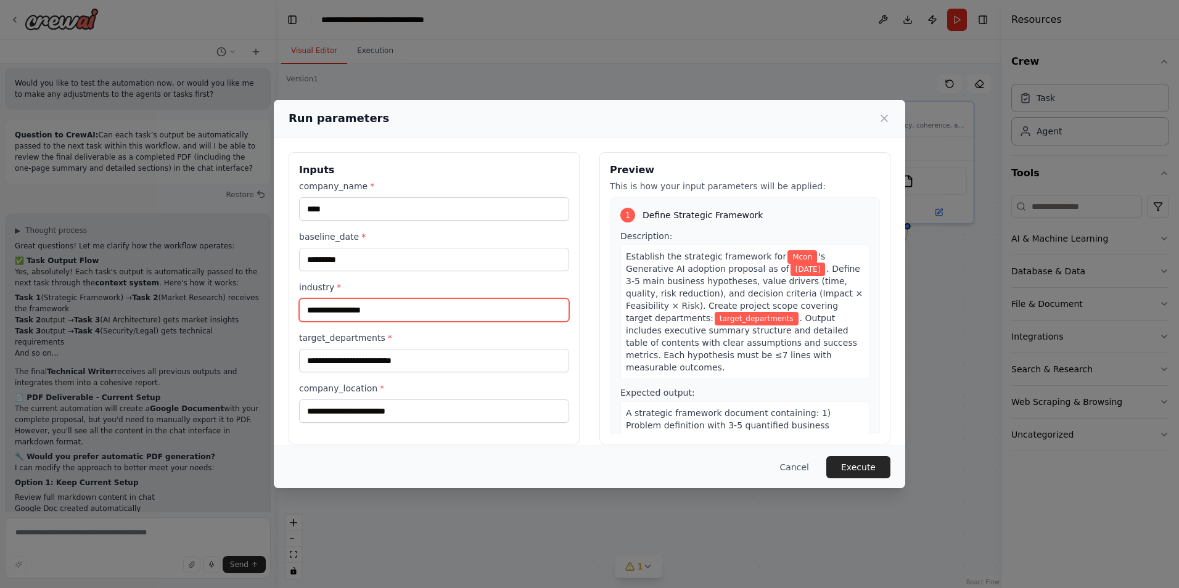
click at [375, 308] on input "industry *" at bounding box center [434, 310] width 270 height 23
type input "********"
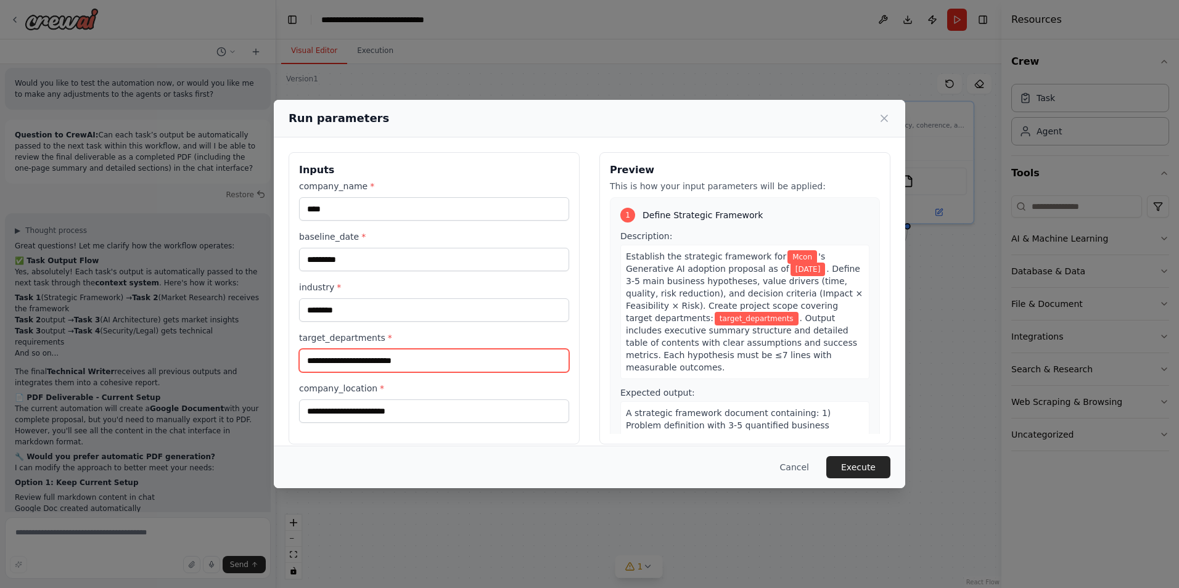
click at [402, 362] on input "target_departments *" at bounding box center [434, 360] width 270 height 23
click at [423, 365] on input "target_departments *" at bounding box center [434, 360] width 270 height 23
type input "***"
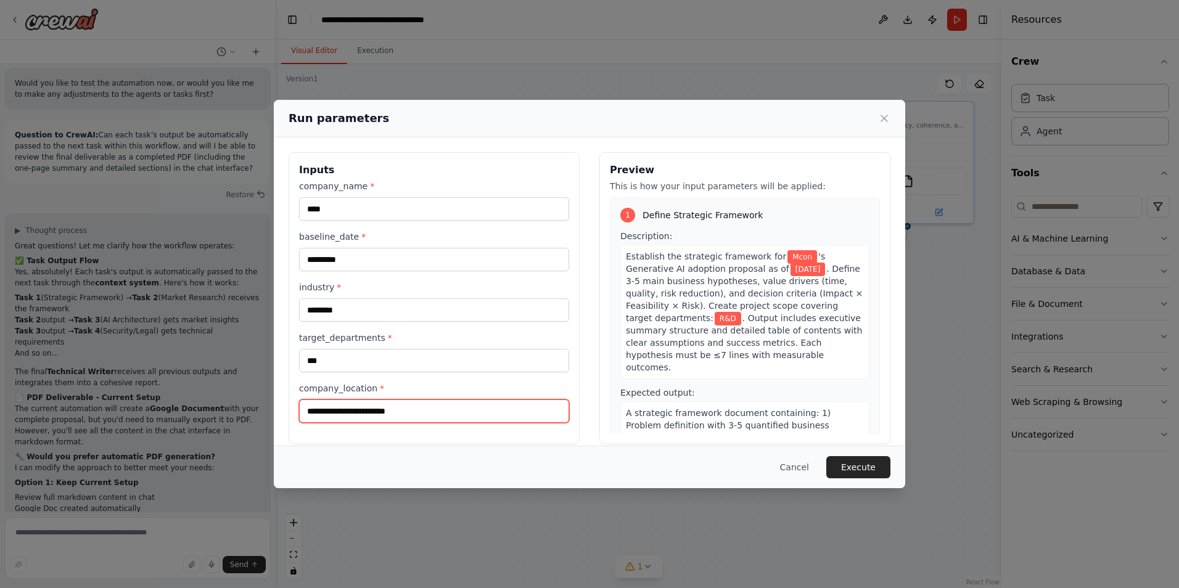
click at [414, 413] on input "company_location *" at bounding box center [434, 411] width 270 height 23
click at [417, 413] on input "company_location *" at bounding box center [434, 411] width 270 height 23
type input "*****"
click at [904, 484] on div "Cancel Execute" at bounding box center [590, 467] width 632 height 43
click at [889, 474] on button "Execute" at bounding box center [859, 467] width 64 height 22
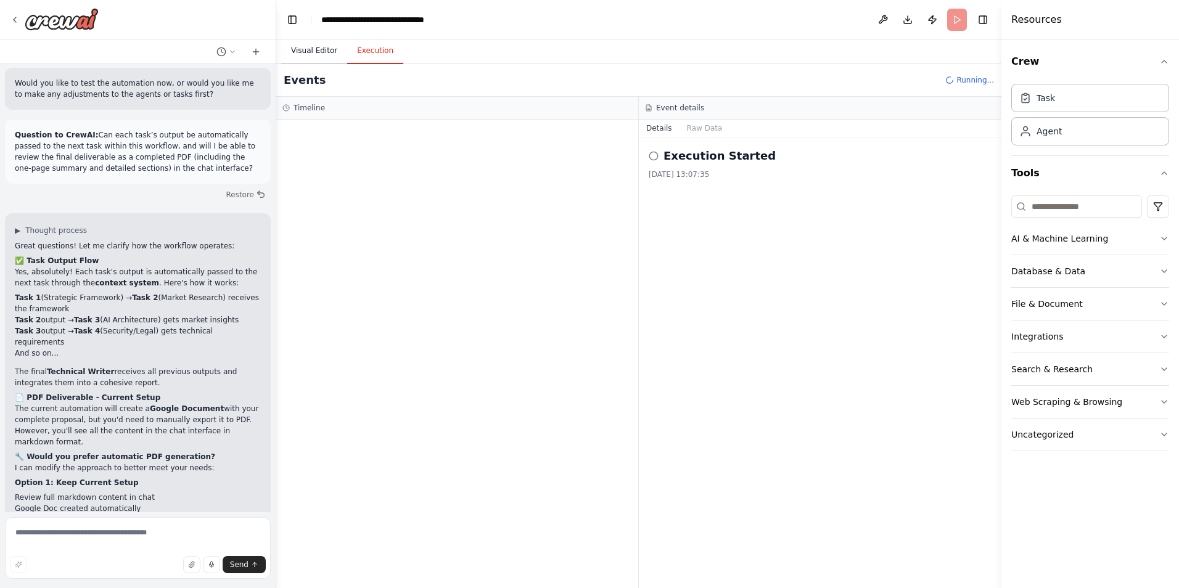
click at [337, 54] on button "Visual Editor" at bounding box center [314, 51] width 66 height 26
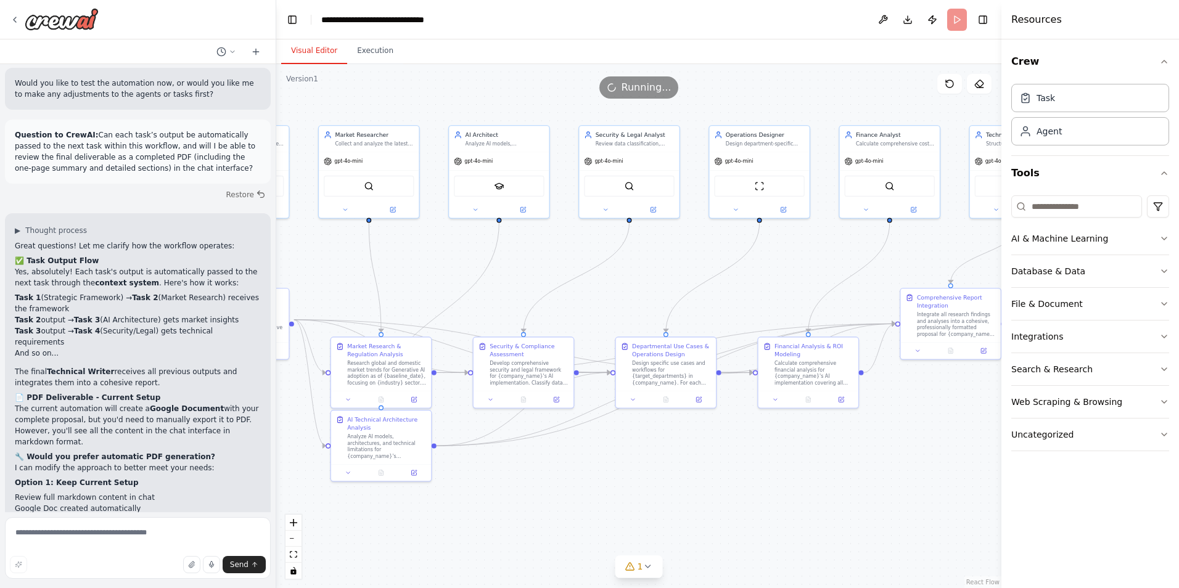
drag, startPoint x: 500, startPoint y: 295, endPoint x: 868, endPoint y: 279, distance: 368.6
click at [867, 279] on div ".deletable-edge-delete-btn { width: 20px; height: 20px; border: 0px solid #ffff…" at bounding box center [638, 326] width 725 height 524
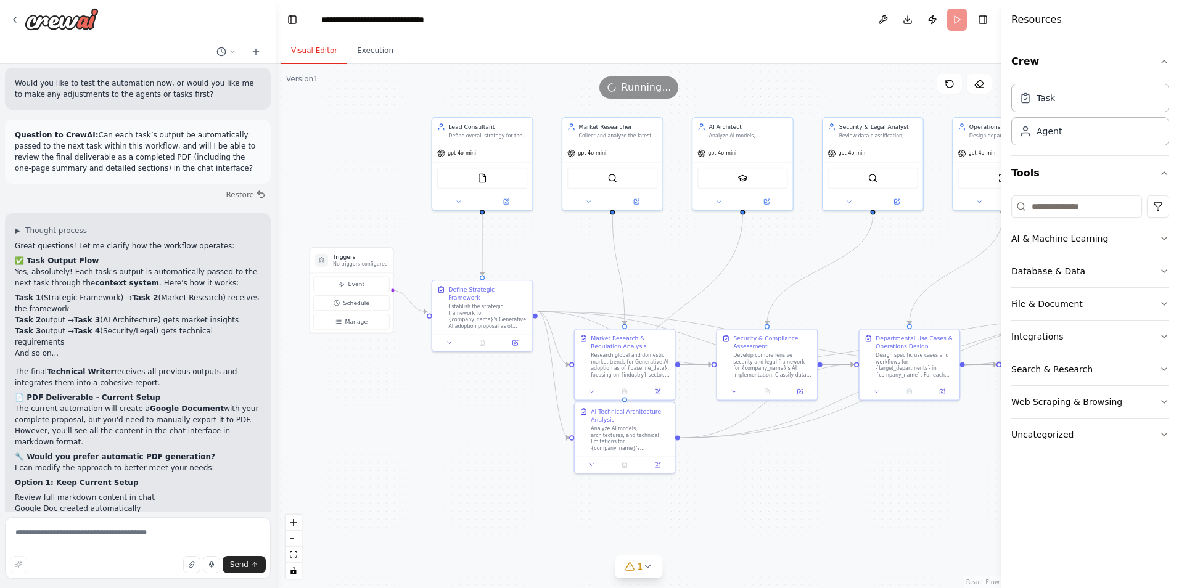
drag, startPoint x: 593, startPoint y: 320, endPoint x: 796, endPoint y: 326, distance: 202.4
click at [796, 326] on div ".deletable-edge-delete-btn { width: 20px; height: 20px; border: 0px solid #ffff…" at bounding box center [638, 326] width 725 height 524
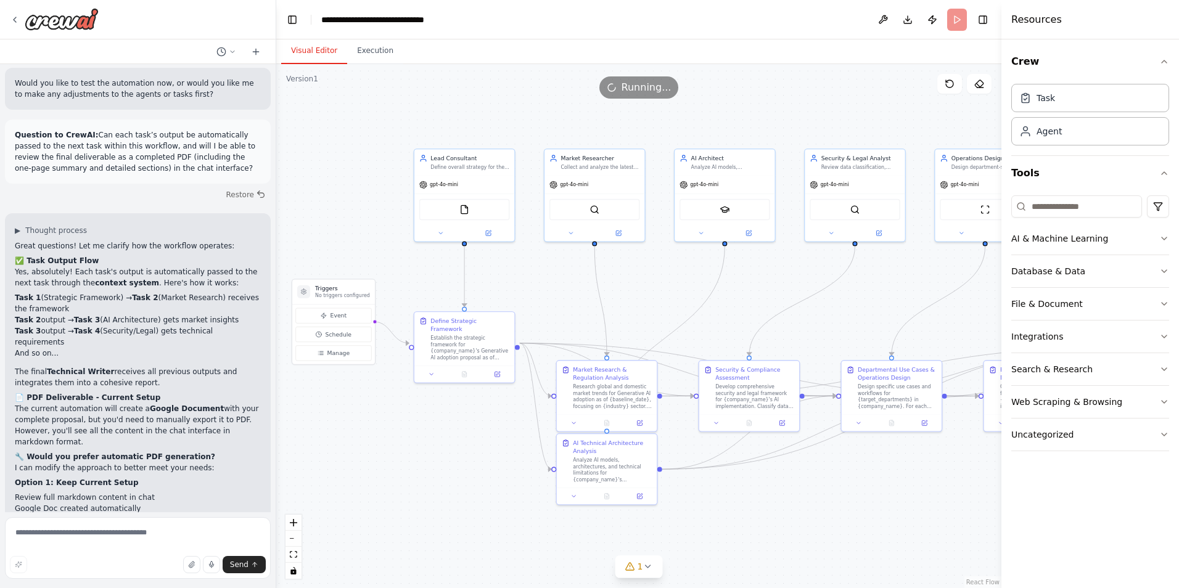
drag, startPoint x: 624, startPoint y: 251, endPoint x: 600, endPoint y: 265, distance: 28.2
click at [601, 266] on div ".deletable-edge-delete-btn { width: 20px; height: 20px; border: 0px solid #ffff…" at bounding box center [638, 326] width 725 height 524
click at [370, 59] on button "Execution" at bounding box center [375, 51] width 56 height 26
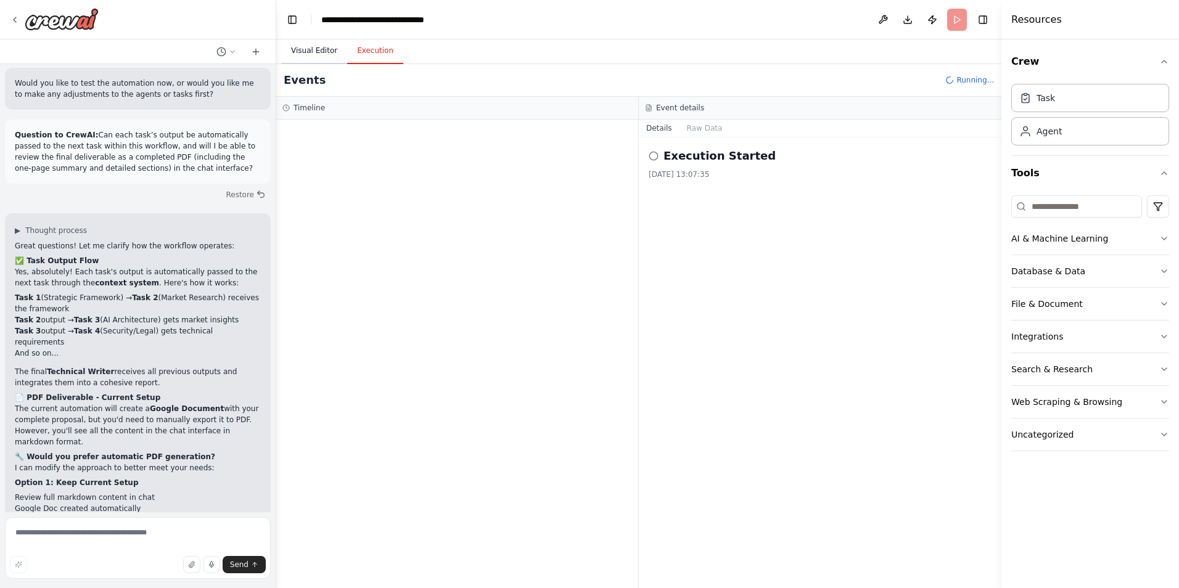
click at [329, 60] on button "Visual Editor" at bounding box center [314, 51] width 66 height 26
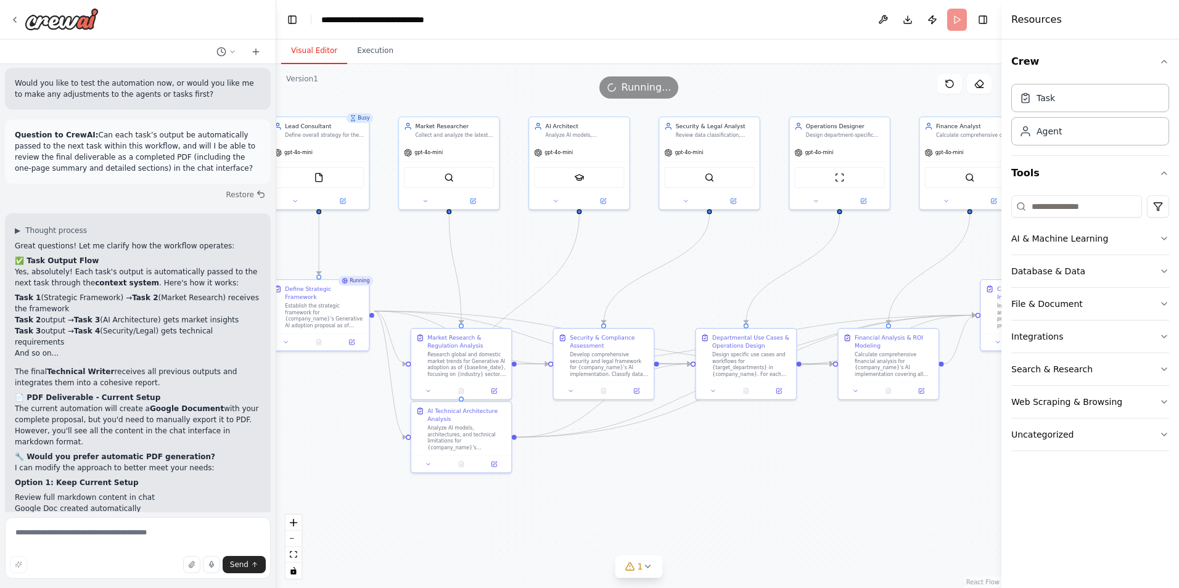
drag, startPoint x: 831, startPoint y: 326, endPoint x: 689, endPoint y: 296, distance: 145.7
click at [689, 296] on div ".deletable-edge-delete-btn { width: 20px; height: 20px; border: 0px solid #ffff…" at bounding box center [638, 326] width 725 height 524
click at [680, 351] on icon "Edge from 6196c19e-2c82-48fc-94db-6996985b82eb to 449d1a73-9dd2-4621-a21f-9c018…" at bounding box center [745, 339] width 459 height 49
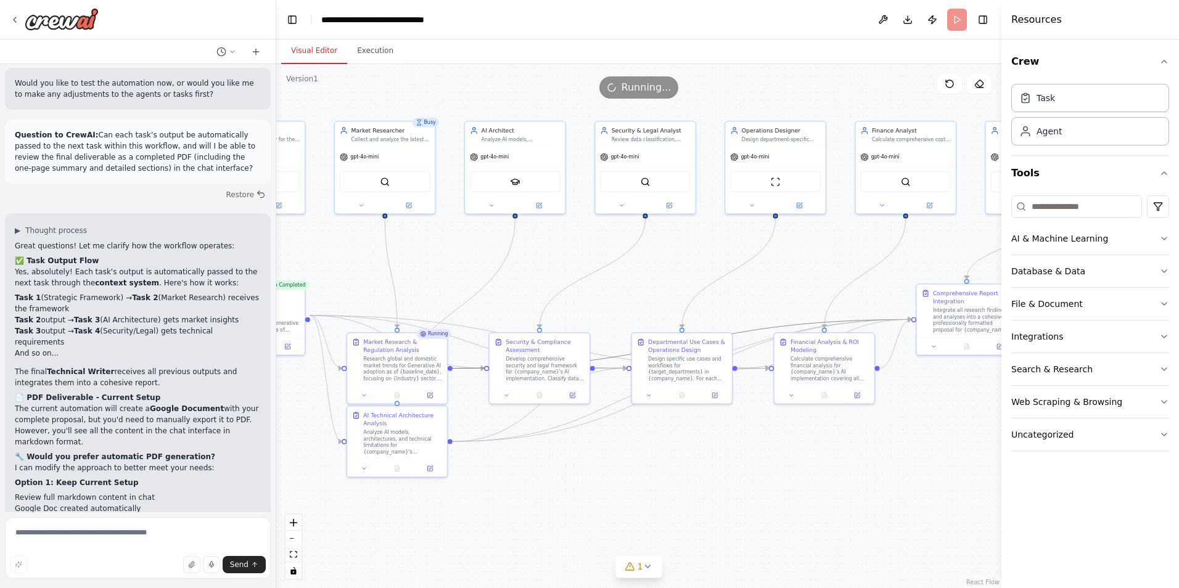
drag, startPoint x: 976, startPoint y: 485, endPoint x: 912, endPoint y: 489, distance: 63.7
click at [912, 489] on div ".deletable-edge-delete-btn { width: 20px; height: 20px; border: 0px solid #ffff…" at bounding box center [638, 326] width 725 height 524
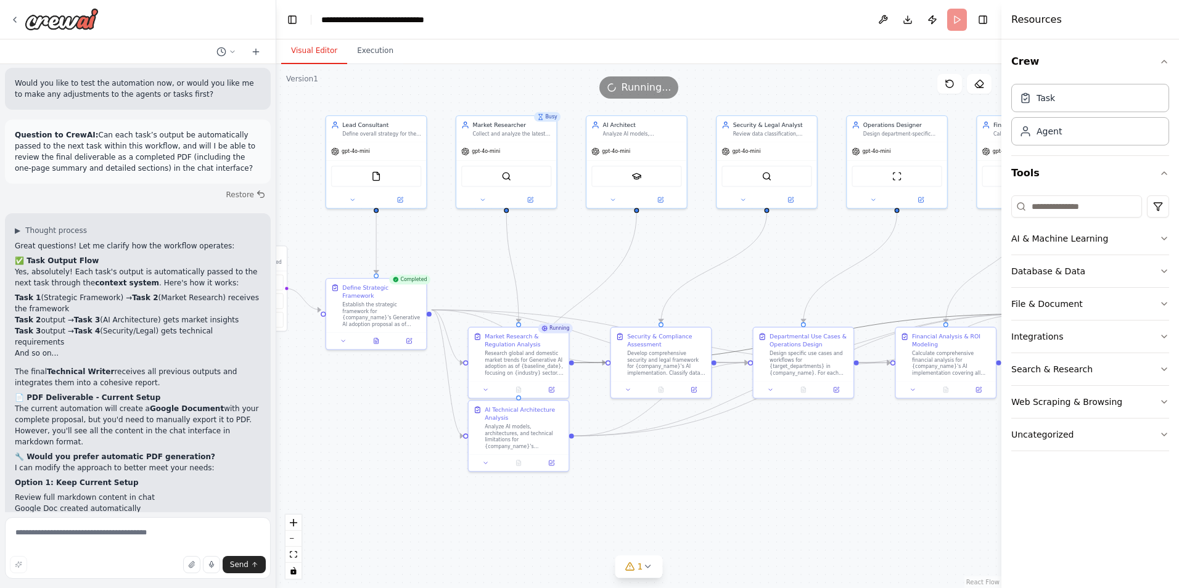
drag, startPoint x: 793, startPoint y: 493, endPoint x: 914, endPoint y: 487, distance: 121.6
click at [914, 487] on div ".deletable-edge-delete-btn { width: 20px; height: 20px; border: 0px solid #ffff…" at bounding box center [638, 326] width 725 height 524
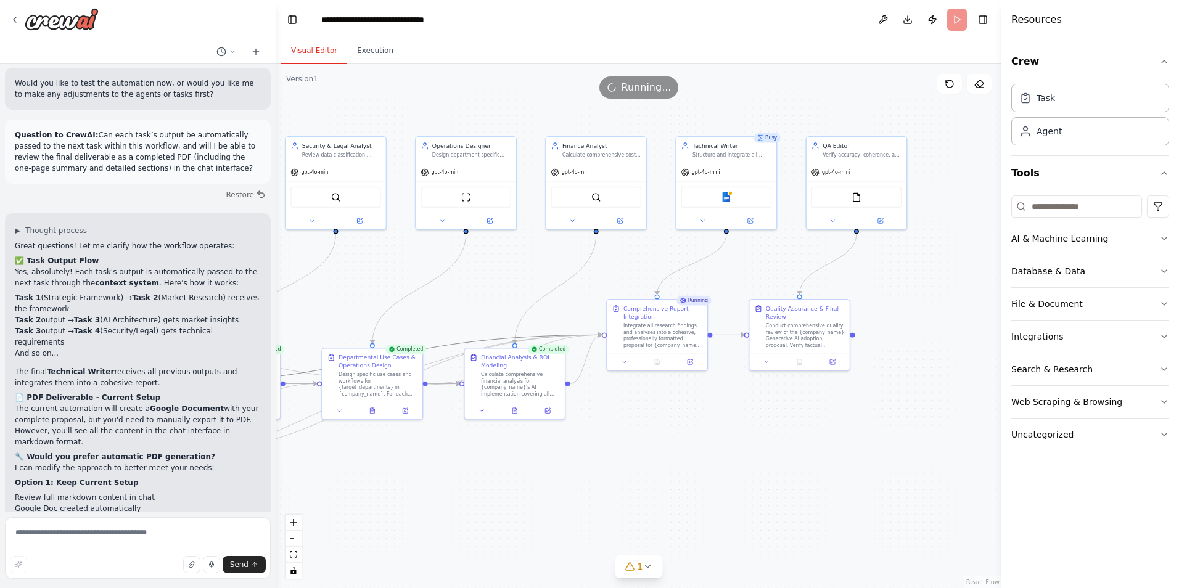
drag, startPoint x: 915, startPoint y: 255, endPoint x: 465, endPoint y: 279, distance: 450.9
click at [465, 279] on div ".deletable-edge-delete-btn { width: 20px; height: 20px; border: 0px solid #ffff…" at bounding box center [638, 326] width 725 height 524
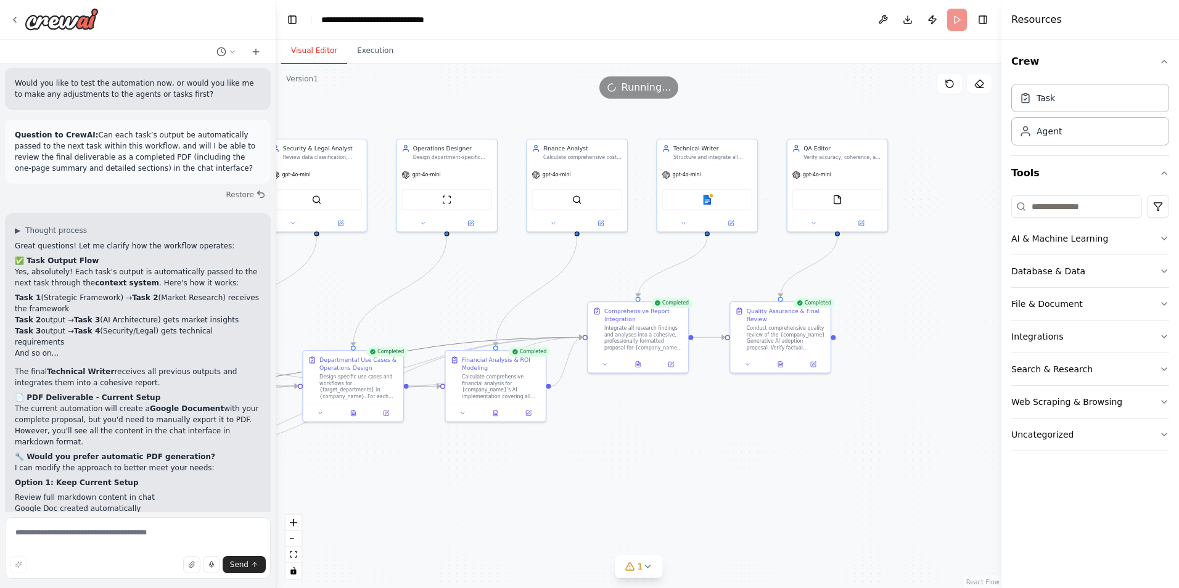
scroll to position [3831, 0]
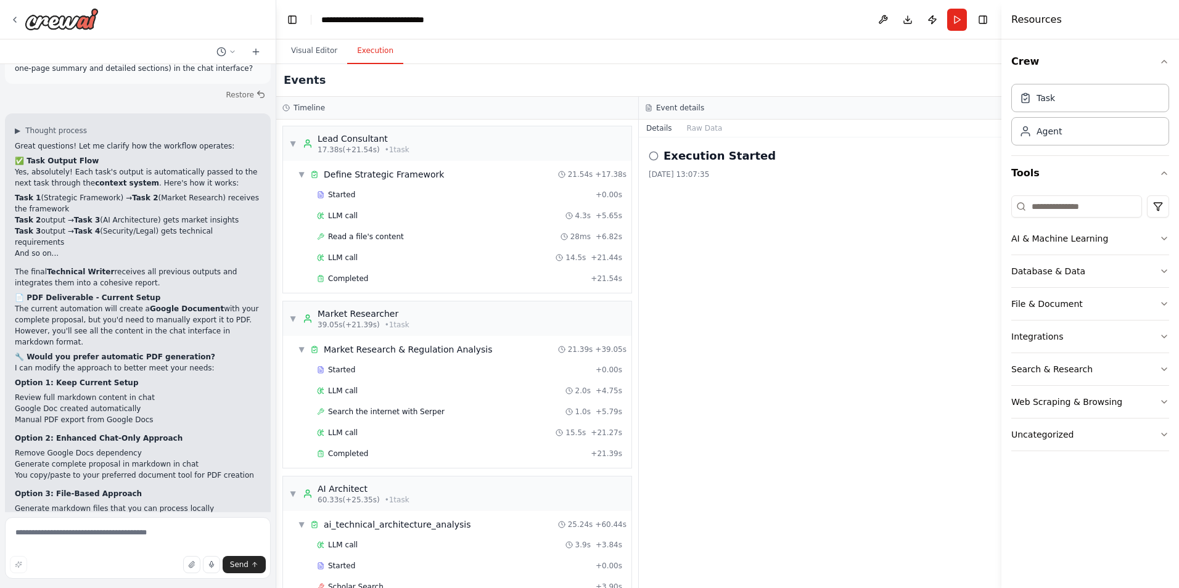
click at [374, 56] on button "Execution" at bounding box center [375, 51] width 56 height 26
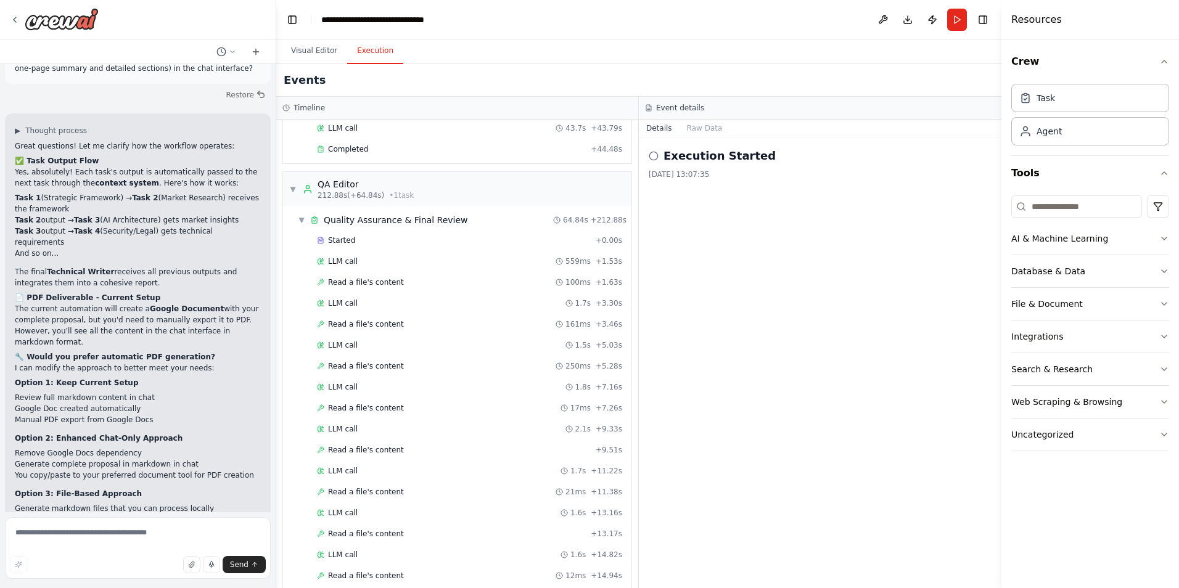
scroll to position [2665, 0]
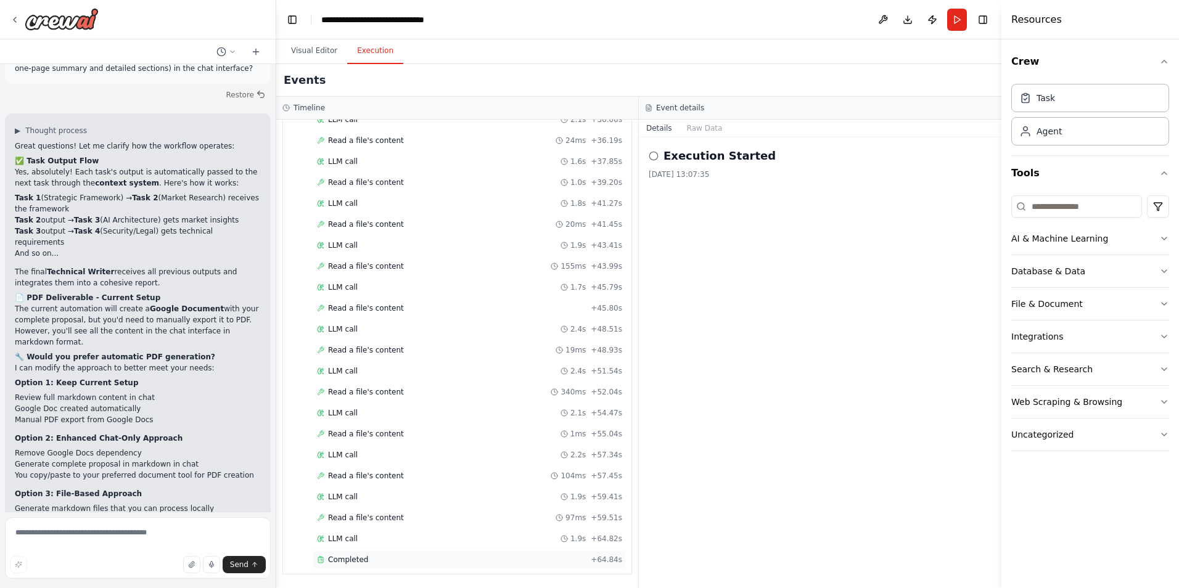
click at [348, 557] on span "Completed" at bounding box center [348, 560] width 40 height 10
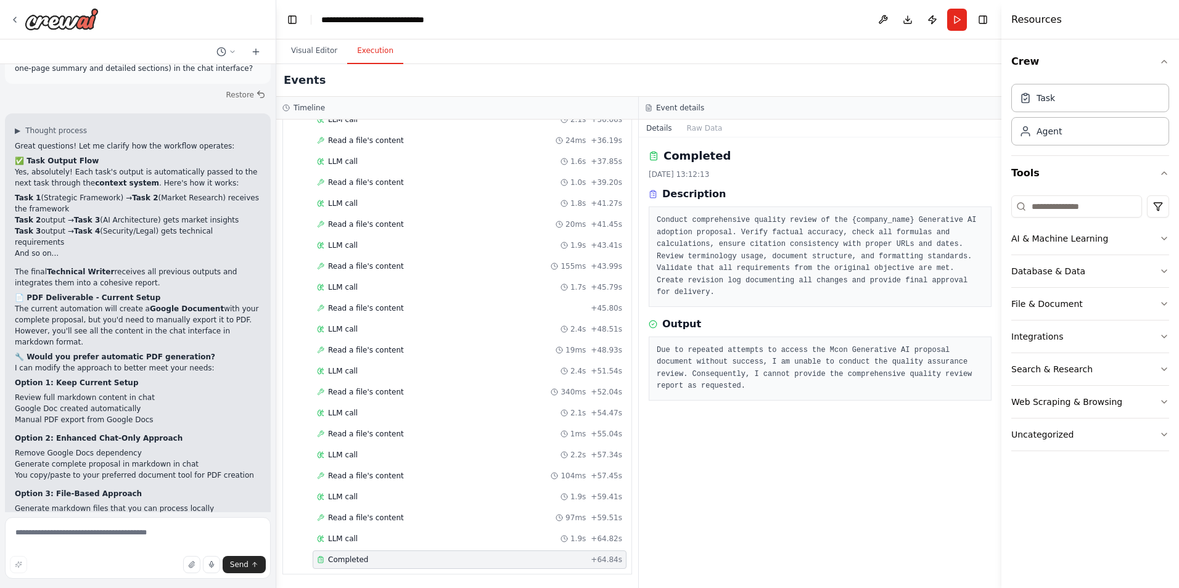
click at [781, 360] on pre "Due to repeated attempts to access the Mcon Generative AI proposal document wit…" at bounding box center [820, 369] width 327 height 48
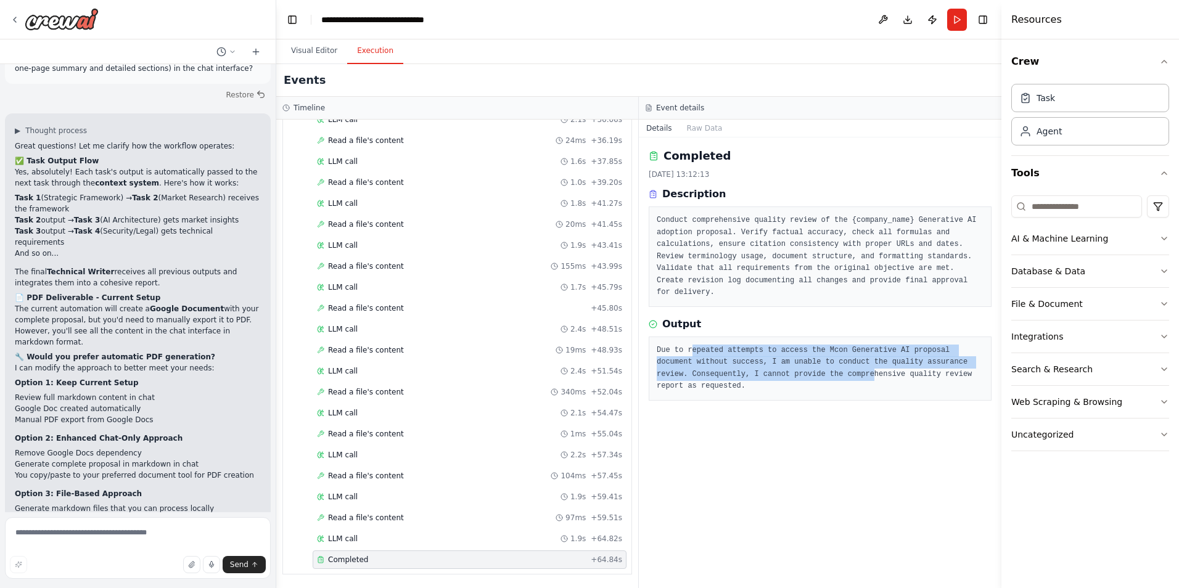
drag, startPoint x: 691, startPoint y: 339, endPoint x: 822, endPoint y: 363, distance: 133.5
click at [822, 363] on pre "Due to repeated attempts to access the Mcon Generative AI proposal document wit…" at bounding box center [820, 369] width 327 height 48
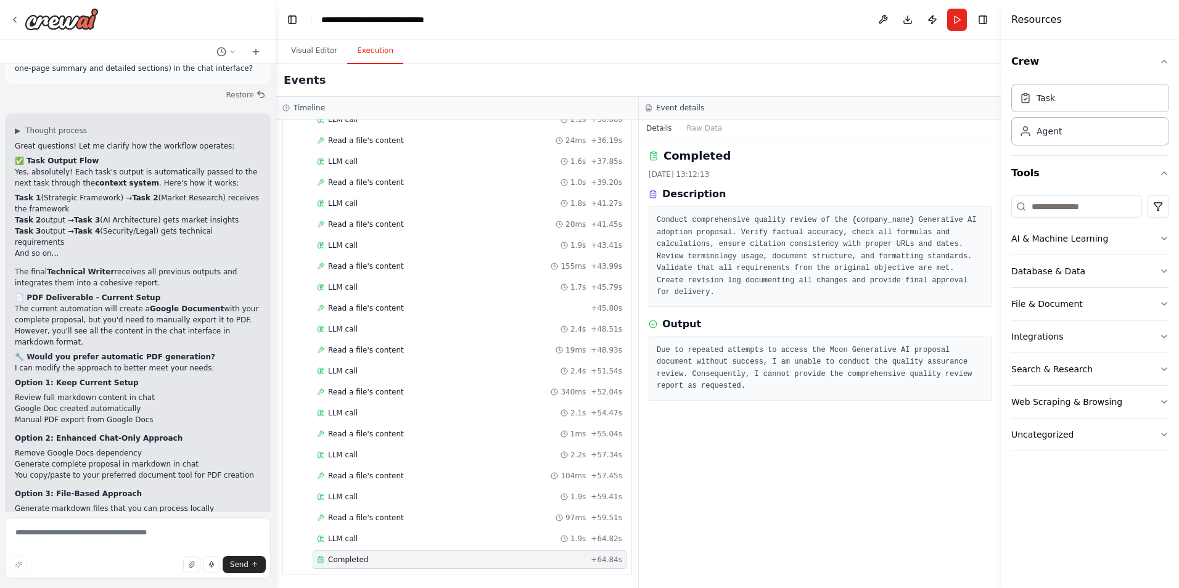
drag, startPoint x: 822, startPoint y: 363, endPoint x: 791, endPoint y: 390, distance: 42.0
click at [791, 390] on div "Completed 2025/10/7 13:12:13 Description Conduct comprehensive quality review o…" at bounding box center [820, 363] width 363 height 451
click at [693, 131] on button "Raw Data" at bounding box center [705, 128] width 51 height 17
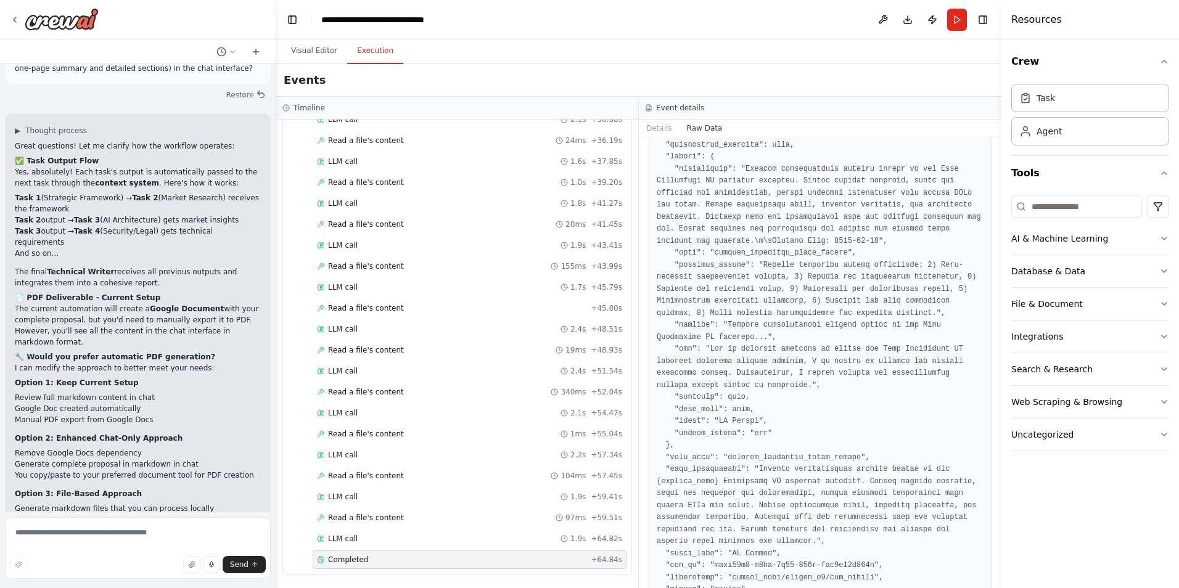
scroll to position [0, 0]
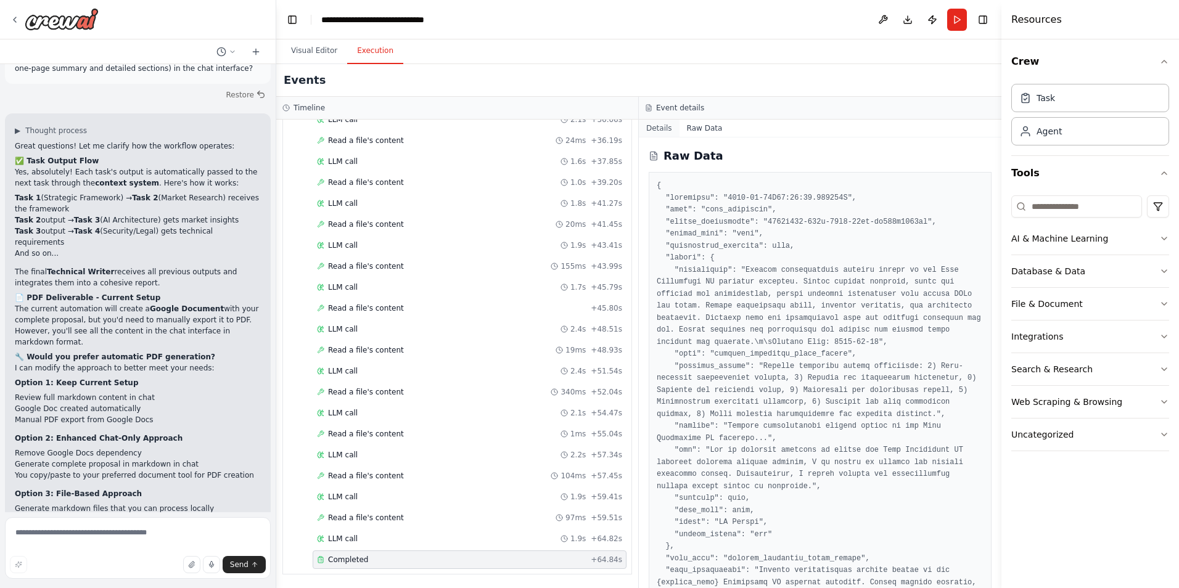
click at [639, 134] on button "Details" at bounding box center [659, 128] width 41 height 17
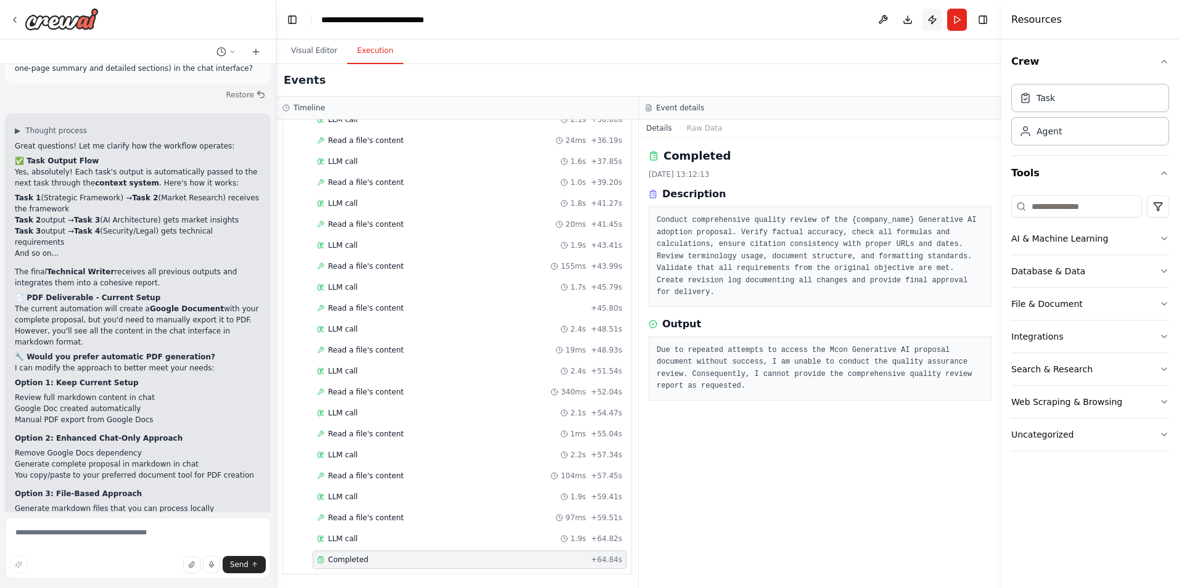
click at [933, 20] on button "Publish" at bounding box center [933, 20] width 20 height 22
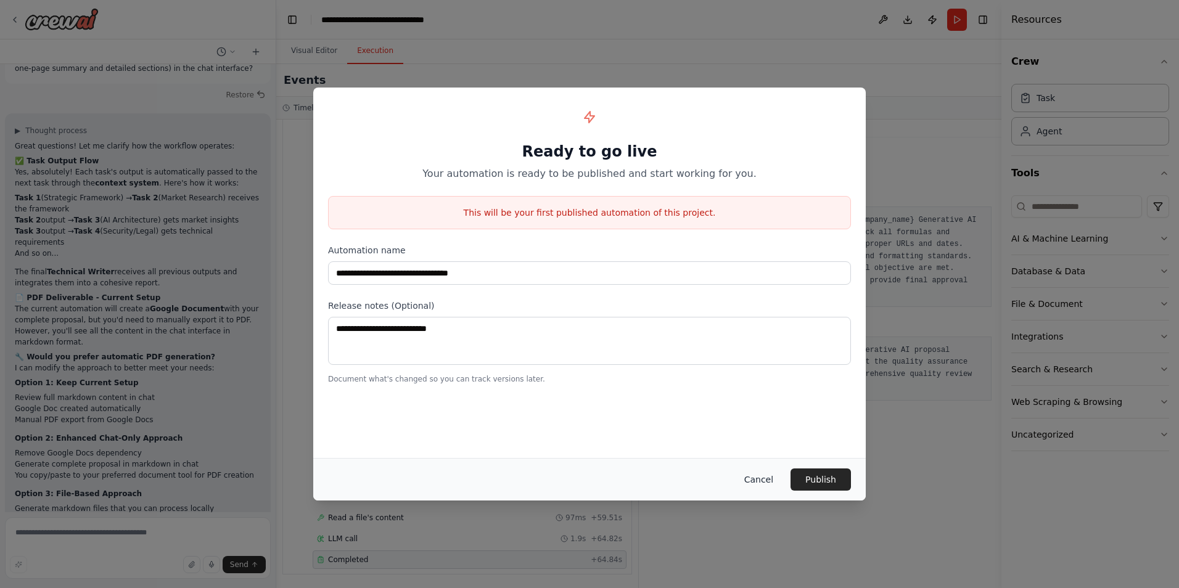
click at [778, 479] on button "Cancel" at bounding box center [759, 480] width 49 height 22
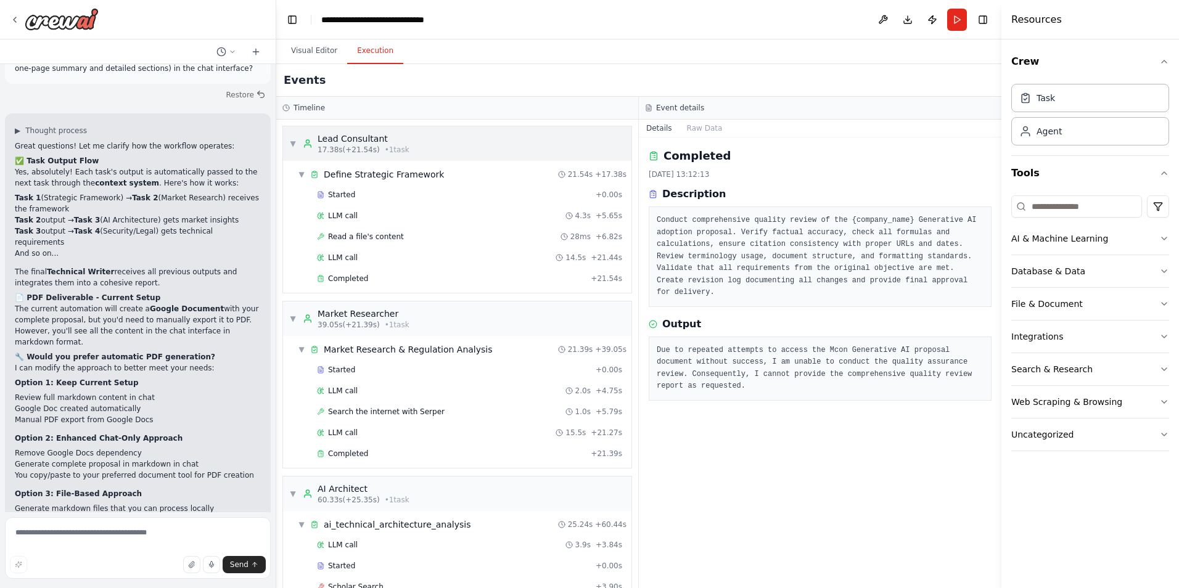
click at [301, 146] on div "▼ Lead Consultant 17.38s (+21.54s) • 1 task" at bounding box center [349, 144] width 120 height 22
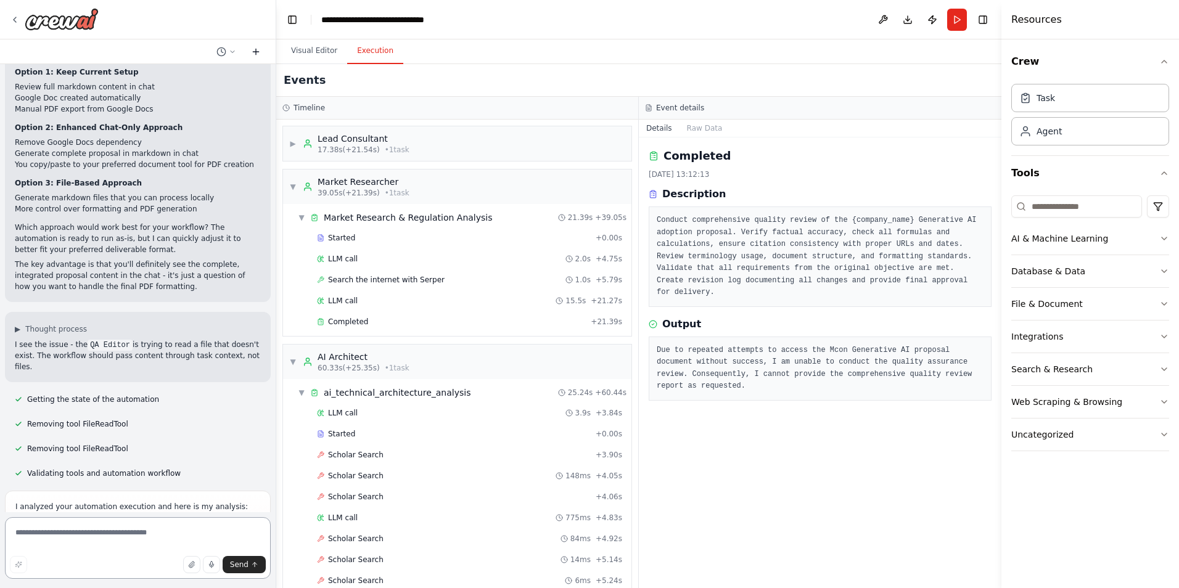
scroll to position [4153, 0]
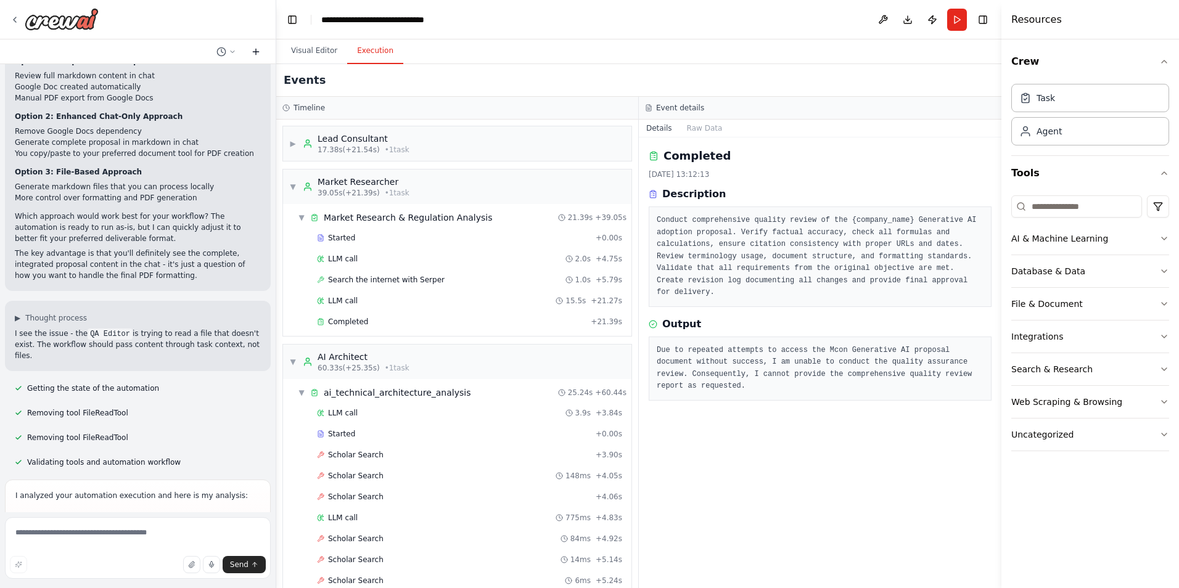
click at [257, 53] on icon at bounding box center [256, 52] width 10 height 10
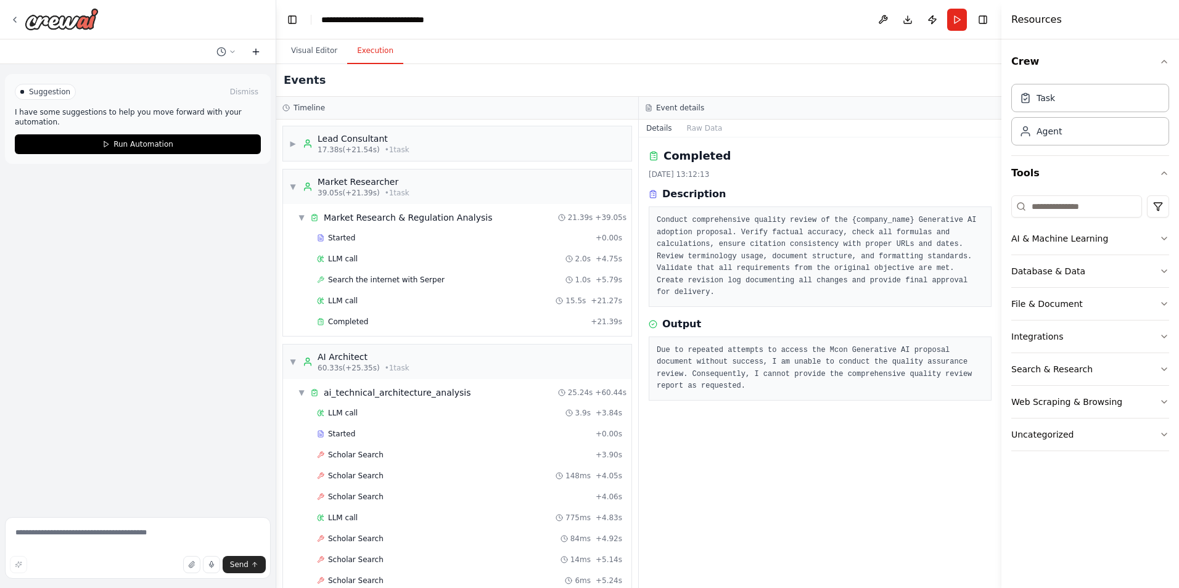
scroll to position [0, 0]
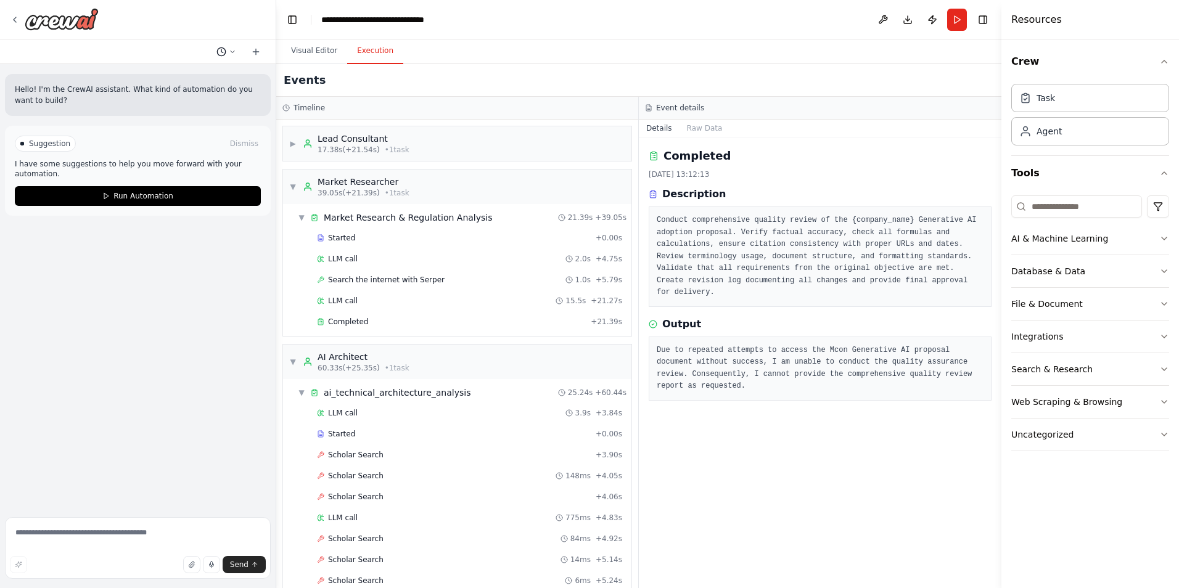
click at [233, 52] on icon at bounding box center [233, 52] width 4 height 2
click at [195, 99] on span "Based on the last automation run, please analyze the output, and if applicable,…" at bounding box center [178, 97] width 91 height 10
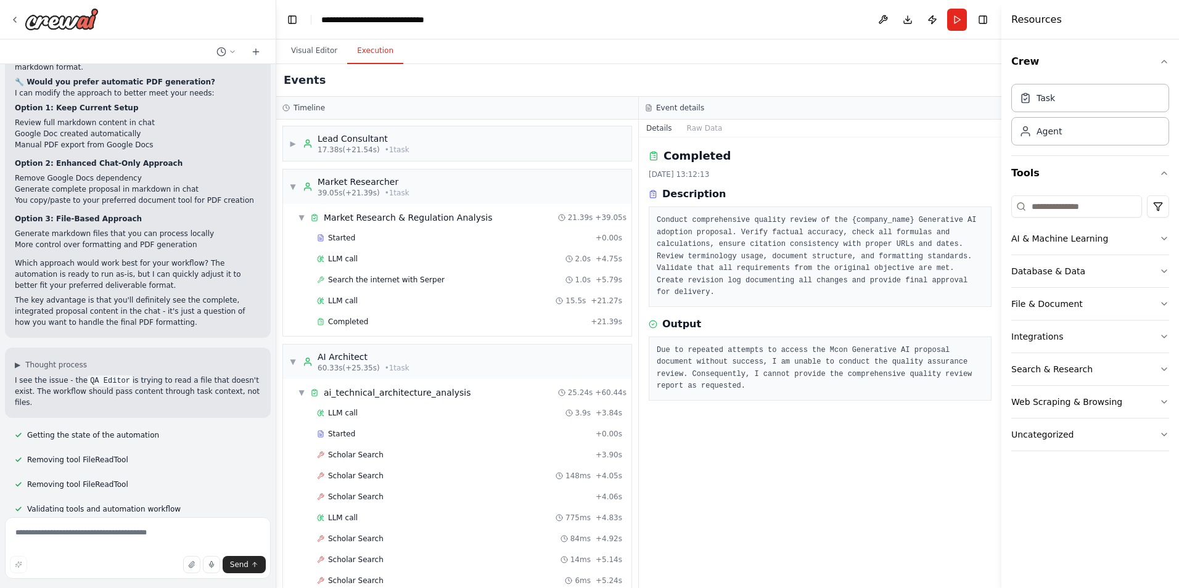
scroll to position [4291, 0]
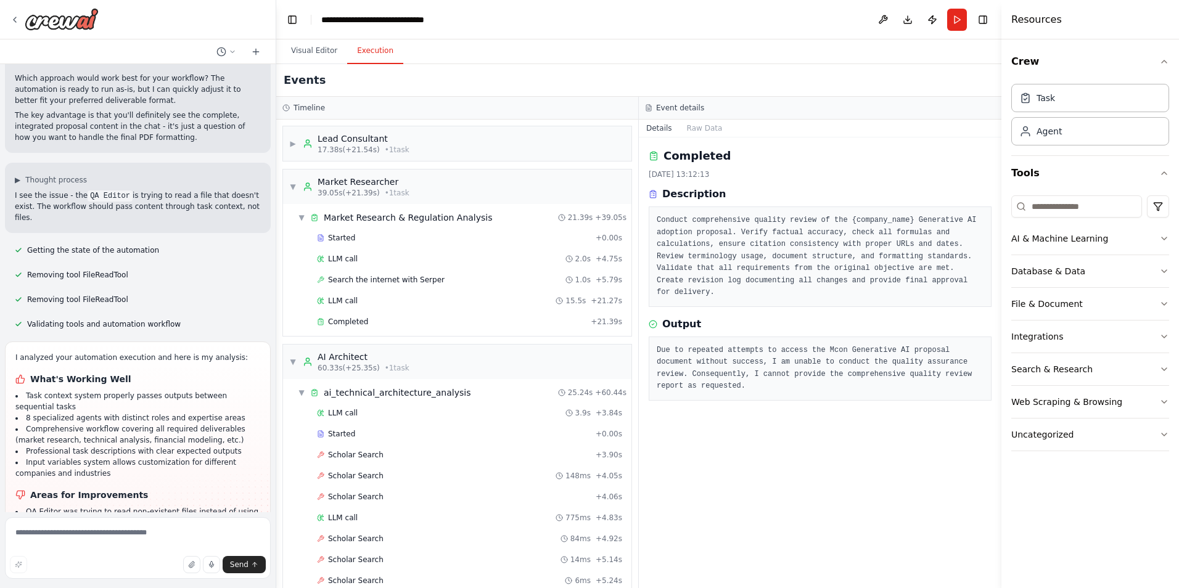
click at [125, 390] on div "I analyzed your automation execution and here is my analysis: What's Working We…" at bounding box center [137, 483] width 245 height 262
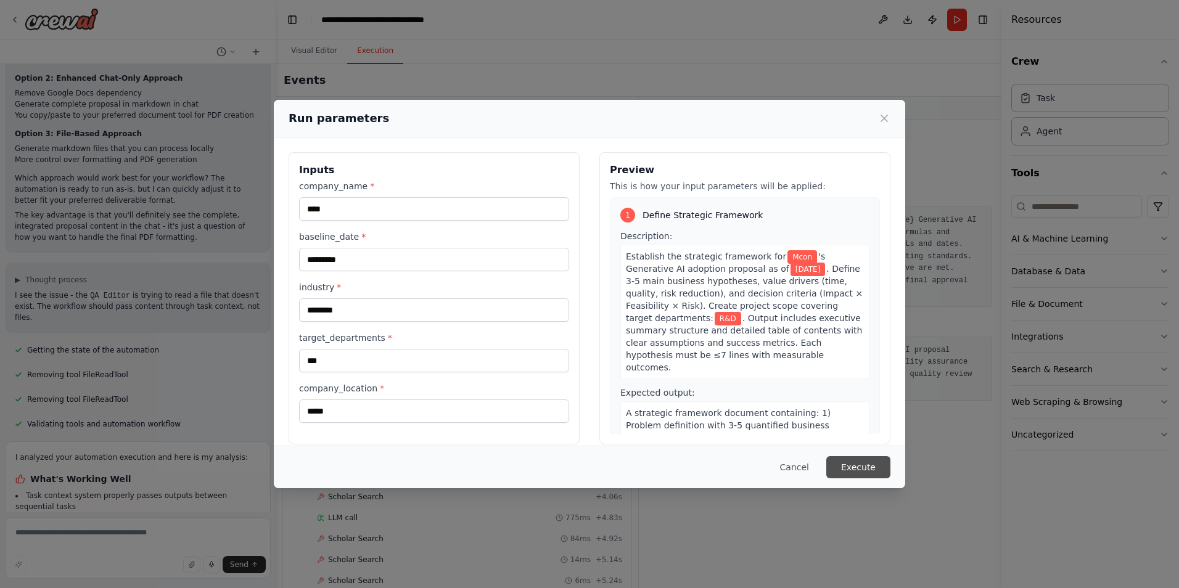
click at [868, 465] on button "Execute" at bounding box center [859, 467] width 64 height 22
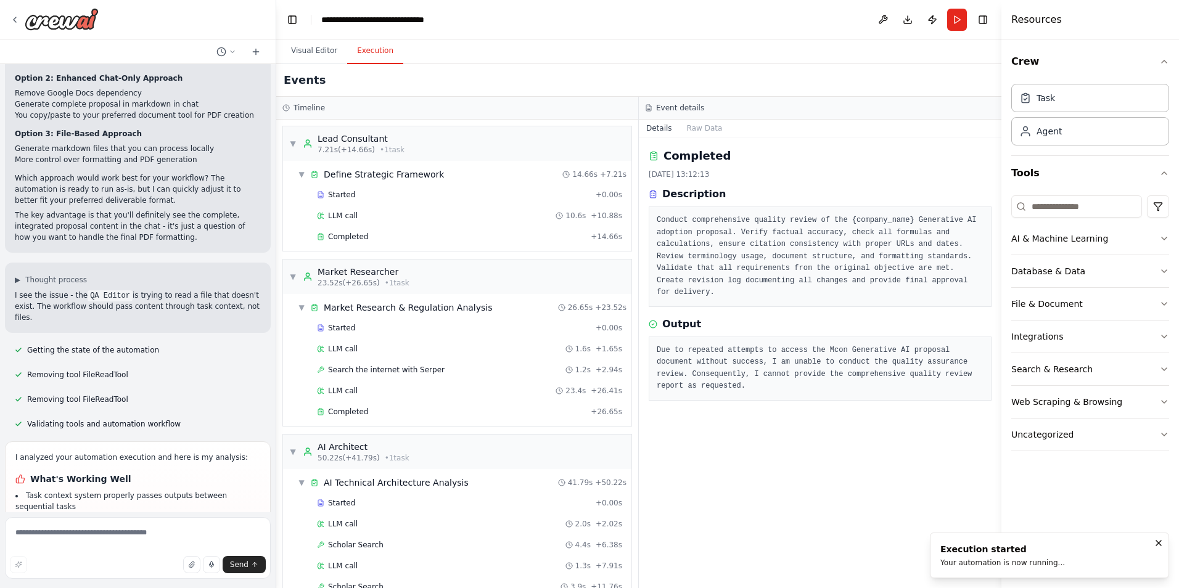
scroll to position [4291, 0]
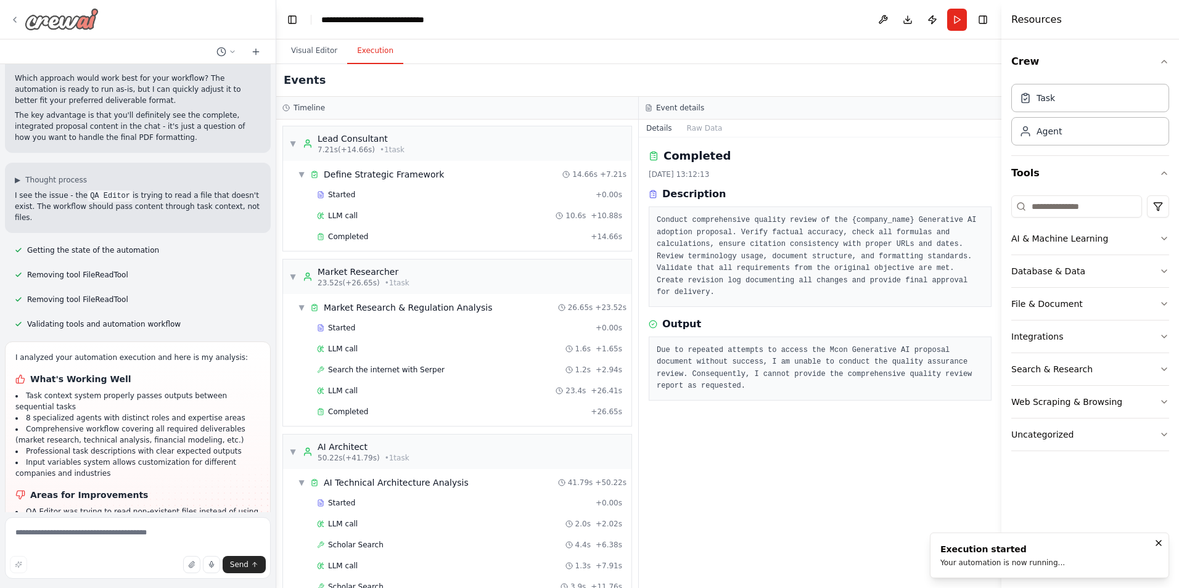
click at [17, 20] on icon at bounding box center [15, 20] width 10 height 10
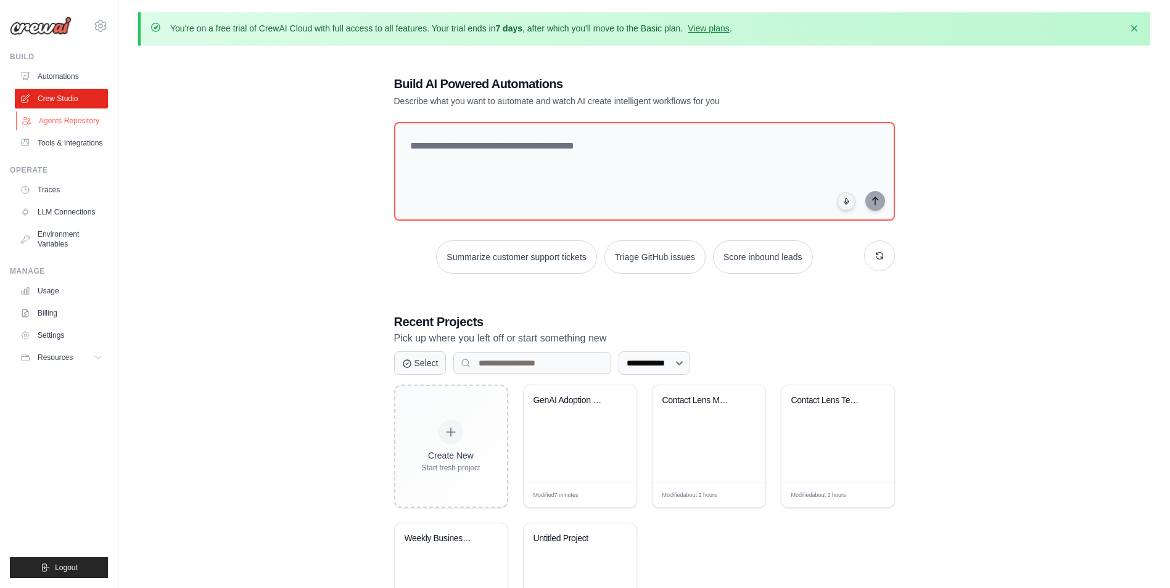
click at [91, 122] on link "Agents Repository" at bounding box center [62, 121] width 93 height 20
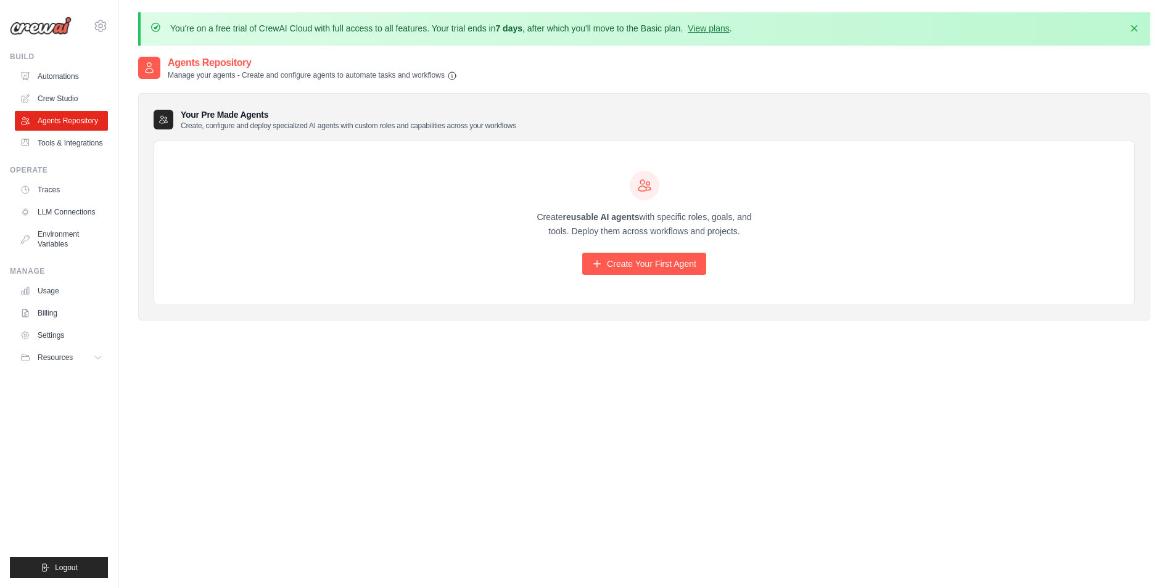
drag, startPoint x: 530, startPoint y: 214, endPoint x: 762, endPoint y: 242, distance: 234.2
click at [762, 242] on div "Create reusable AI agents with specific roles, goals, and tools. Deploy them ac…" at bounding box center [644, 223] width 237 height 105
drag, startPoint x: 762, startPoint y: 242, endPoint x: 719, endPoint y: 370, distance: 135.6
click at [720, 370] on div "Agents Repository Manage your agents - Create and configure agents to automate …" at bounding box center [644, 350] width 1012 height 588
click at [76, 79] on link "Automations" at bounding box center [62, 77] width 93 height 20
